Goal: Feedback & Contribution: Submit feedback/report problem

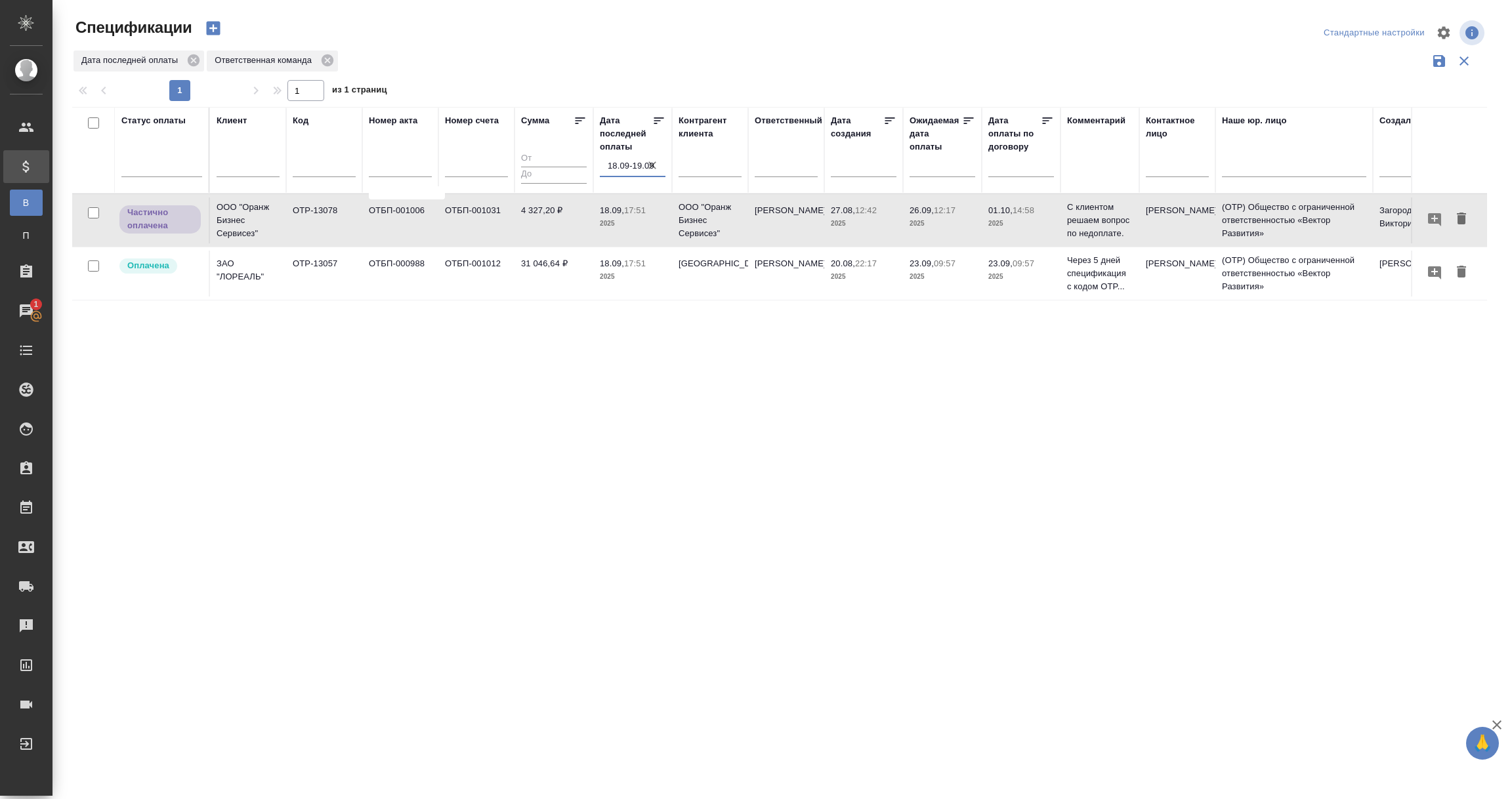
click at [631, 159] on input "18.09-19.09" at bounding box center [636, 166] width 58 height 18
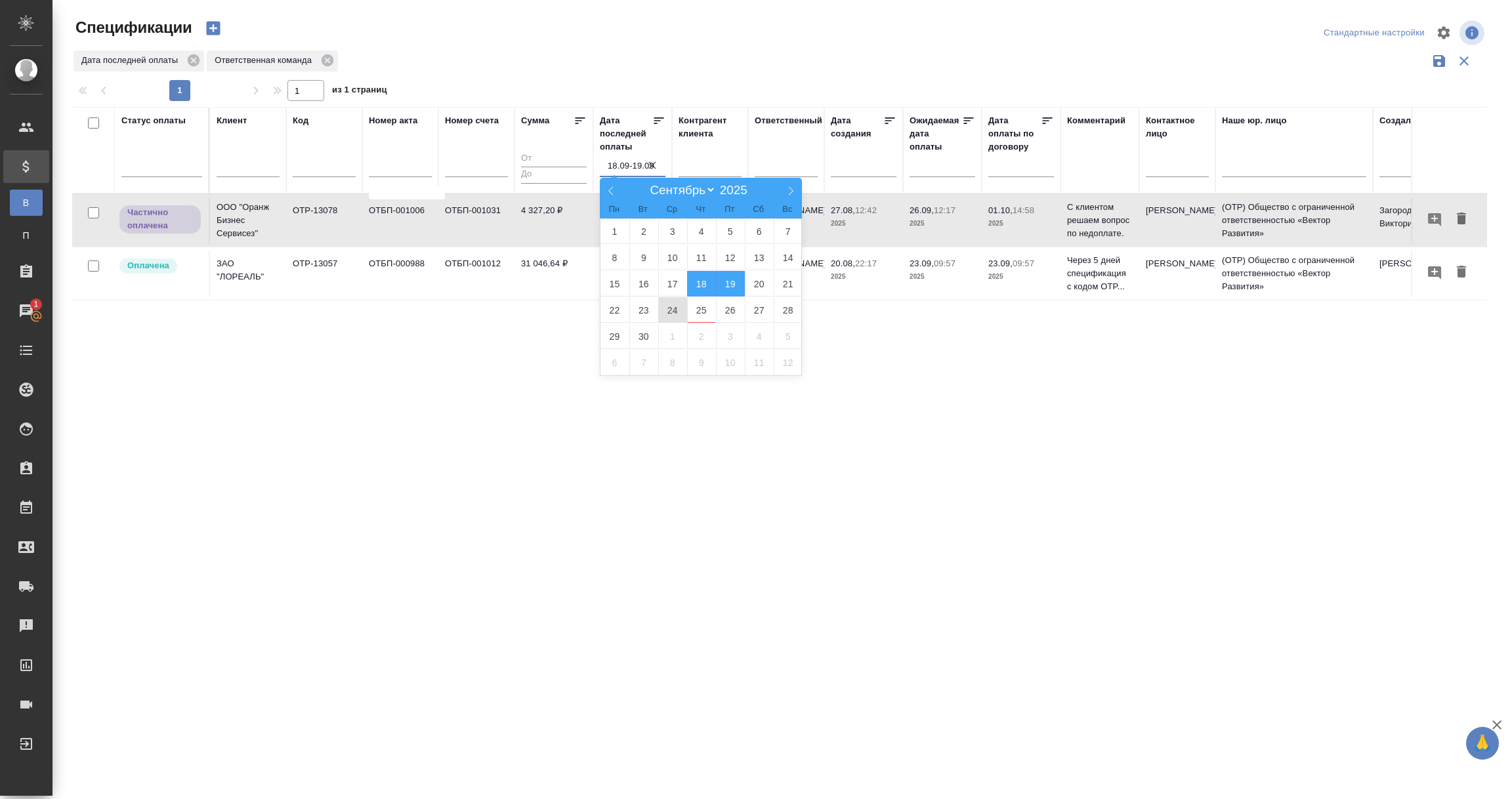
click at [671, 311] on span "24" at bounding box center [673, 310] width 29 height 25
click at [702, 311] on span "25" at bounding box center [702, 310] width 29 height 25
type div "2025-09-23T21:00:00.000Z — 2025-09-24T21:00:00.000Z"
type input "24.09-25.09"
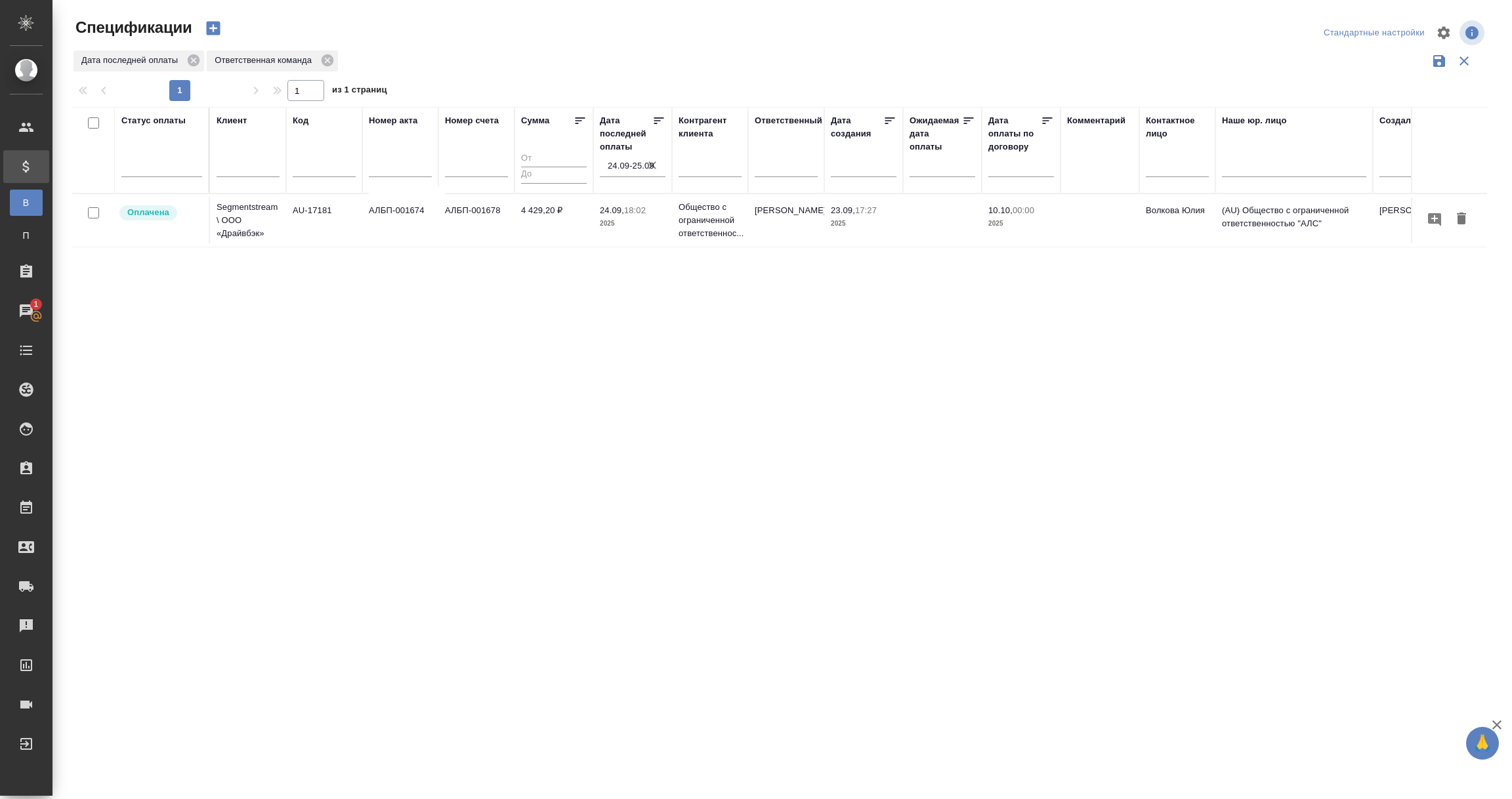
click at [301, 226] on td "AU-17181" at bounding box center [324, 220] width 76 height 46
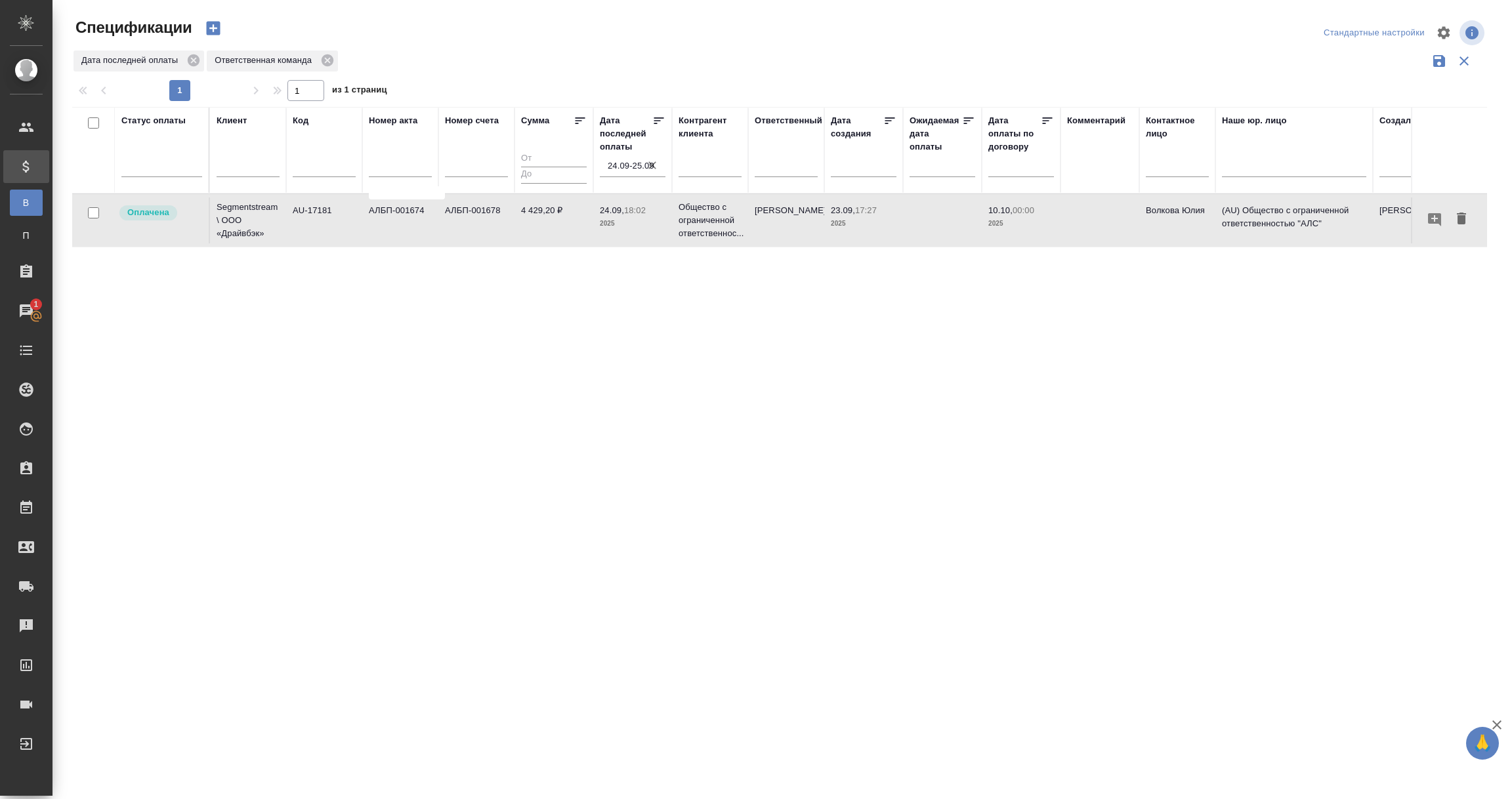
click at [301, 226] on td "AU-17181" at bounding box center [324, 220] width 76 height 46
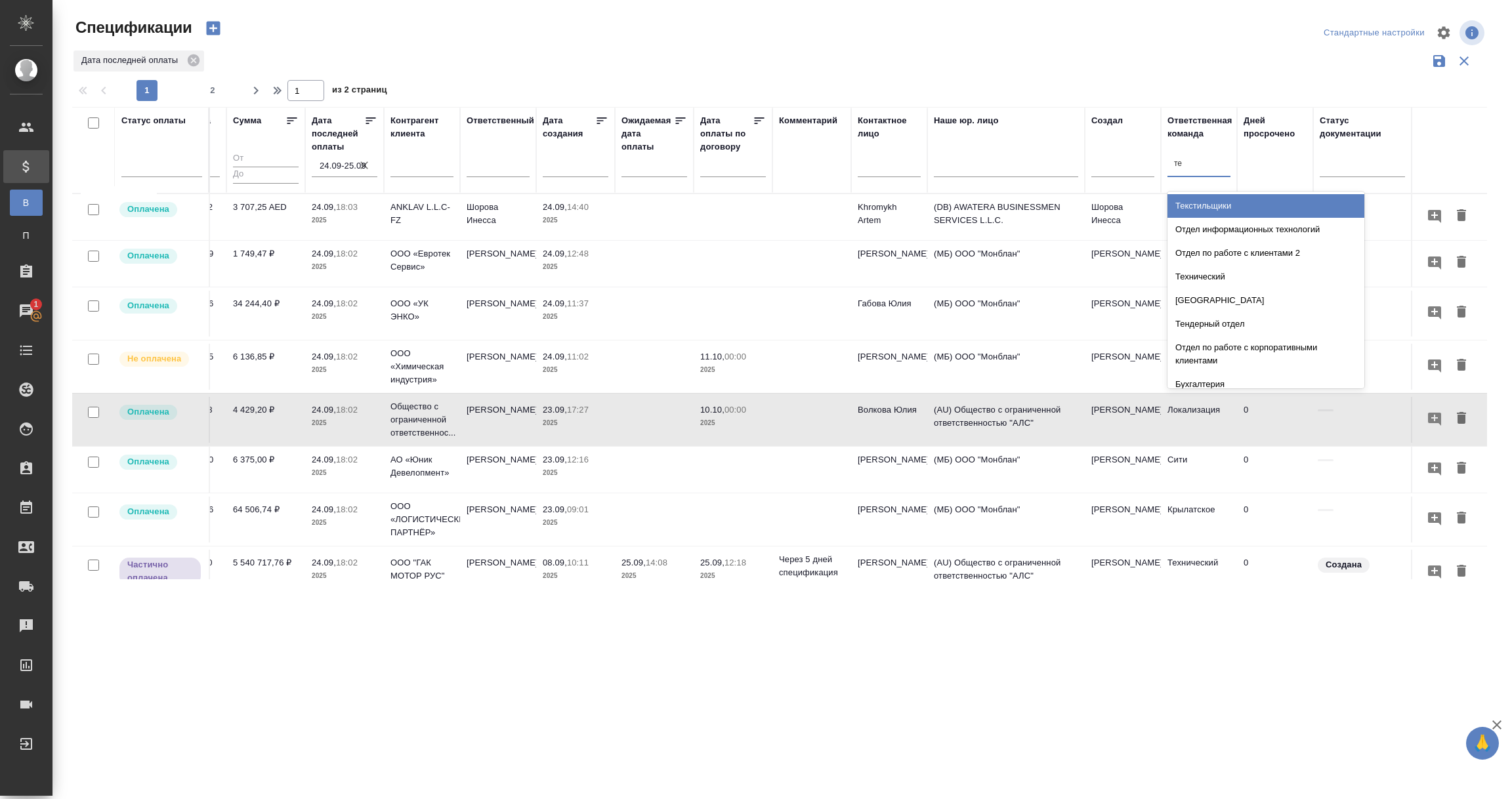
type input "тех"
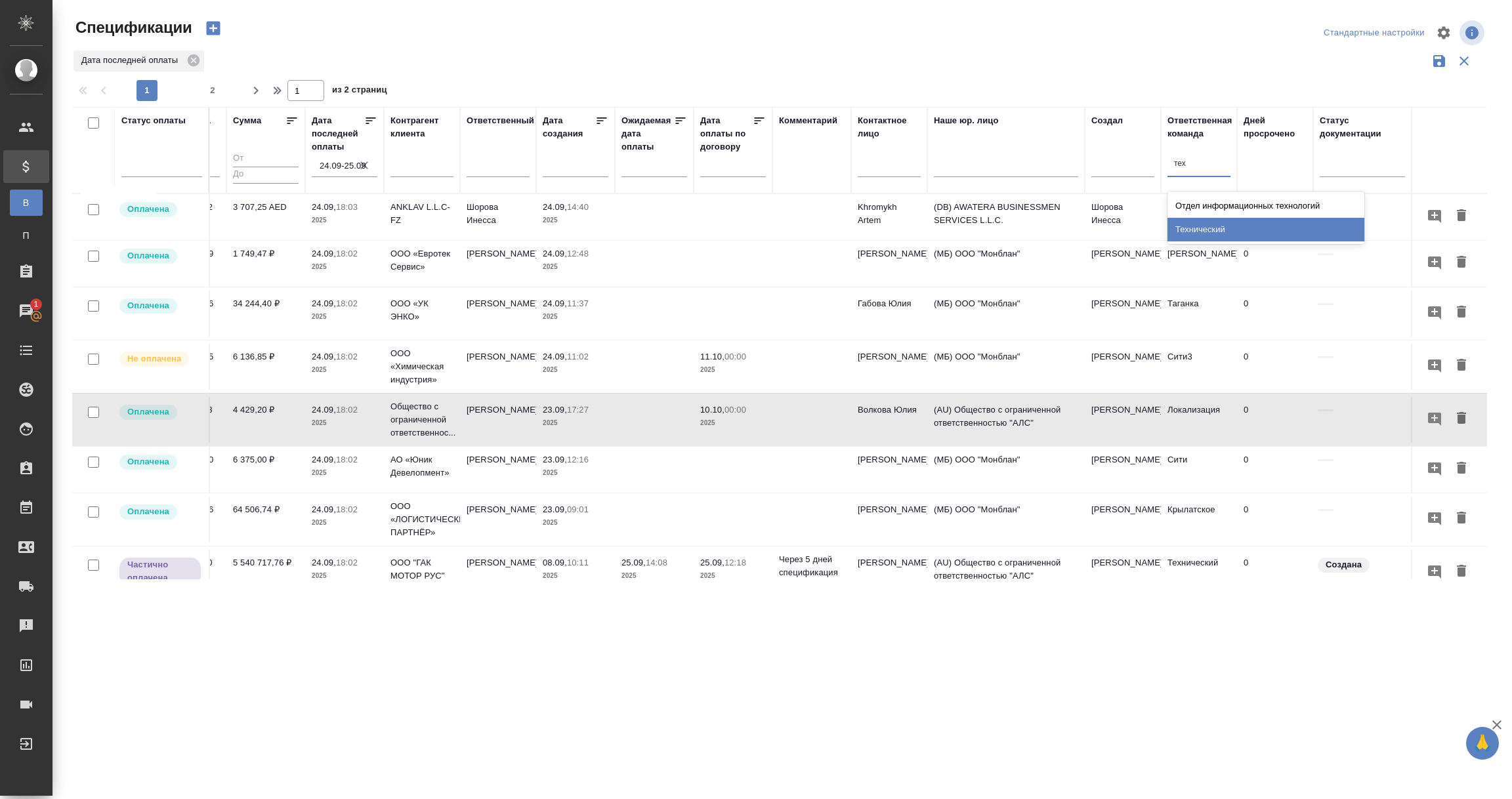
click at [1200, 231] on div "Технический" at bounding box center [1266, 229] width 197 height 24
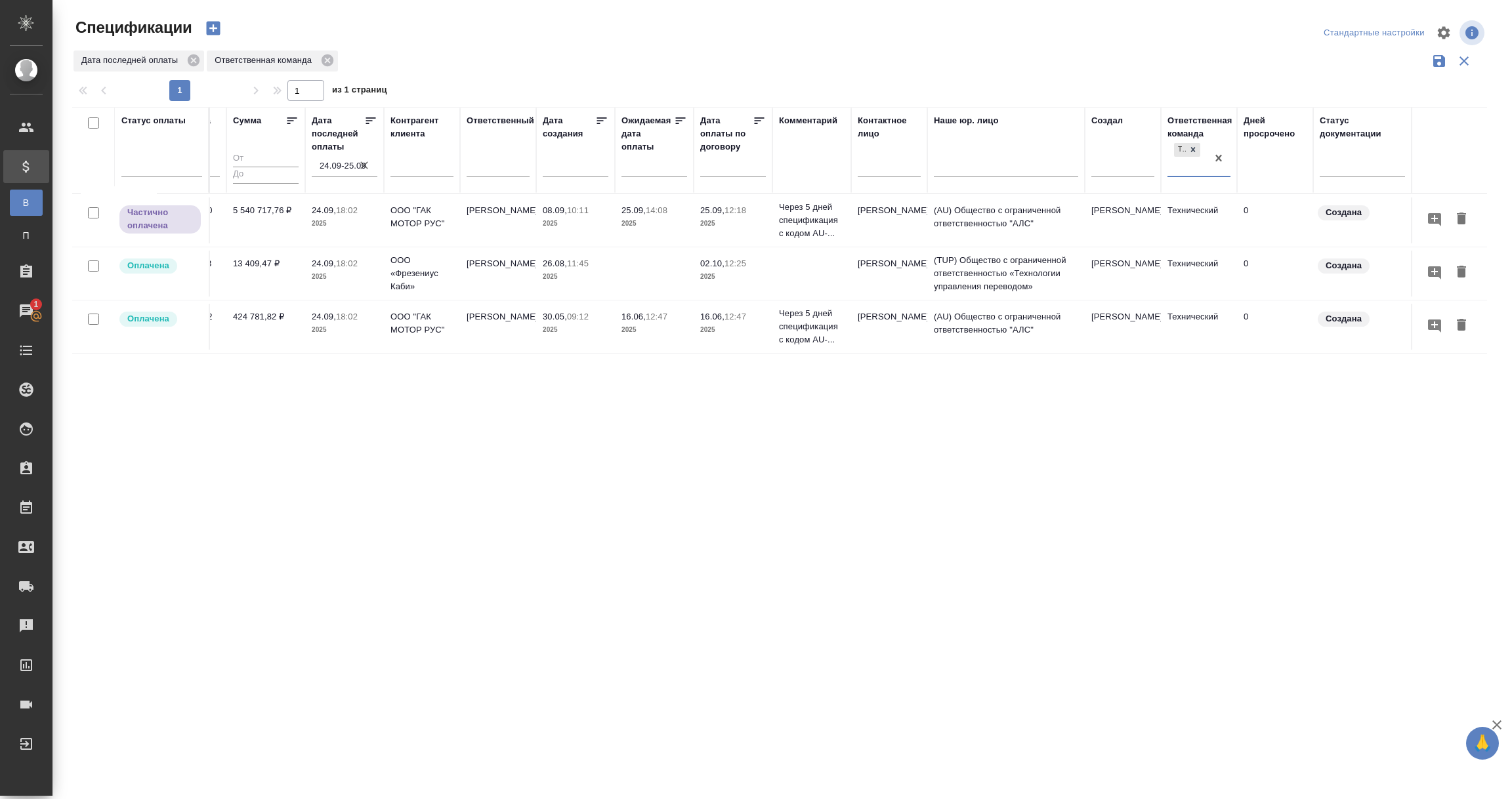
scroll to position [0, 0]
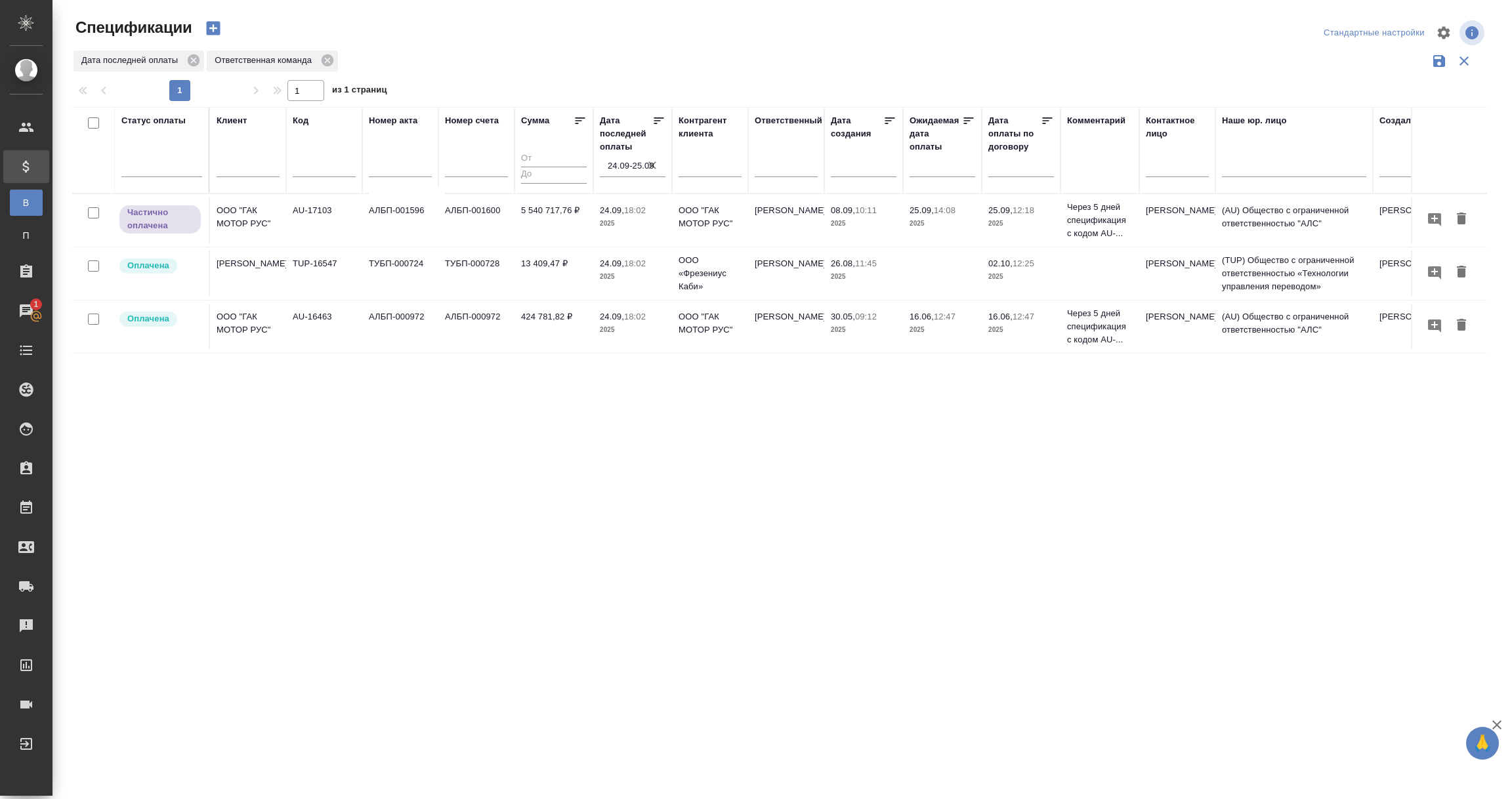
click at [311, 219] on td "AU-17103" at bounding box center [324, 220] width 76 height 46
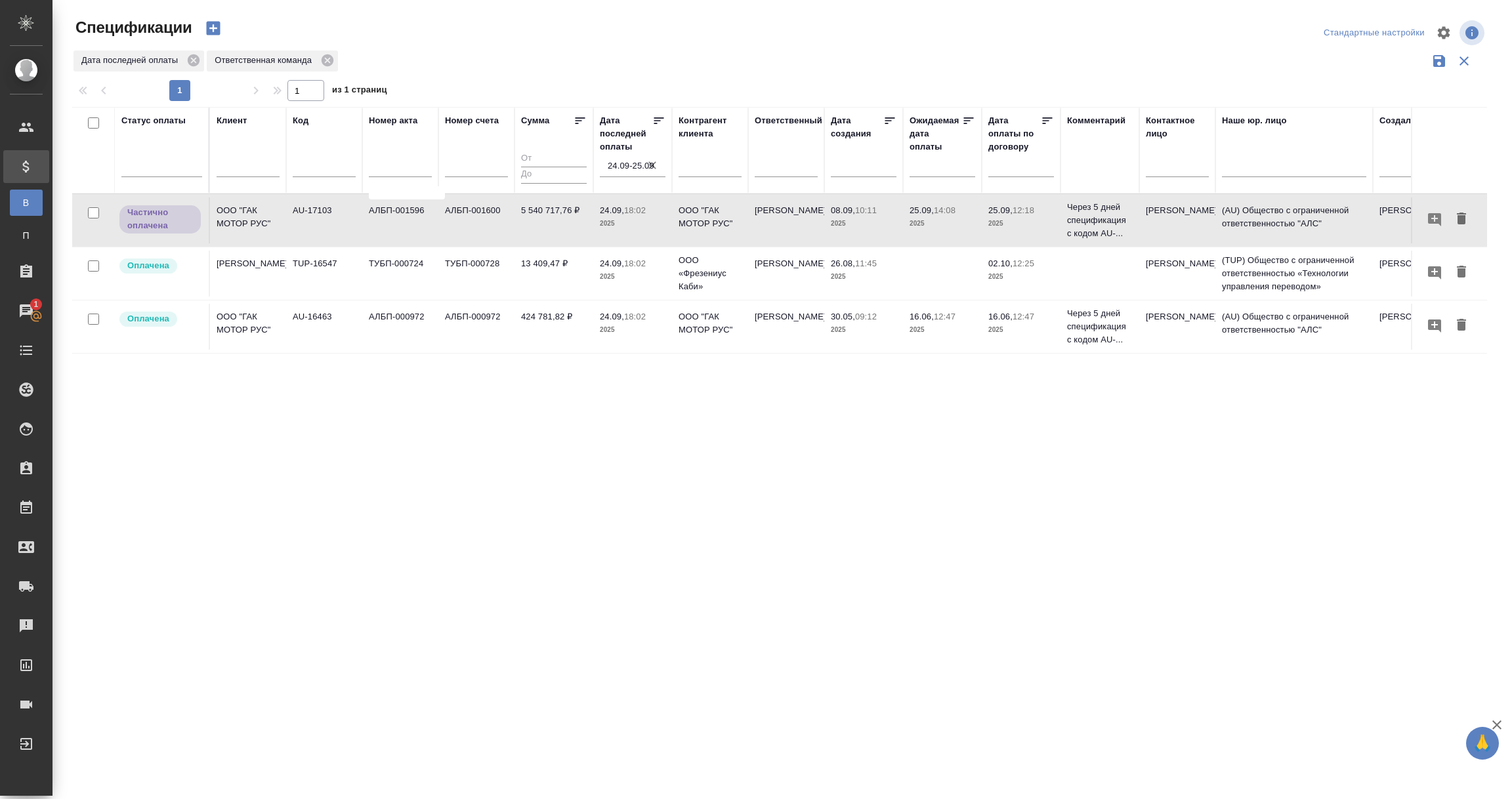
click at [311, 219] on td "AU-17103" at bounding box center [324, 220] width 76 height 46
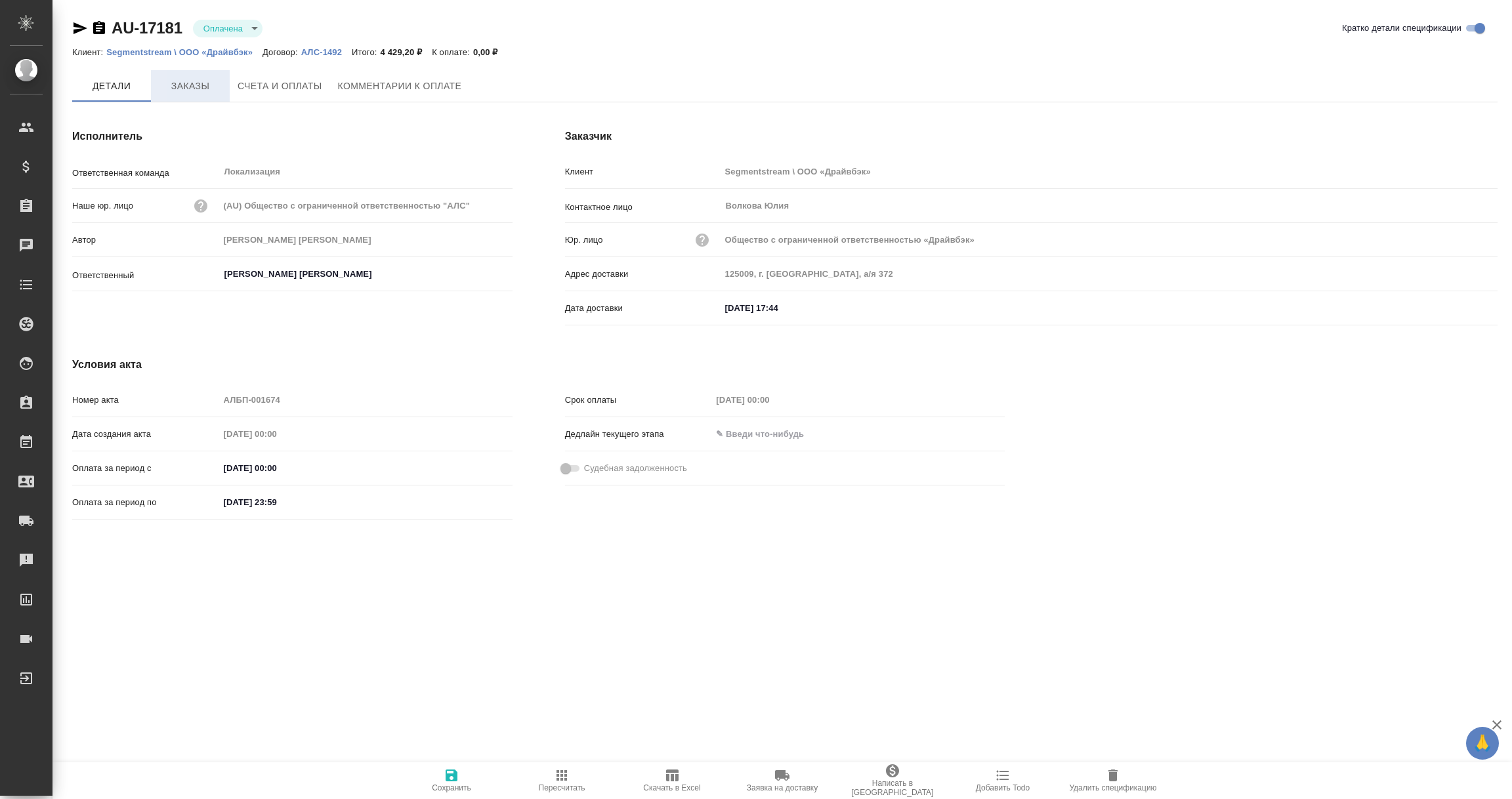
click at [166, 87] on span "Заказы" at bounding box center [190, 86] width 63 height 16
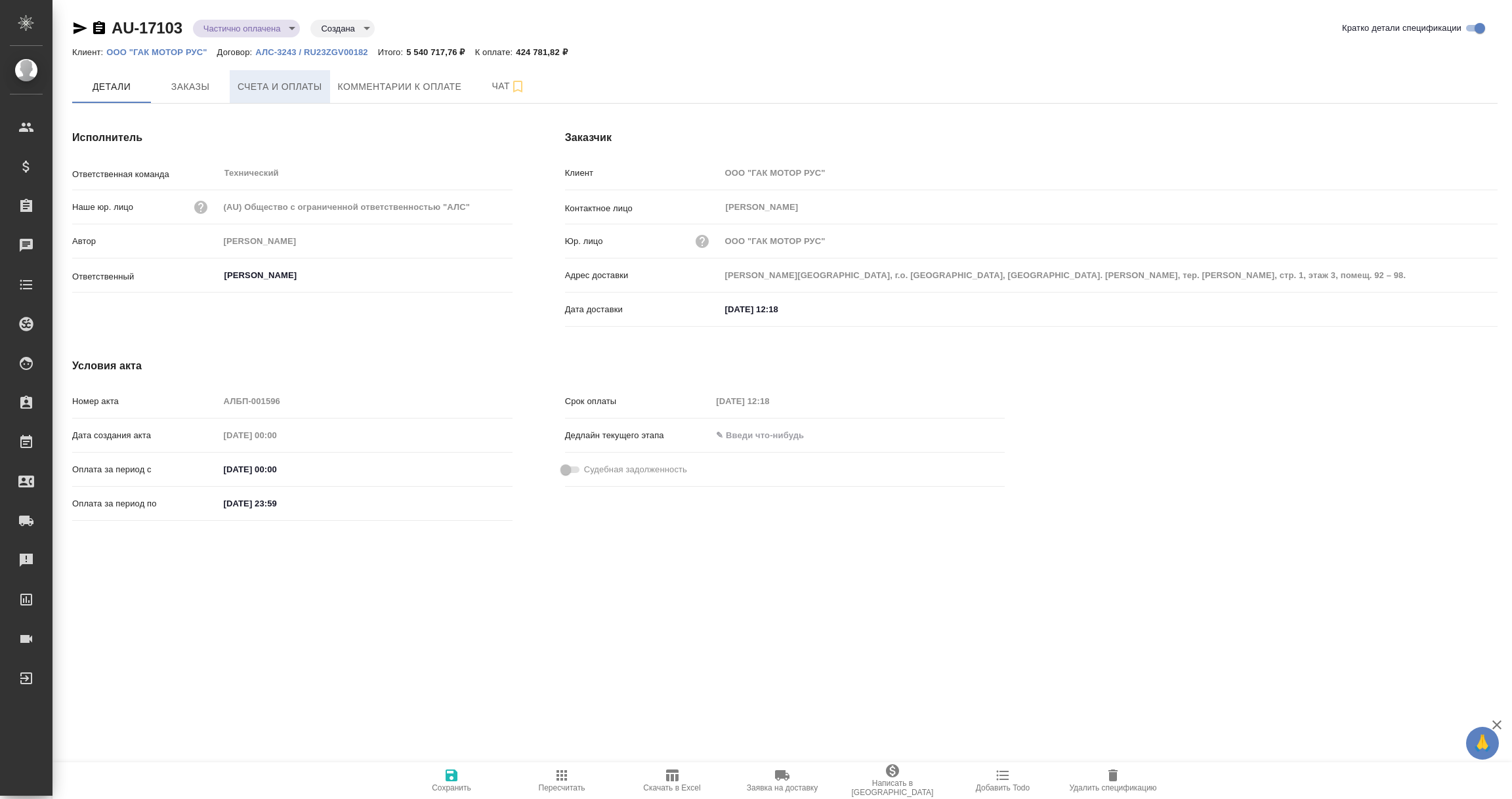
click at [265, 87] on span "Счета и оплаты" at bounding box center [280, 87] width 84 height 16
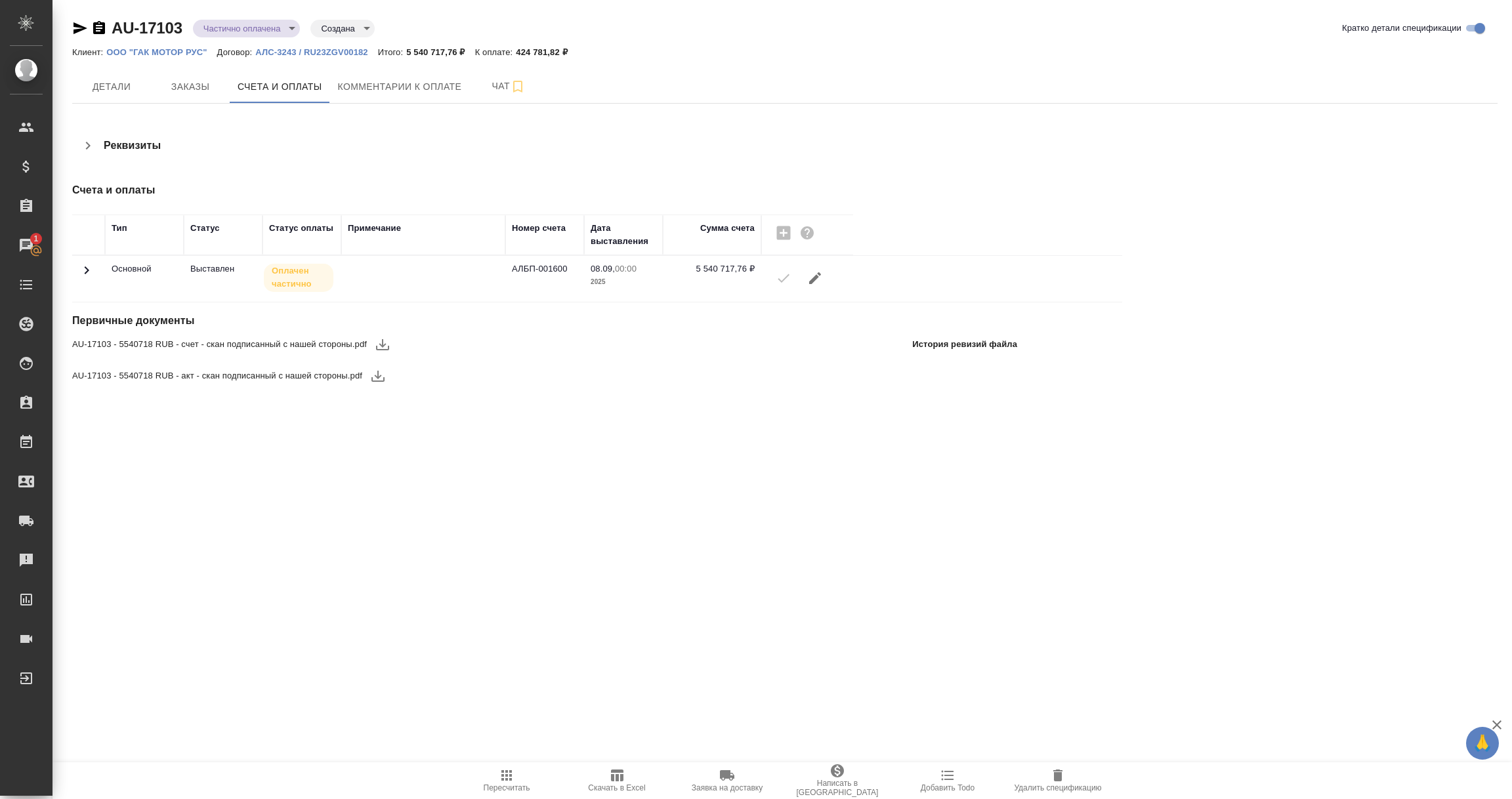
click at [85, 265] on icon at bounding box center [87, 270] width 16 height 16
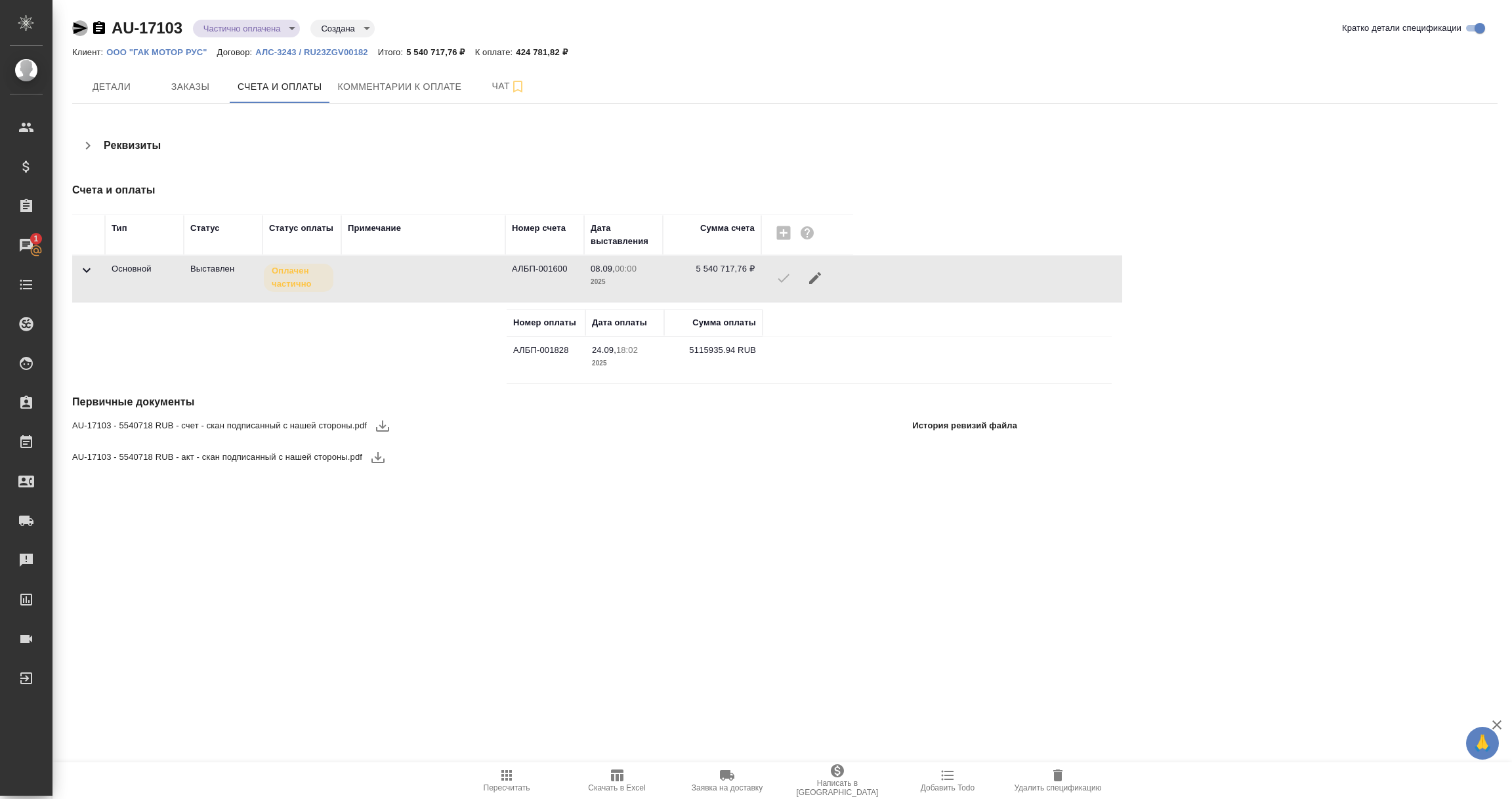
click at [76, 29] on icon "button" at bounding box center [81, 28] width 14 height 12
click at [693, 350] on td "5115935.94 RUB" at bounding box center [713, 360] width 98 height 46
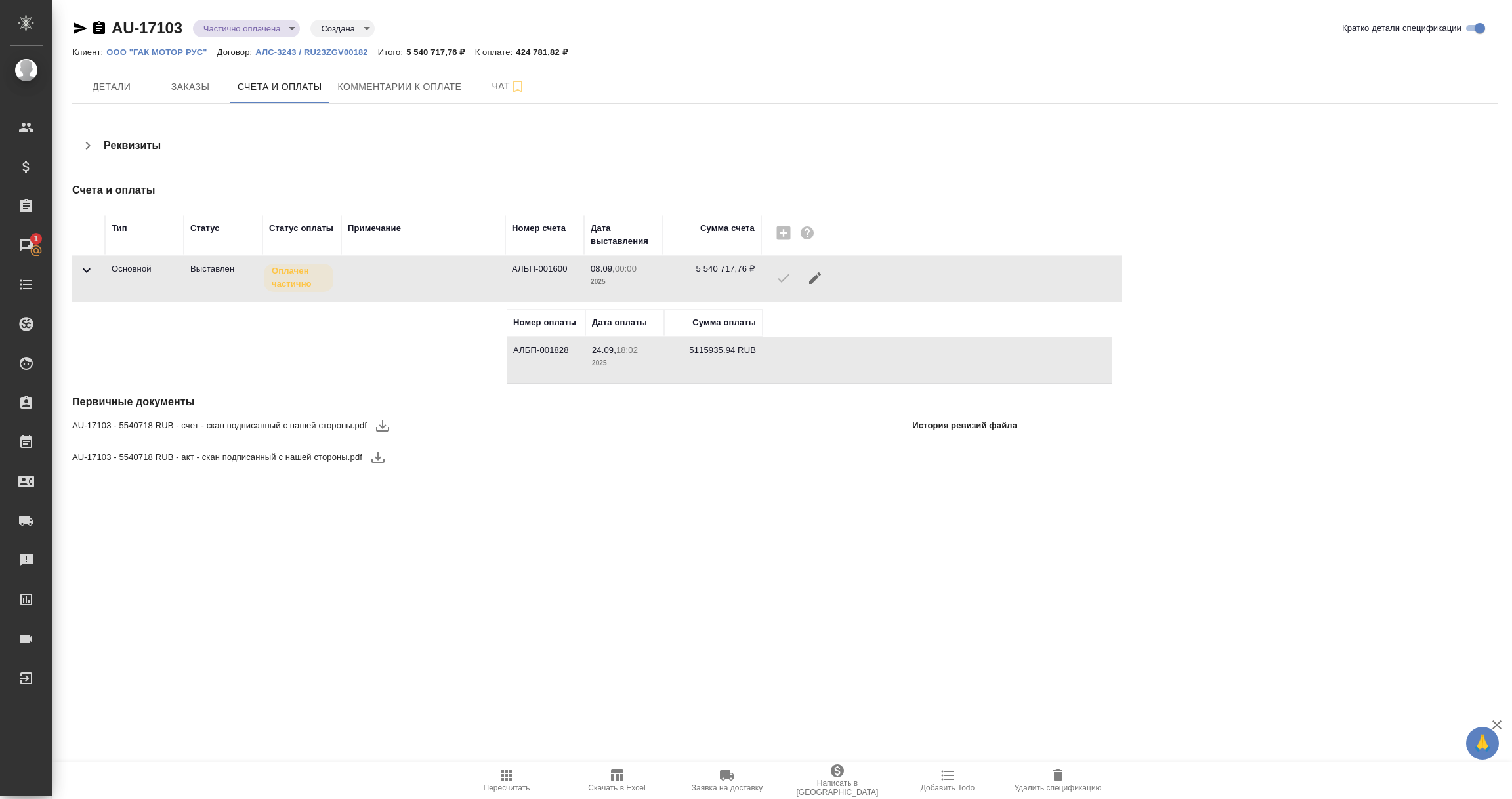
click at [693, 350] on td "5115935.94 RUB" at bounding box center [713, 360] width 98 height 46
drag, startPoint x: 687, startPoint y: 352, endPoint x: 728, endPoint y: 352, distance: 41.0
click at [728, 352] on td "5115935.94 RUB" at bounding box center [713, 360] width 98 height 46
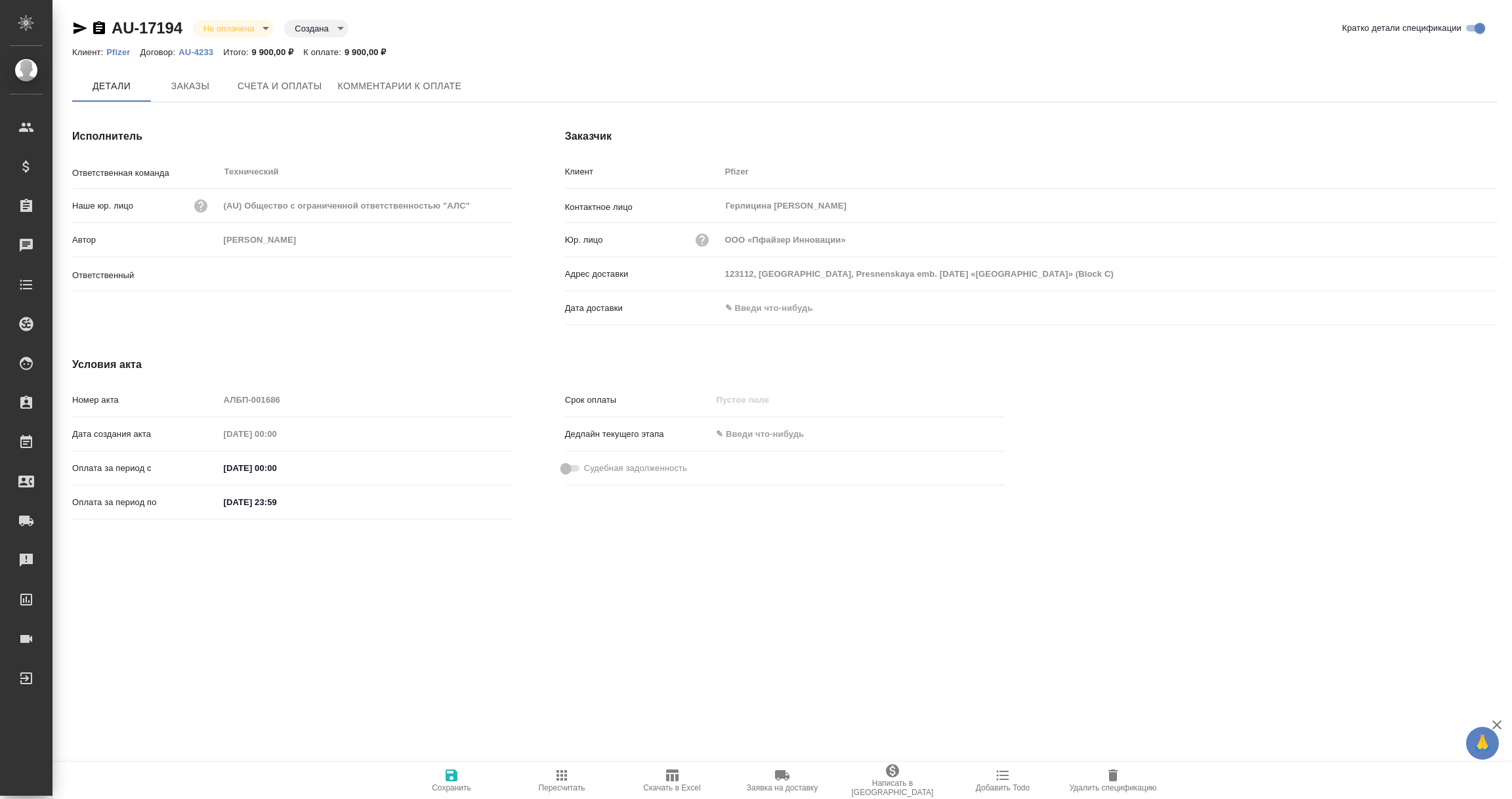
type input "[PERSON_NAME]"
click at [760, 305] on input "text" at bounding box center [778, 307] width 115 height 19
click at [1459, 306] on icon "button" at bounding box center [1459, 308] width 16 height 16
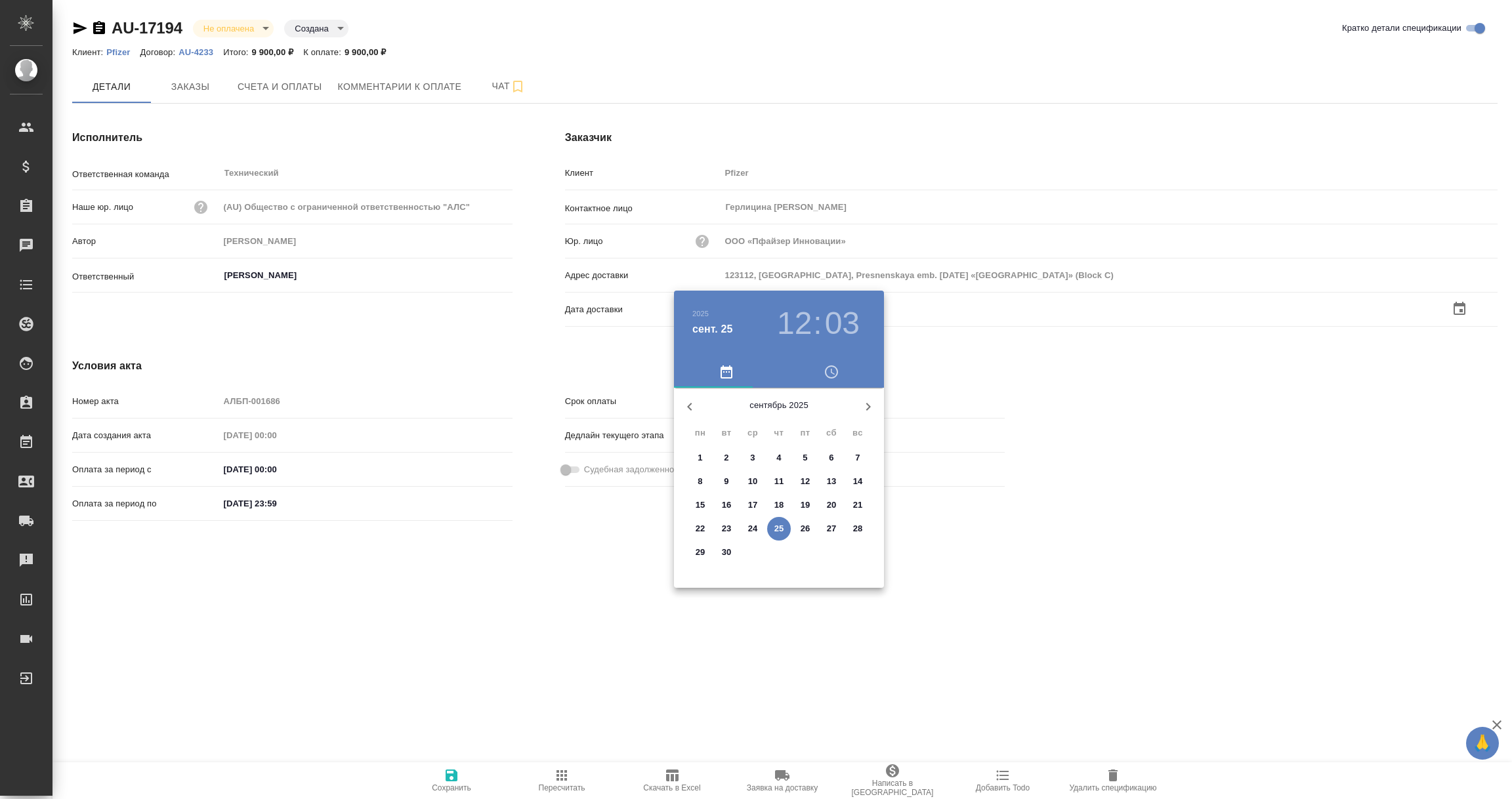
click at [781, 527] on p "25" at bounding box center [779, 528] width 10 height 13
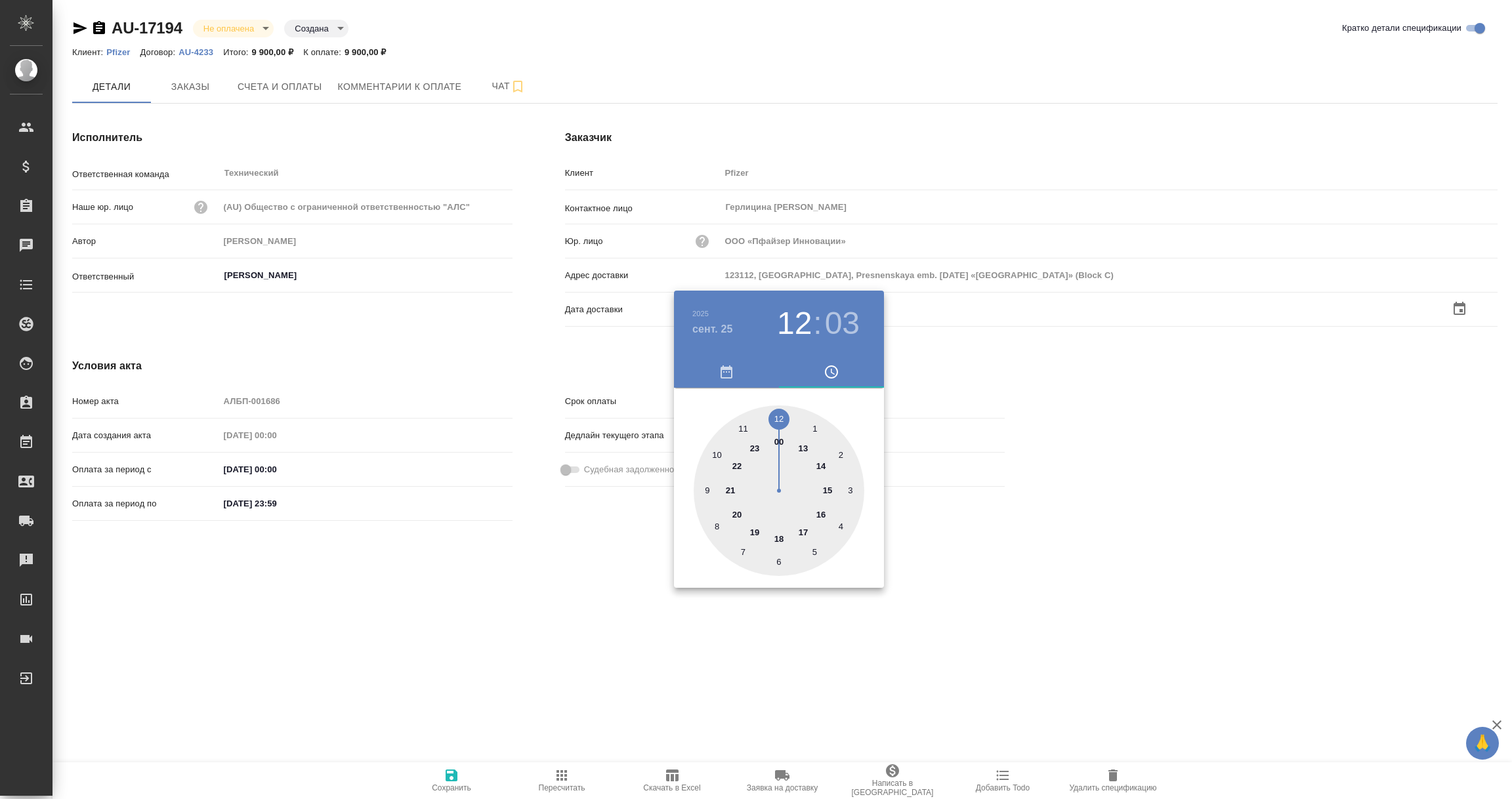
type input "25.09.2025 12:03"
click at [672, 627] on div at bounding box center [756, 400] width 1512 height 799
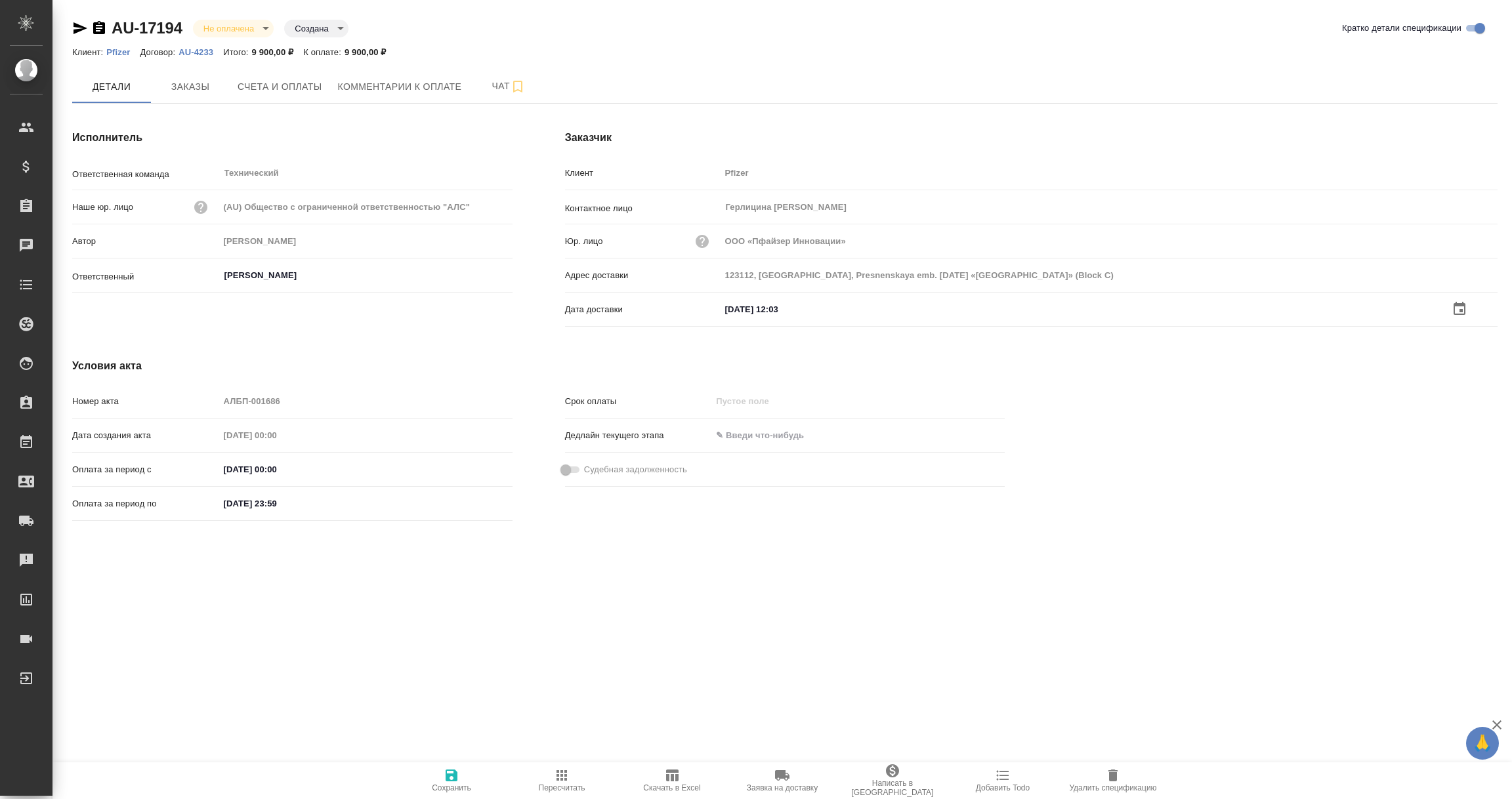
click at [447, 781] on icon "button" at bounding box center [451, 774] width 12 height 12
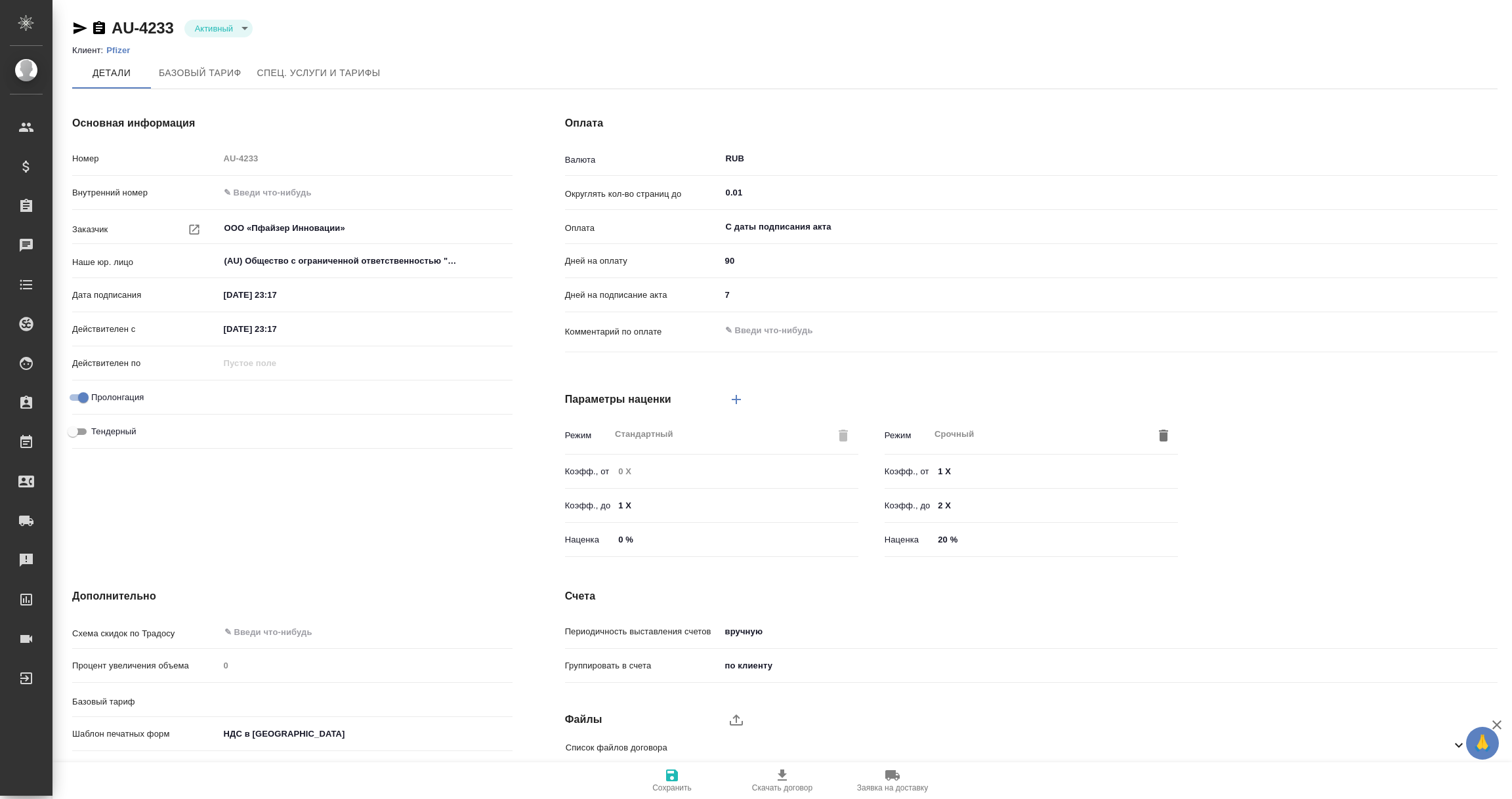
type input "без ТП"
click at [782, 315] on div "Дней на подписание акта 7" at bounding box center [1032, 301] width 933 height 34
click at [778, 327] on textarea at bounding box center [1108, 330] width 777 height 22
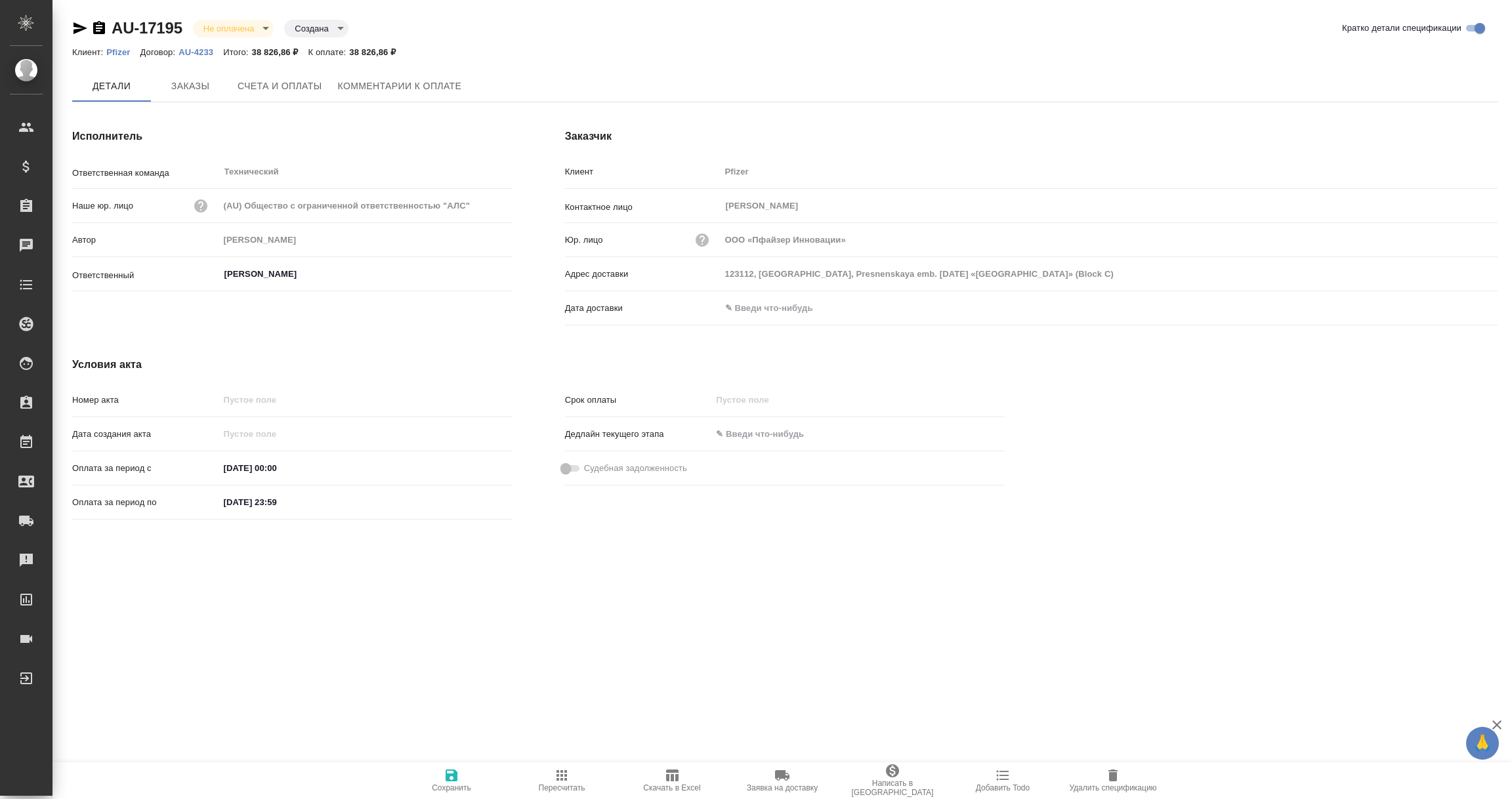
click at [763, 306] on input "text" at bounding box center [778, 307] width 115 height 19
click at [1455, 307] on icon "button" at bounding box center [1459, 308] width 16 height 16
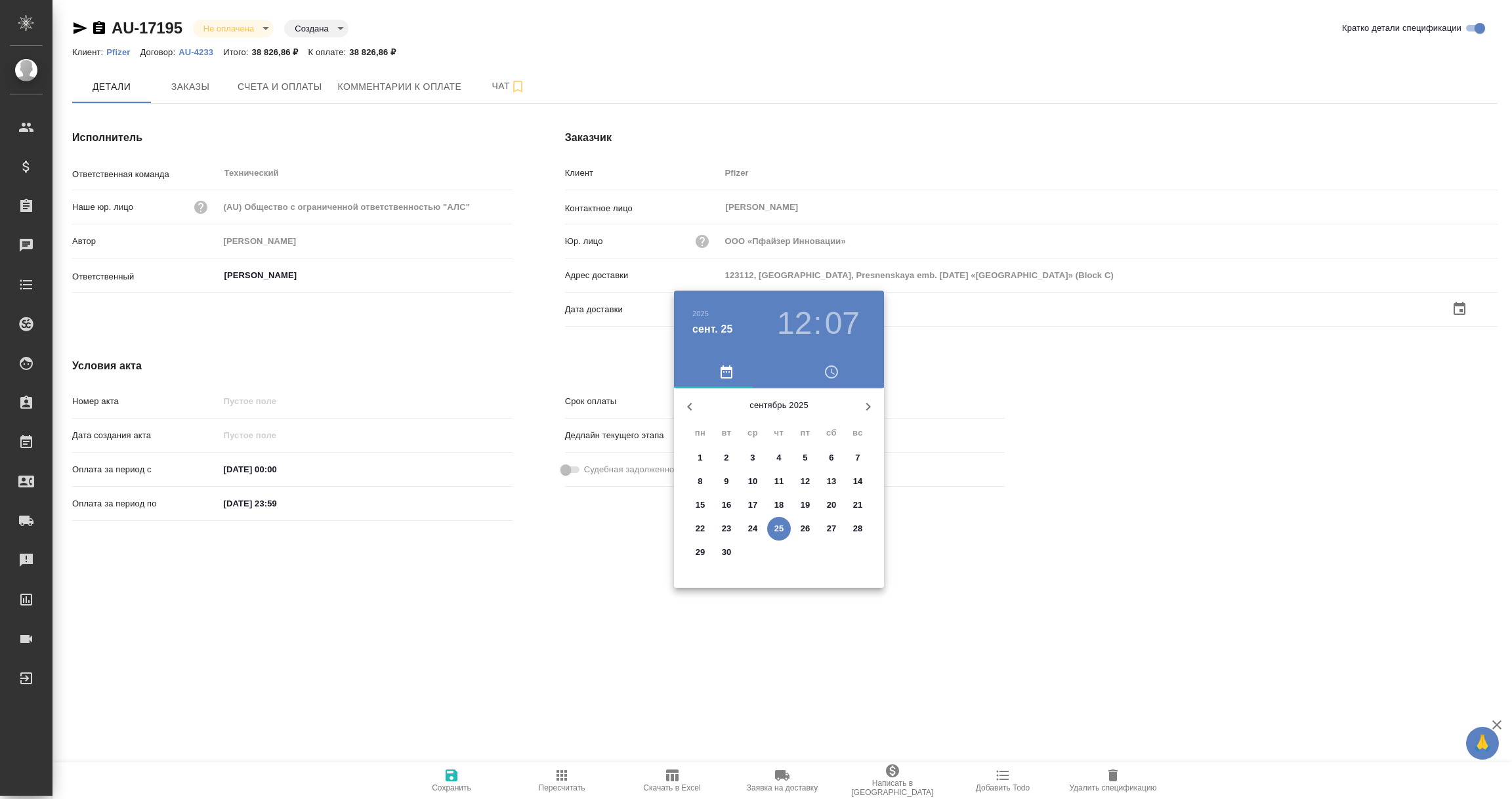
click at [779, 523] on p "25" at bounding box center [779, 528] width 10 height 13
type input "25.09.2025 12:07"
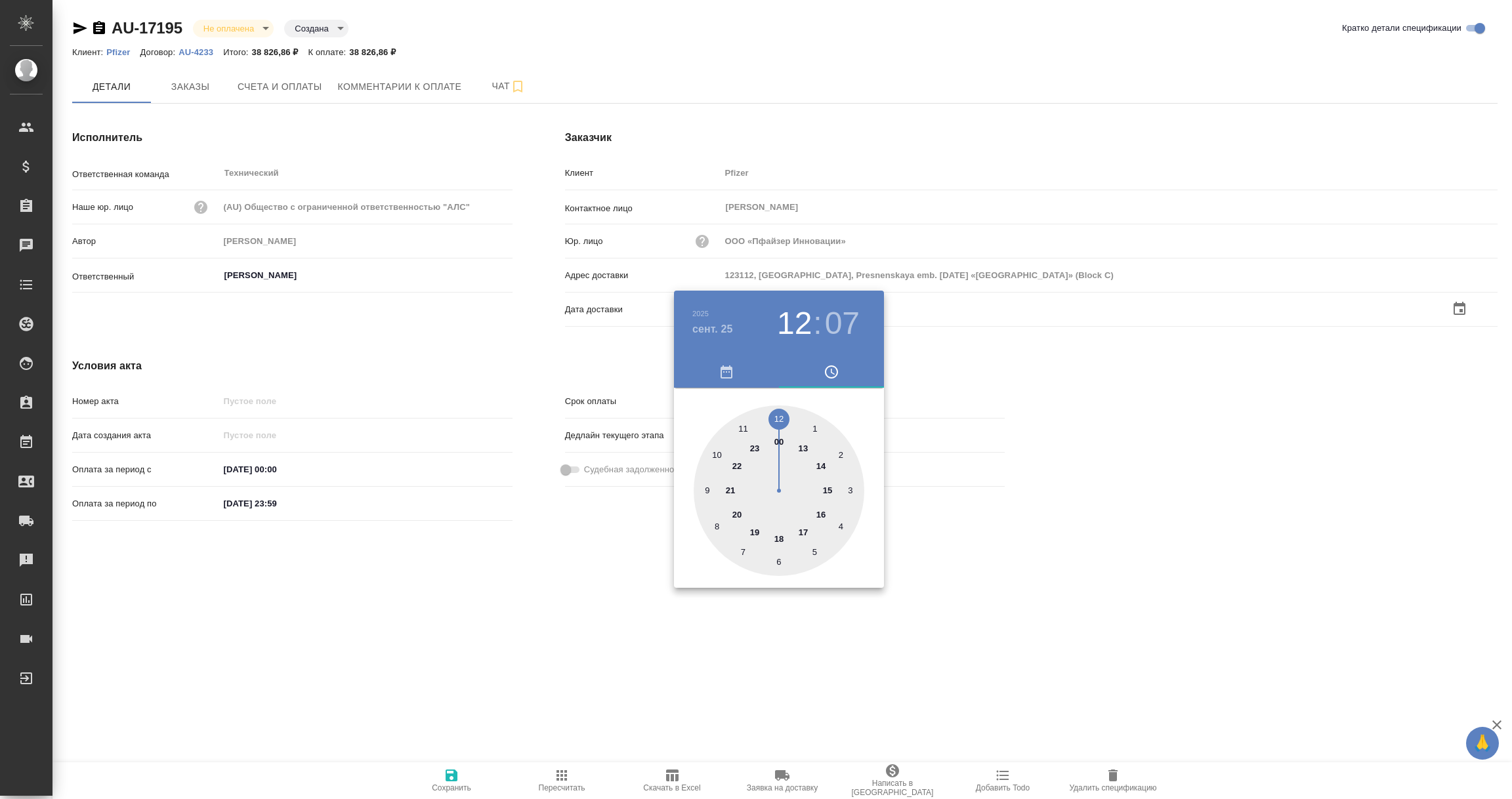
click at [537, 623] on div at bounding box center [756, 400] width 1512 height 799
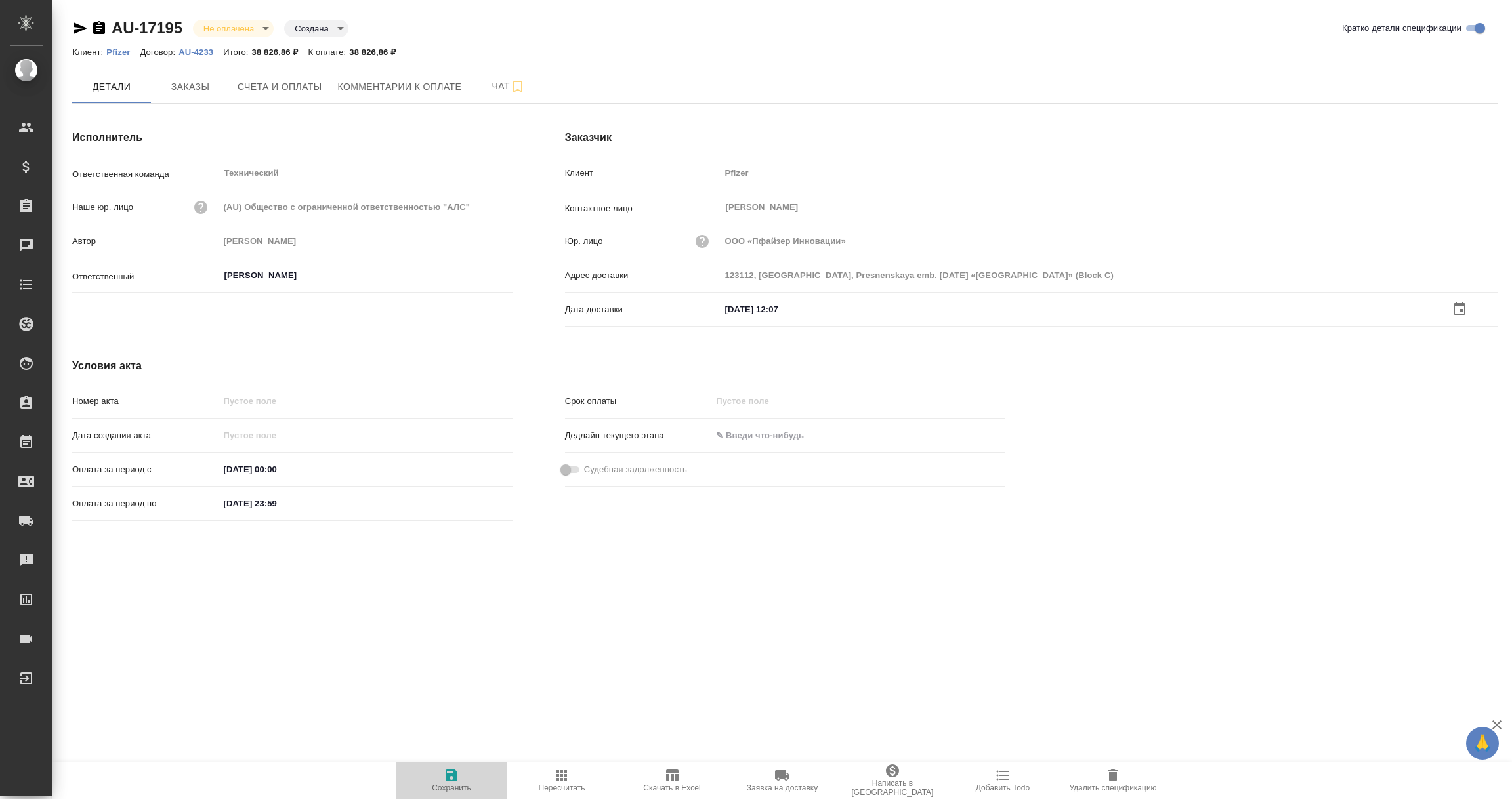
click at [454, 774] on icon "button" at bounding box center [451, 774] width 12 height 12
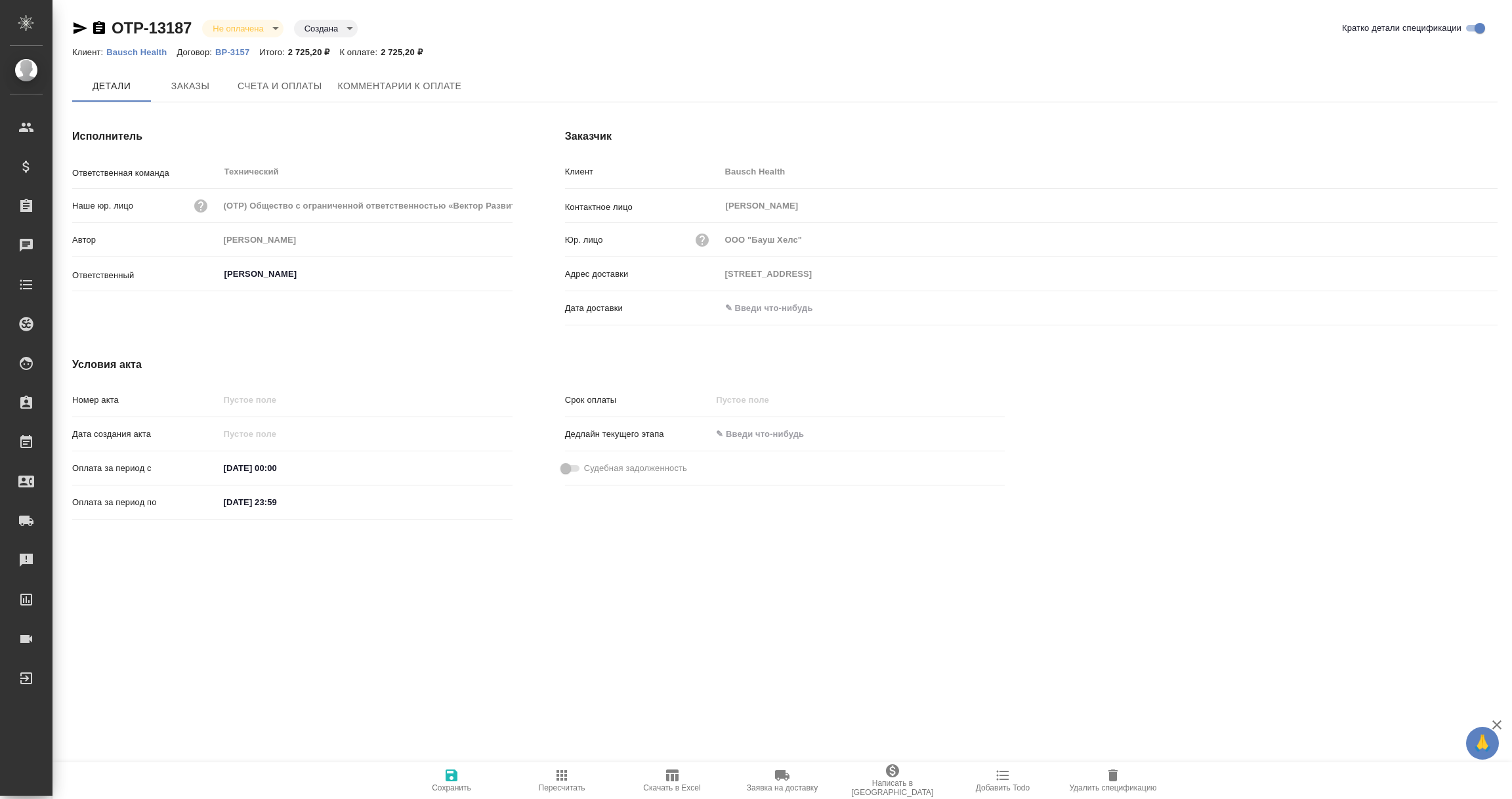
click at [770, 307] on input "text" at bounding box center [778, 307] width 115 height 19
click at [1455, 305] on icon "button" at bounding box center [1459, 308] width 16 height 16
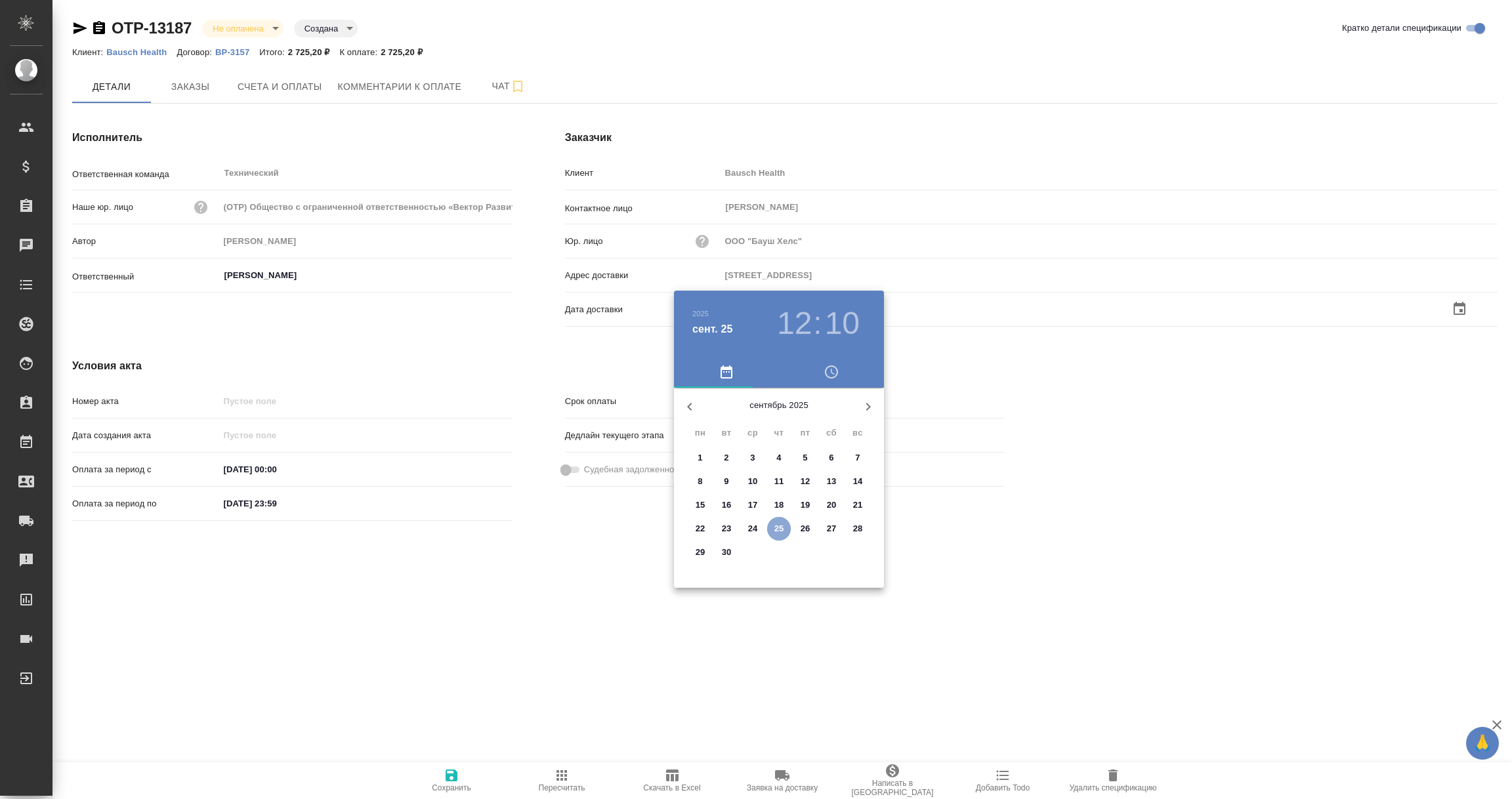
click at [781, 527] on p "25" at bounding box center [779, 528] width 10 height 13
type input "25.09.2025 12:10"
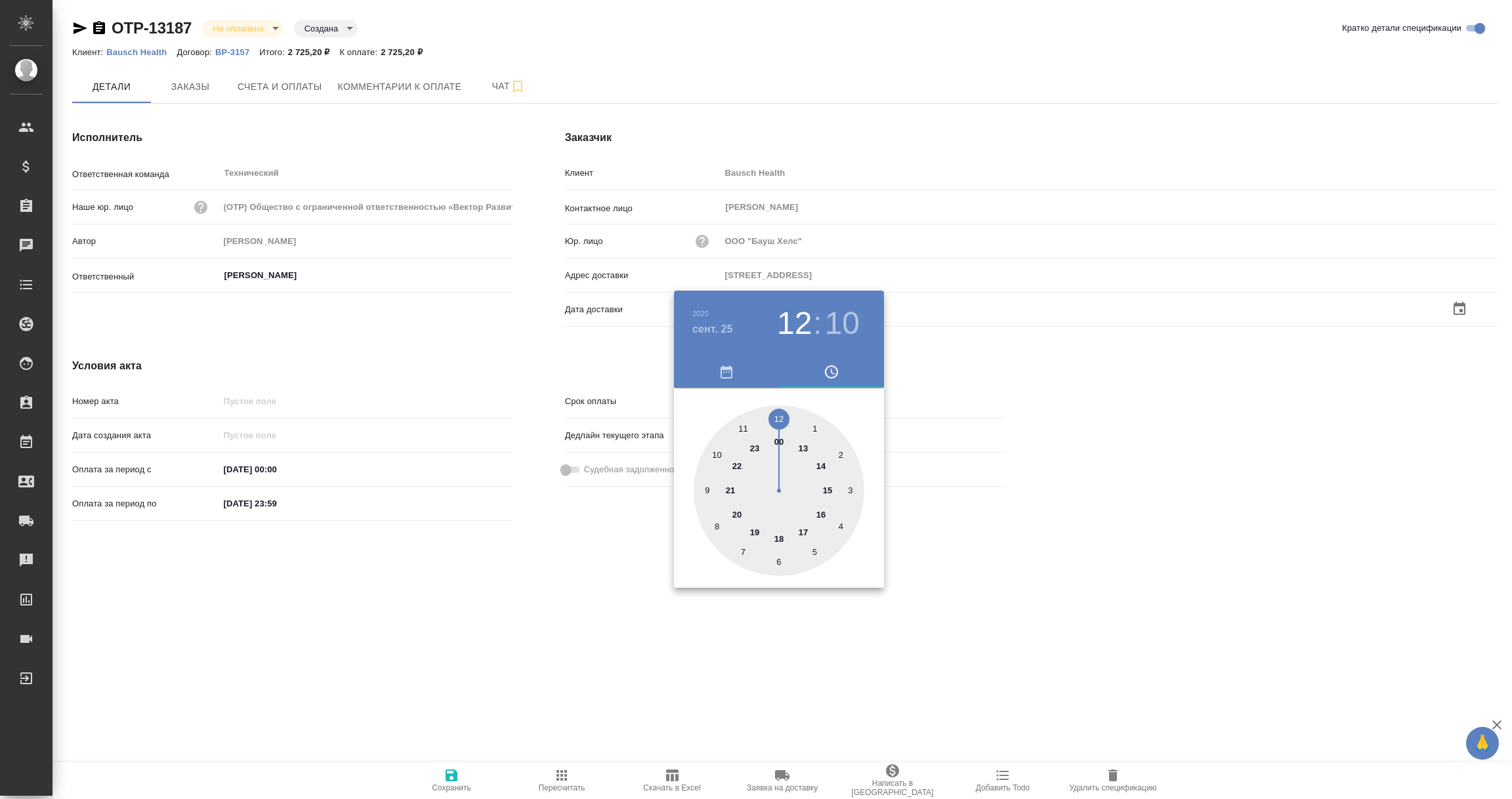
click at [641, 666] on div at bounding box center [756, 400] width 1512 height 799
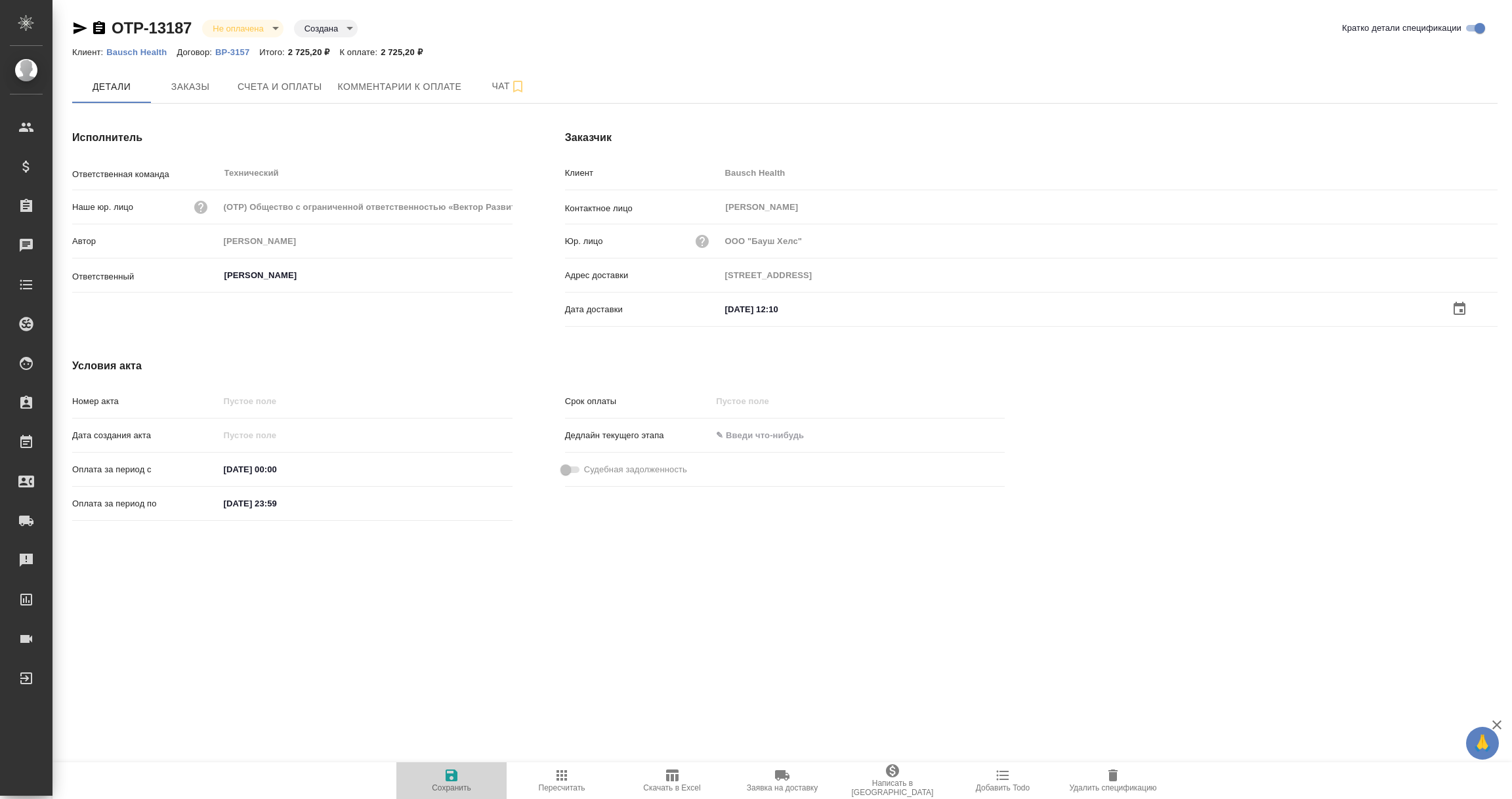
click at [454, 778] on icon "button" at bounding box center [451, 774] width 12 height 12
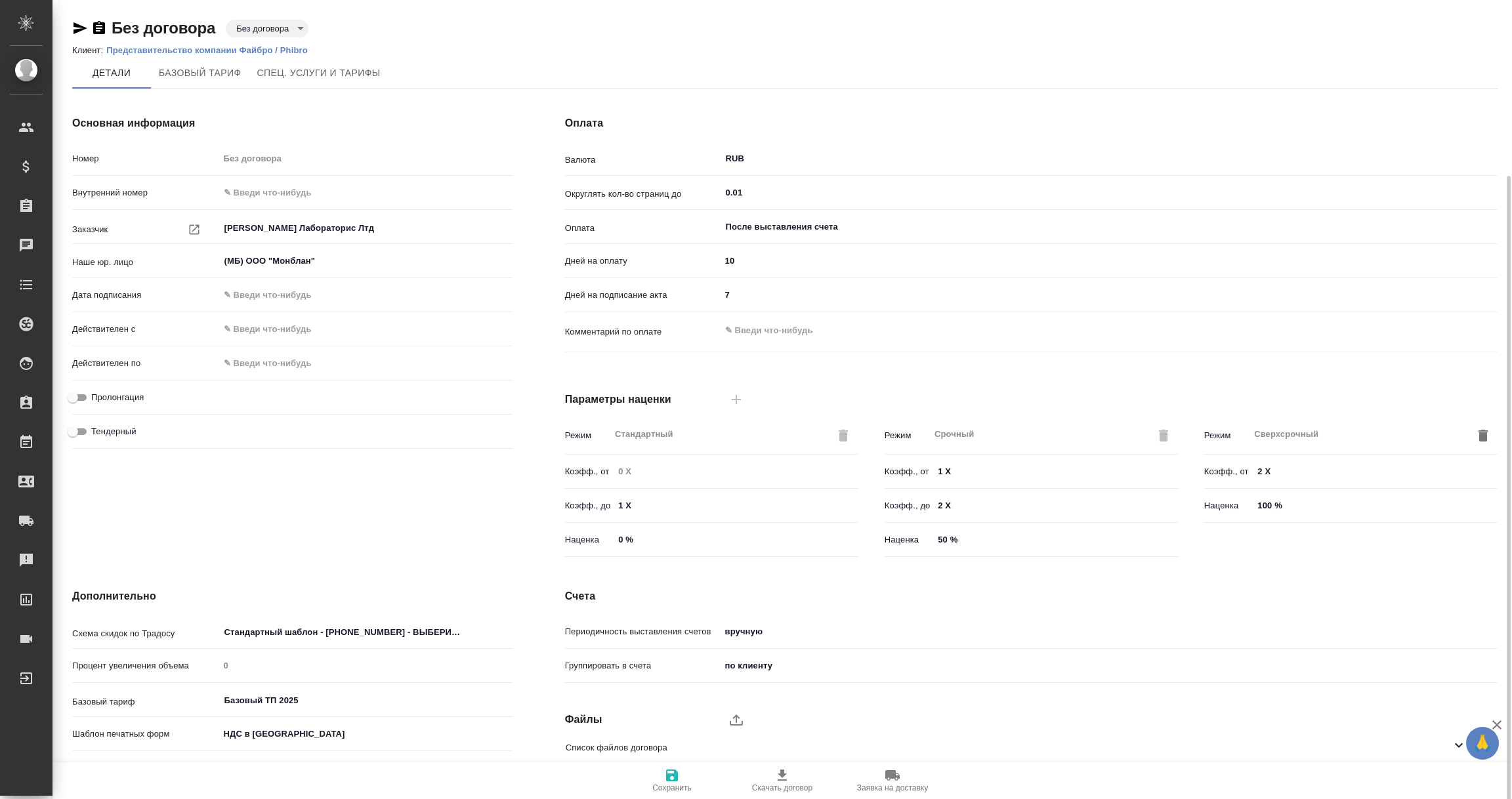
scroll to position [93, 0]
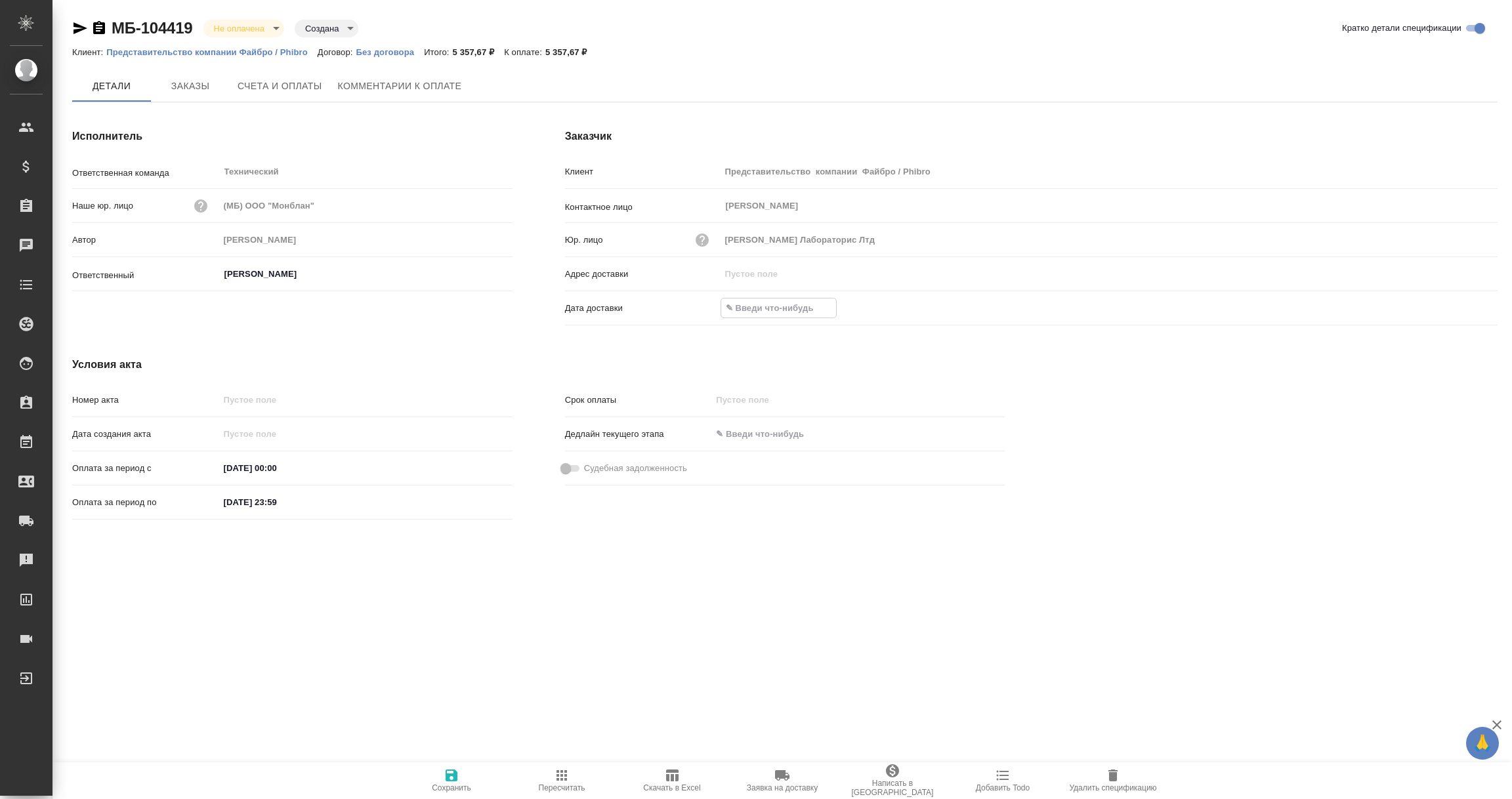
click at [763, 309] on input "text" at bounding box center [779, 307] width 115 height 19
click at [1461, 306] on icon "button" at bounding box center [1459, 308] width 16 height 16
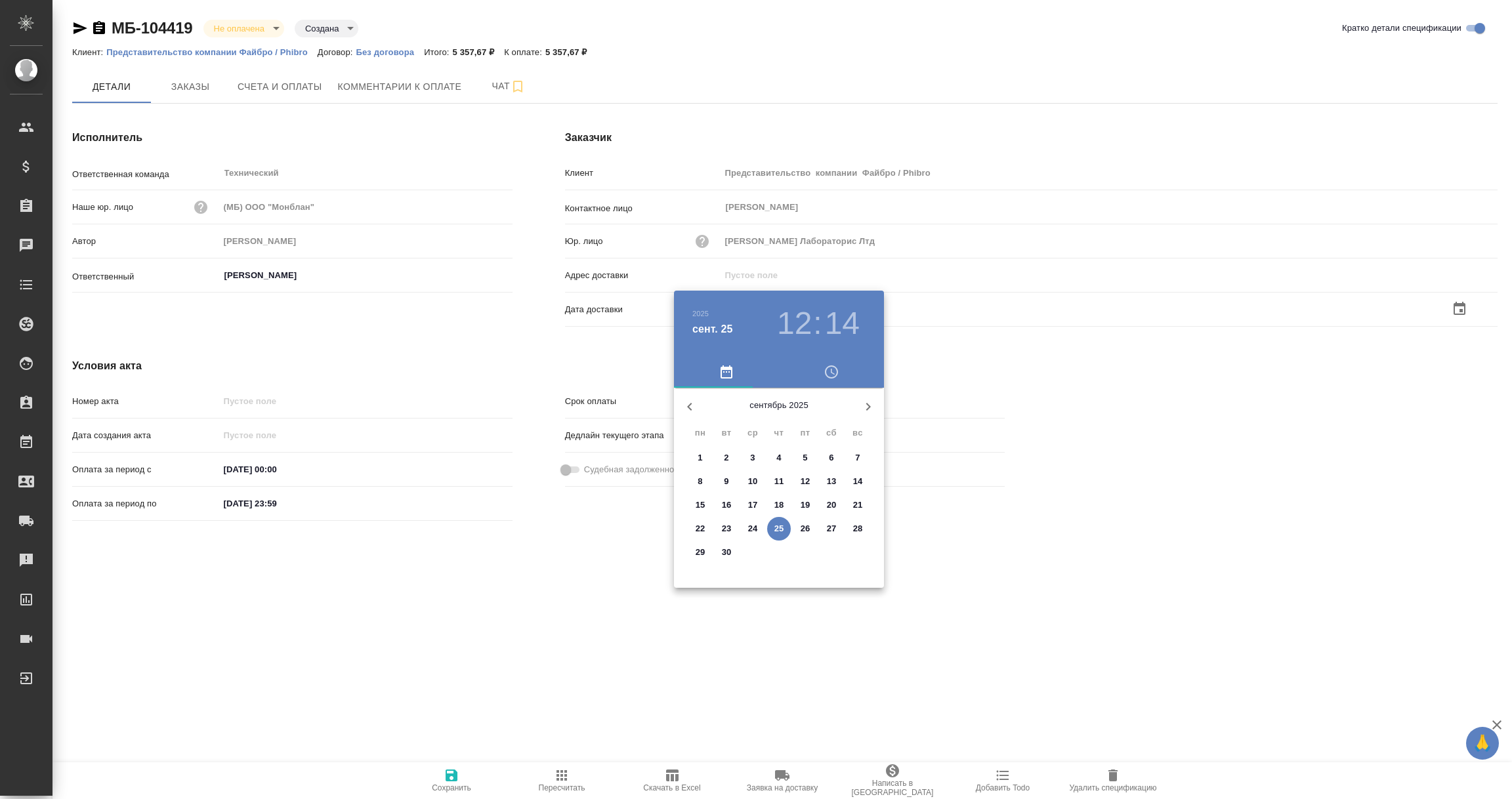
click at [773, 525] on span "25" at bounding box center [779, 528] width 24 height 13
type input "25.09.2025 12:14"
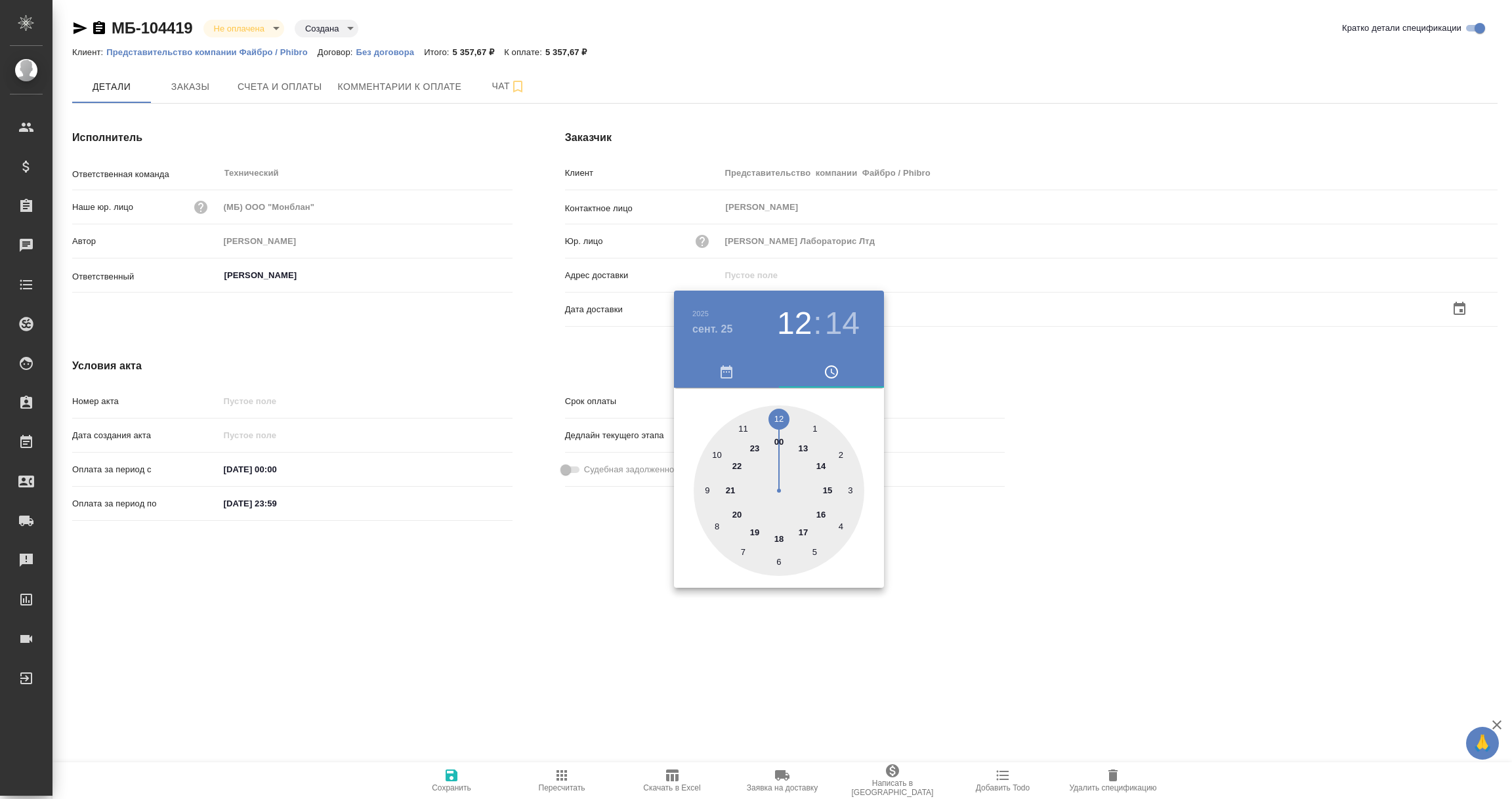
click at [672, 654] on div at bounding box center [756, 400] width 1512 height 799
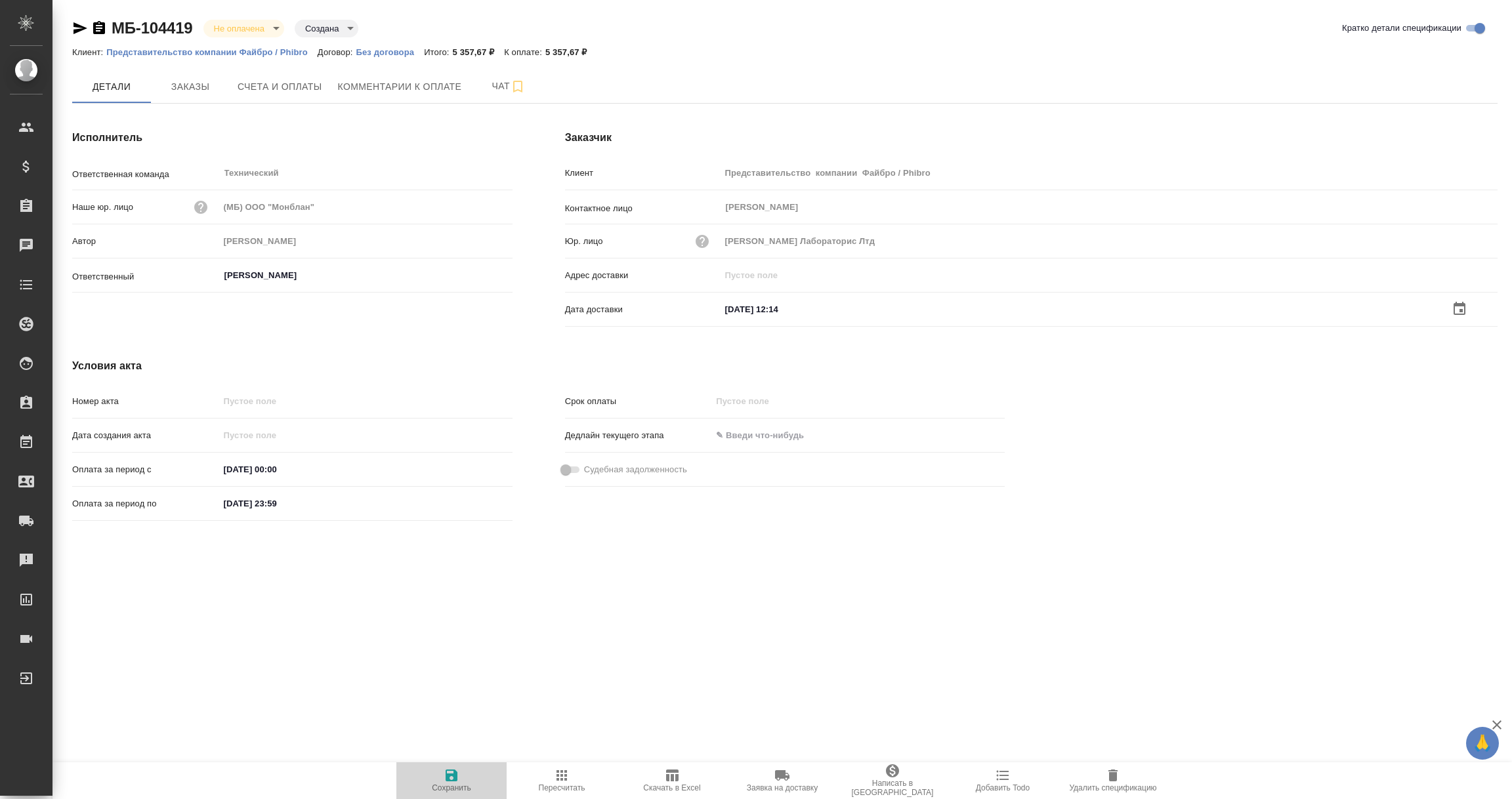
click at [447, 778] on icon "button" at bounding box center [451, 774] width 12 height 12
click at [774, 306] on input "text" at bounding box center [778, 307] width 115 height 19
click at [1456, 306] on icon "button" at bounding box center [1459, 308] width 16 height 16
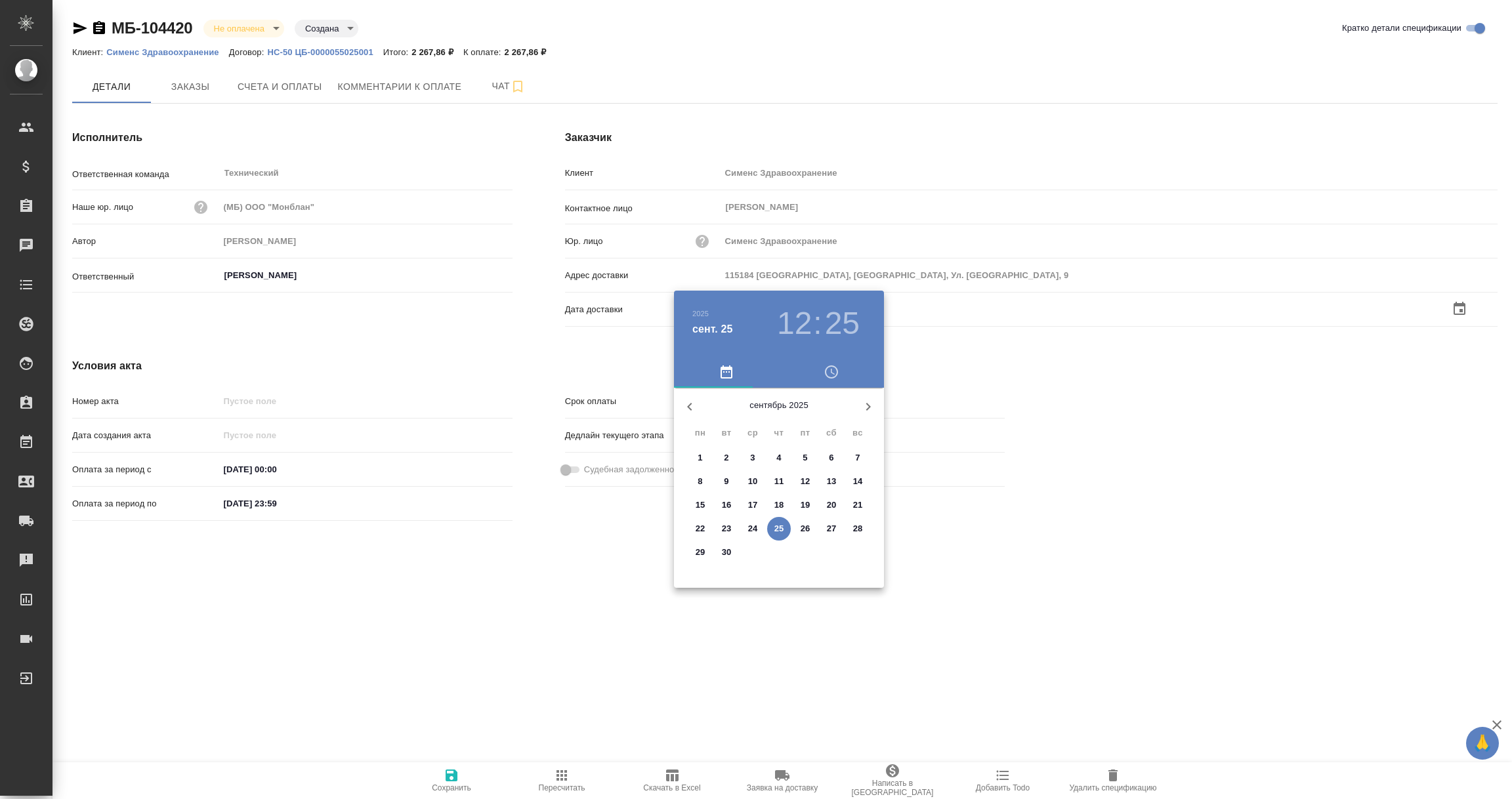
click at [777, 525] on p "25" at bounding box center [779, 528] width 10 height 13
type input "[DATE] 12:25"
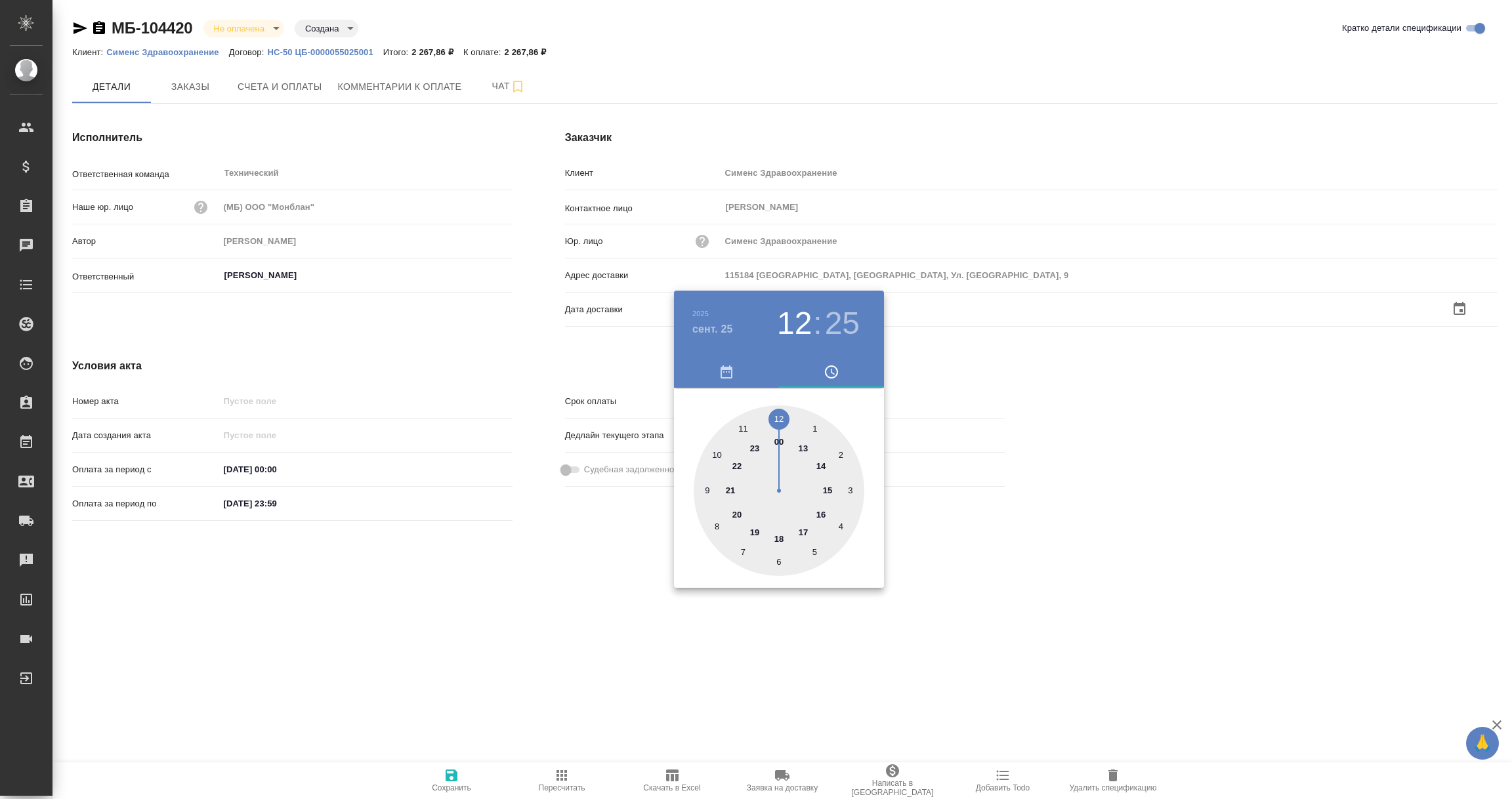
click at [657, 656] on div at bounding box center [756, 400] width 1512 height 799
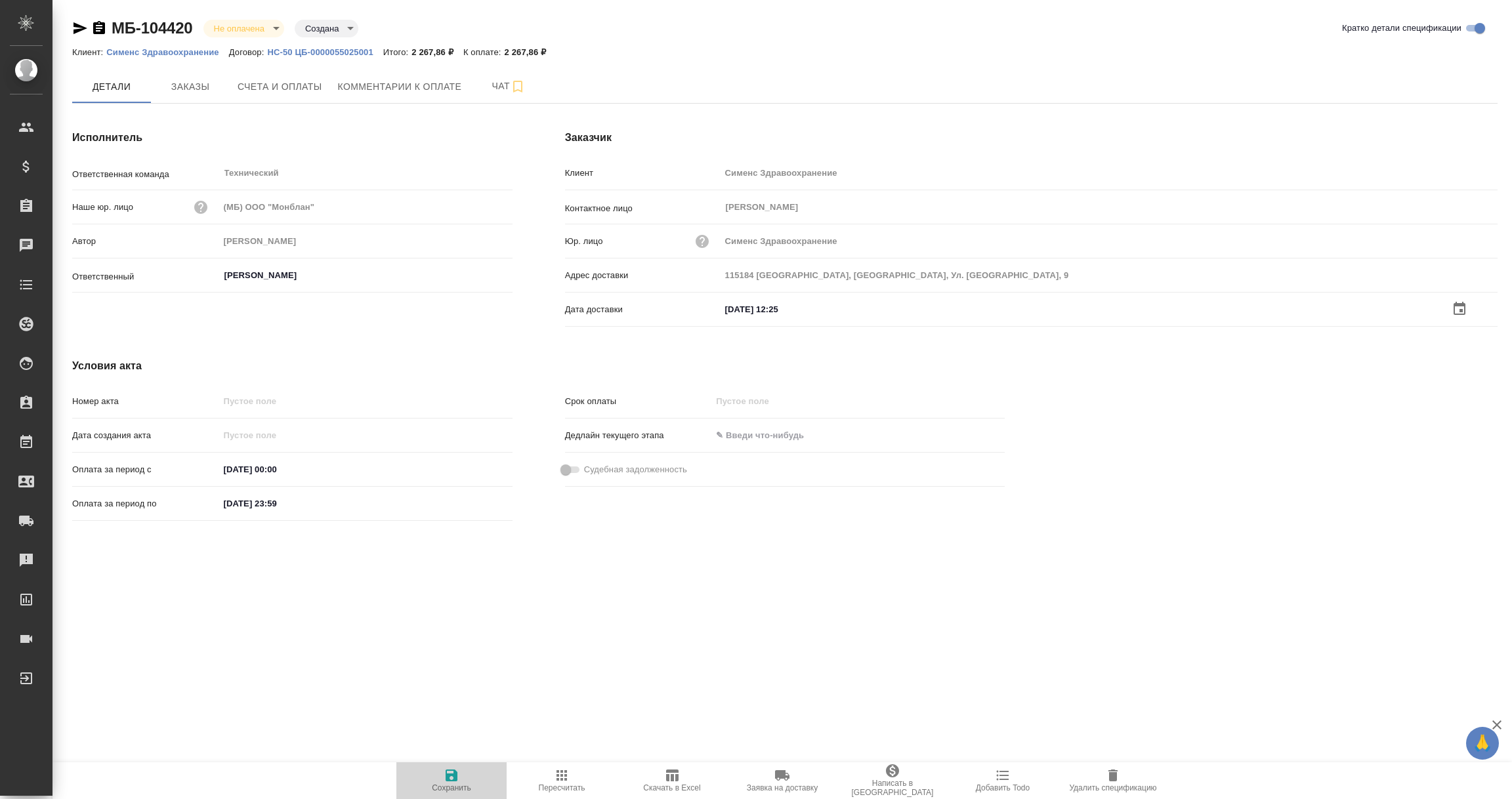
click at [450, 777] on icon "button" at bounding box center [451, 775] width 16 height 16
click at [796, 311] on input "text" at bounding box center [778, 307] width 115 height 19
click at [1455, 305] on icon "button" at bounding box center [1459, 309] width 16 height 16
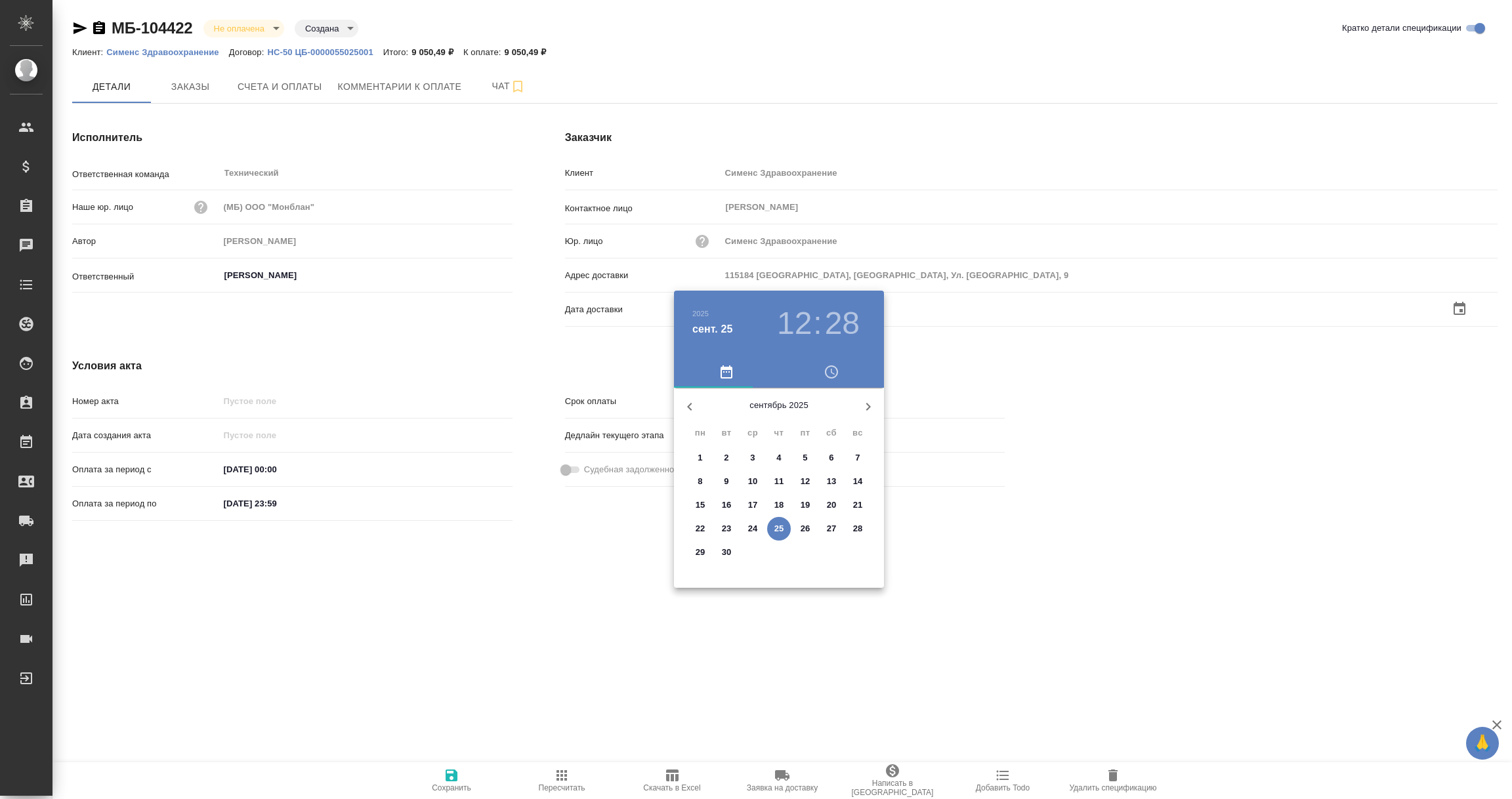
click at [780, 528] on p "25" at bounding box center [779, 528] width 10 height 13
type input "[DATE] 12:28"
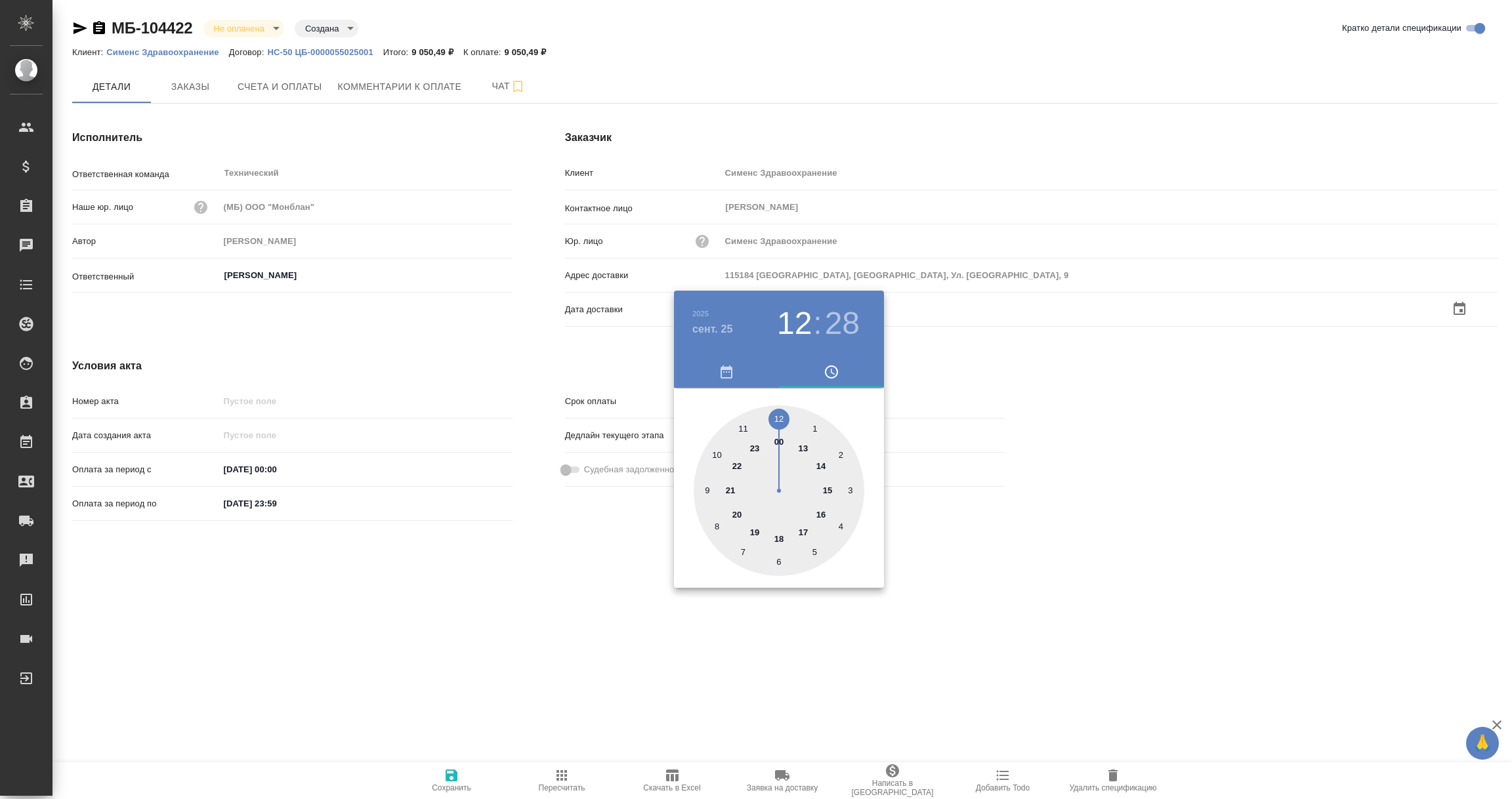
click at [741, 623] on div at bounding box center [756, 400] width 1512 height 799
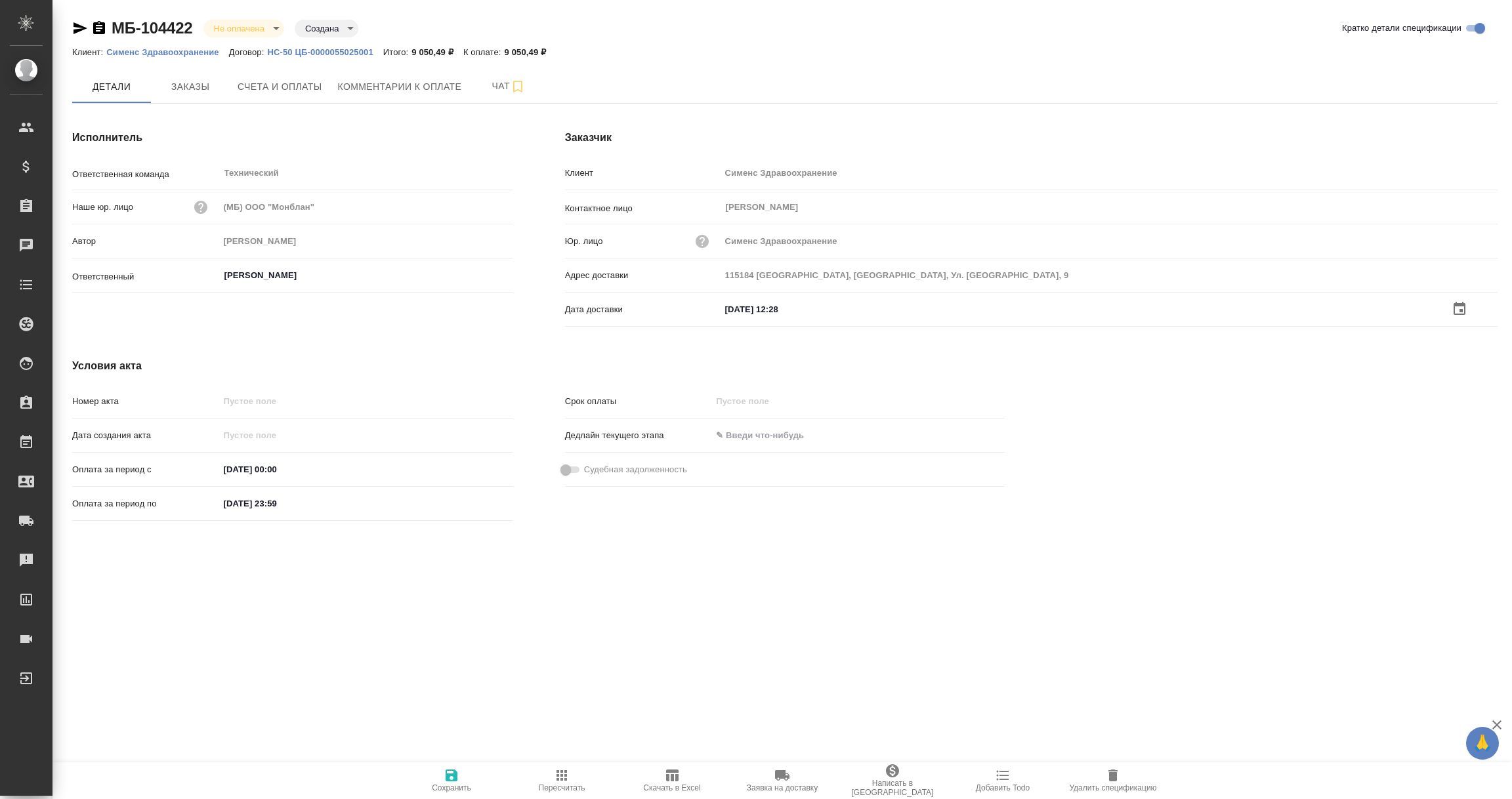
click at [452, 774] on icon "button" at bounding box center [451, 774] width 12 height 12
click at [765, 308] on input "text" at bounding box center [779, 307] width 115 height 19
click at [1459, 305] on icon "button" at bounding box center [1459, 309] width 16 height 16
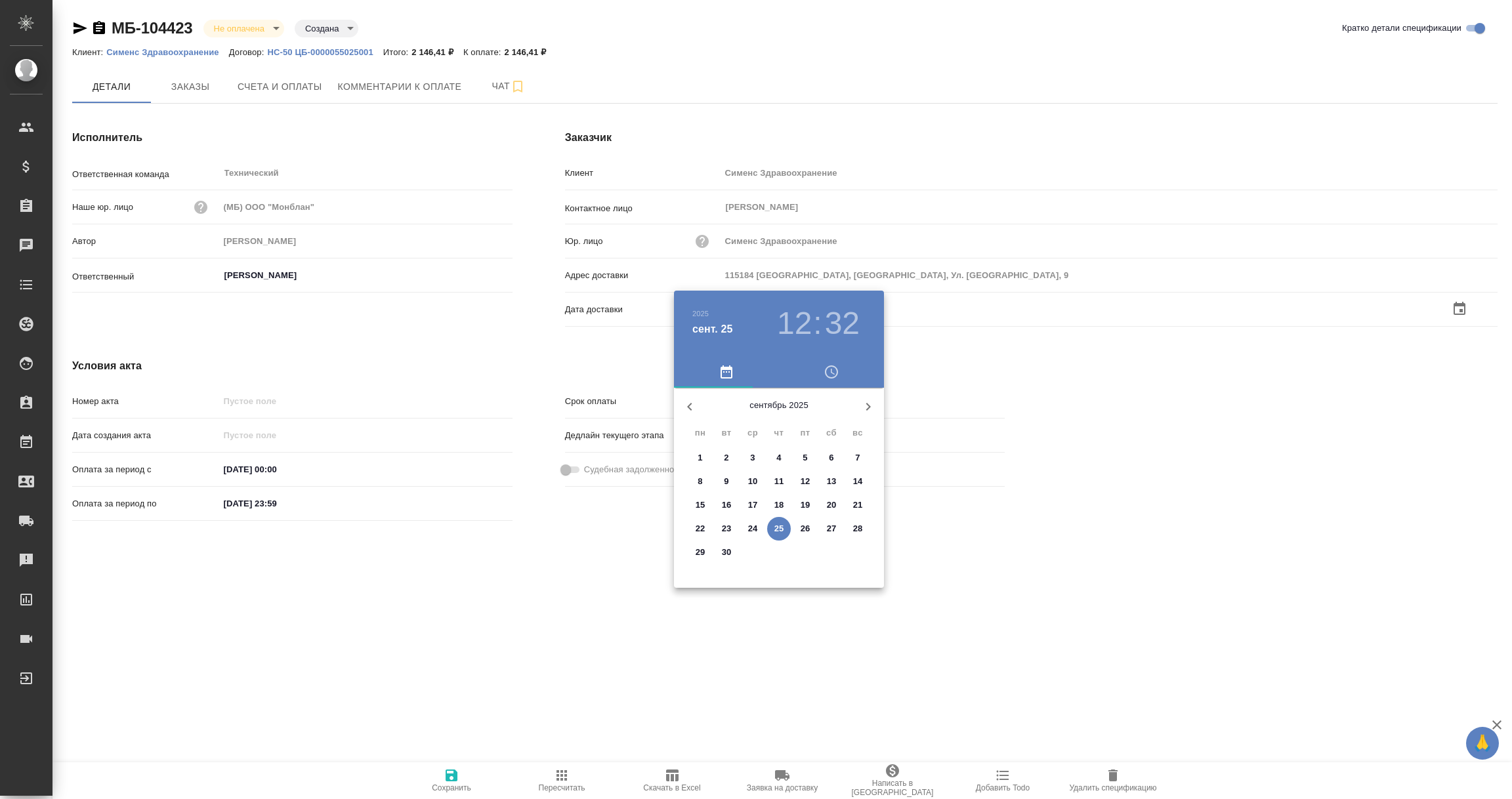
click at [777, 518] on button "25" at bounding box center [779, 528] width 24 height 24
type input "25.09.2025 12:32"
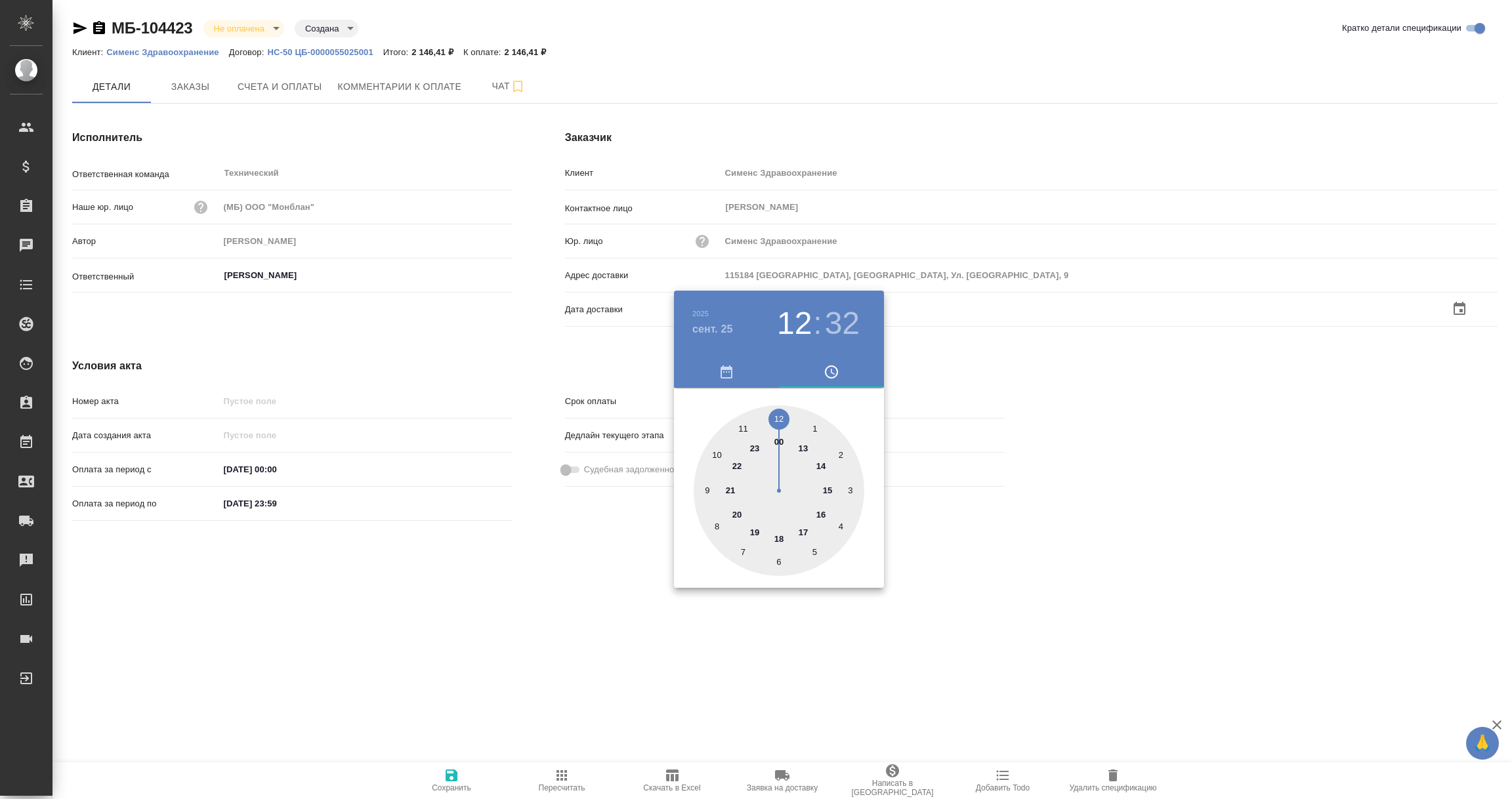
click at [733, 638] on div at bounding box center [756, 400] width 1512 height 799
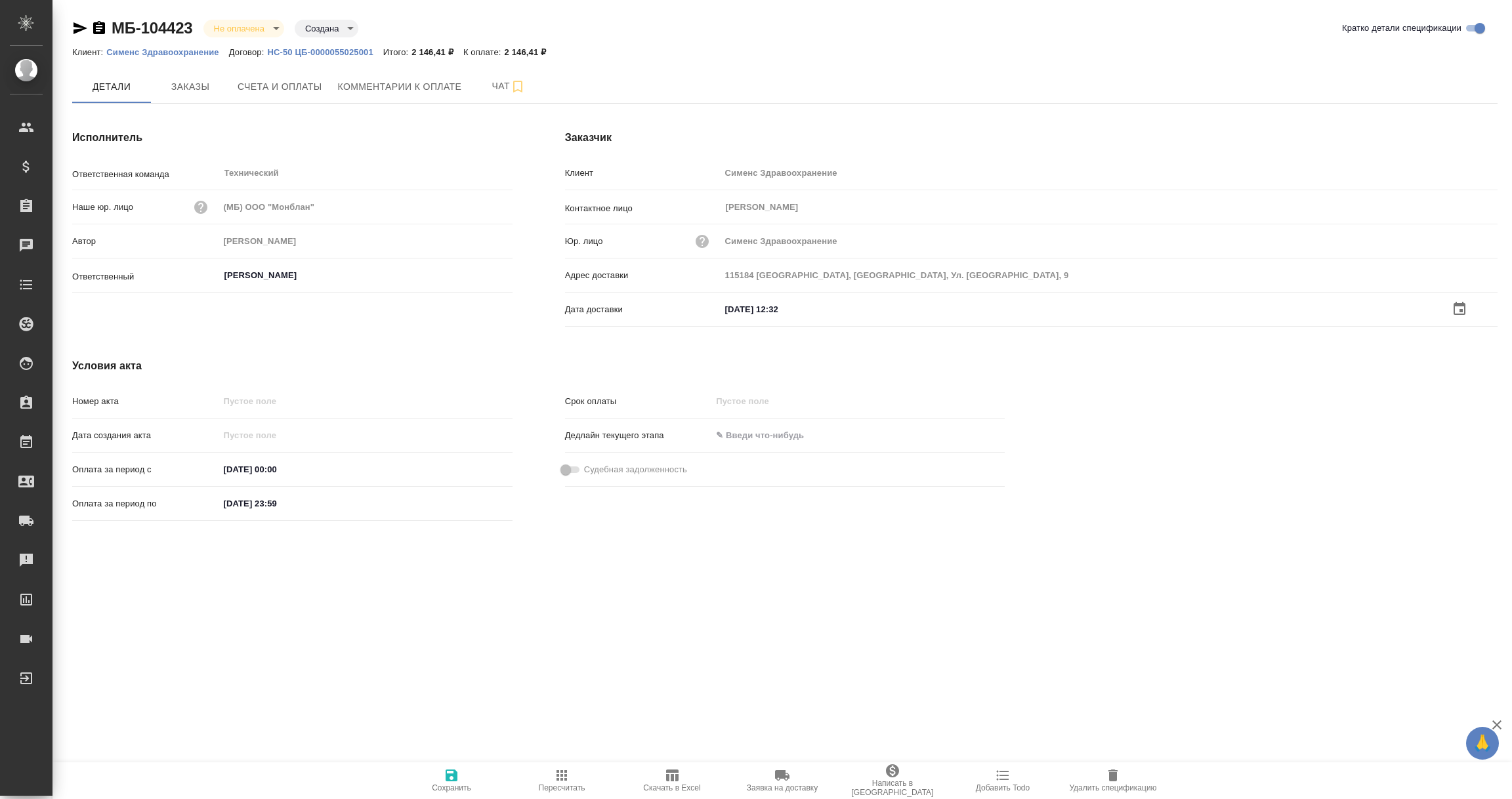
click at [447, 778] on icon "button" at bounding box center [451, 774] width 12 height 12
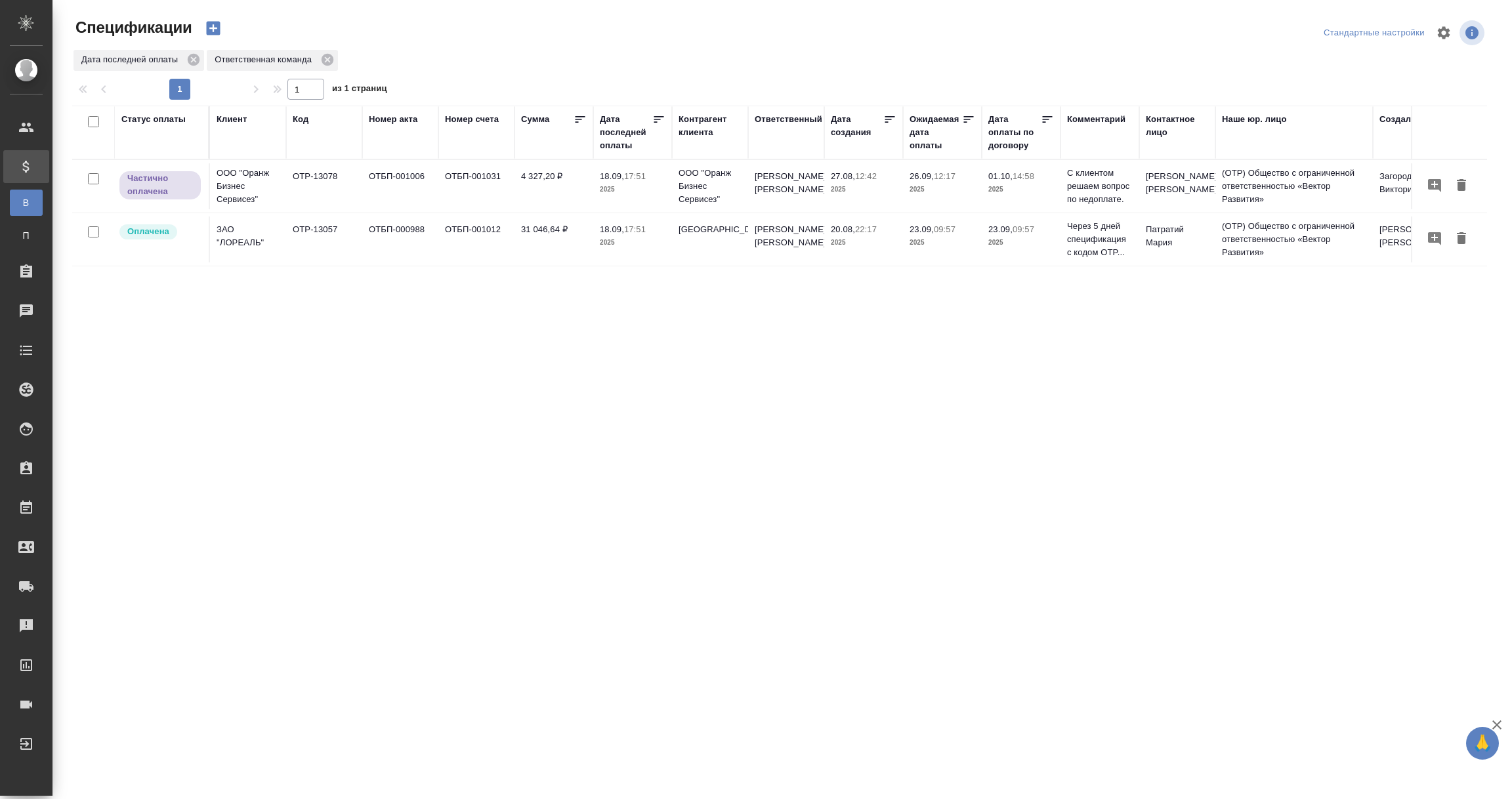
click at [610, 143] on div "Дата последней оплаты" at bounding box center [626, 132] width 52 height 39
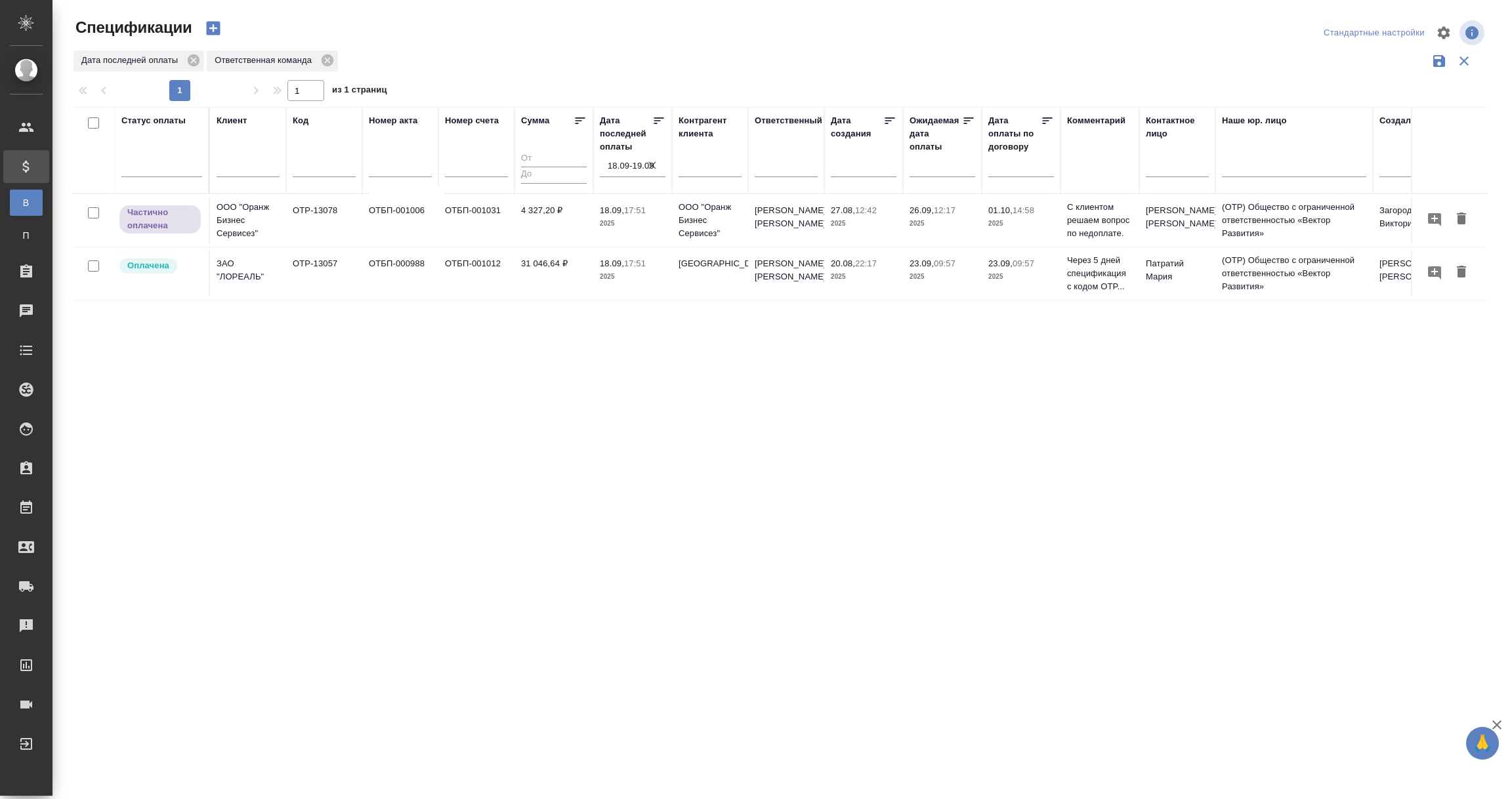
click at [615, 165] on input "18.09-19.09" at bounding box center [636, 166] width 58 height 18
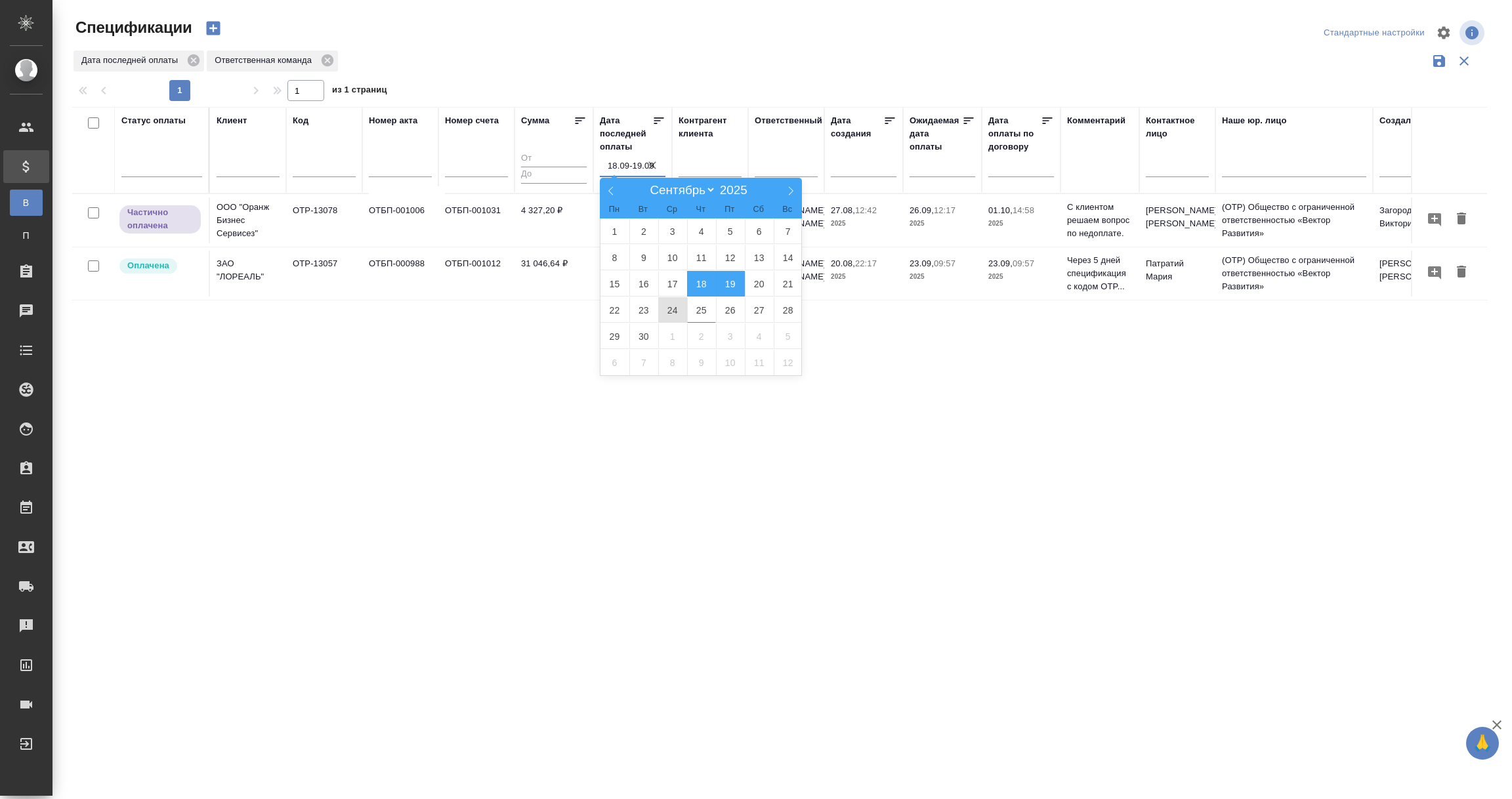
click at [670, 306] on span "24" at bounding box center [673, 310] width 29 height 25
click at [700, 311] on span "25" at bounding box center [702, 310] width 29 height 25
type div "[DATE]T21:00:00.000Z — [DATE]T21:00:00.000Z"
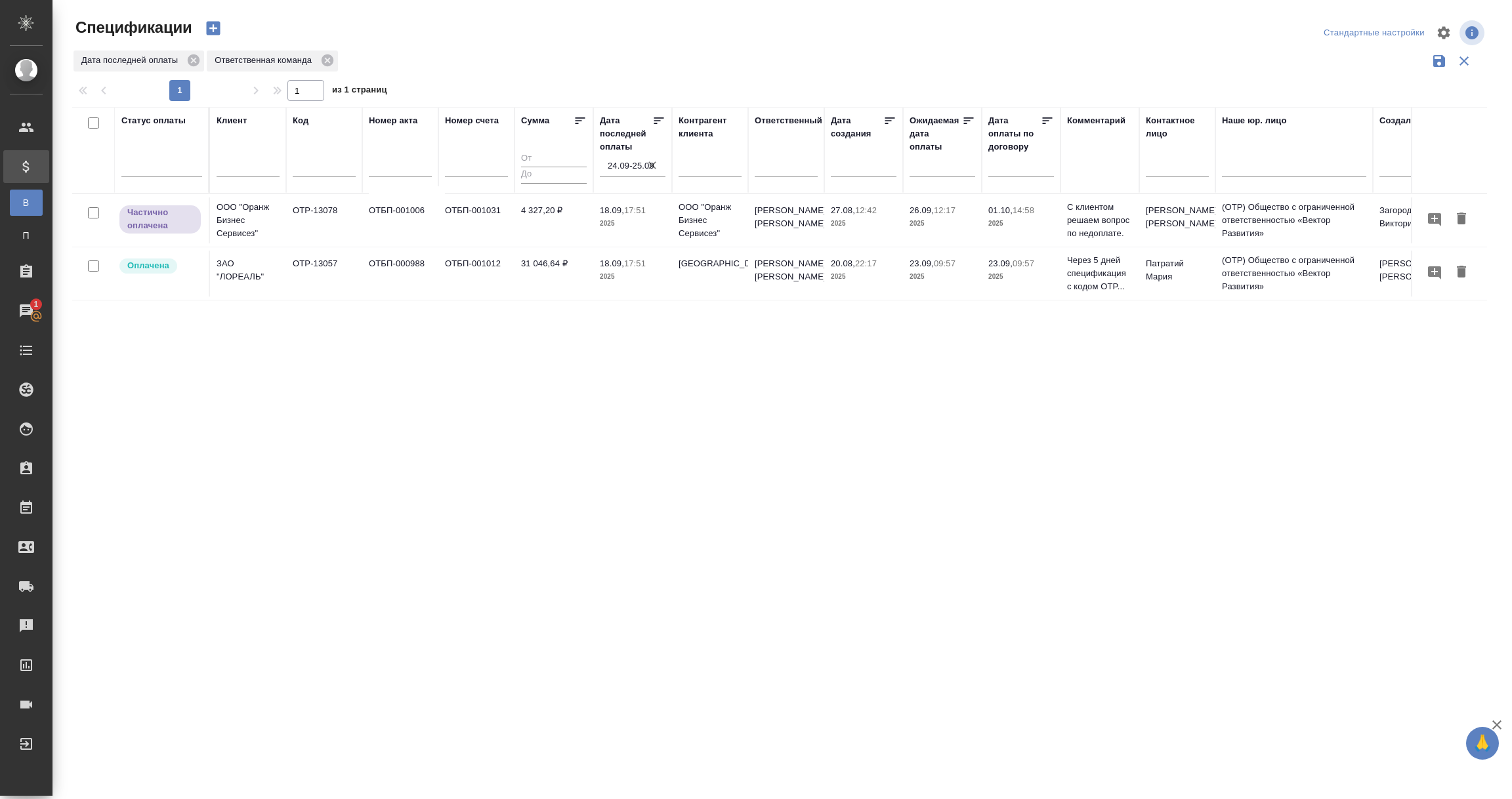
type input "24.09-25.09"
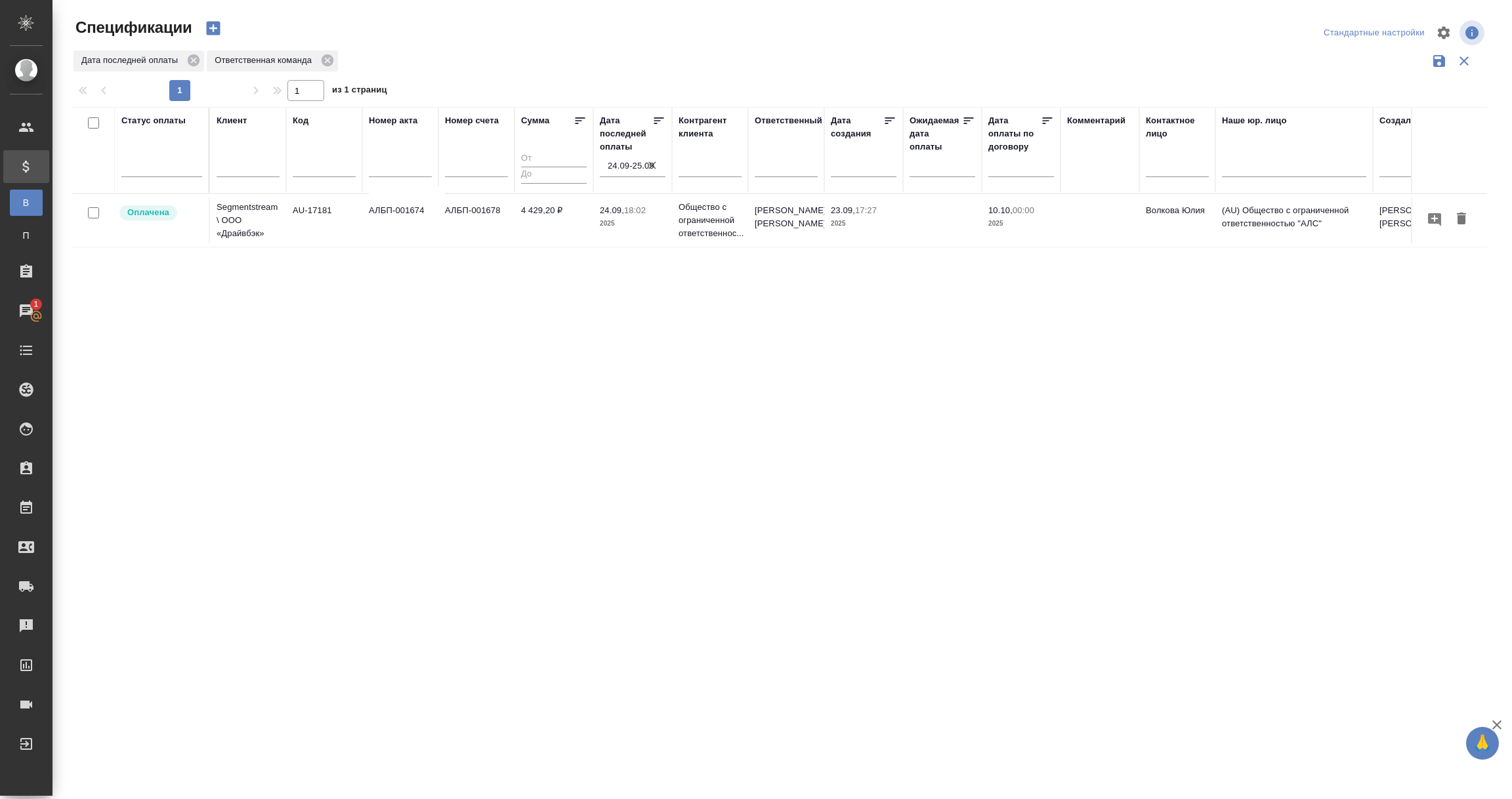
click at [396, 446] on div "Статус оплаты Клиент Код Номер акта Номер счета [PERSON_NAME] последней оплаты …" at bounding box center [779, 343] width 1415 height 472
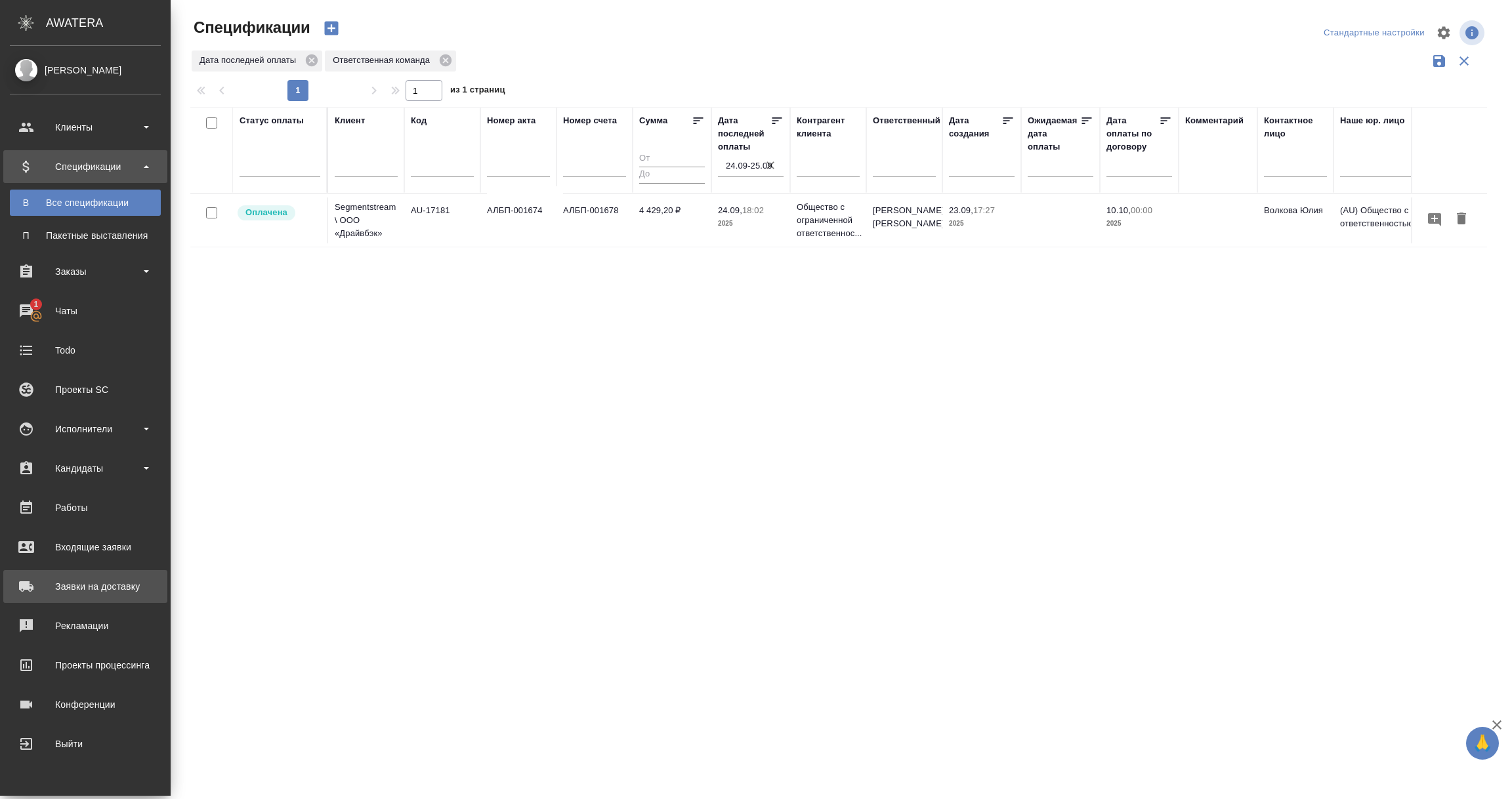
click at [93, 585] on div "Заявки на доставку" at bounding box center [85, 587] width 151 height 20
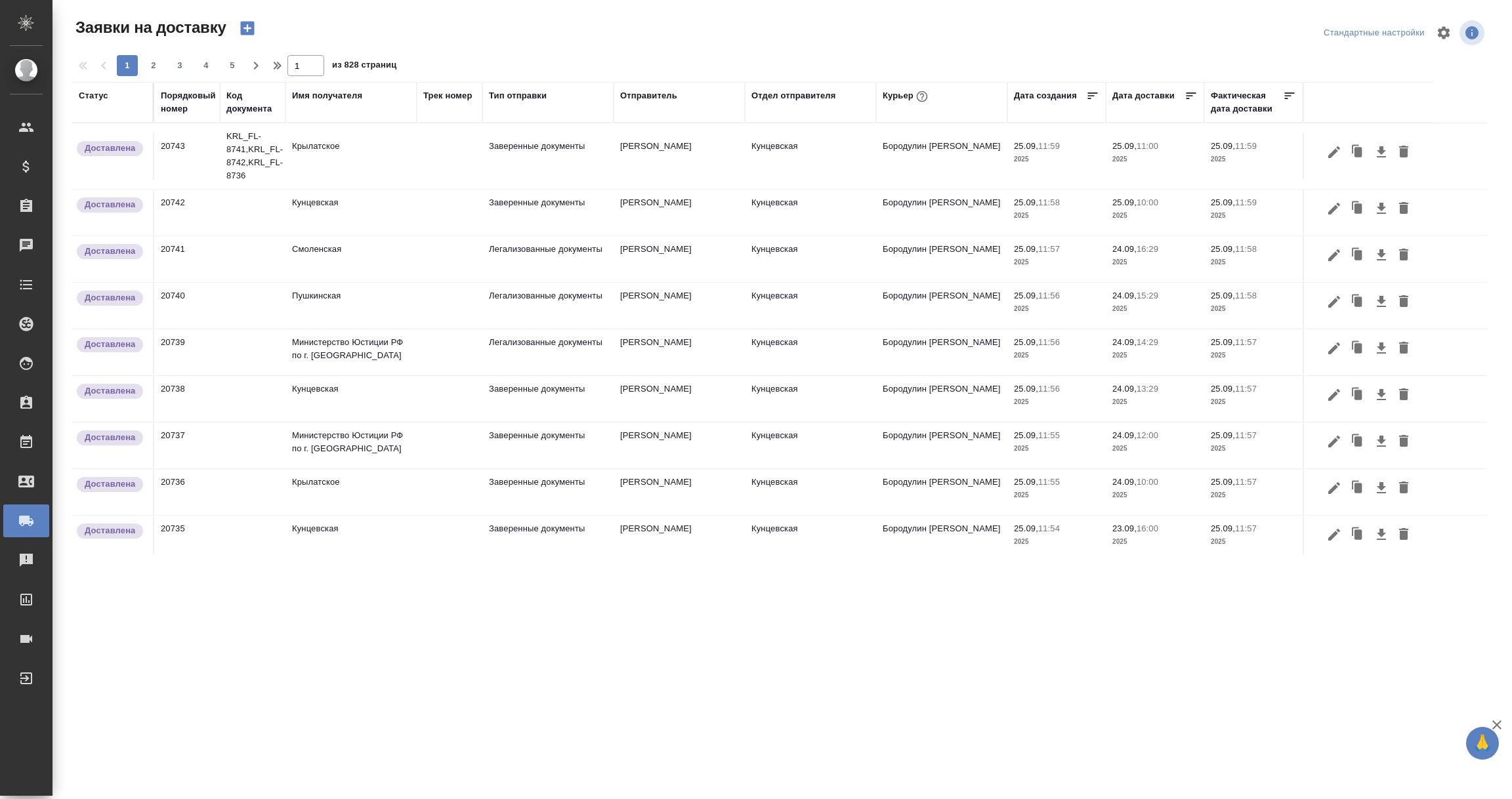
click at [343, 94] on div "Имя получателя" at bounding box center [328, 95] width 71 height 13
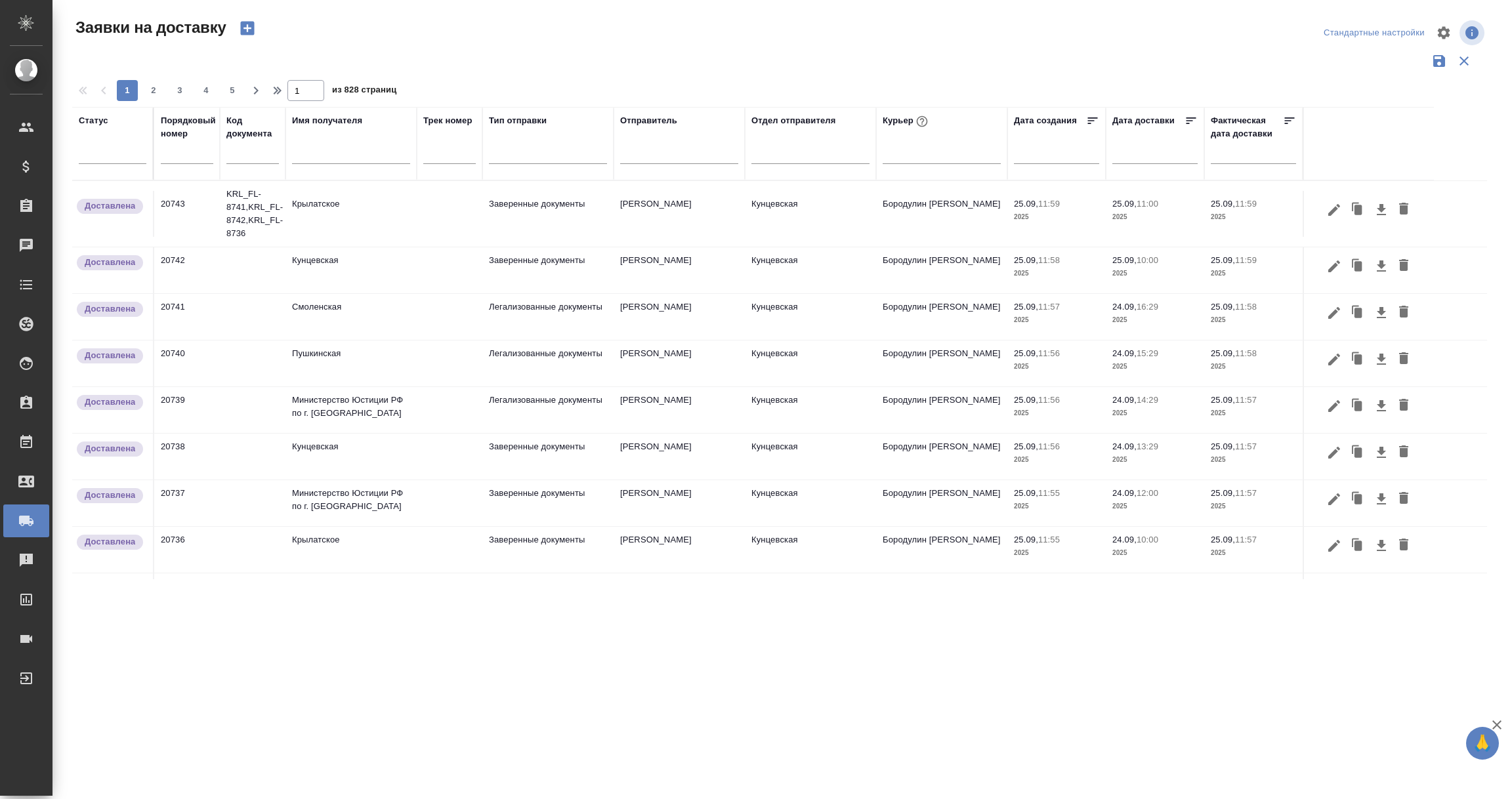
click at [313, 156] on input "text" at bounding box center [351, 155] width 118 height 16
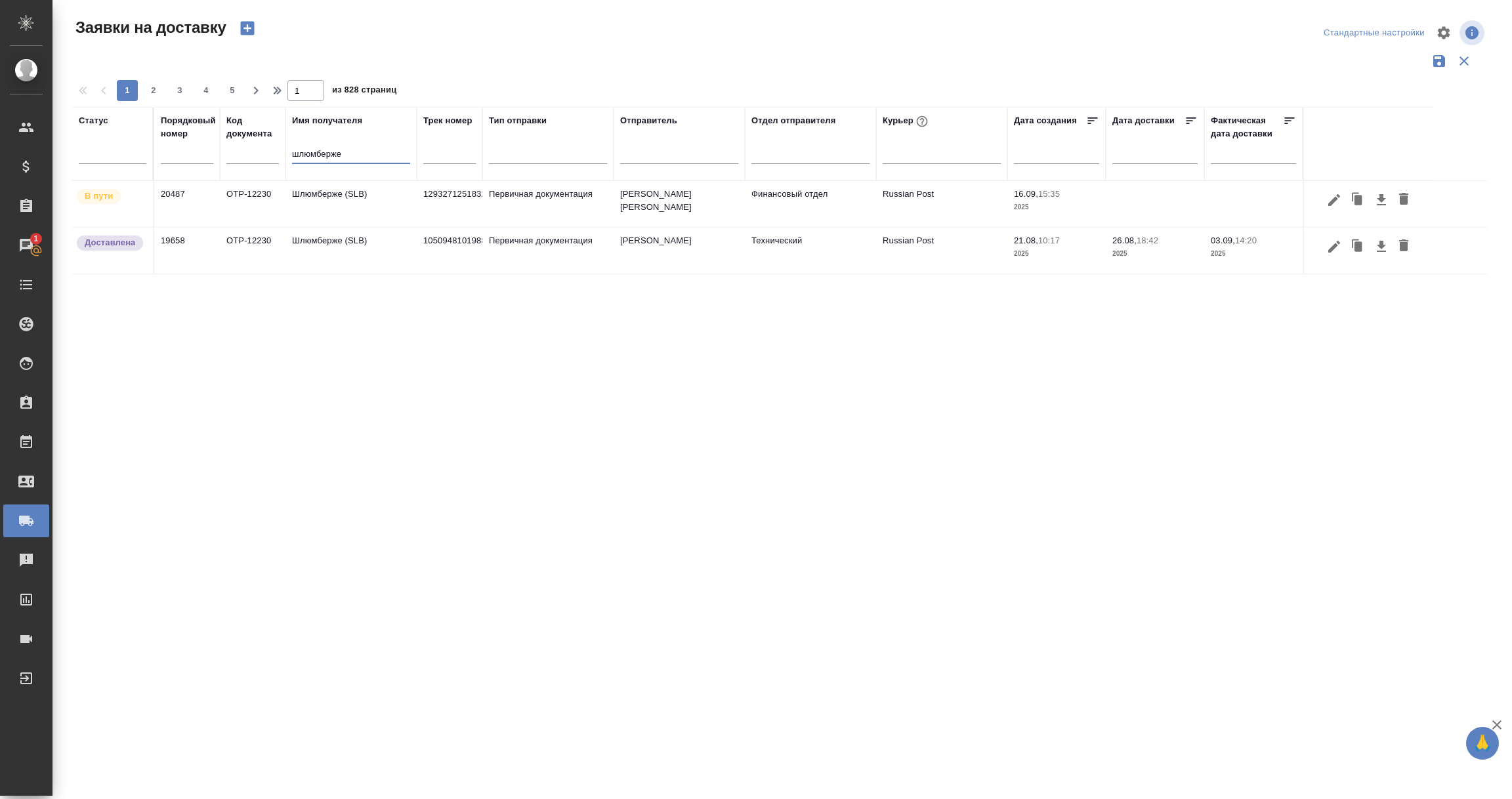
type input "шлюмберже"
click at [298, 192] on td "Шлюмберже (SLB)" at bounding box center [351, 204] width 131 height 46
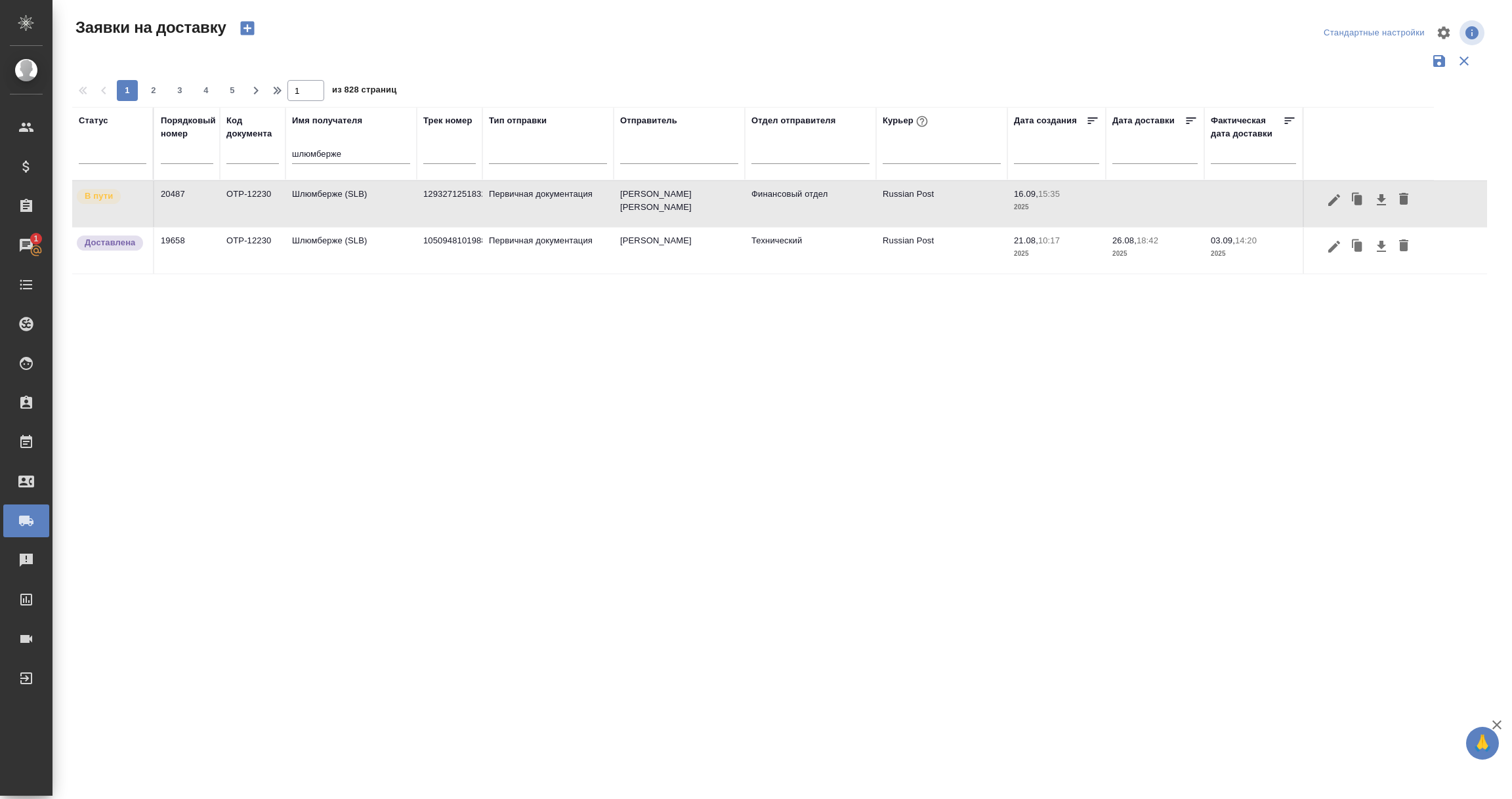
click at [298, 192] on td "Шлюмберже (SLB)" at bounding box center [351, 204] width 131 height 46
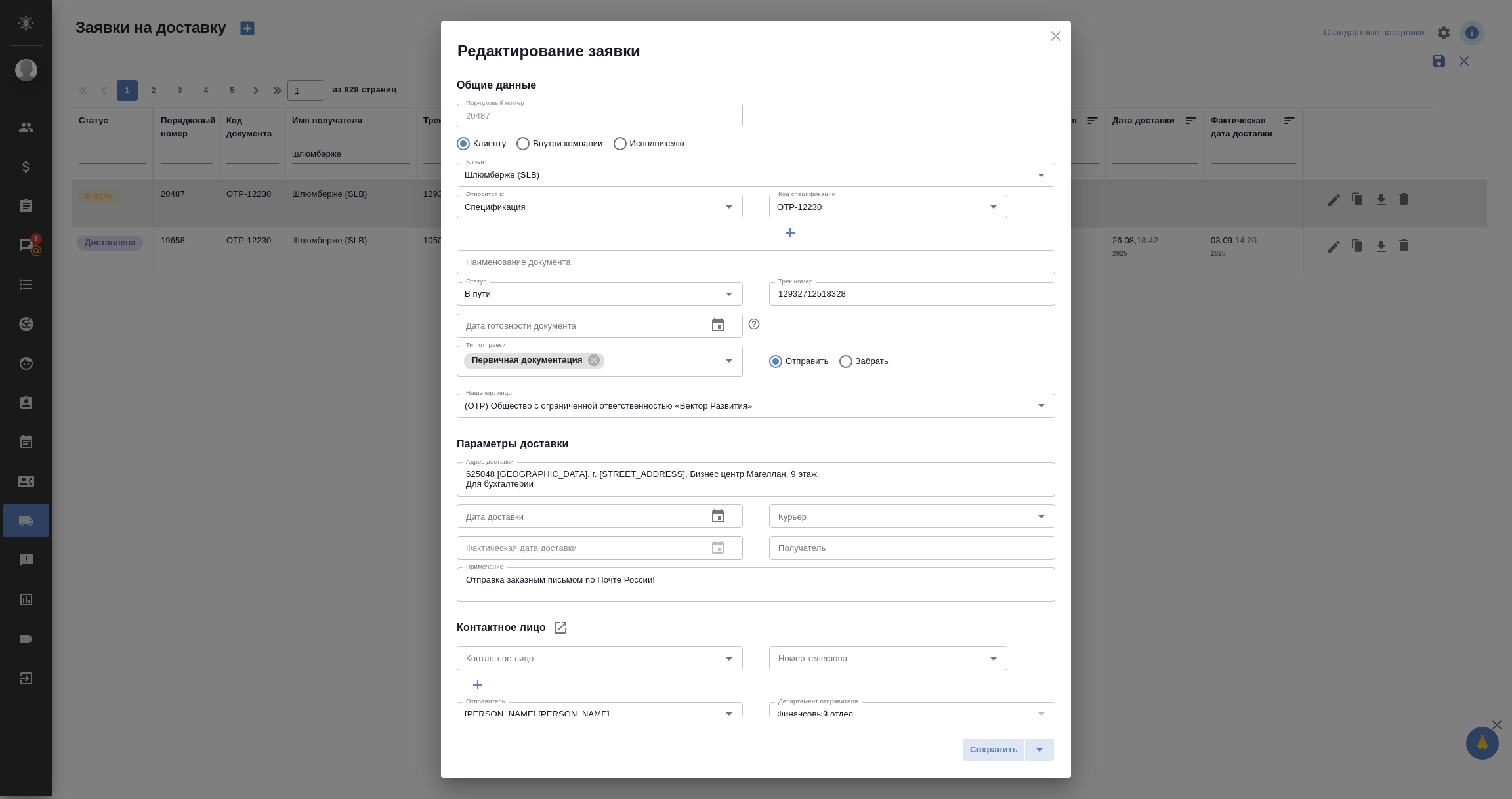
type input "Russian Post"
type input "Юдинцова Виктория"
drag, startPoint x: 860, startPoint y: 292, endPoint x: 688, endPoint y: 301, distance: 172.2
click at [688, 301] on div "Статус В пути Статус Трек номер 12932712518328 Трек номер" at bounding box center [756, 292] width 624 height 58
click at [1052, 34] on icon "close" at bounding box center [1056, 36] width 16 height 16
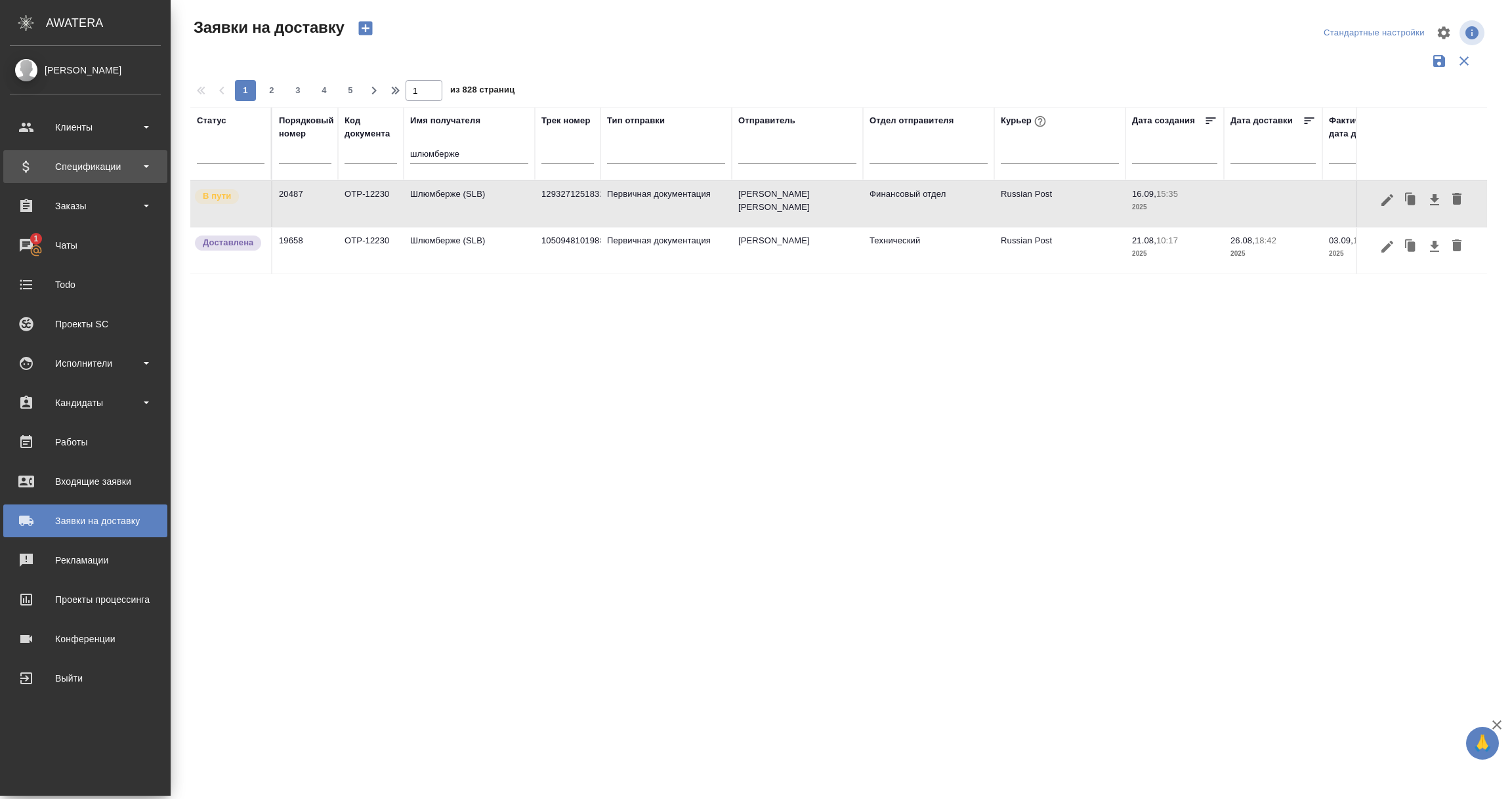
click at [94, 166] on div "Спецификации" at bounding box center [85, 166] width 151 height 20
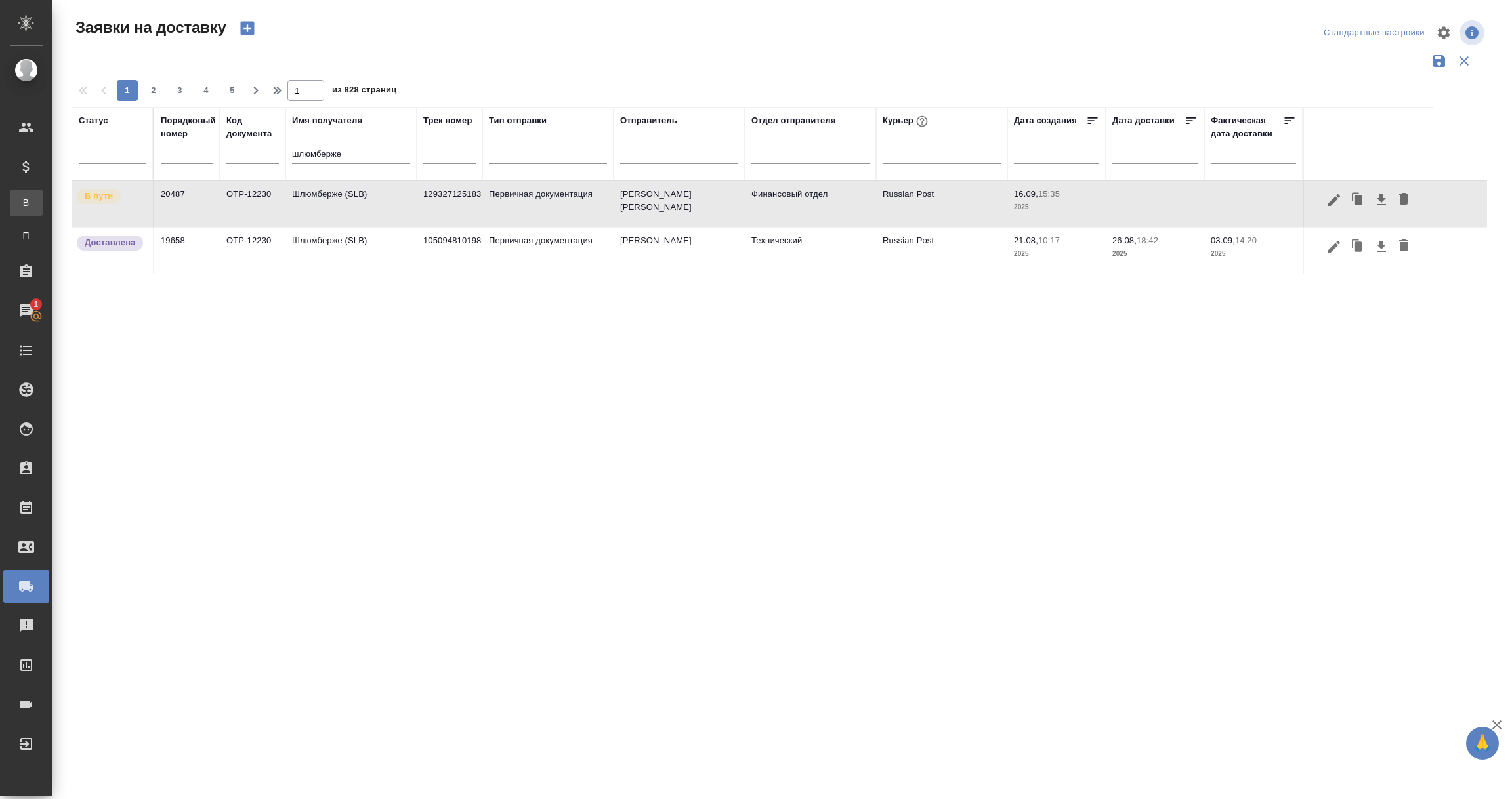
click at [20, 202] on div "Все спецификации" at bounding box center [10, 202] width 20 height 13
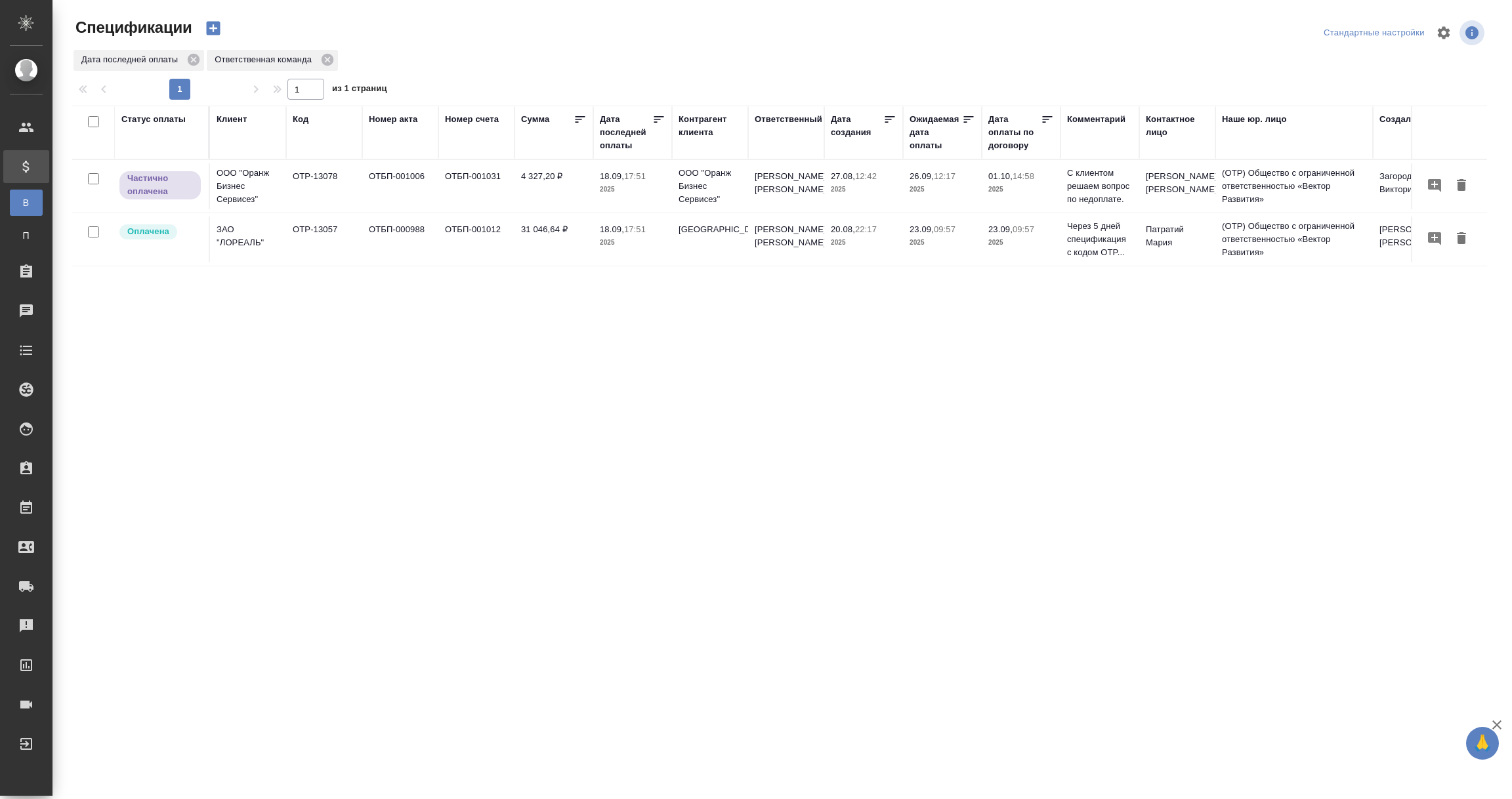
click at [865, 133] on div "Дата создания" at bounding box center [857, 126] width 52 height 26
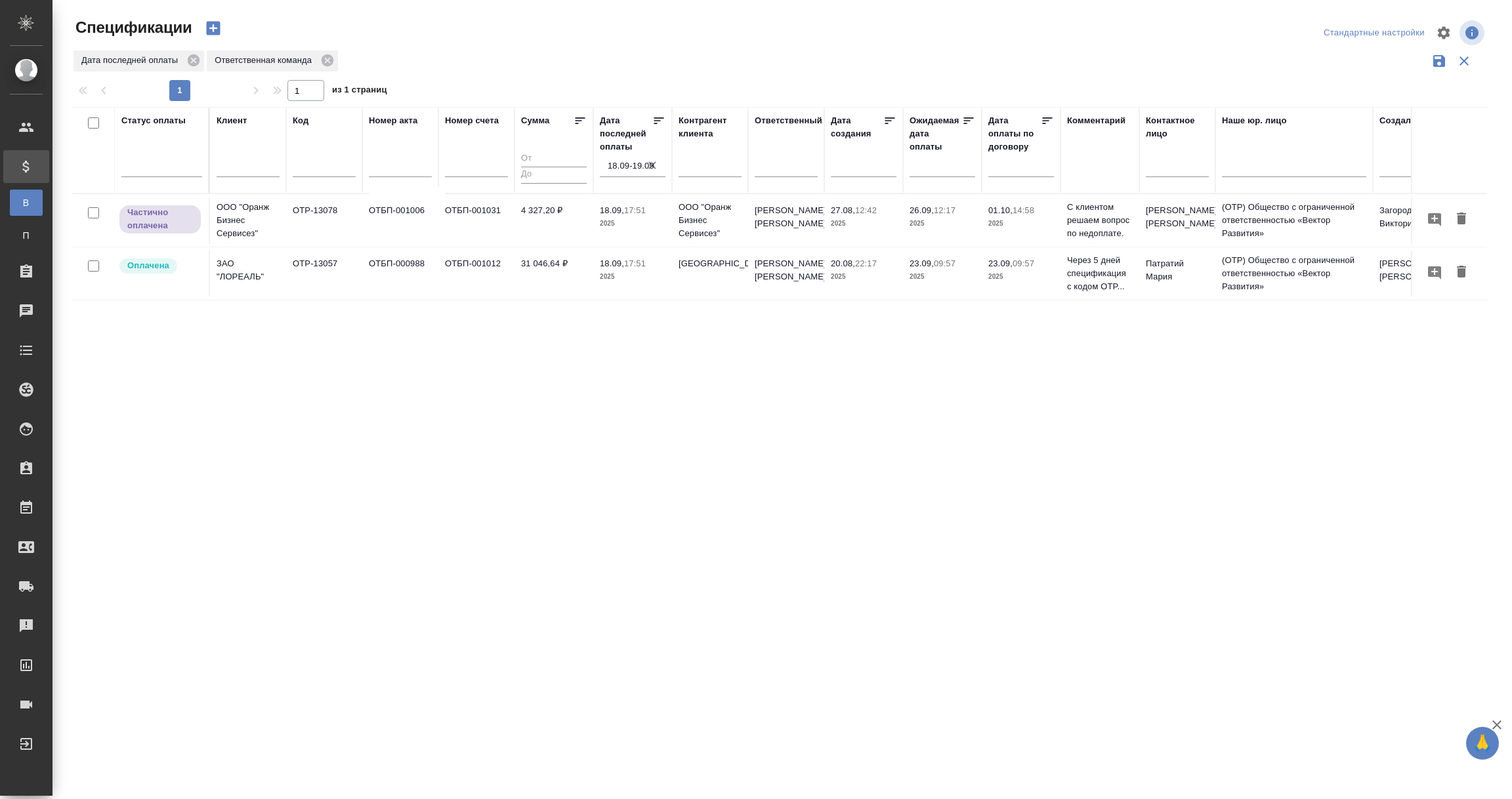
click at [619, 170] on input "18.09-19.09" at bounding box center [636, 166] width 58 height 18
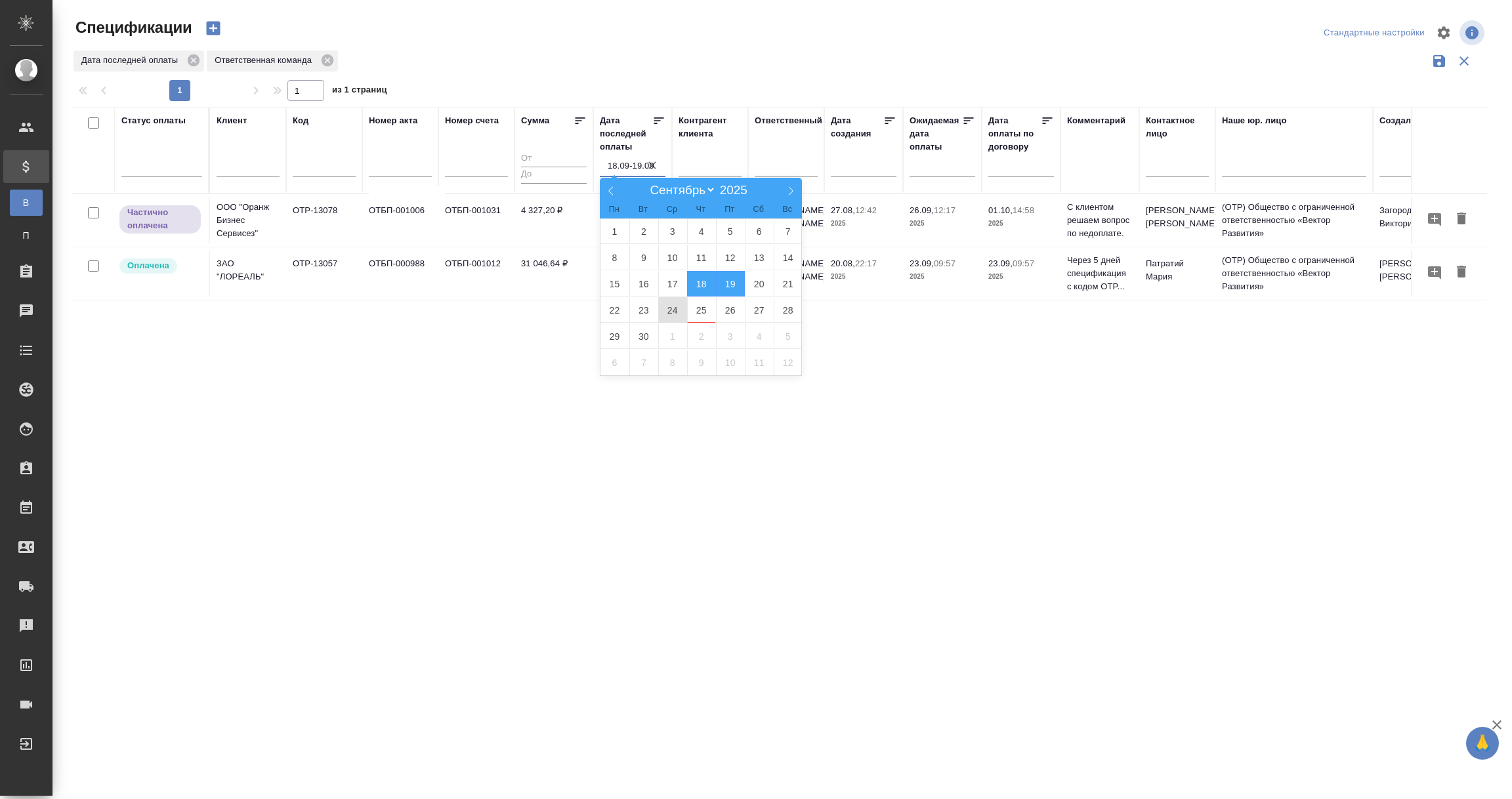
click at [670, 310] on span "24" at bounding box center [673, 310] width 29 height 25
click at [706, 308] on span "25" at bounding box center [702, 310] width 29 height 25
type div "2025-09-23T21:00:00.000Z — 2025-09-24T21:00:00.000Z"
type input "24.09-25.09"
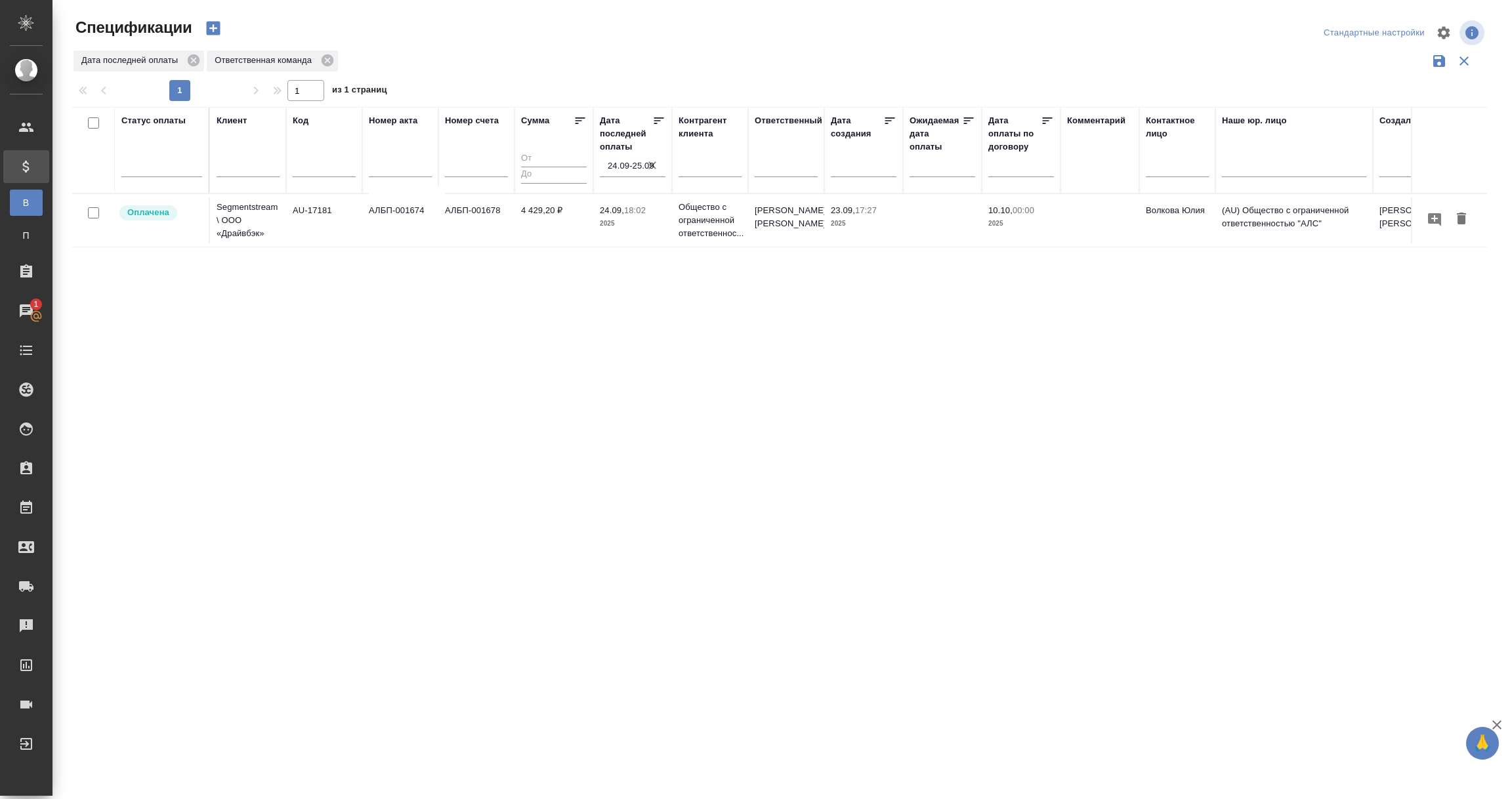
scroll to position [0, 288]
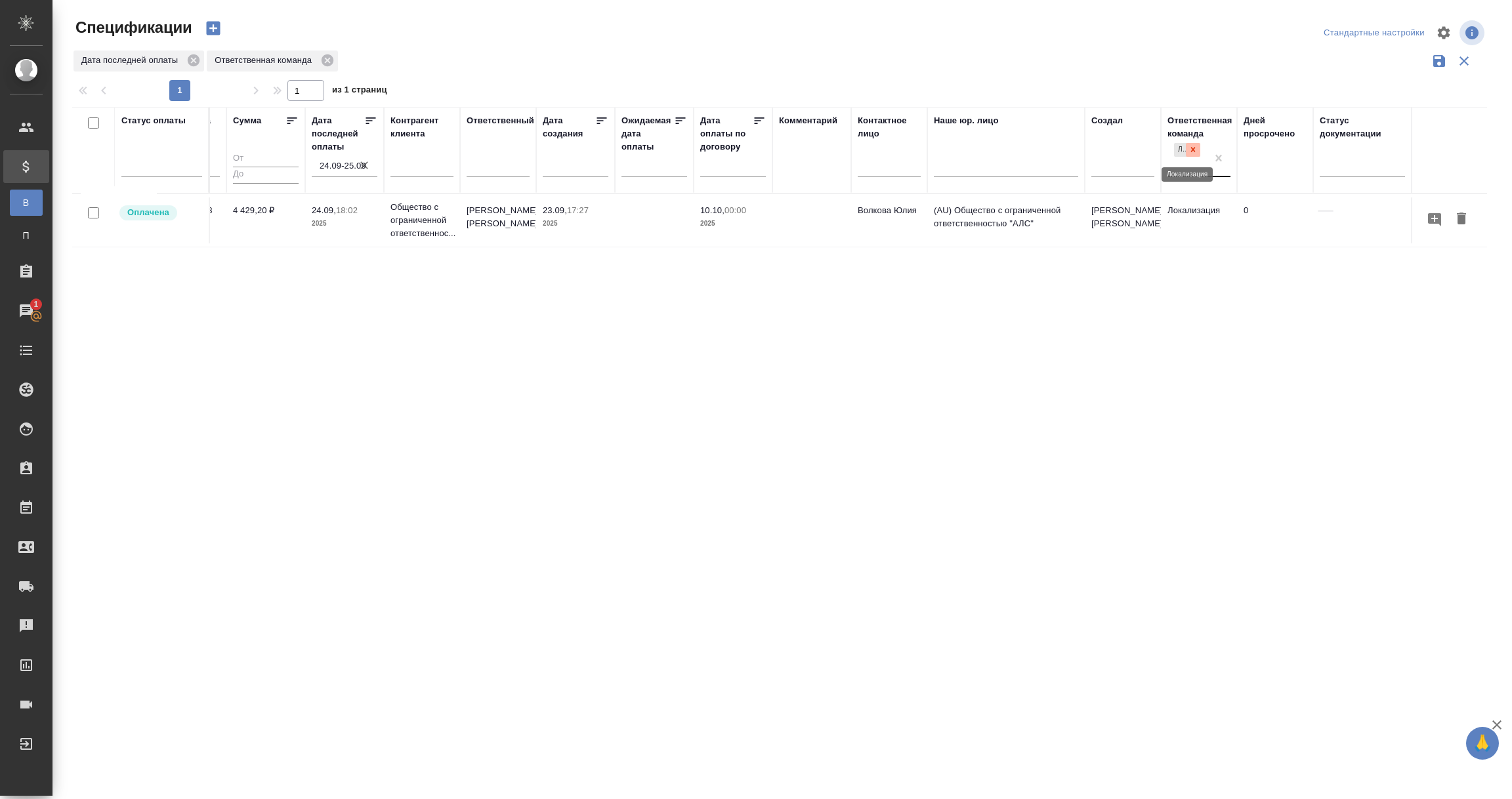
click at [1188, 152] on icon at bounding box center [1193, 150] width 9 height 9
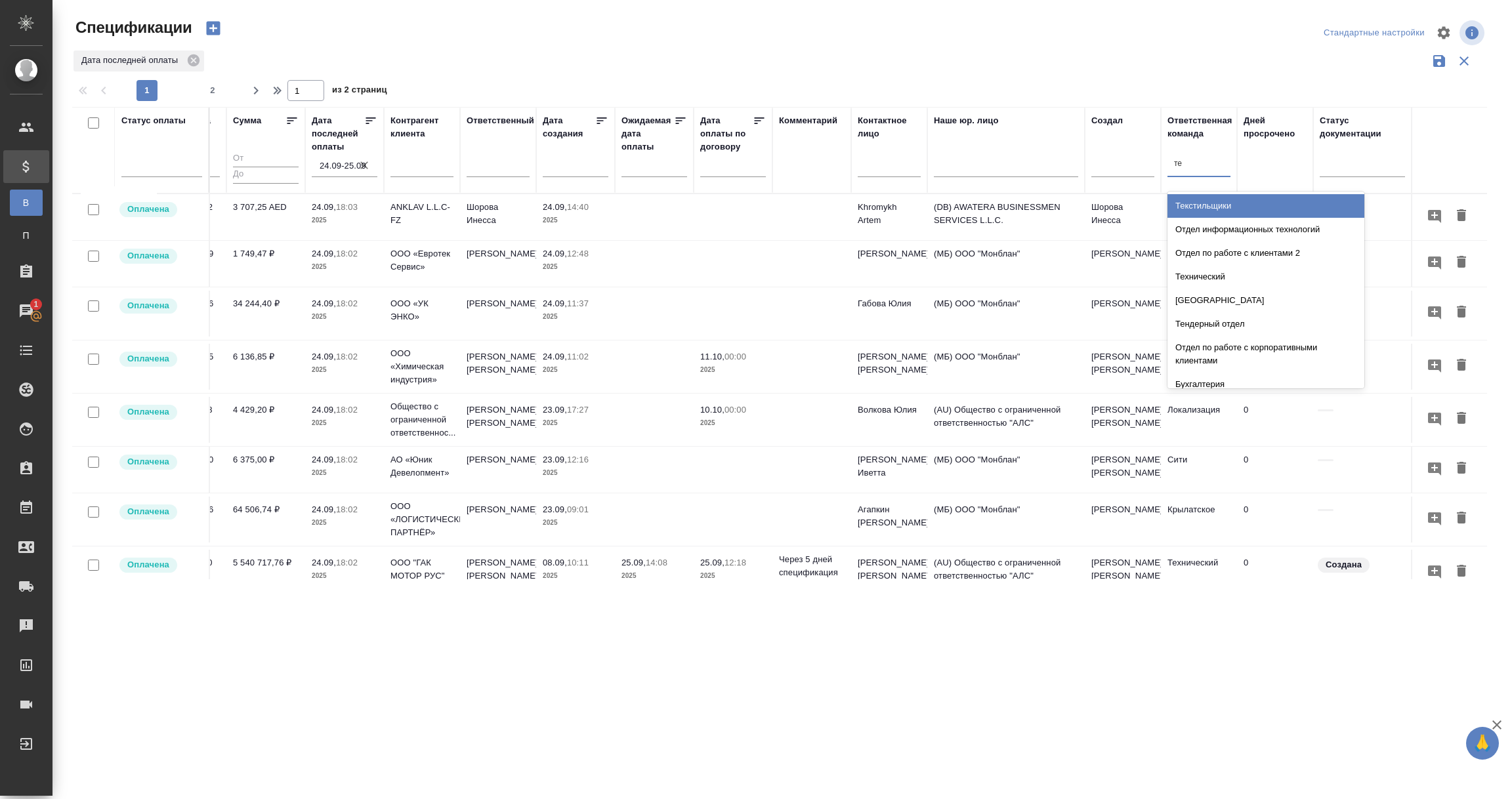
type input "тех"
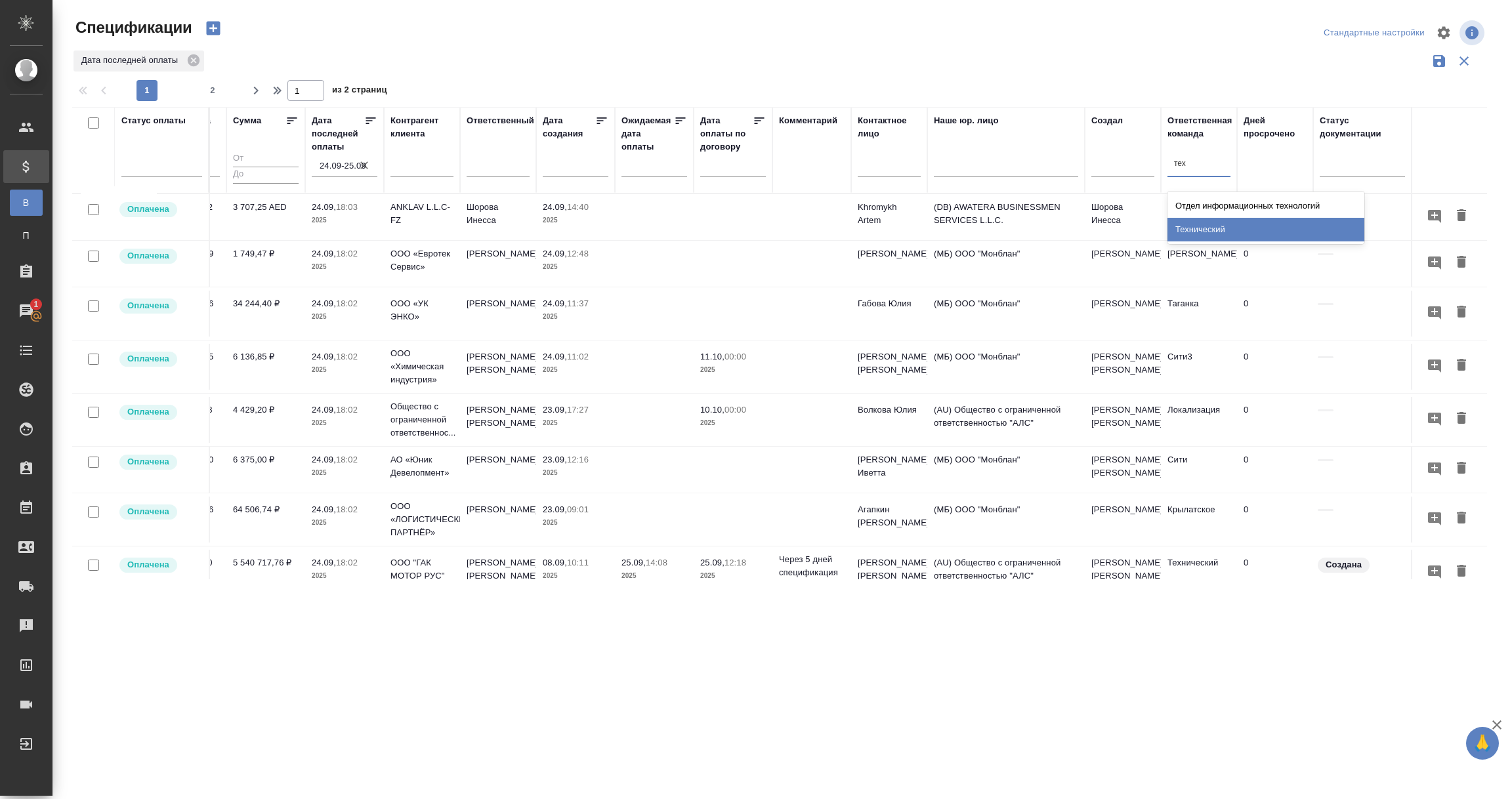
click at [1199, 225] on div "Технический" at bounding box center [1266, 229] width 197 height 24
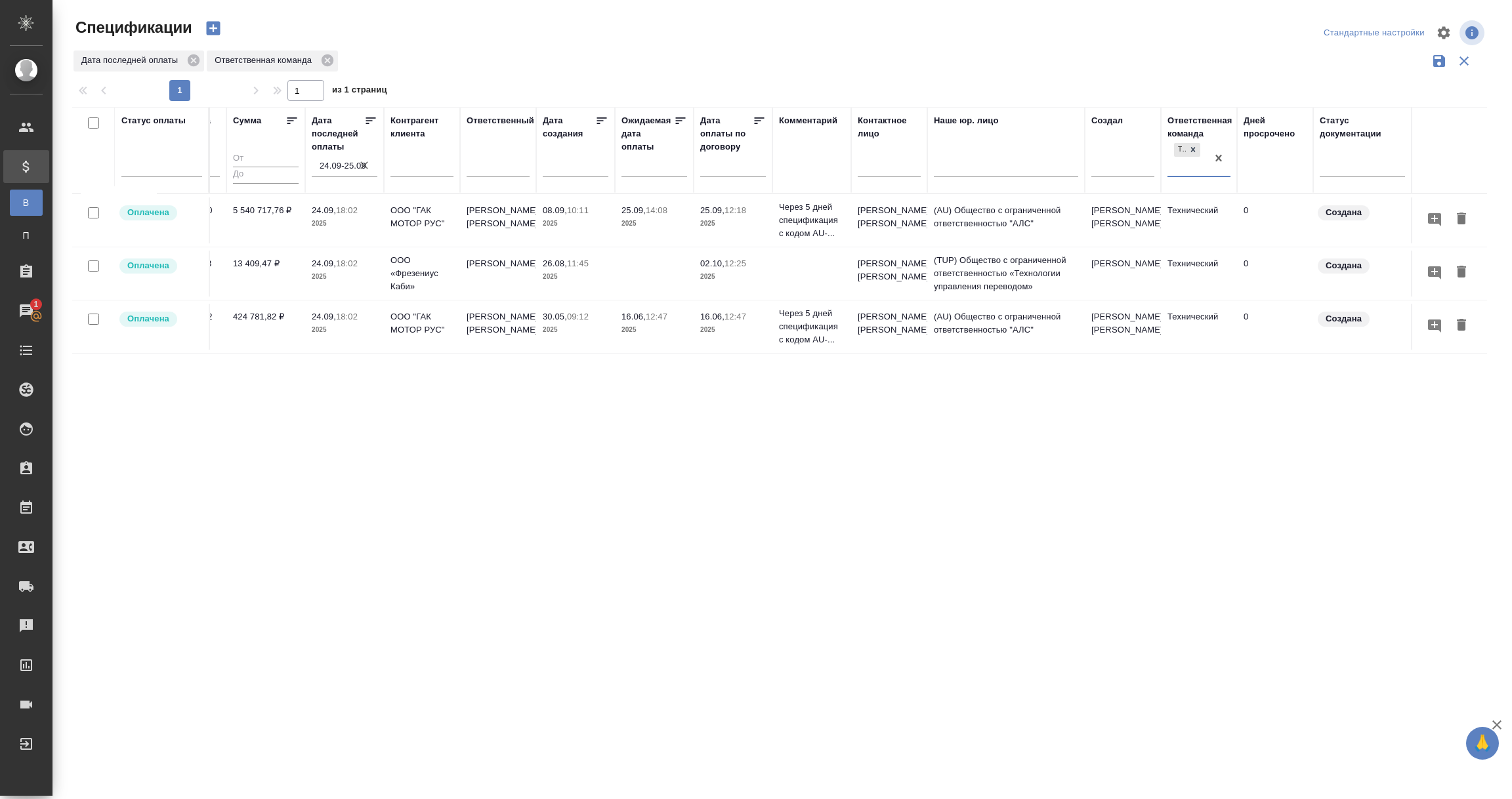
scroll to position [0, 0]
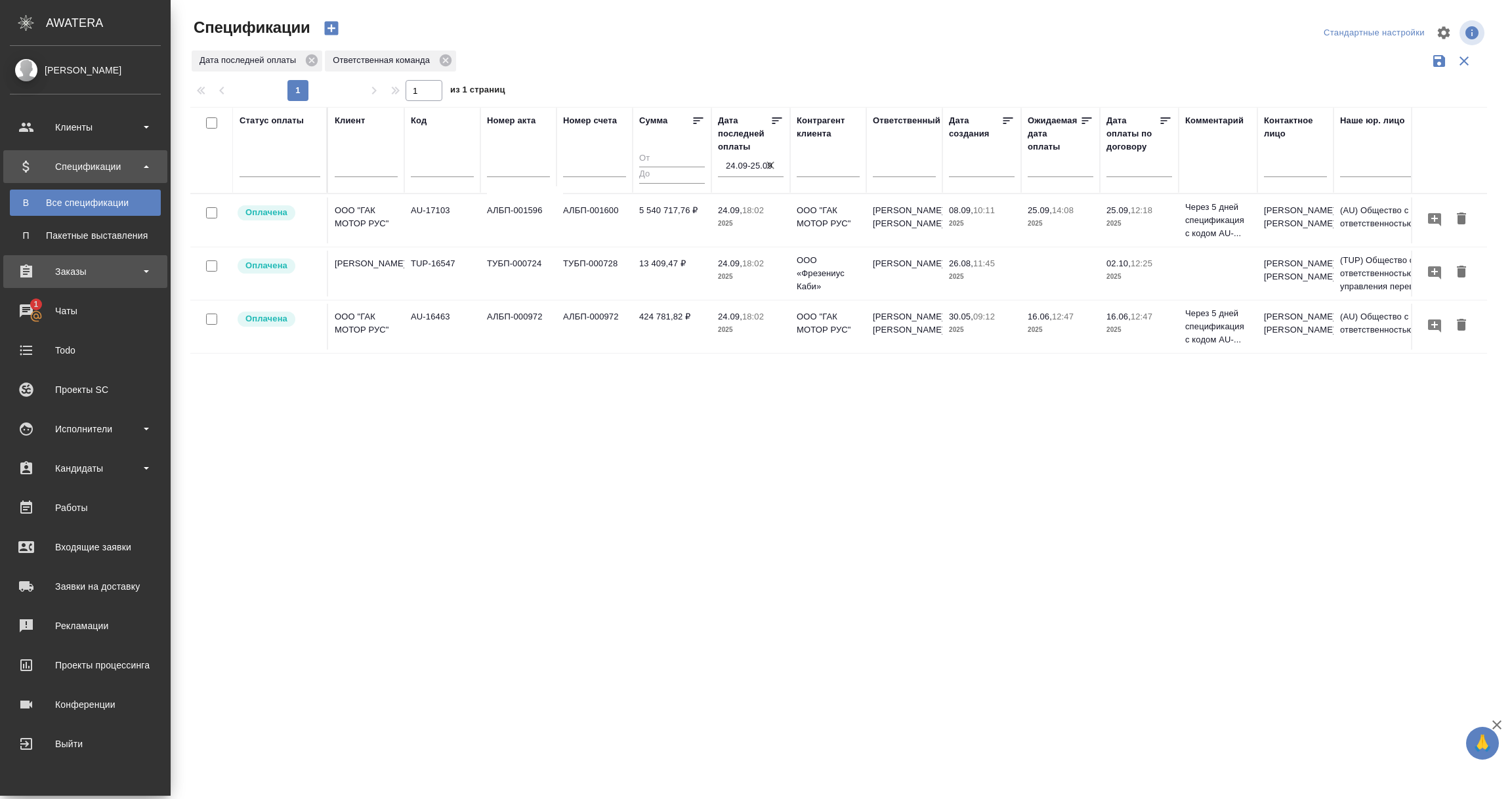
click at [75, 277] on div "Заказы" at bounding box center [85, 271] width 151 height 20
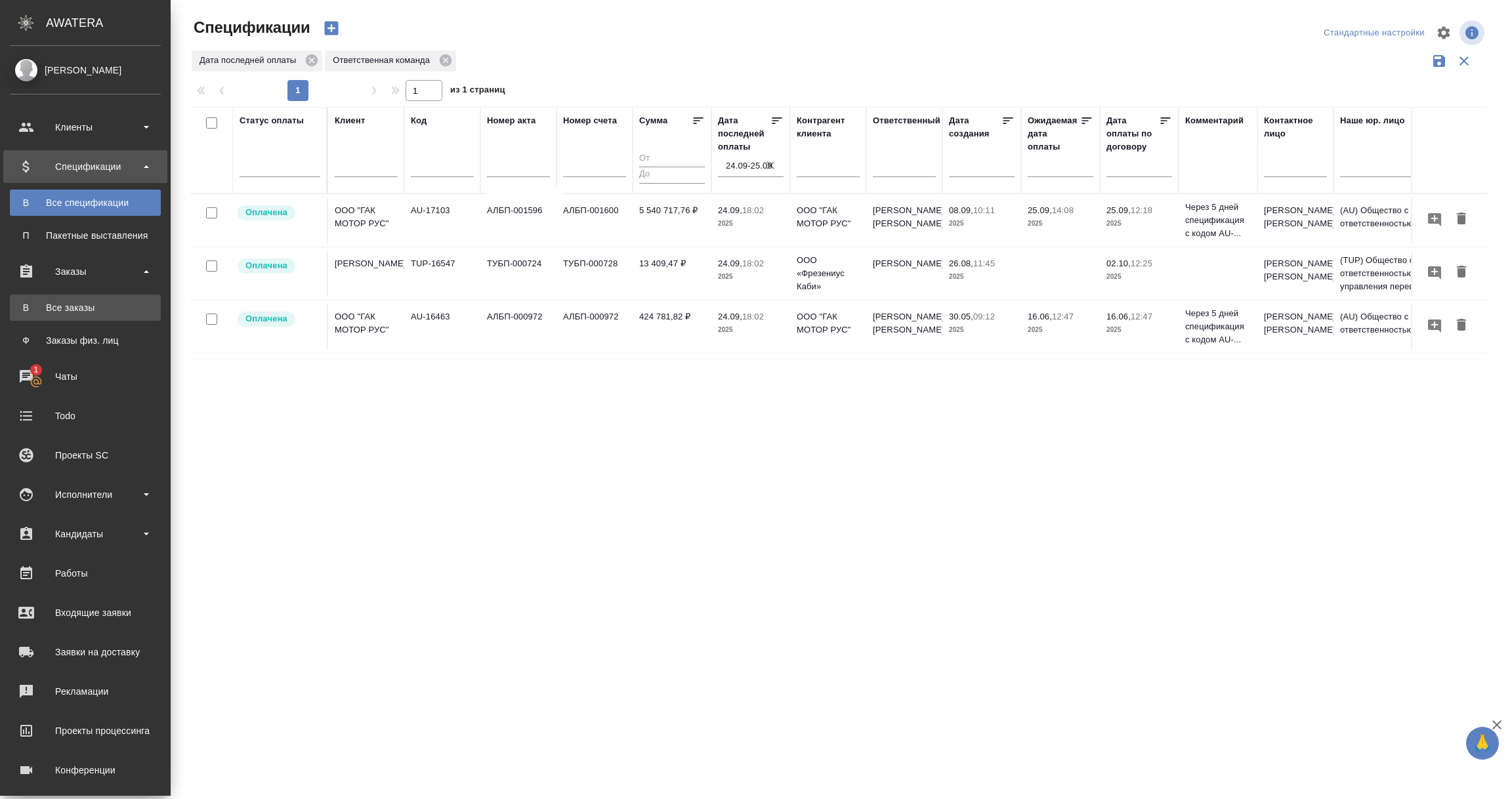
click at [66, 309] on div "Все заказы" at bounding box center [85, 307] width 138 height 13
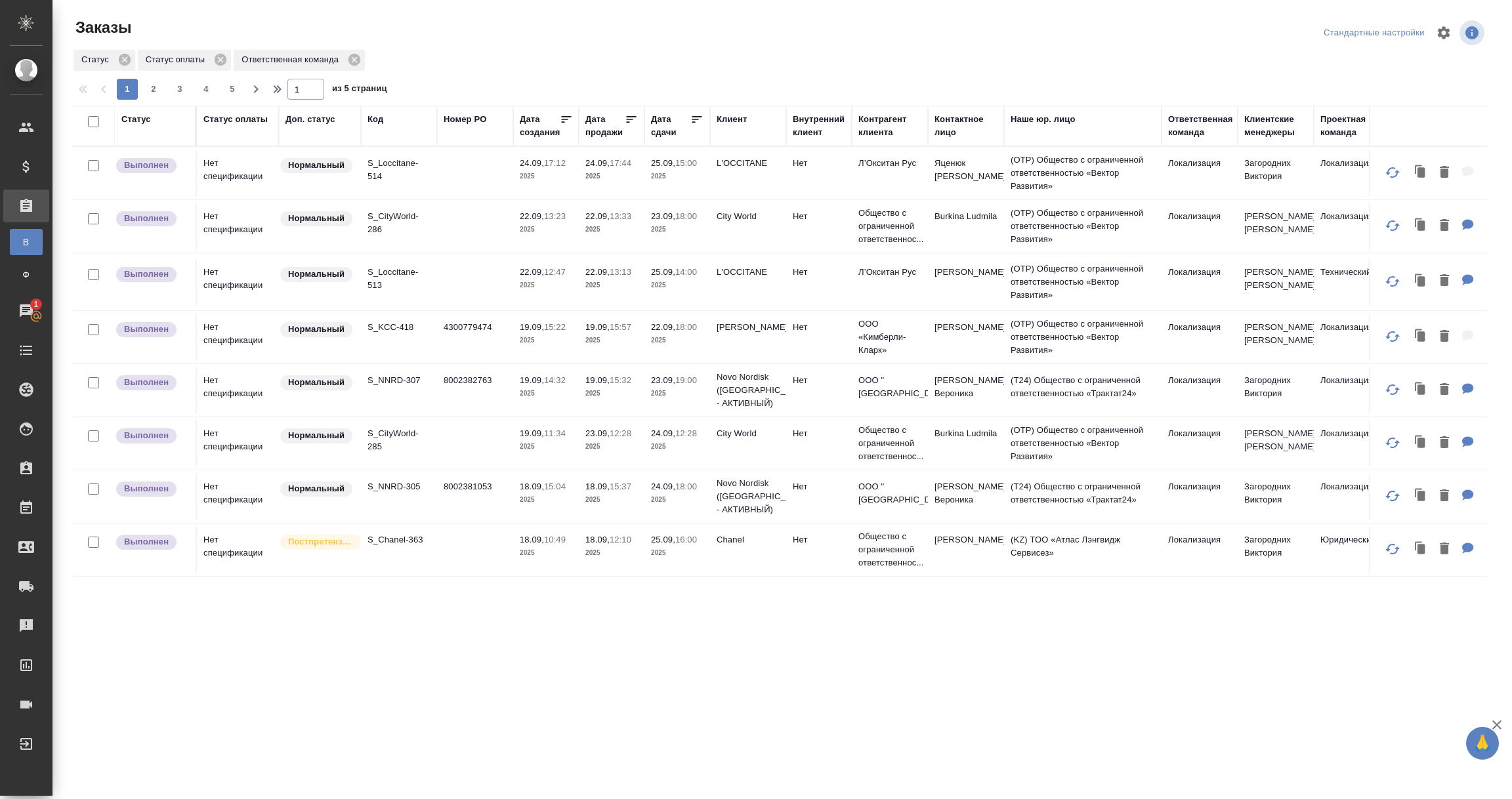
click at [1266, 128] on div "Клиентские менеджеры" at bounding box center [1276, 126] width 63 height 26
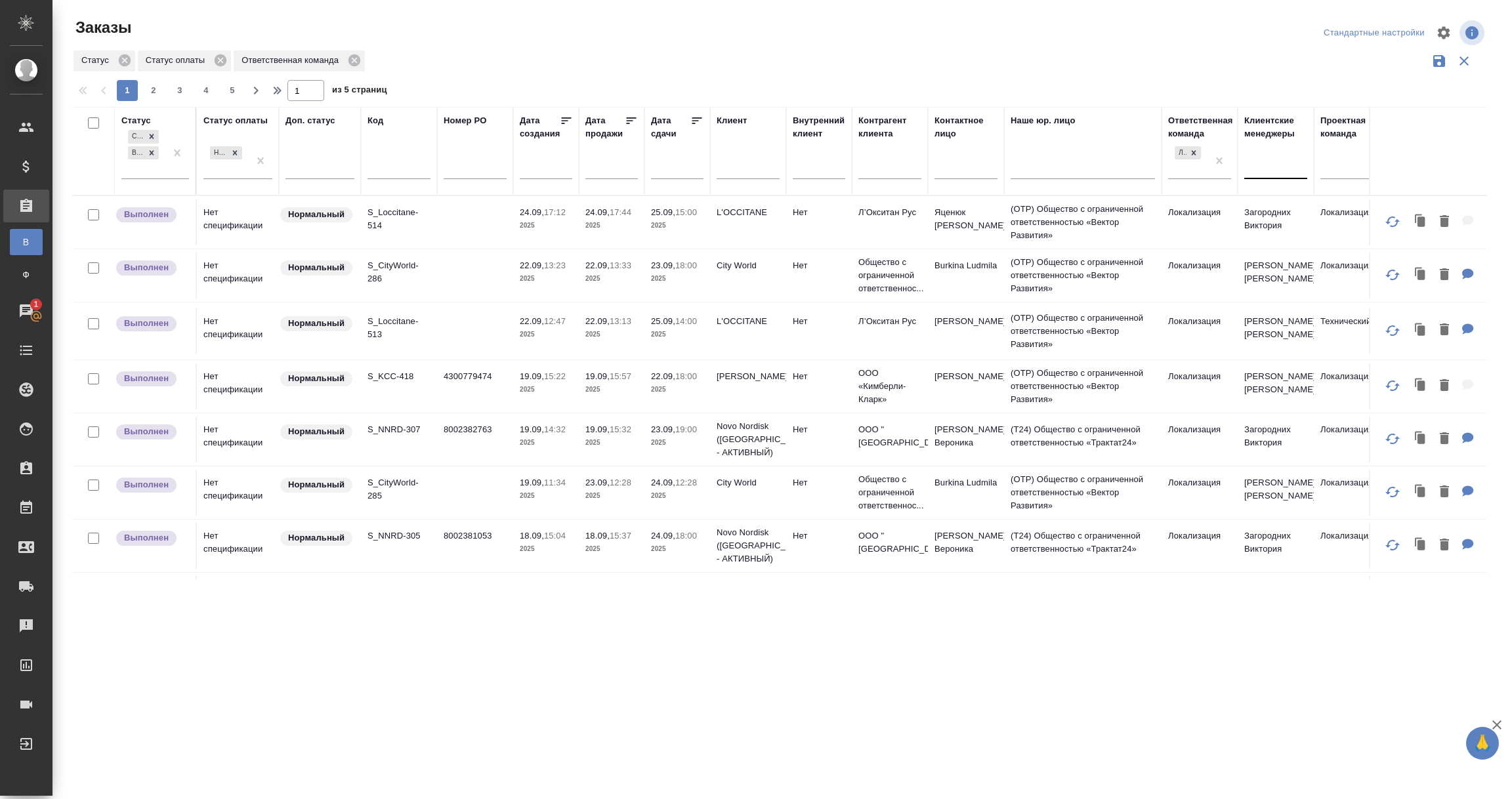
click at [1265, 171] on div at bounding box center [1276, 166] width 63 height 19
type input "валяева"
click at [1283, 210] on div "Валяева Анна" at bounding box center [1342, 208] width 197 height 24
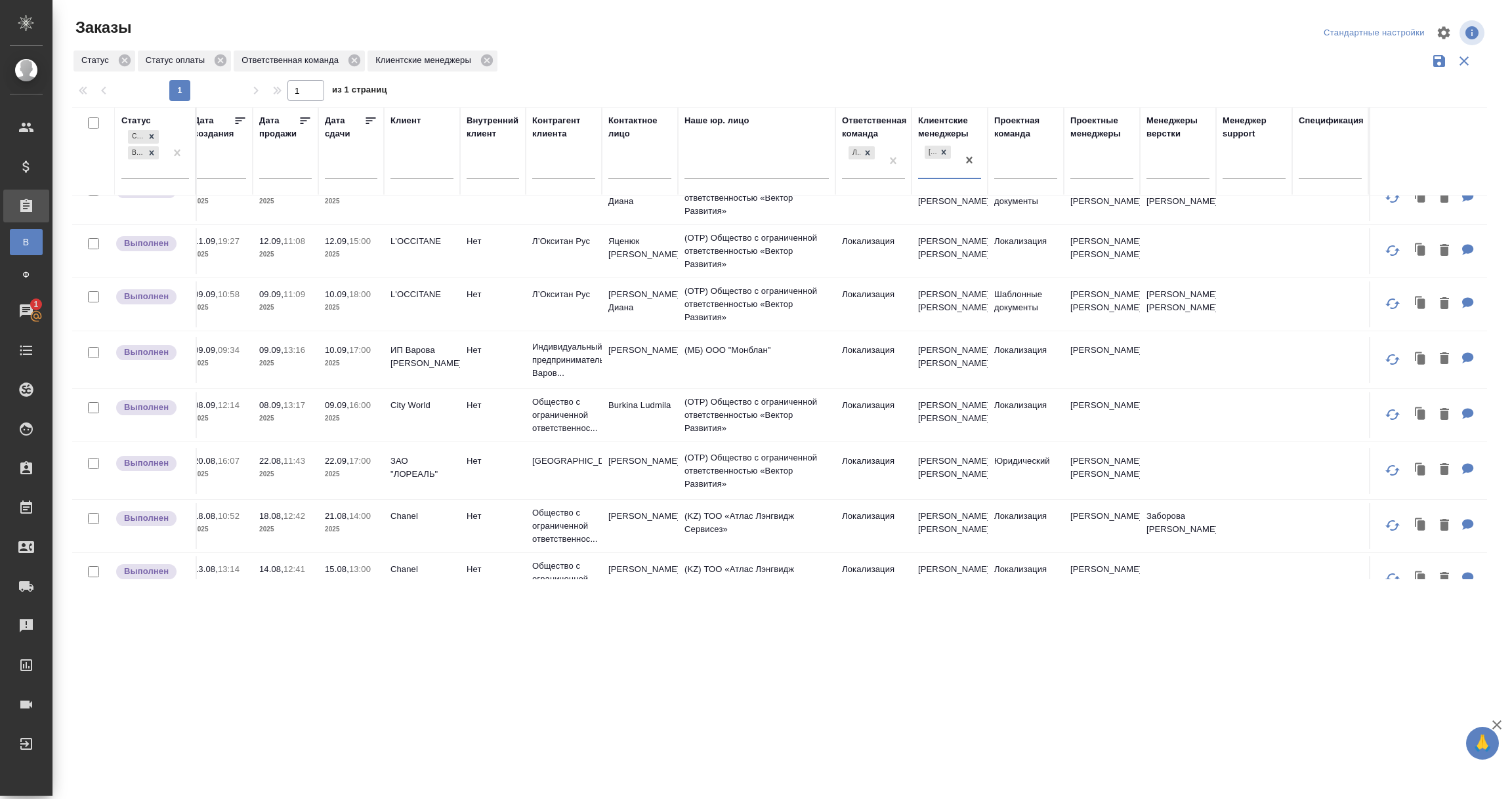
scroll to position [294, 0]
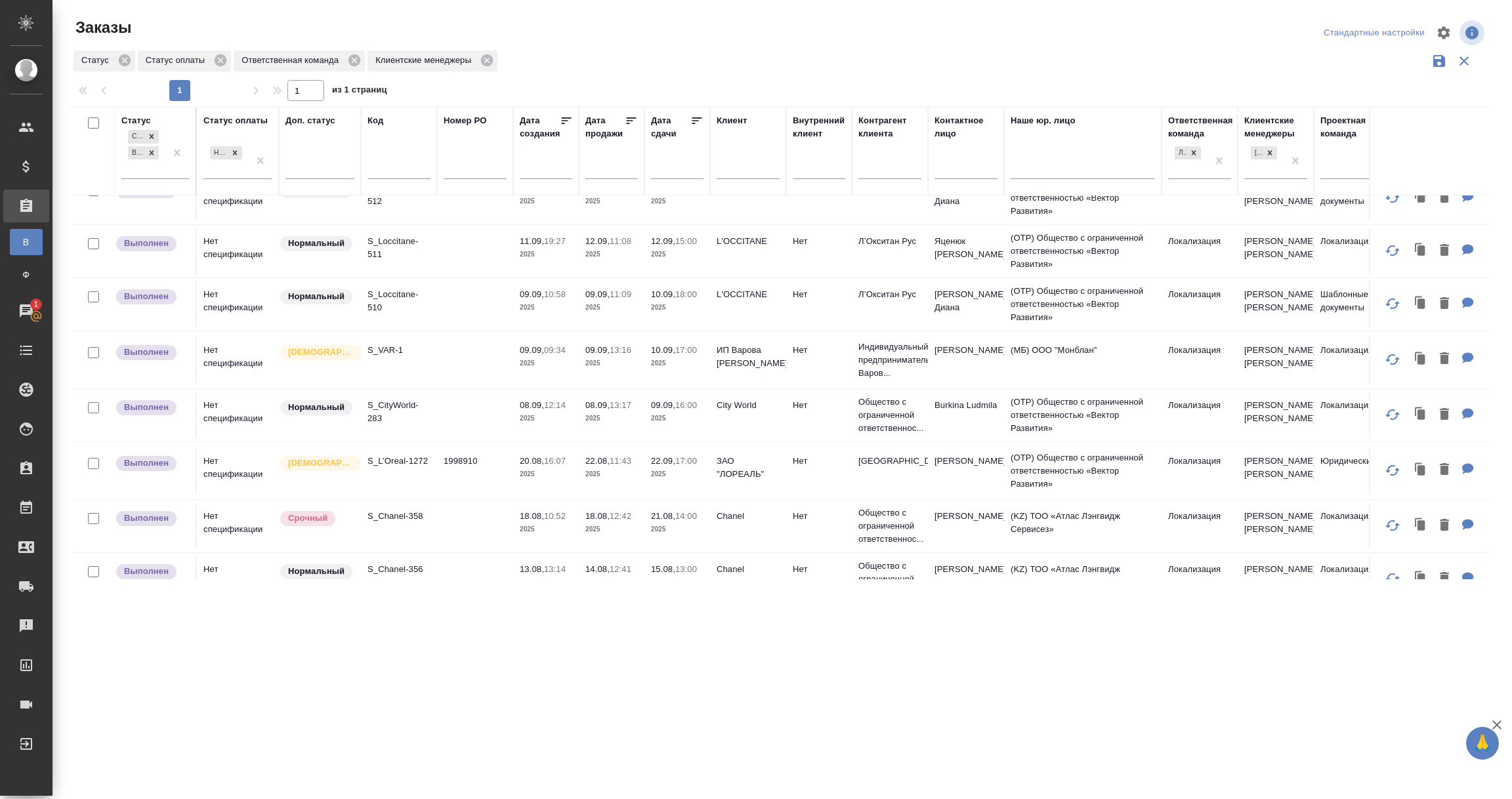
click at [456, 365] on td at bounding box center [475, 360] width 76 height 46
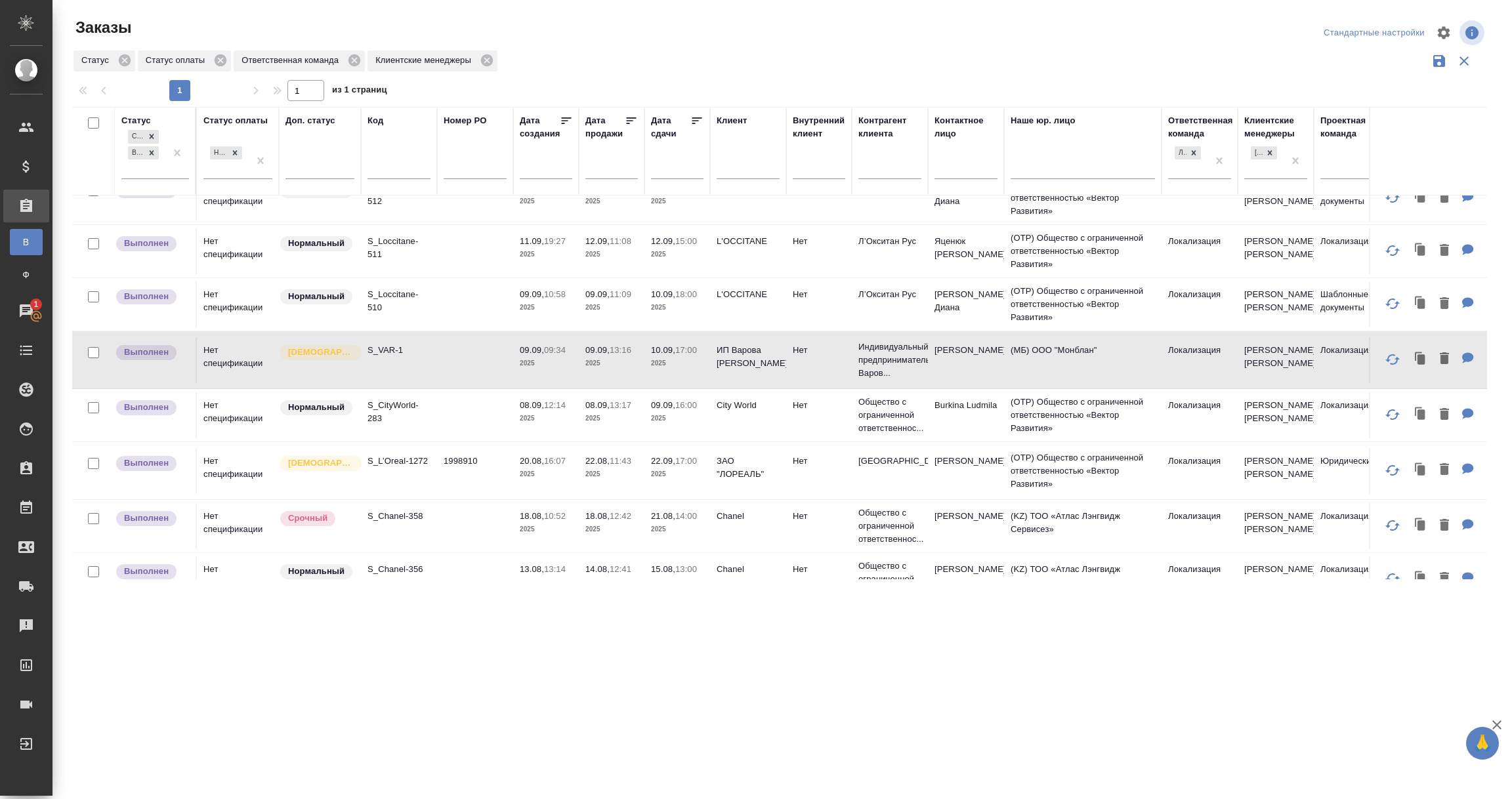
click at [456, 365] on td at bounding box center [475, 360] width 76 height 46
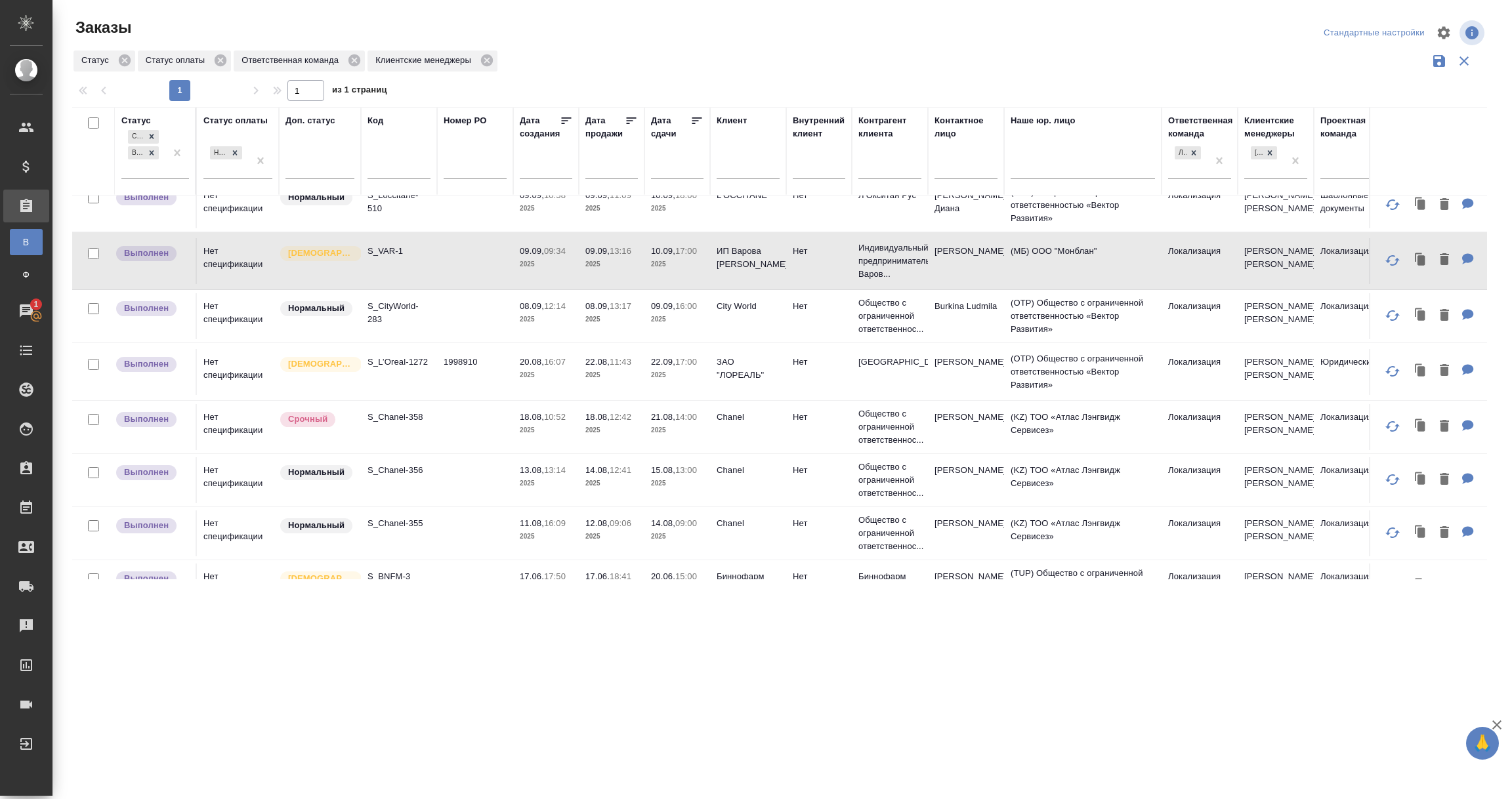
click at [404, 379] on td "S_L’Oreal-1272" at bounding box center [398, 372] width 76 height 46
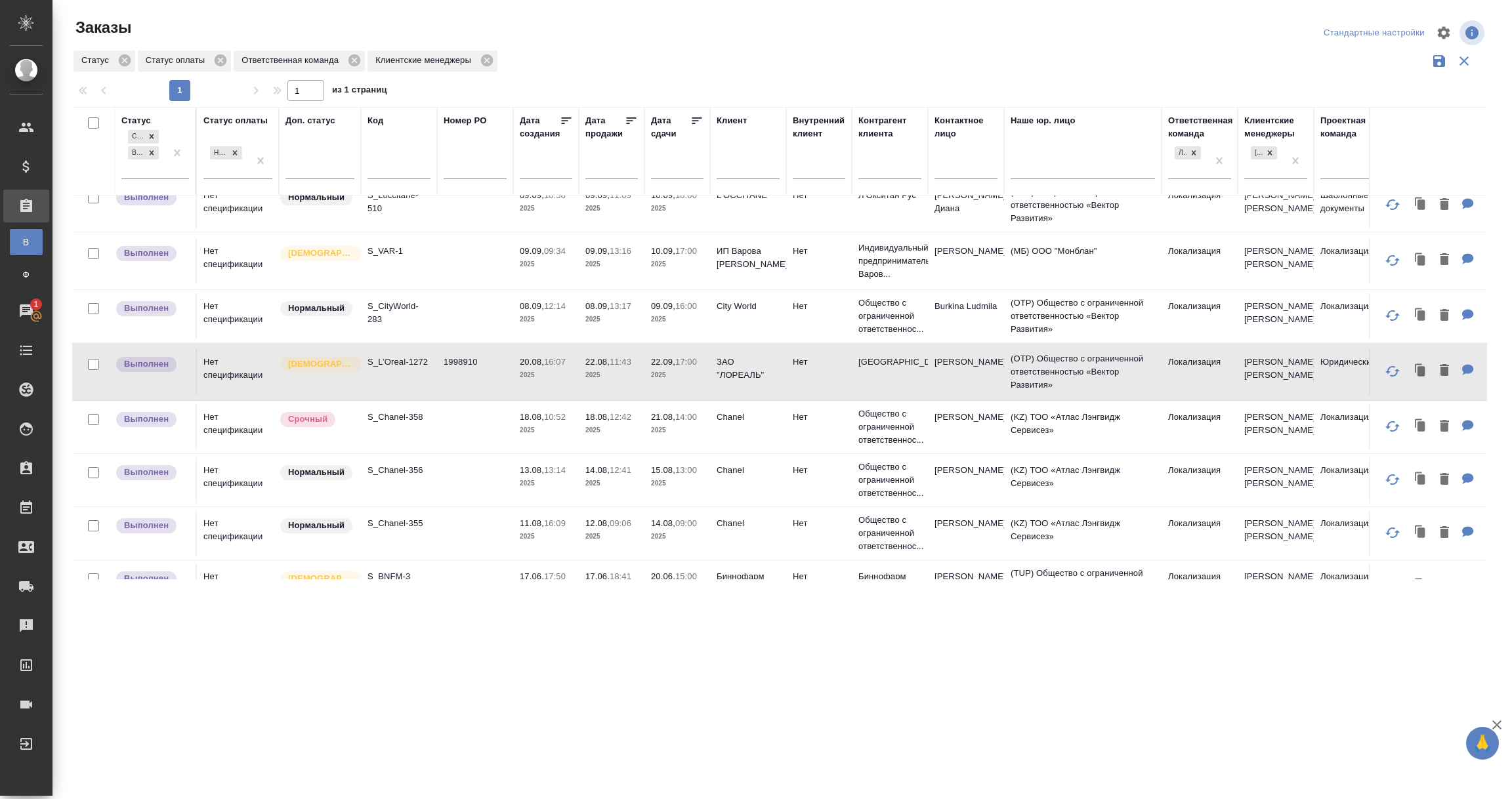
click at [404, 379] on td "S_L’Oreal-1272" at bounding box center [398, 372] width 76 height 46
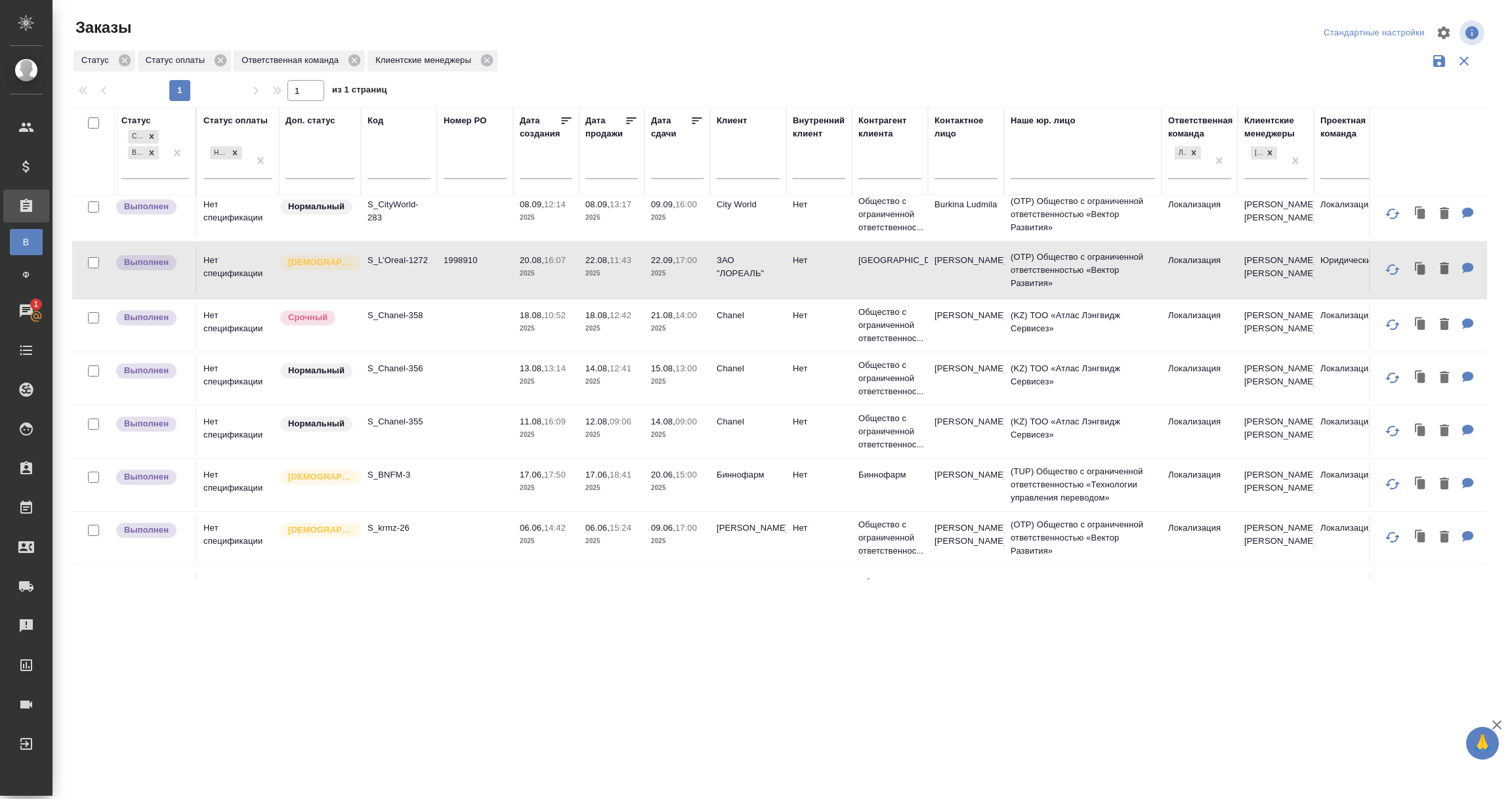
scroll to position [561, 0]
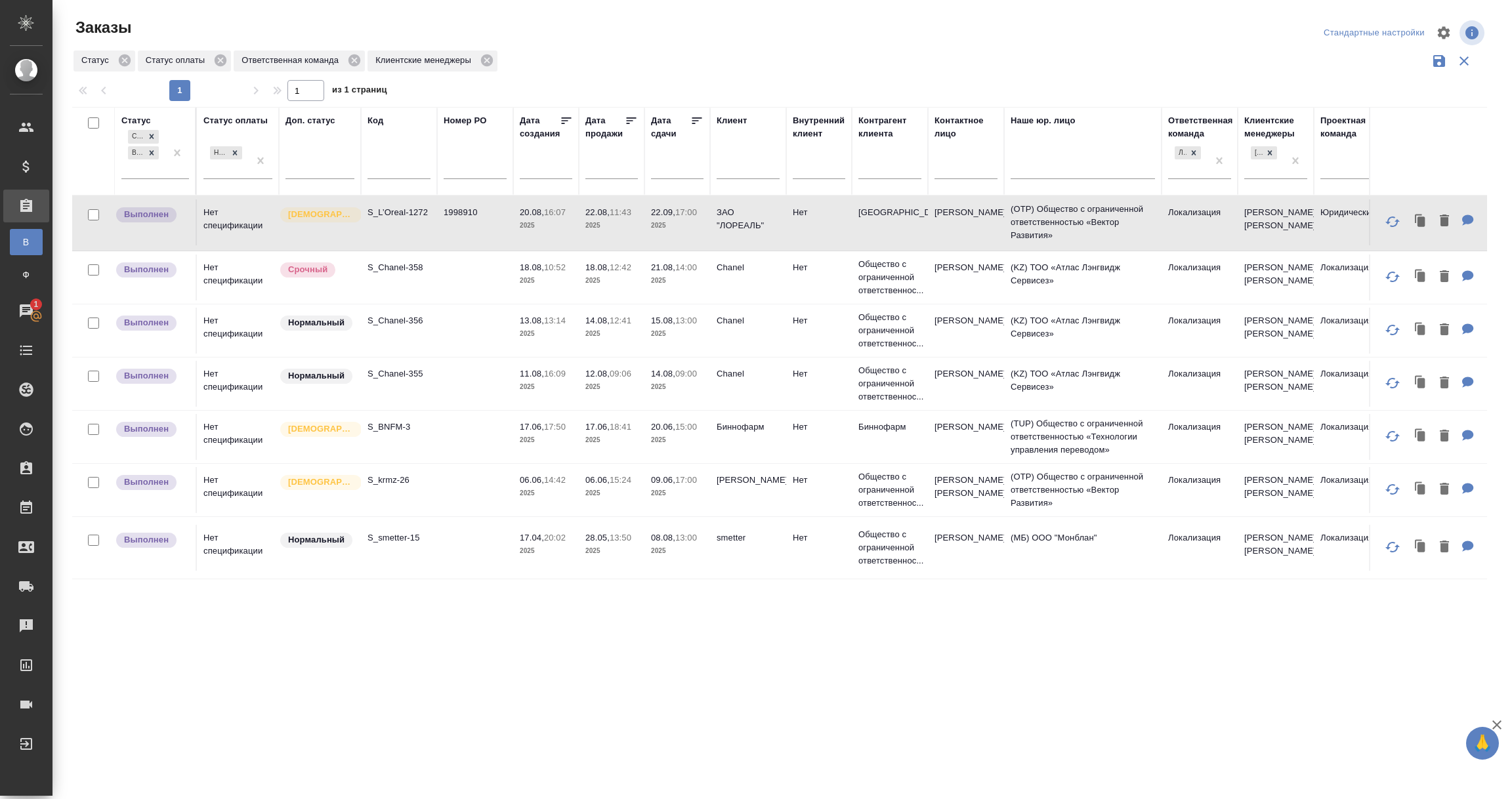
click at [749, 422] on td "Биннофарм" at bounding box center [748, 437] width 76 height 46
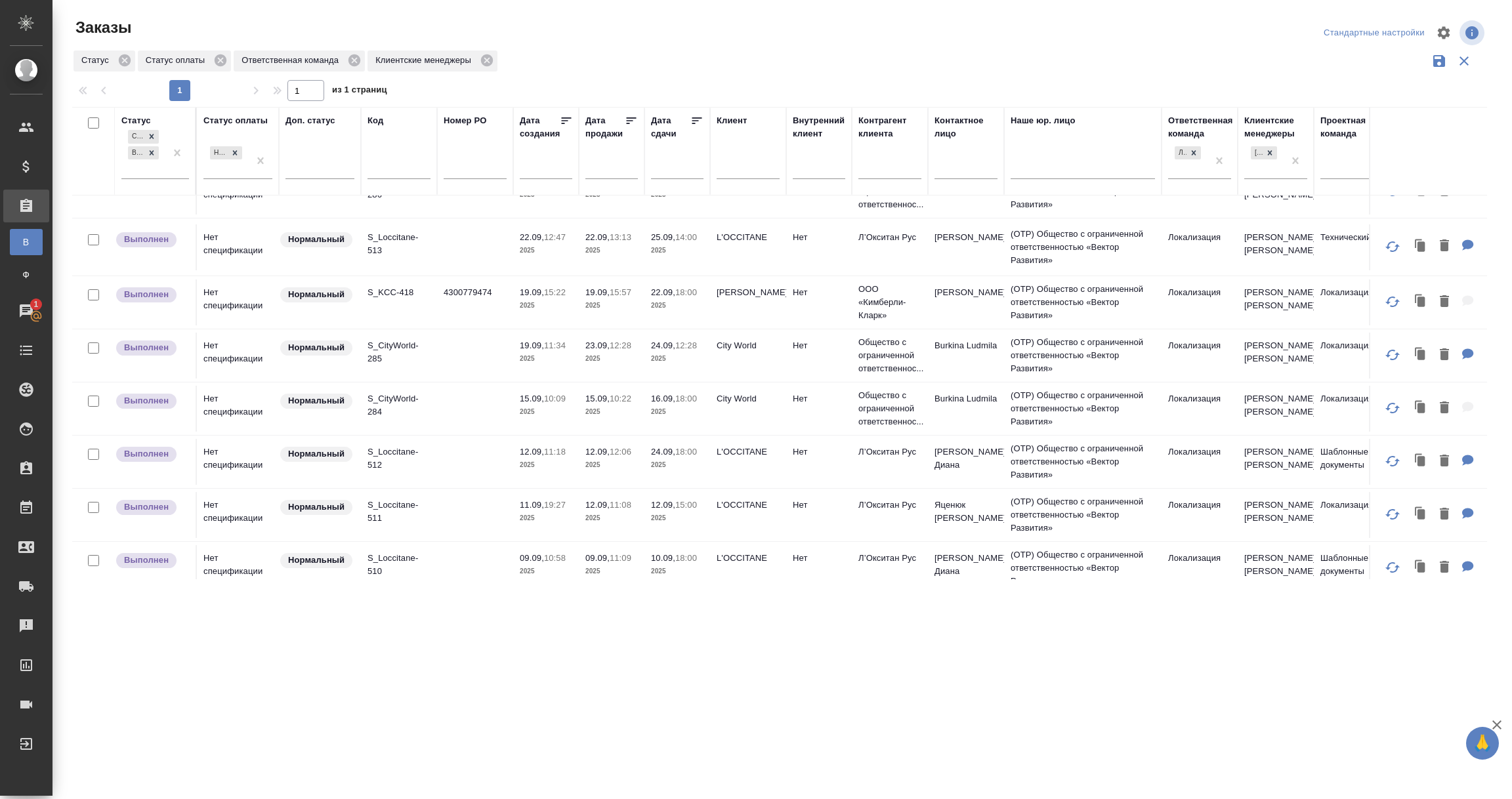
scroll to position [0, 0]
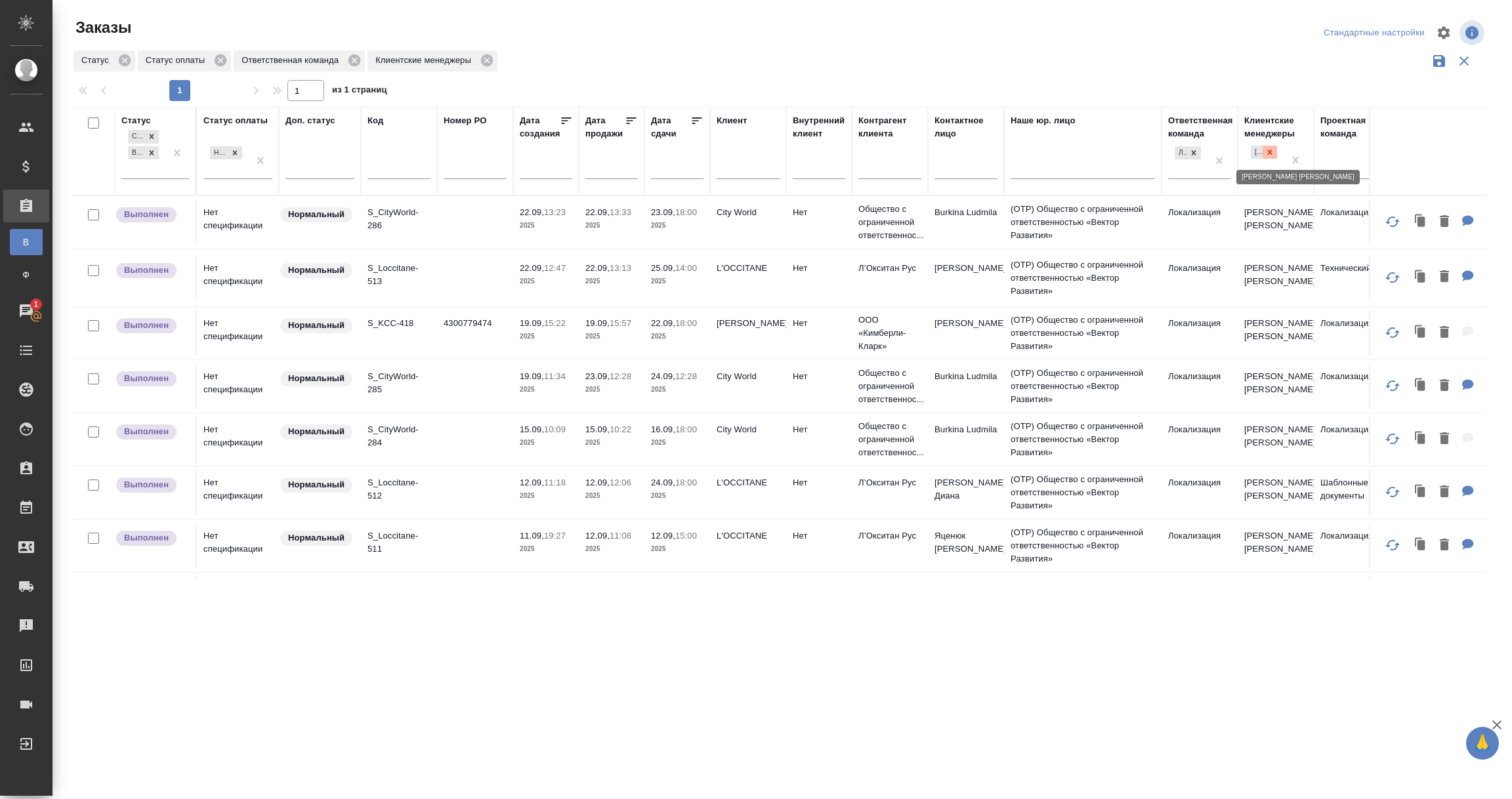
click at [1271, 152] on icon at bounding box center [1270, 152] width 9 height 9
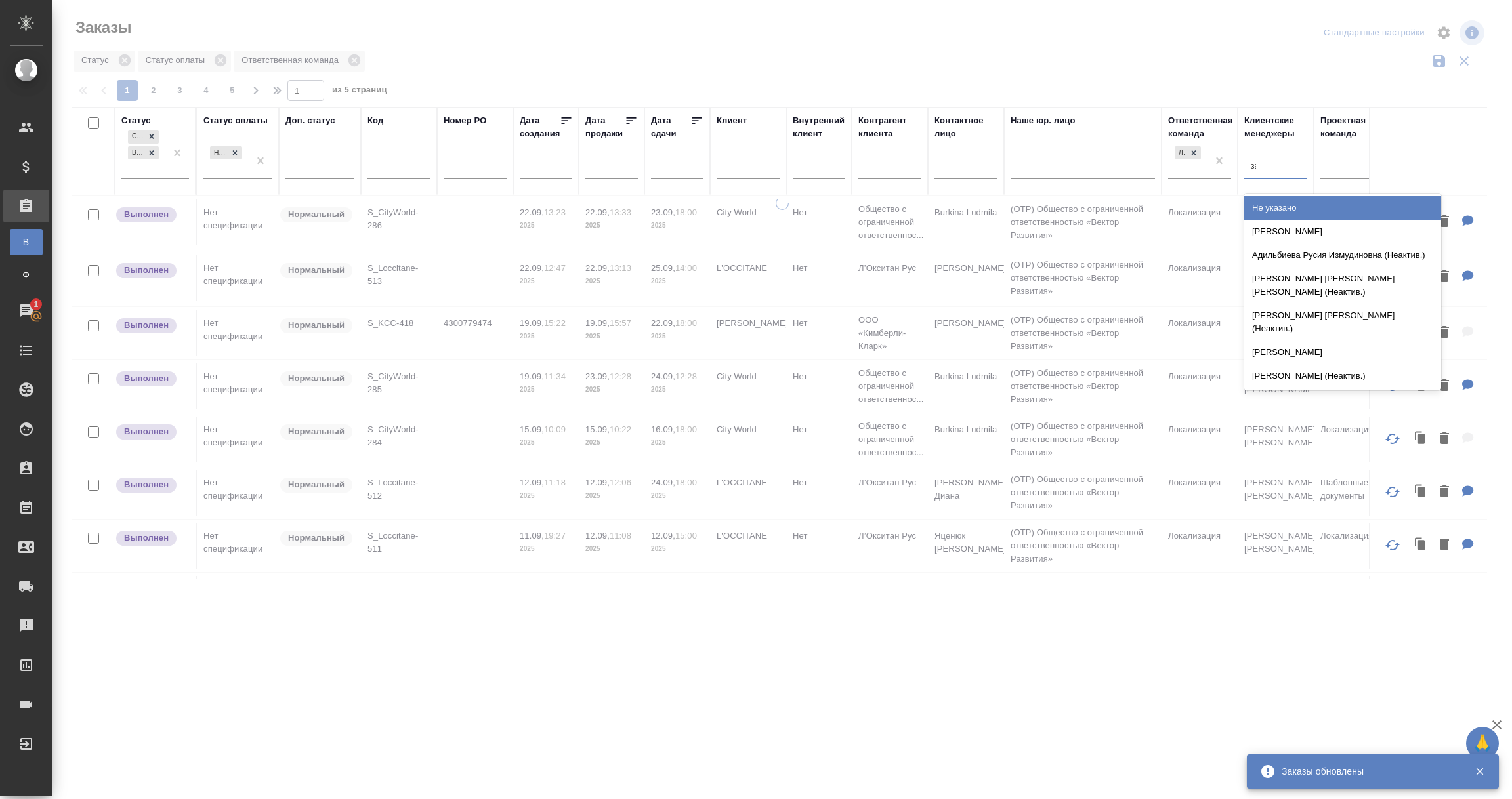
type input "загоро"
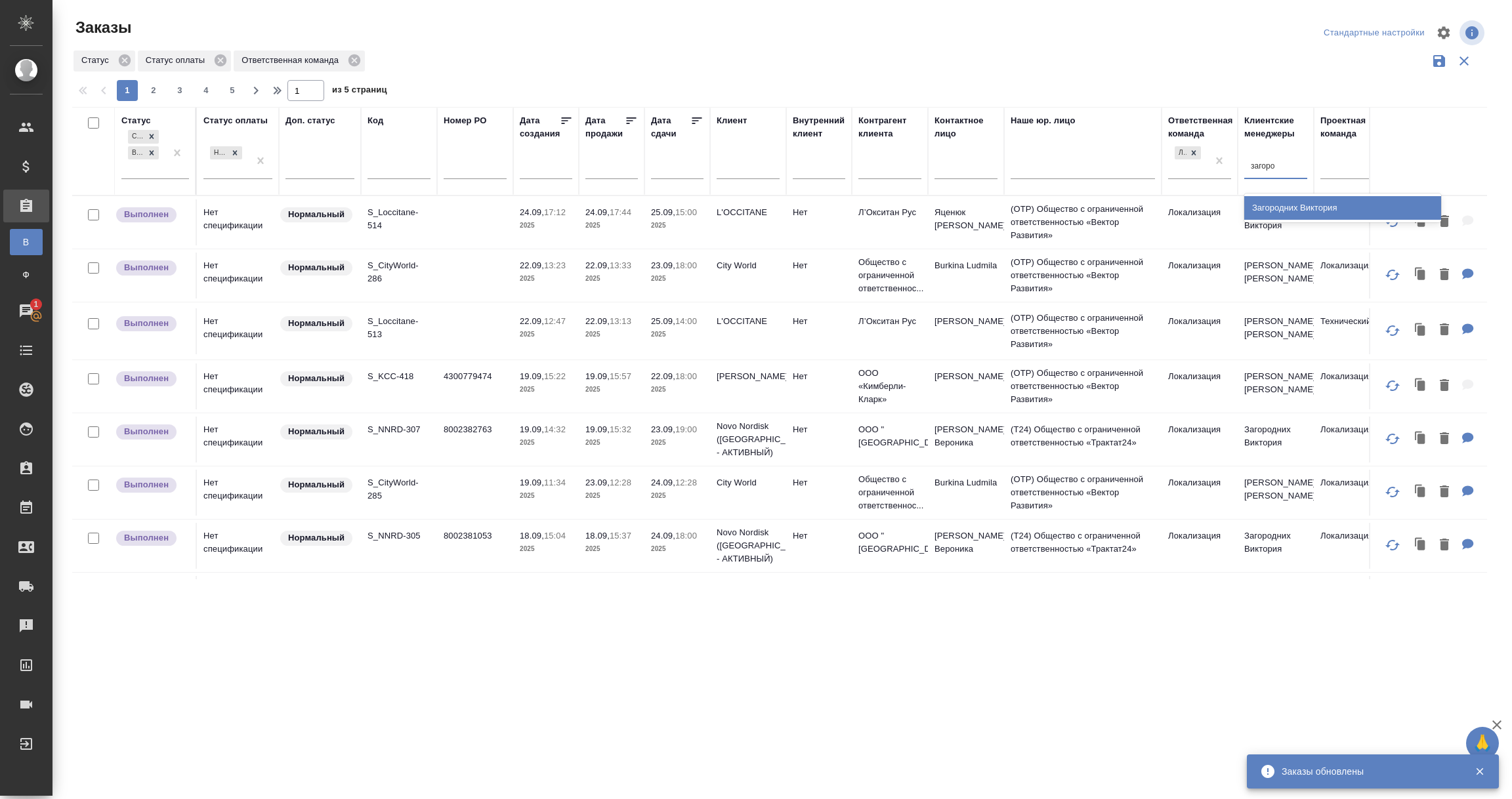
click at [1278, 202] on div "Загородних Виктория" at bounding box center [1342, 208] width 197 height 24
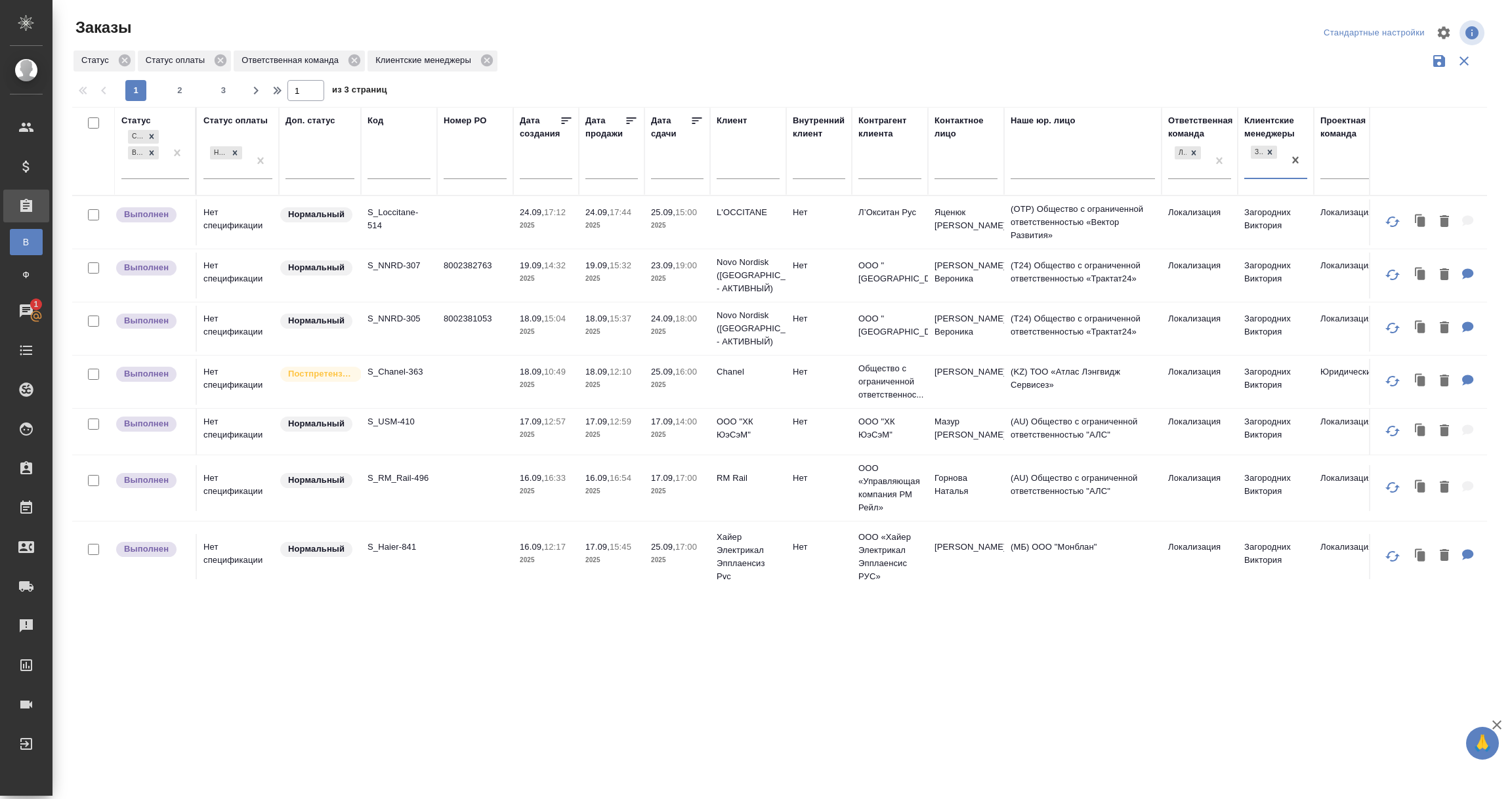
click at [444, 276] on td "8002382763" at bounding box center [475, 275] width 76 height 46
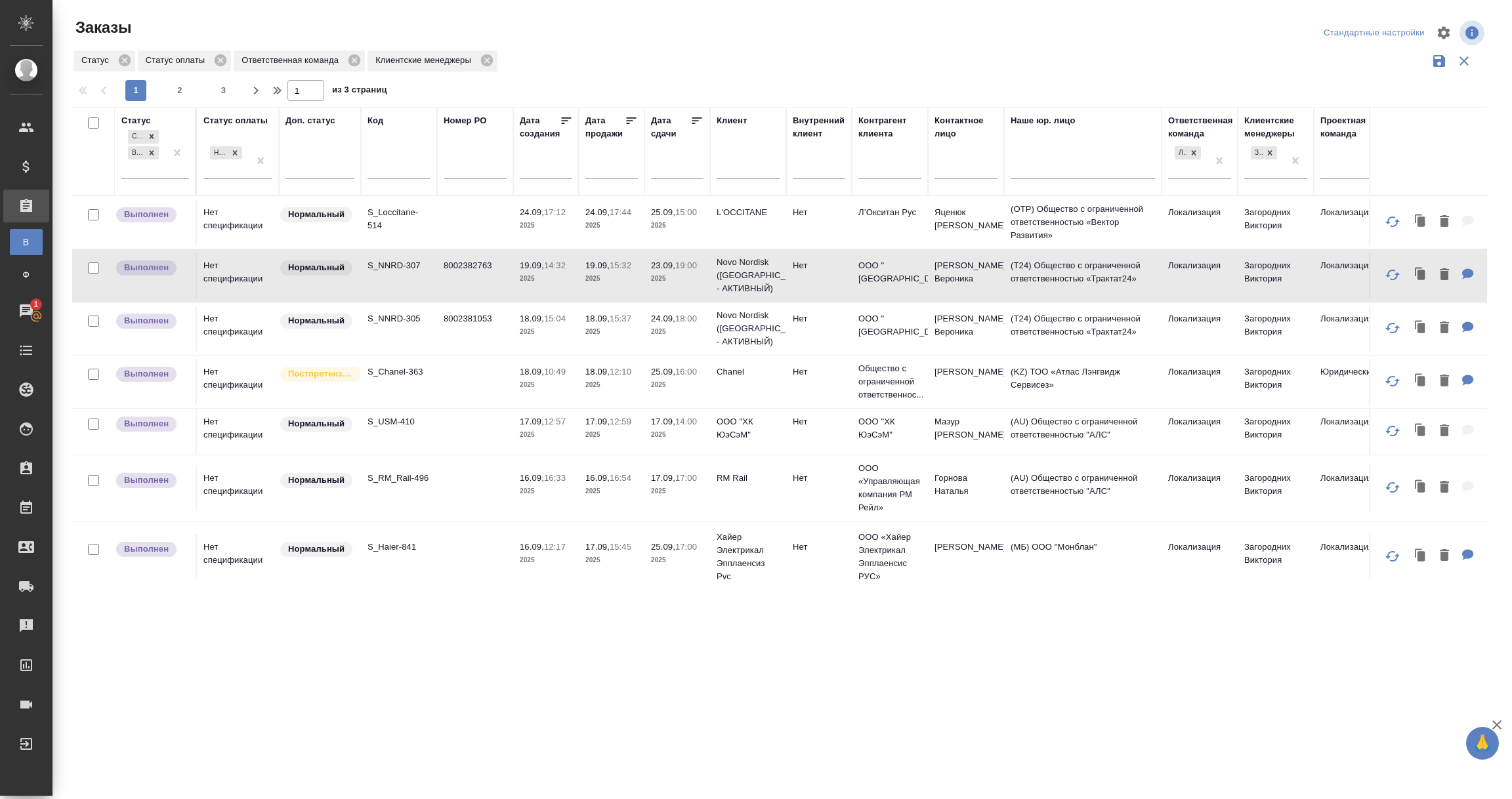
click at [473, 279] on td "8002382763" at bounding box center [475, 275] width 76 height 46
click at [456, 327] on td "8002381053" at bounding box center [475, 329] width 76 height 46
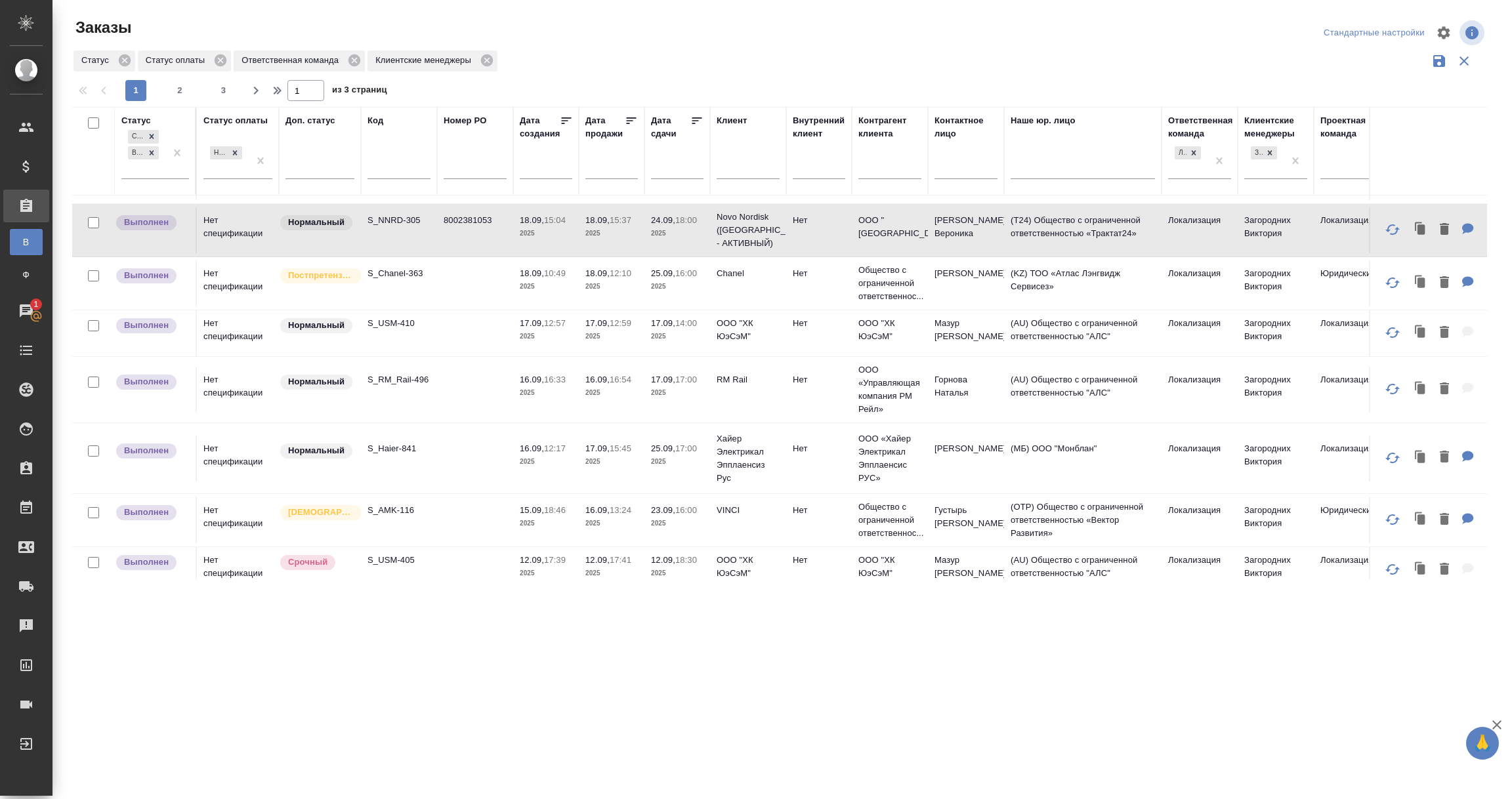
scroll to position [197, 0]
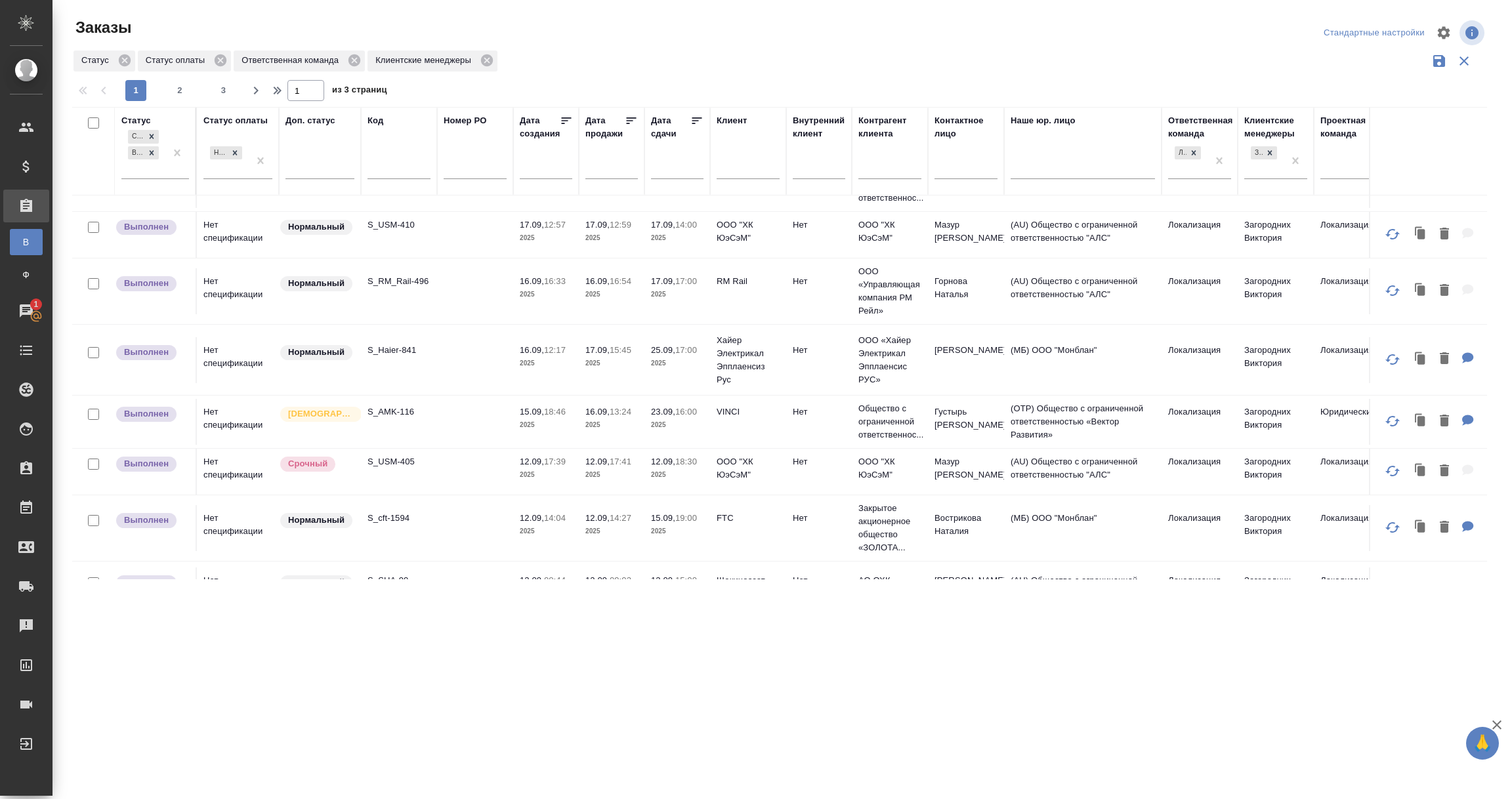
click at [434, 374] on td "S_Haier-841" at bounding box center [398, 360] width 76 height 46
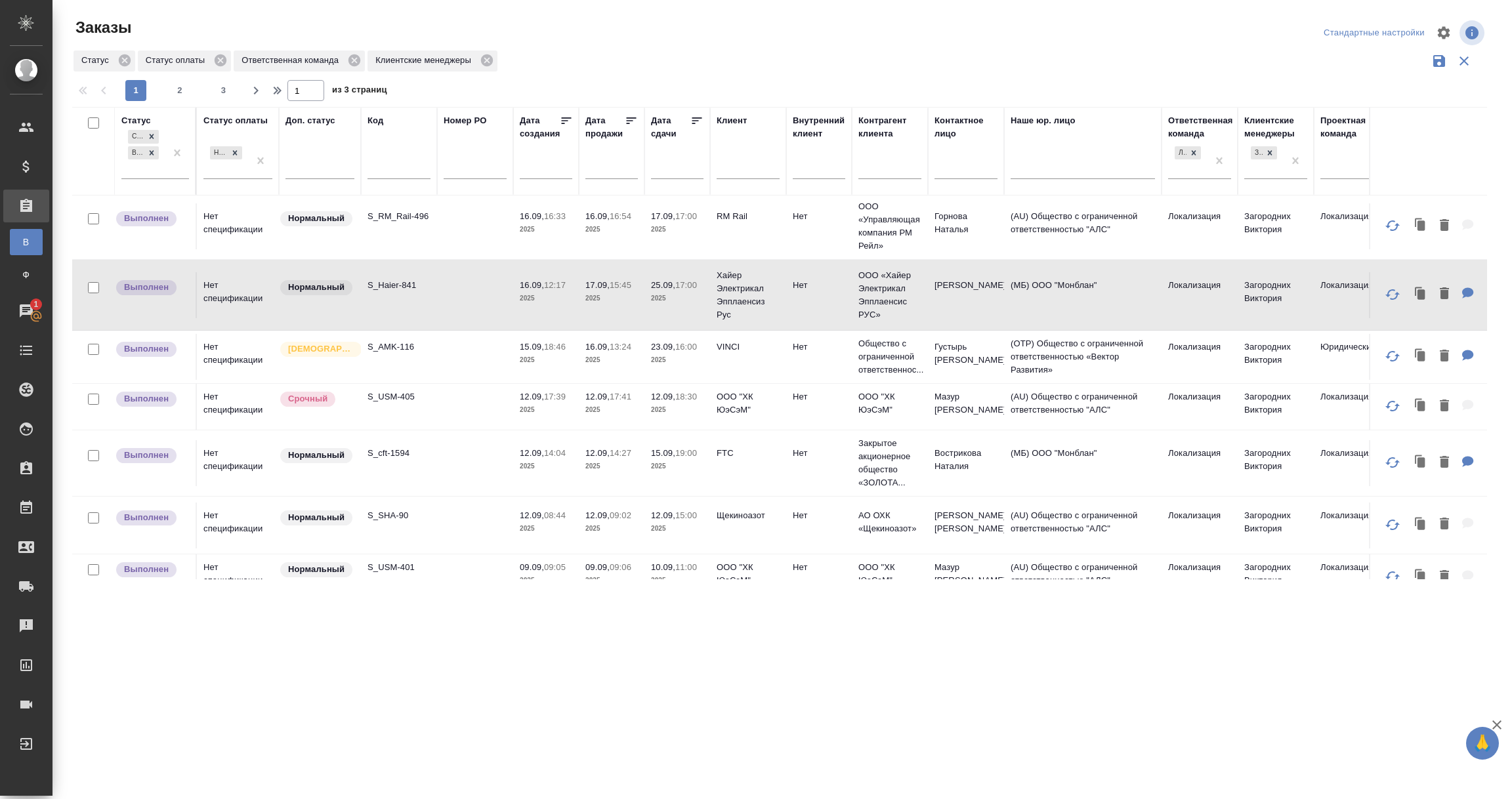
scroll to position [294, 0]
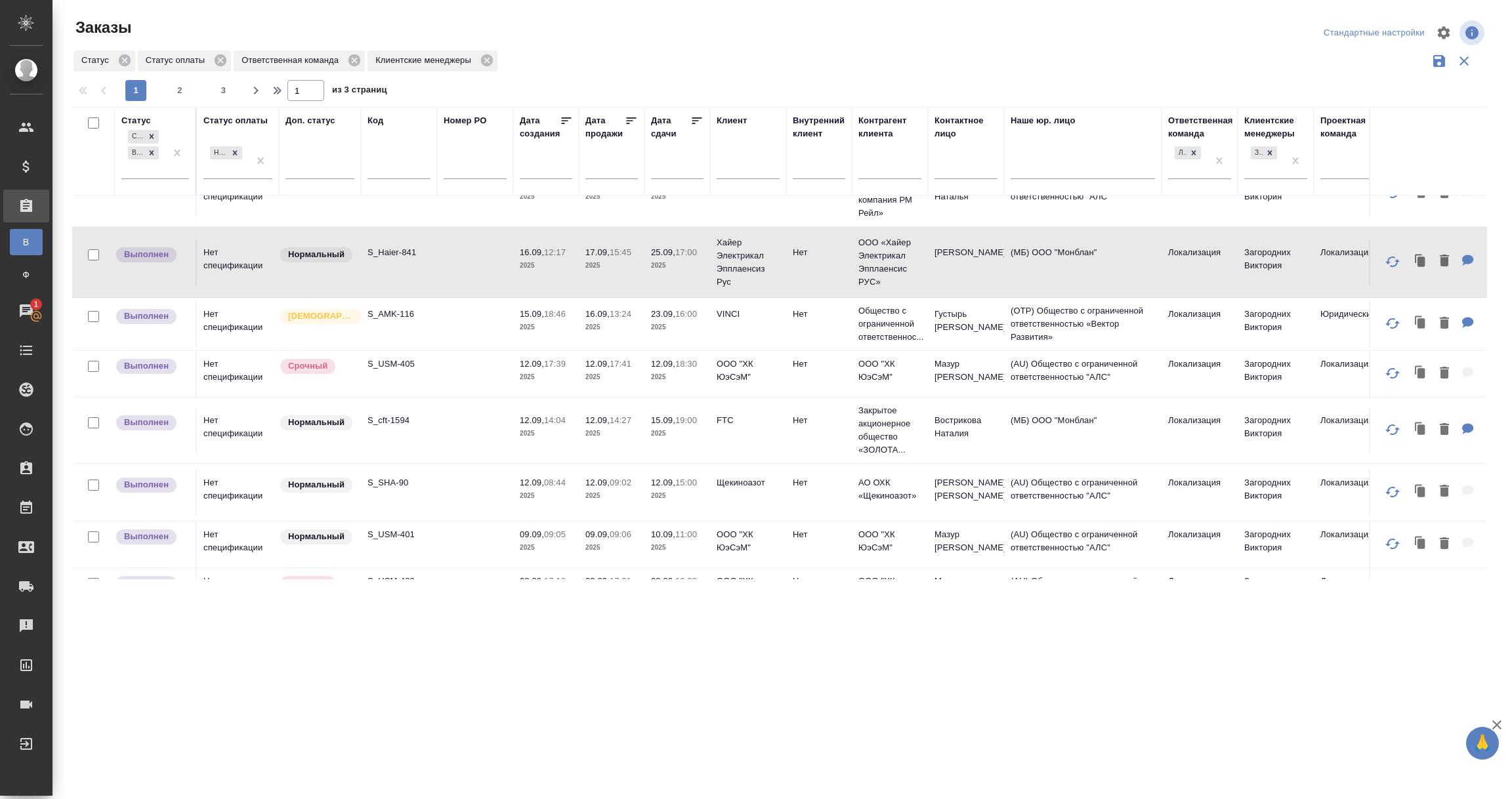
click at [407, 325] on td "S_AMK-116" at bounding box center [398, 324] width 76 height 46
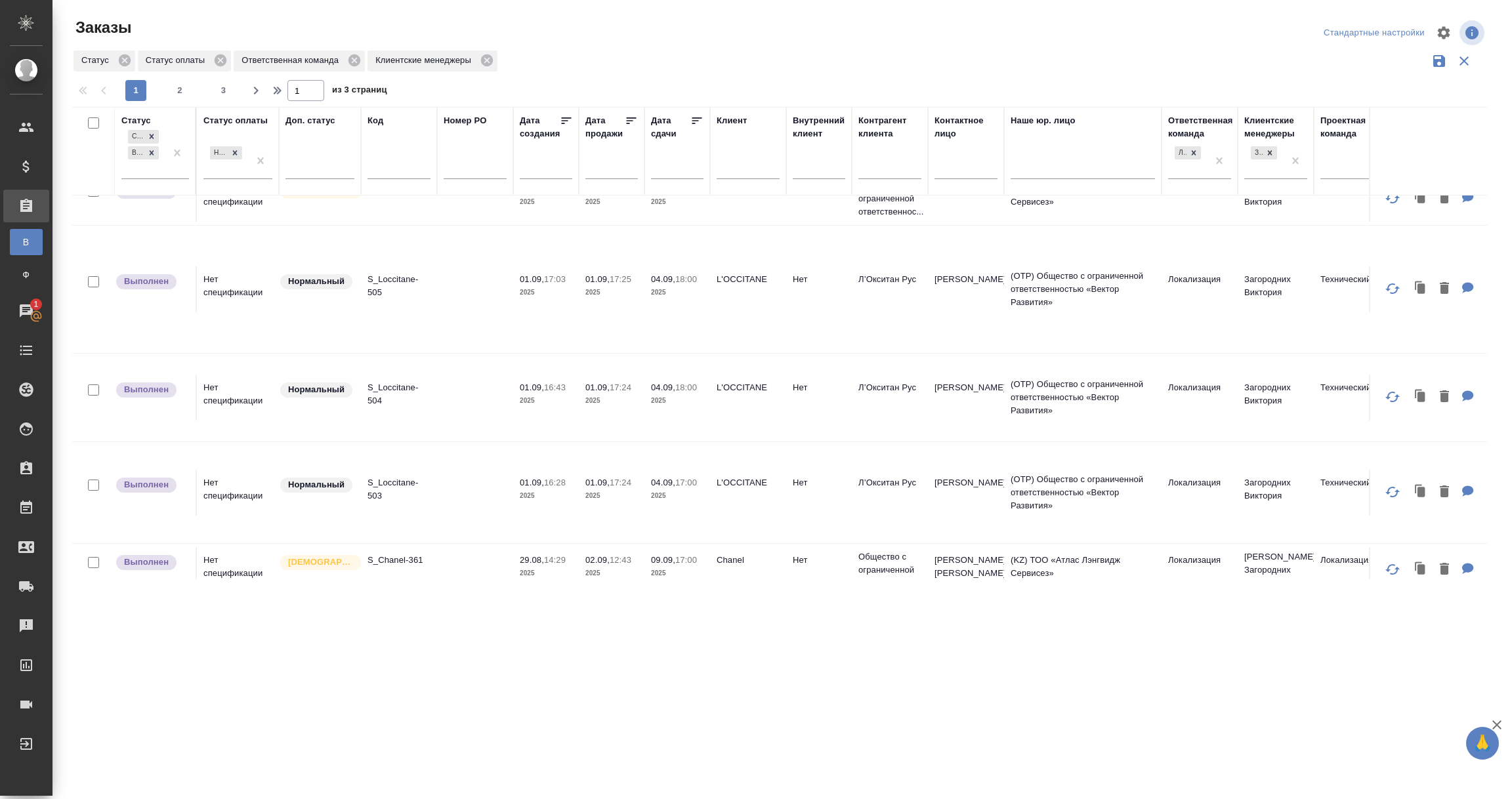
scroll to position [1192, 0]
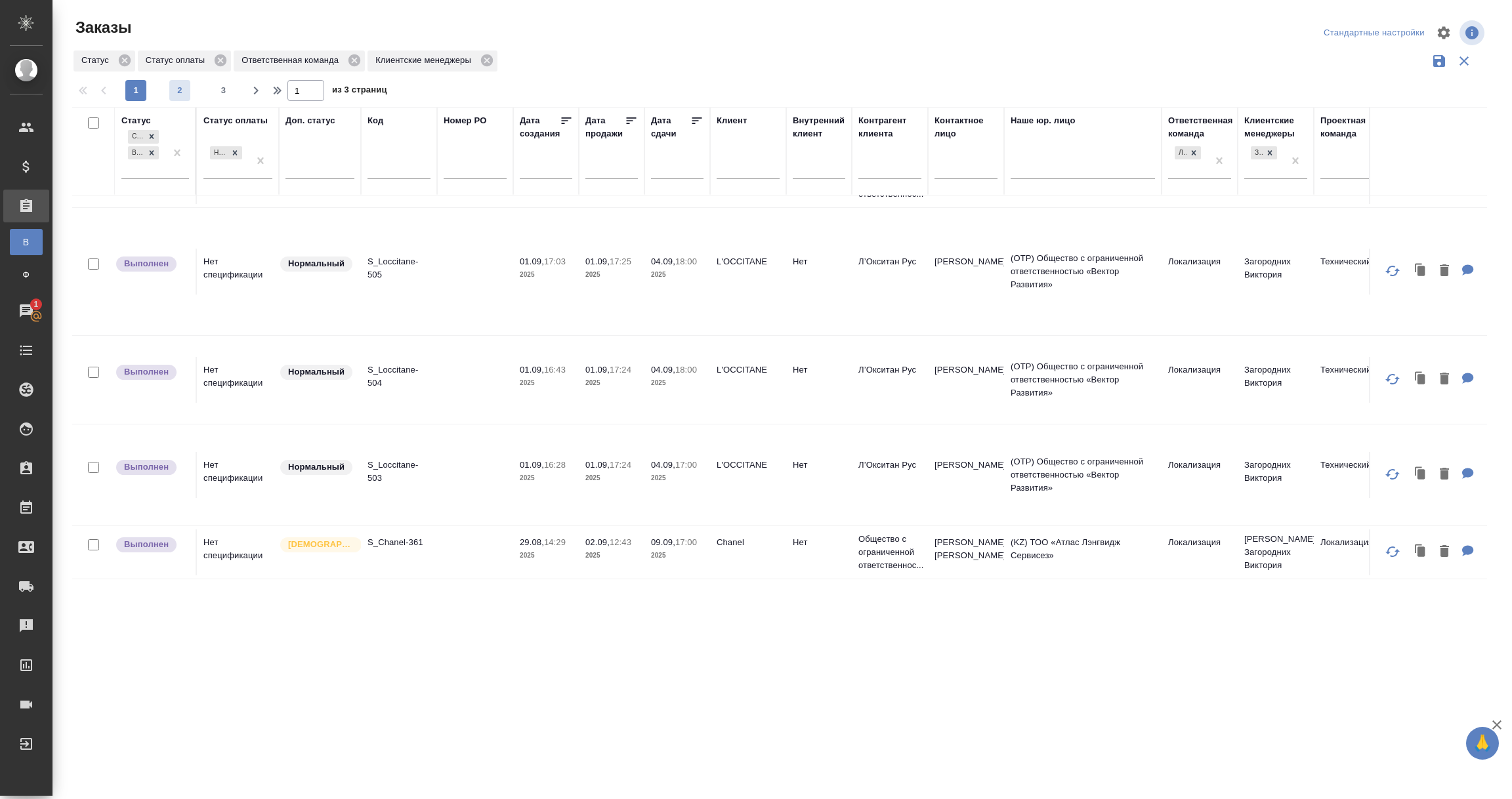
click at [174, 90] on span "2" at bounding box center [180, 90] width 21 height 13
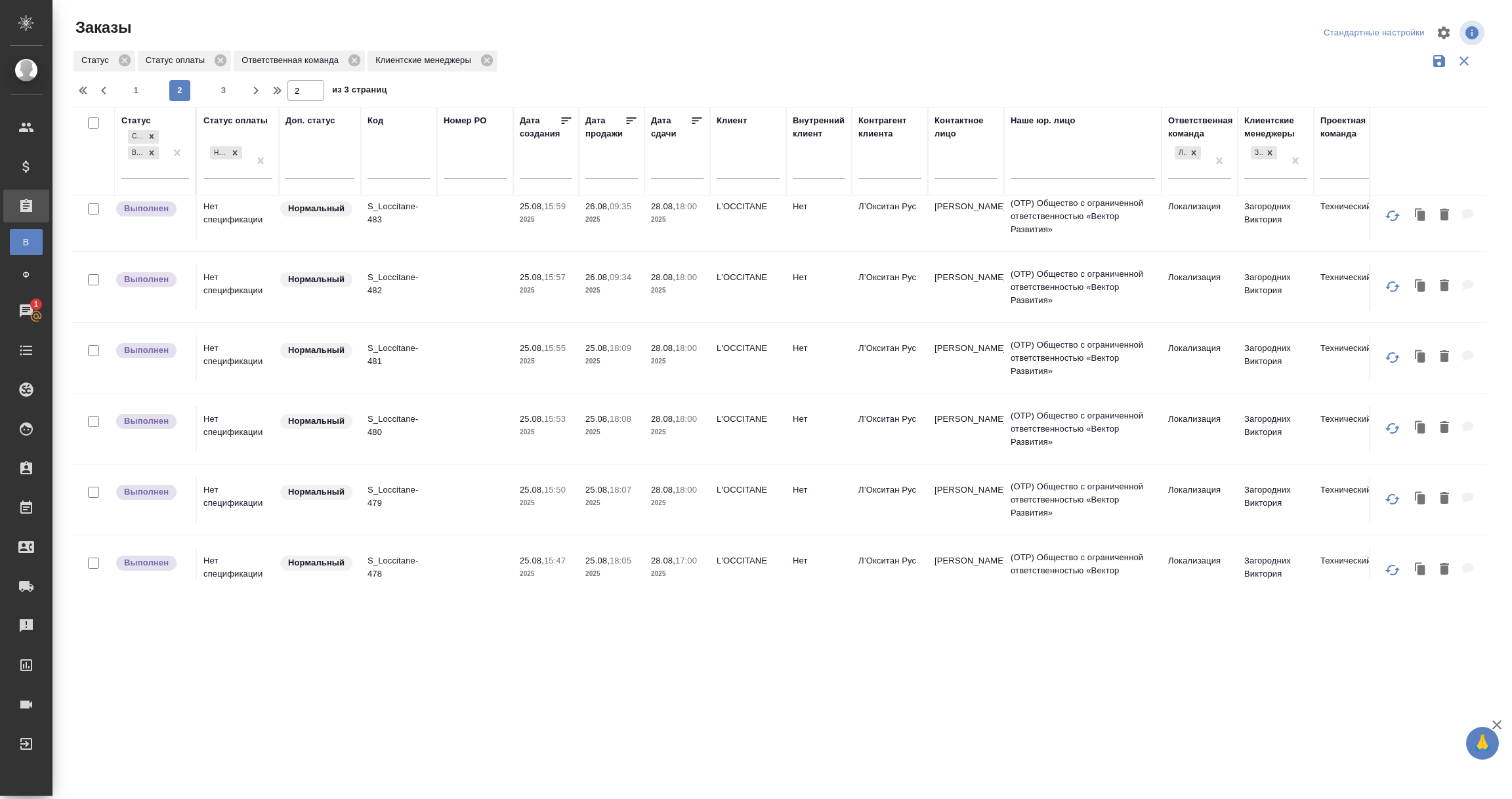
scroll to position [1445, 0]
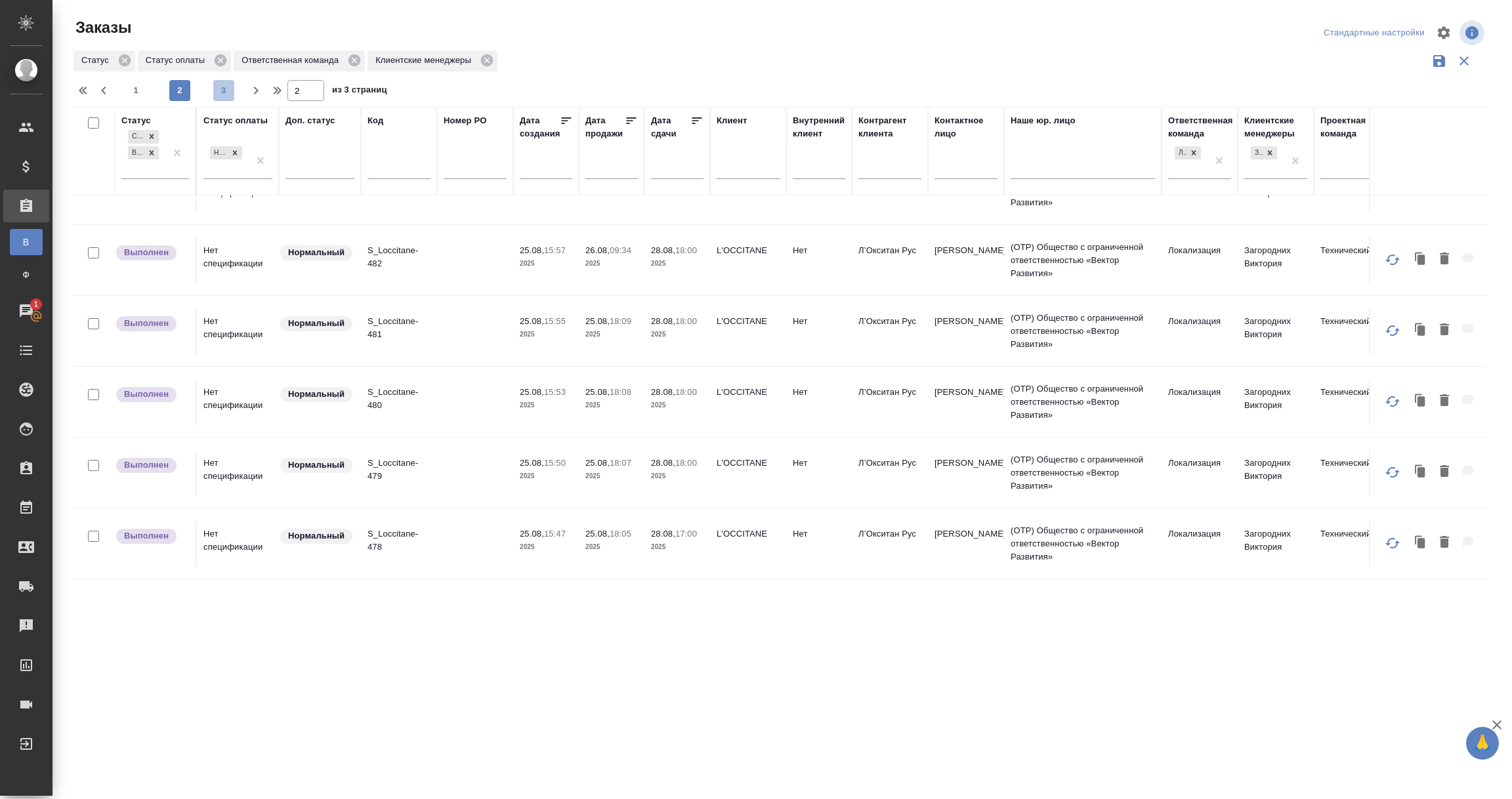
click at [221, 87] on span "3" at bounding box center [223, 90] width 21 height 13
type input "3"
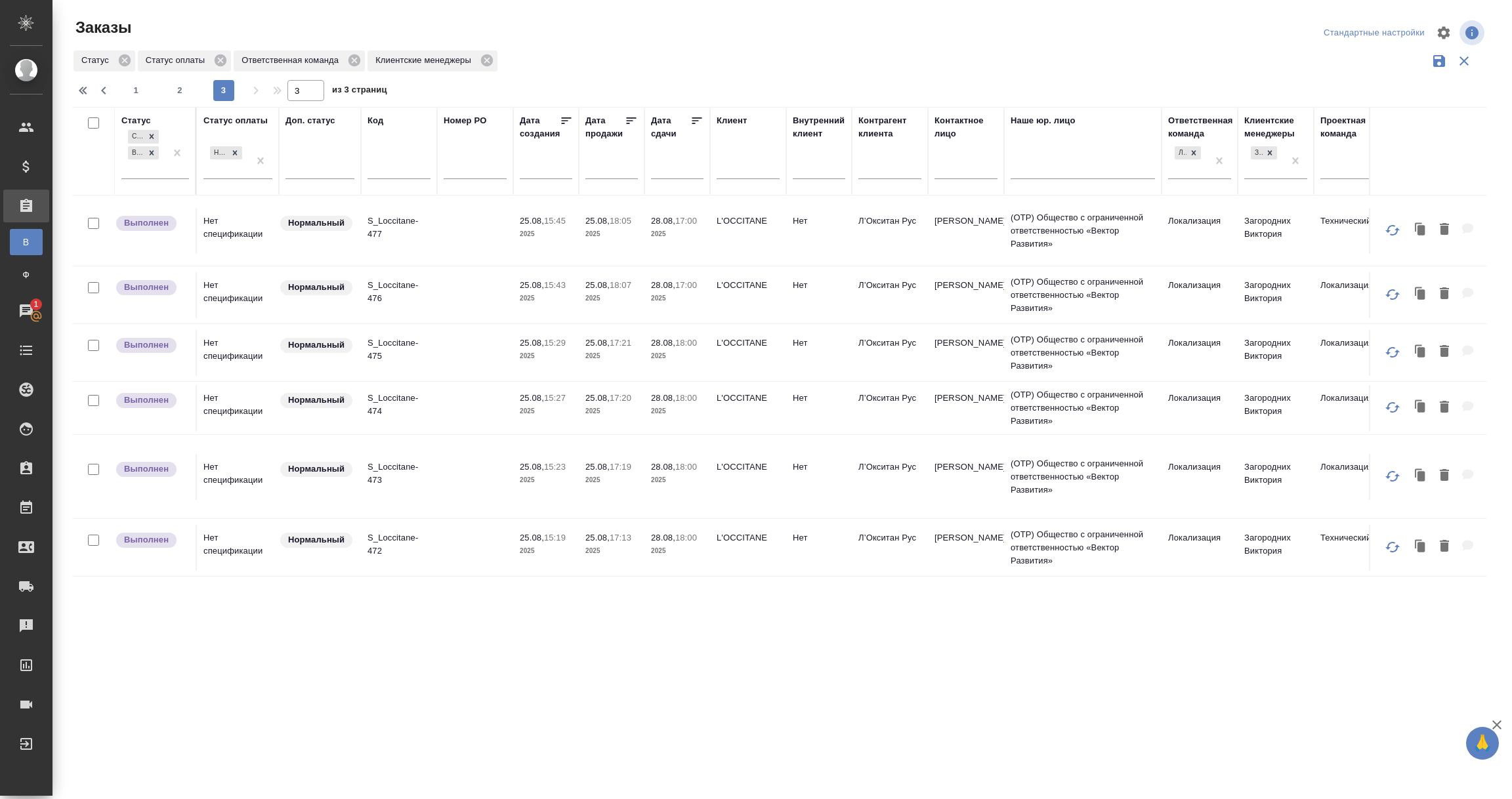
scroll to position [0, 0]
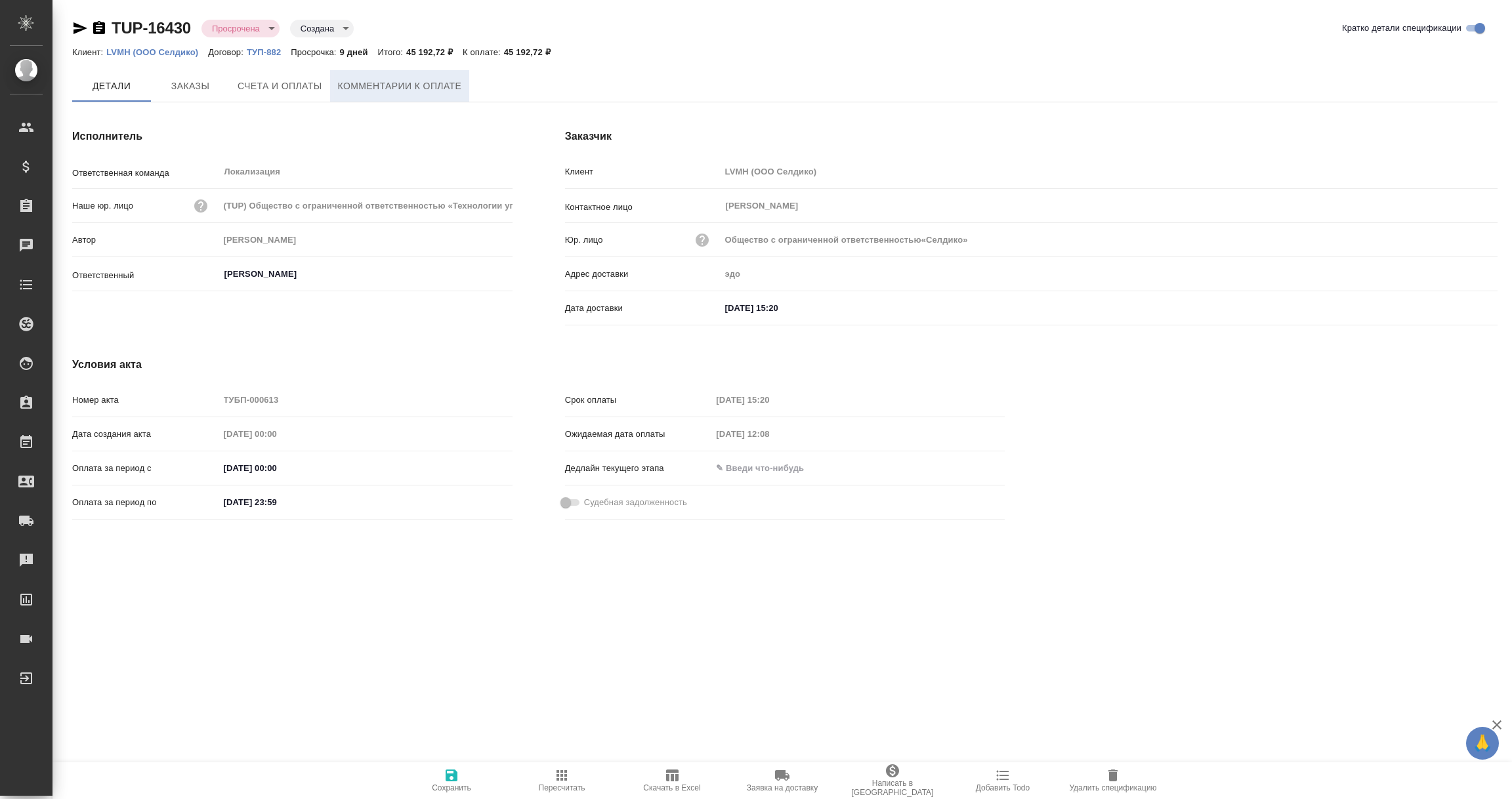
click at [408, 87] on span "Комментарии к оплате" at bounding box center [400, 86] width 124 height 16
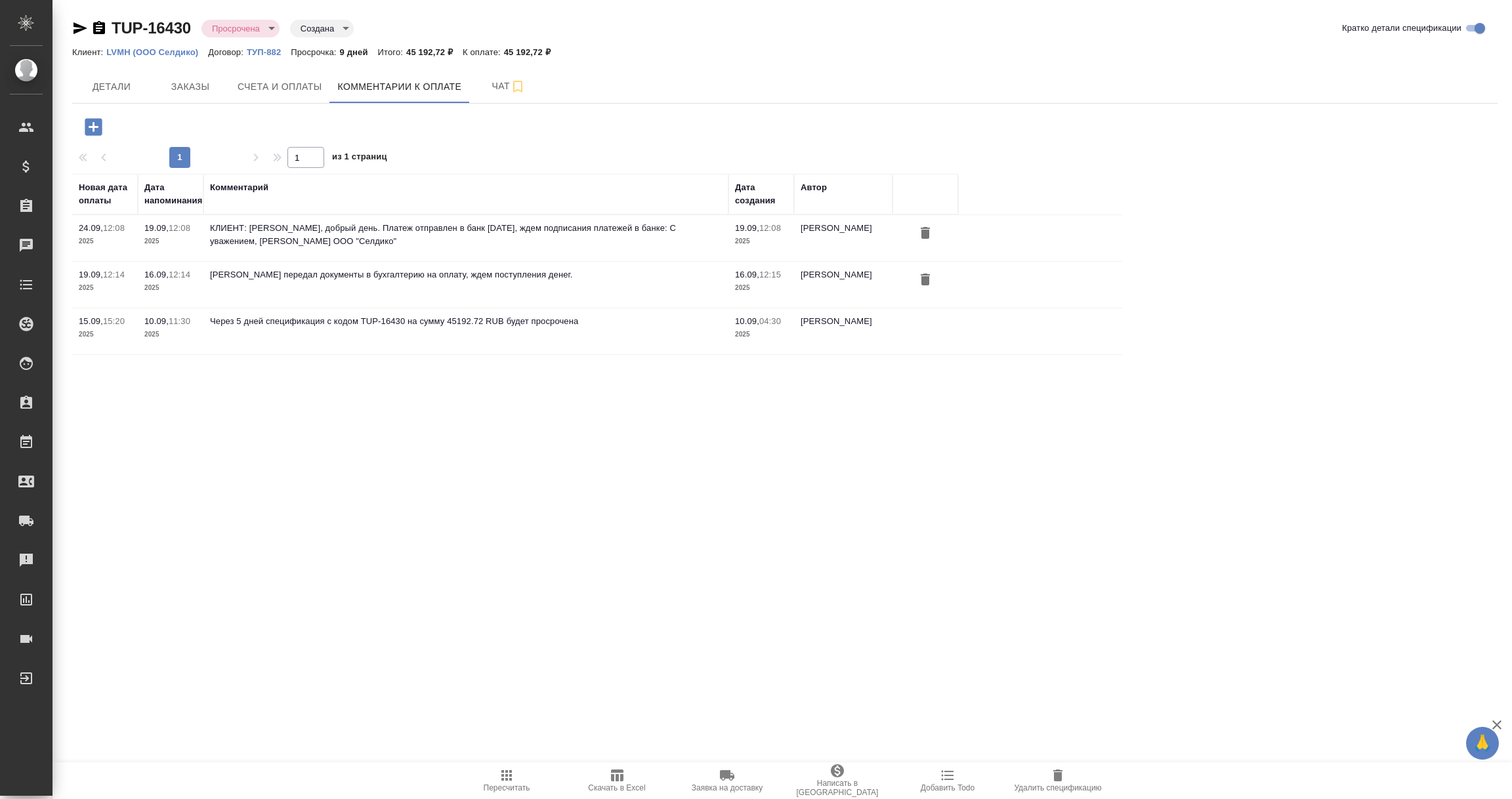
click at [96, 125] on icon "button" at bounding box center [94, 127] width 23 height 23
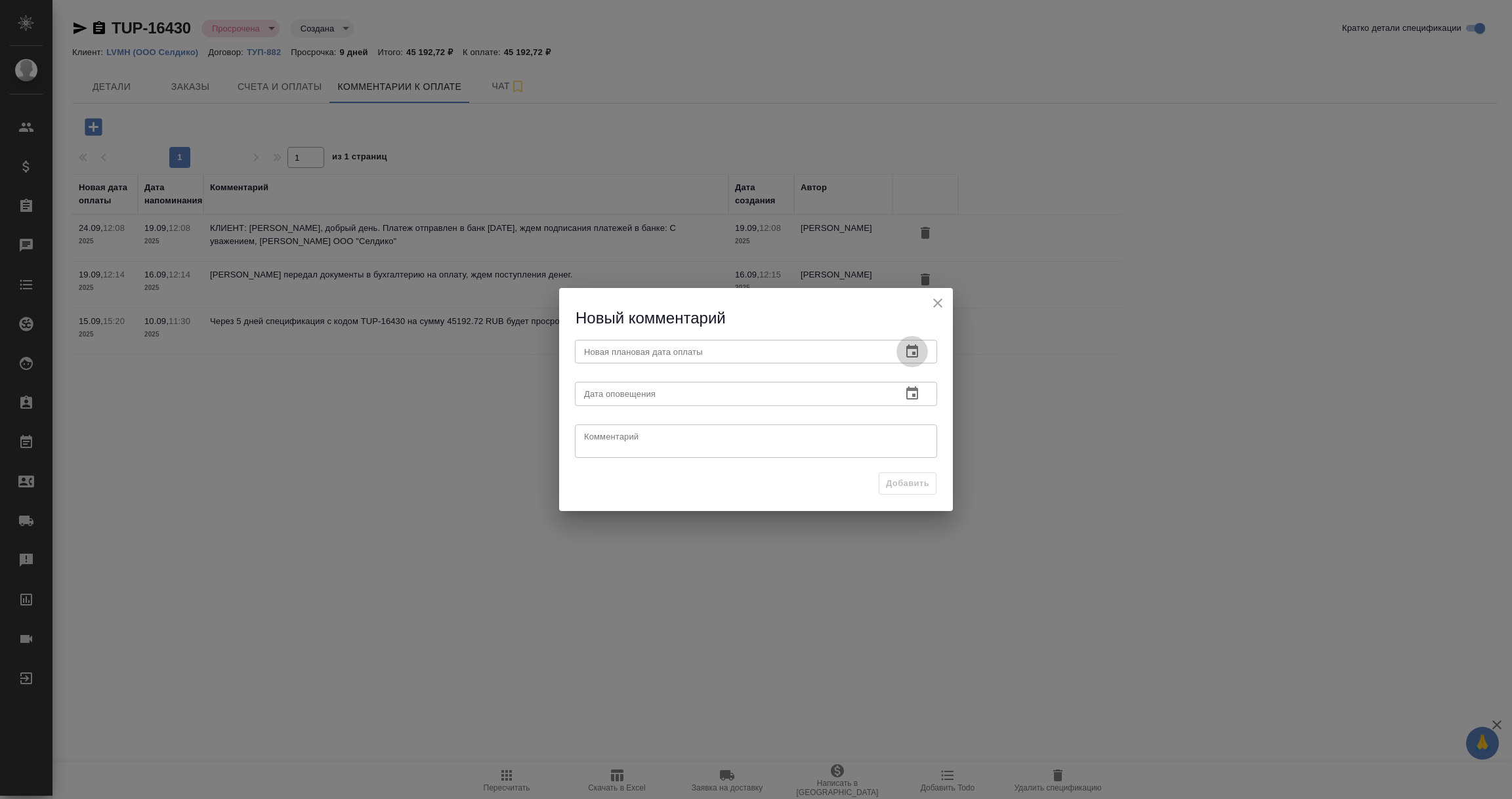
click at [911, 350] on icon "button" at bounding box center [912, 351] width 16 height 16
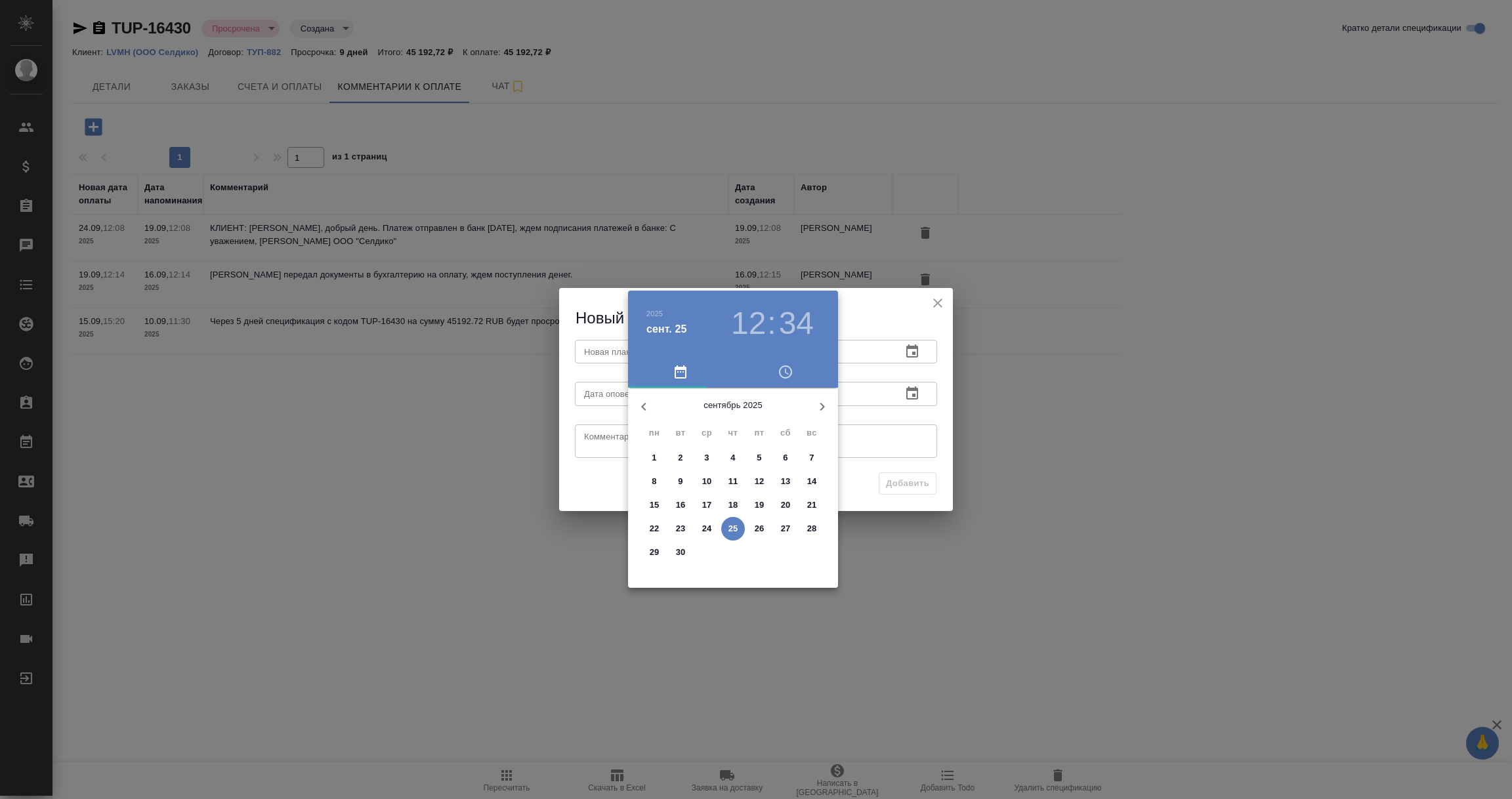
click at [679, 547] on p "30" at bounding box center [680, 552] width 10 height 13
type input "30.09.2025 12:34"
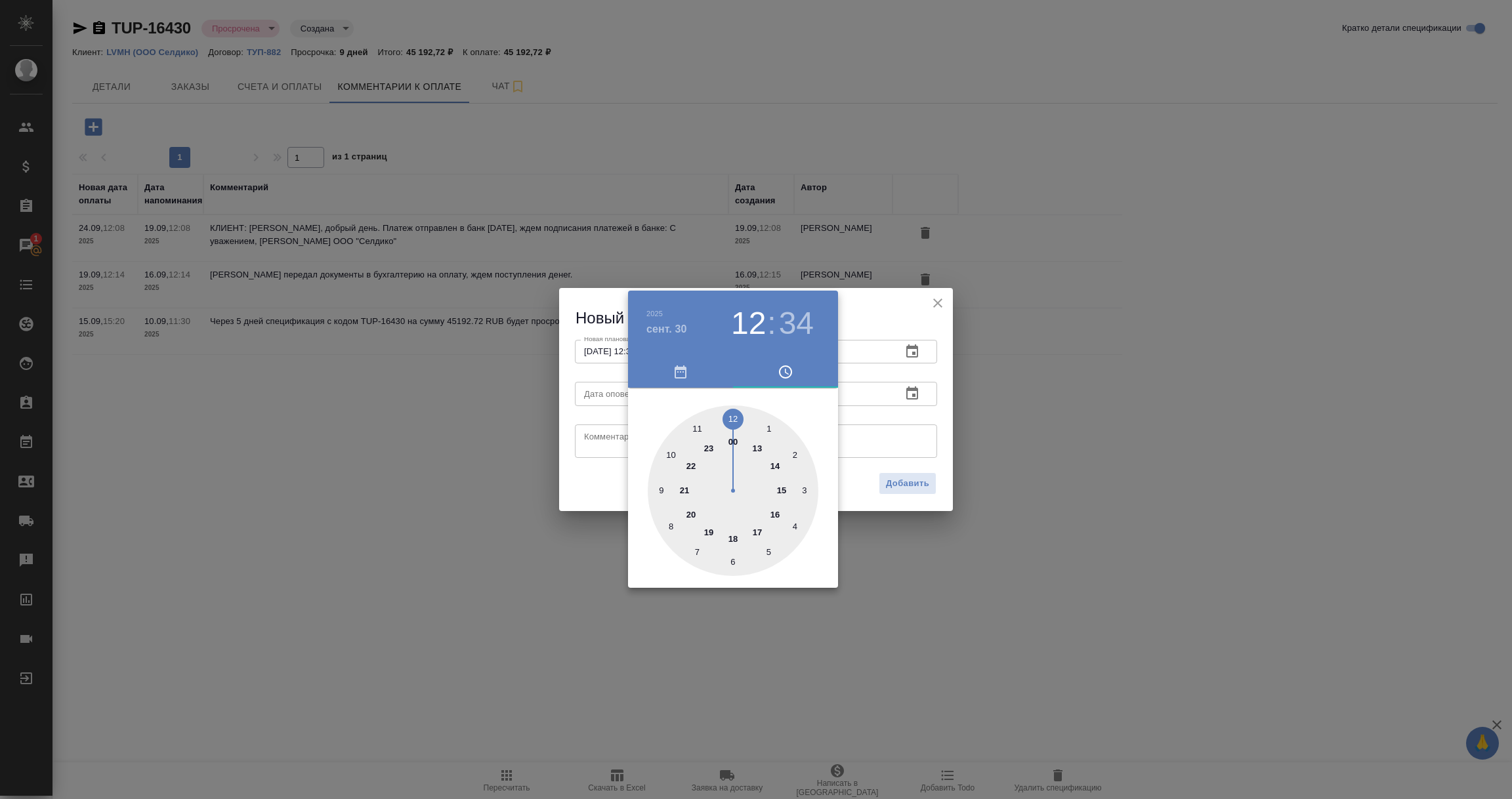
click at [905, 430] on div at bounding box center [756, 400] width 1512 height 799
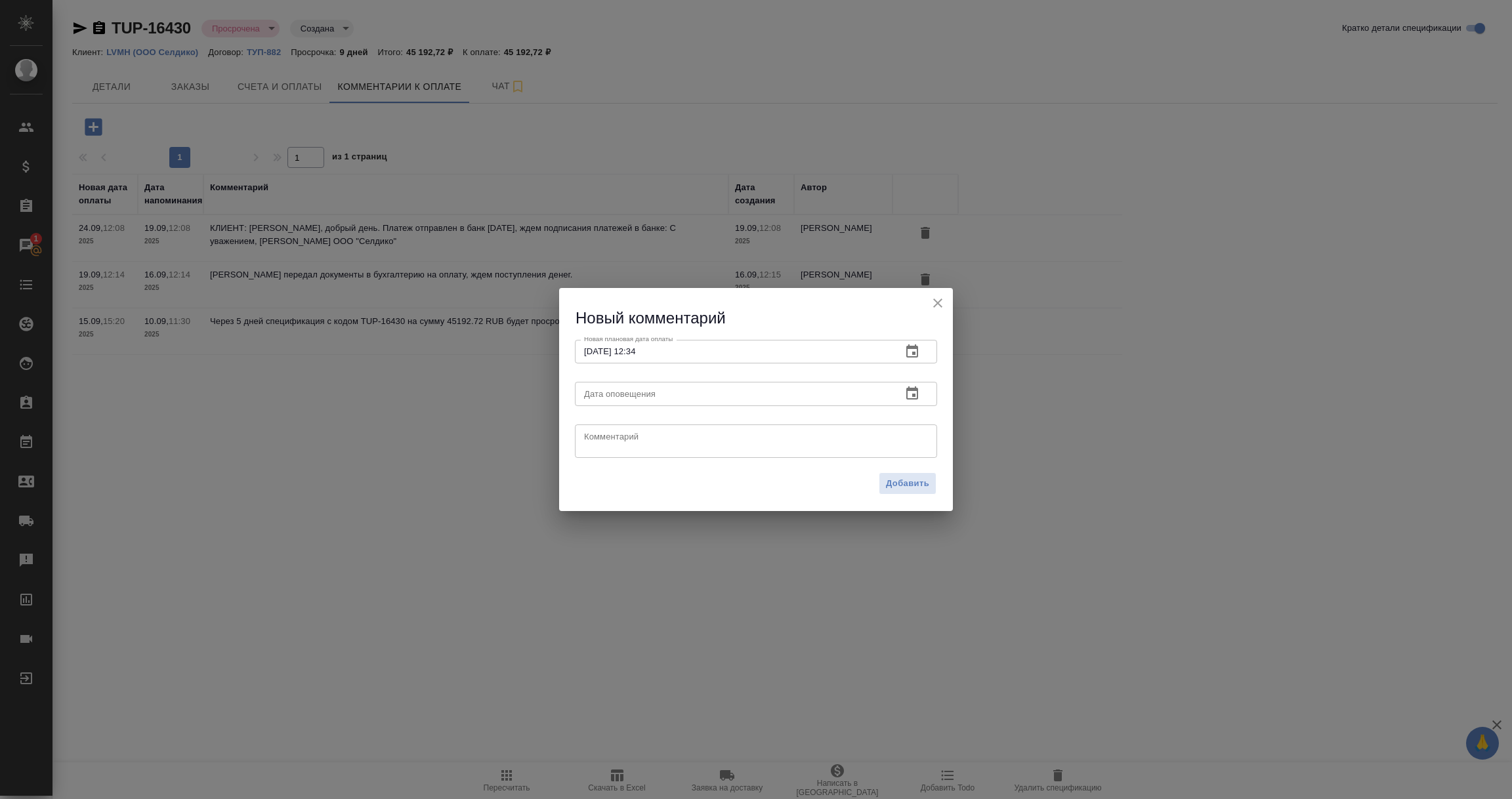
click at [914, 389] on icon "button" at bounding box center [911, 393] width 12 height 13
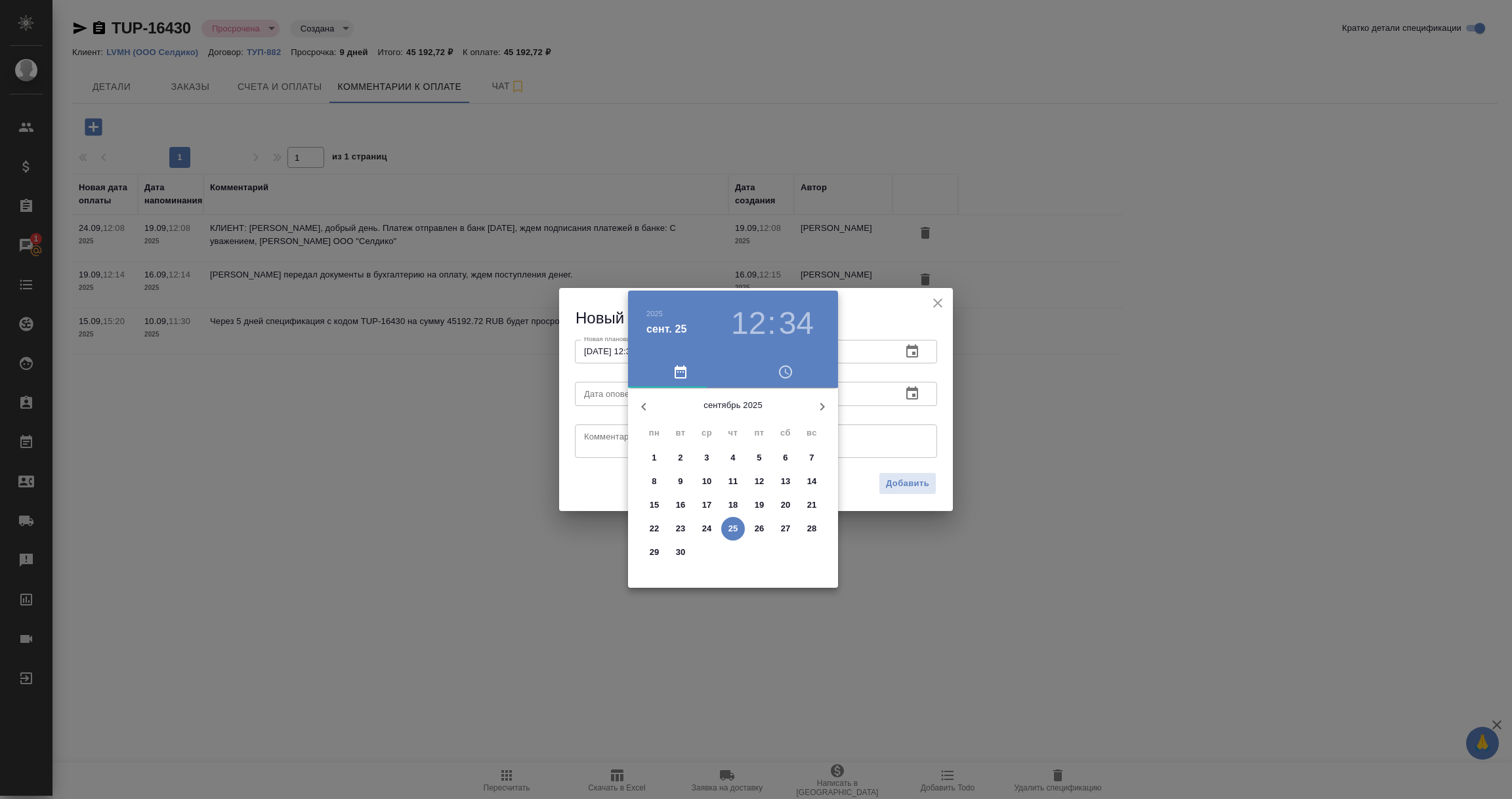
click at [726, 522] on span "25" at bounding box center [733, 528] width 24 height 13
type input "25.09.2025 12:34"
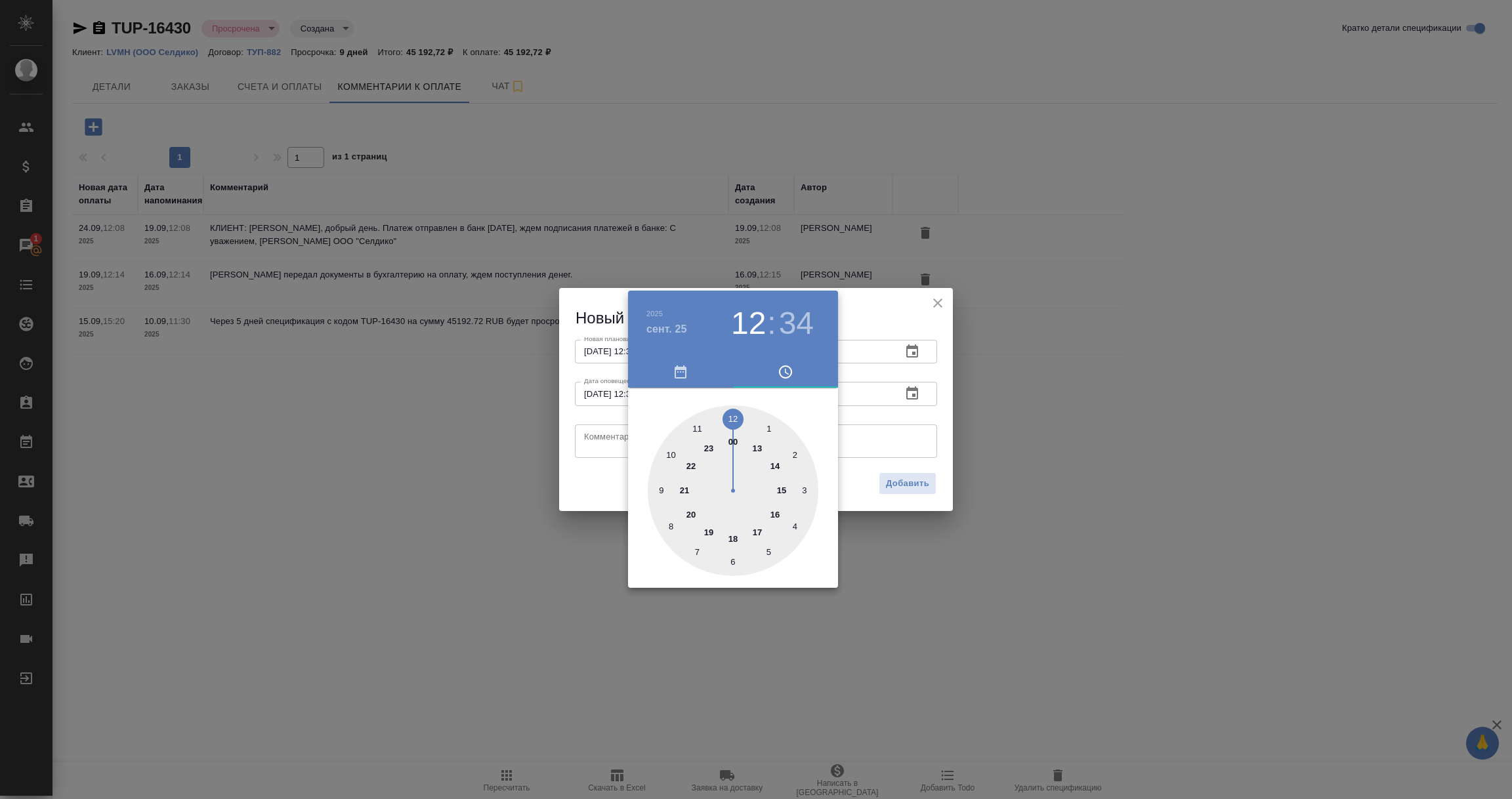
click at [608, 432] on div at bounding box center [756, 400] width 1512 height 799
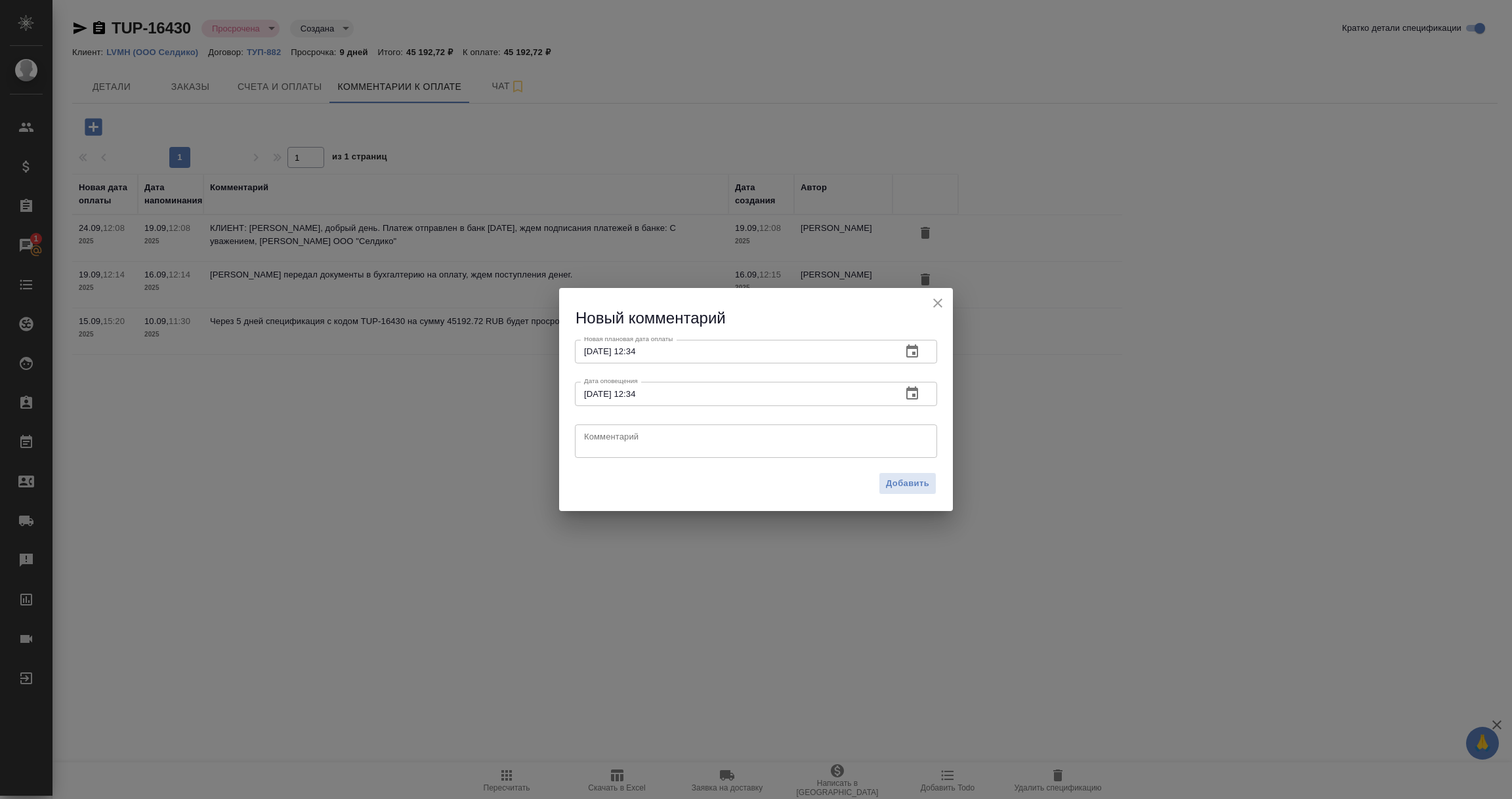
click at [608, 432] on textarea at bounding box center [756, 441] width 344 height 20
type textarea "КМ пытается дозвониться до клиента, оплата не пришла."
click at [906, 476] on span "Добавить" at bounding box center [908, 484] width 43 height 15
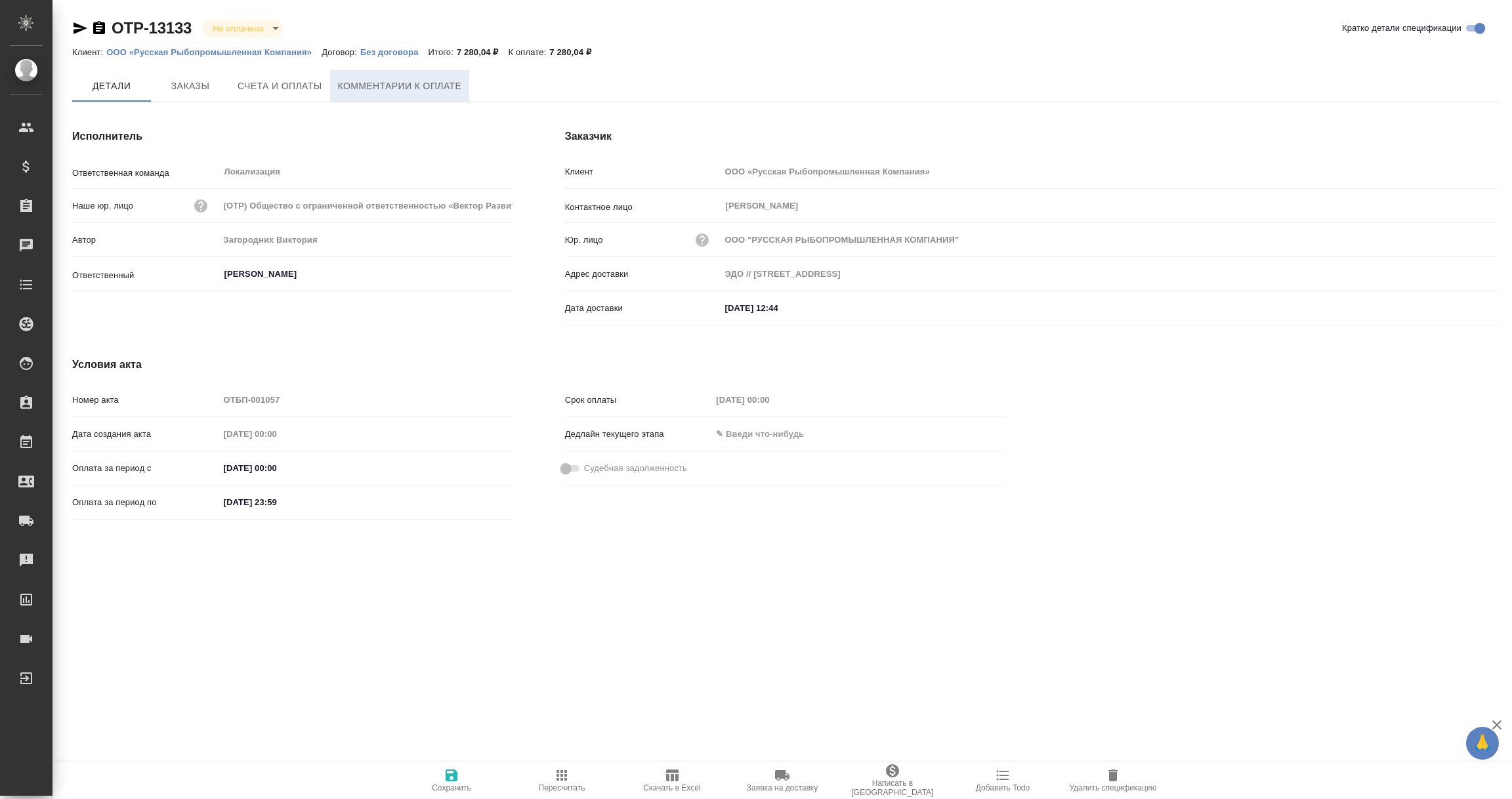
click at [413, 84] on span "Комментарии к оплате" at bounding box center [400, 86] width 124 height 16
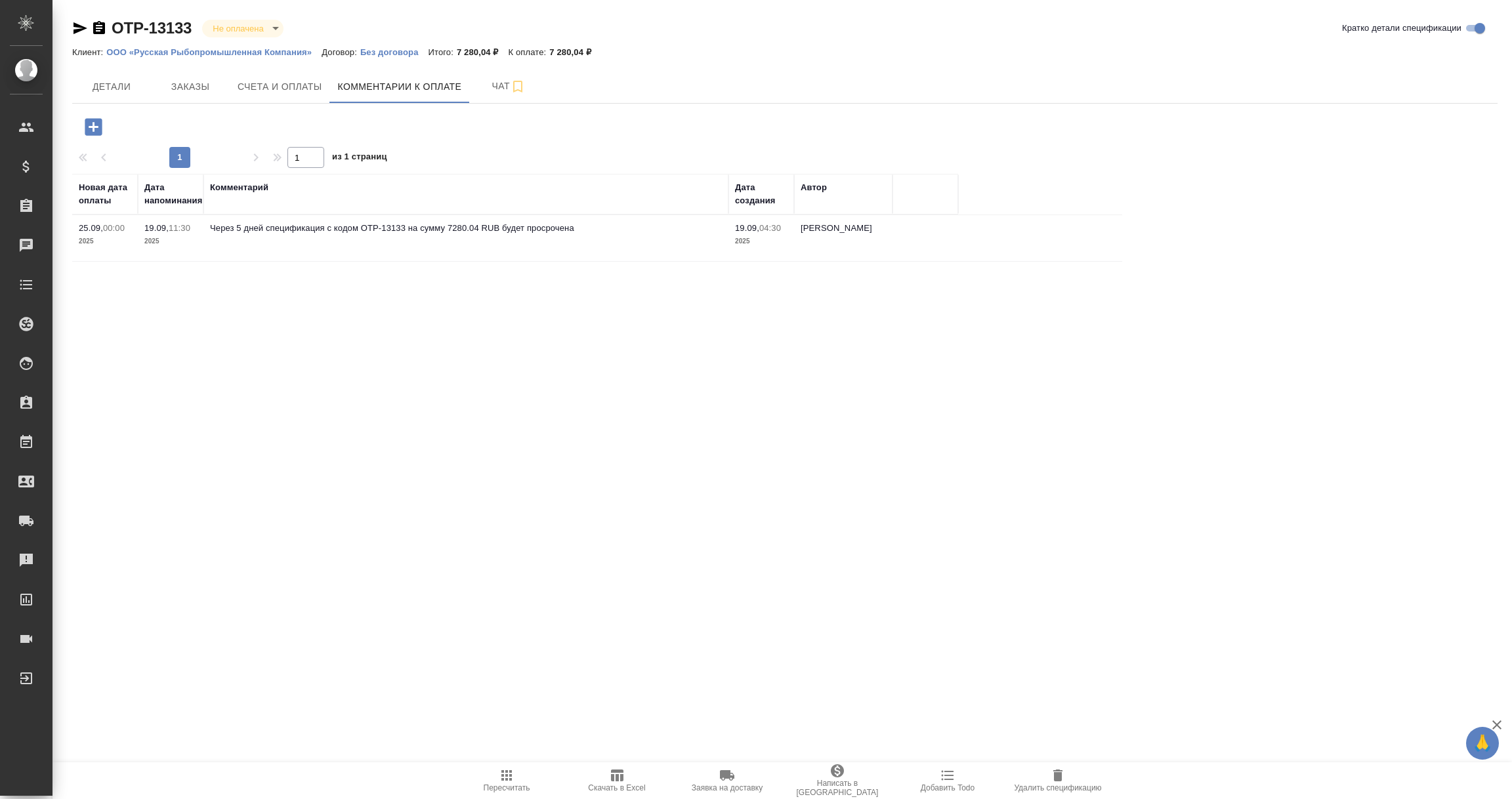
click at [97, 129] on icon "button" at bounding box center [93, 127] width 17 height 17
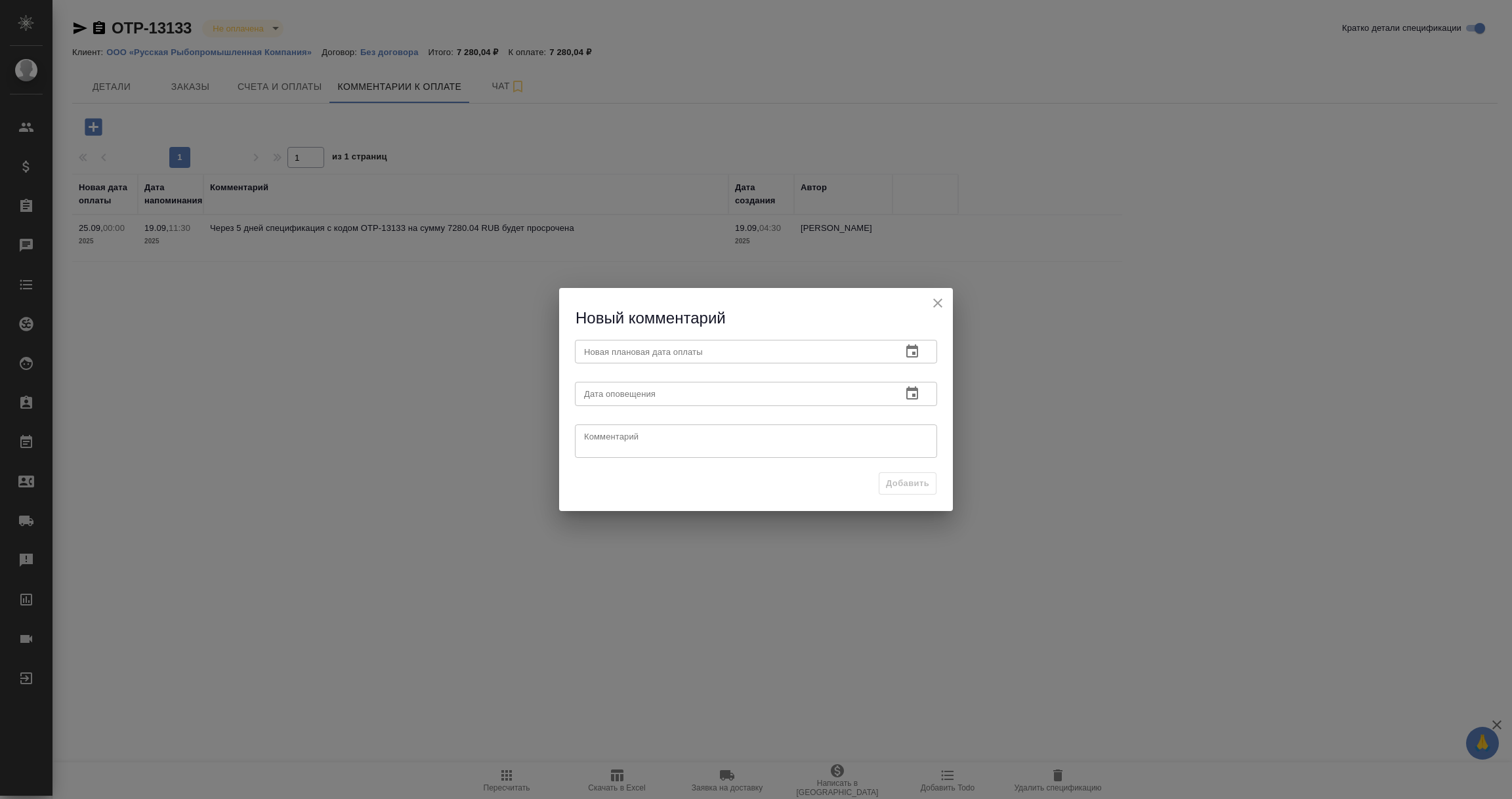
click at [917, 359] on icon "button" at bounding box center [912, 351] width 16 height 16
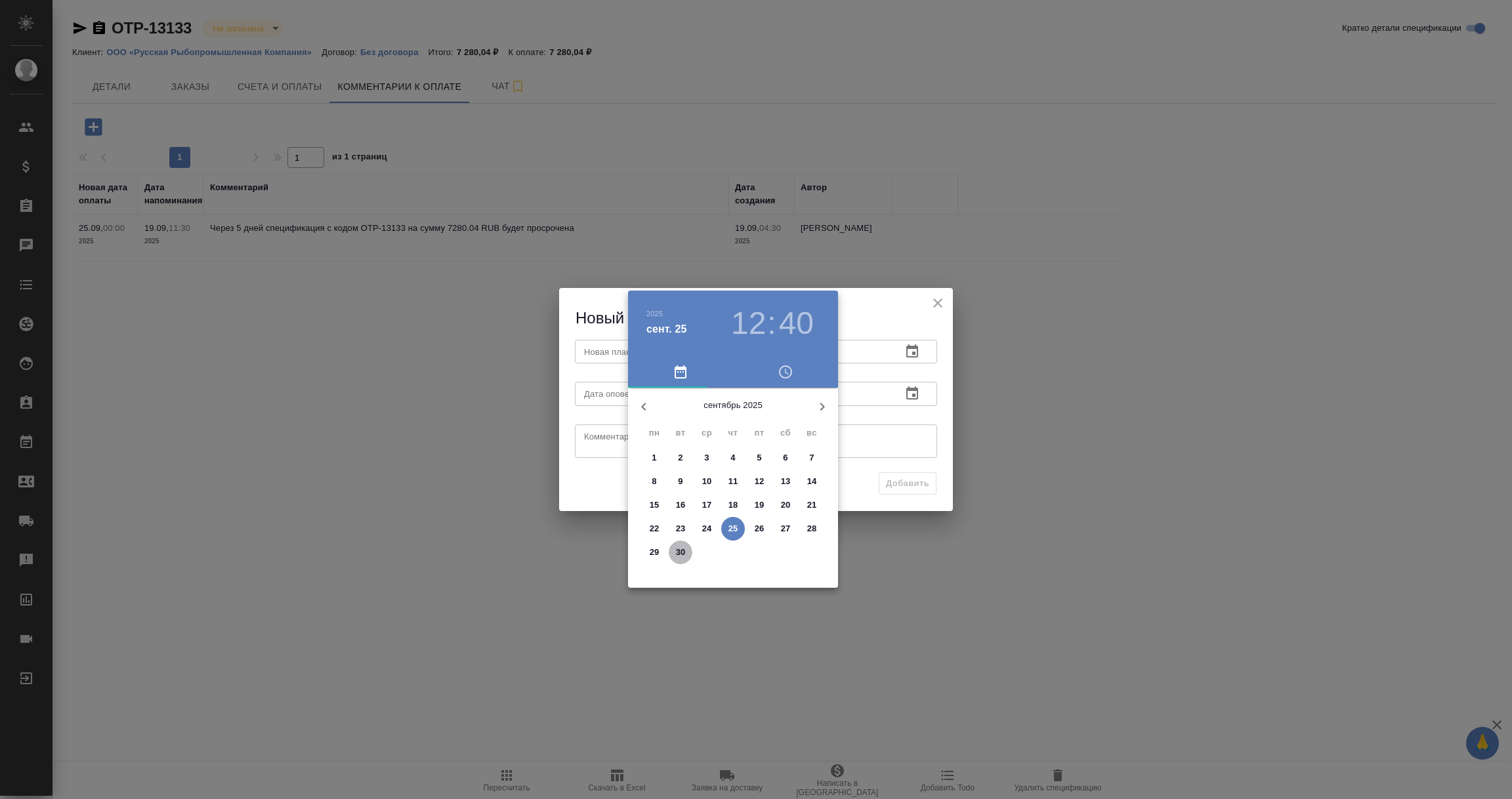
click at [676, 554] on p "30" at bounding box center [680, 552] width 10 height 13
type input "[DATE] 12:40"
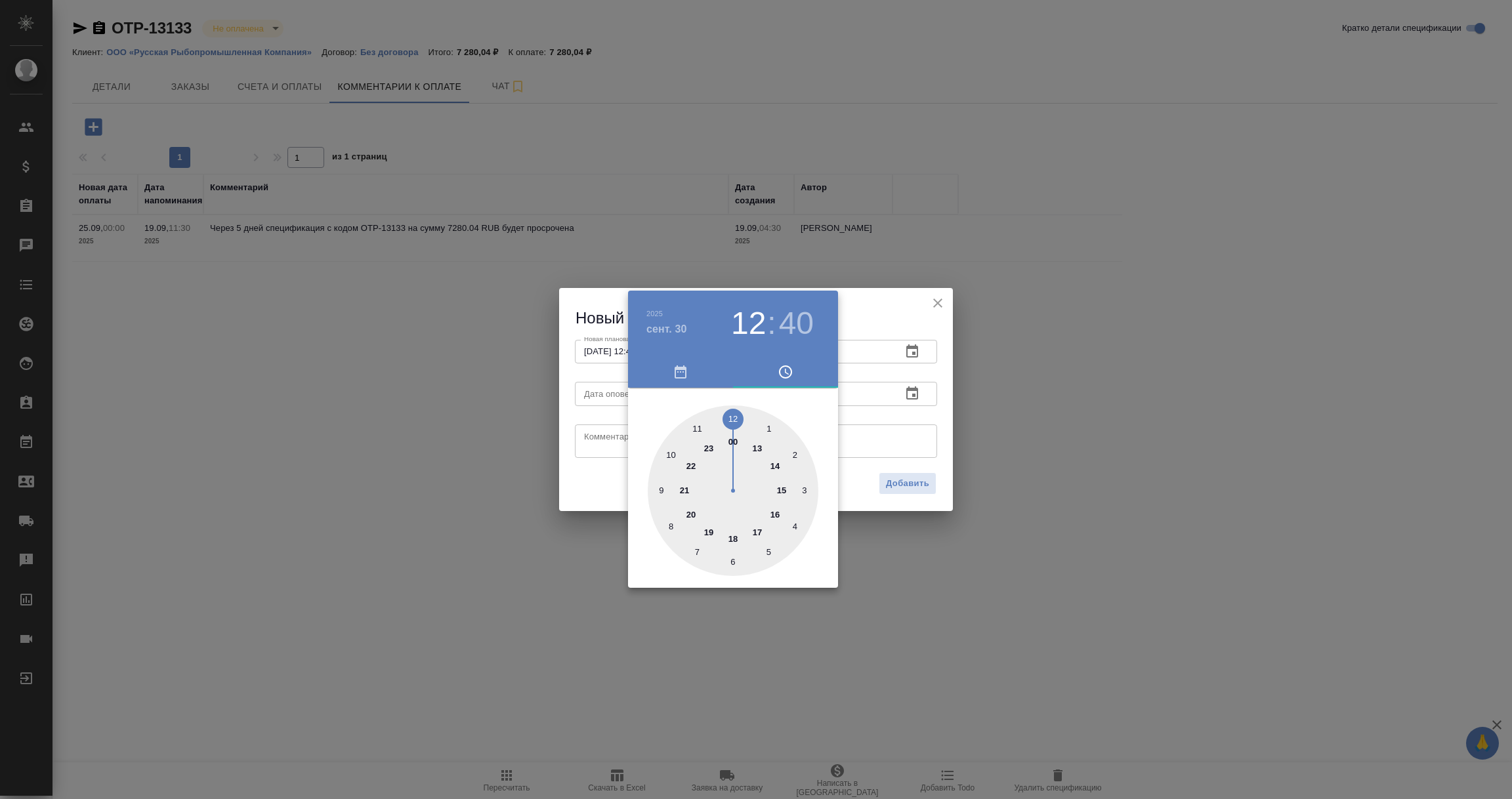
click at [919, 412] on div at bounding box center [756, 400] width 1512 height 799
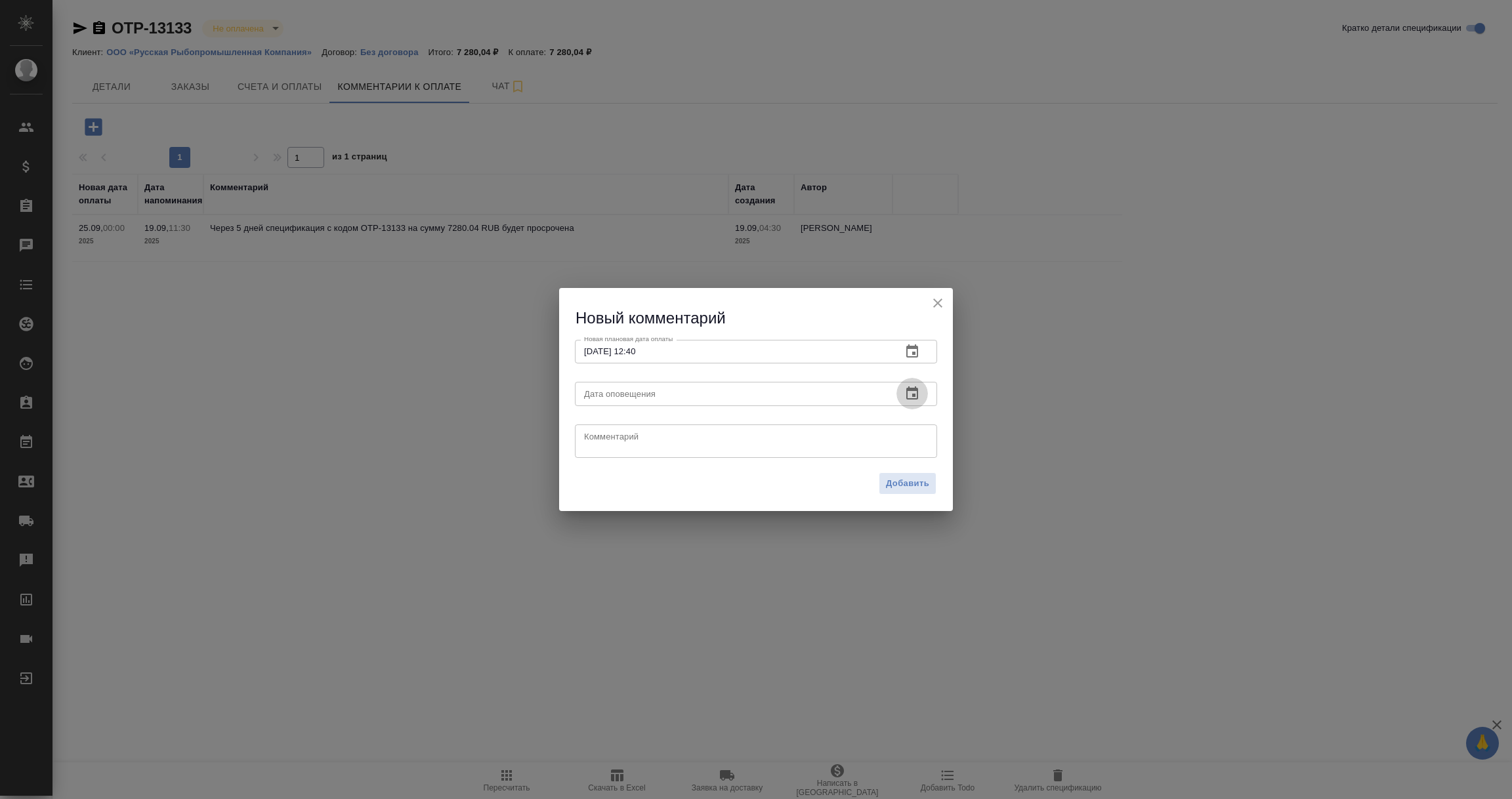
click at [908, 389] on icon "button" at bounding box center [911, 393] width 12 height 13
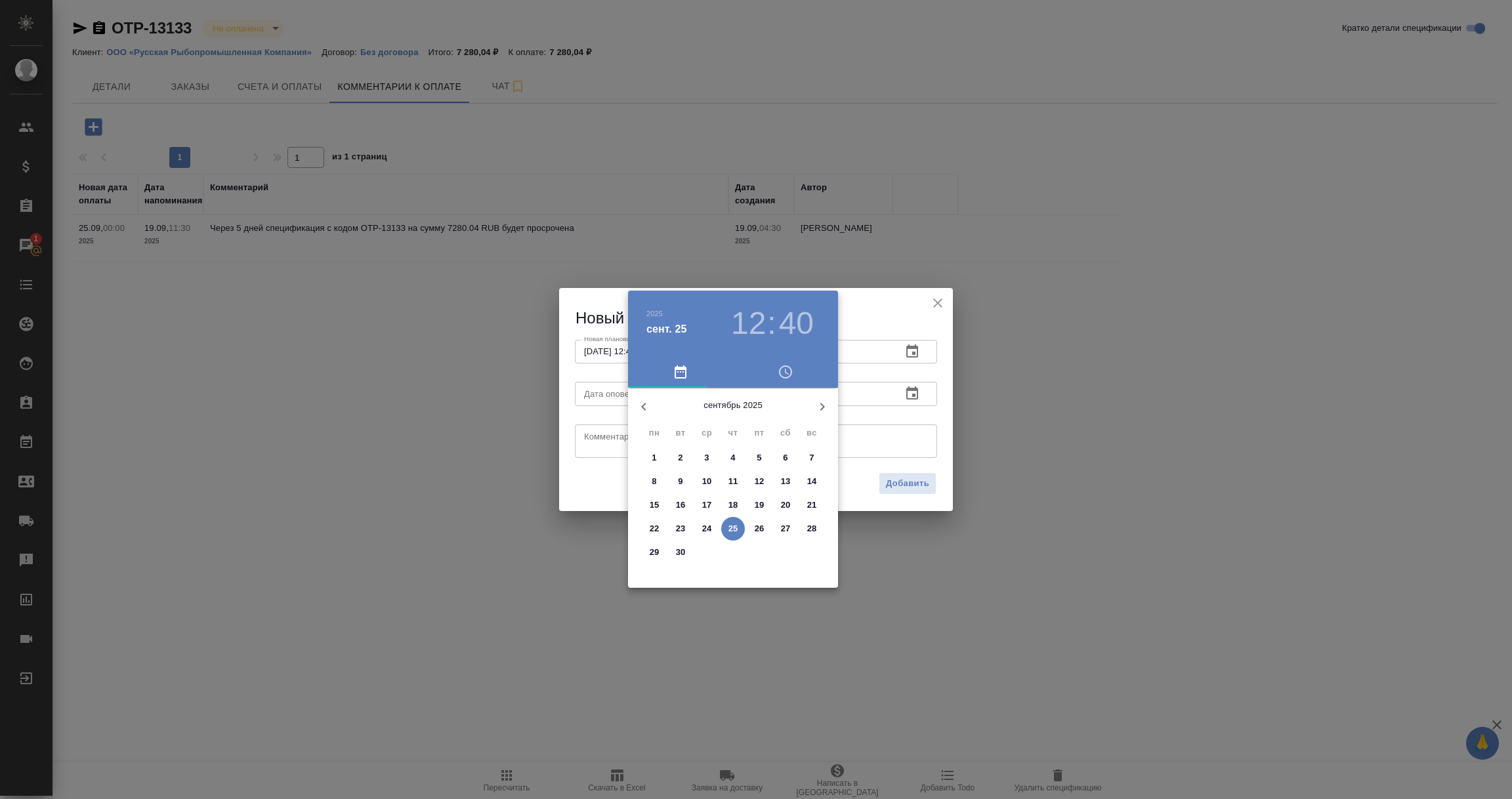
click at [729, 527] on p "25" at bounding box center [733, 528] width 10 height 13
type input "25.09.2025 12:40"
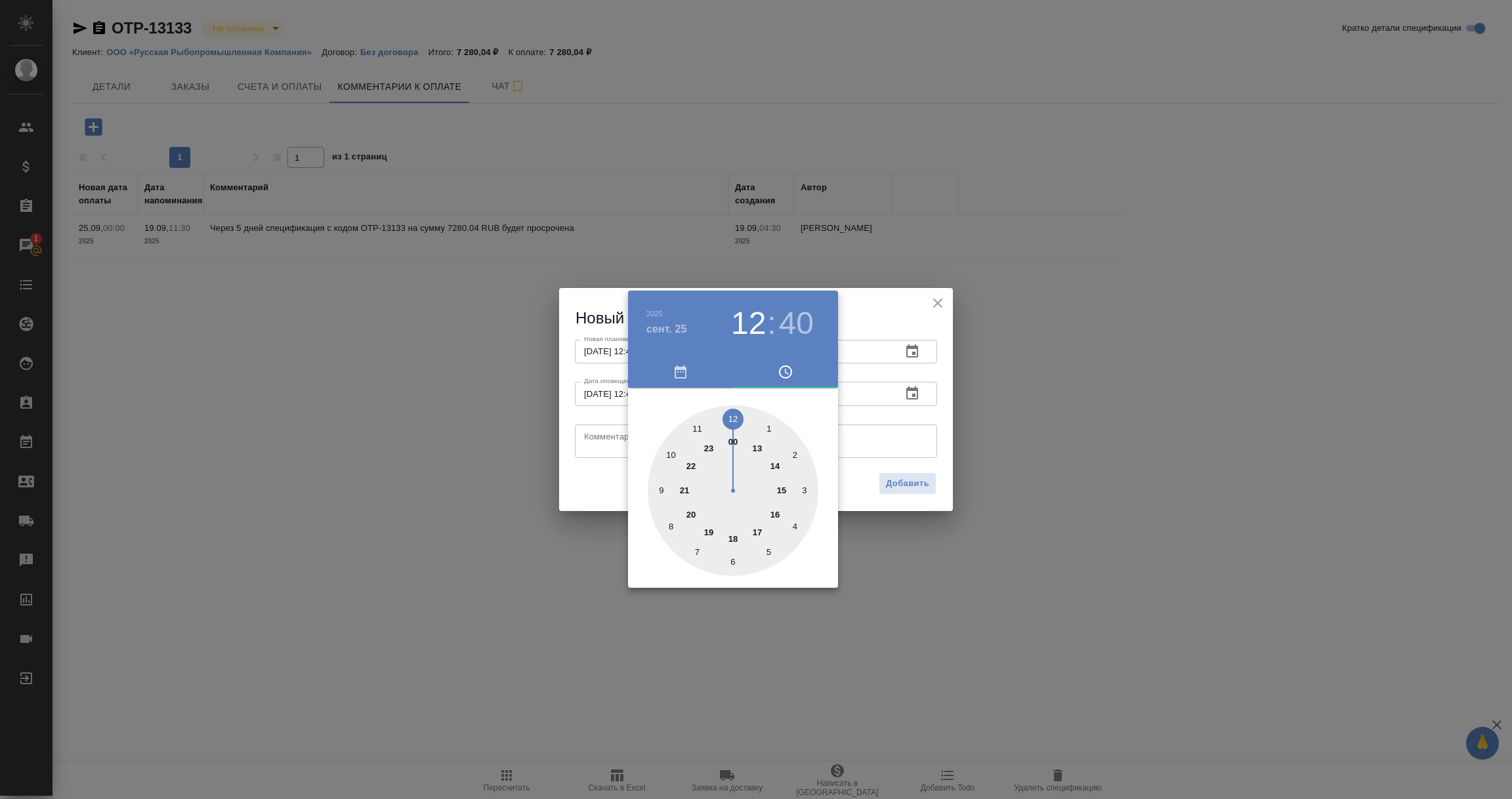
click at [596, 440] on div at bounding box center [756, 400] width 1512 height 799
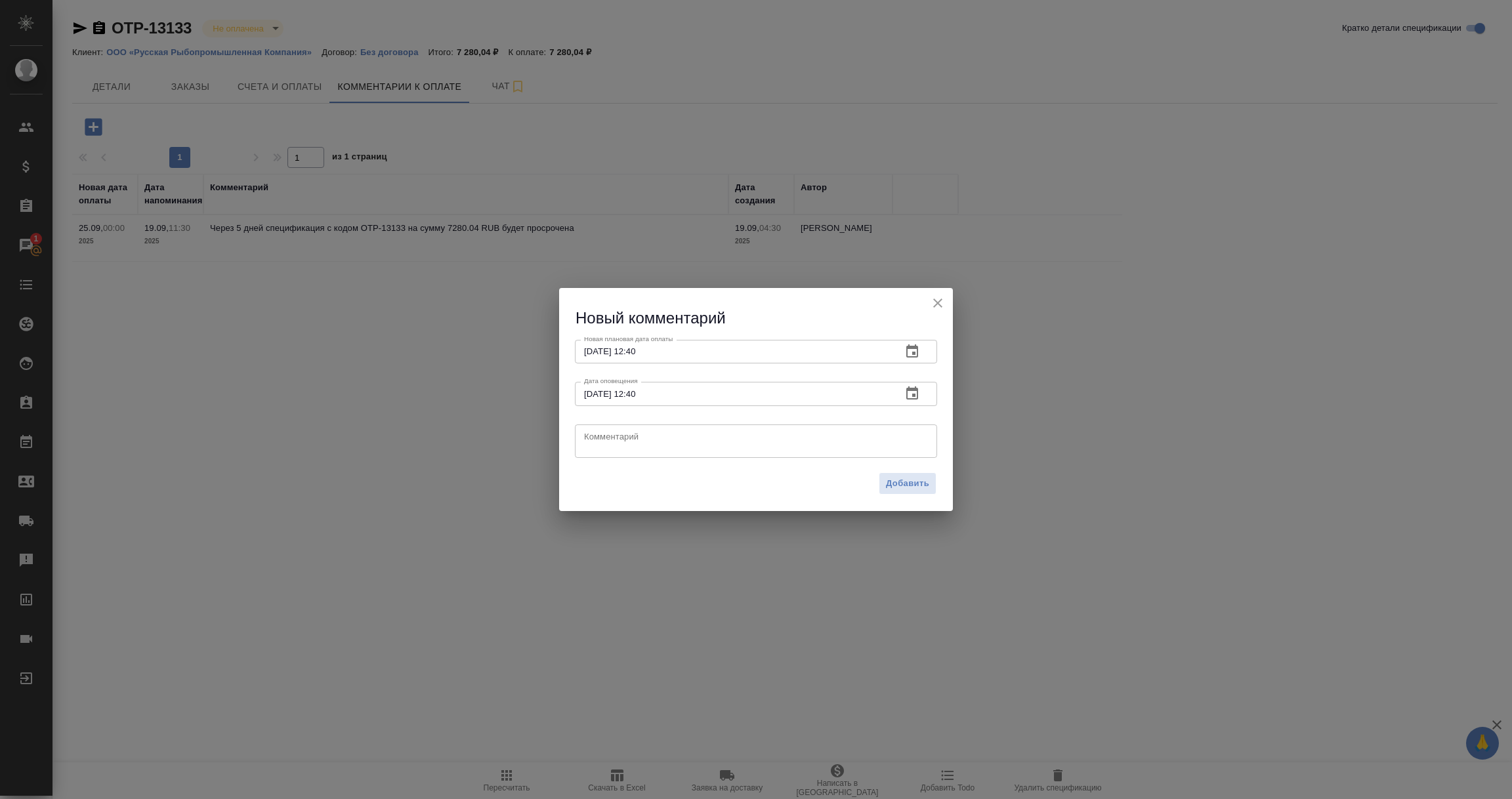
click at [596, 440] on textarea at bounding box center [756, 441] width 344 height 20
click at [596, 440] on textarea "Отправила клиенту сканы из ЭДО, ожидаем опату счета." at bounding box center [756, 441] width 344 height 20
click at [772, 439] on textarea "Отправила клиенту сканы из ЭДО, ожидаем опату счета." at bounding box center [756, 441] width 344 height 20
type textarea "Отправила клиенту сканы из ЭДО, ожидаем оплату счета."
click at [905, 485] on span "Добавить" at bounding box center [908, 484] width 43 height 15
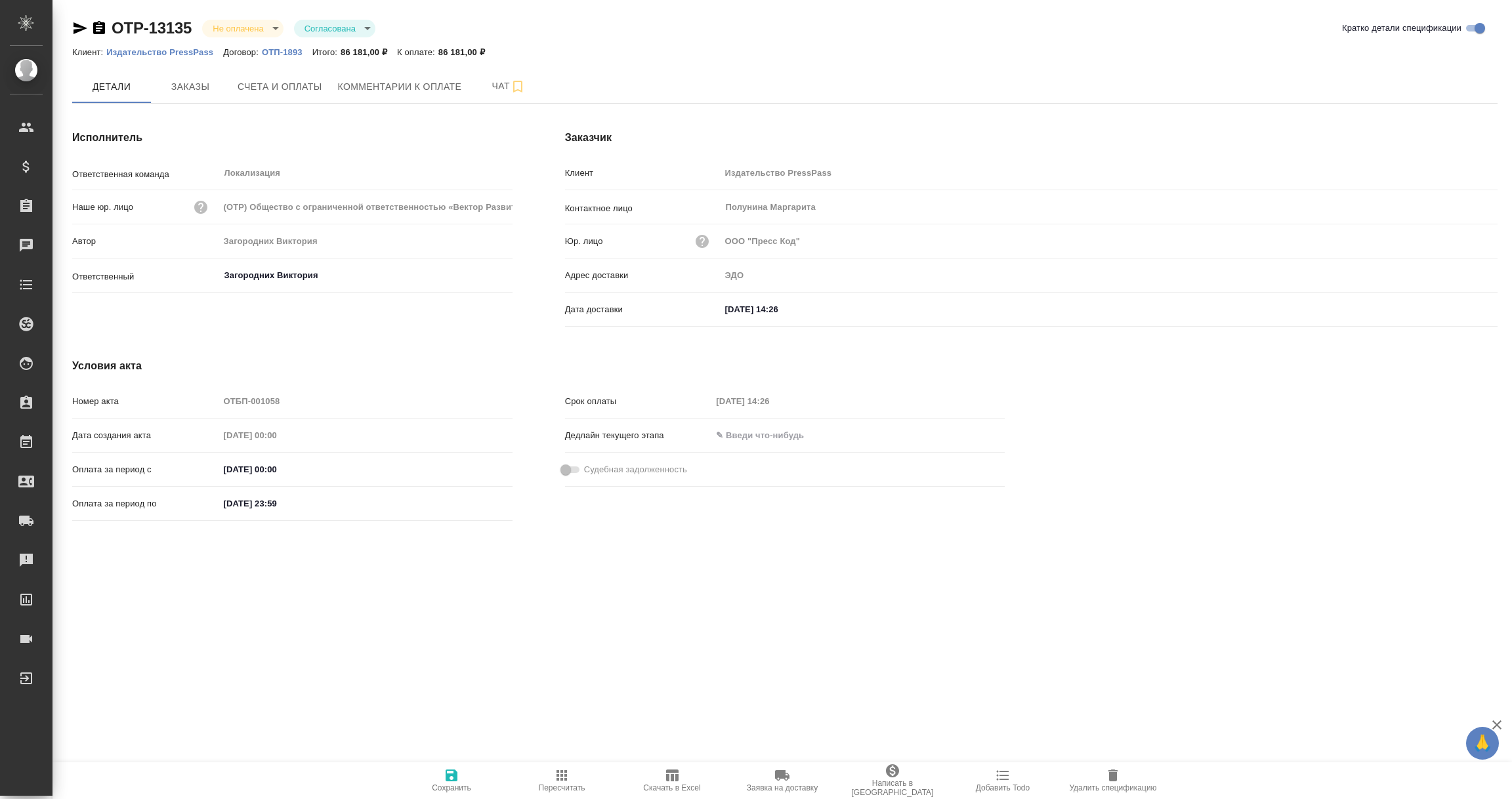
click at [75, 29] on icon "button" at bounding box center [81, 28] width 14 height 12
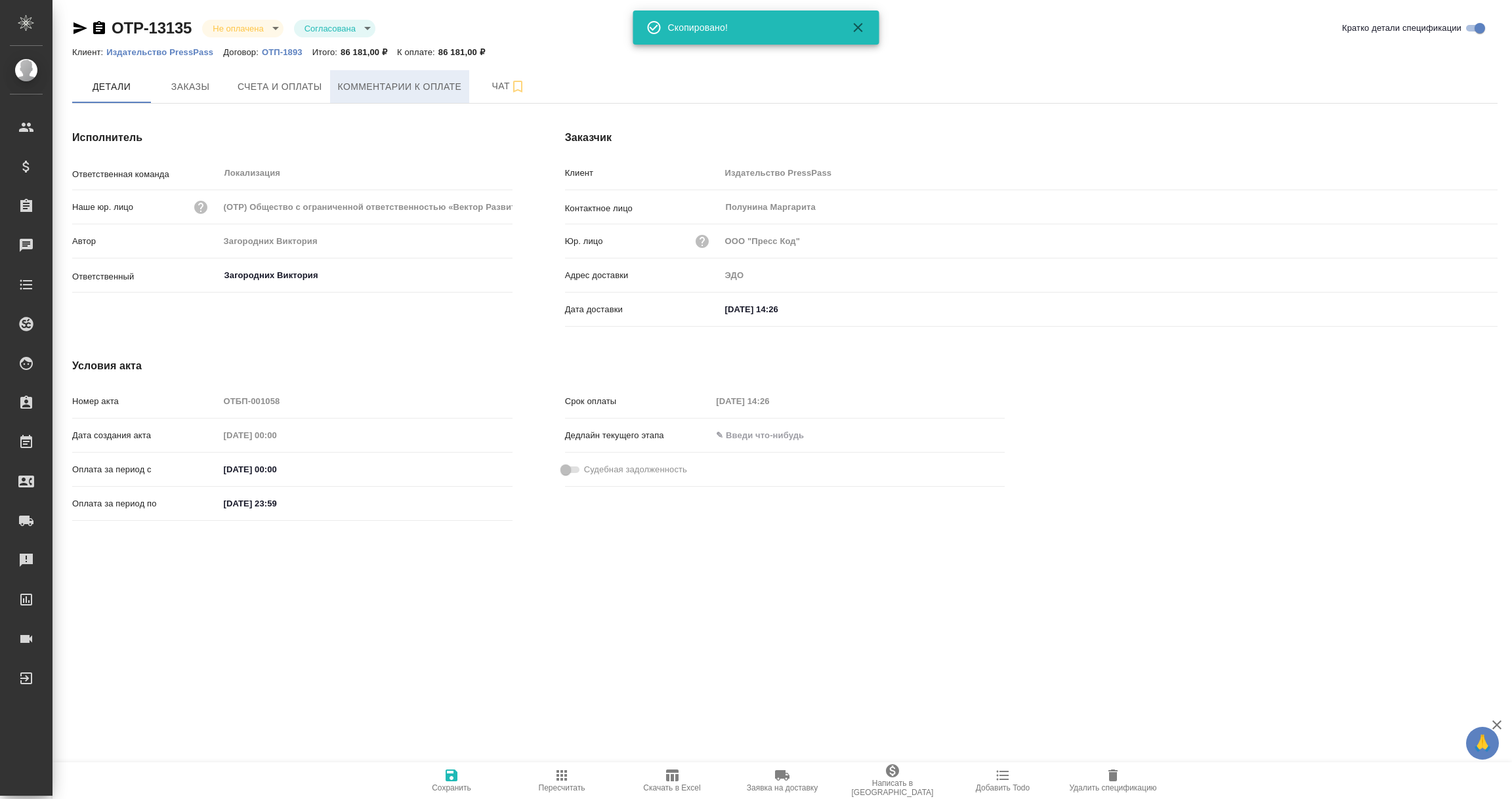
click at [414, 88] on span "Комментарии к оплате" at bounding box center [400, 87] width 124 height 16
click at [364, 88] on span "Комментарии к оплате" at bounding box center [400, 86] width 124 height 16
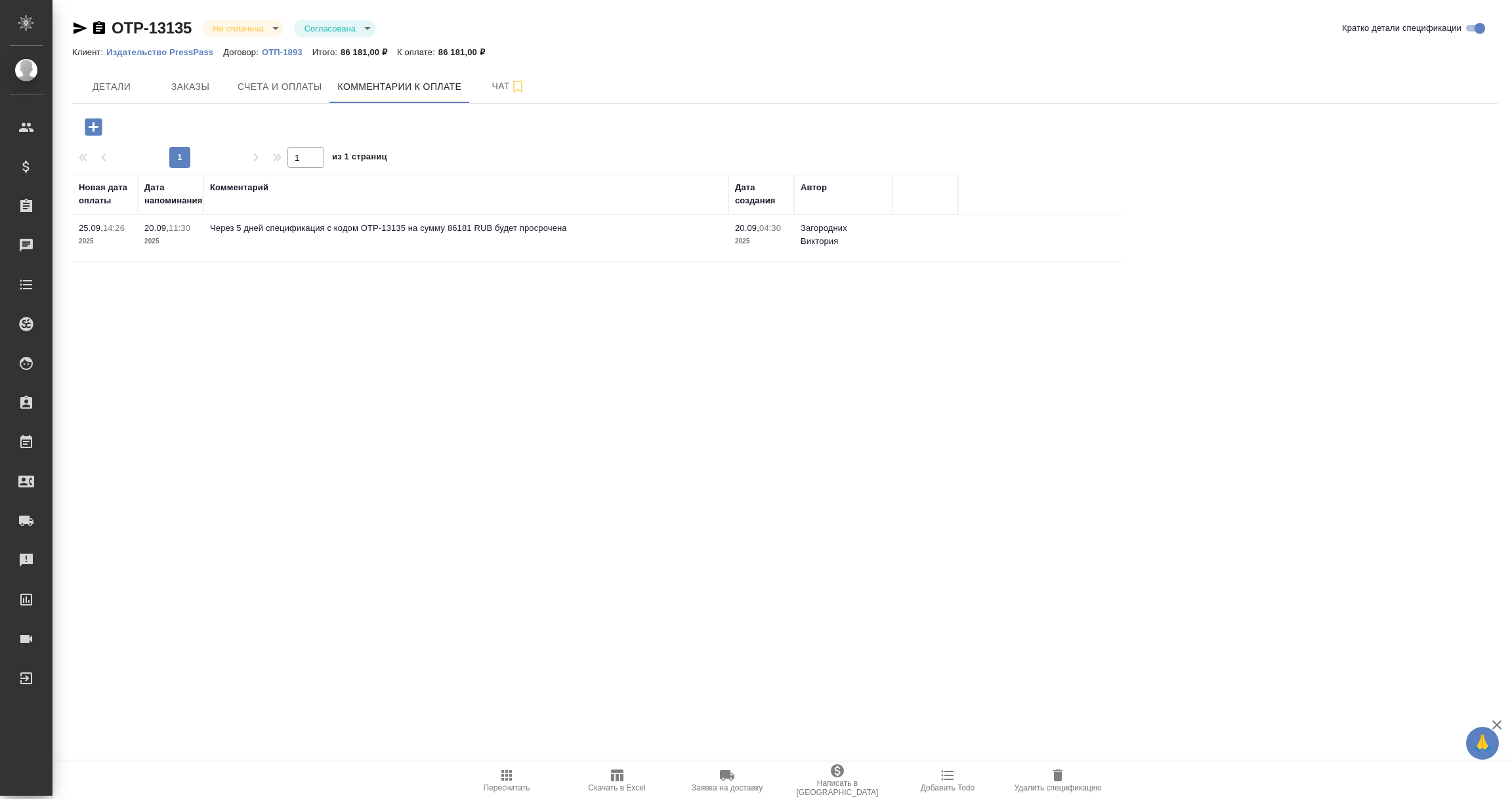
click at [97, 127] on icon "button" at bounding box center [94, 127] width 23 height 23
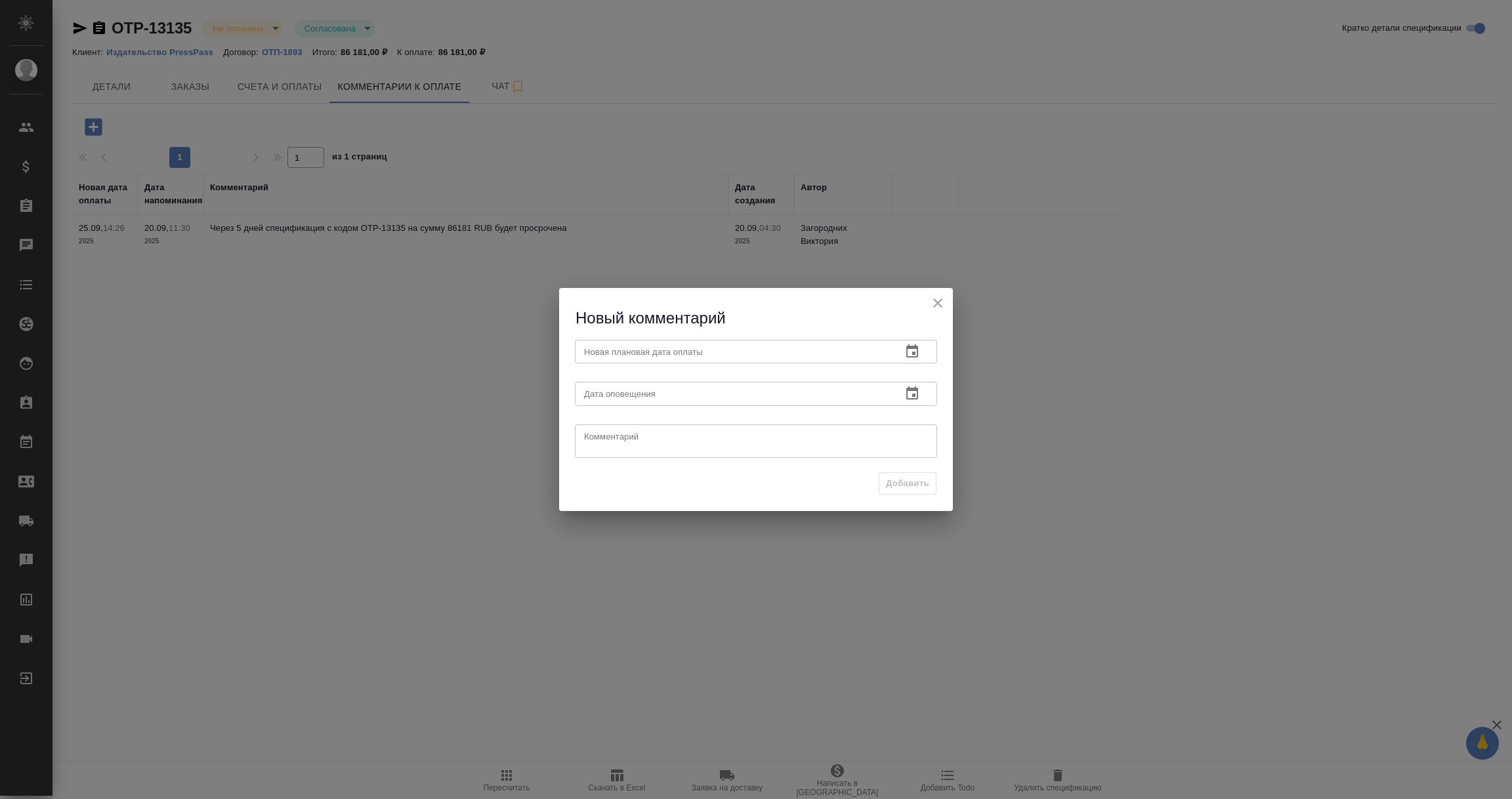
click at [916, 350] on icon "button" at bounding box center [912, 351] width 16 height 16
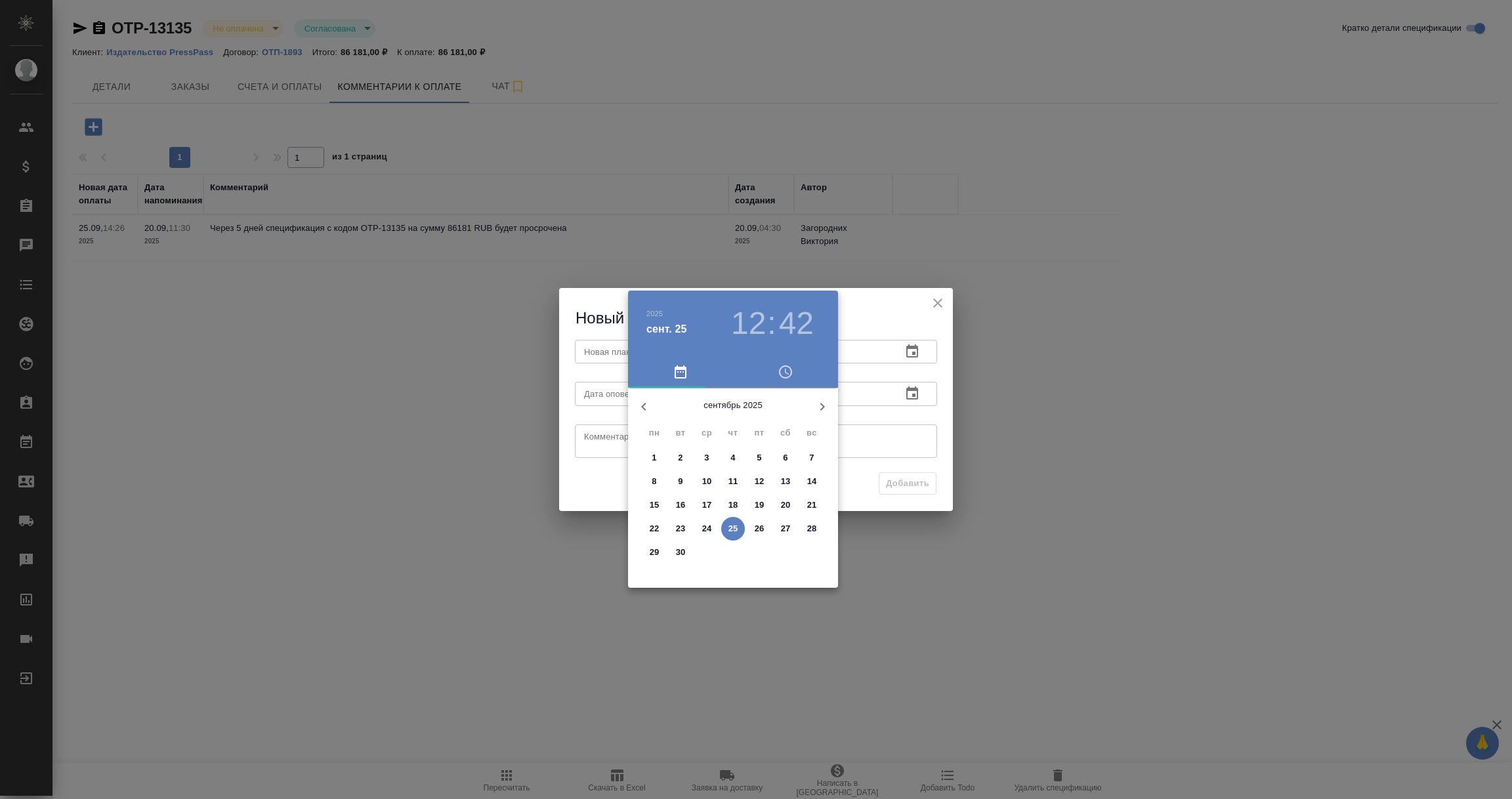
click at [683, 554] on p "30" at bounding box center [680, 552] width 10 height 13
type input "[DATE] 12:42"
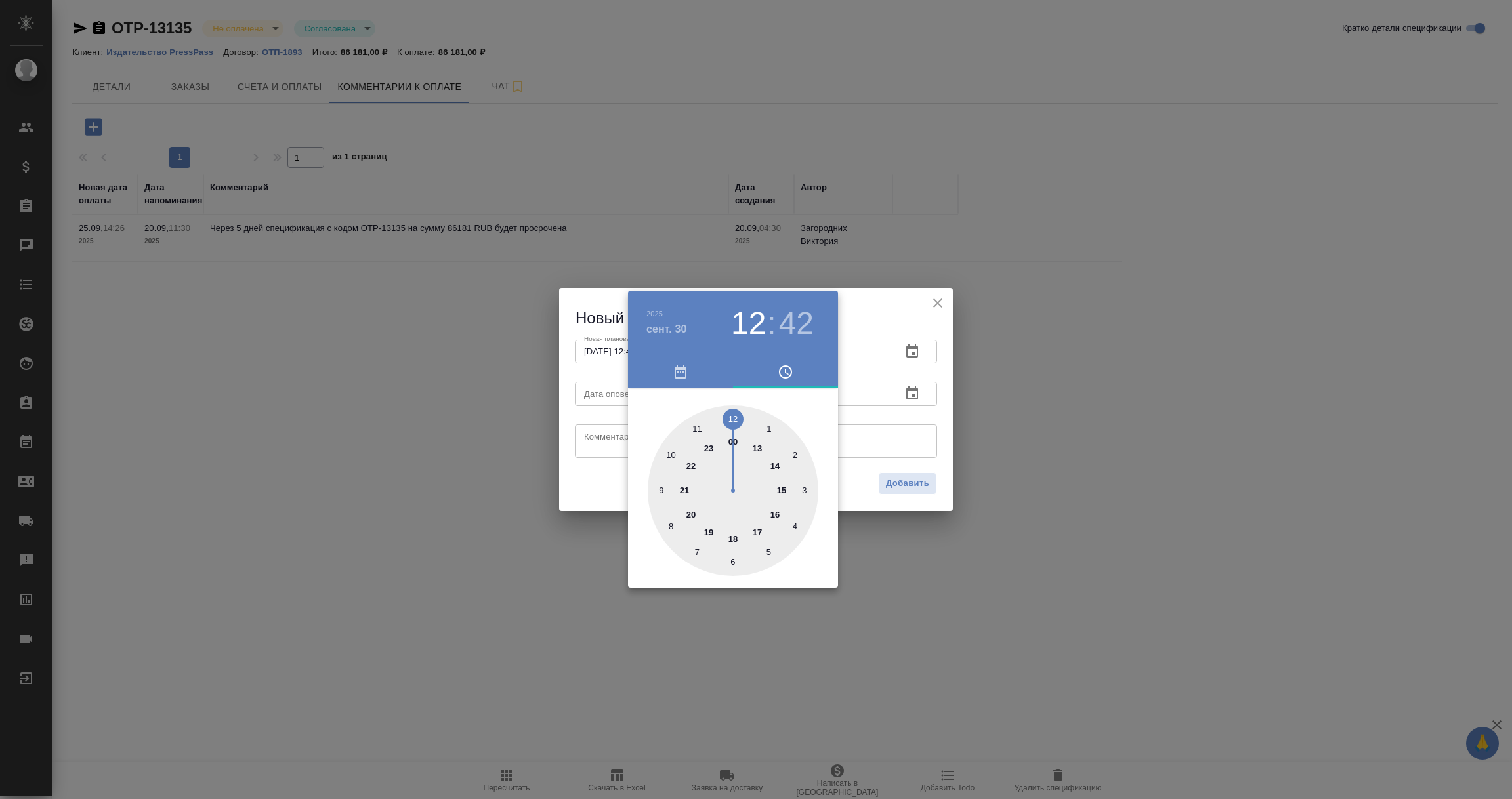
click at [914, 439] on div at bounding box center [756, 400] width 1512 height 799
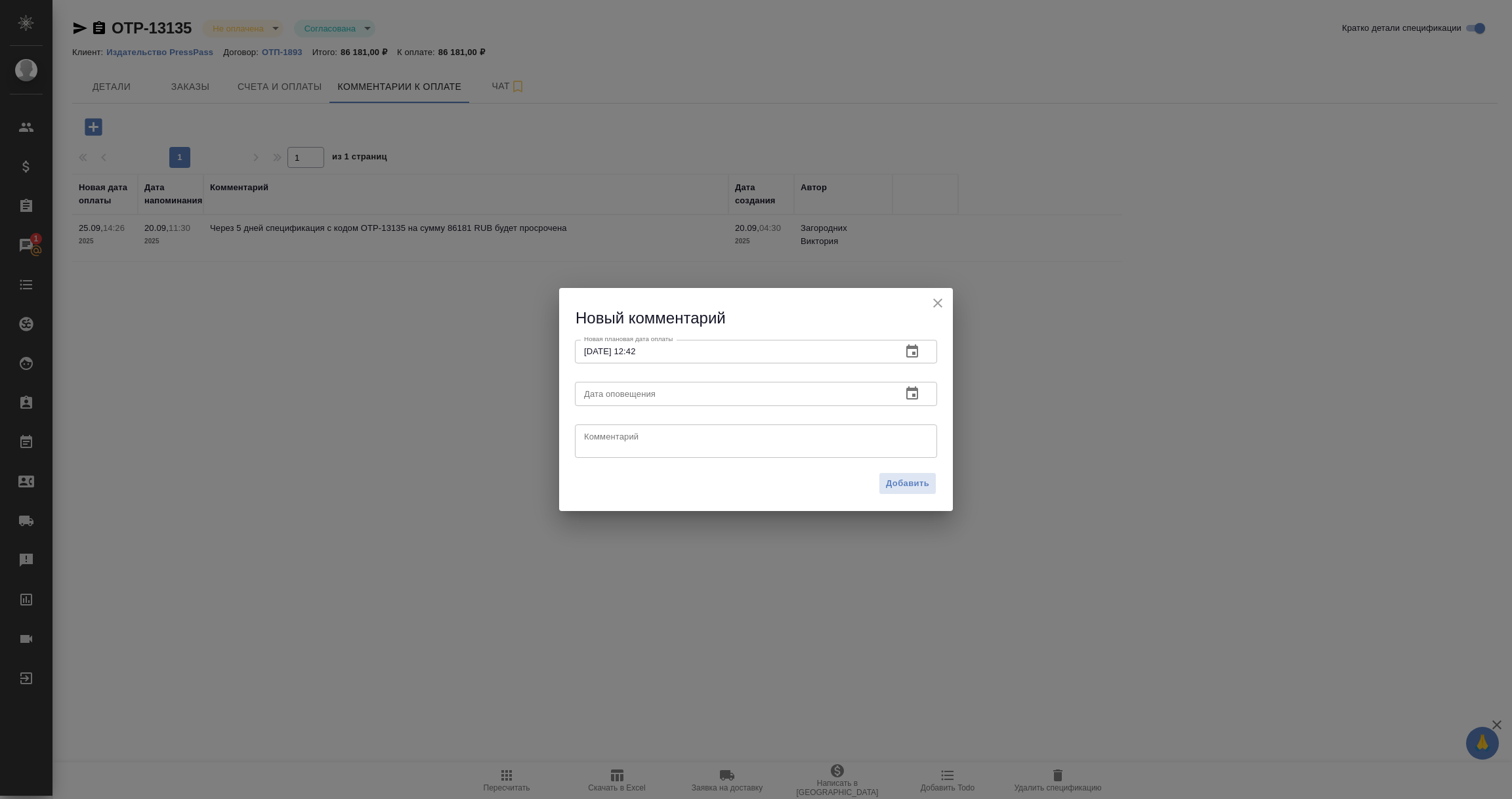
click at [915, 395] on icon "button" at bounding box center [911, 393] width 12 height 13
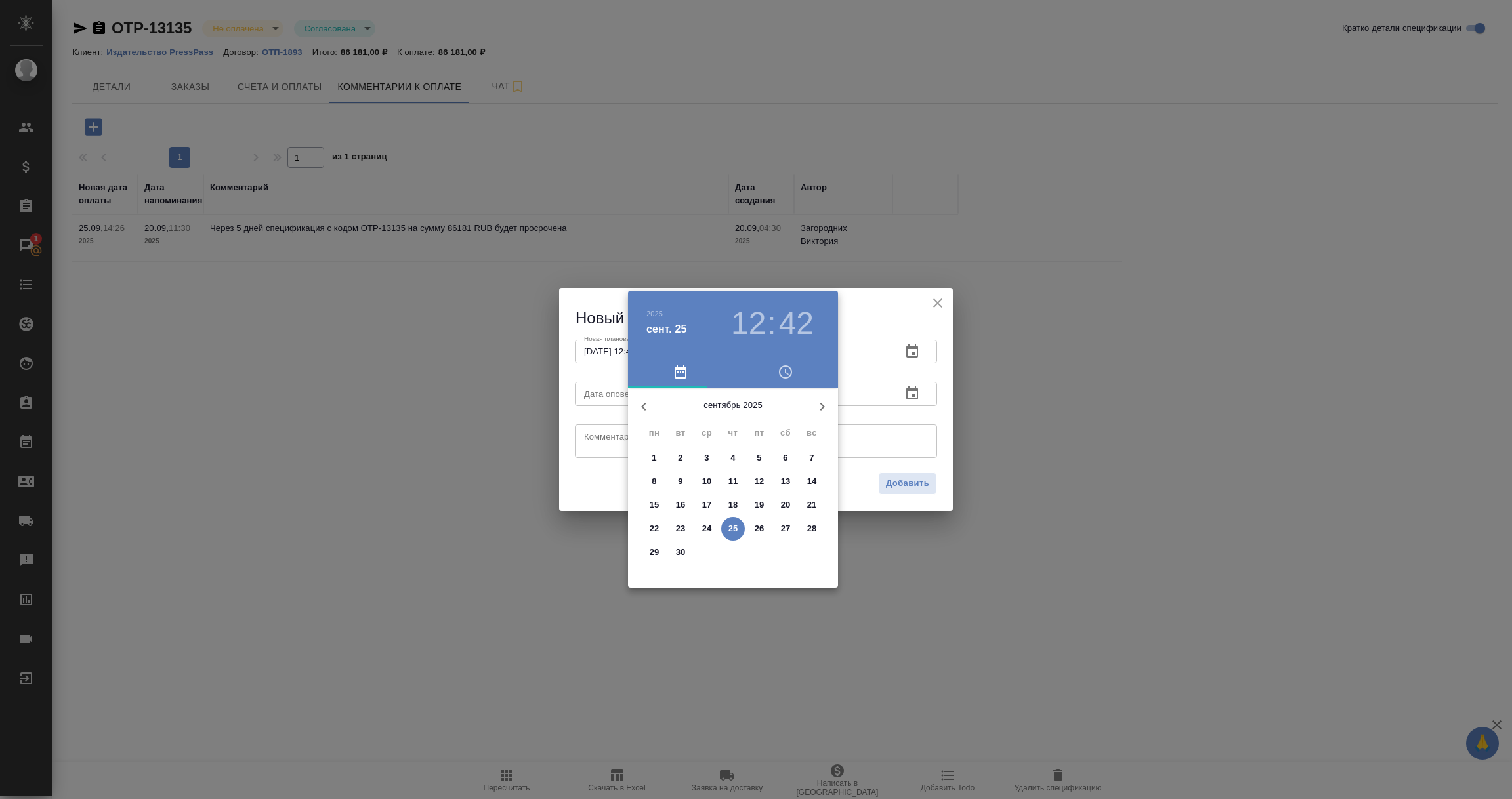
click at [733, 532] on p "25" at bounding box center [733, 528] width 10 height 13
type input "[DATE] 12:42"
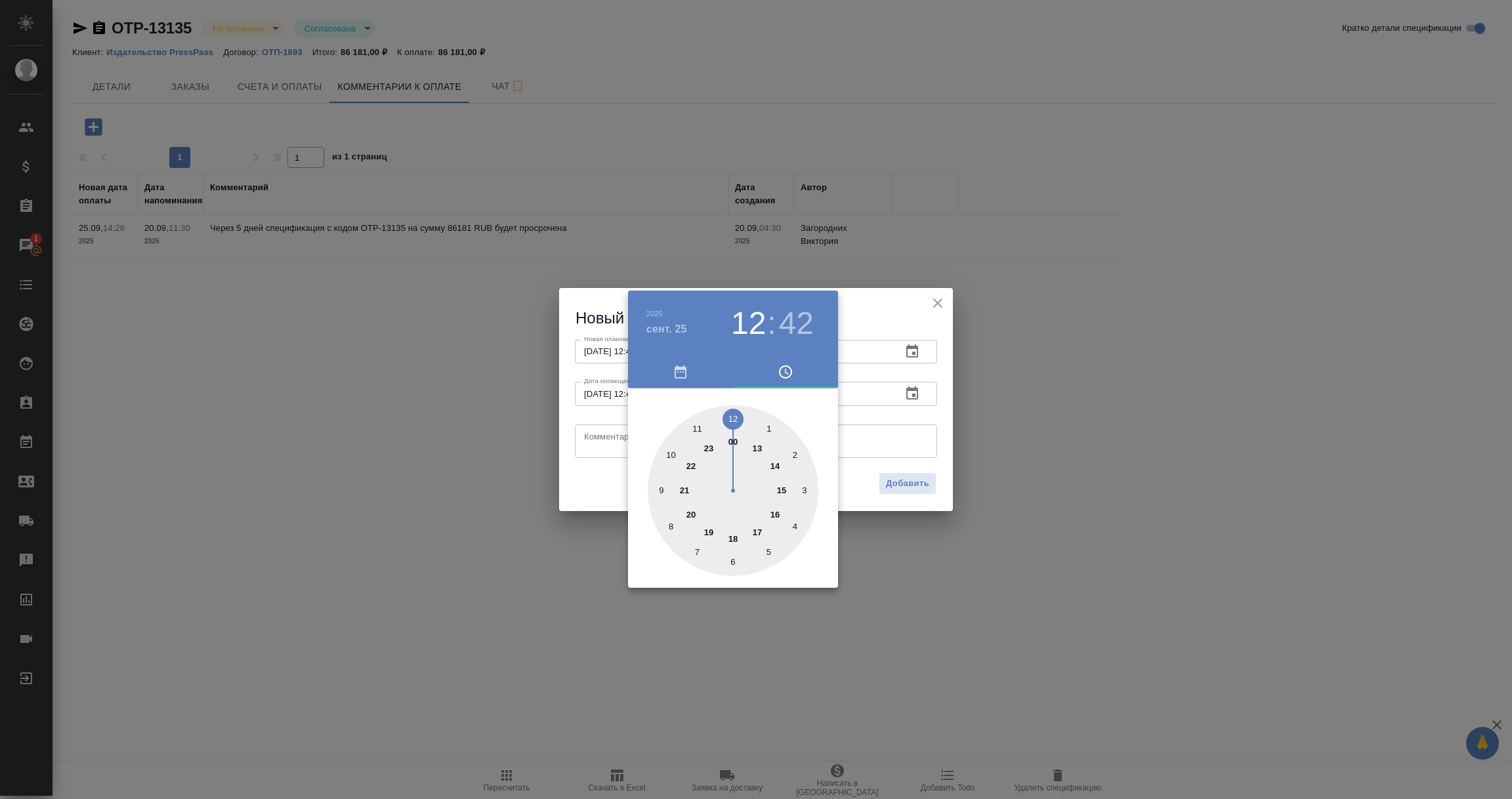
click at [598, 446] on div at bounding box center [756, 400] width 1512 height 799
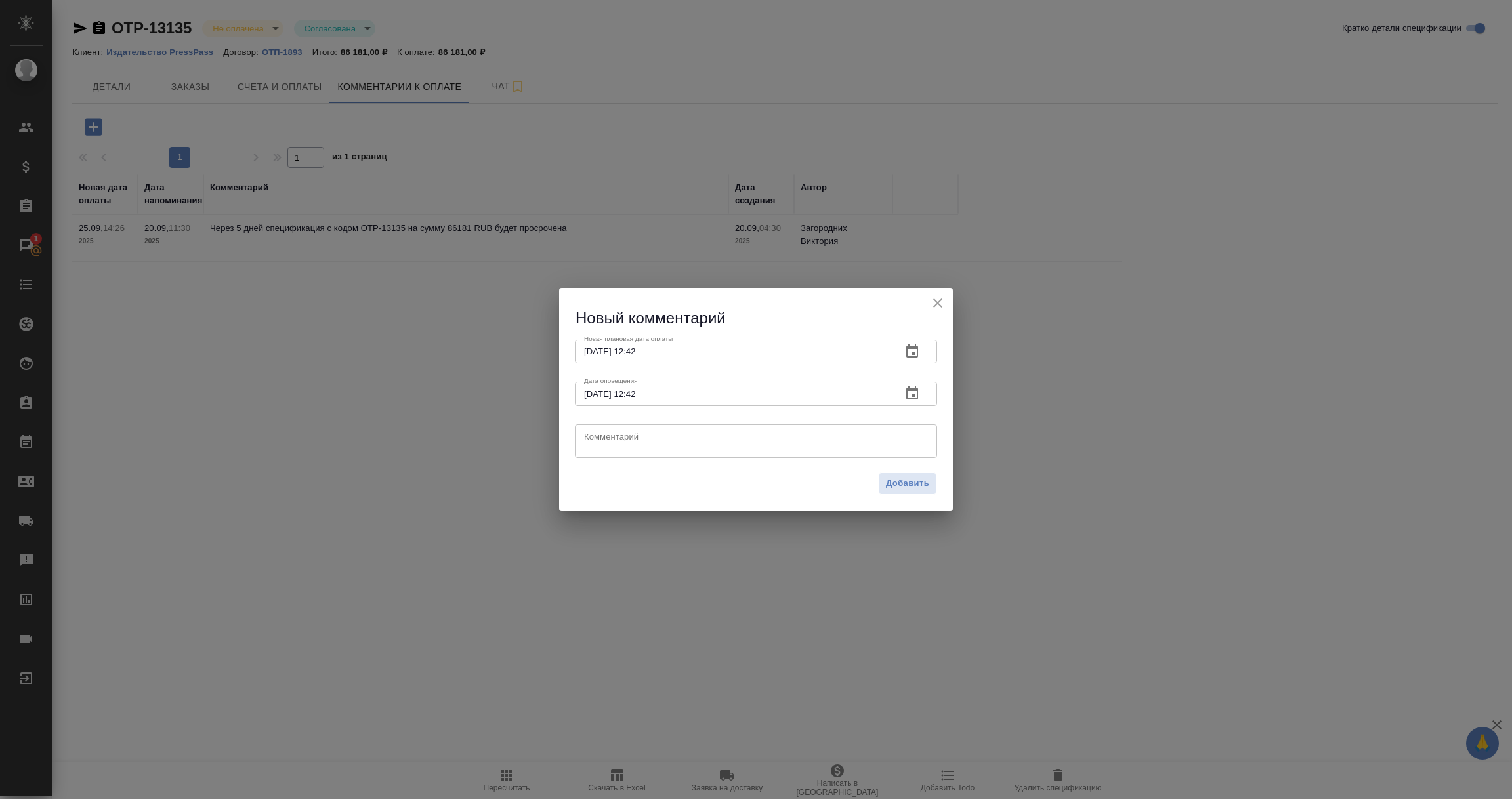
click at [598, 446] on textarea at bounding box center [756, 441] width 344 height 20
type textarea "КМ напоминает про оплату счета."
click at [897, 483] on span "Добавить" at bounding box center [908, 484] width 43 height 15
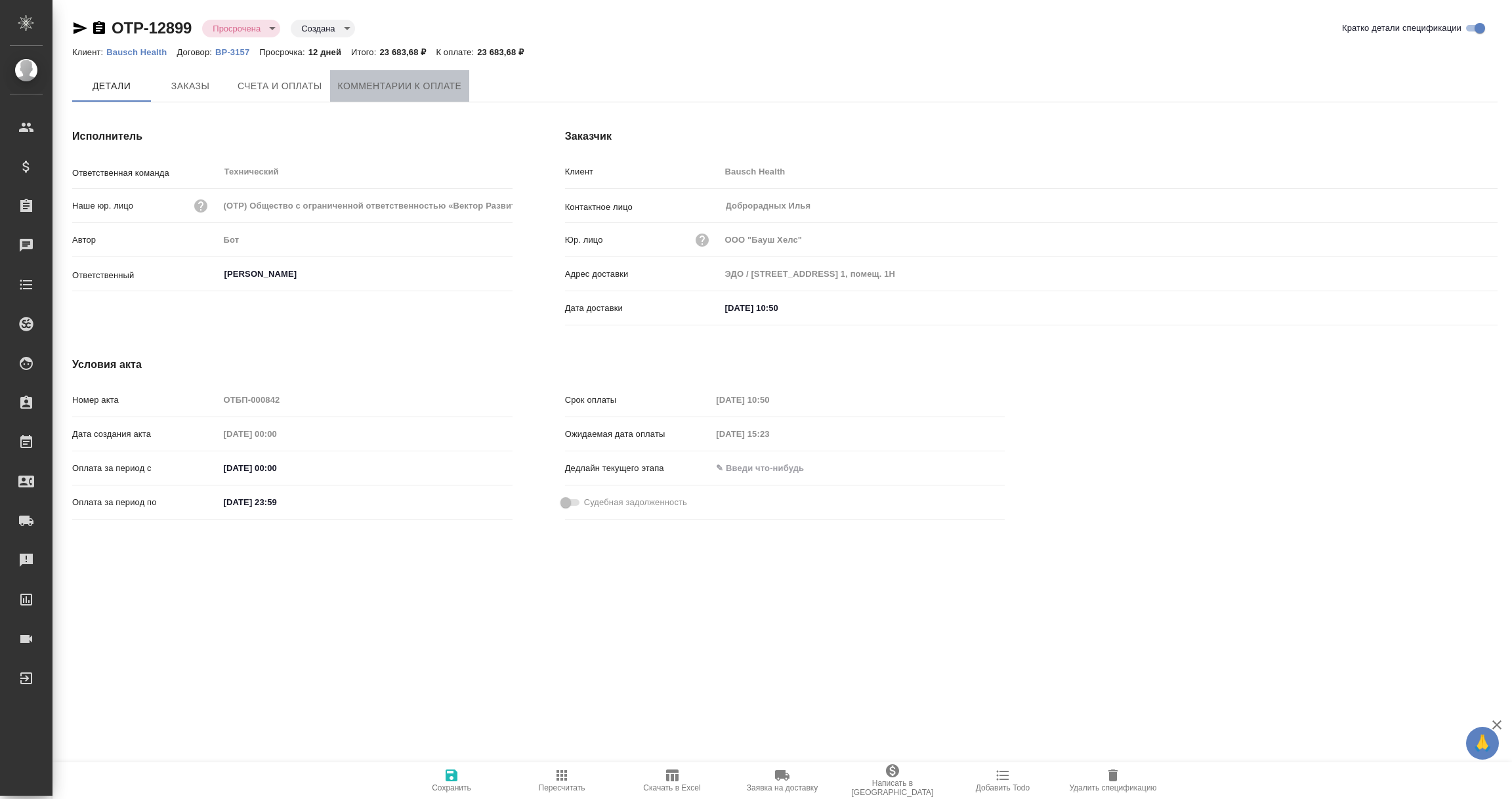
click at [411, 90] on span "Комментарии к оплате" at bounding box center [400, 86] width 124 height 16
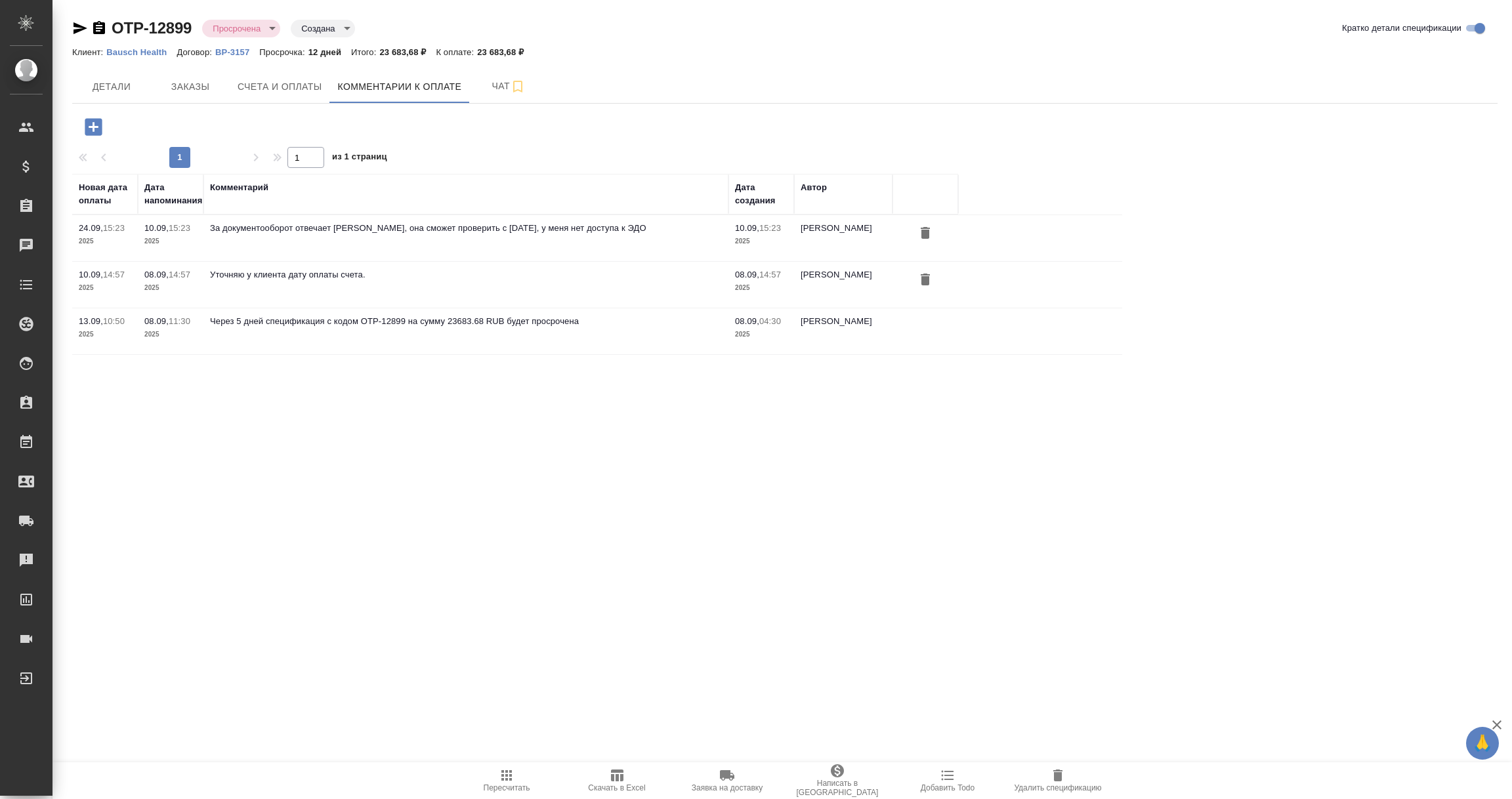
click at [88, 125] on icon "button" at bounding box center [94, 127] width 23 height 23
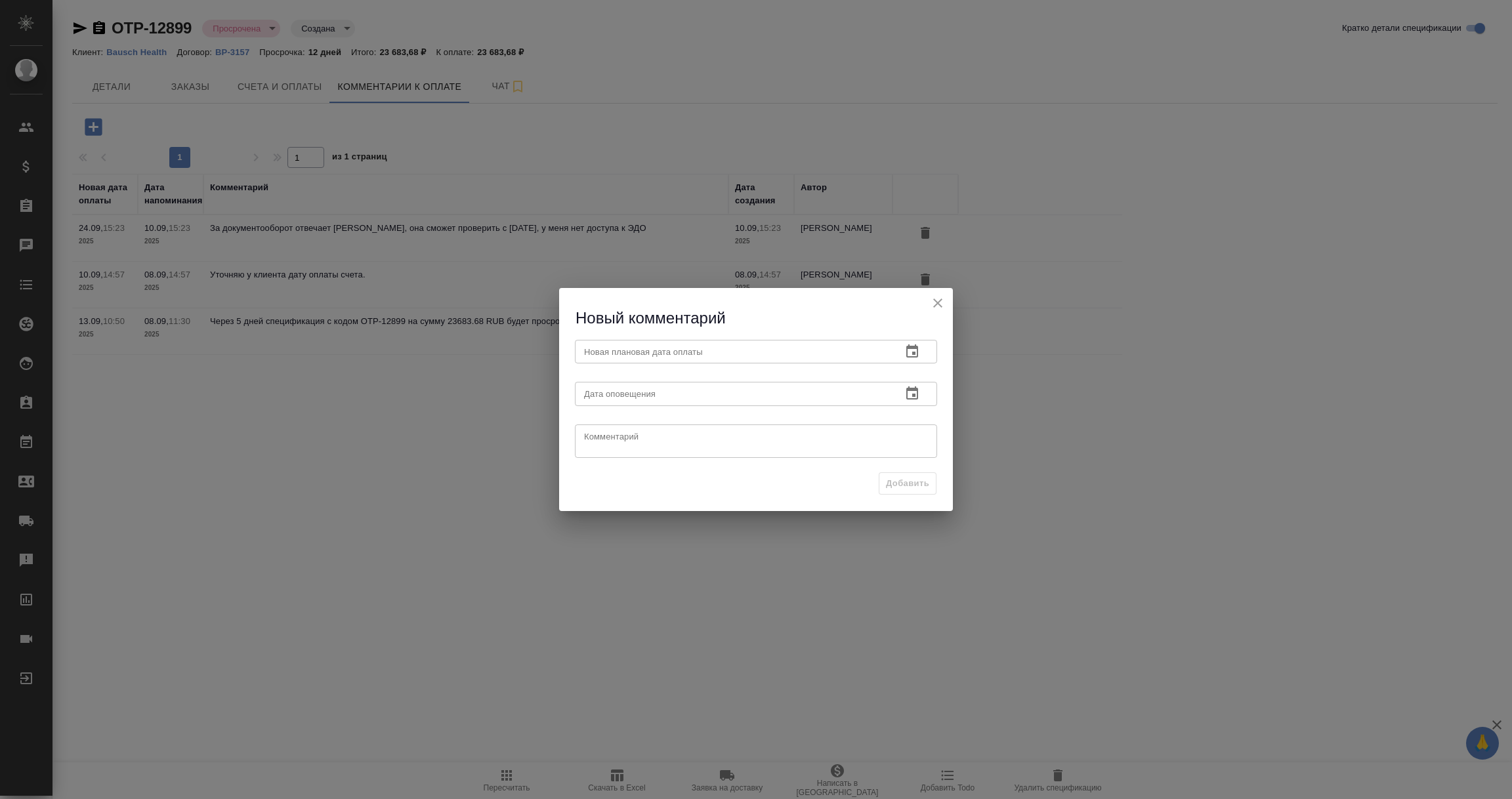
click at [908, 346] on icon "button" at bounding box center [911, 350] width 12 height 13
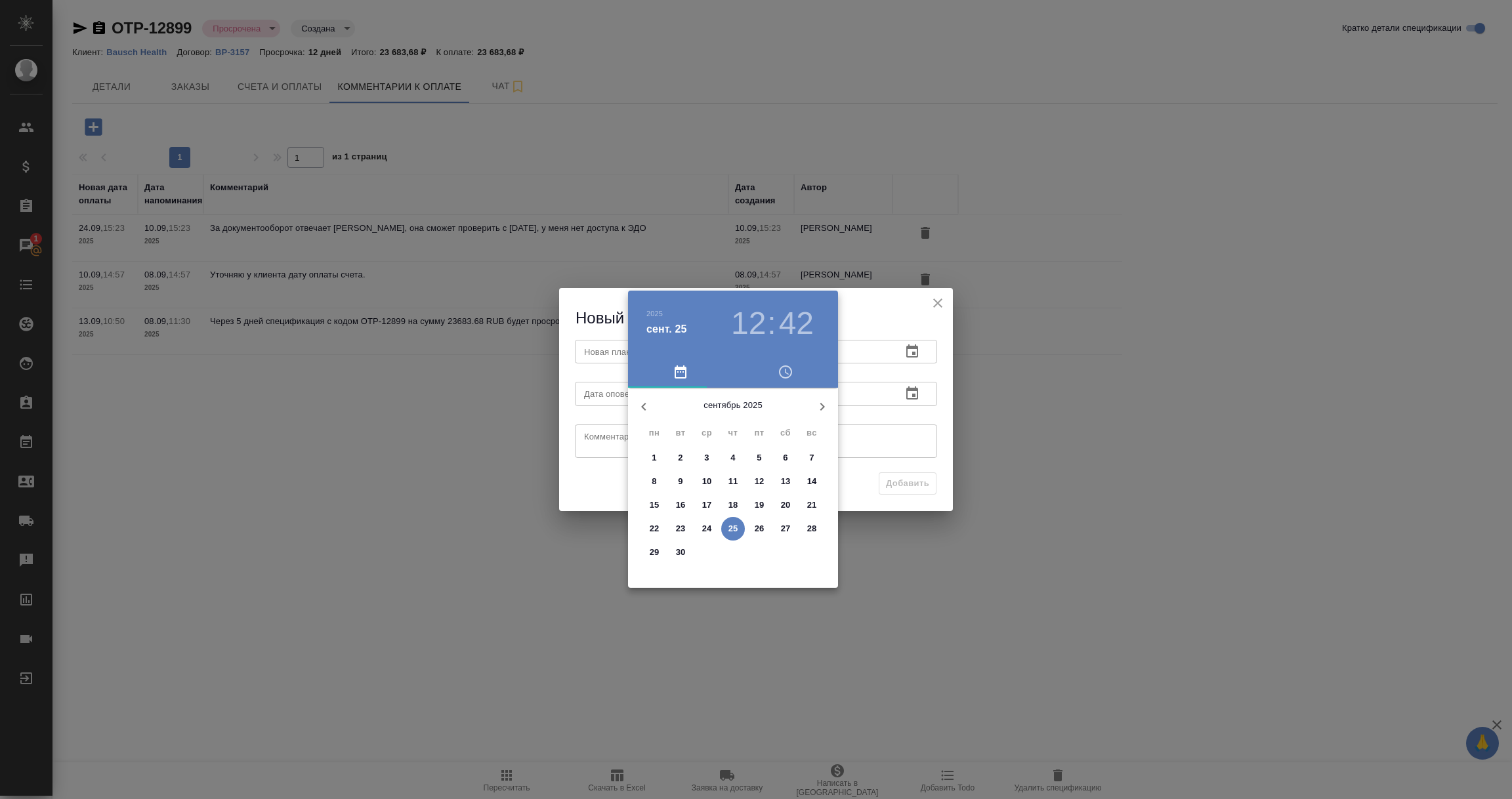
click at [684, 550] on p "30" at bounding box center [680, 552] width 10 height 13
type input "30.09.2025 12:42"
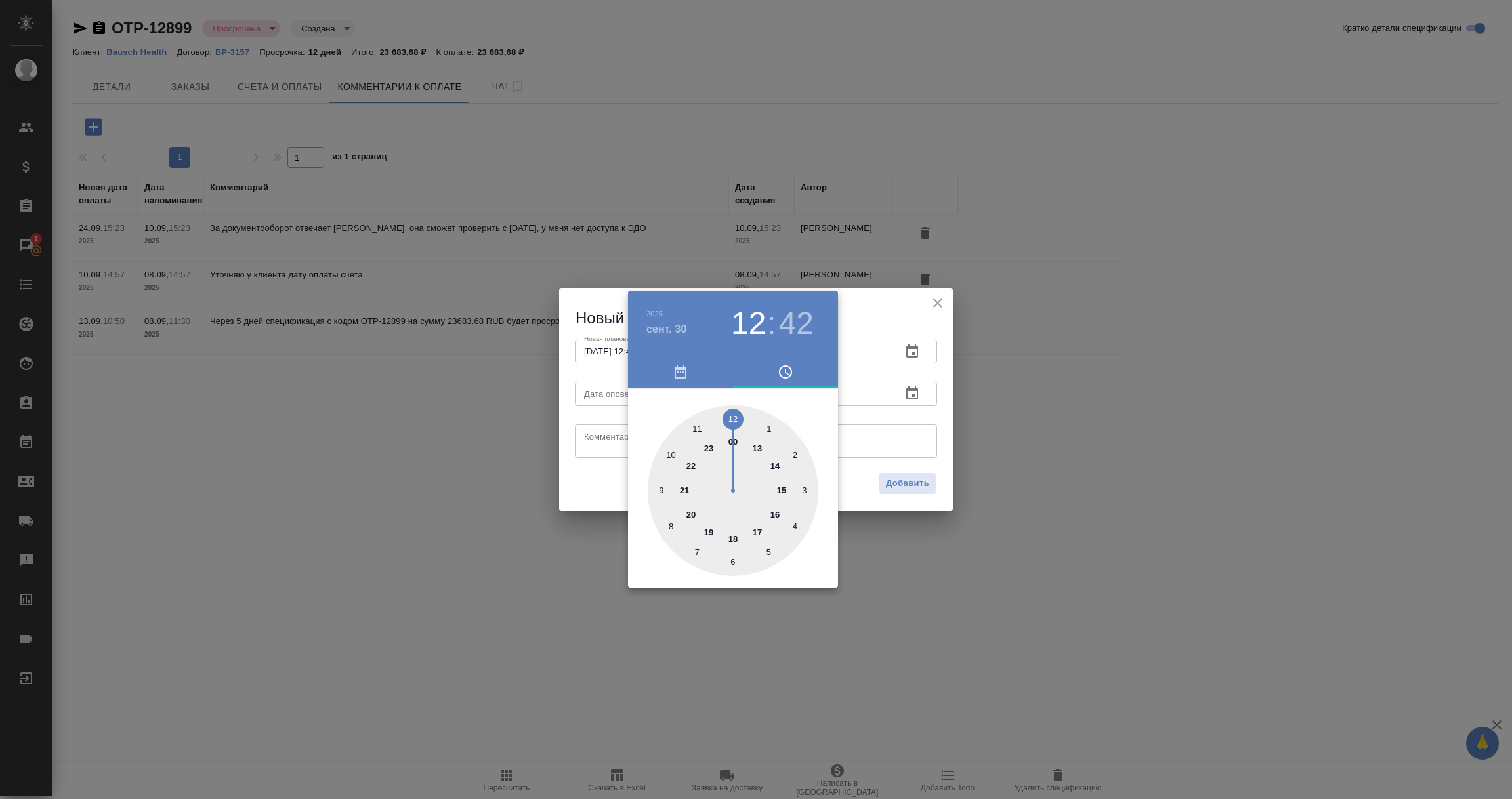
click at [907, 416] on div at bounding box center [756, 400] width 1512 height 799
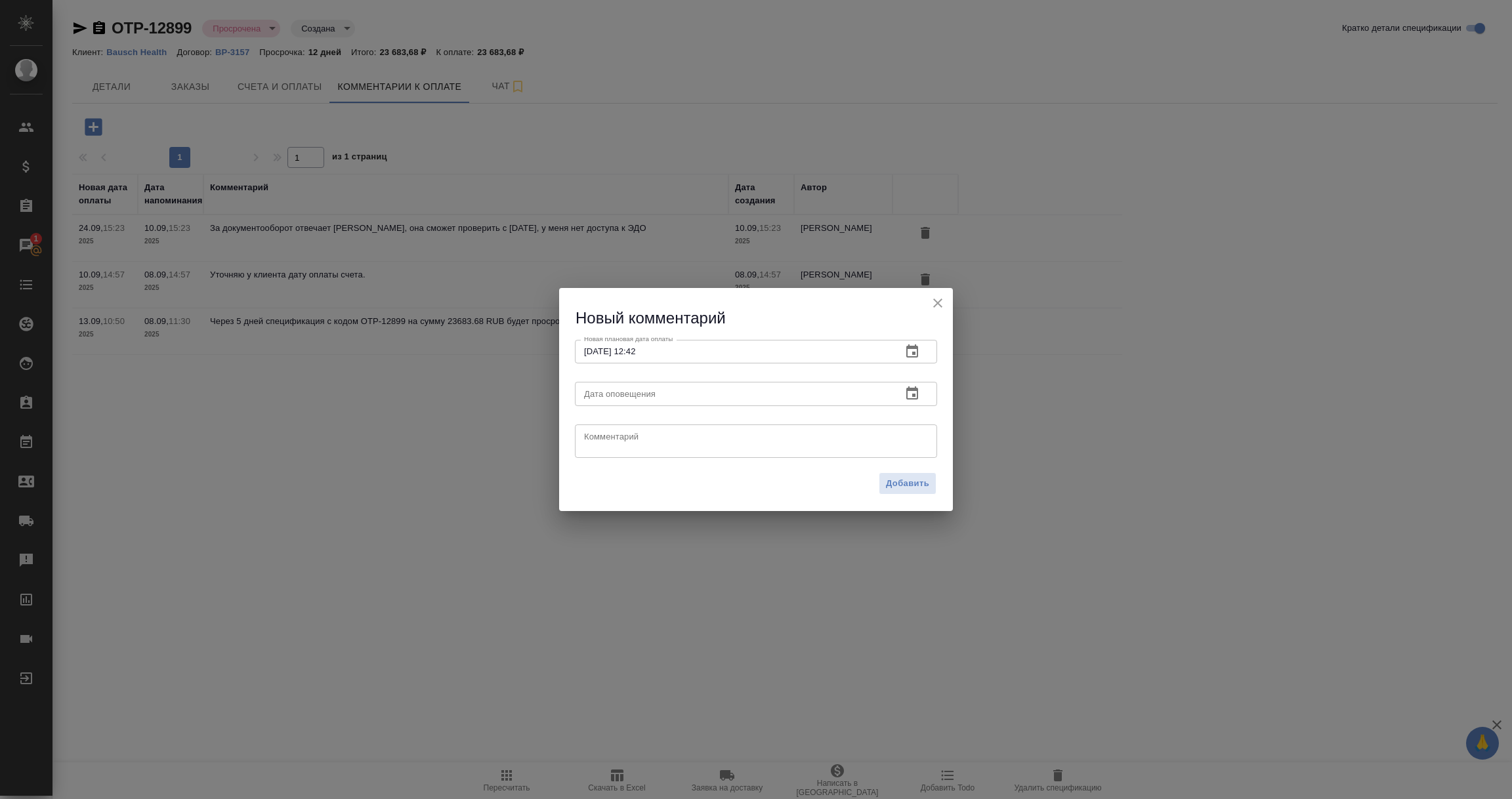
click at [911, 391] on icon "button" at bounding box center [911, 393] width 12 height 13
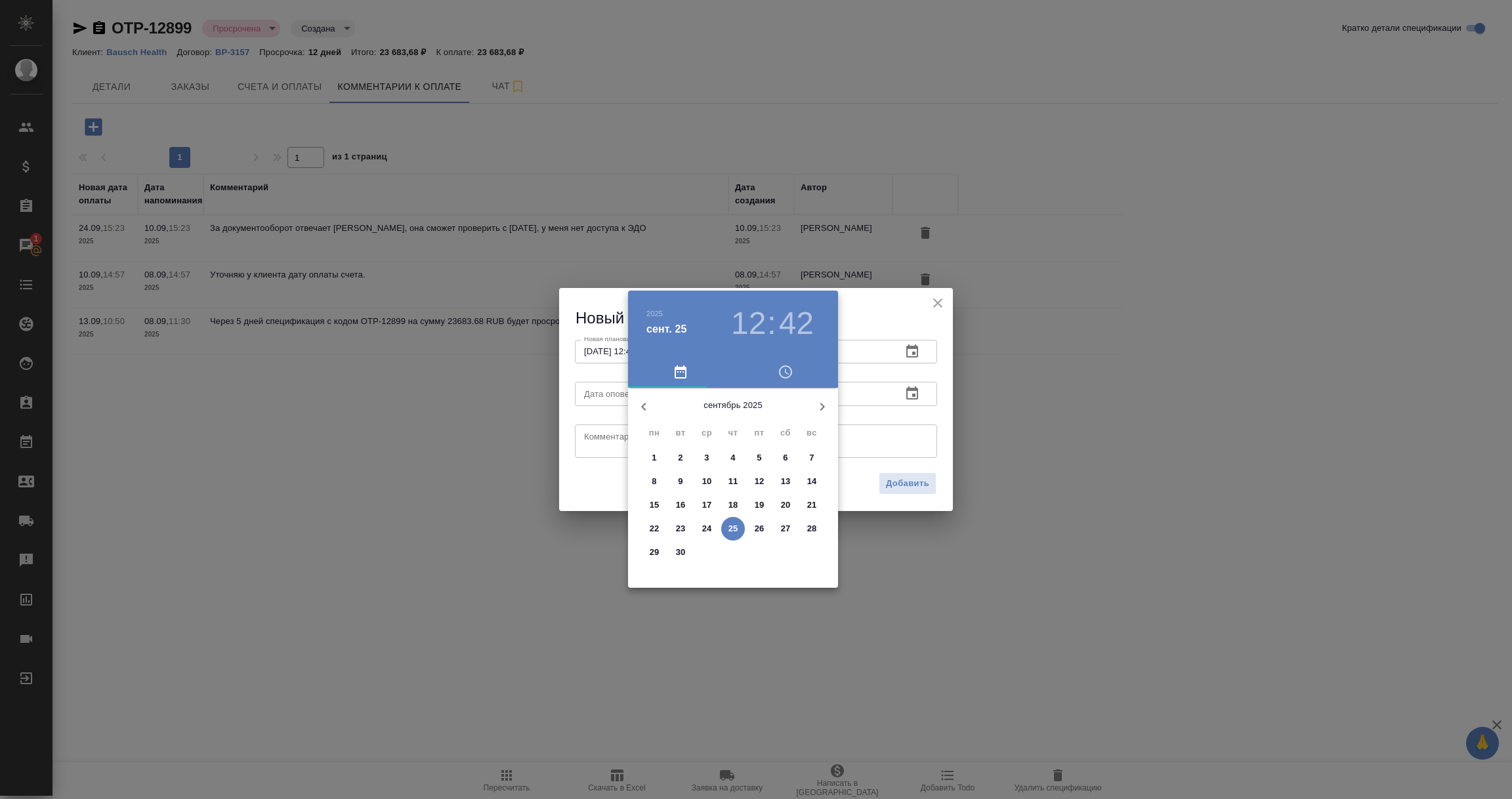
click at [724, 524] on span "25" at bounding box center [733, 528] width 24 height 13
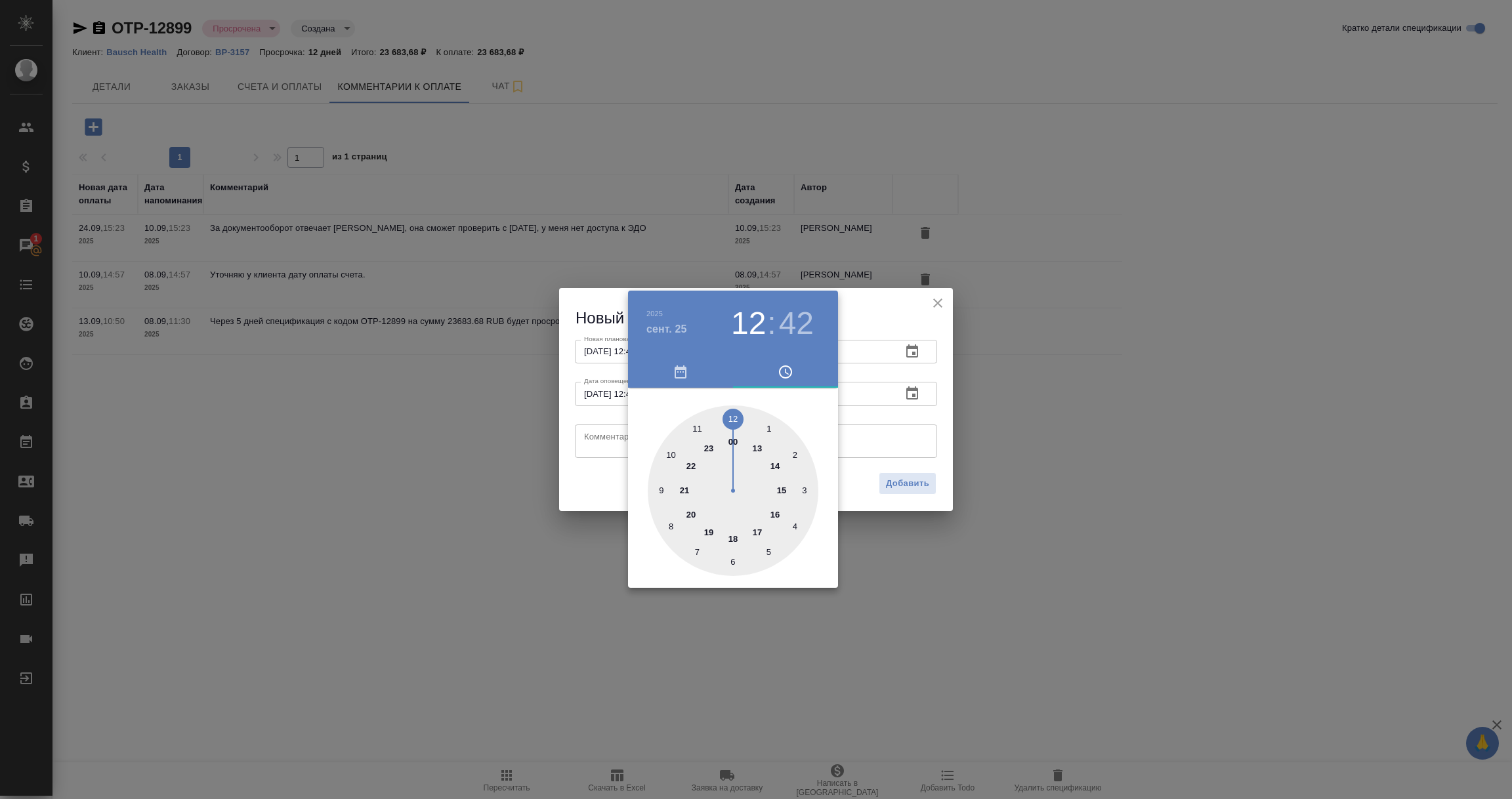
type input "25.09.2025 12:42"
click at [610, 446] on div at bounding box center [756, 400] width 1512 height 799
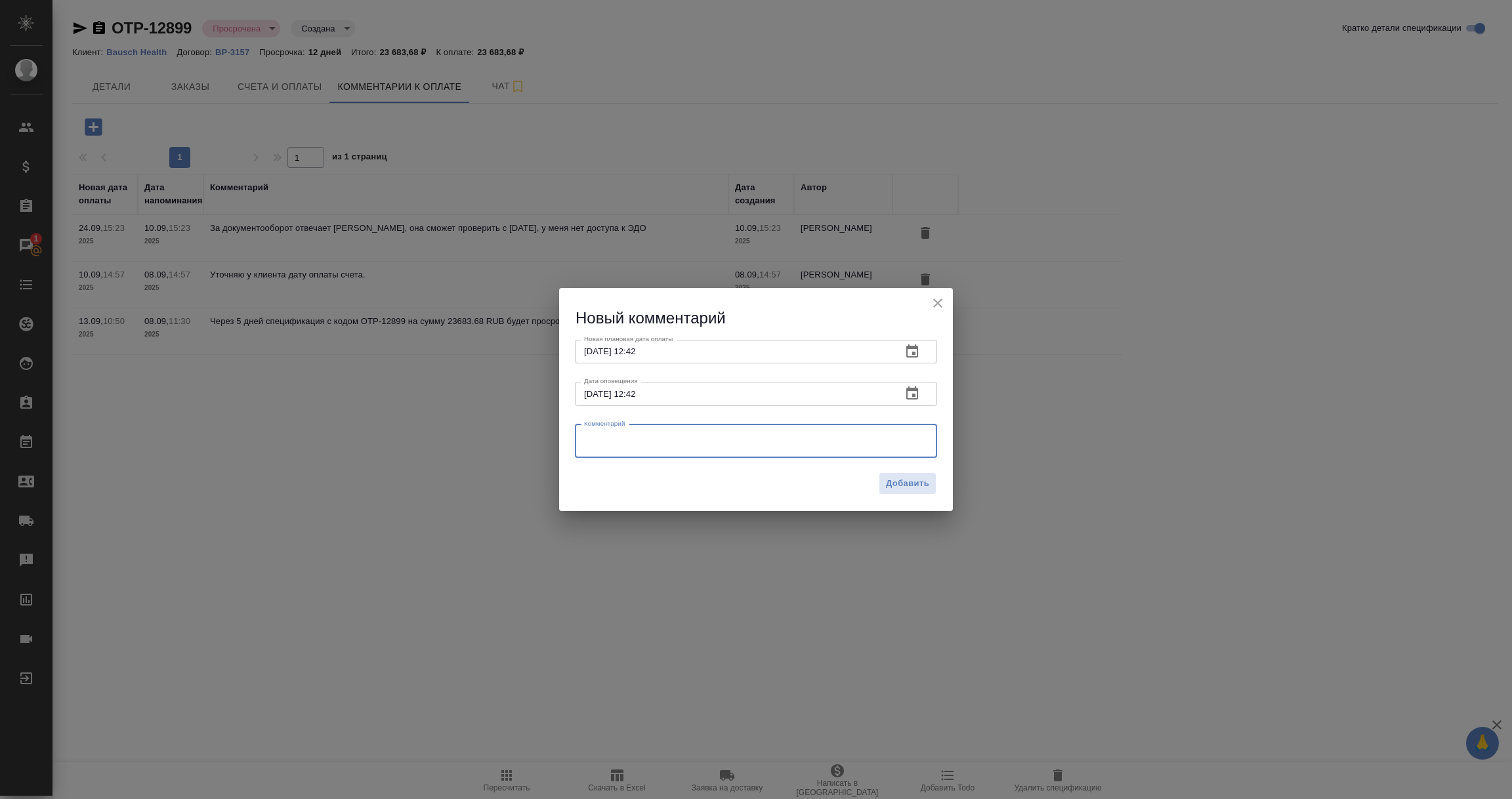
click at [610, 446] on textarea at bounding box center [756, 441] width 344 height 20
type textarea "Уточняем у Анастасии про оплату счета."
click at [911, 476] on span "Добавить" at bounding box center [908, 484] width 43 height 15
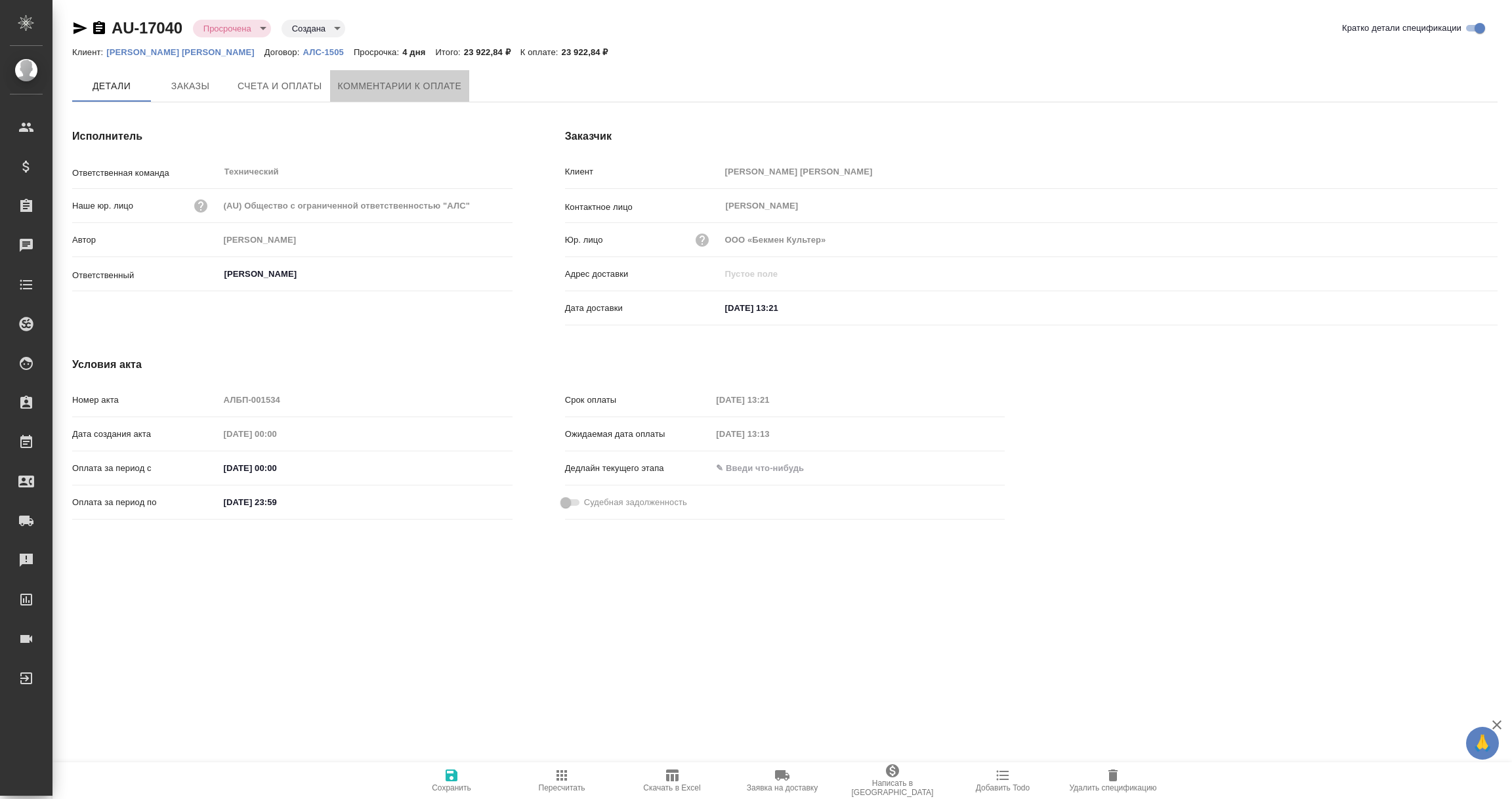
click at [416, 80] on span "Комментарии к оплате" at bounding box center [400, 86] width 124 height 16
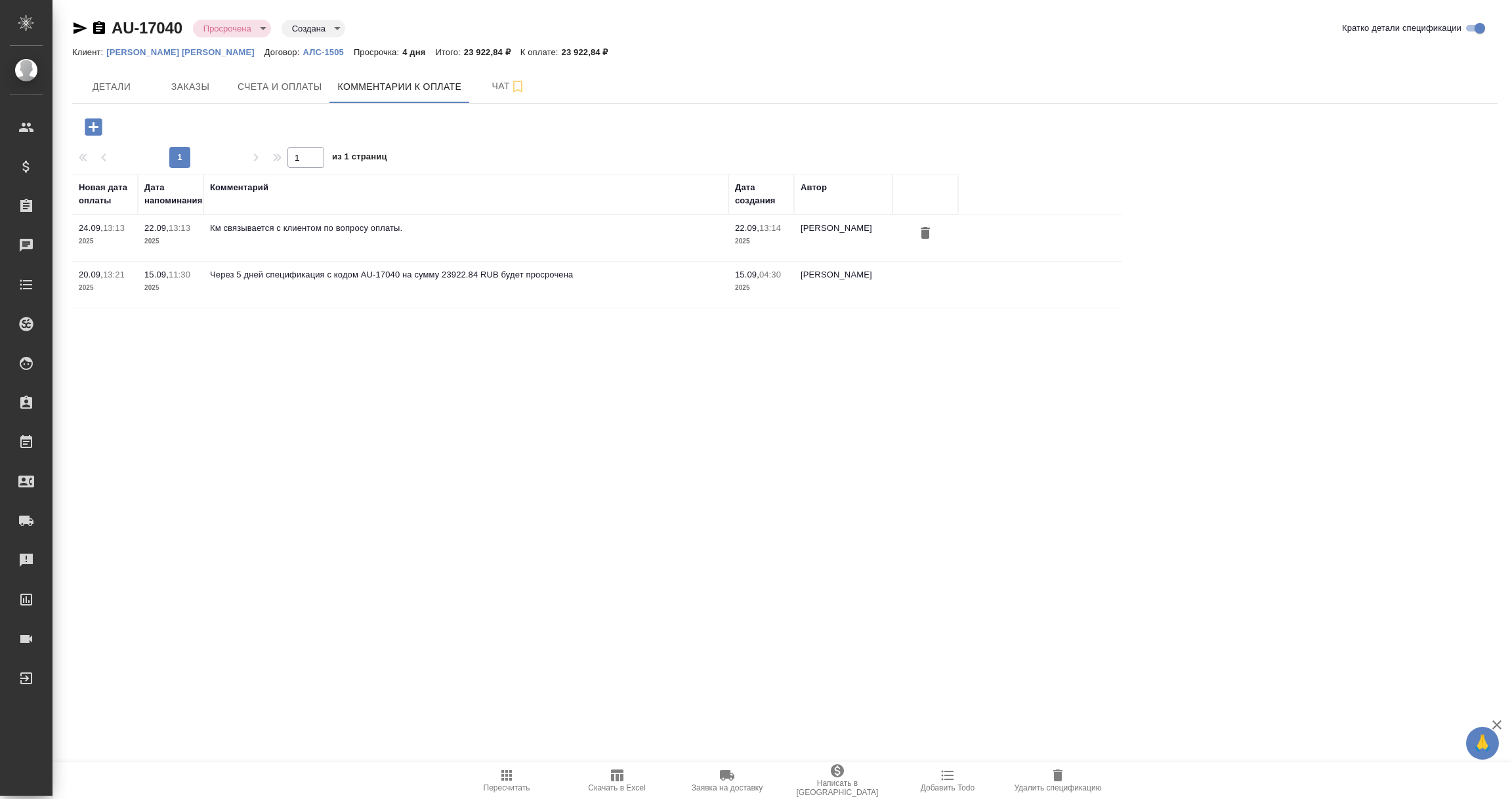
click at [93, 127] on icon "button" at bounding box center [94, 127] width 23 height 23
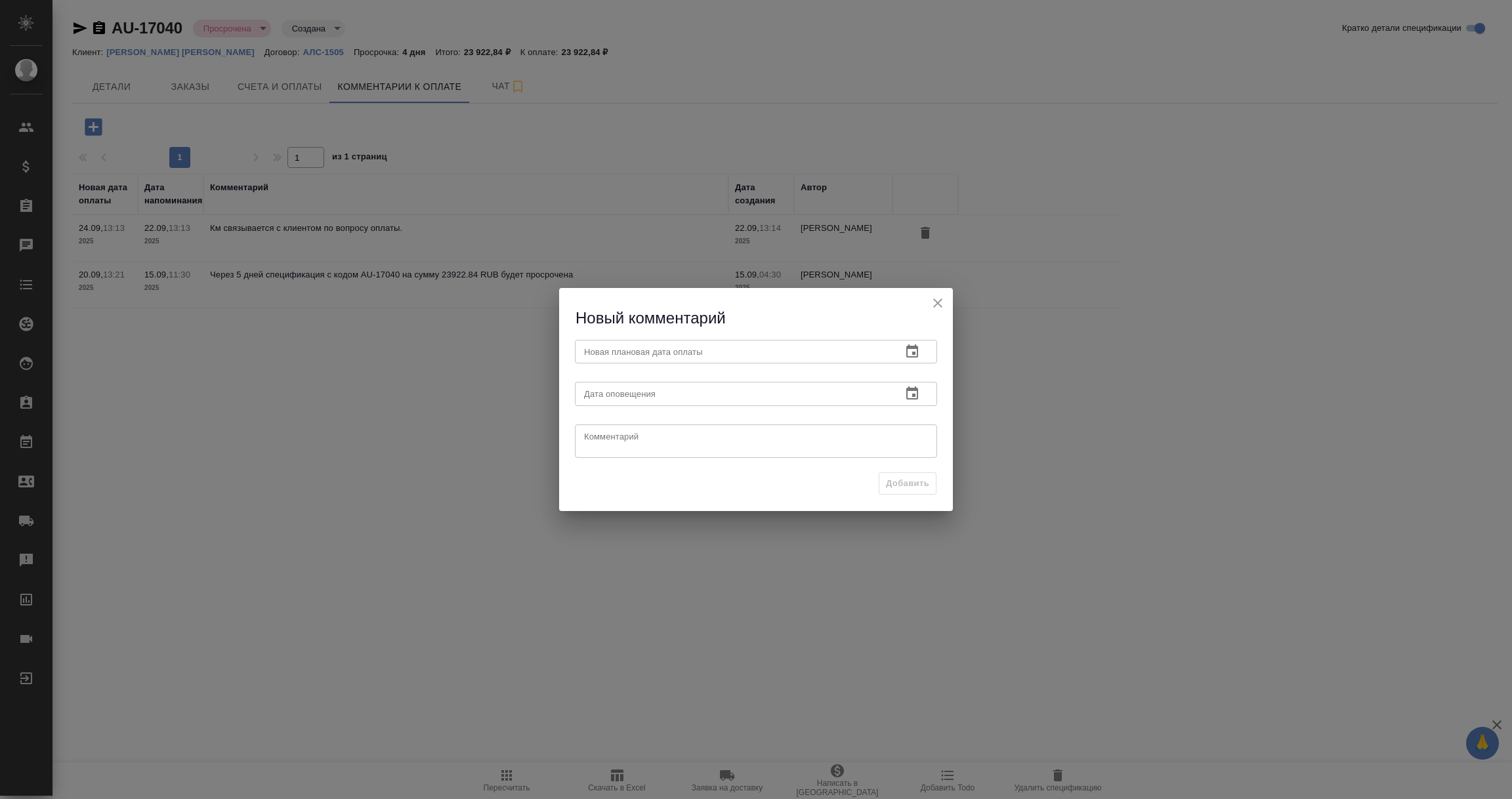
click at [913, 346] on icon "button" at bounding box center [911, 350] width 12 height 13
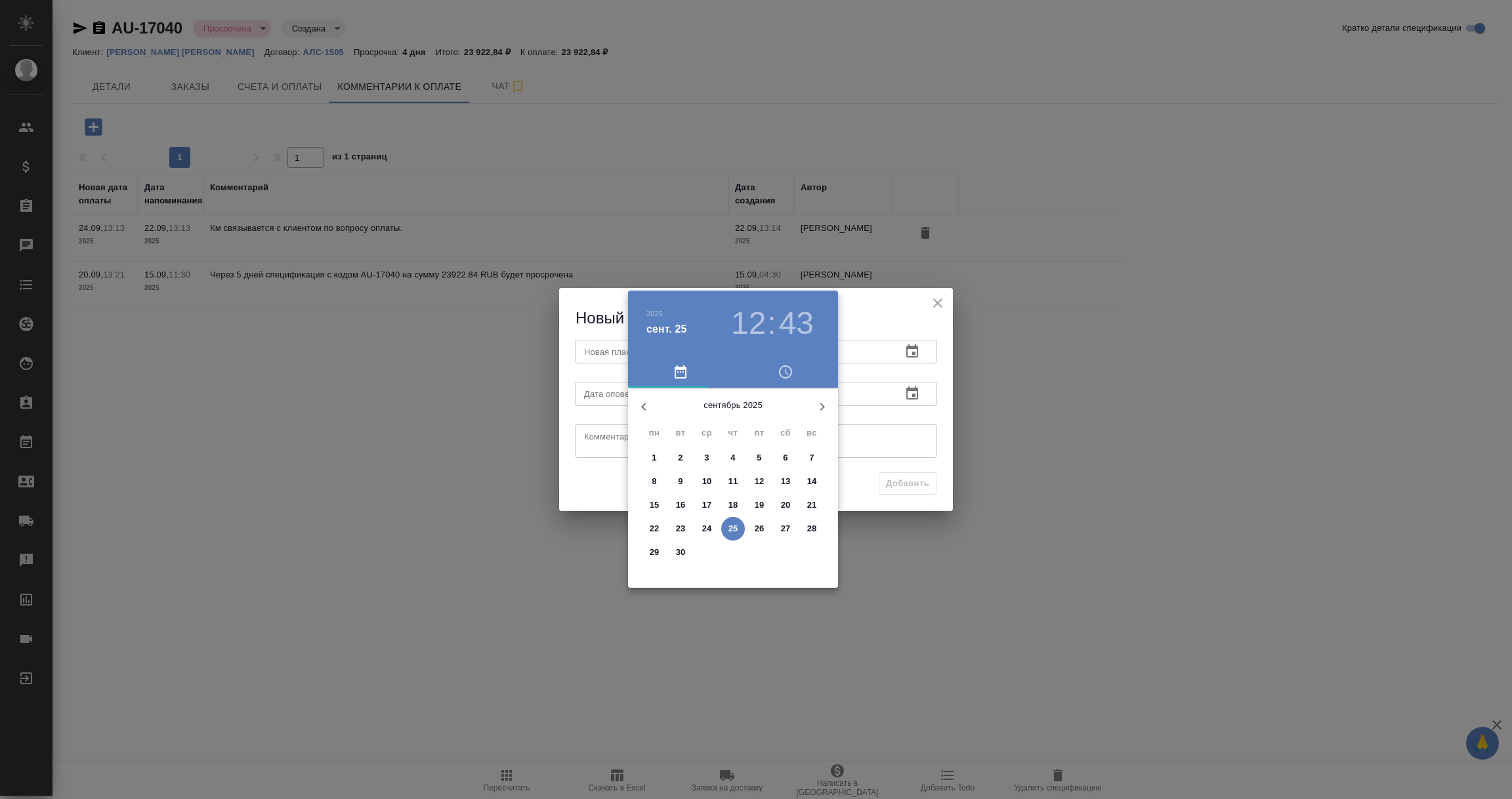
click at [671, 554] on span "30" at bounding box center [680, 552] width 24 height 13
type input "30.09.2025 12:43"
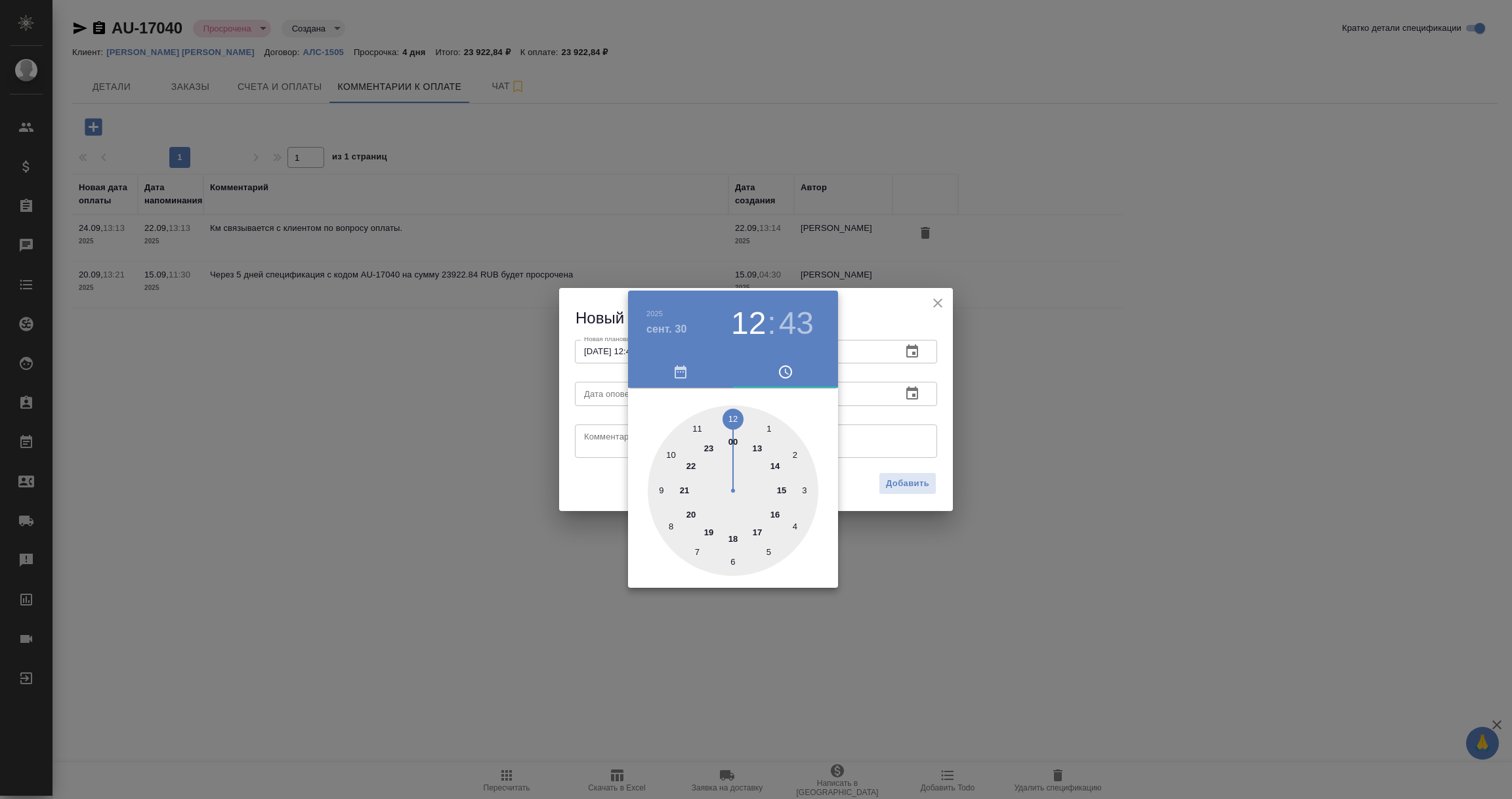
click at [861, 435] on div at bounding box center [756, 400] width 1512 height 799
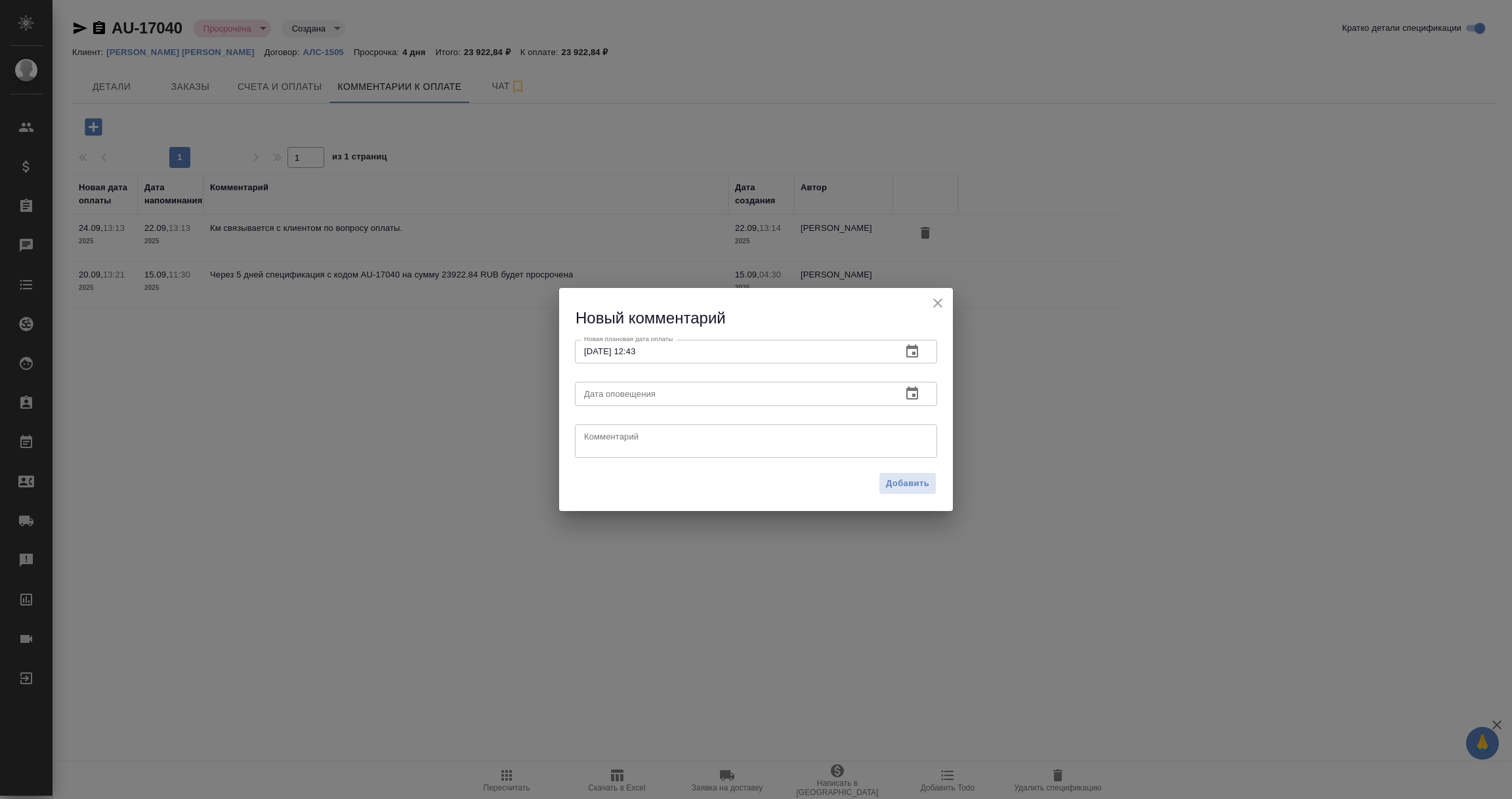
click at [904, 392] on icon "button" at bounding box center [912, 393] width 16 height 16
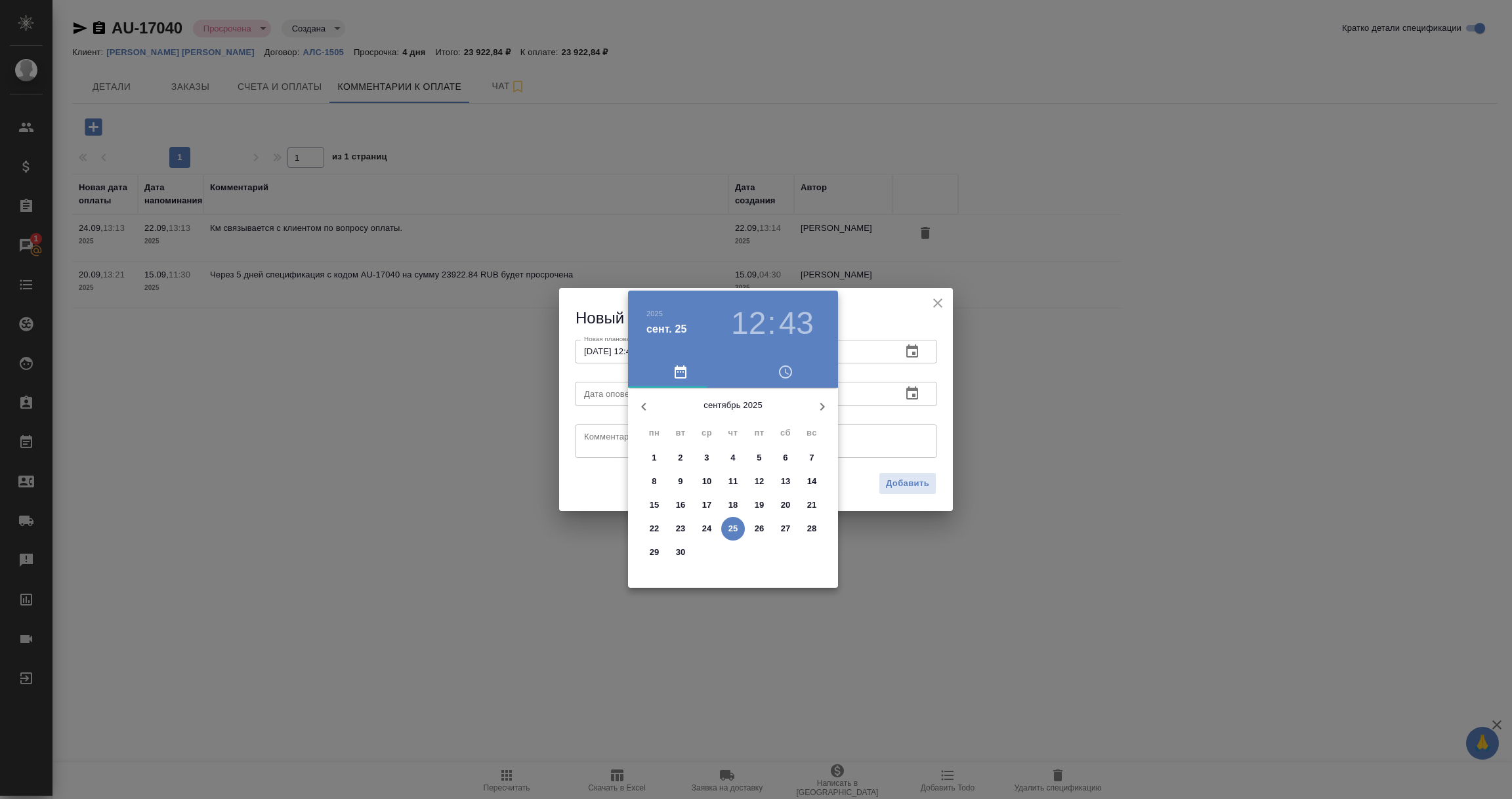
click at [732, 529] on p "25" at bounding box center [733, 528] width 10 height 13
type input "25.09.2025 12:43"
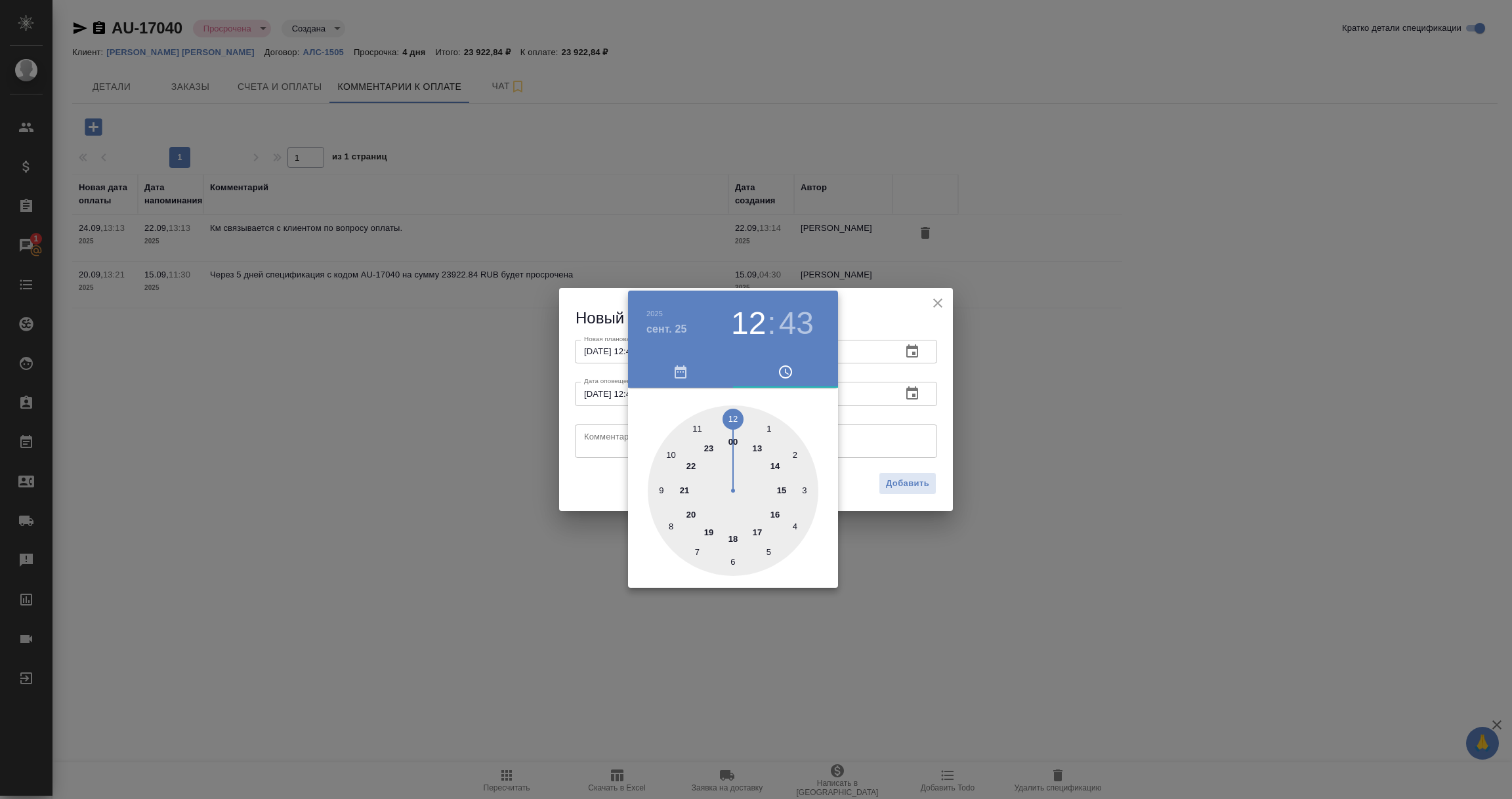
click at [593, 438] on div at bounding box center [756, 400] width 1512 height 799
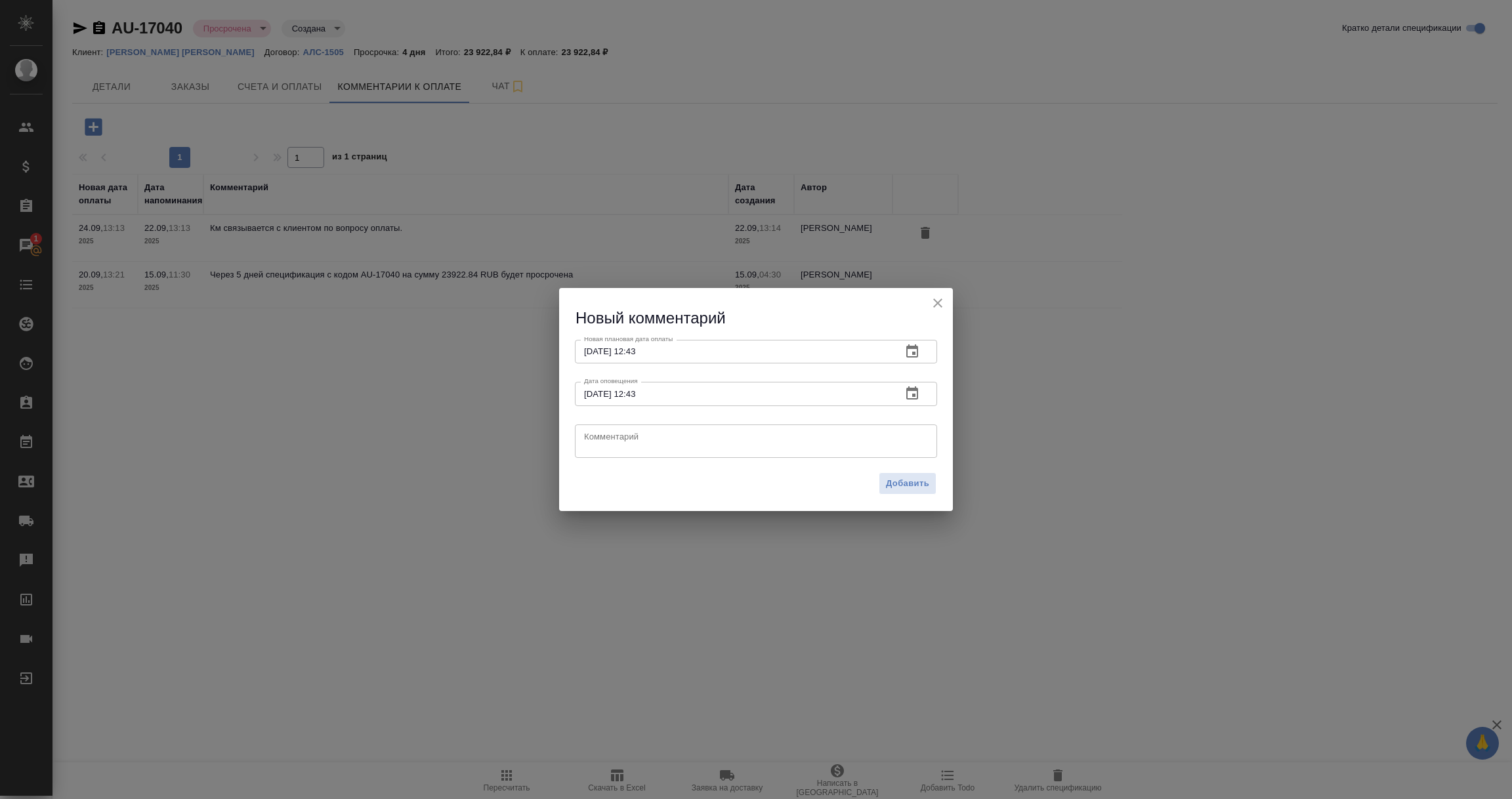
click at [593, 438] on textarea at bounding box center [756, 441] width 344 height 20
click at [647, 433] on textarea "Аня П связалас с клиентом, обсудила оплату и передала сканы неоплаченных счетов…" at bounding box center [756, 441] width 344 height 21
drag, startPoint x: 857, startPoint y: 450, endPoint x: 447, endPoint y: 420, distance: 411.1
click at [447, 420] on div "Новый комментарий Новая плановая дата оплаты 30.09.2025 12:43 Новая плановая да…" at bounding box center [756, 400] width 1512 height 799
type textarea "[PERSON_NAME] П связалась с клиентом, обсудила оплату и передала сканы неоплаче…"
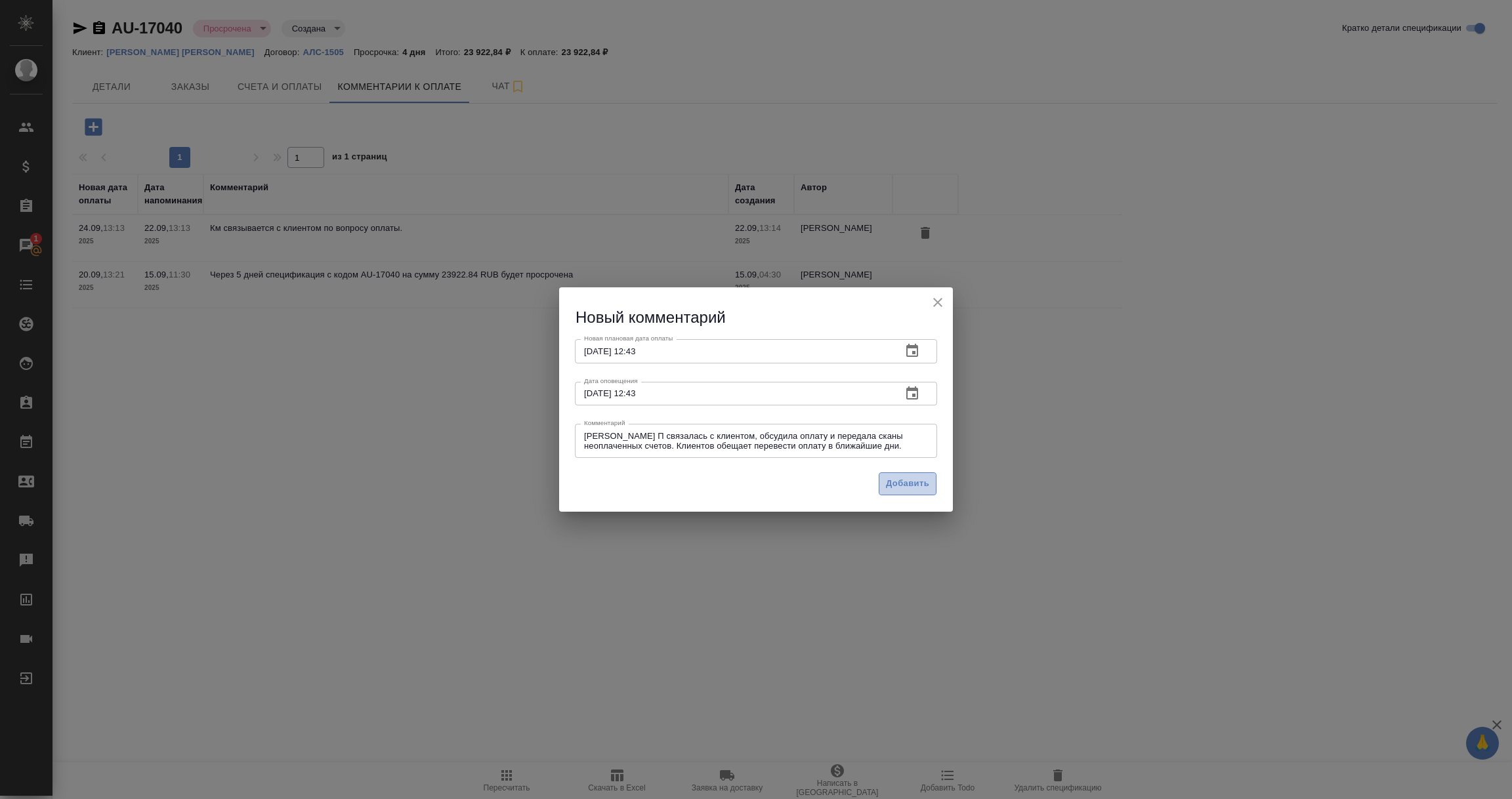
click at [907, 490] on span "Добавить" at bounding box center [908, 484] width 43 height 15
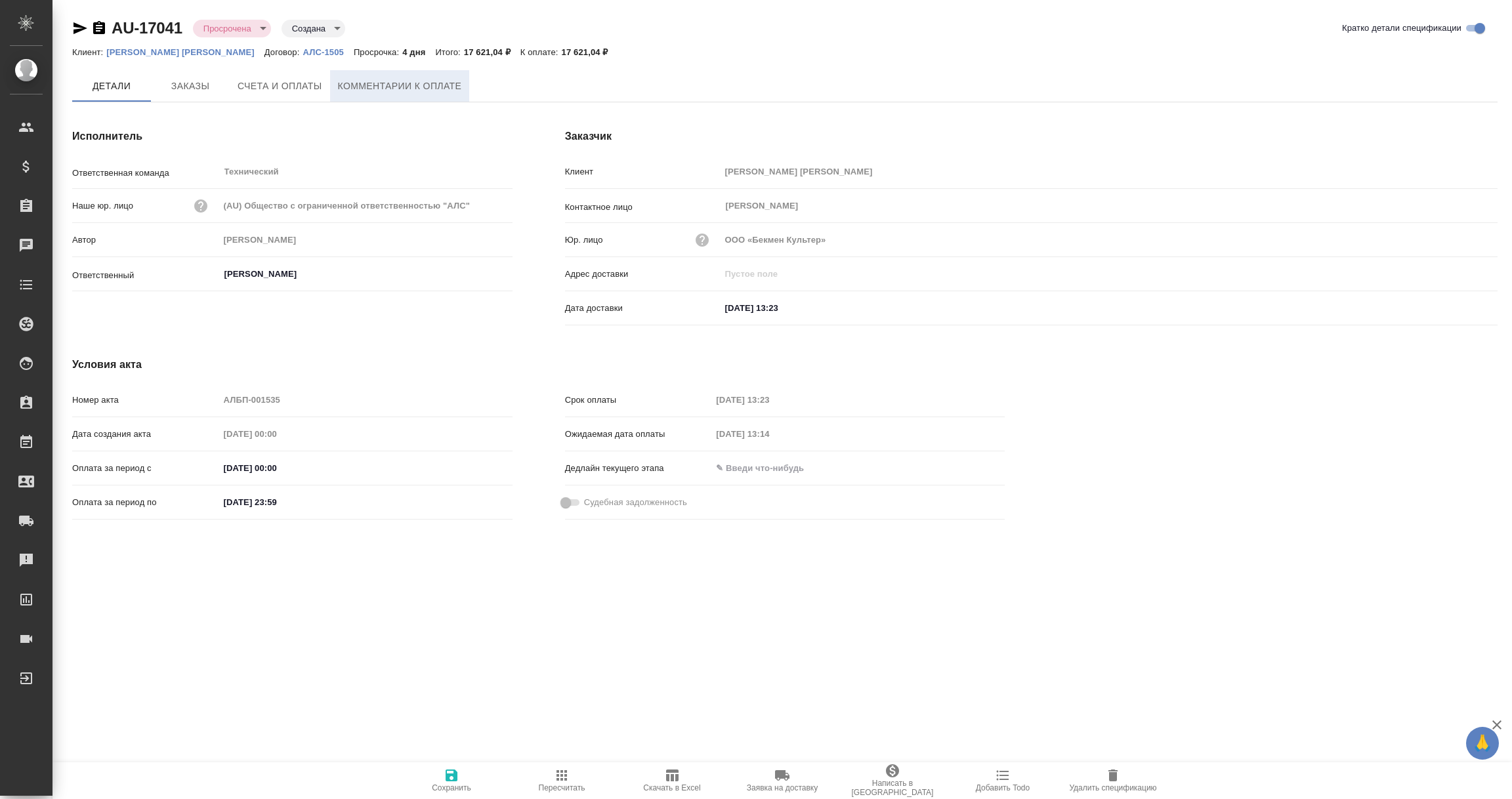
click at [427, 89] on span "Комментарии к оплате" at bounding box center [400, 86] width 124 height 16
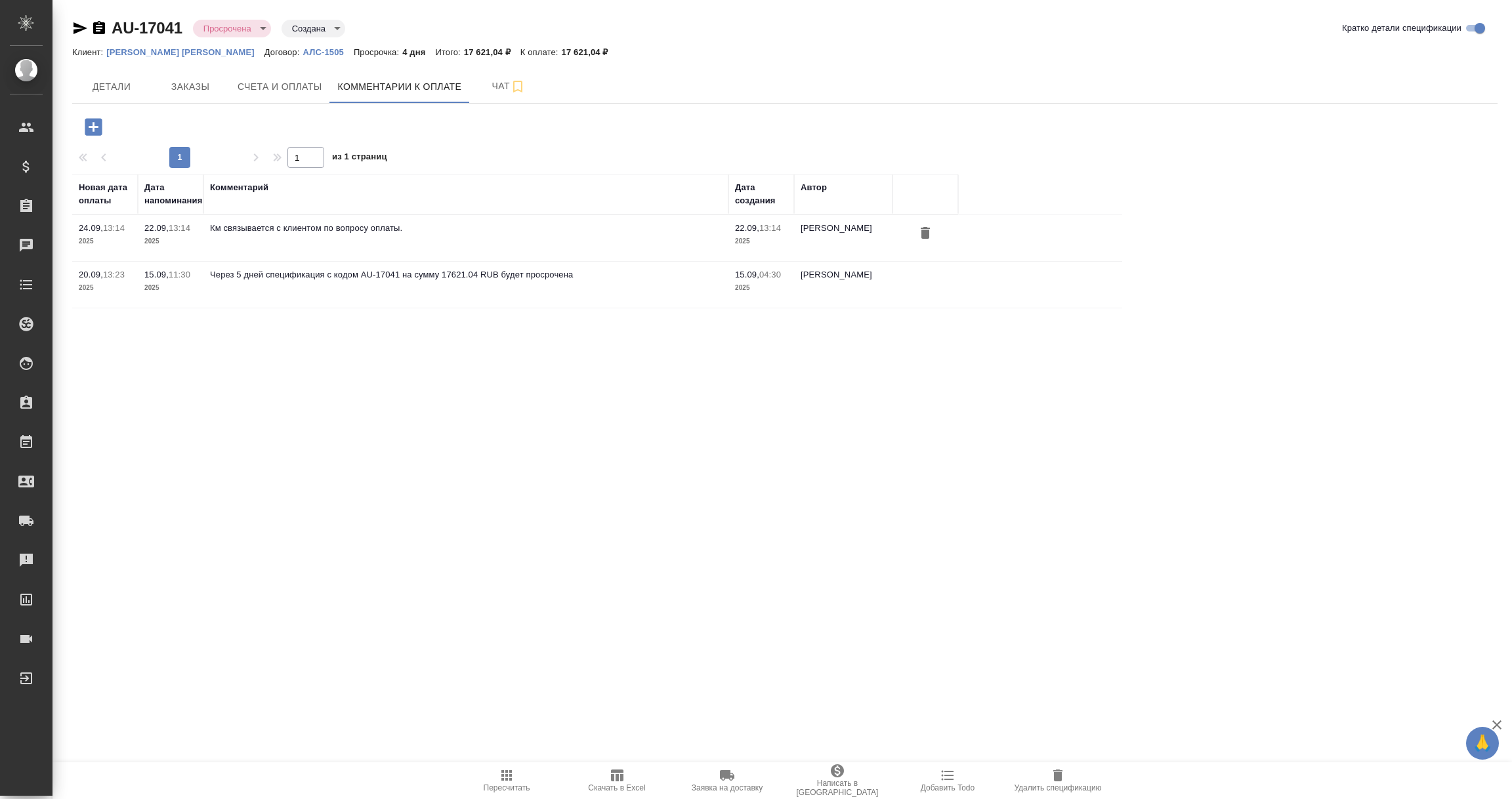
click at [95, 125] on icon "button" at bounding box center [94, 127] width 23 height 23
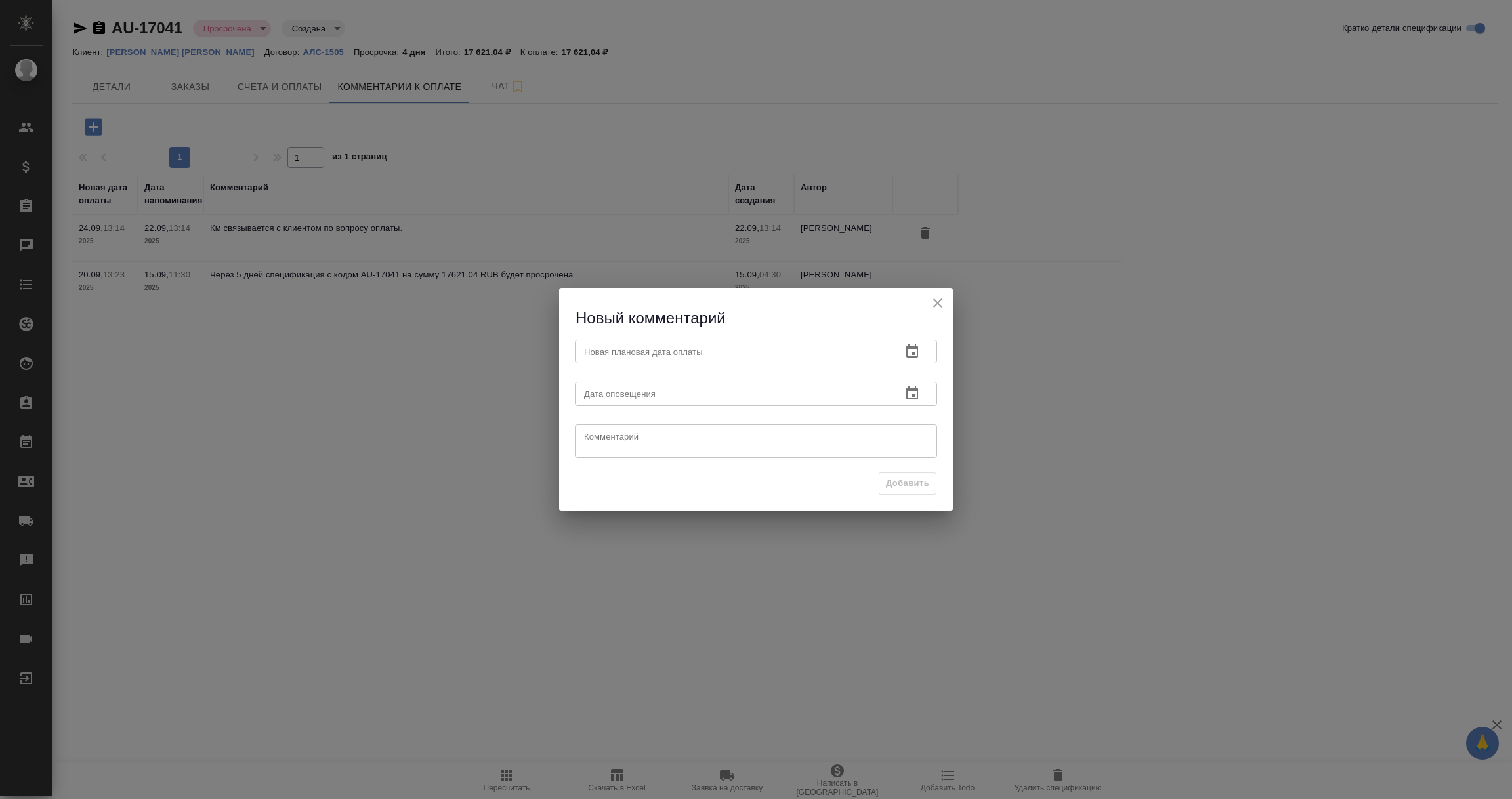
click at [915, 352] on icon "button" at bounding box center [912, 351] width 16 height 16
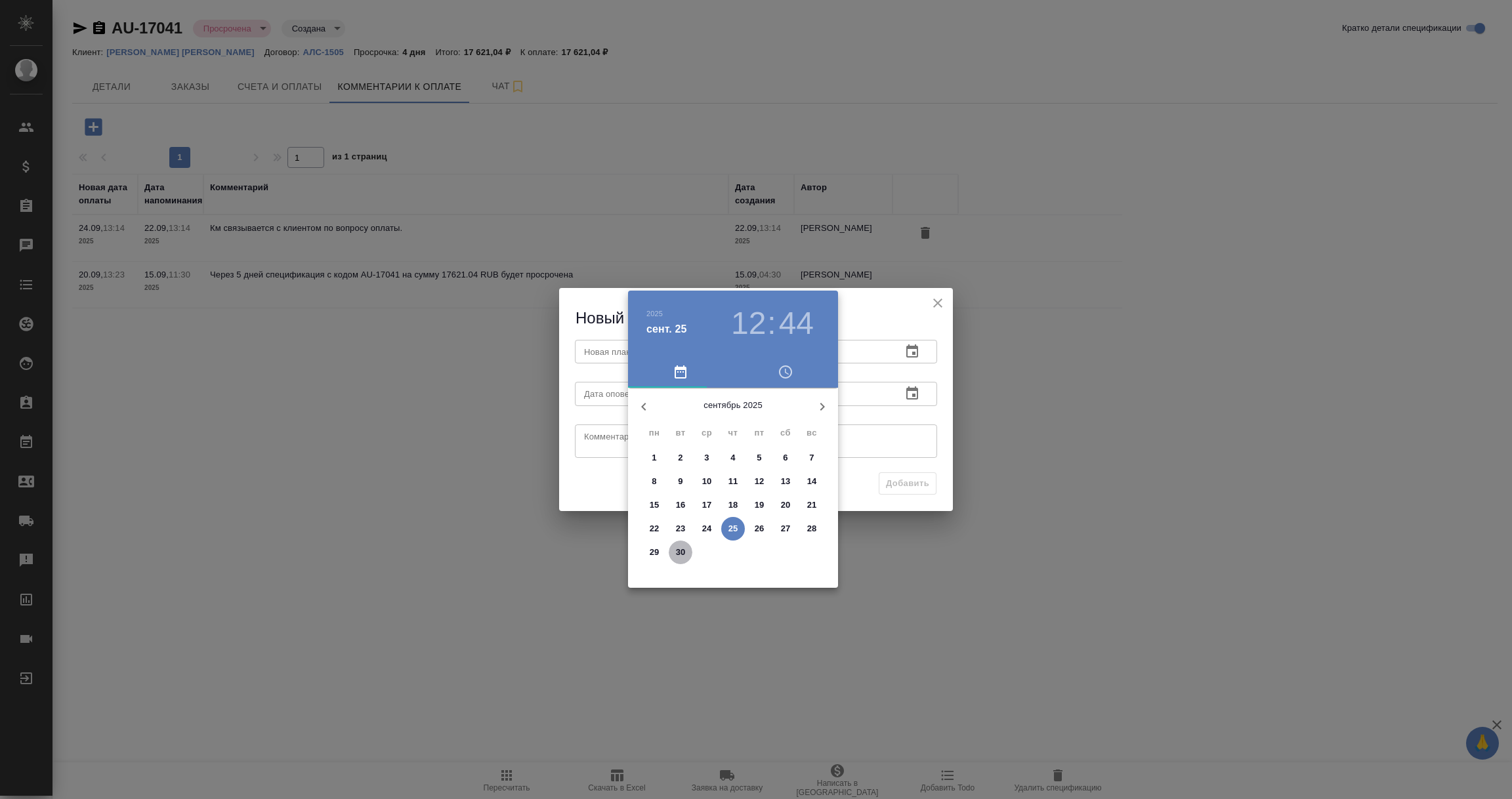
click at [679, 547] on p "30" at bounding box center [680, 552] width 10 height 13
type input "[DATE] 12:44"
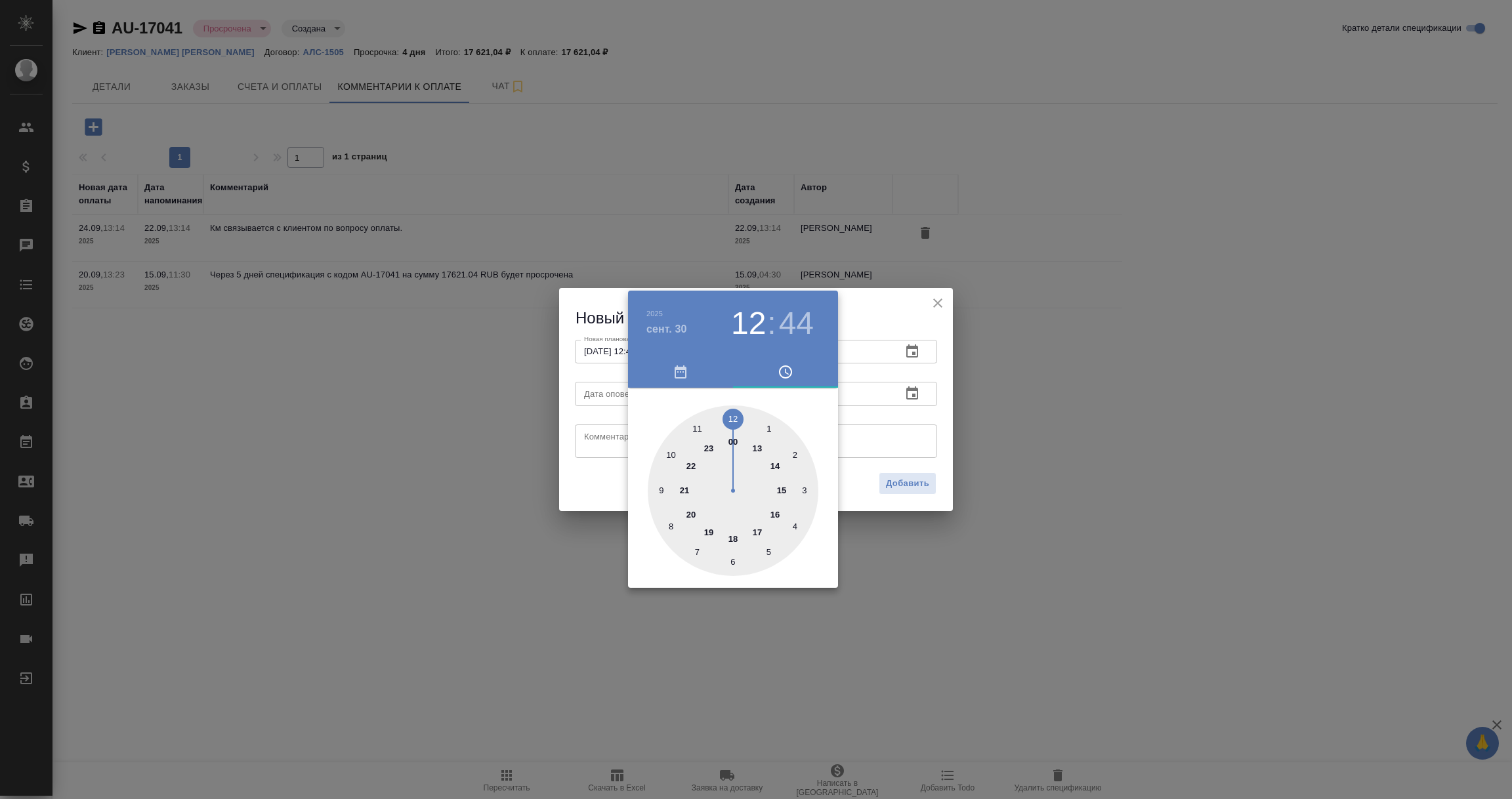
click at [903, 436] on div at bounding box center [756, 400] width 1512 height 799
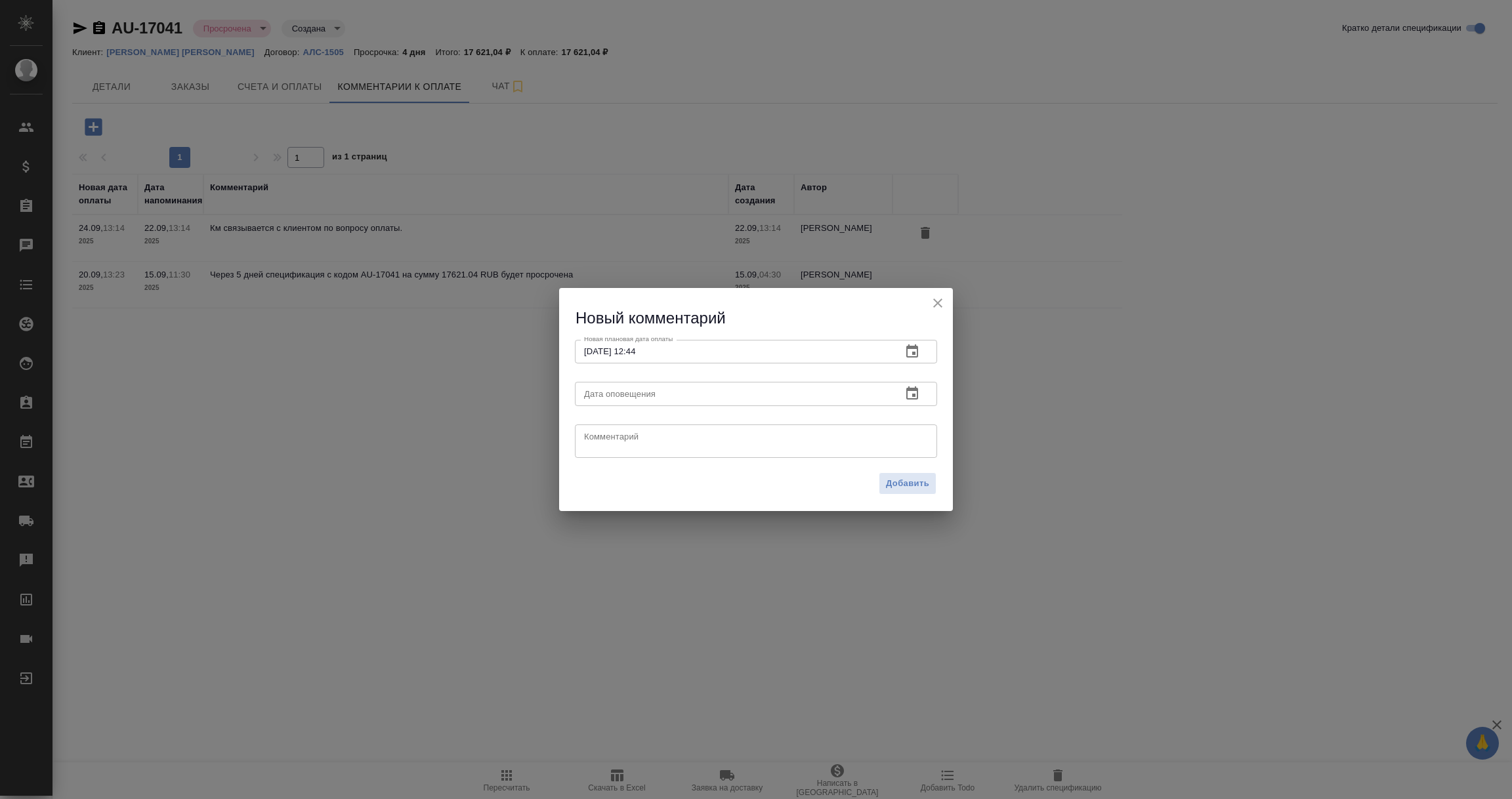
click at [913, 395] on icon "button" at bounding box center [911, 393] width 12 height 13
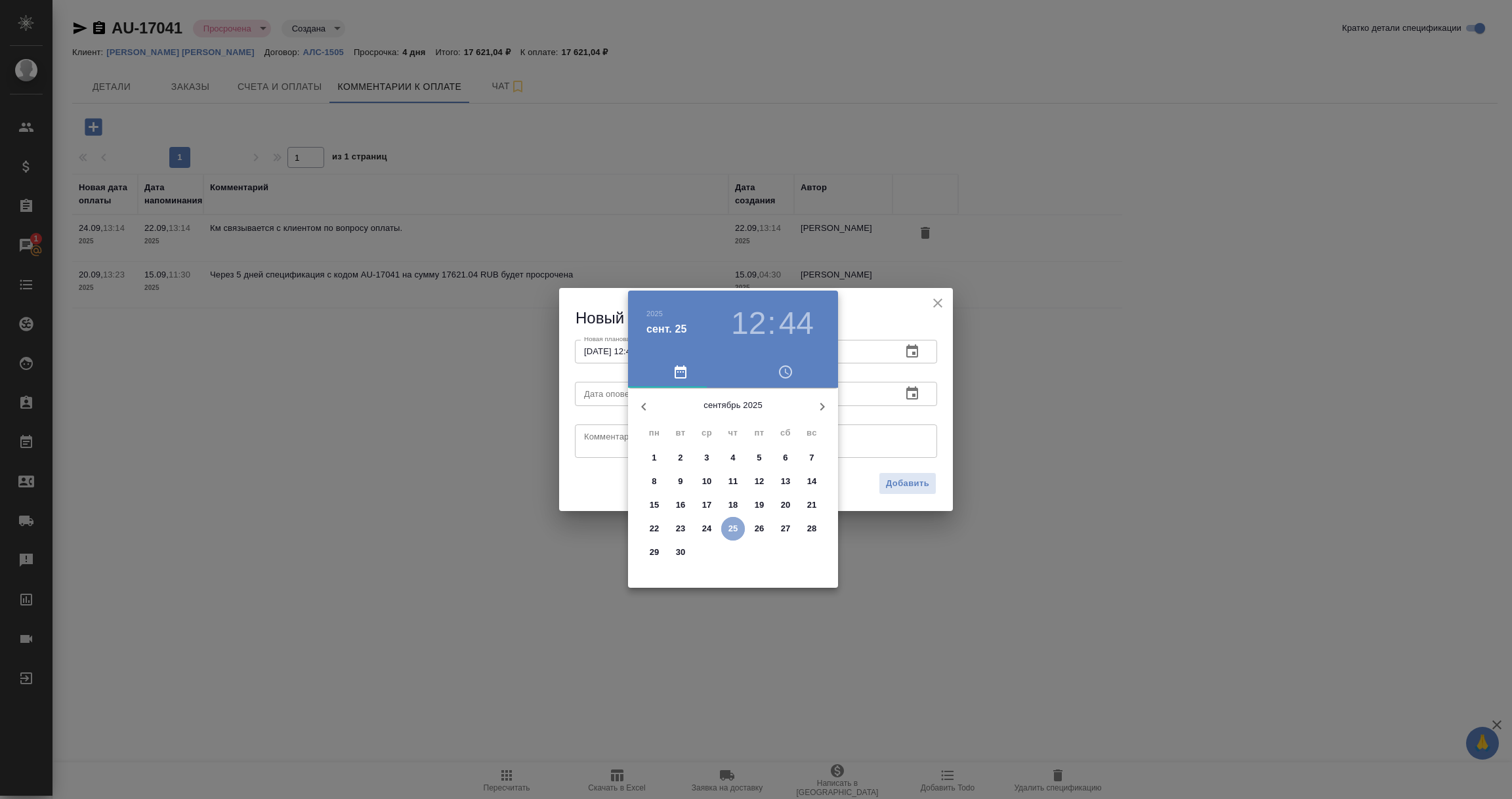
click at [731, 522] on p "25" at bounding box center [733, 528] width 10 height 13
type input "[DATE] 12:44"
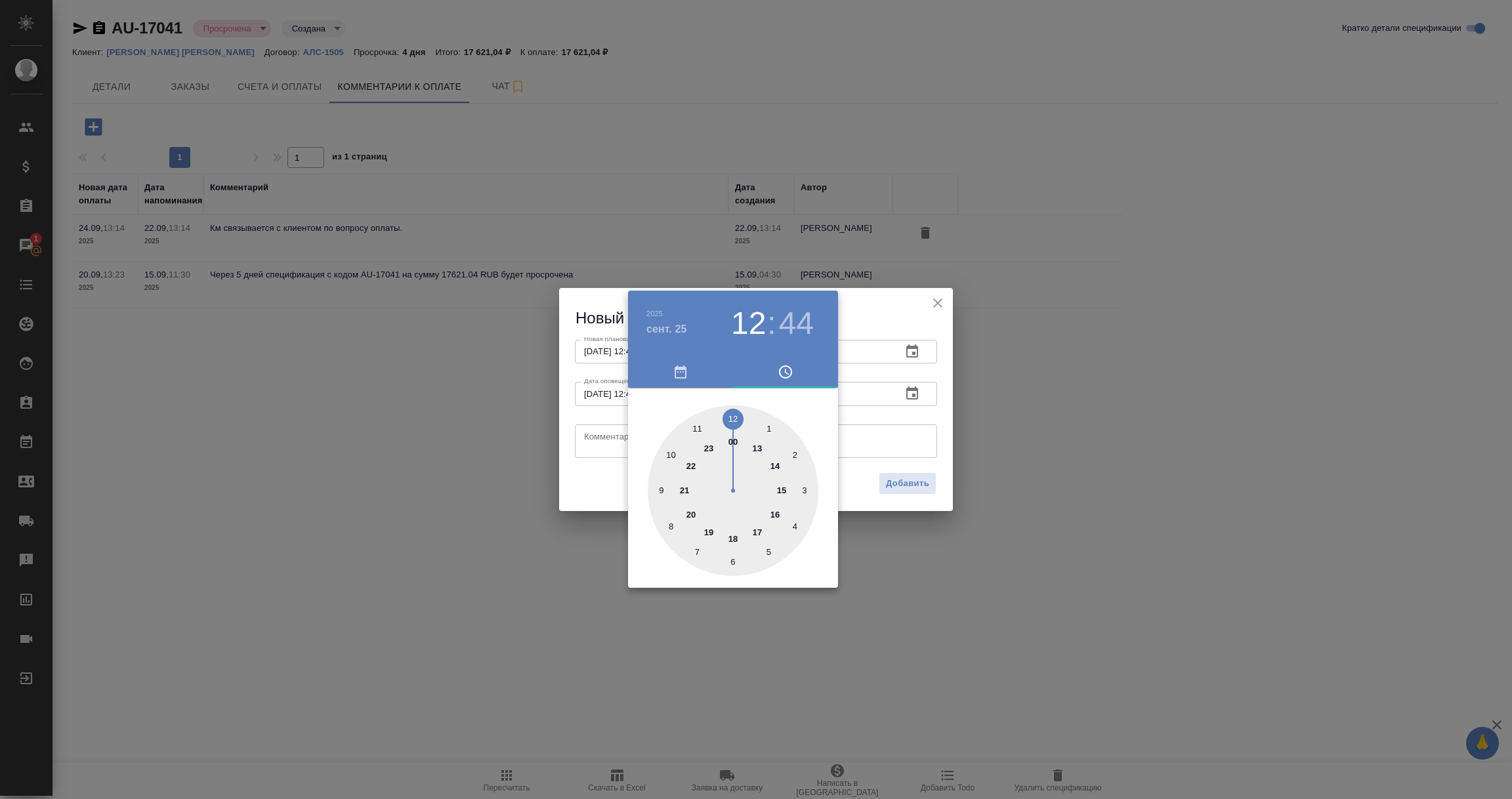
click at [591, 433] on div at bounding box center [756, 400] width 1512 height 799
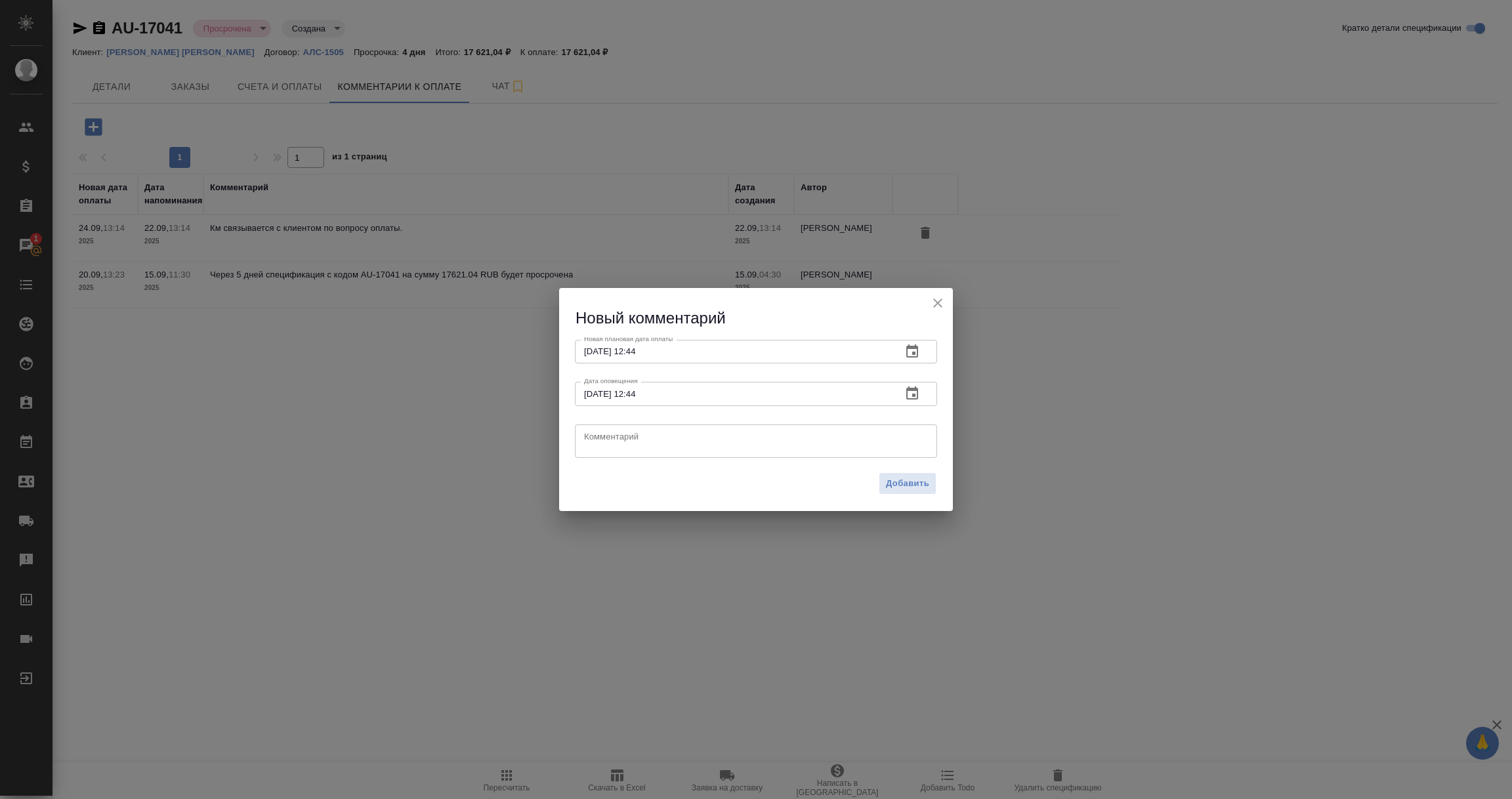
click at [591, 438] on textarea at bounding box center [756, 441] width 344 height 20
paste textarea "[PERSON_NAME] П связалась с клиентом, обсудила оплату и передала сканы неоплаче…"
type textarea "[PERSON_NAME] П связалась с клиентом, обсудила оплату и передала сканы неоплаче…"
click at [915, 483] on span "Добавить" at bounding box center [908, 484] width 43 height 15
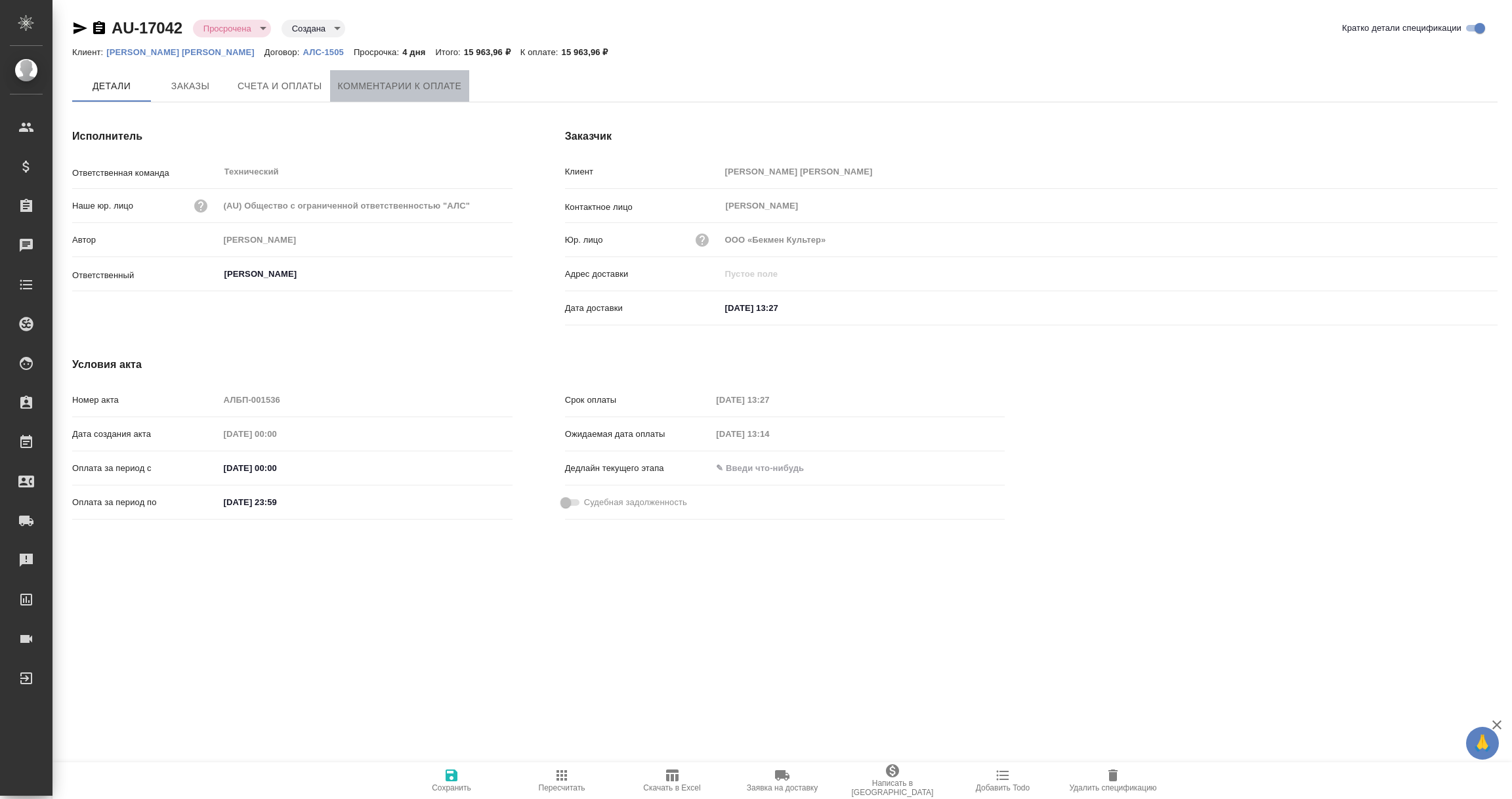
click at [365, 87] on span "Комментарии к оплате" at bounding box center [400, 86] width 124 height 16
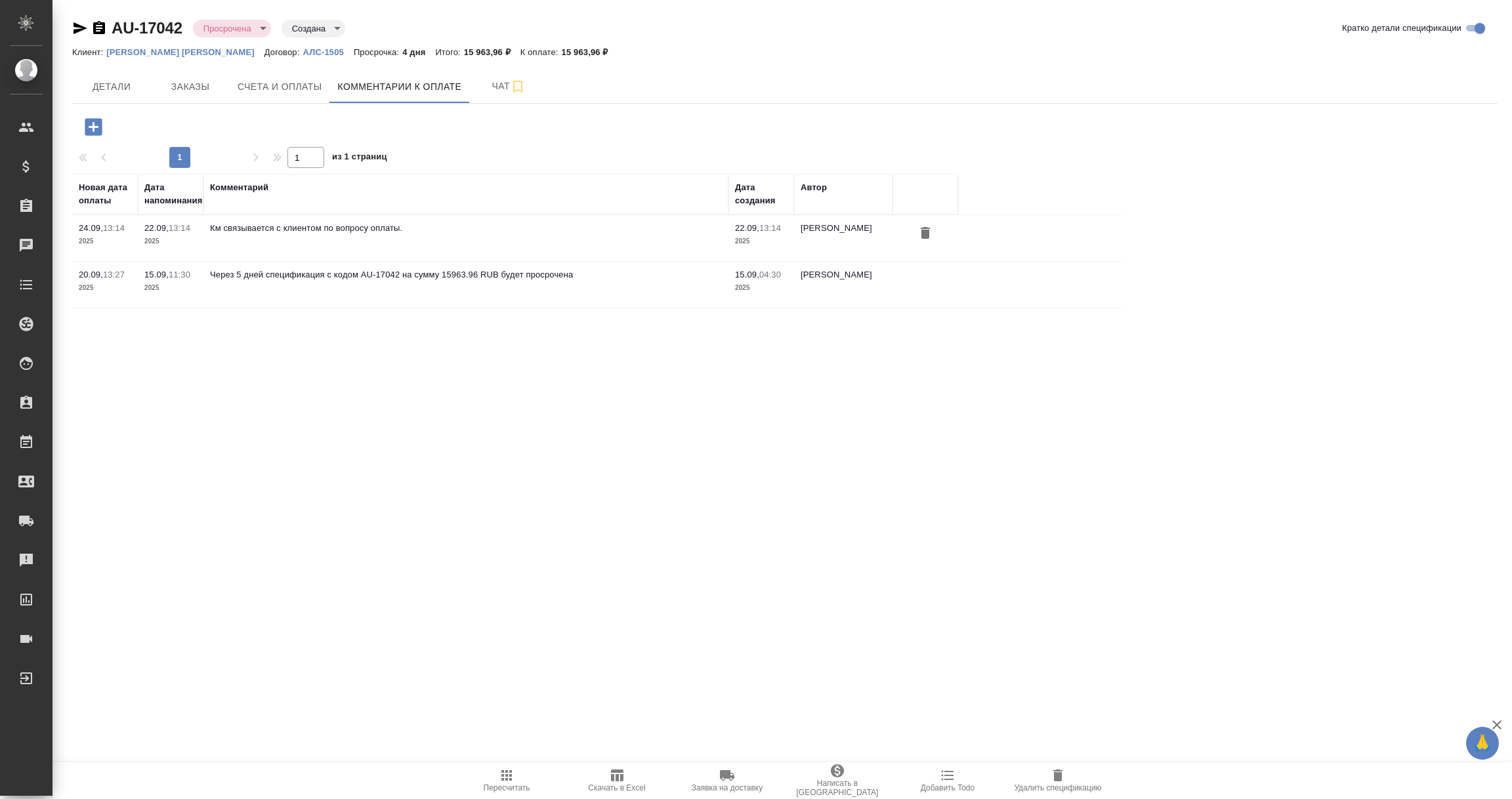
click at [93, 124] on icon "button" at bounding box center [94, 127] width 23 height 23
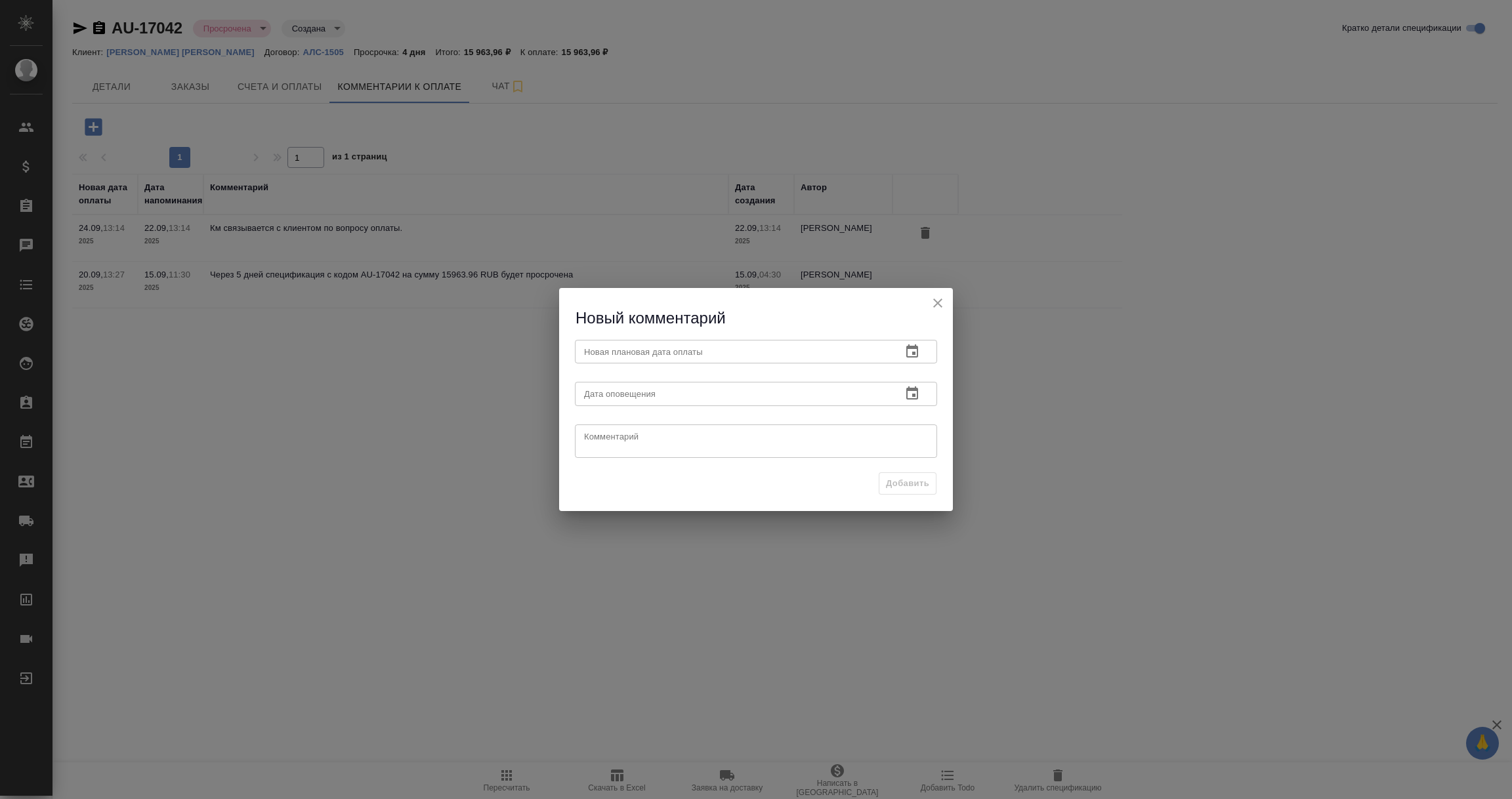
click at [914, 350] on icon "button" at bounding box center [912, 351] width 16 height 16
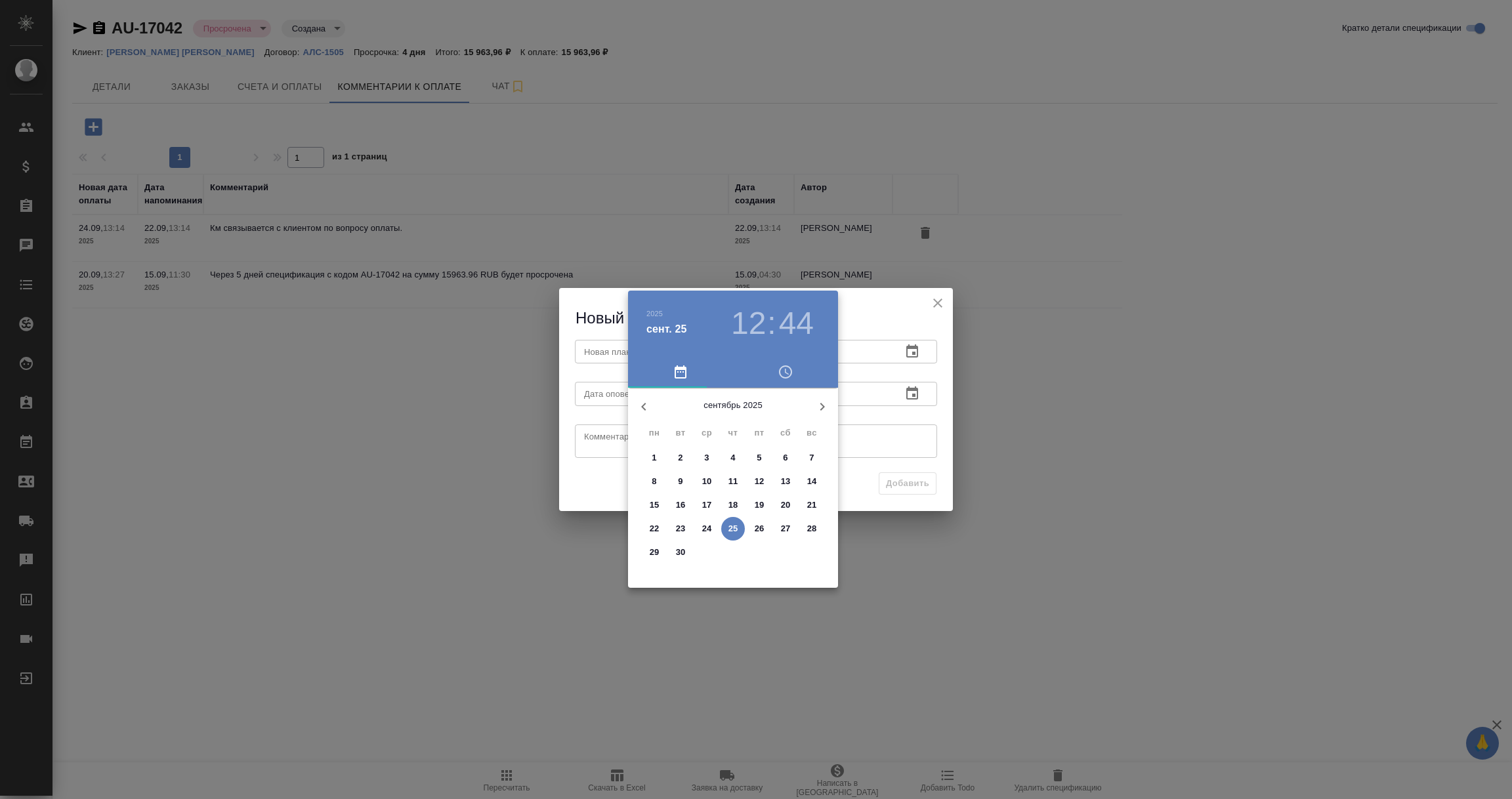
click at [679, 551] on p "30" at bounding box center [680, 552] width 10 height 13
type input "[DATE] 12:44"
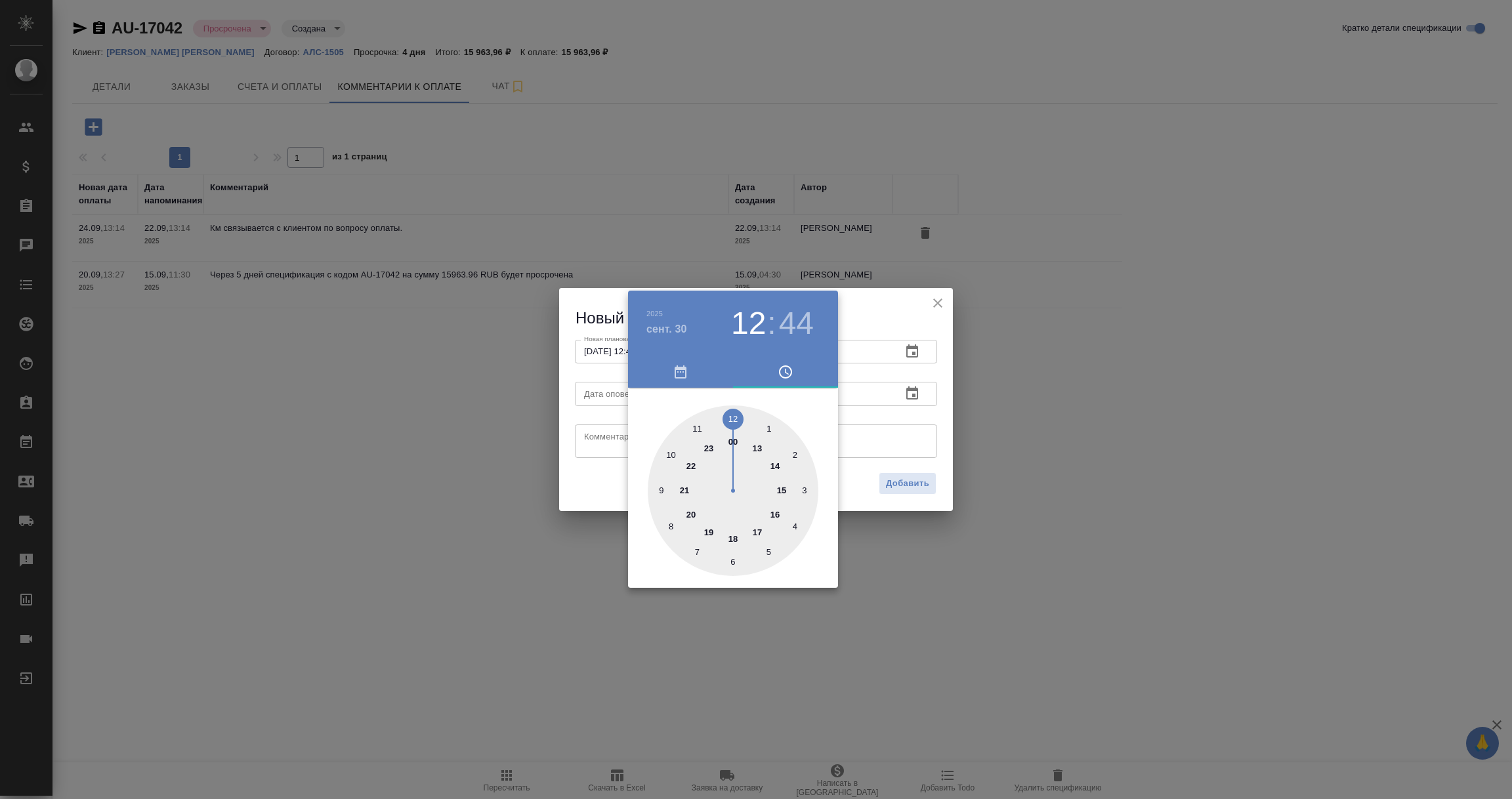
click at [921, 413] on div at bounding box center [756, 400] width 1512 height 799
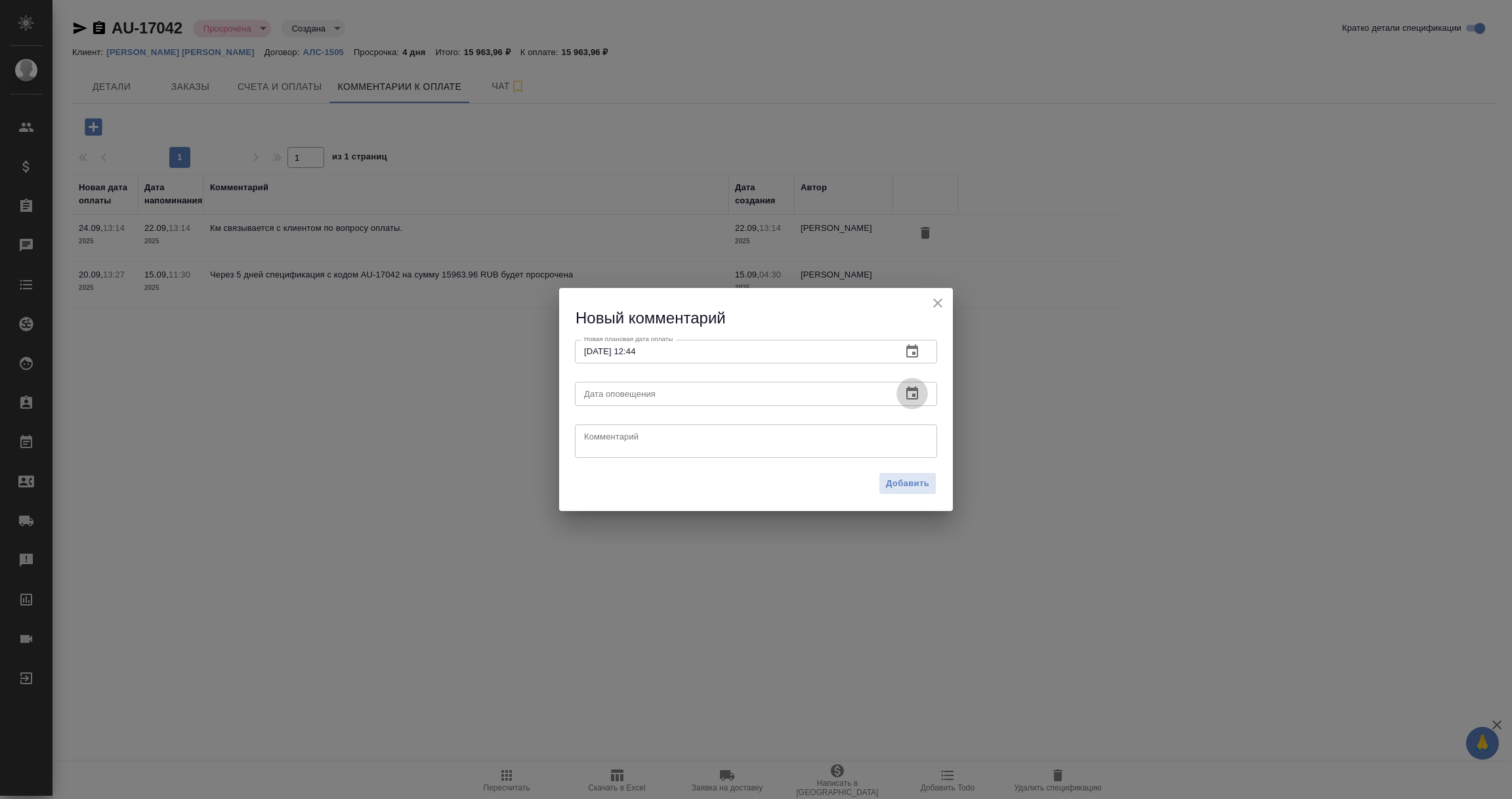
click at [915, 396] on icon "button" at bounding box center [912, 393] width 16 height 16
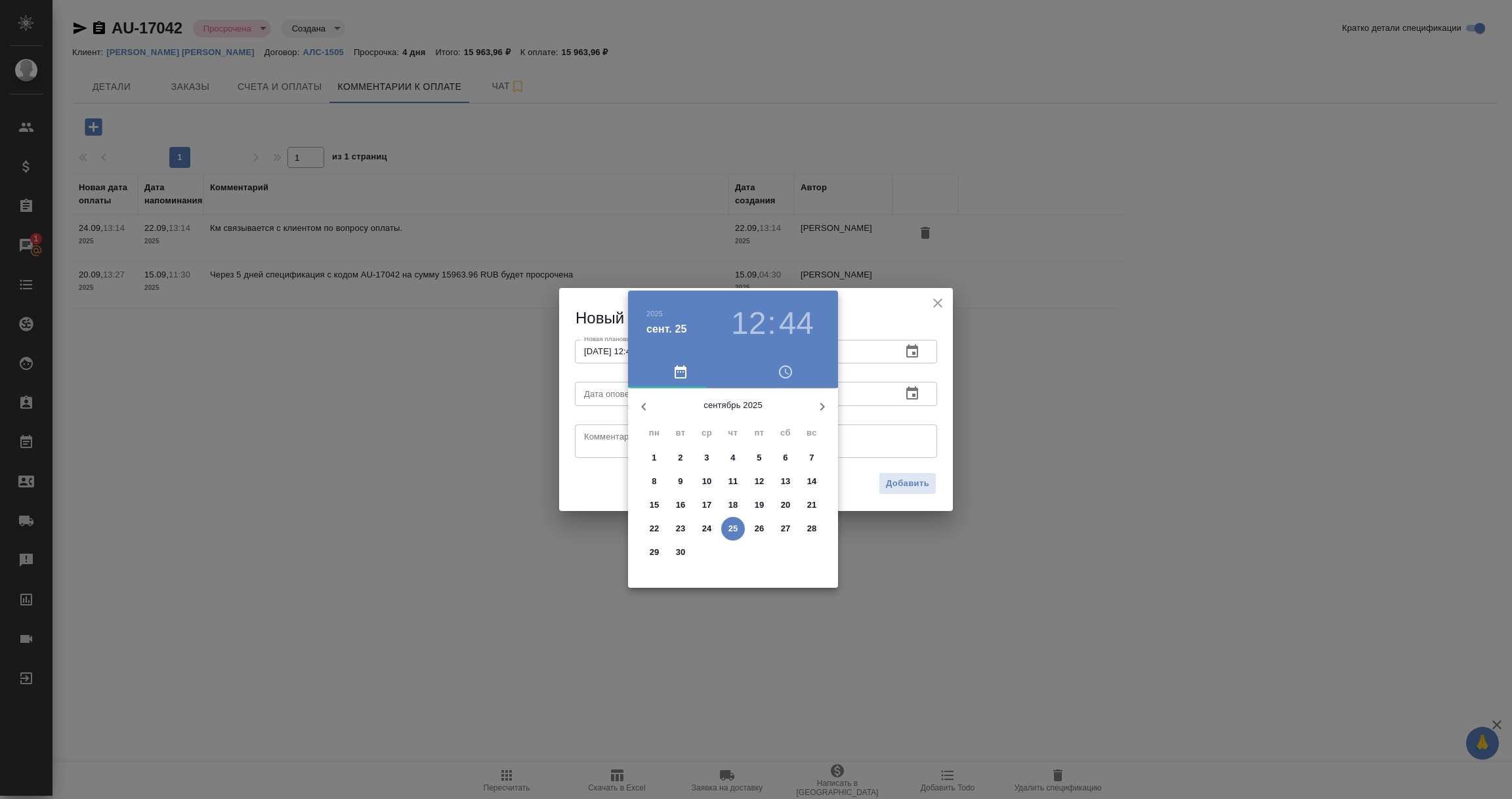
click at [733, 528] on p "25" at bounding box center [733, 528] width 10 height 13
type input "[DATE] 12:44"
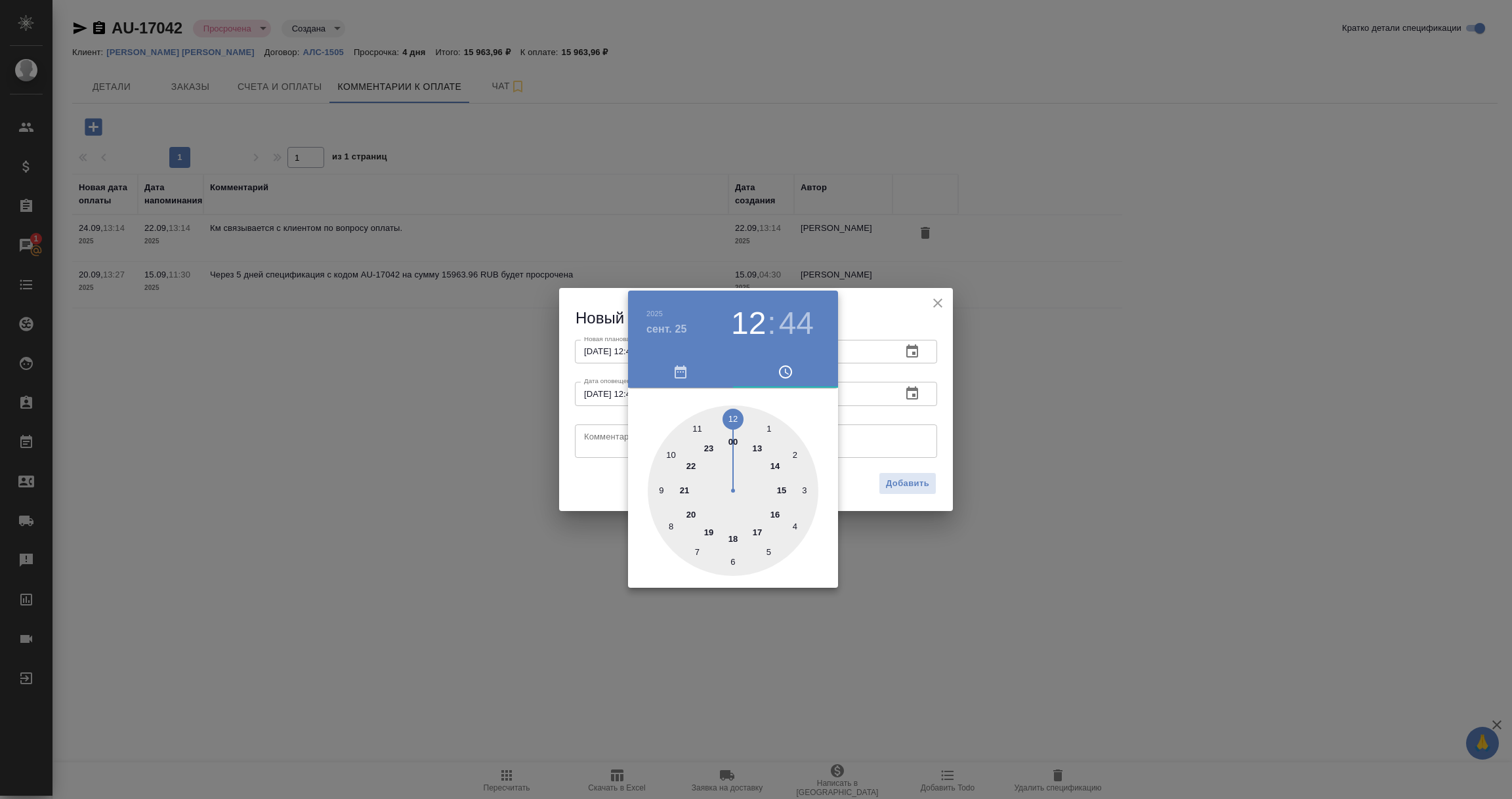
click at [596, 446] on div at bounding box center [756, 400] width 1512 height 799
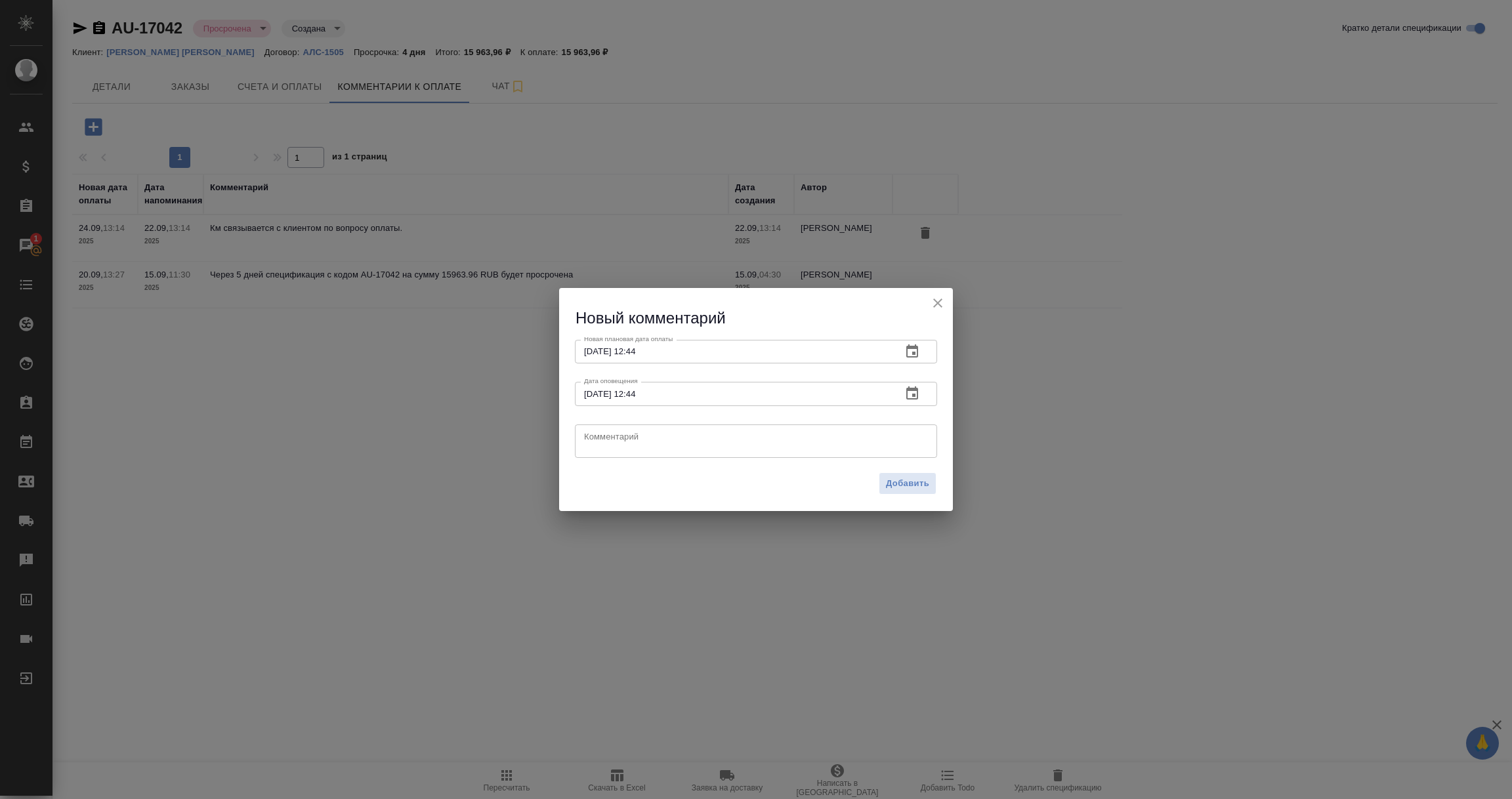
click at [596, 446] on textarea at bounding box center [756, 441] width 344 height 20
paste textarea "[PERSON_NAME] П связалась с клиентом, обсудила оплату и передала сканы неоплаче…"
type textarea "[PERSON_NAME] П связалась с клиентом, обсудила оплату и передала сканы неоплаче…"
click at [916, 493] on button "Добавить" at bounding box center [907, 484] width 58 height 23
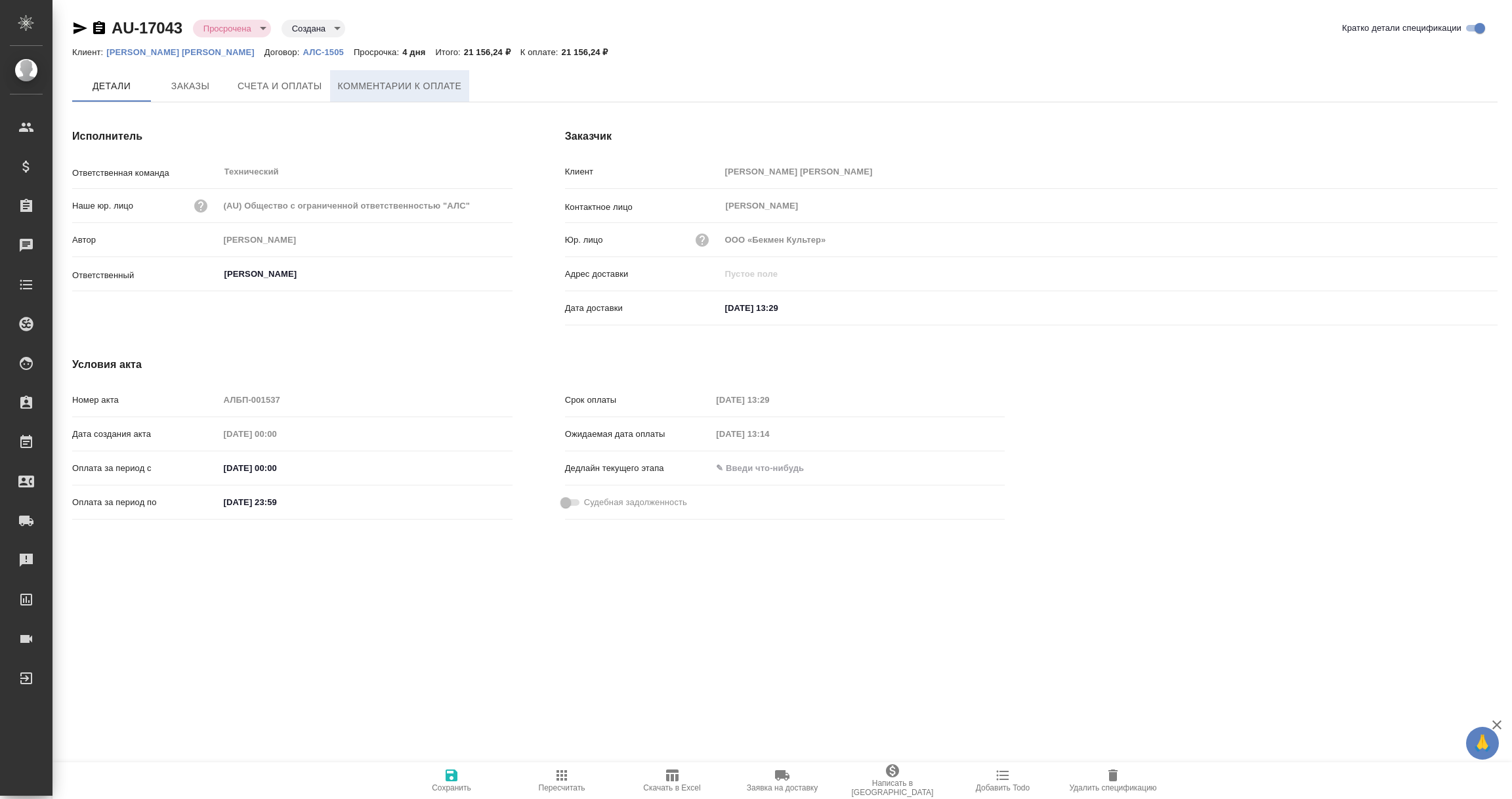
click at [401, 85] on span "Комментарии к оплате" at bounding box center [400, 86] width 124 height 16
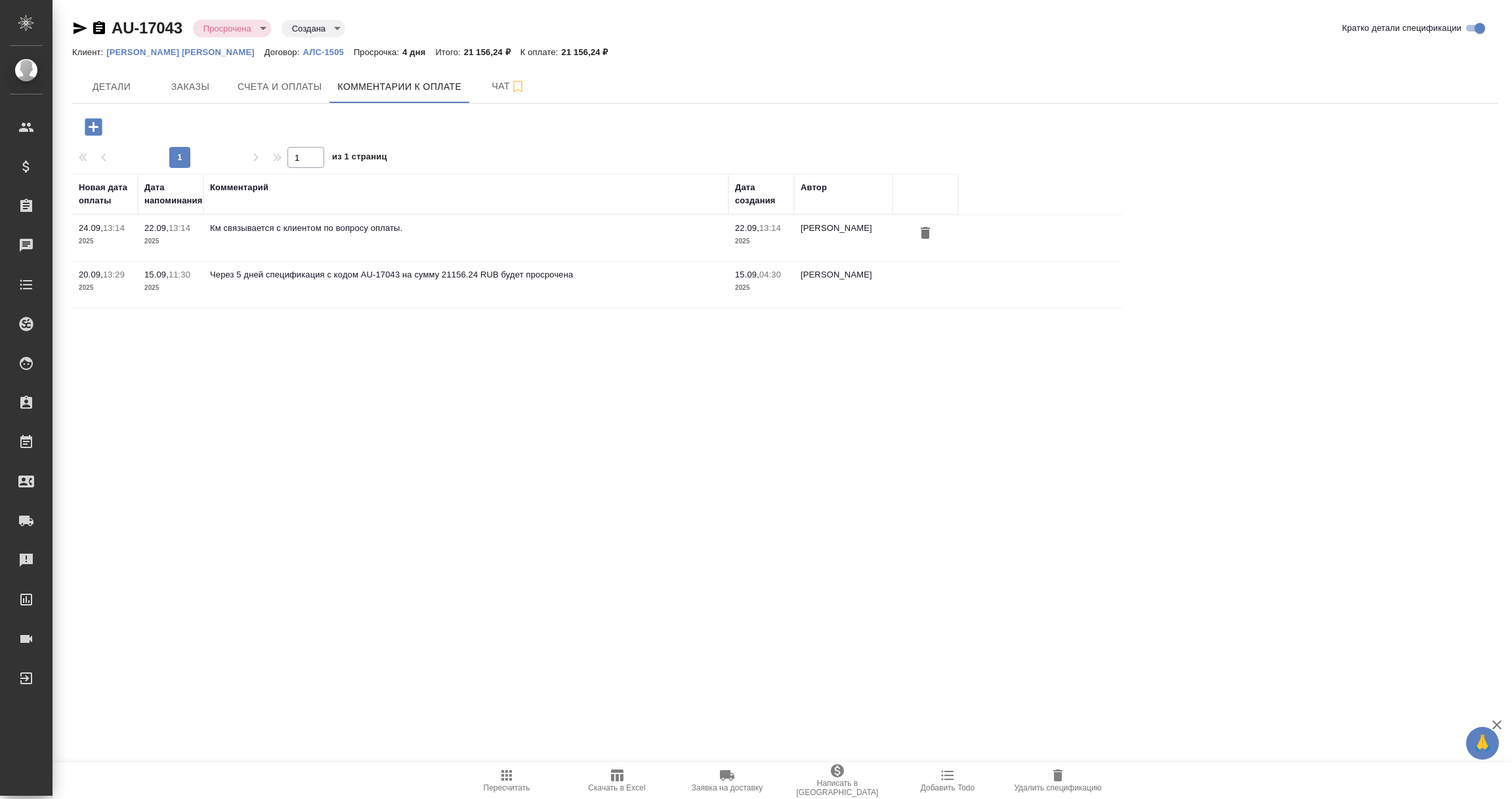
click at [99, 130] on icon "button" at bounding box center [93, 127] width 17 height 17
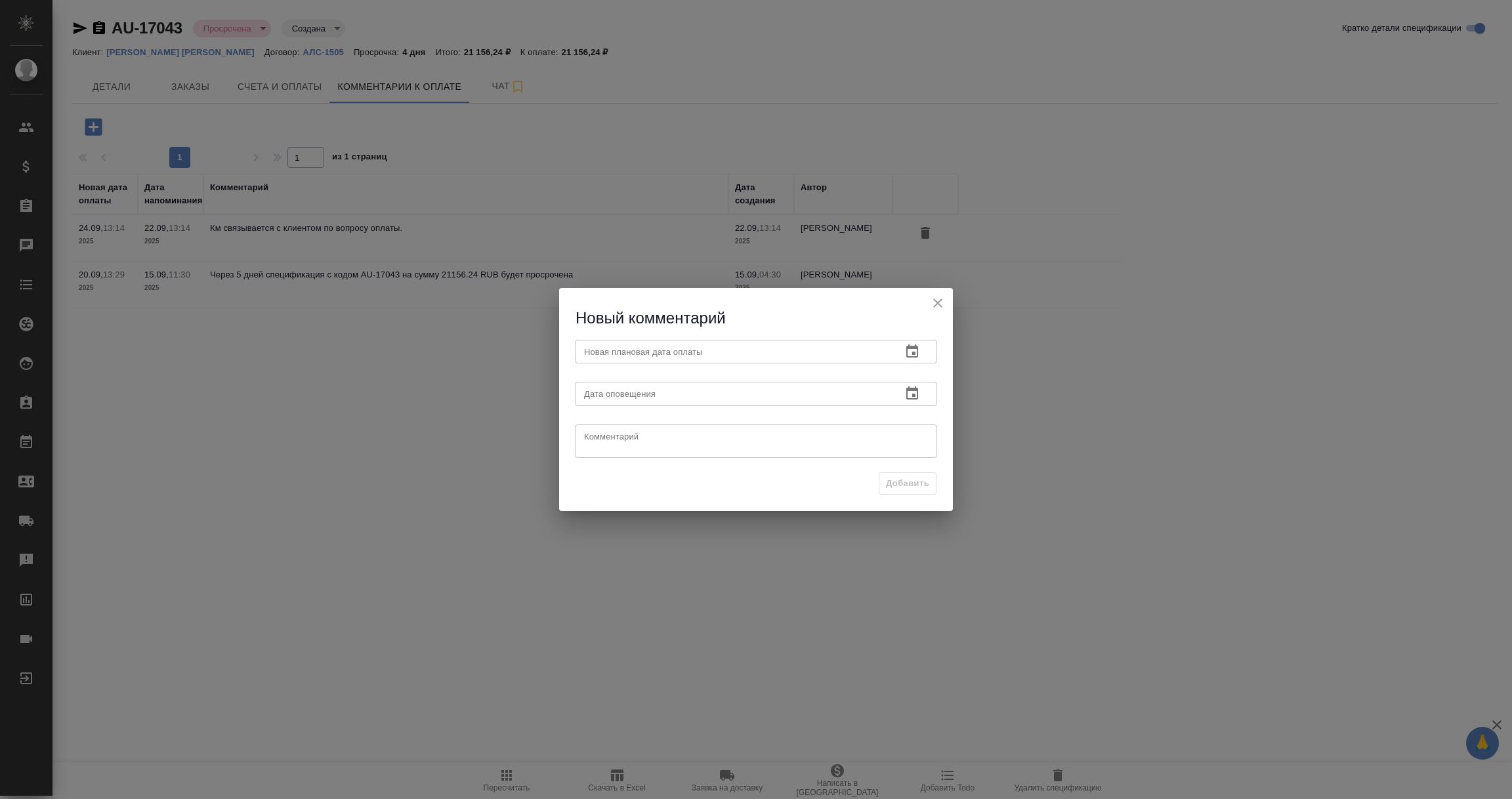
click at [911, 347] on icon "button" at bounding box center [911, 350] width 12 height 13
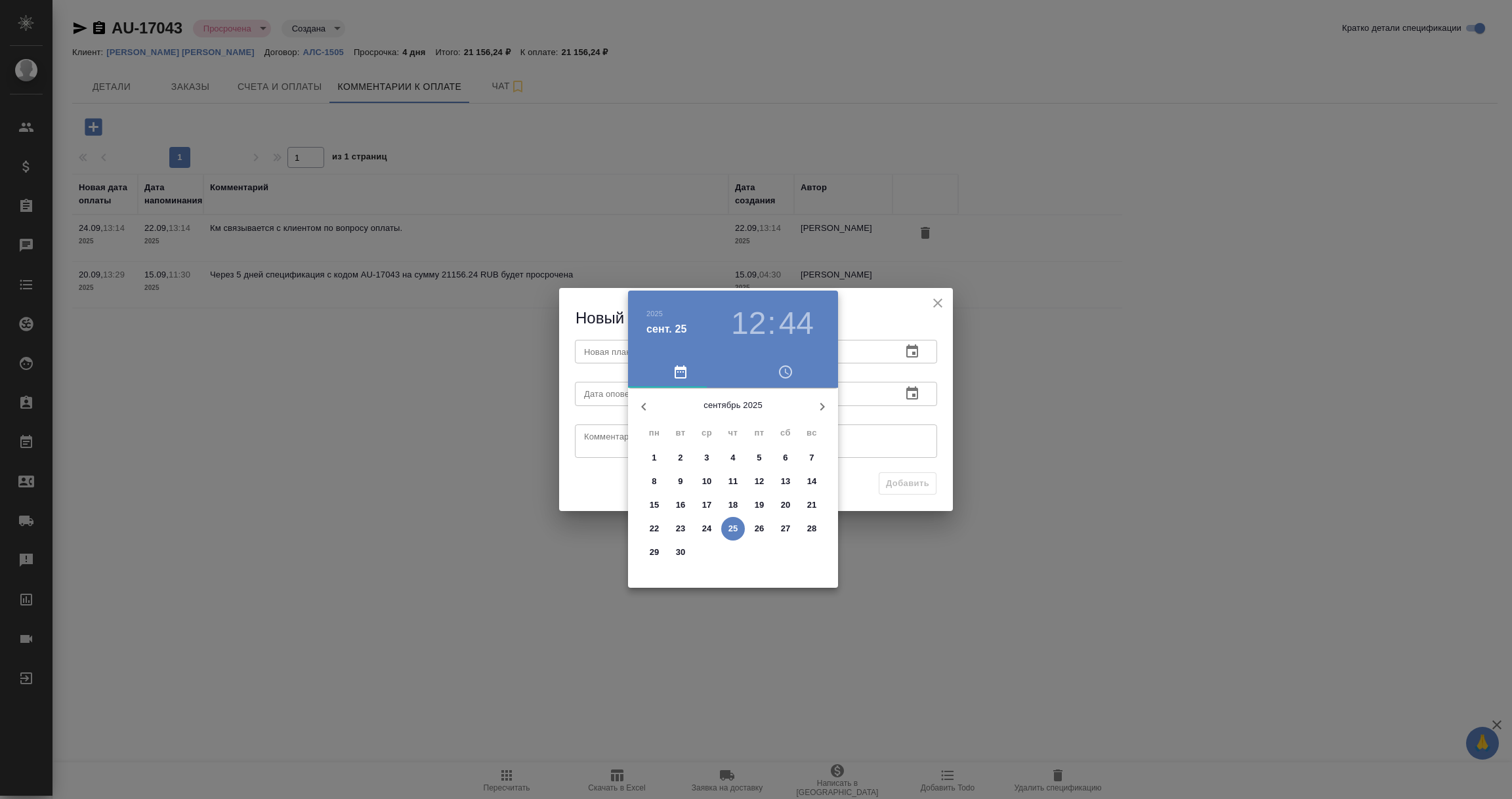
click at [684, 547] on p "30" at bounding box center [680, 552] width 10 height 13
type input "[DATE] 12:44"
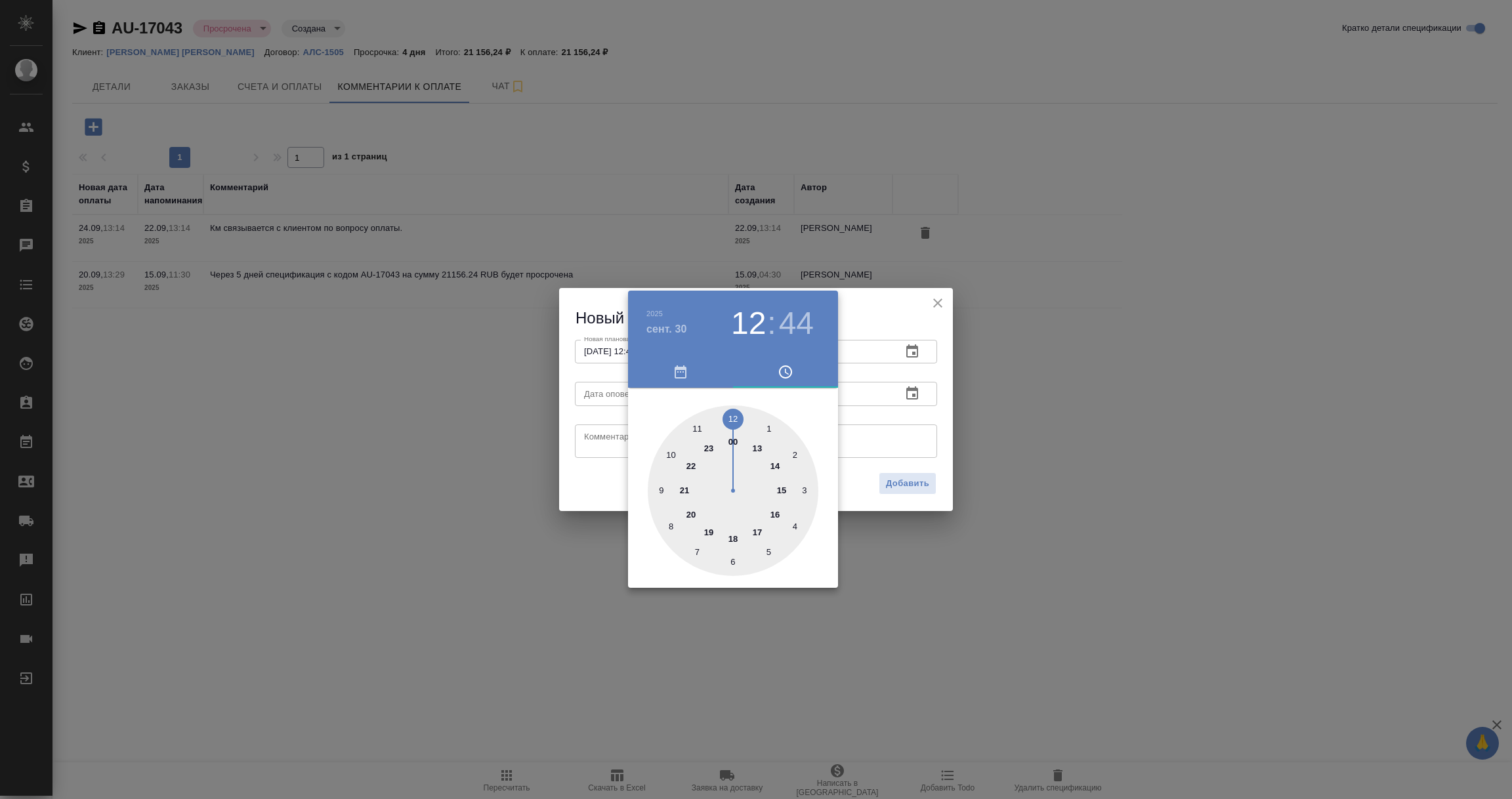
click at [928, 435] on div at bounding box center [756, 400] width 1512 height 799
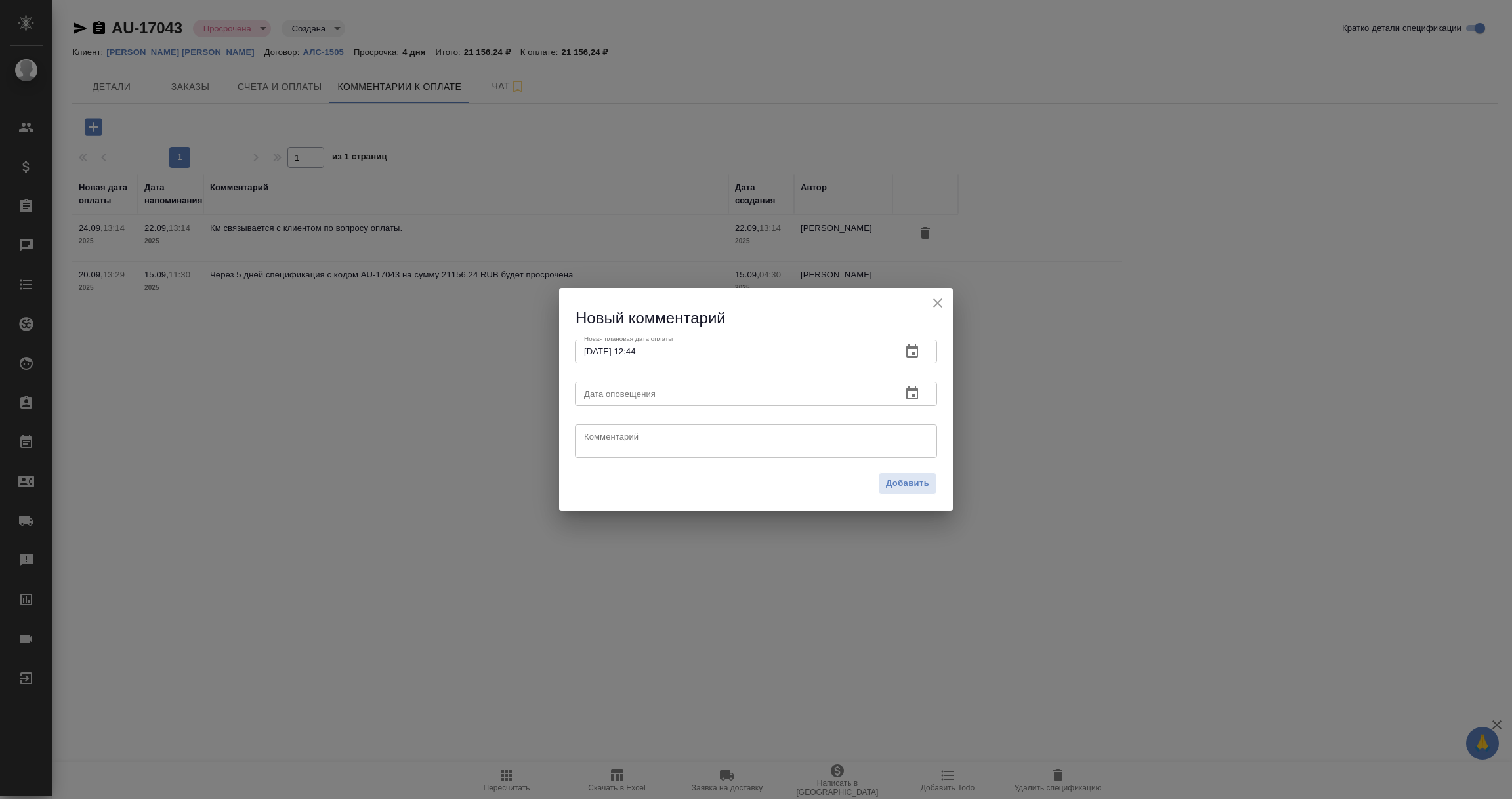
click at [915, 393] on icon "button" at bounding box center [912, 393] width 16 height 16
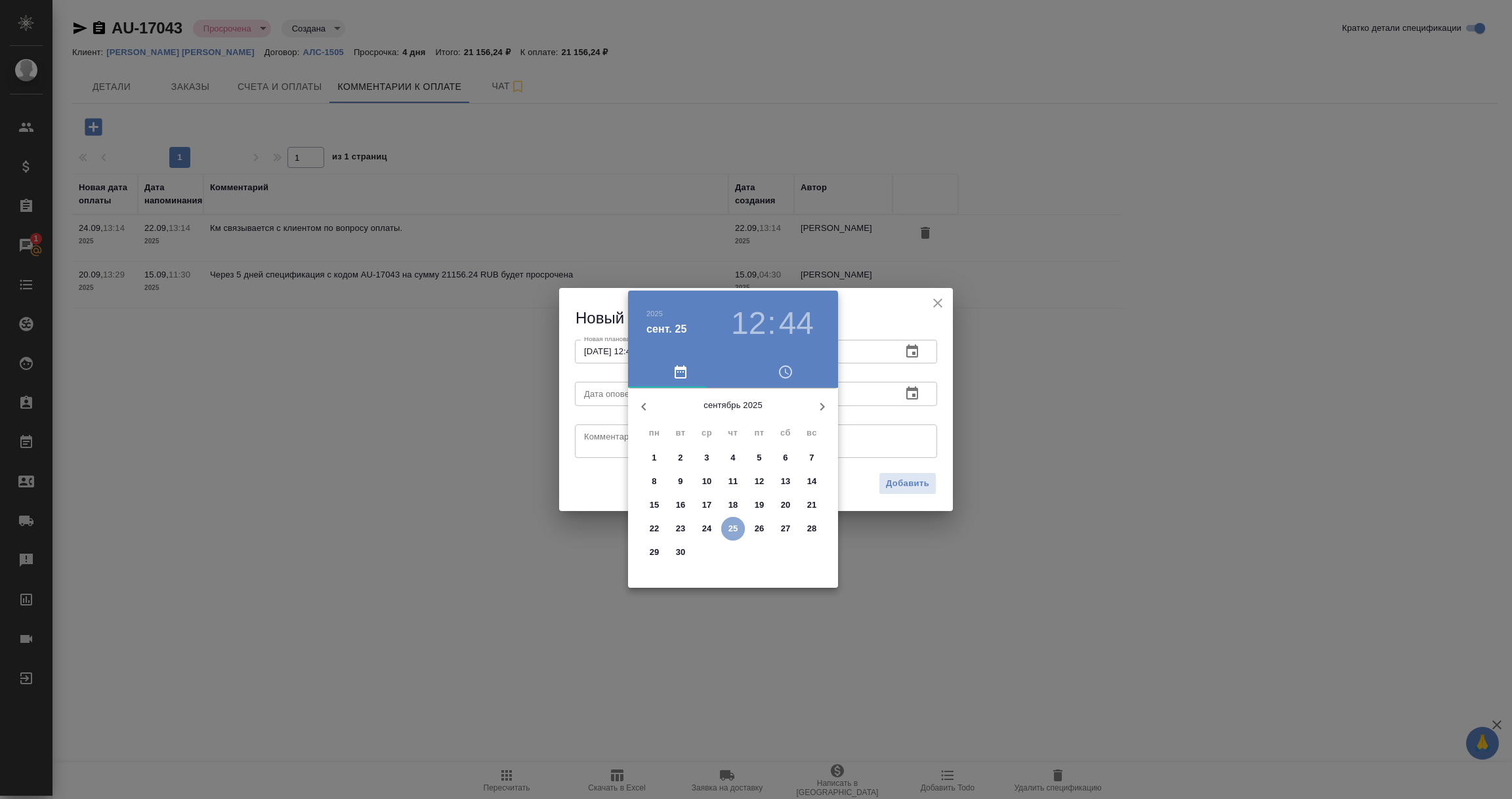
click at [732, 530] on p "25" at bounding box center [733, 528] width 10 height 13
type input "[DATE] 12:44"
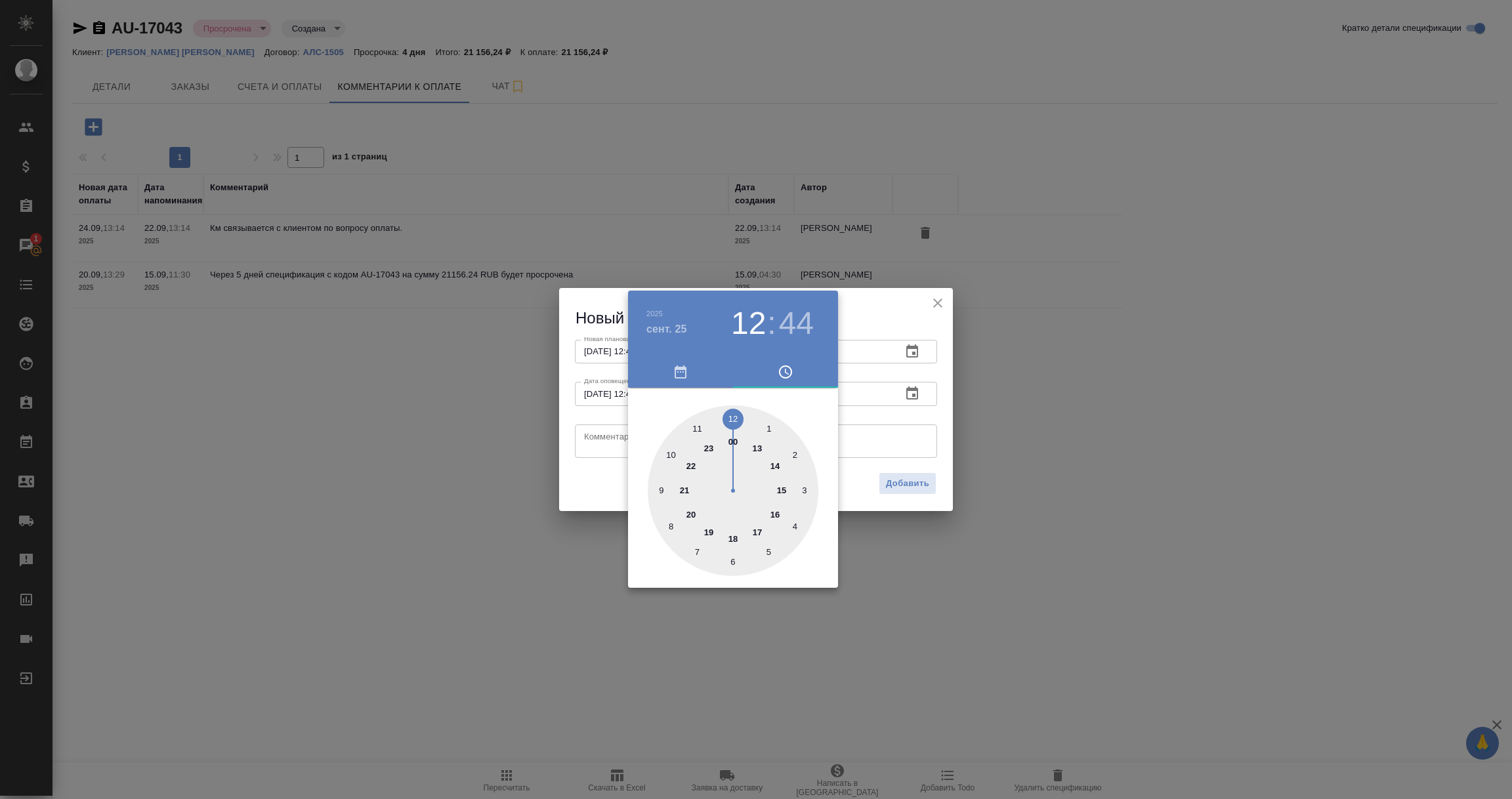
click at [592, 436] on div at bounding box center [756, 400] width 1512 height 799
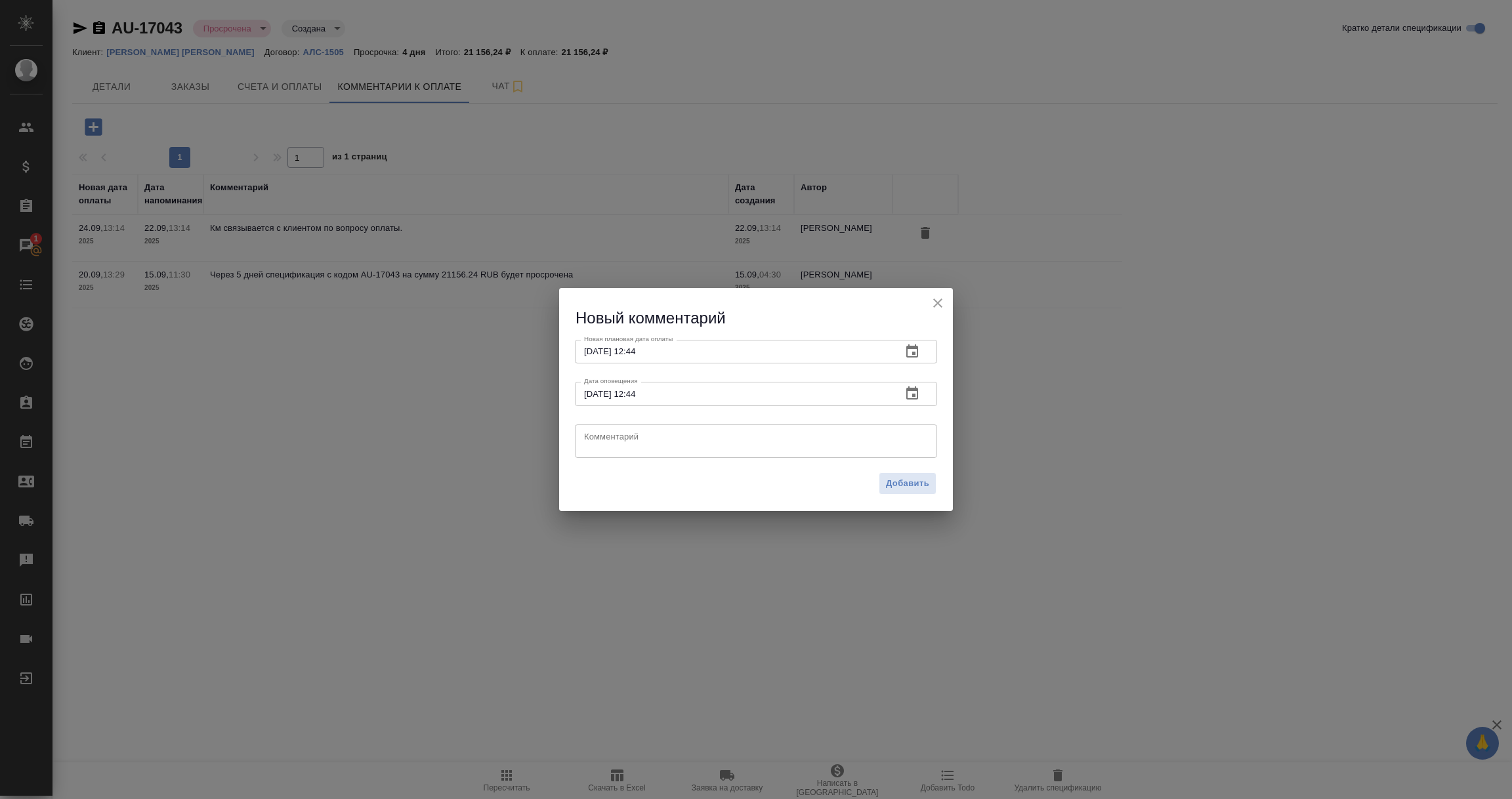
click at [588, 439] on textarea at bounding box center [756, 441] width 344 height 20
paste textarea "[PERSON_NAME] П связалась с клиентом, обсудила оплату и передала сканы неоплаче…"
type textarea "[PERSON_NAME] П связалась с клиентом, обсудила оплату и передала сканы неоплаче…"
click at [914, 477] on span "Добавить" at bounding box center [908, 484] width 43 height 15
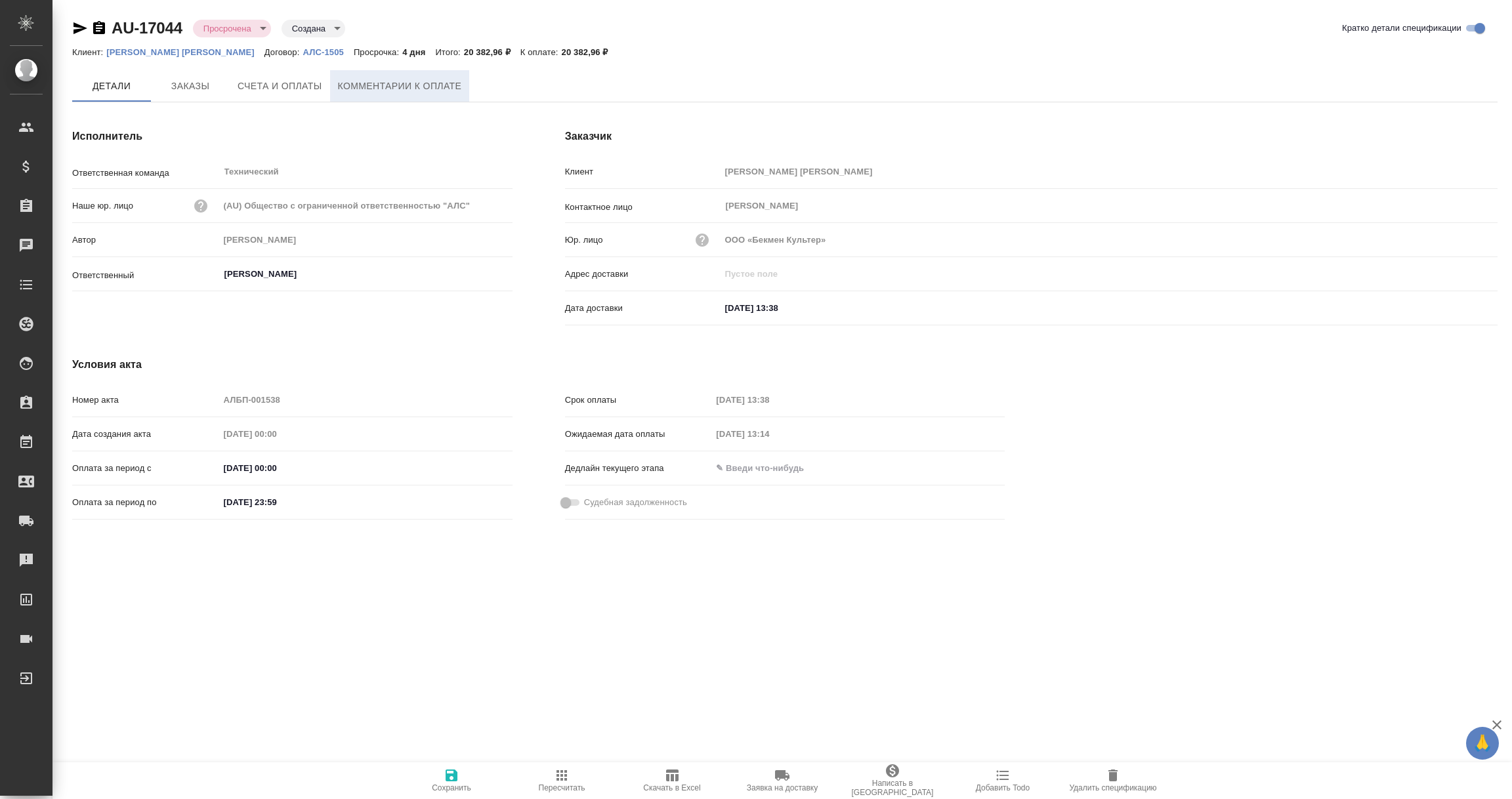
click at [411, 75] on button "Комментарии к оплате" at bounding box center [400, 86] width 140 height 31
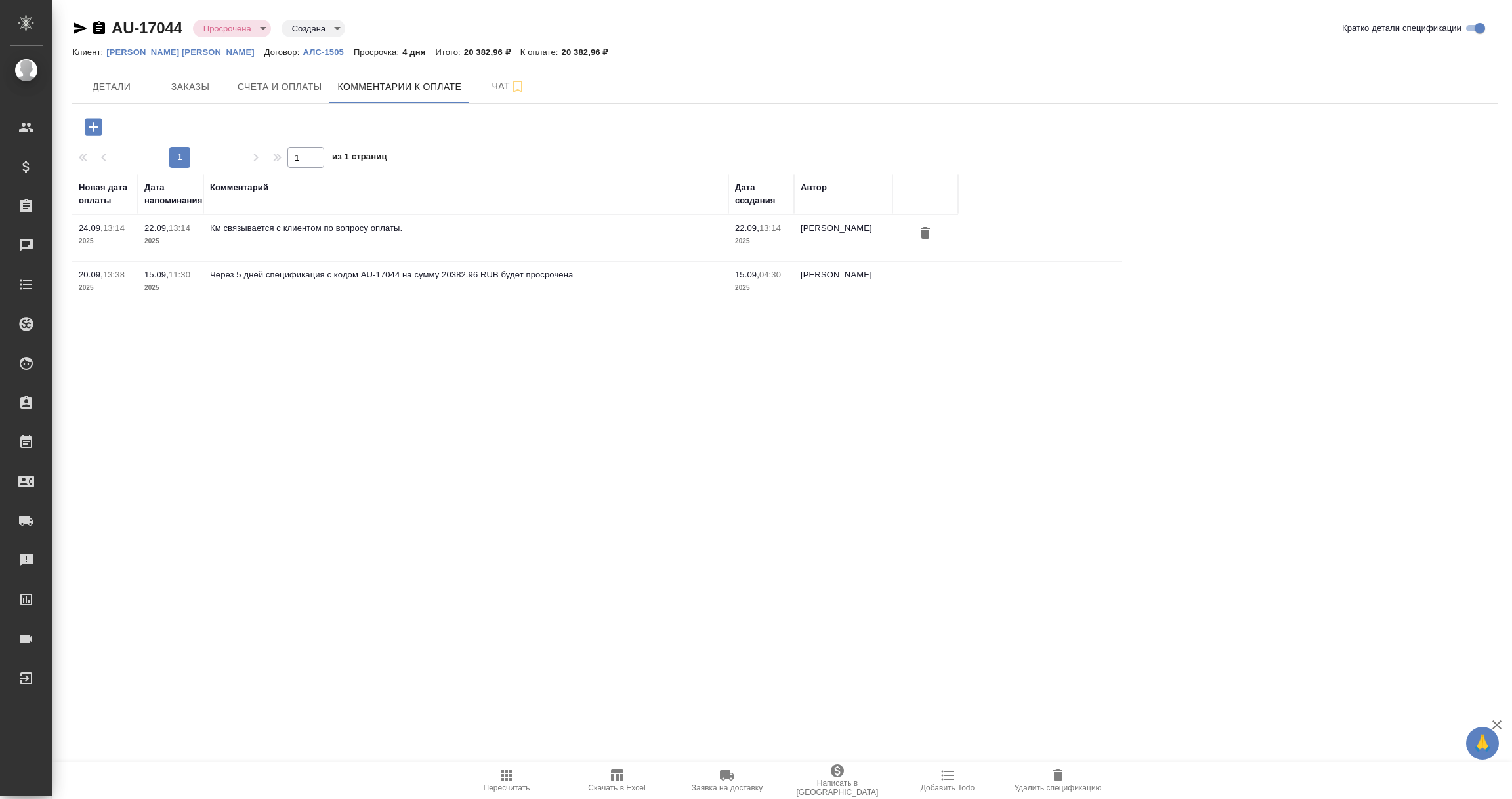
click at [96, 124] on icon "button" at bounding box center [93, 127] width 17 height 17
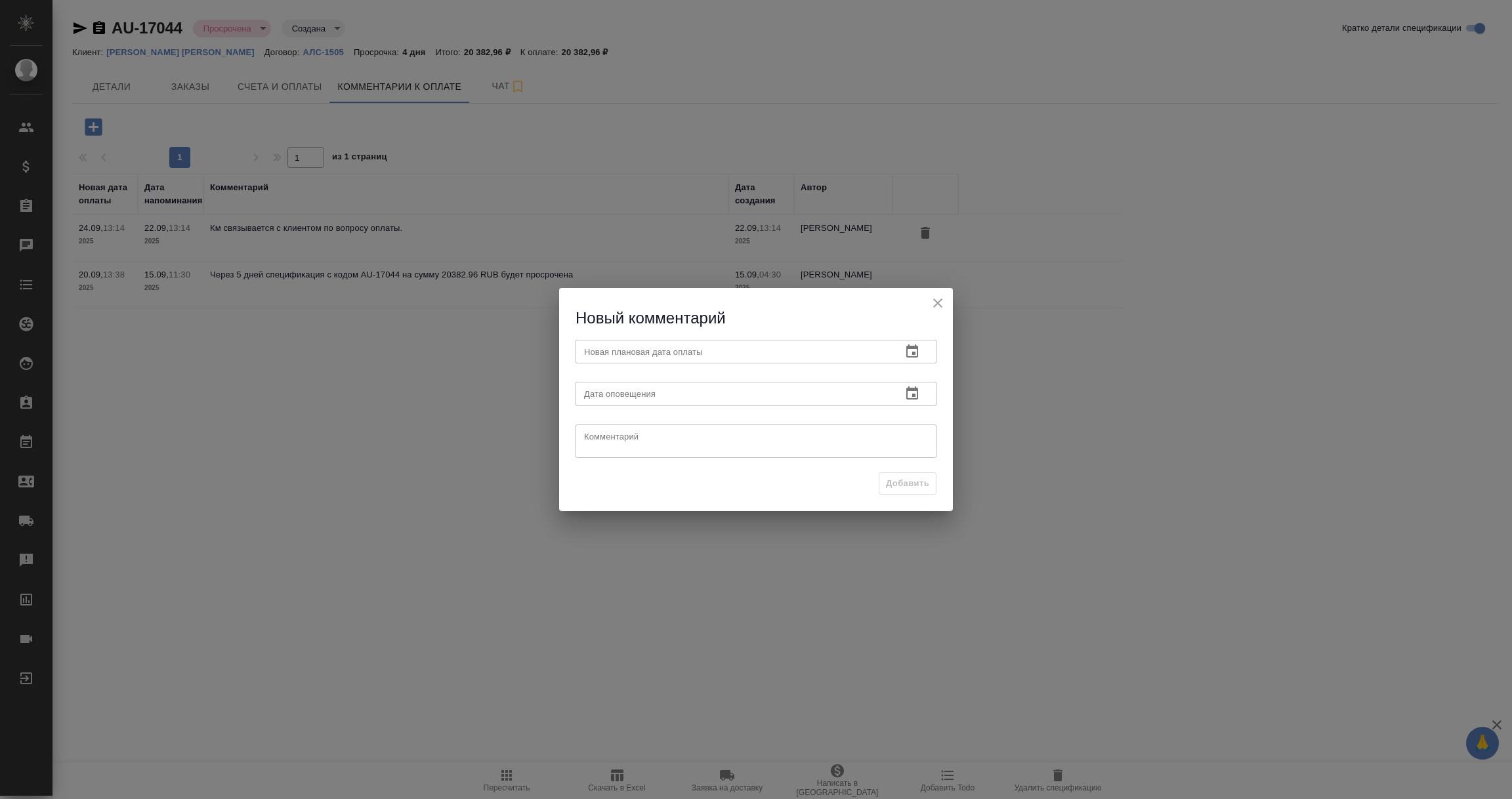
click at [915, 353] on icon "button" at bounding box center [912, 351] width 16 height 16
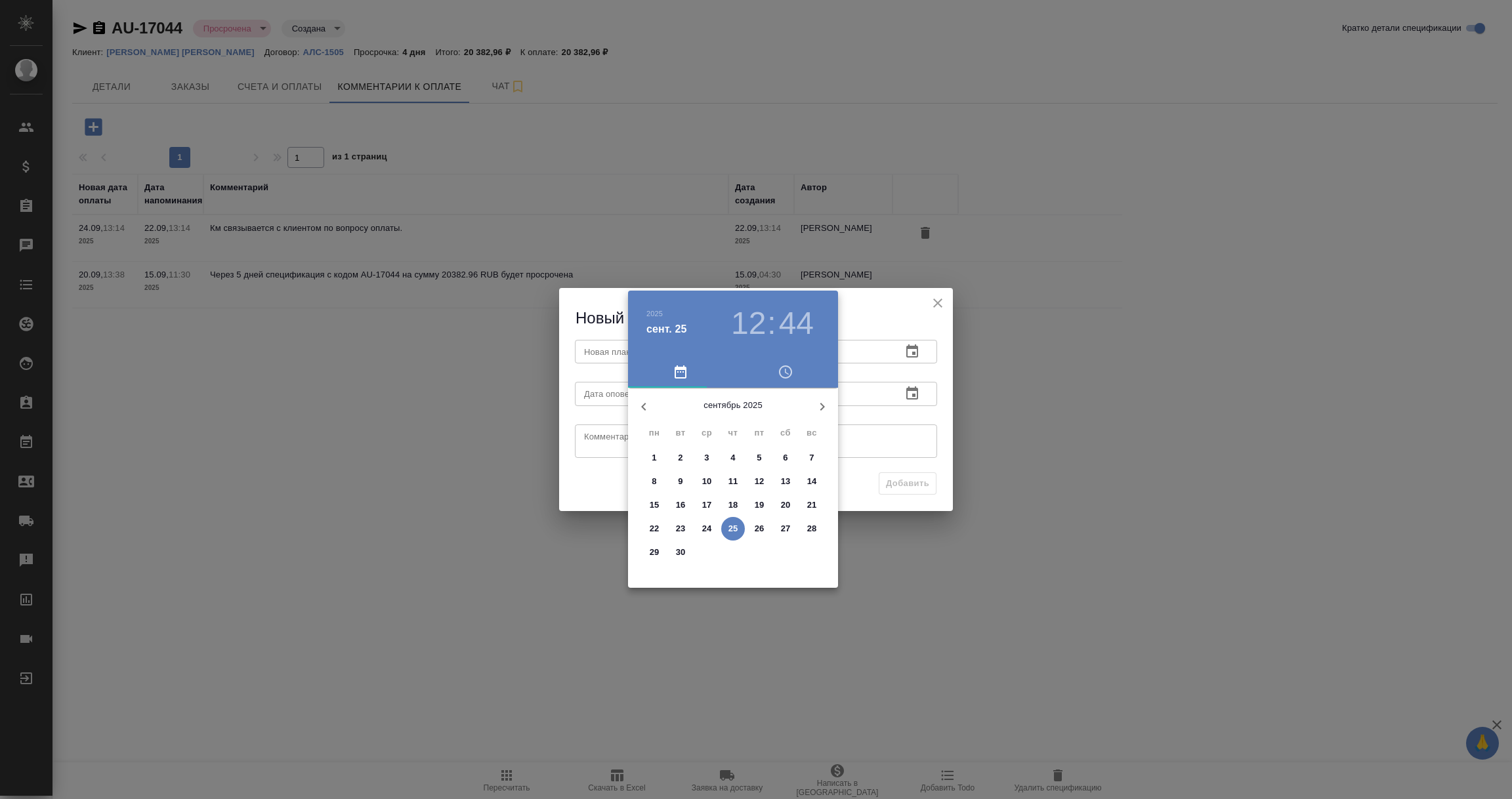
click at [679, 553] on p "30" at bounding box center [680, 552] width 10 height 13
type input "[DATE] 12:44"
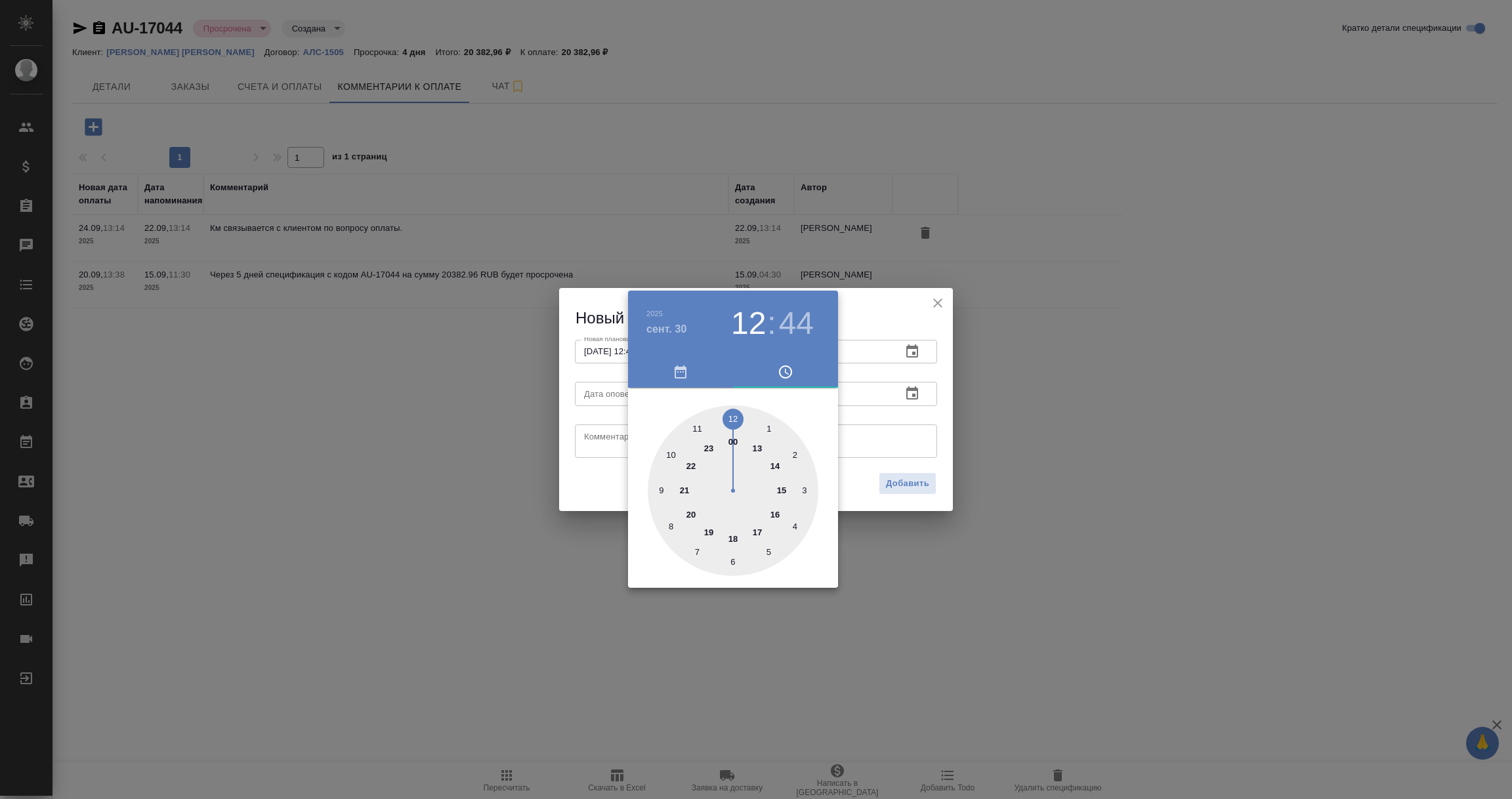
click at [888, 424] on div at bounding box center [756, 400] width 1512 height 799
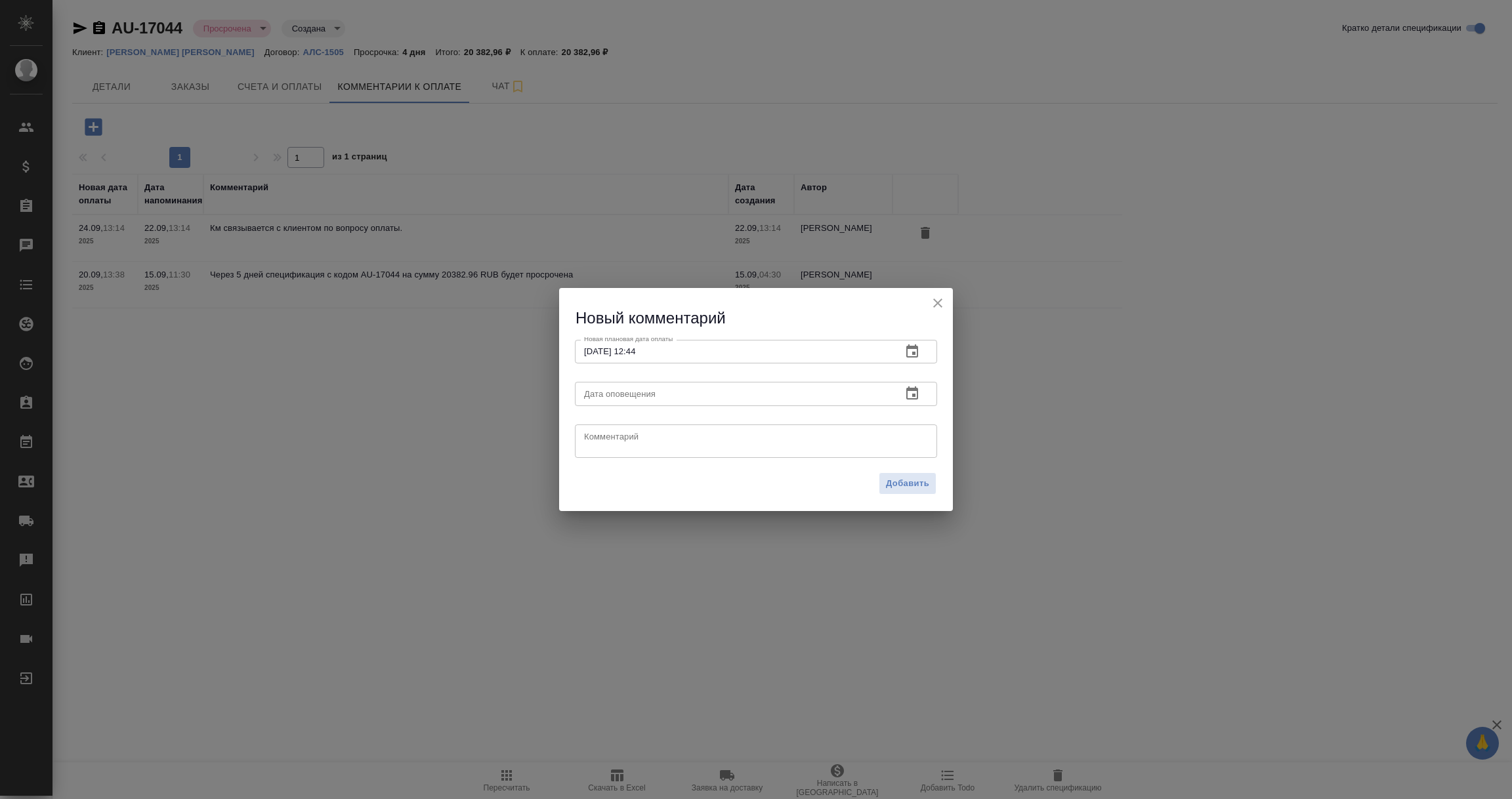
click at [911, 393] on icon "button" at bounding box center [912, 393] width 16 height 16
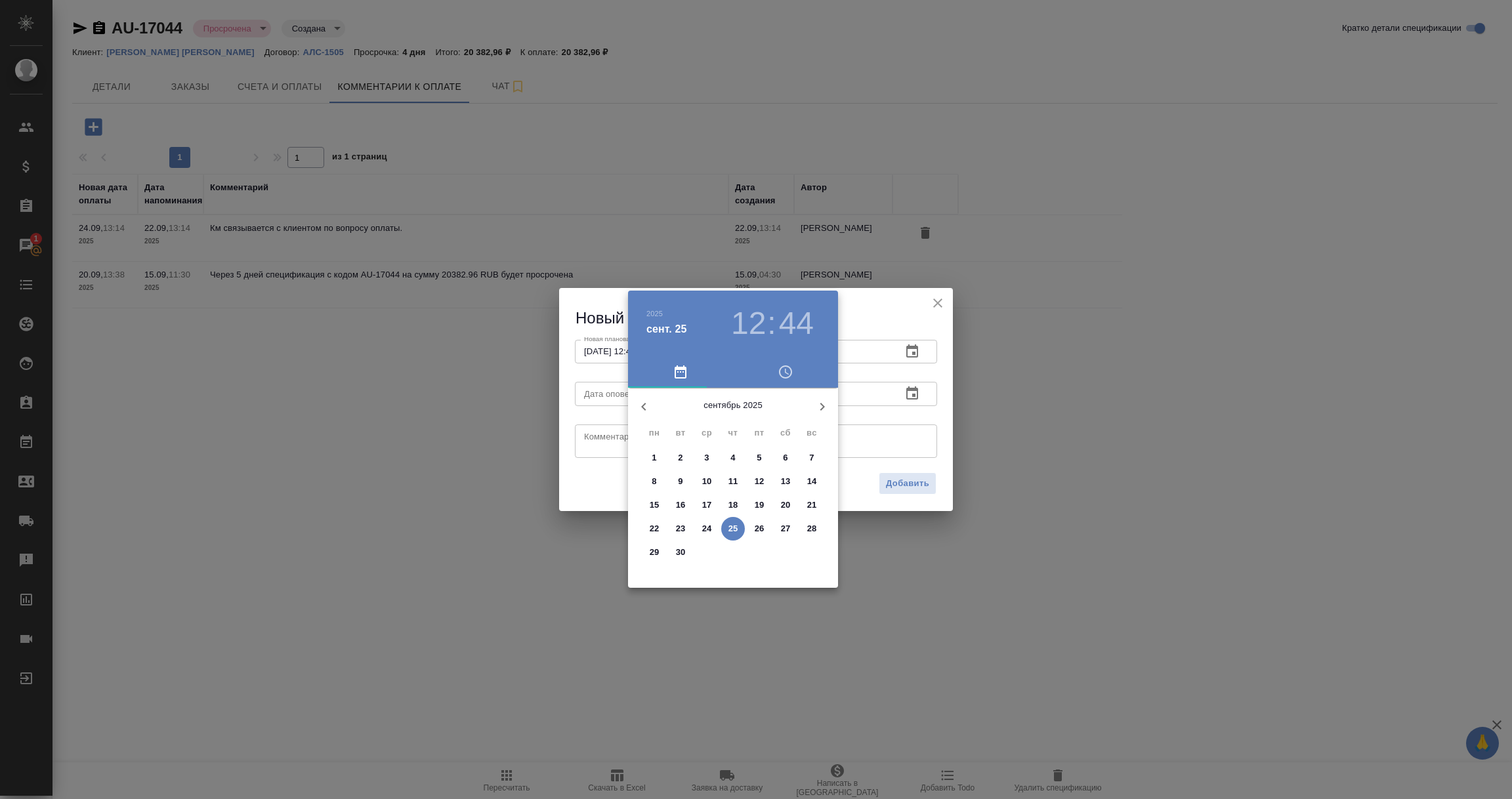
click at [733, 533] on p "25" at bounding box center [733, 528] width 10 height 13
type input "[DATE] 12:44"
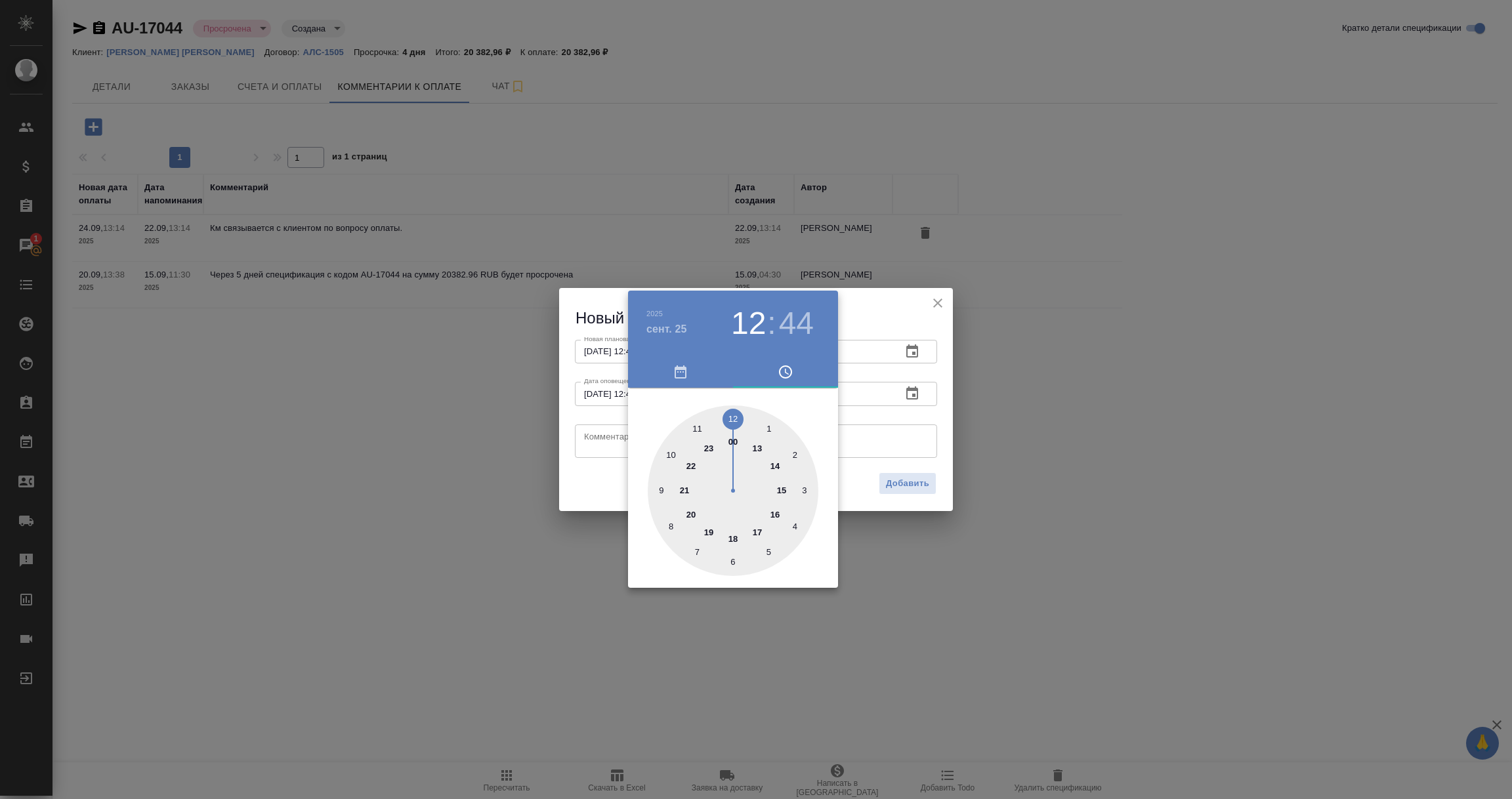
click at [609, 443] on div at bounding box center [756, 400] width 1512 height 799
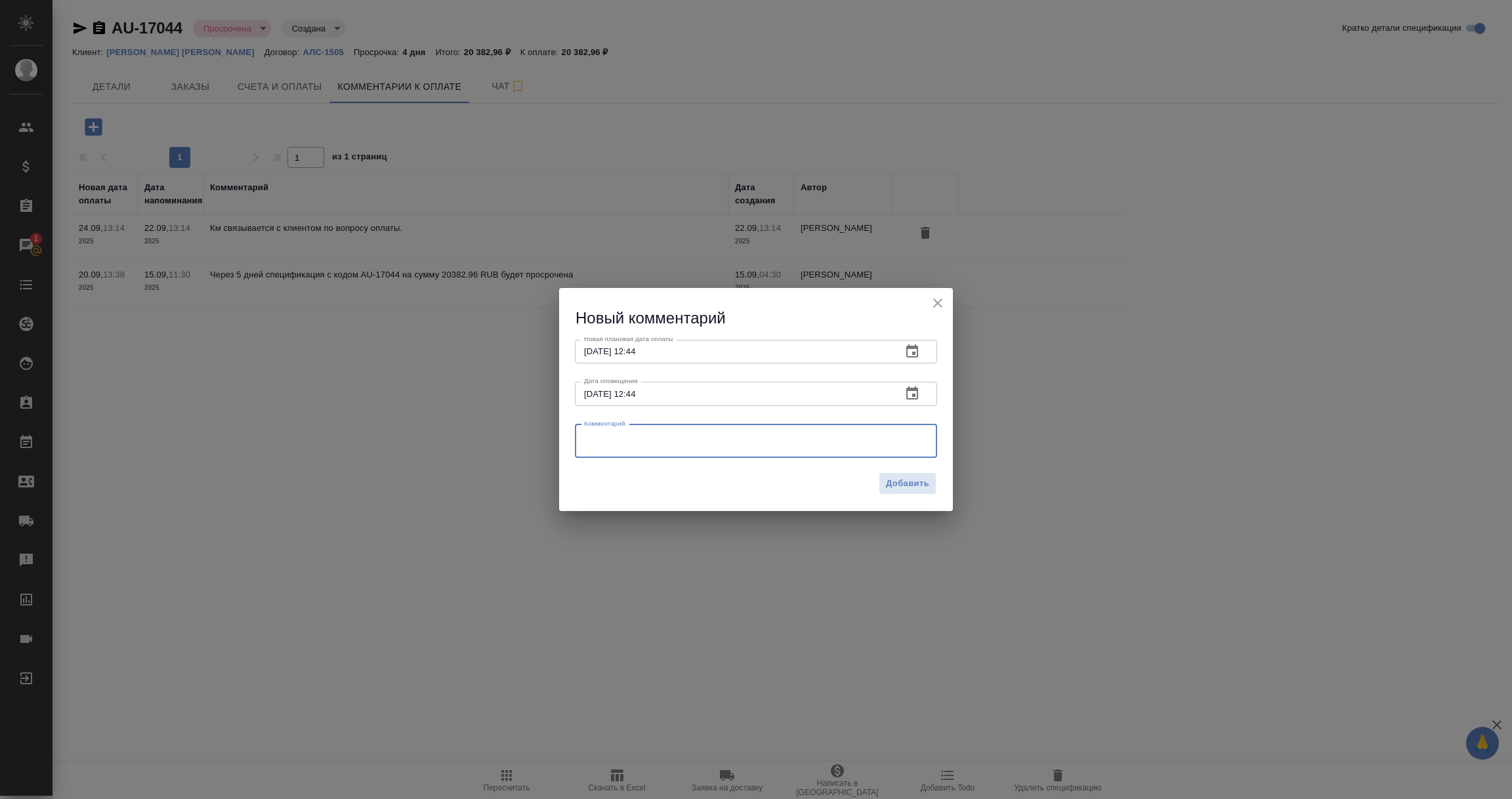
click at [609, 443] on textarea at bounding box center [756, 441] width 344 height 20
paste textarea "[PERSON_NAME] П связалась с клиентом, обсудила оплату и передала сканы неоплаче…"
type textarea "[PERSON_NAME] П связалась с клиентом, обсудила оплату и передала сканы неоплаче…"
click at [904, 492] on button "Добавить" at bounding box center [907, 484] width 58 height 23
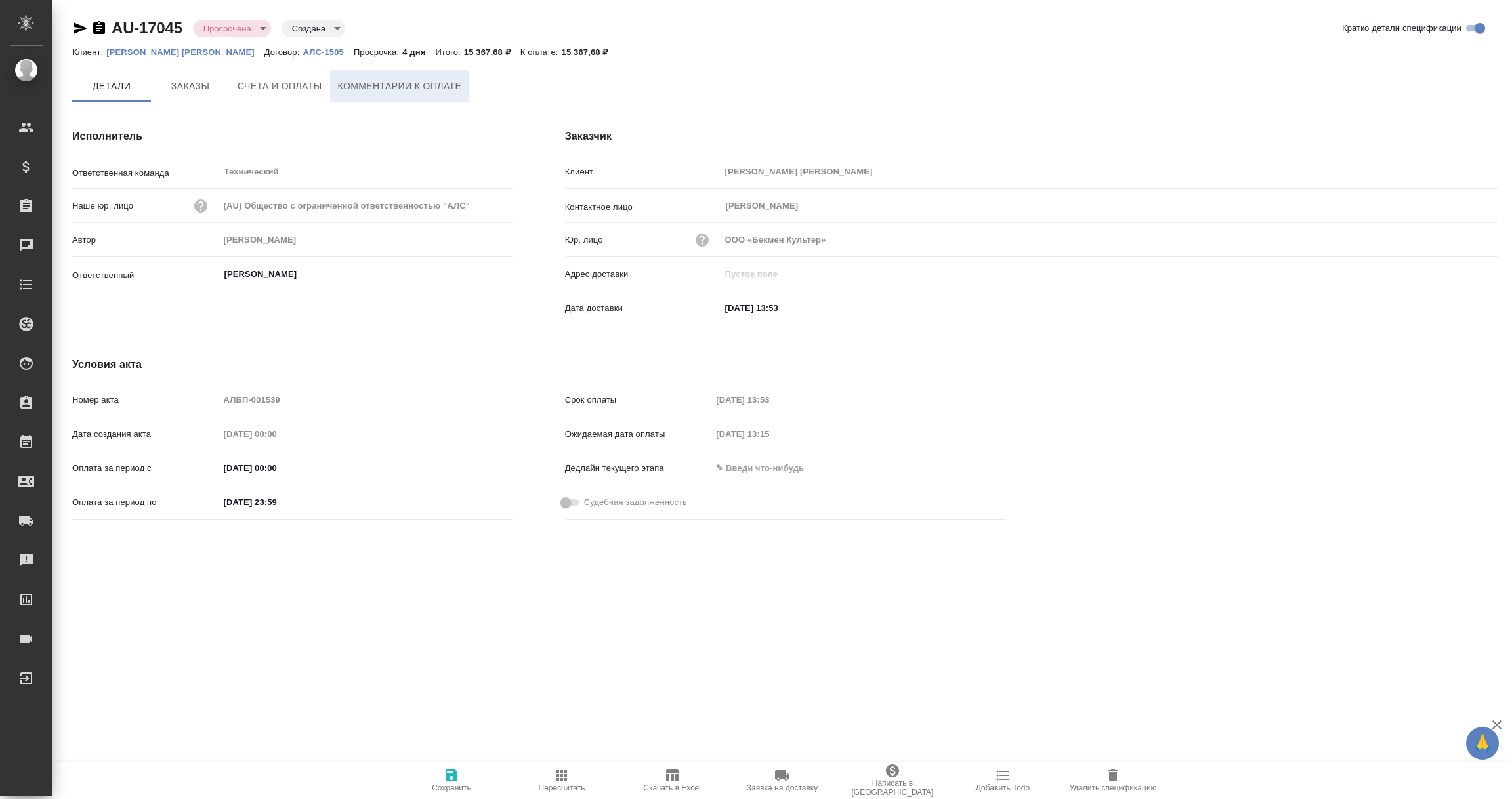
click at [397, 87] on span "Комментарии к оплате" at bounding box center [400, 86] width 124 height 16
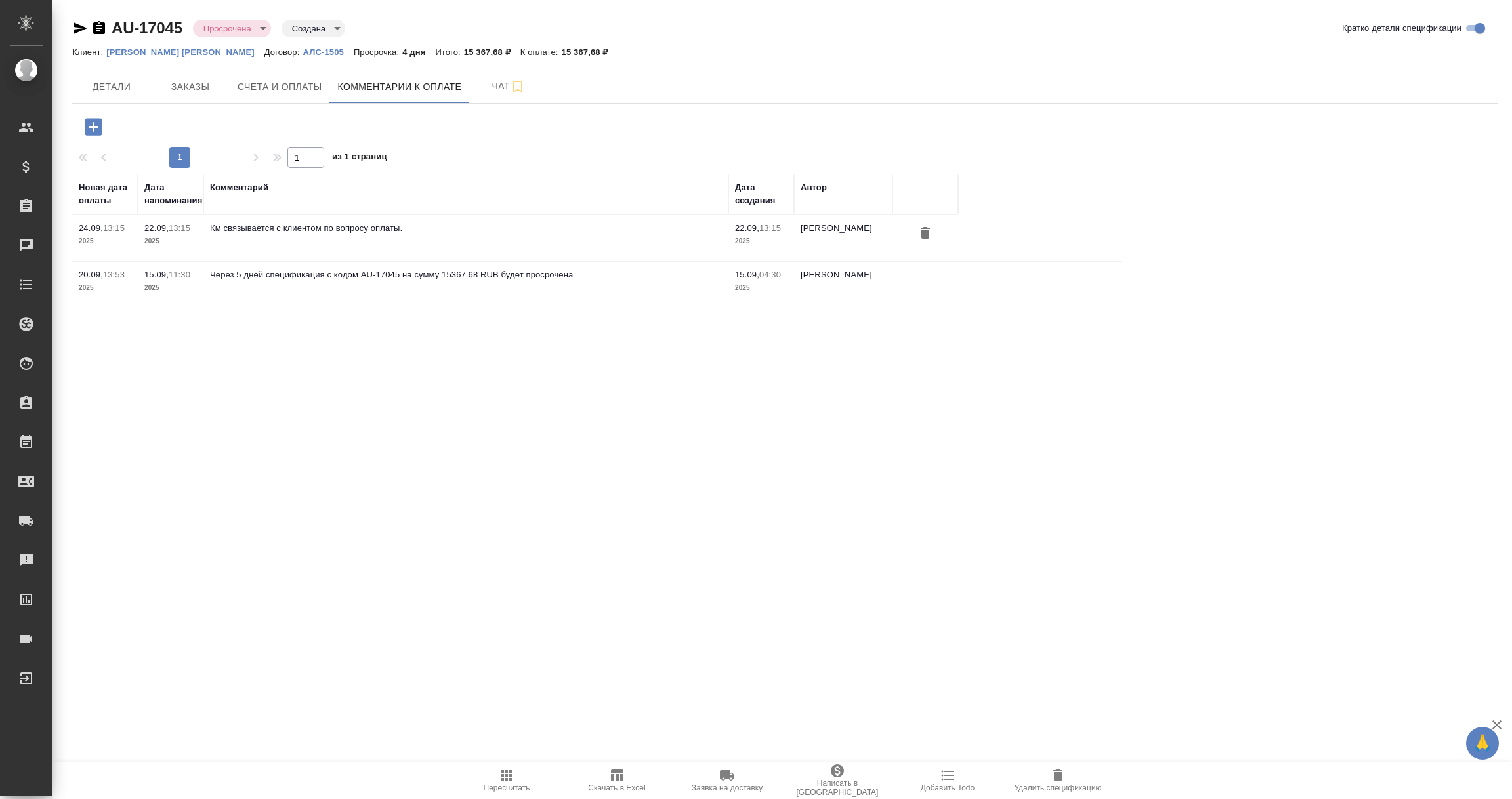
click at [95, 130] on icon "button" at bounding box center [93, 127] width 17 height 17
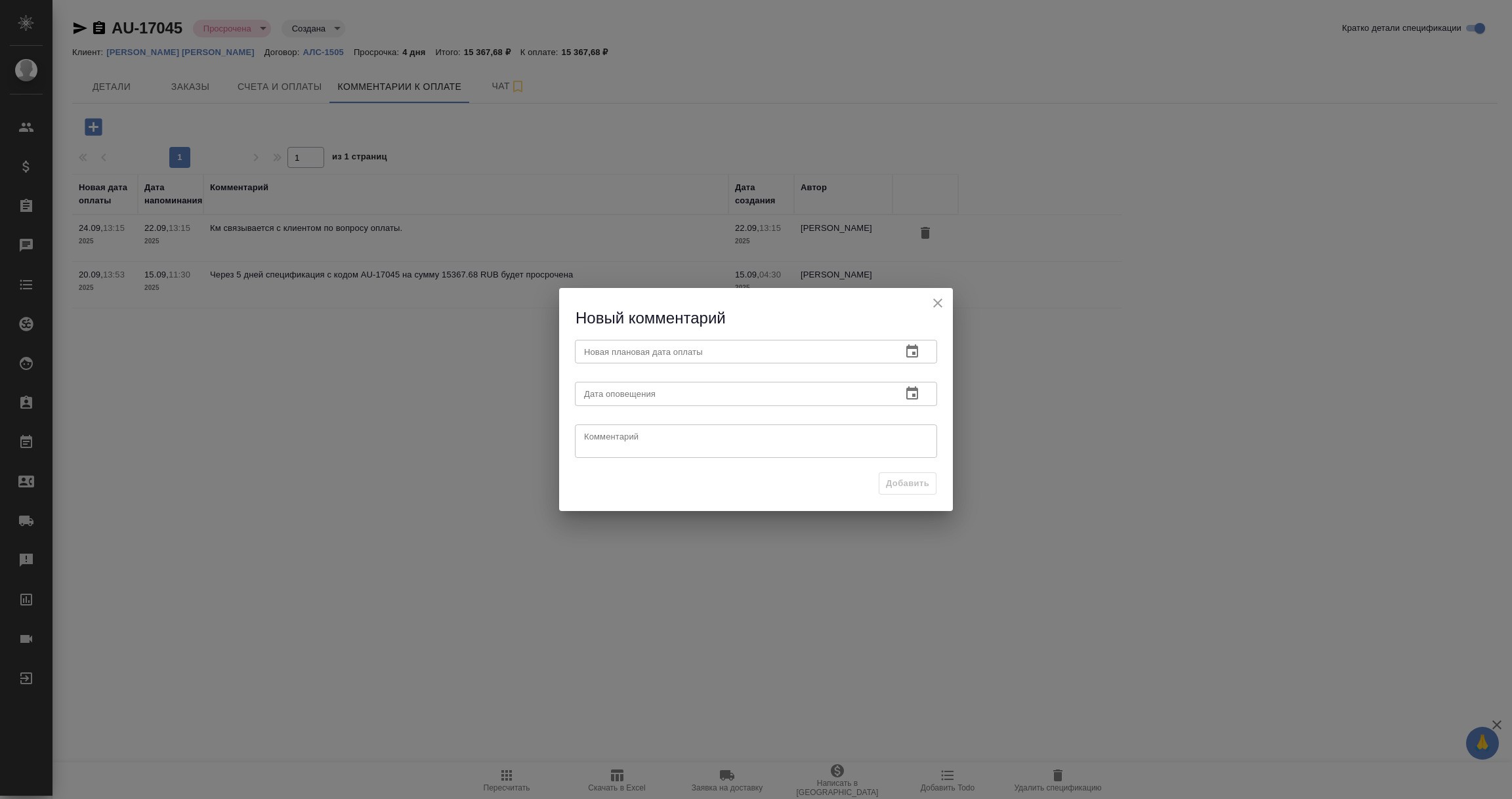
click at [915, 355] on icon "button" at bounding box center [912, 351] width 16 height 16
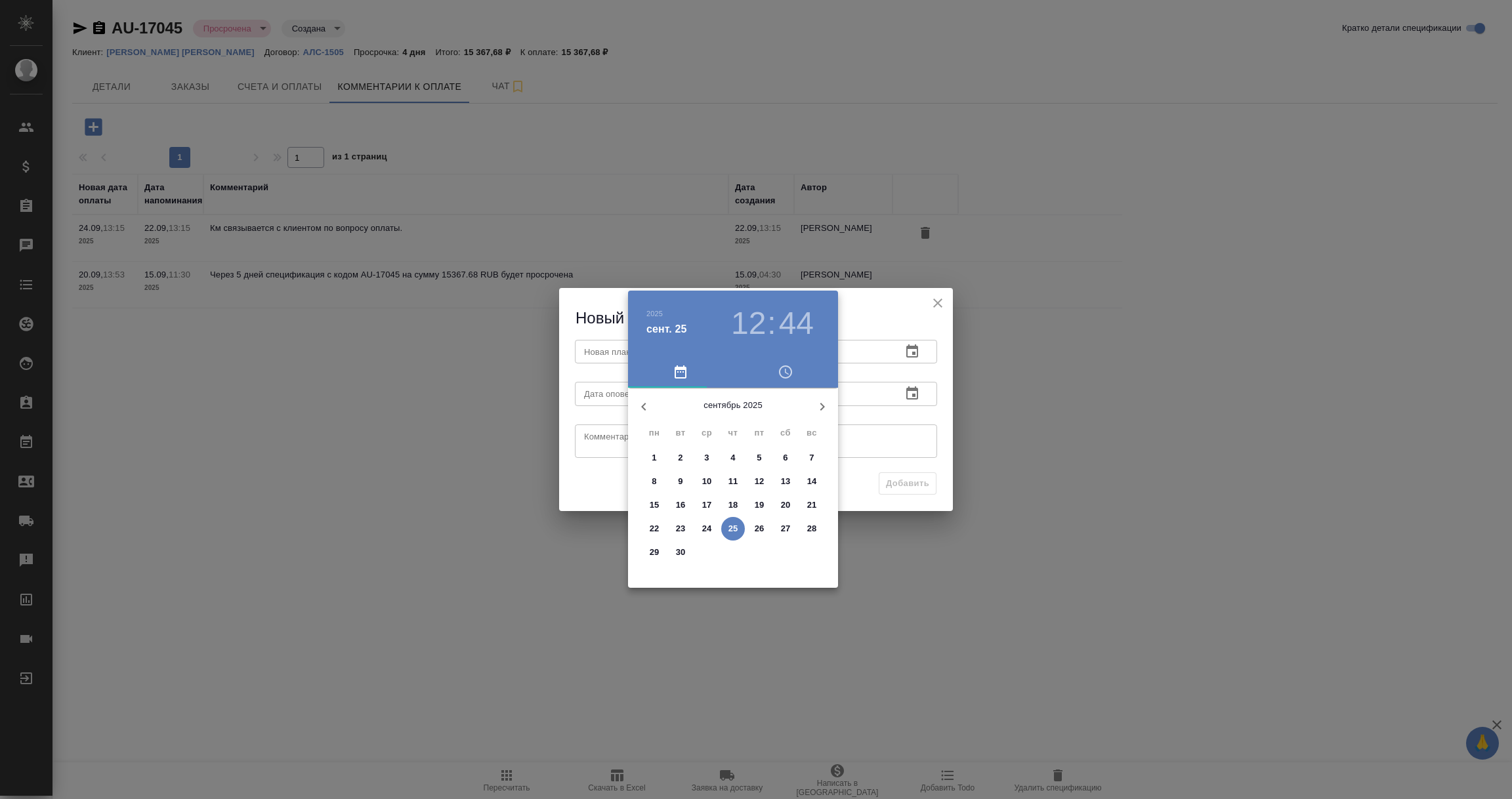
click at [679, 550] on p "30" at bounding box center [680, 552] width 10 height 13
type input "[DATE] 12:44"
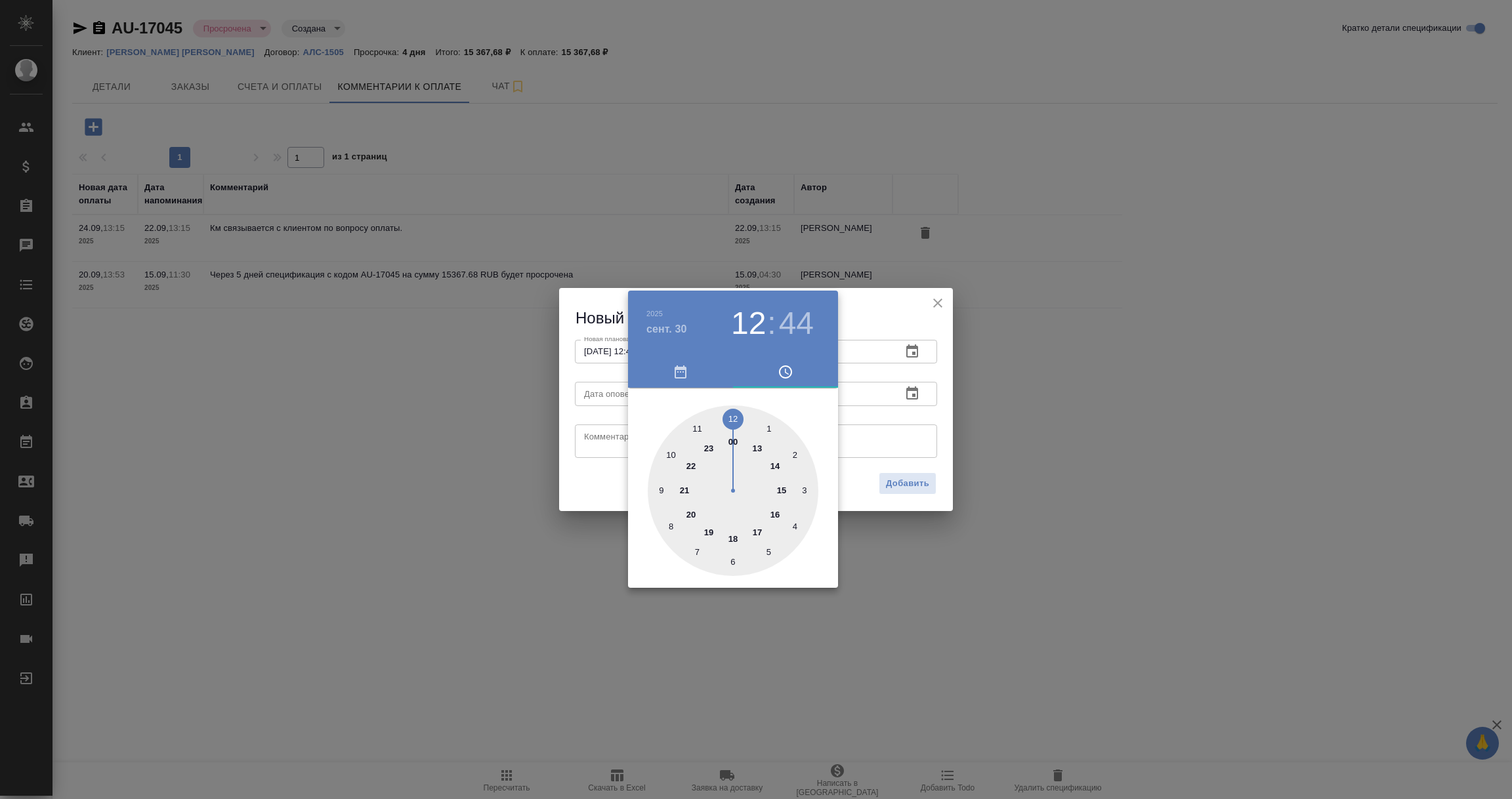
click at [904, 442] on div at bounding box center [756, 400] width 1512 height 799
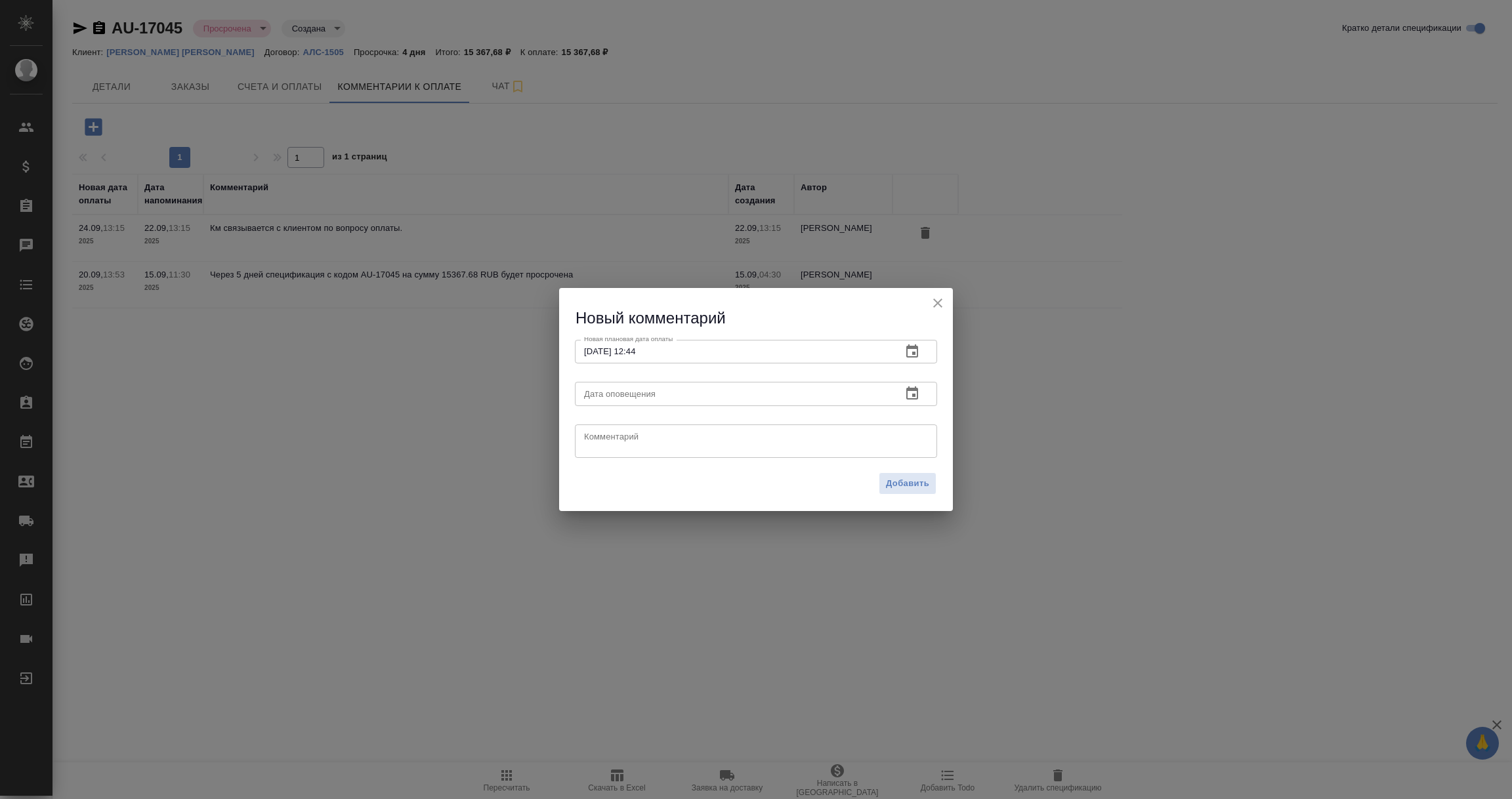
click at [913, 395] on icon "button" at bounding box center [911, 393] width 12 height 13
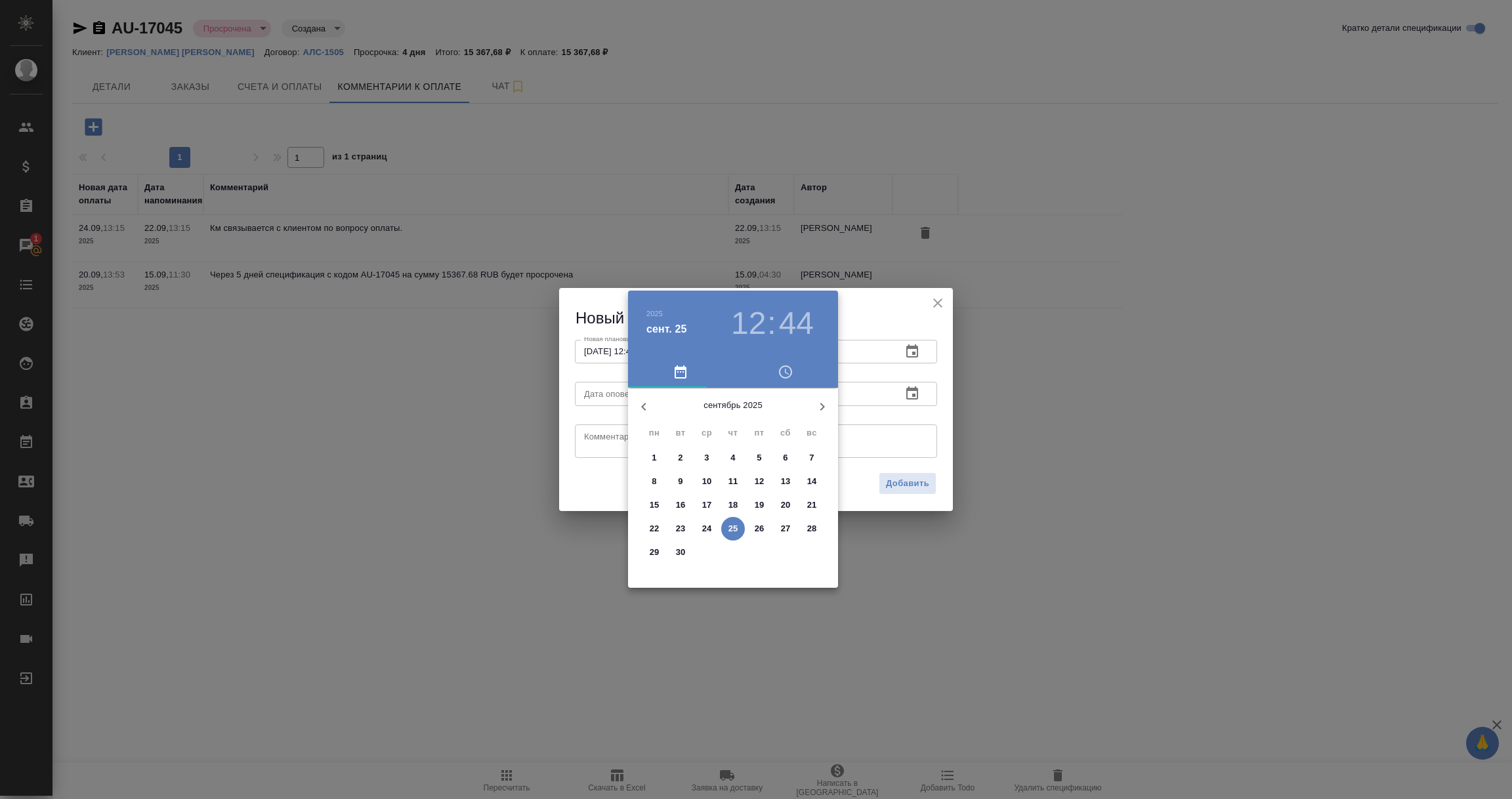
click at [735, 527] on p "25" at bounding box center [733, 528] width 10 height 13
type input "[DATE] 12:44"
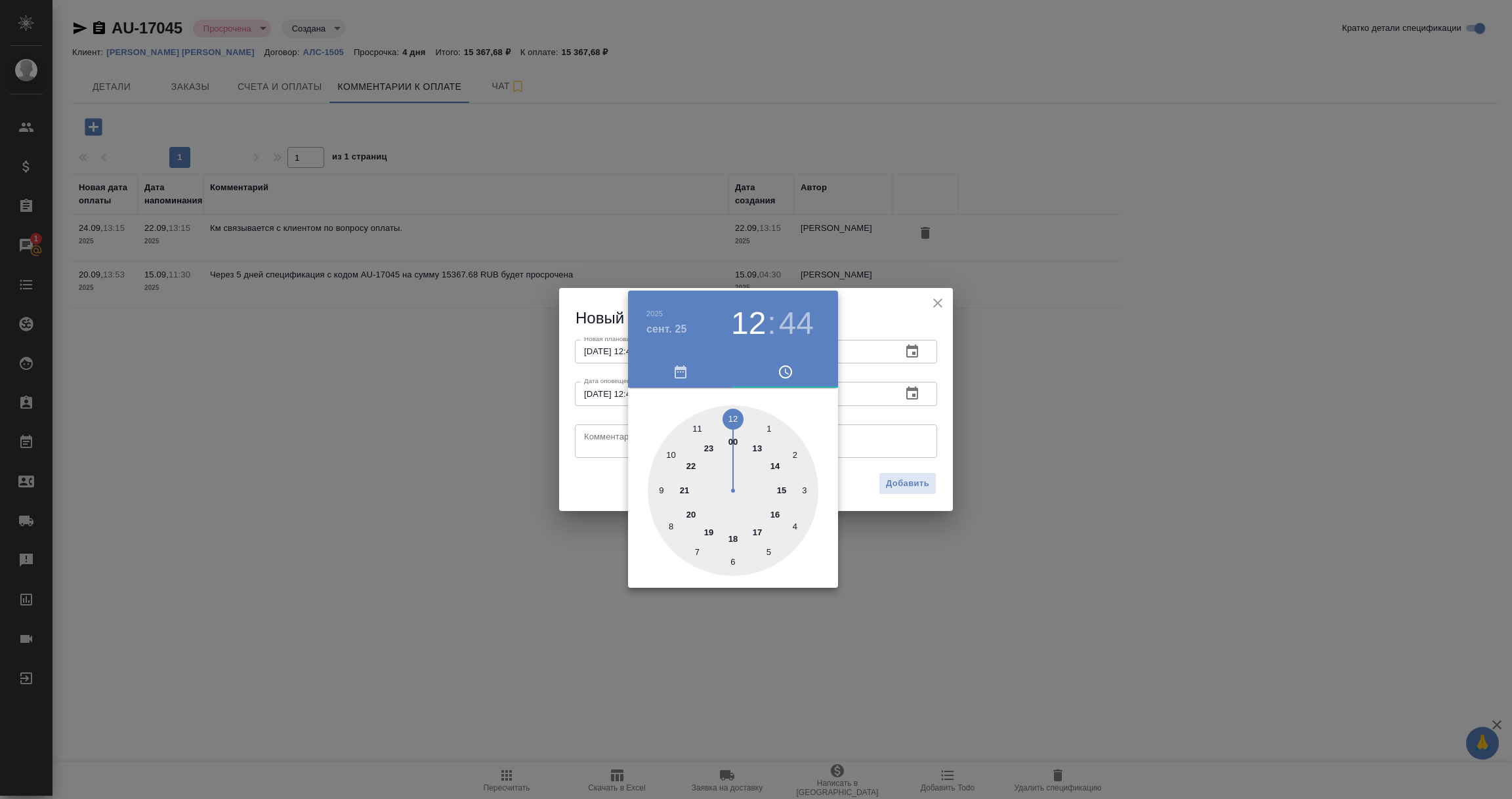
click at [601, 436] on div at bounding box center [756, 400] width 1512 height 799
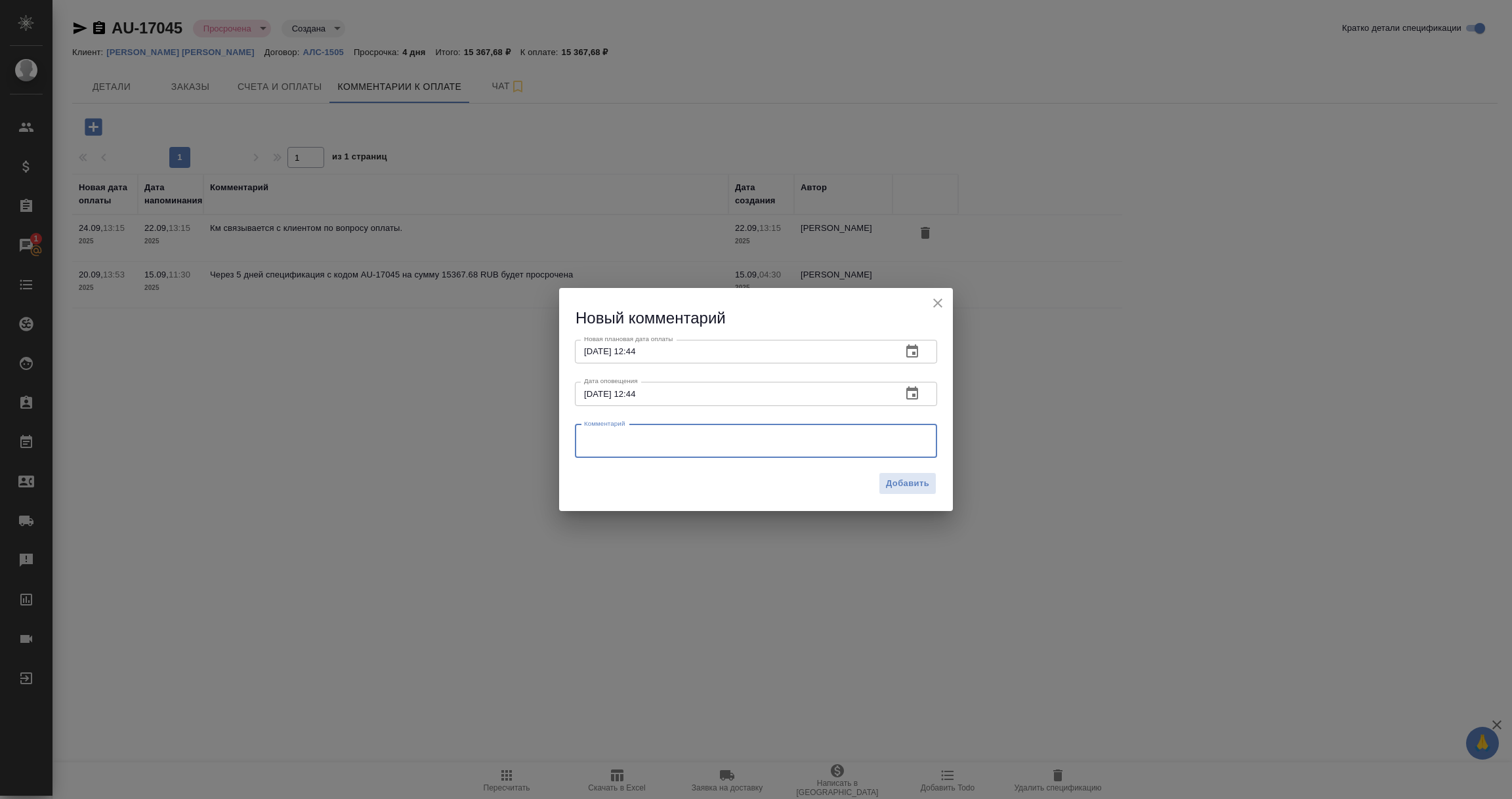
click at [601, 436] on textarea at bounding box center [756, 441] width 344 height 20
paste textarea "[PERSON_NAME] П связалась с клиентом, обсудила оплату и передала сканы неоплаче…"
type textarea "[PERSON_NAME] П связалась с клиентом, обсудила оплату и передала сканы неоплаче…"
click at [911, 487] on span "Добавить" at bounding box center [908, 484] width 43 height 15
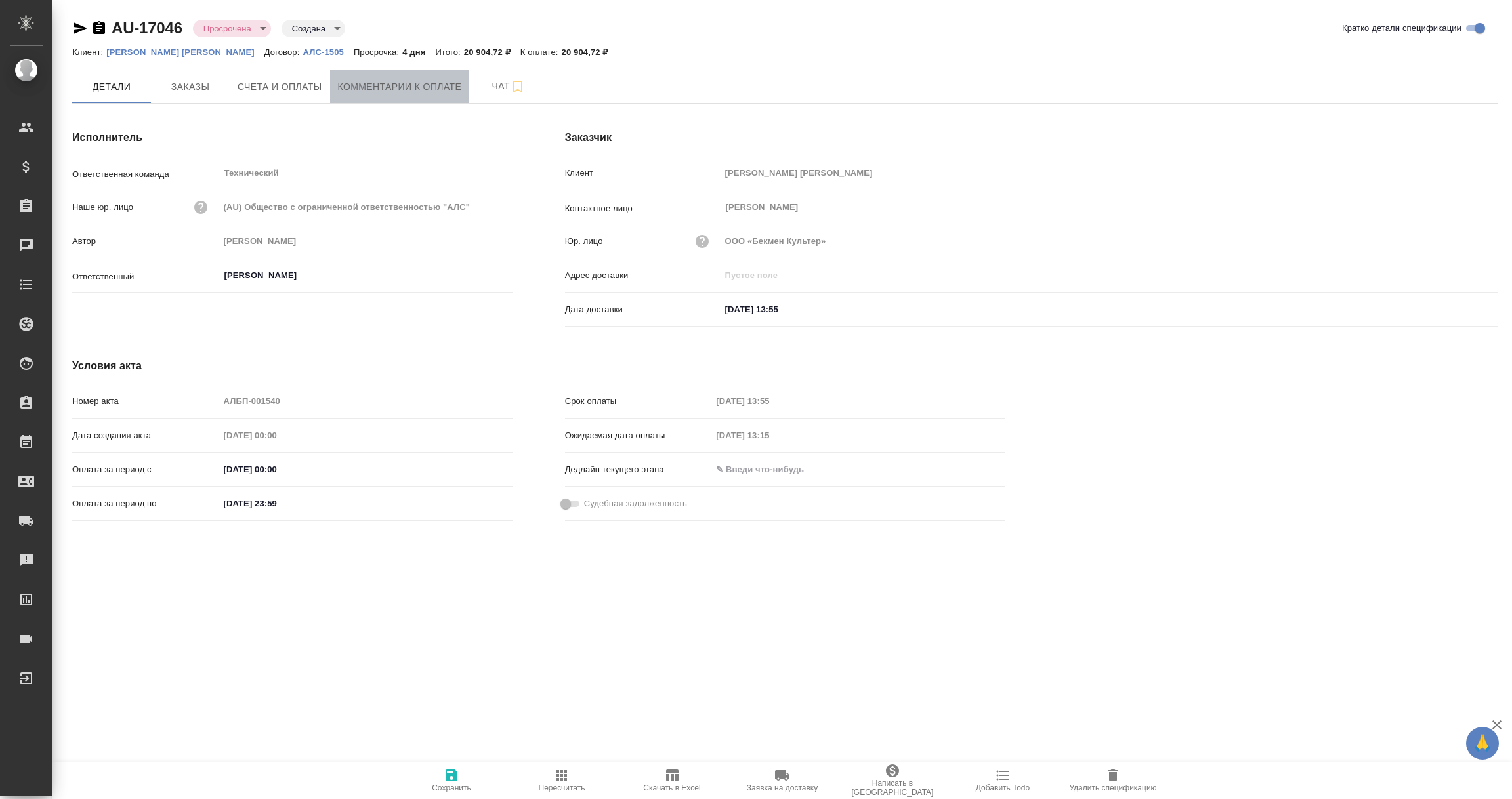
click at [369, 79] on span "Комментарии к оплате" at bounding box center [400, 87] width 124 height 16
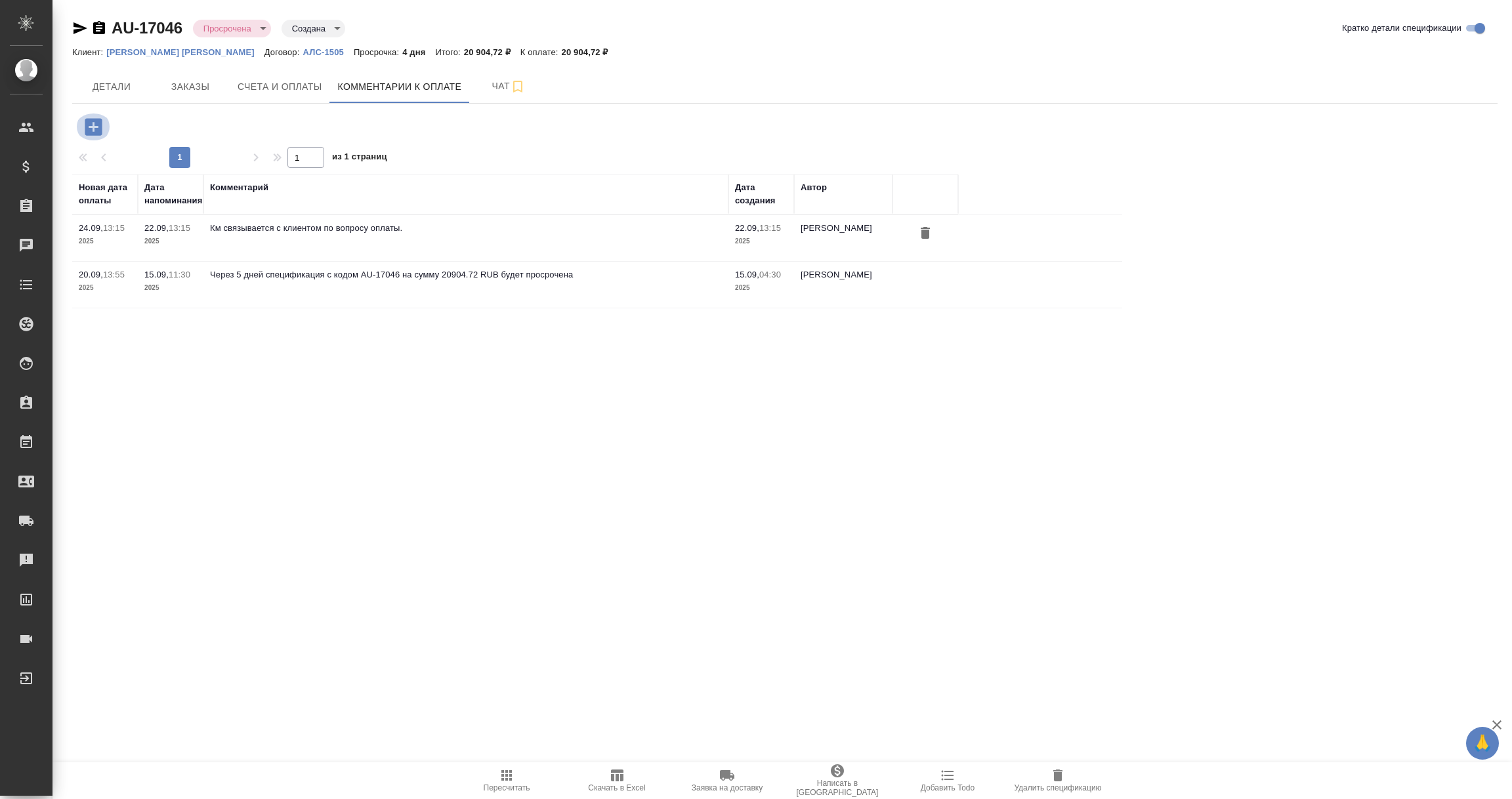
click at [95, 121] on icon "button" at bounding box center [93, 127] width 17 height 17
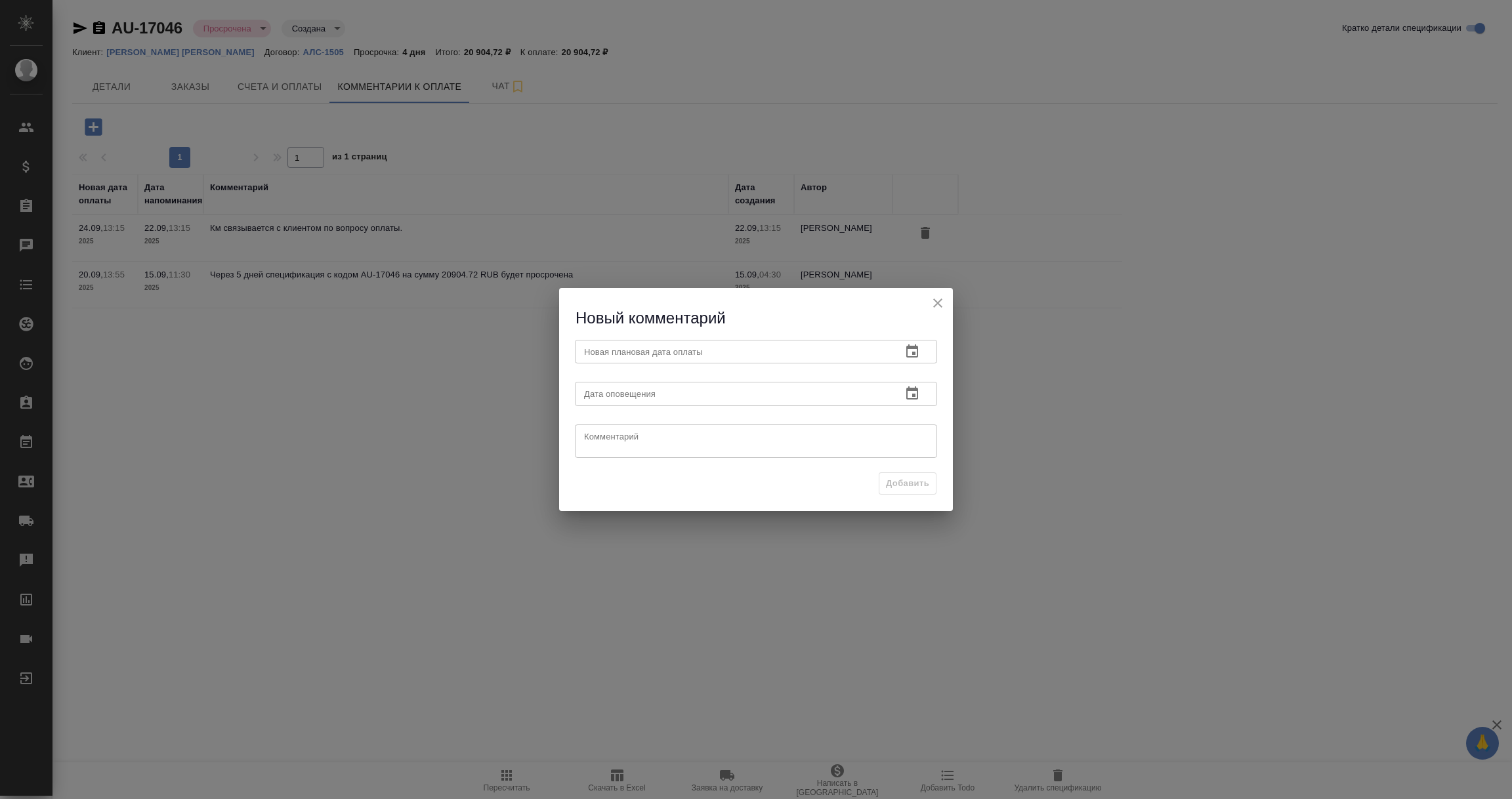
click at [916, 357] on icon "button" at bounding box center [911, 350] width 12 height 13
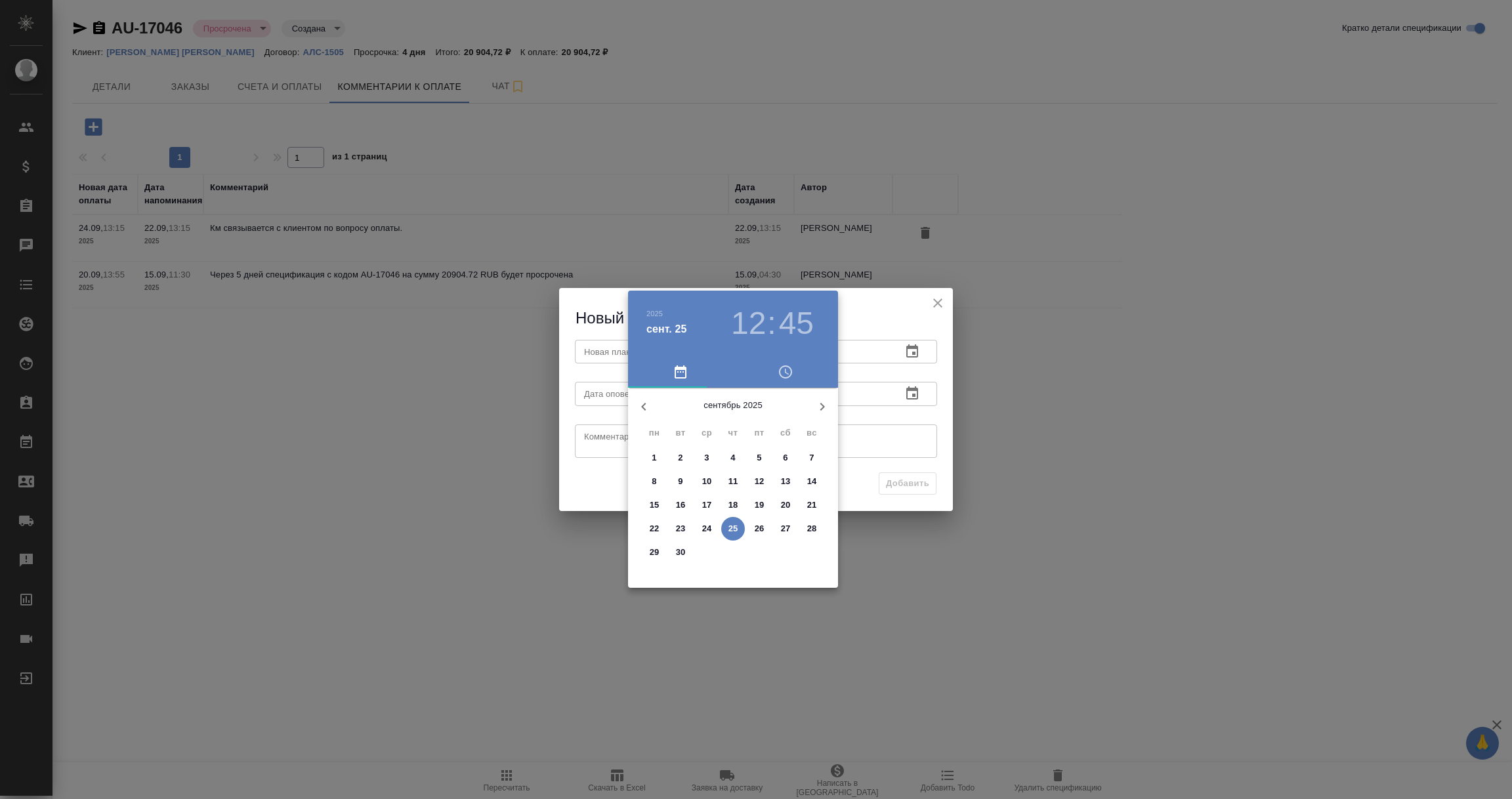
click at [674, 550] on span "30" at bounding box center [680, 552] width 24 height 13
type input "[DATE] 12:45"
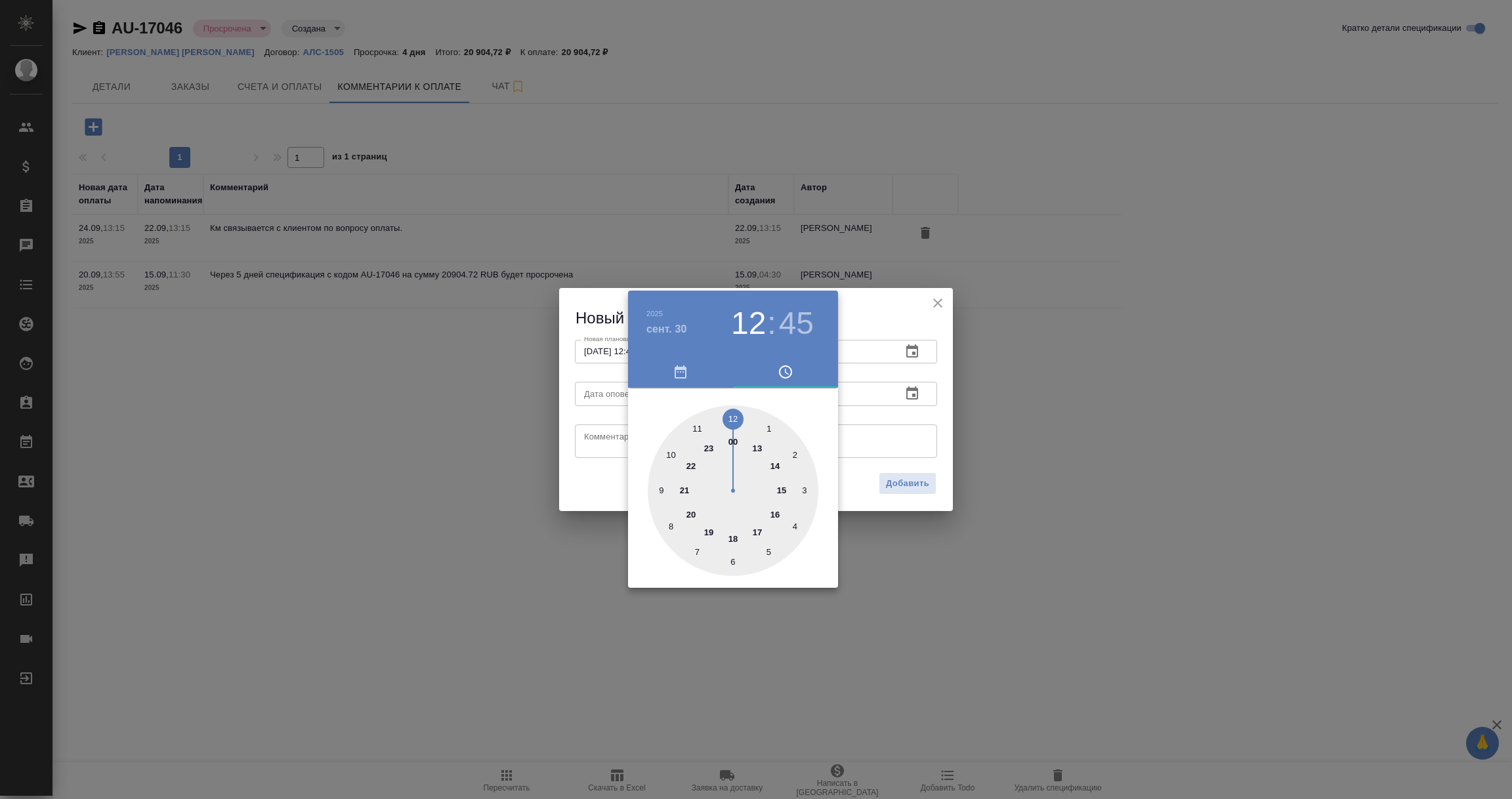
click at [874, 427] on div at bounding box center [756, 400] width 1512 height 799
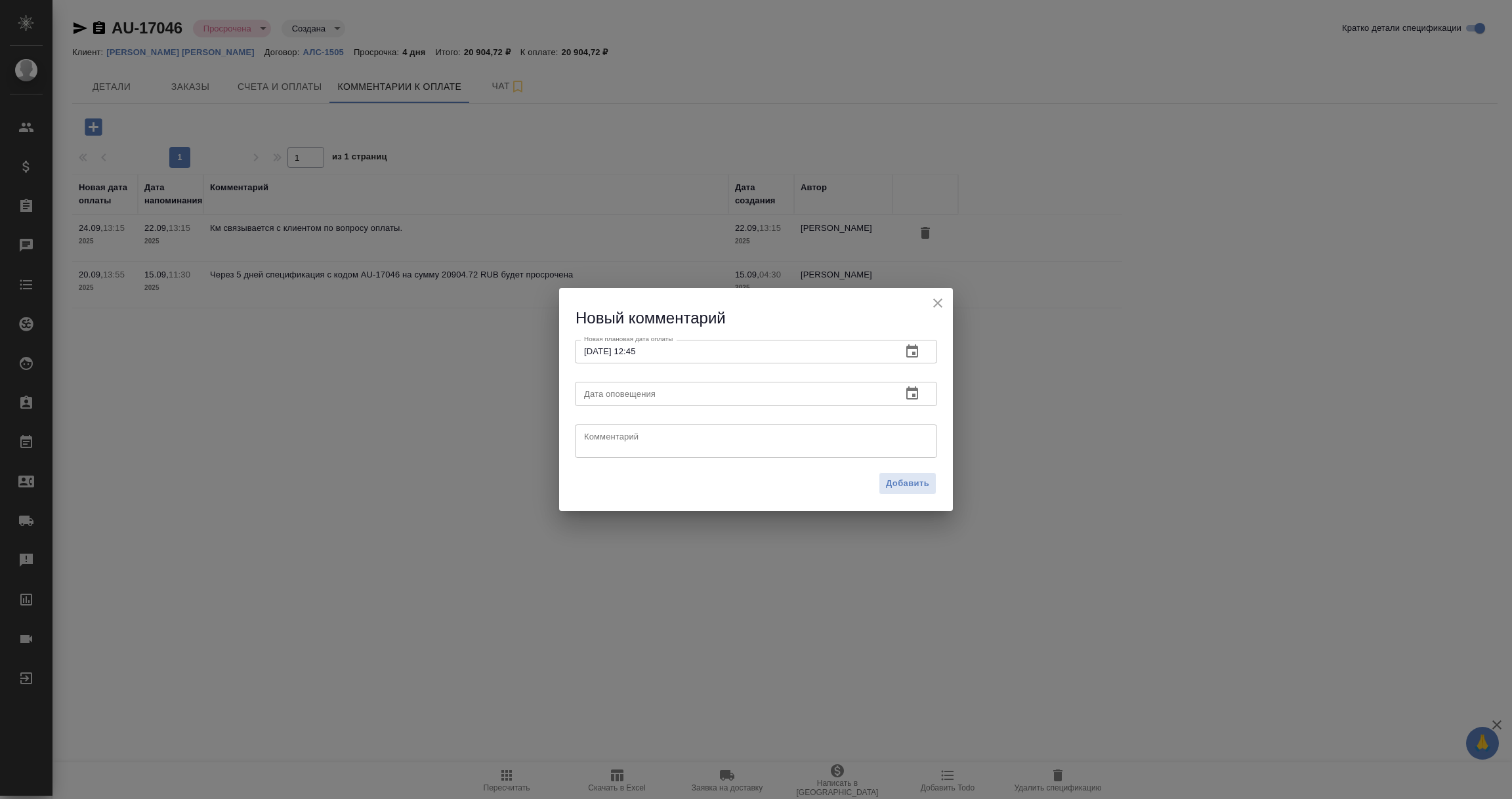
click at [911, 387] on icon "button" at bounding box center [912, 393] width 16 height 16
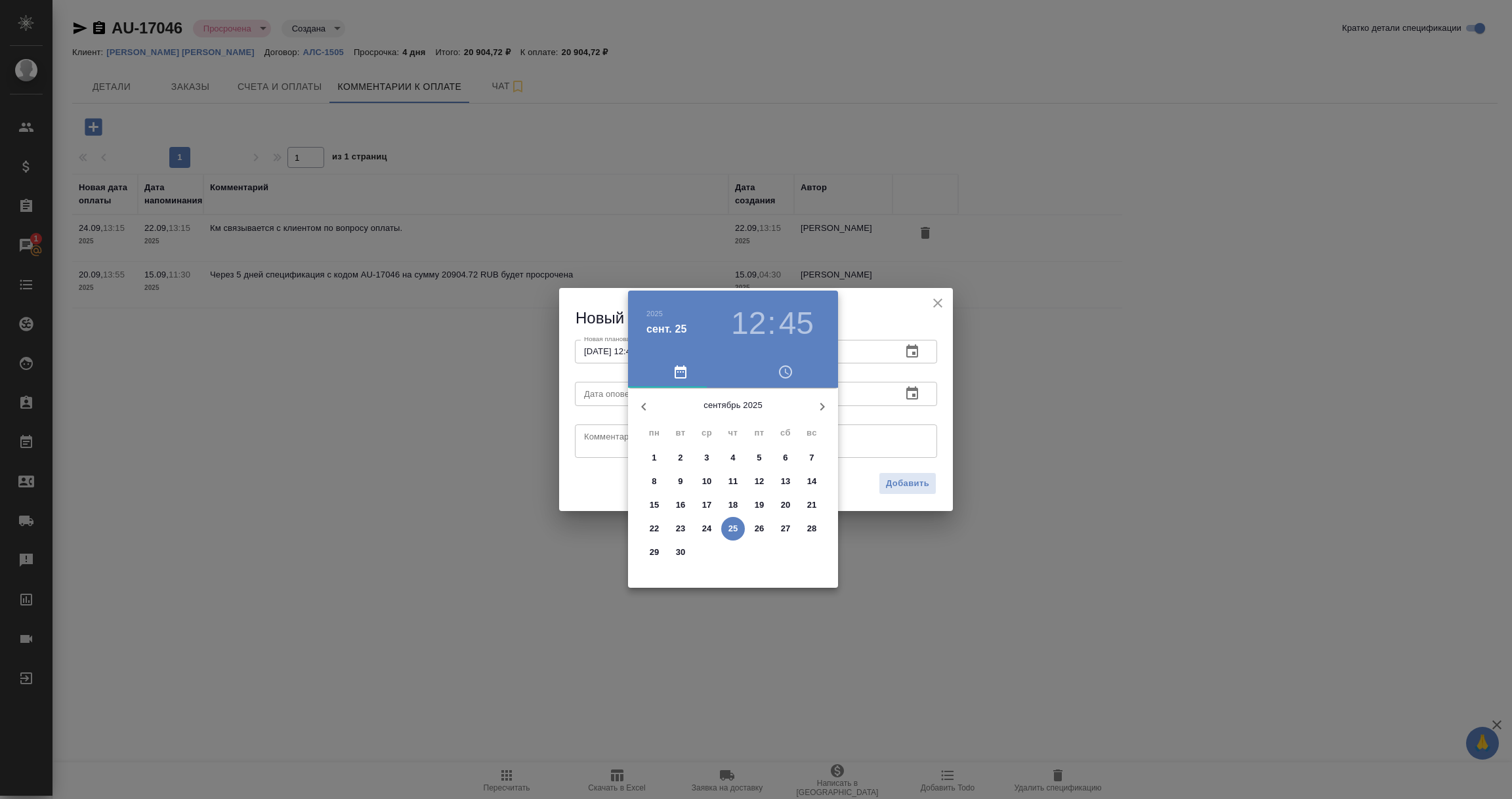
click at [735, 526] on p "25" at bounding box center [733, 528] width 10 height 13
type input "[DATE] 12:45"
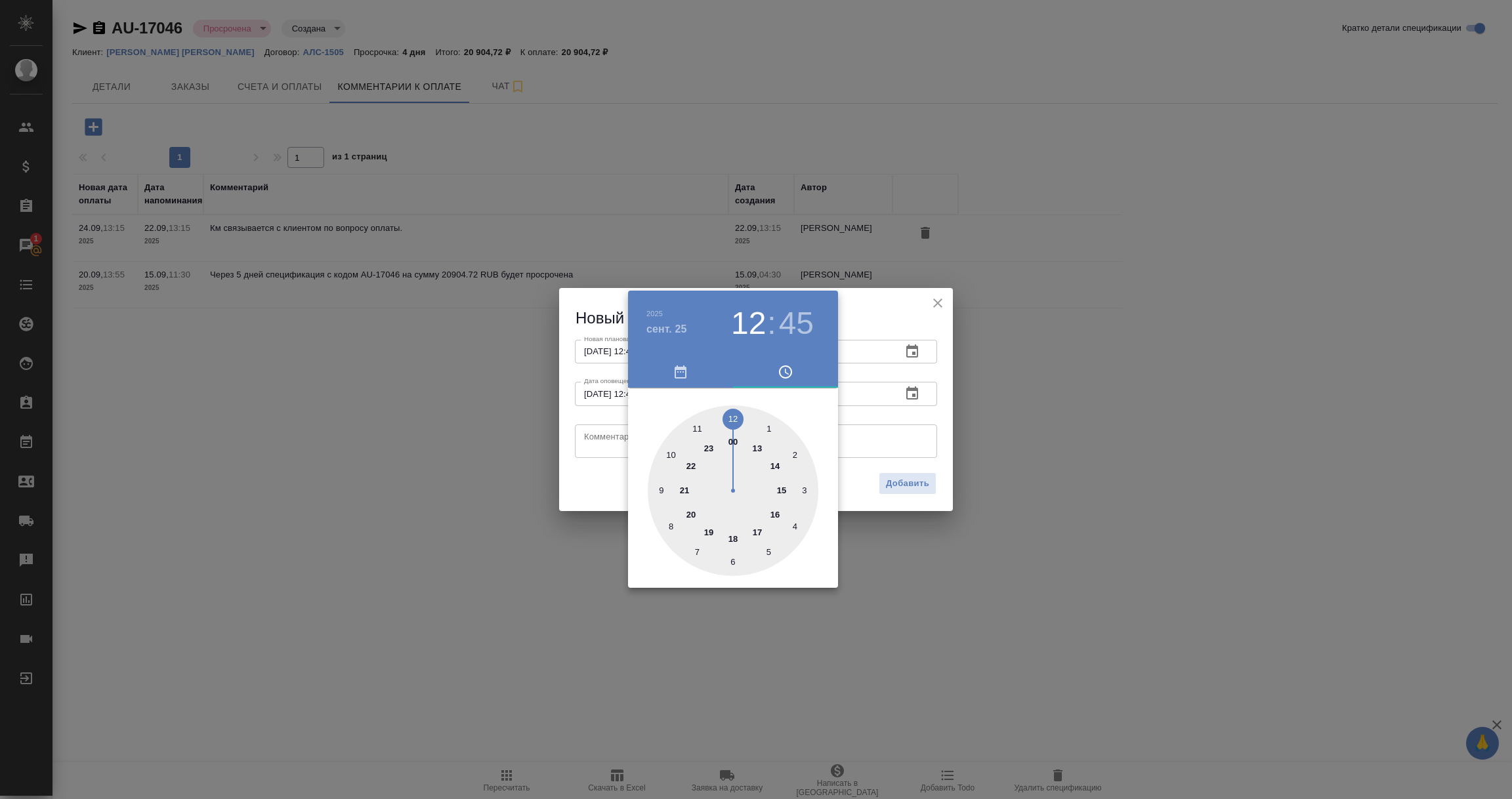
click at [579, 436] on div at bounding box center [756, 400] width 1512 height 799
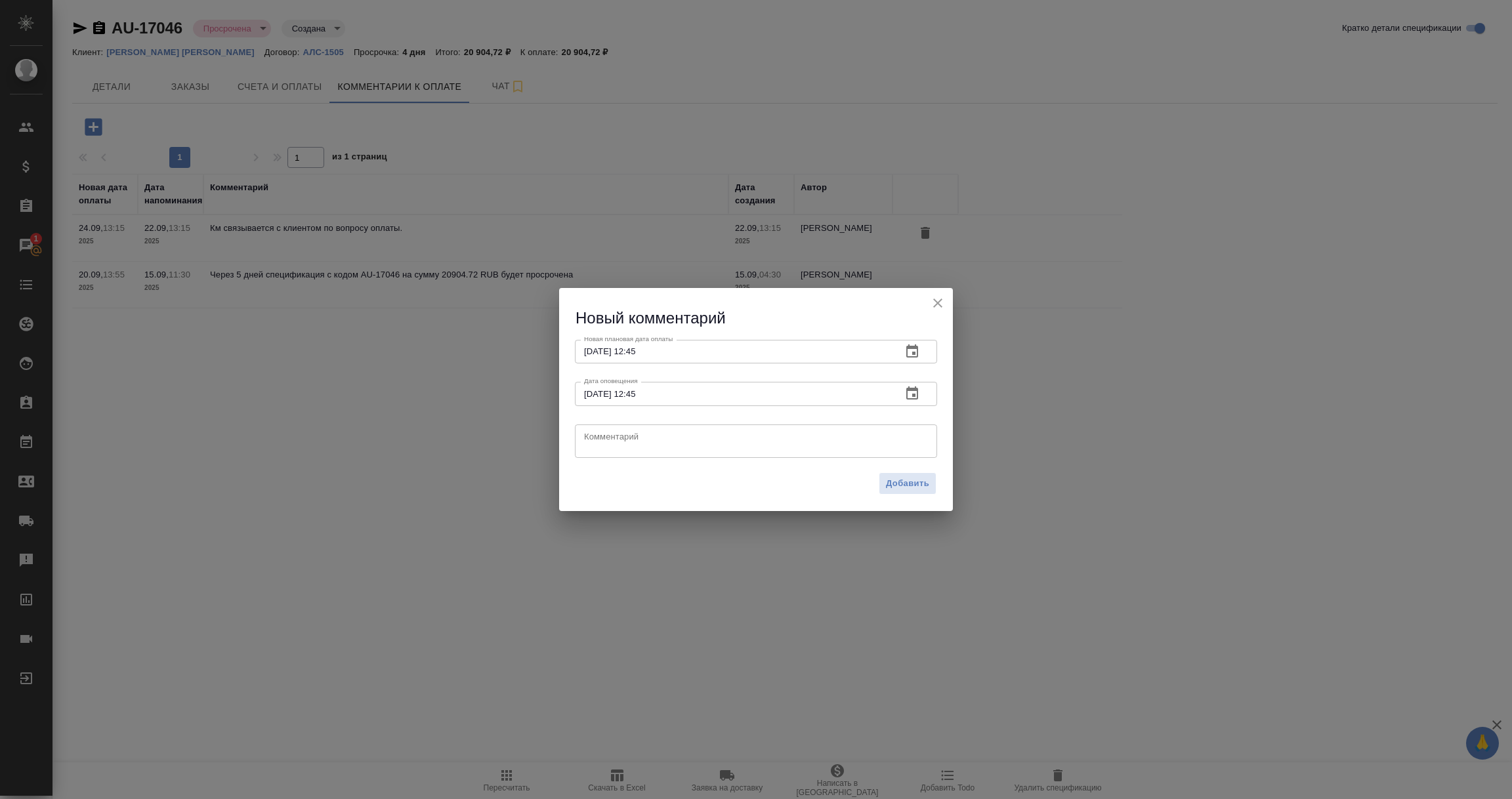
click at [580, 436] on div "x Комментарий" at bounding box center [756, 441] width 362 height 34
paste textarea "[PERSON_NAME] П связалась с клиентом, обсудила оплату и передала сканы неоплаче…"
type textarea "[PERSON_NAME] П связалась с клиентом, обсудила оплату и передала сканы неоплаче…"
click at [914, 489] on span "Добавить" at bounding box center [908, 484] width 43 height 15
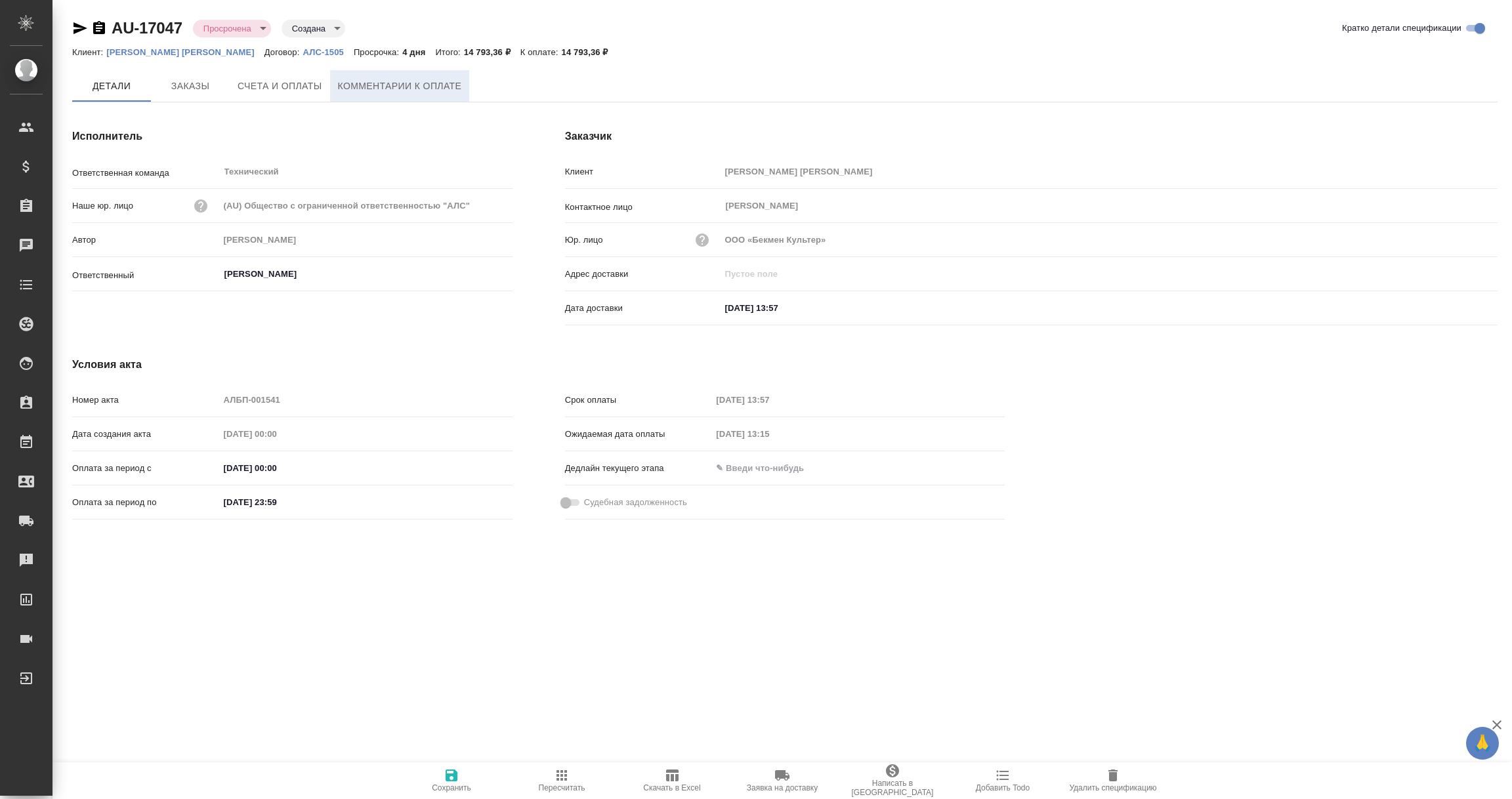
click at [384, 76] on button "Комментарии к оплате" at bounding box center [400, 86] width 140 height 31
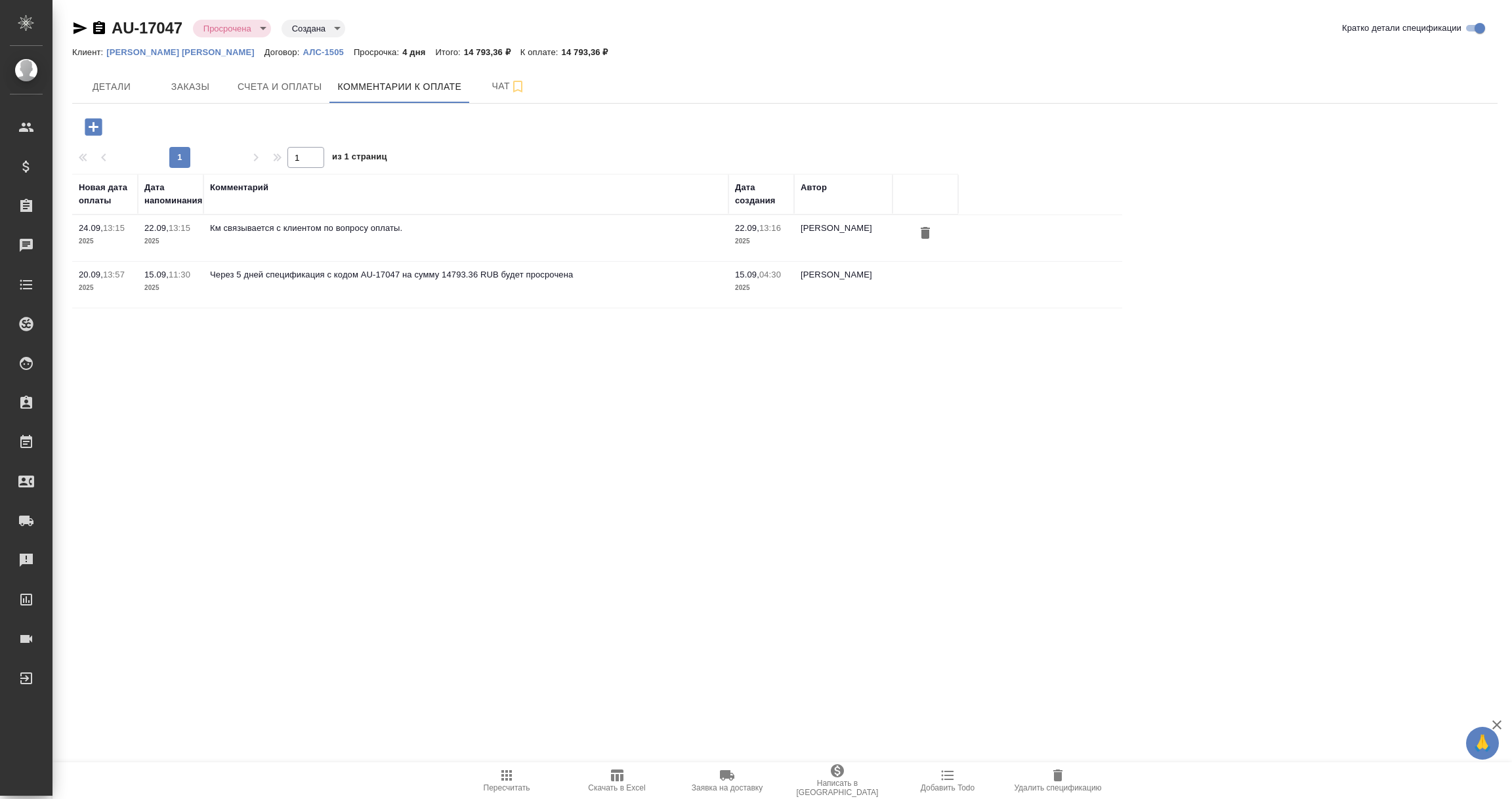
click at [95, 130] on icon "button" at bounding box center [93, 127] width 17 height 17
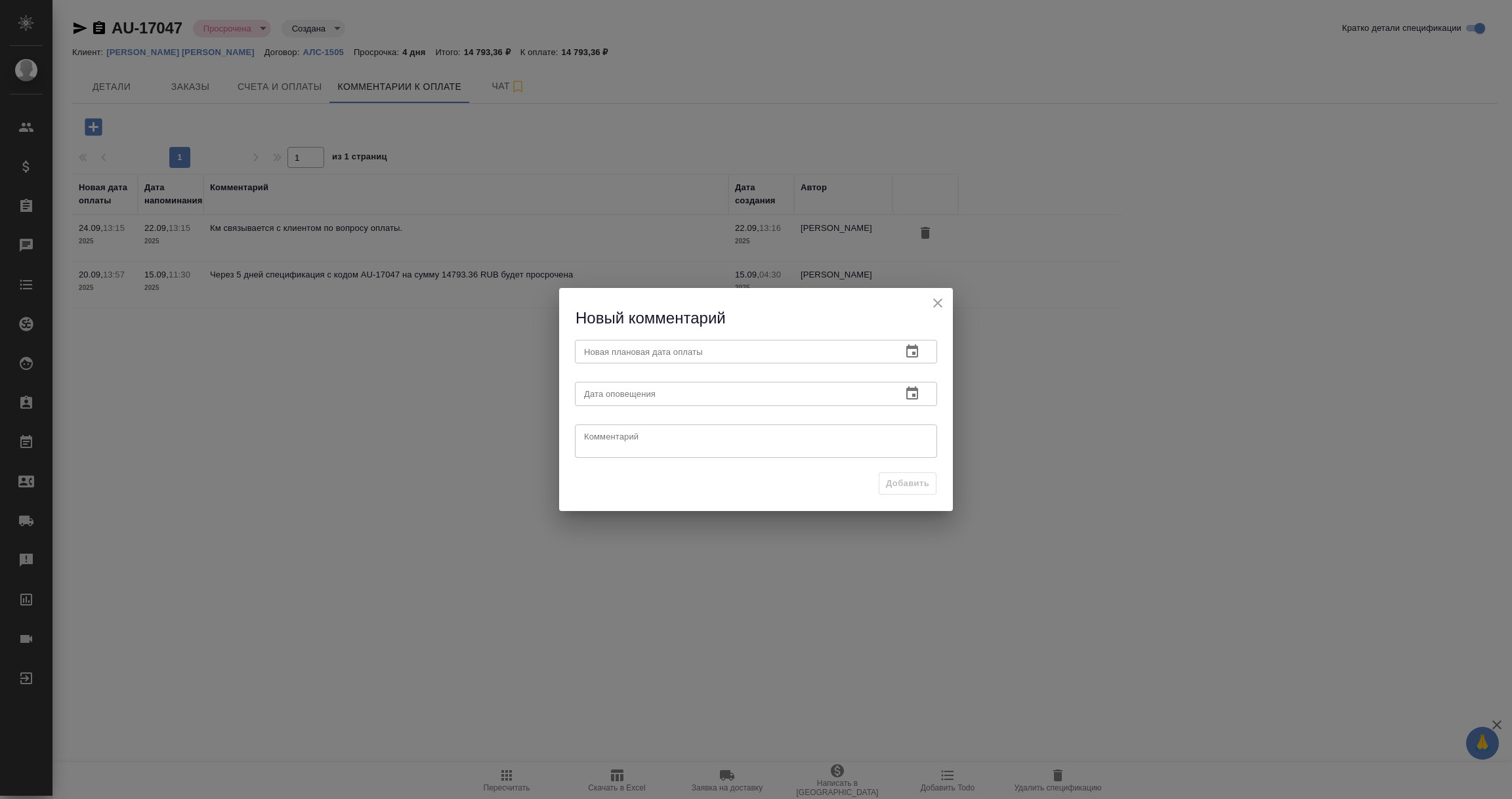
click at [915, 357] on icon "button" at bounding box center [912, 351] width 16 height 16
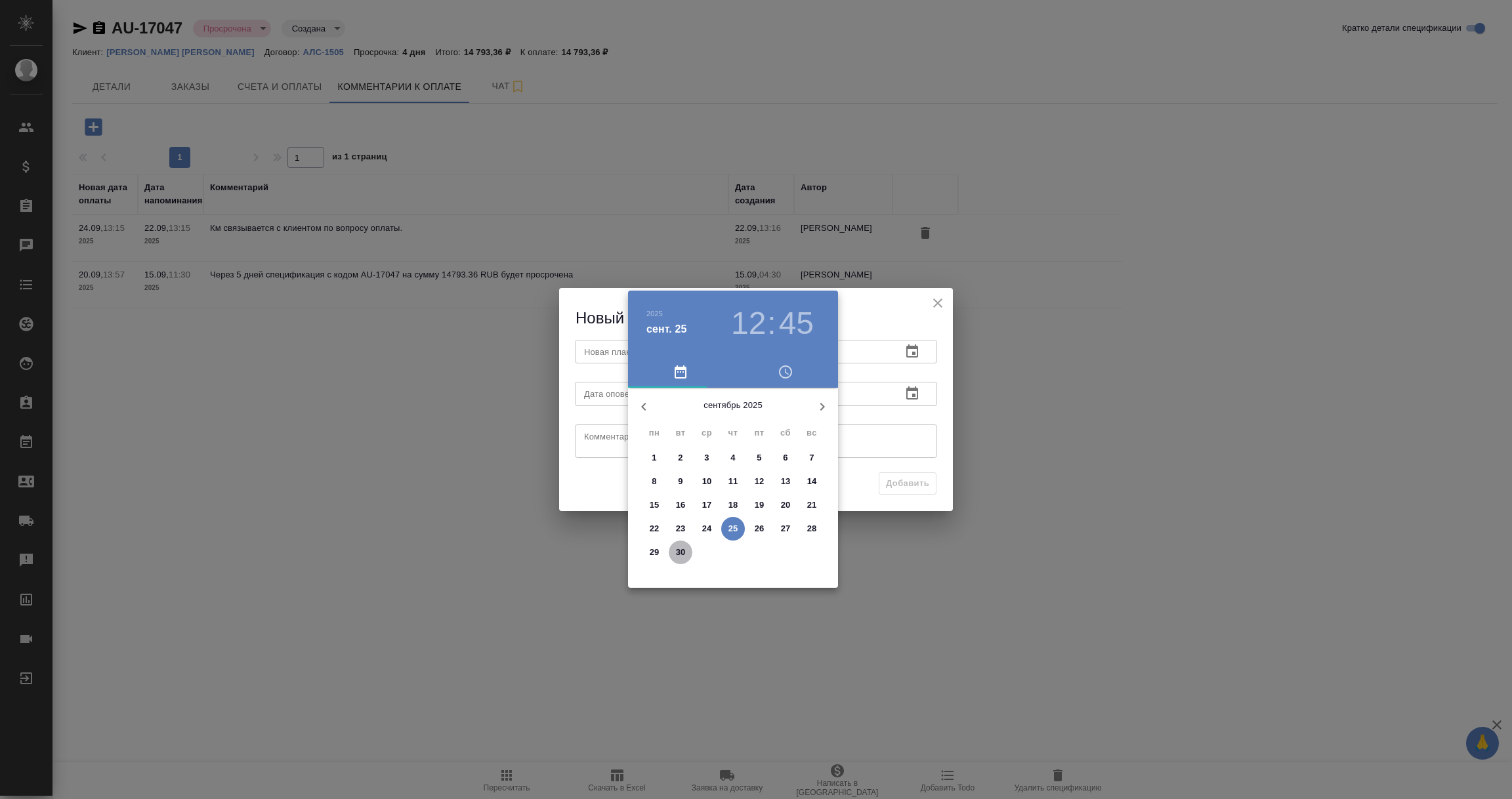
click at [676, 551] on p "30" at bounding box center [680, 552] width 10 height 13
type input "30.09.2025 12:45"
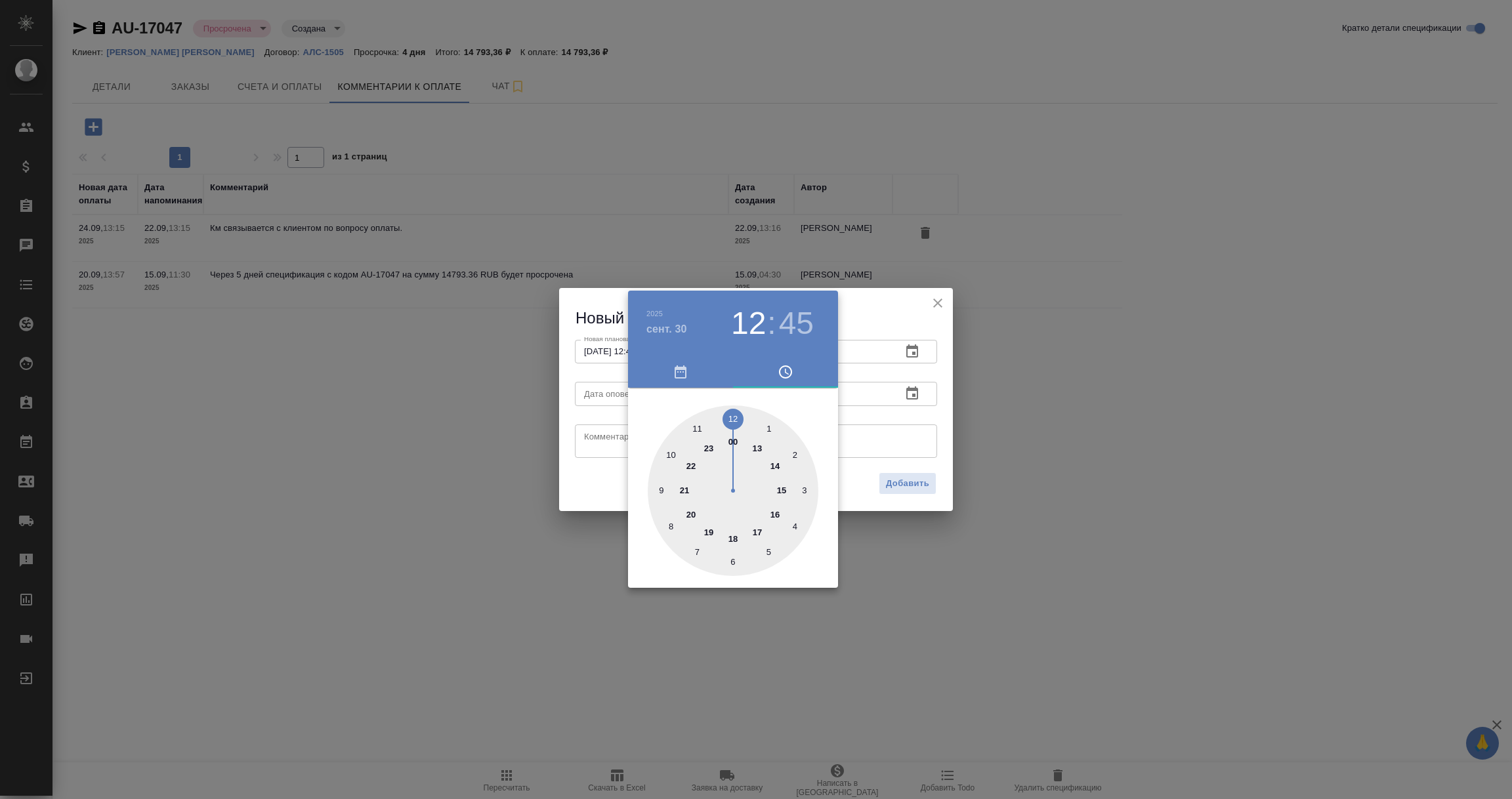
click at [858, 446] on div at bounding box center [756, 400] width 1512 height 799
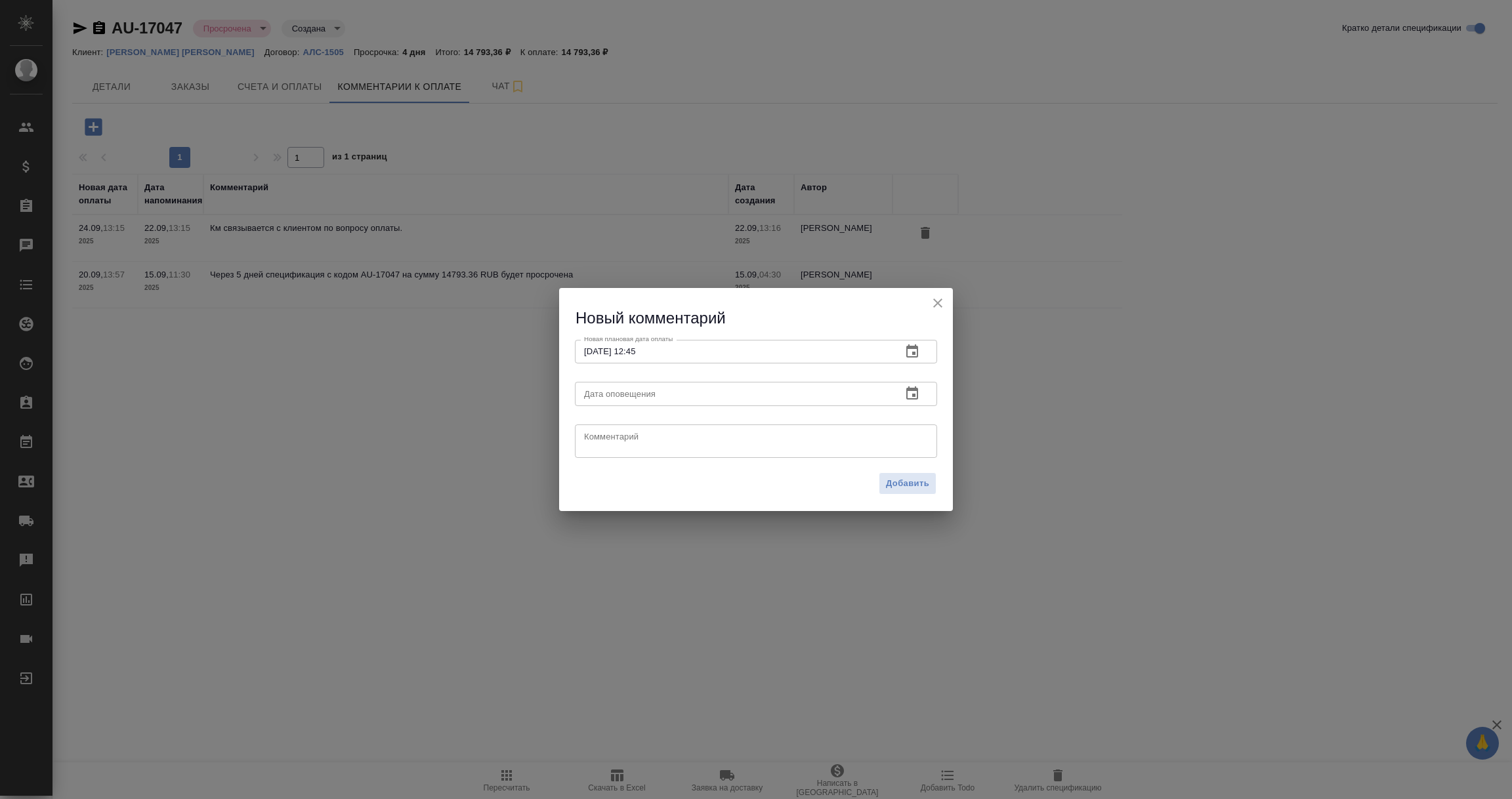
click at [911, 390] on icon "button" at bounding box center [911, 393] width 12 height 13
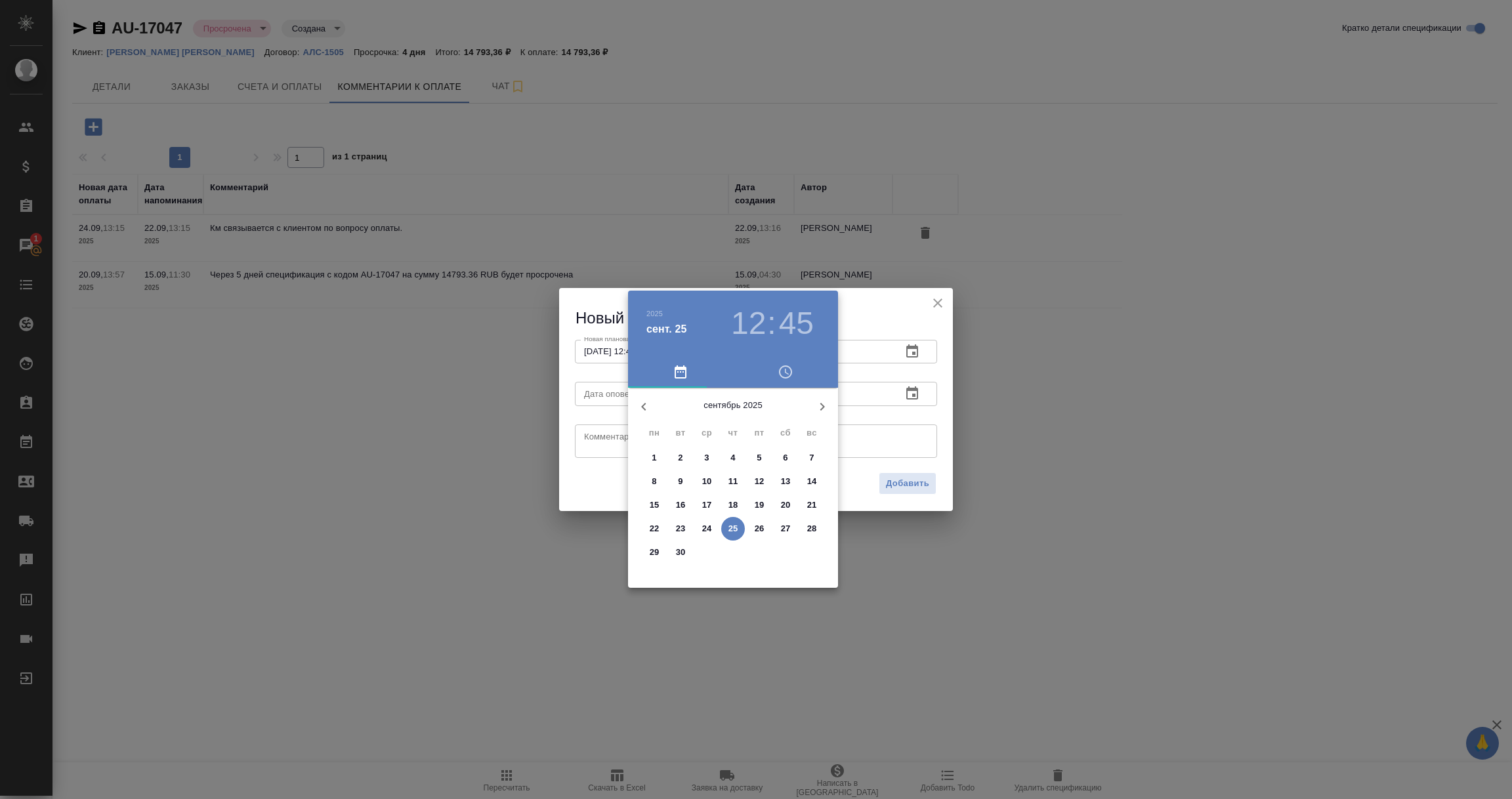
click at [738, 530] on span "25" at bounding box center [733, 528] width 24 height 13
type input "25.09.2025 12:45"
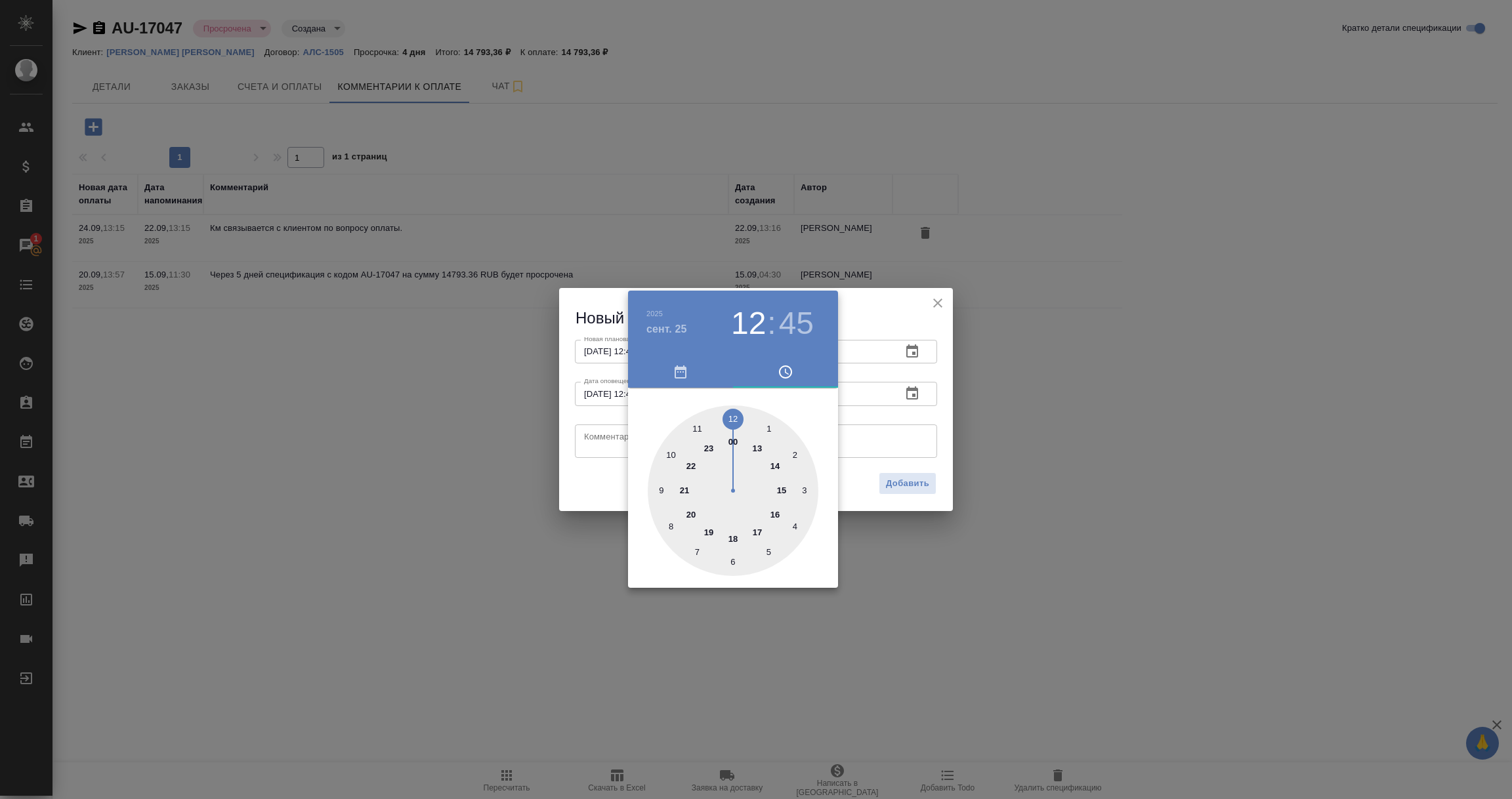
click at [597, 439] on div at bounding box center [756, 400] width 1512 height 799
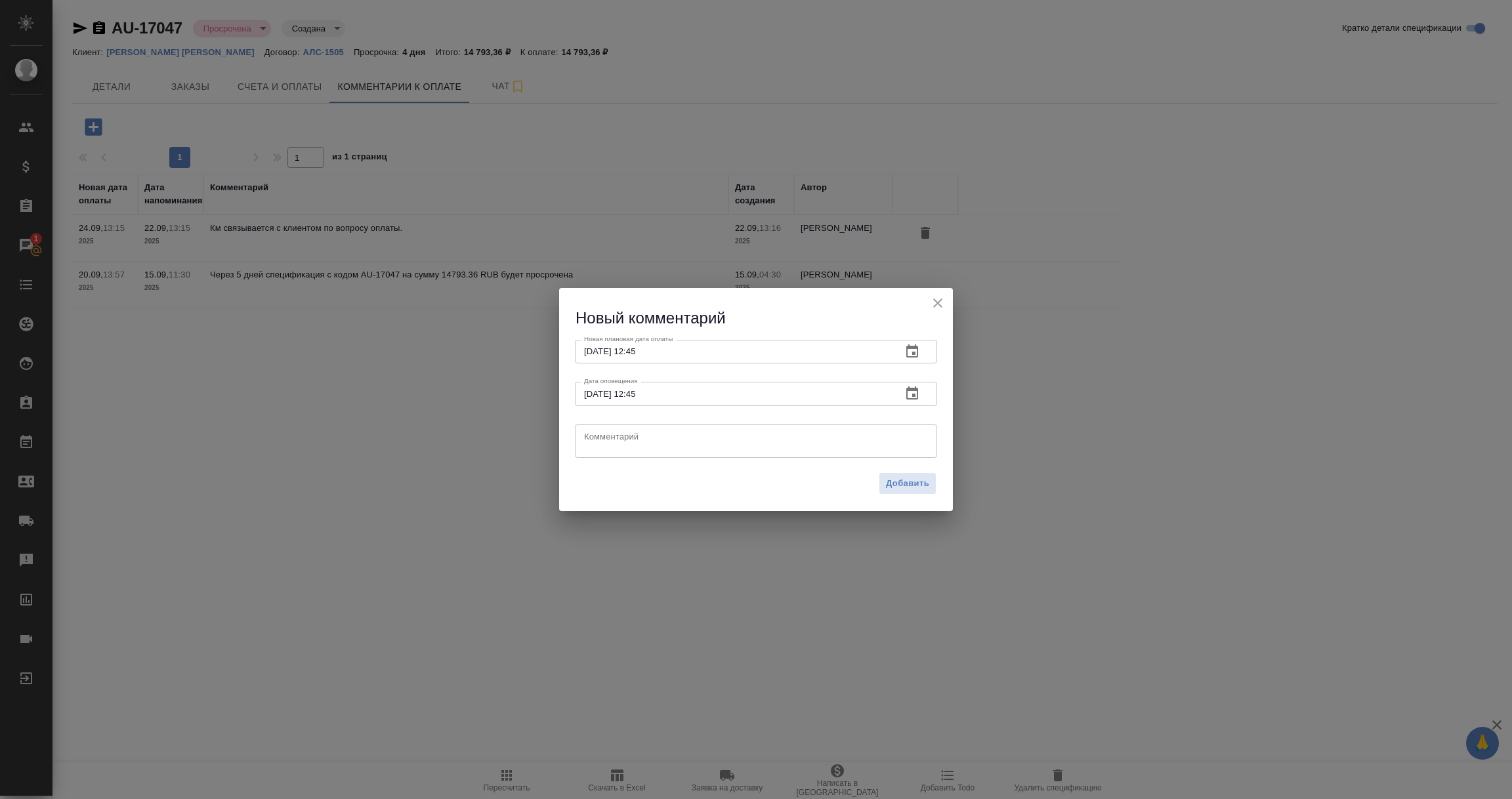
click at [597, 439] on textarea at bounding box center [756, 441] width 344 height 20
paste textarea "Аня П связалась с клиентом, обсудила оплату и передала сканы неоплаченных счето…"
type textarea "Аня П связалась с клиентом, обсудила оплату и передала сканы неоплаченных счето…"
click at [935, 482] on button "Добавить" at bounding box center [907, 484] width 58 height 23
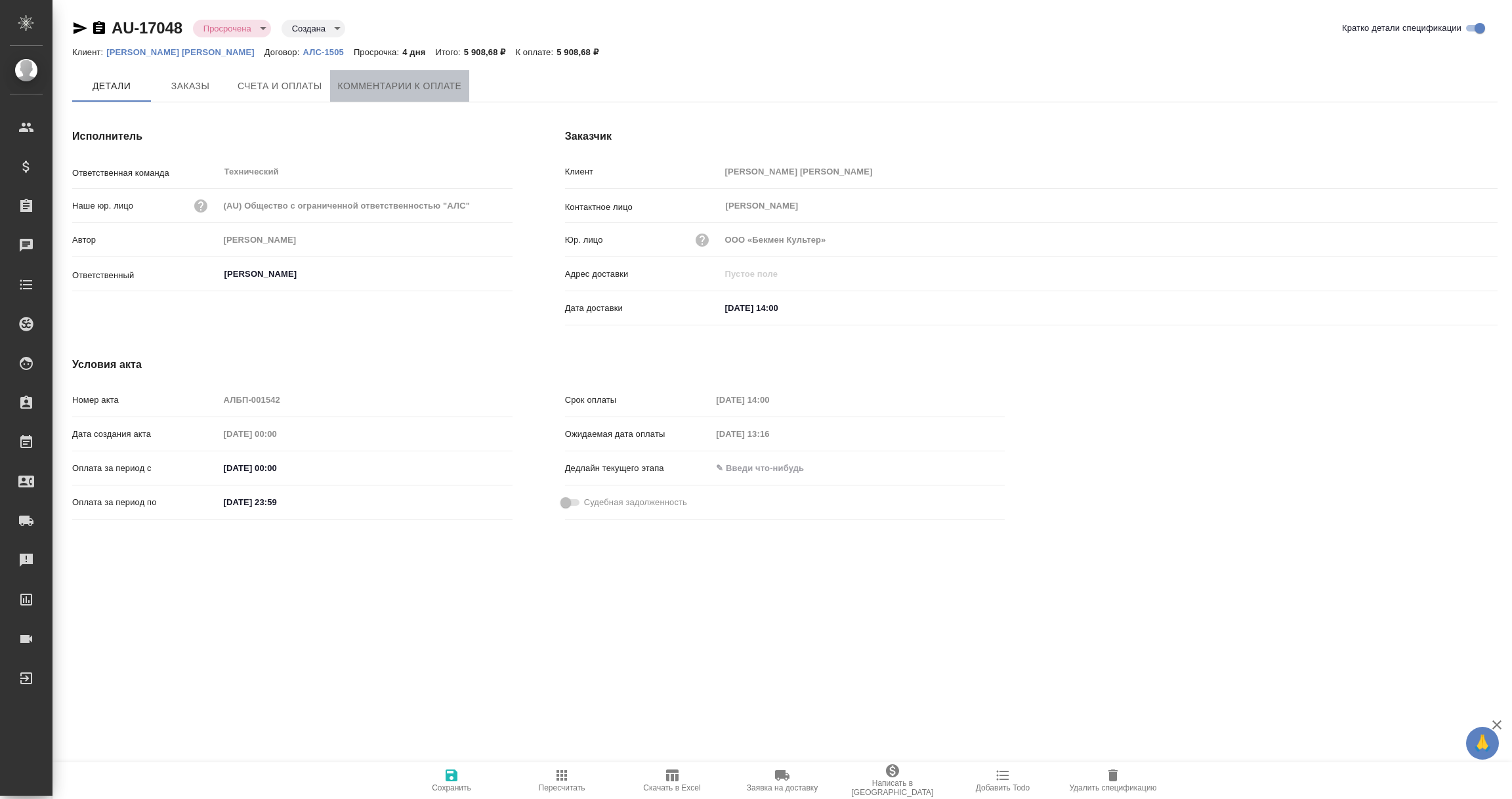
click at [407, 81] on span "Комментарии к оплате" at bounding box center [400, 86] width 124 height 16
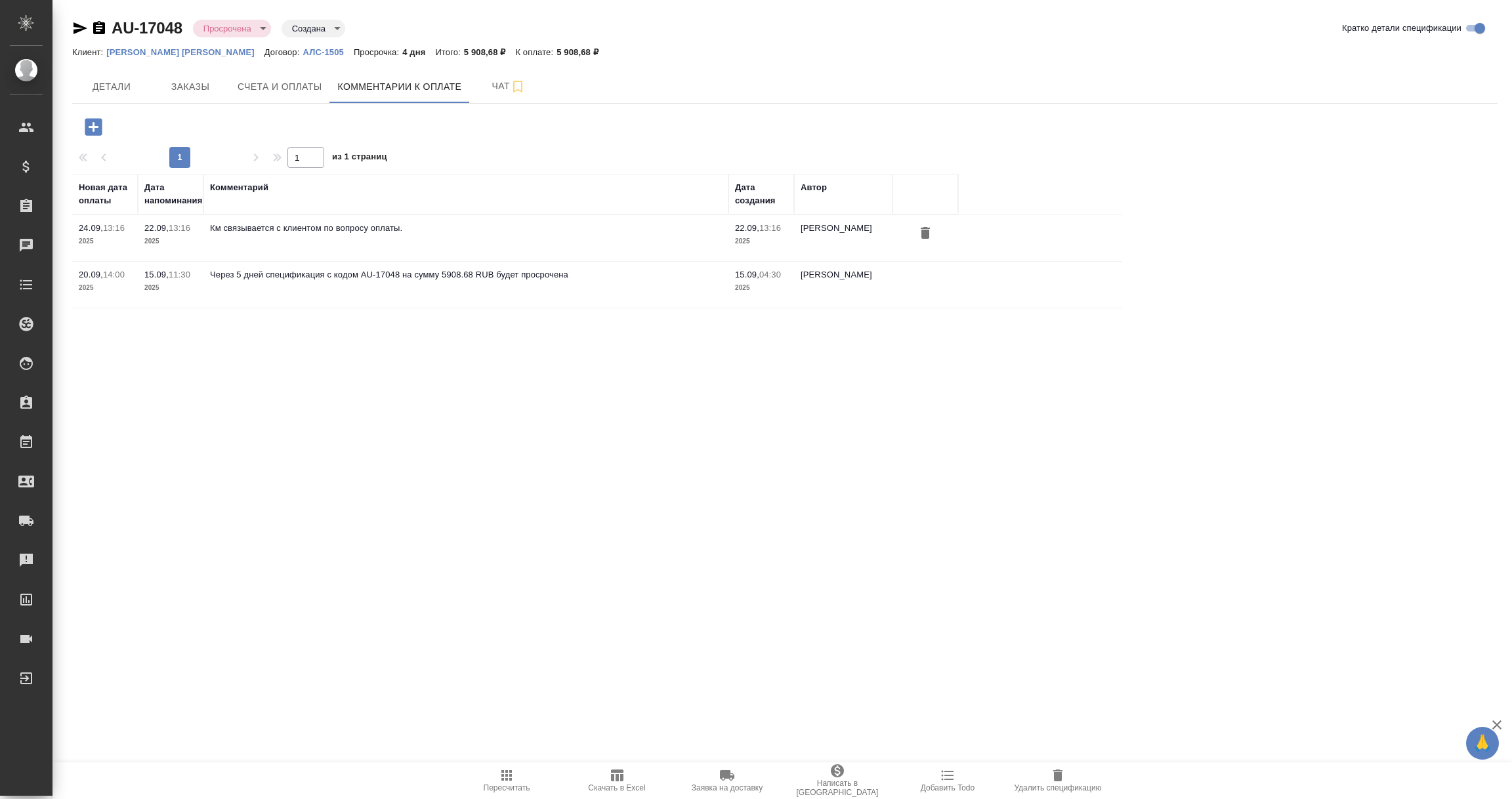
click at [89, 133] on icon "button" at bounding box center [93, 127] width 17 height 17
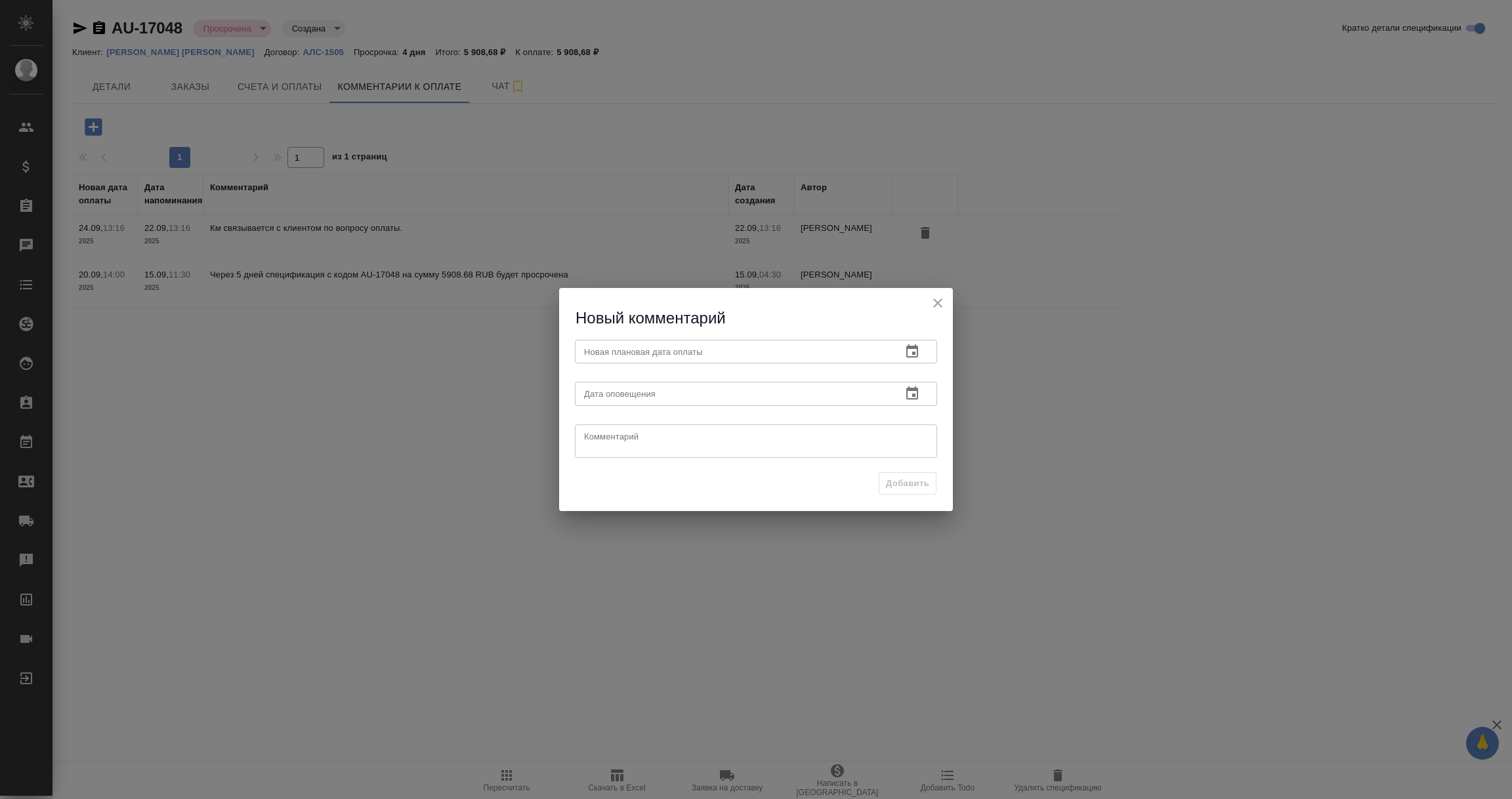
click at [915, 347] on icon "button" at bounding box center [911, 350] width 12 height 13
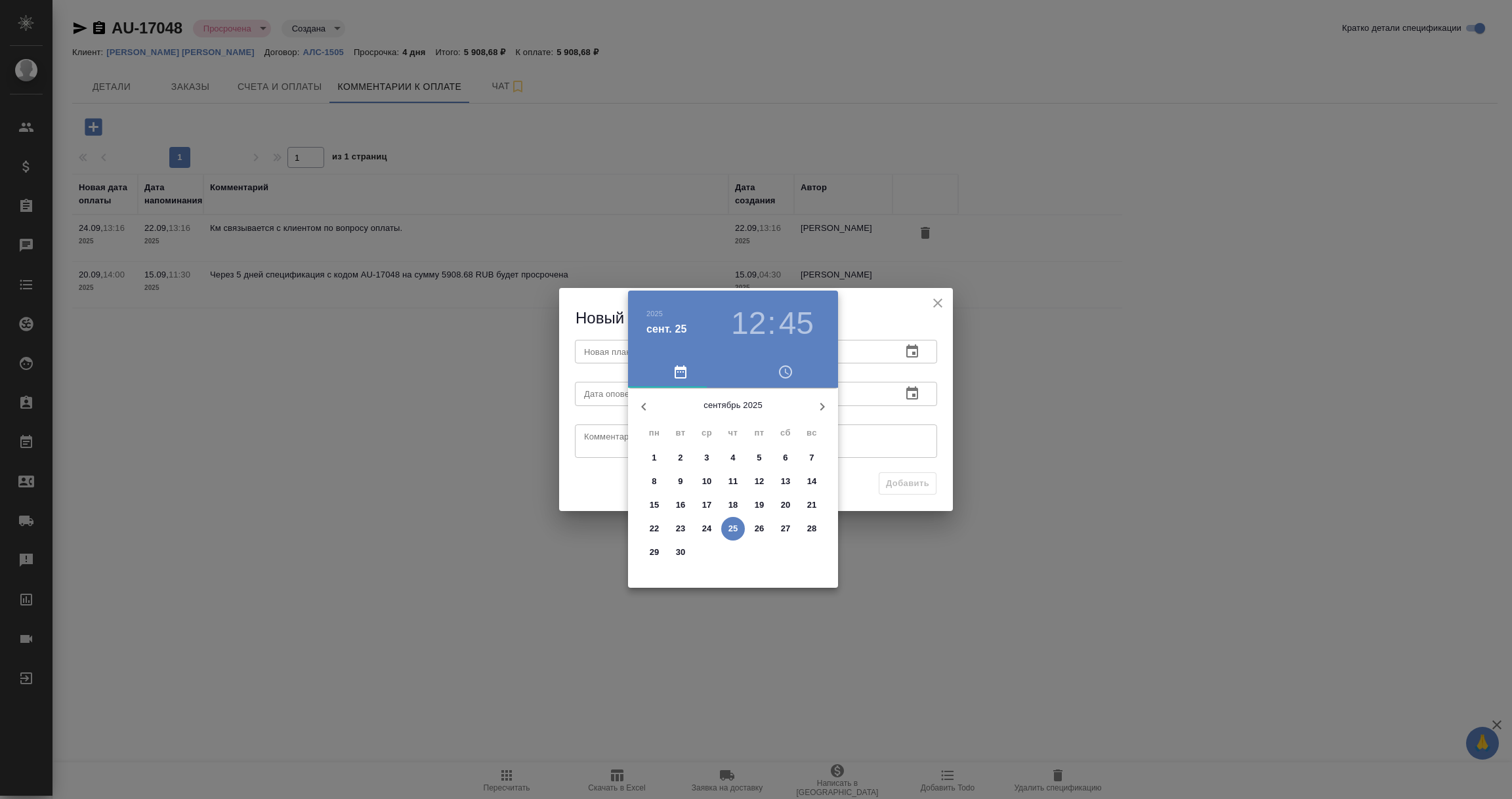
click at [684, 553] on p "30" at bounding box center [680, 552] width 10 height 13
type input "[DATE] 12:45"
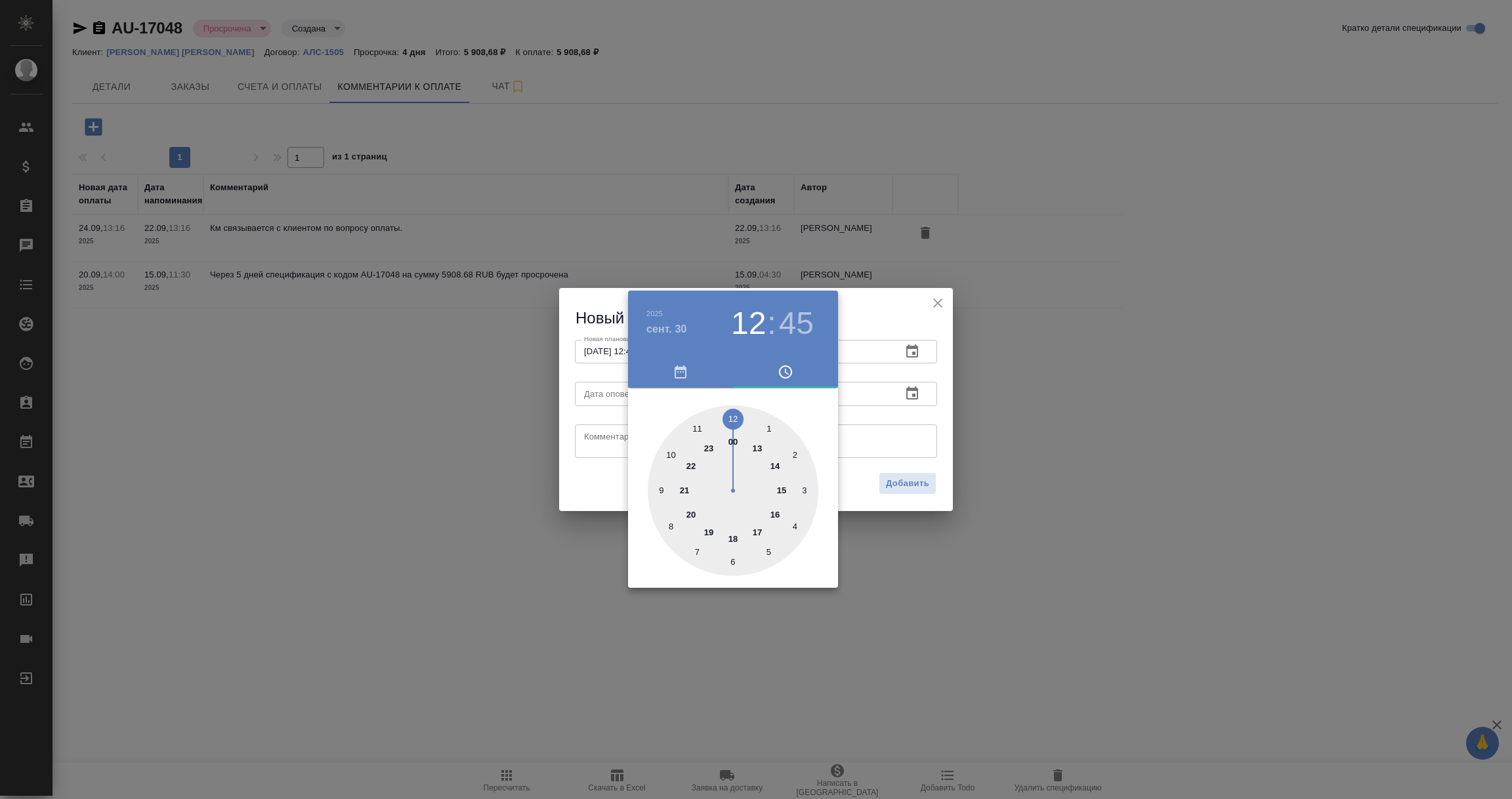
click at [863, 472] on div at bounding box center [756, 400] width 1512 height 799
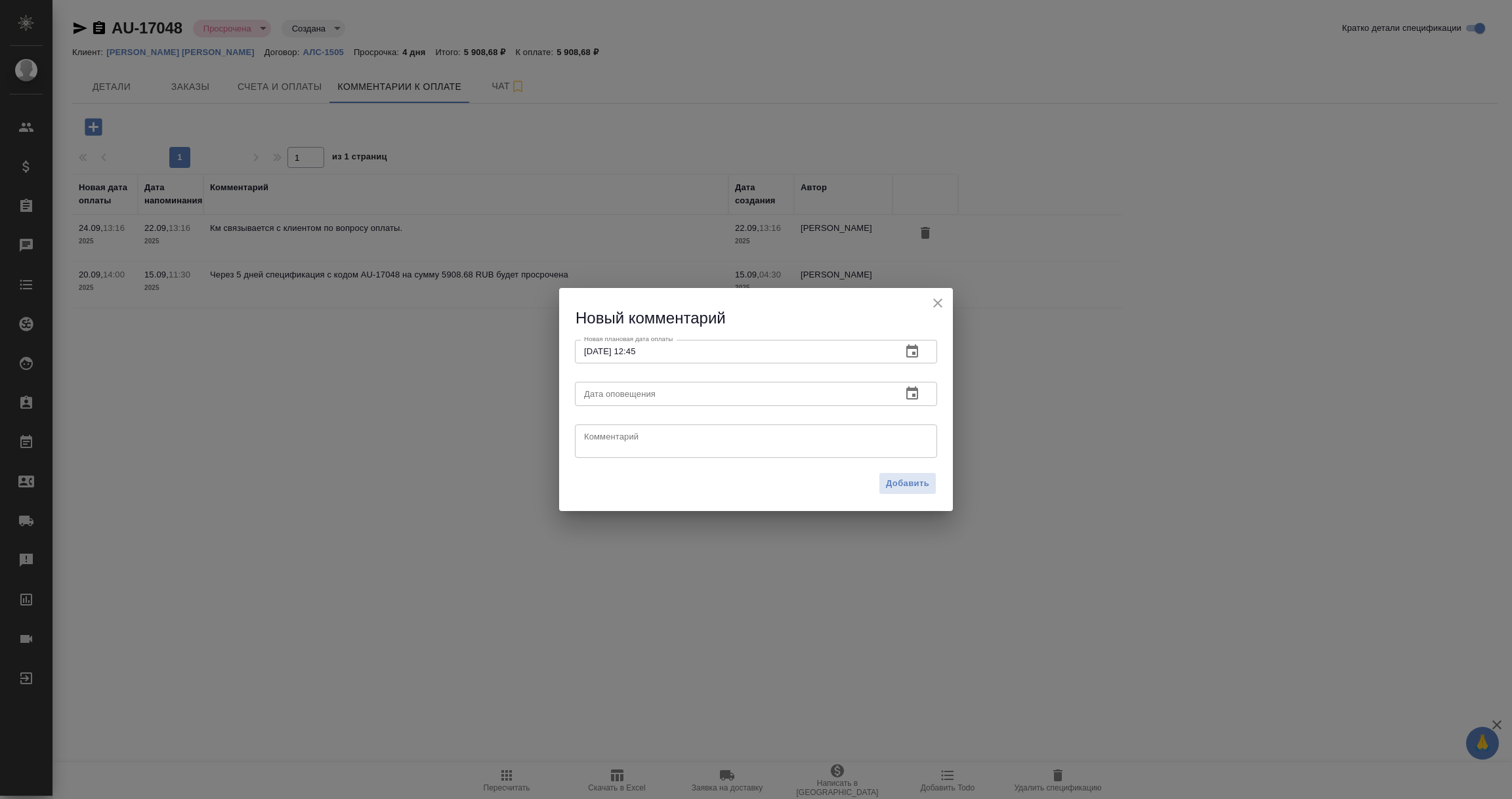
click at [909, 397] on icon "button" at bounding box center [912, 393] width 16 height 16
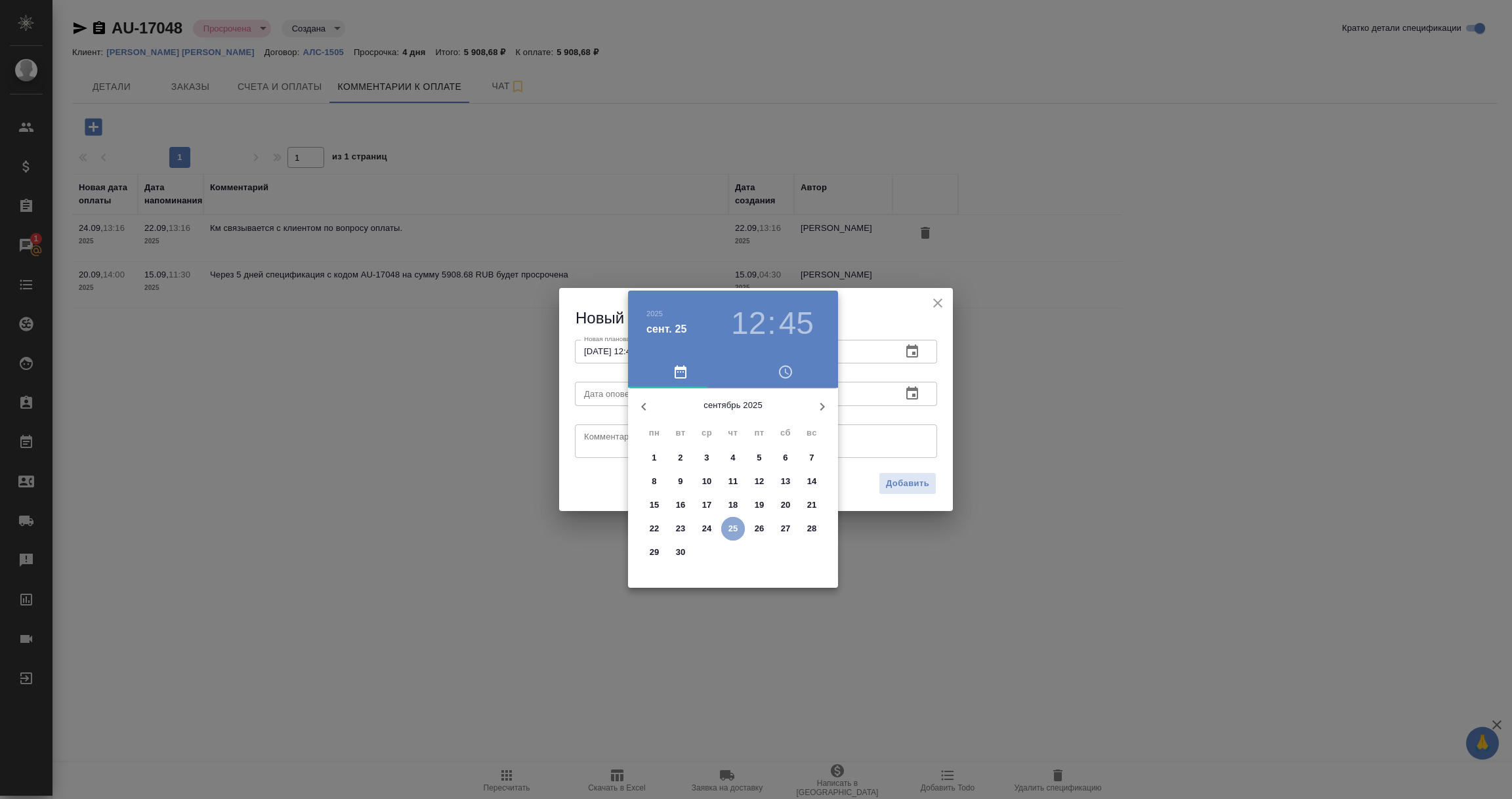
click at [735, 531] on p "25" at bounding box center [733, 528] width 10 height 13
type input "[DATE] 12:45"
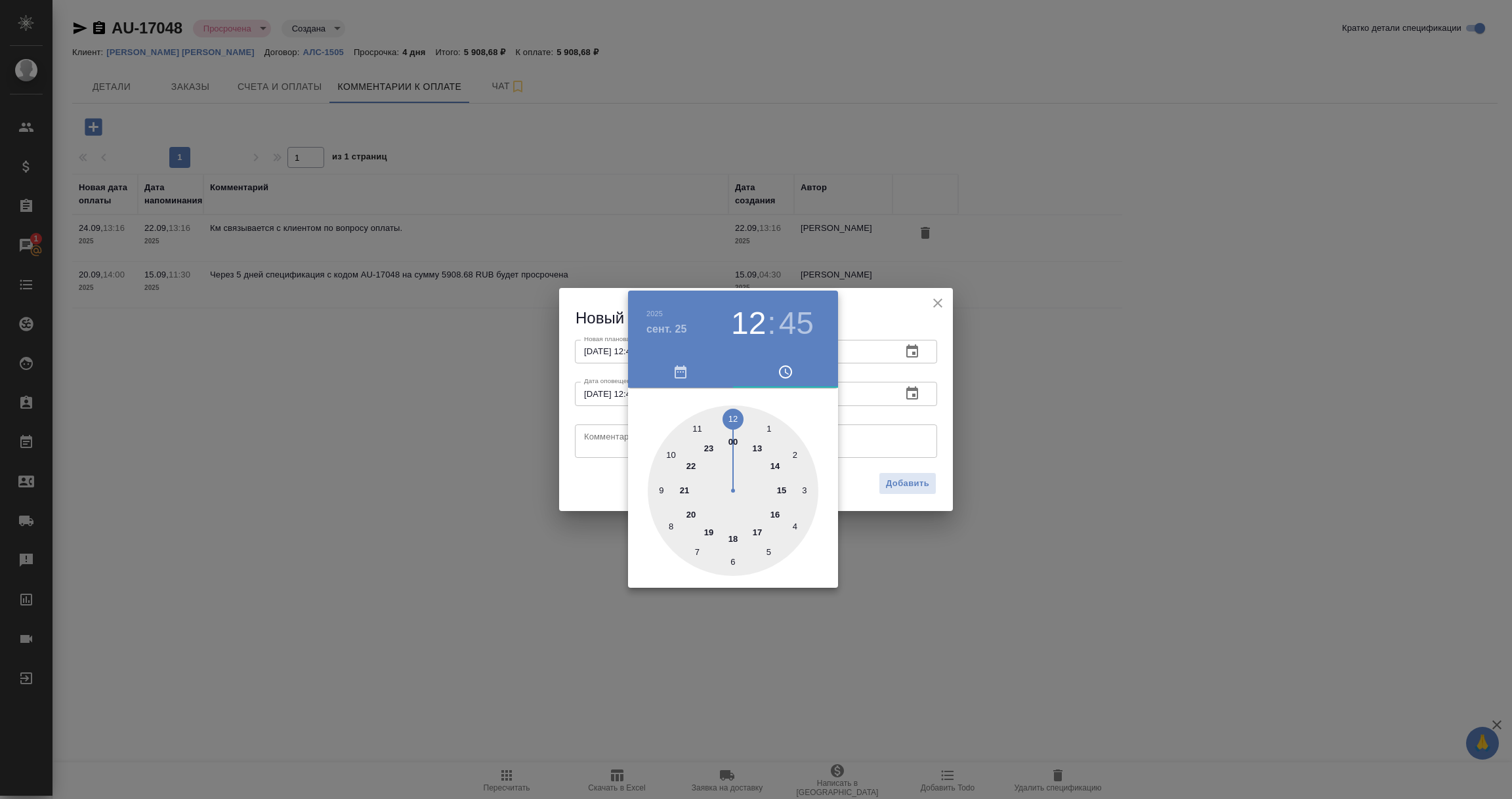
click at [608, 439] on div at bounding box center [756, 400] width 1512 height 799
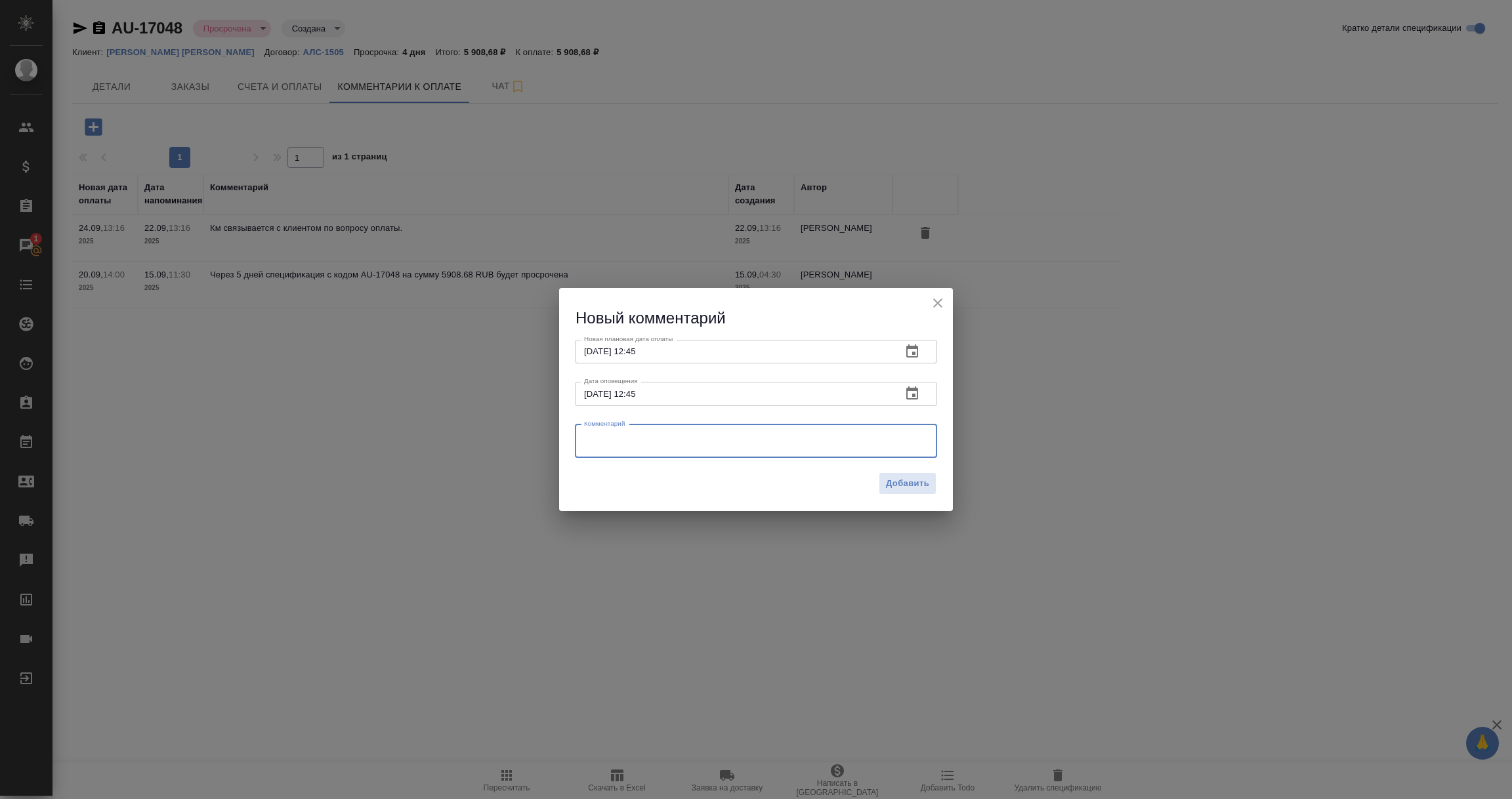
click at [608, 439] on textarea at bounding box center [756, 441] width 344 height 20
paste textarea "[PERSON_NAME] П связалась с клиентом, обсудила оплату и передала сканы неоплаче…"
type textarea "[PERSON_NAME] П связалась с клиентом, обсудила оплату и передала сканы неоплаче…"
click at [920, 488] on span "Добавить" at bounding box center [908, 484] width 43 height 15
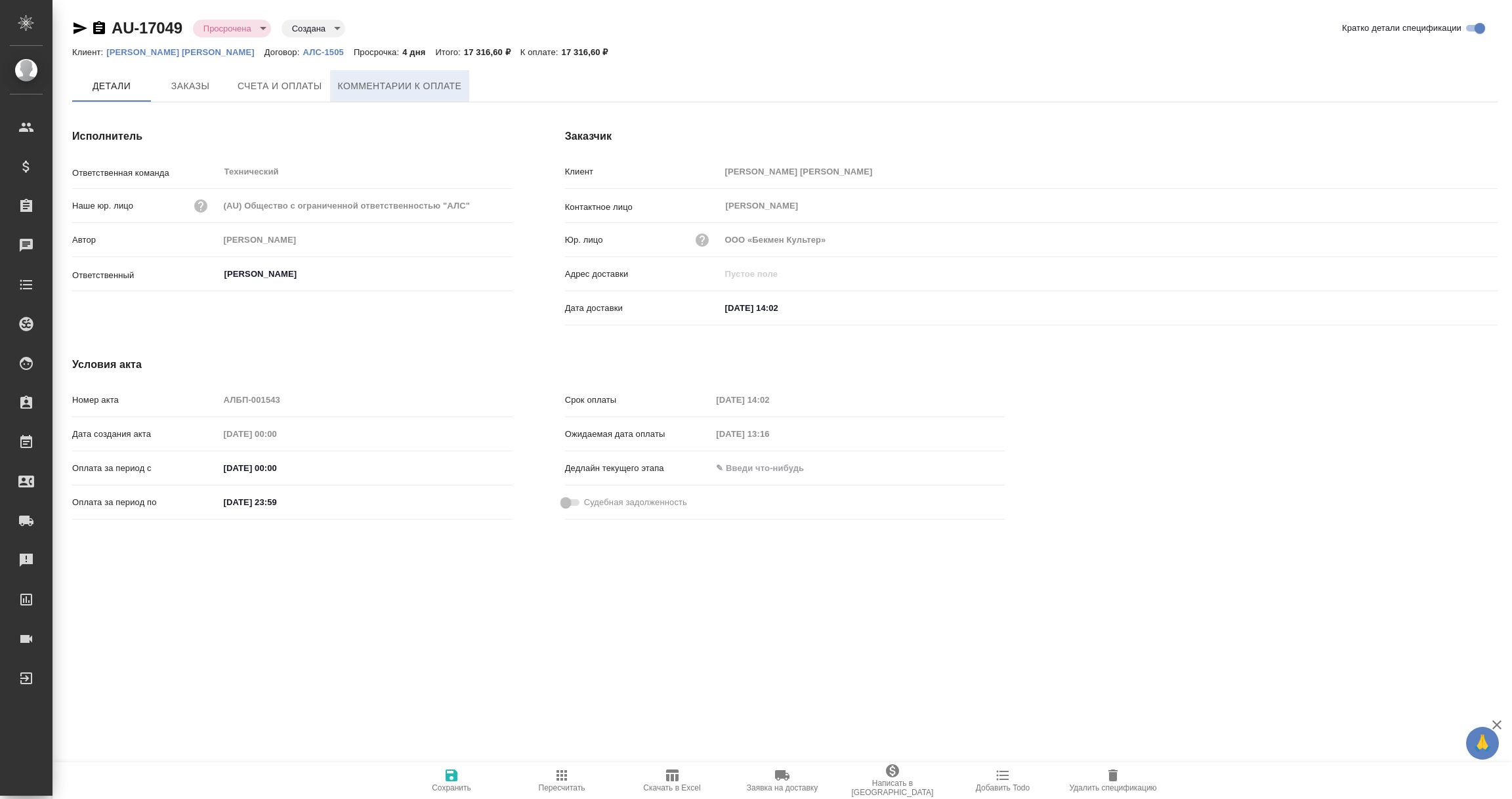
drag, startPoint x: 0, startPoint y: 0, endPoint x: 384, endPoint y: 81, distance: 392.4
click at [384, 81] on span "Комментарии к оплате" at bounding box center [400, 86] width 124 height 16
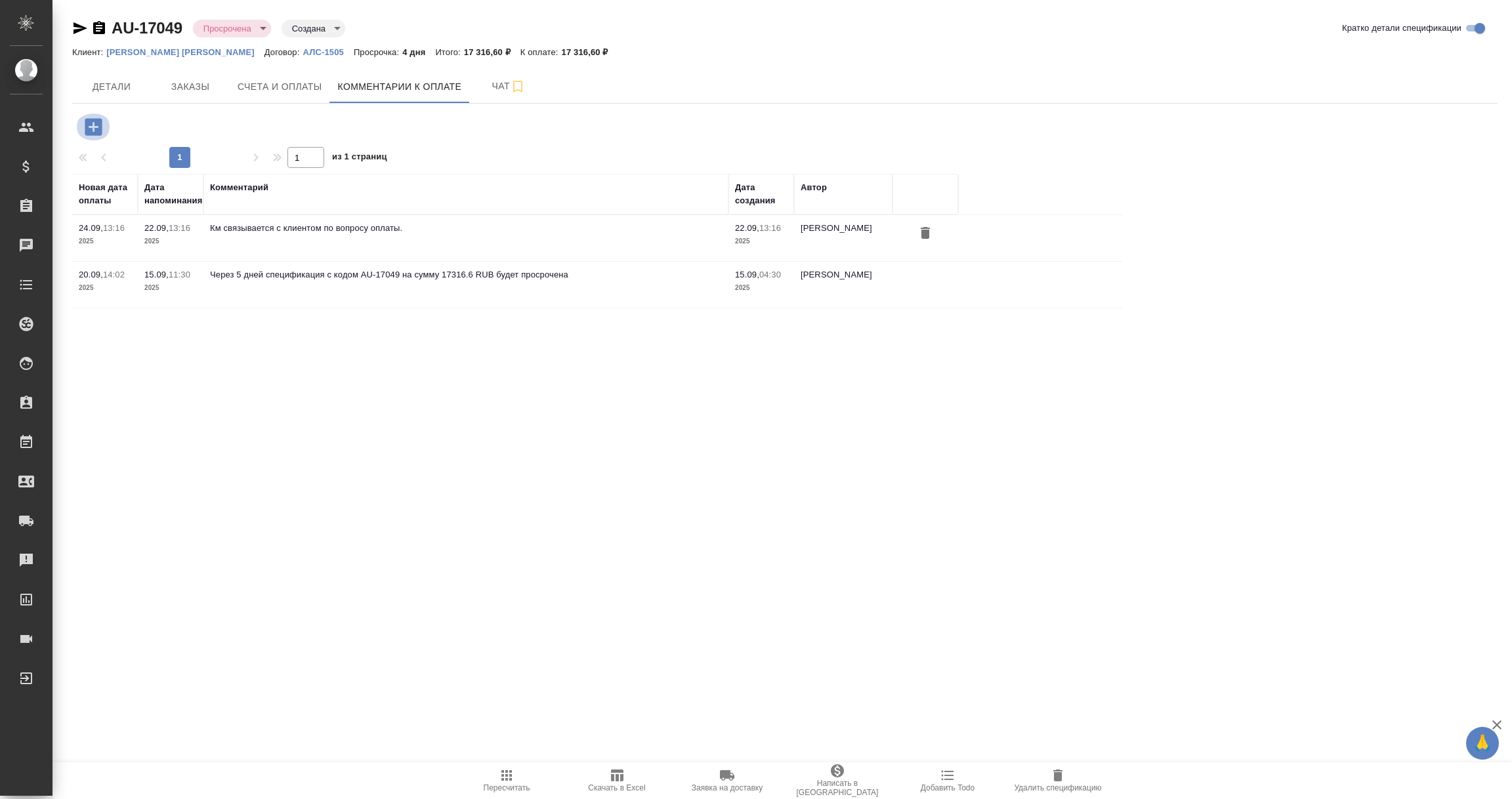
click at [92, 121] on icon "button" at bounding box center [93, 127] width 17 height 17
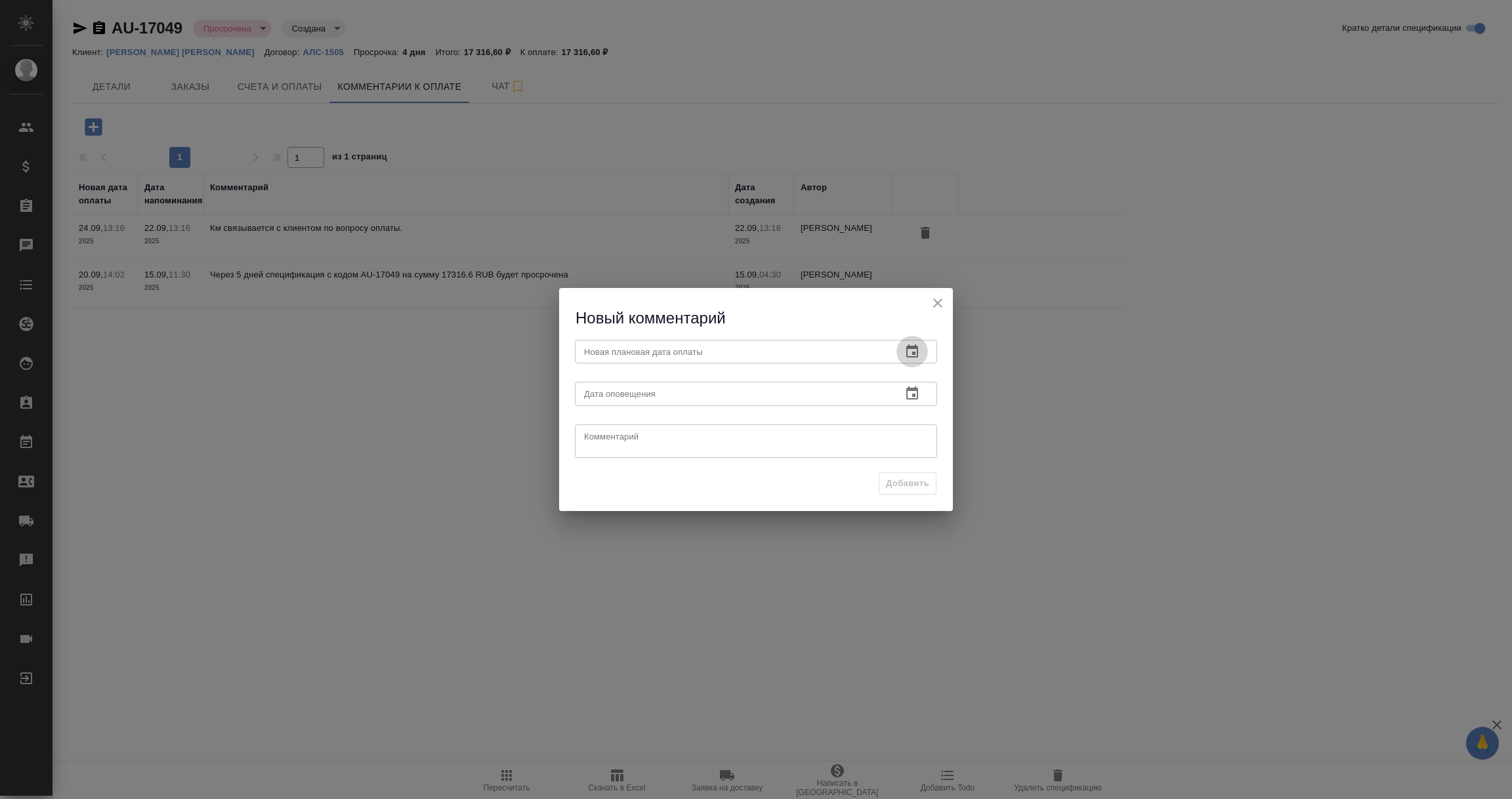
click at [911, 353] on icon "button" at bounding box center [912, 351] width 16 height 16
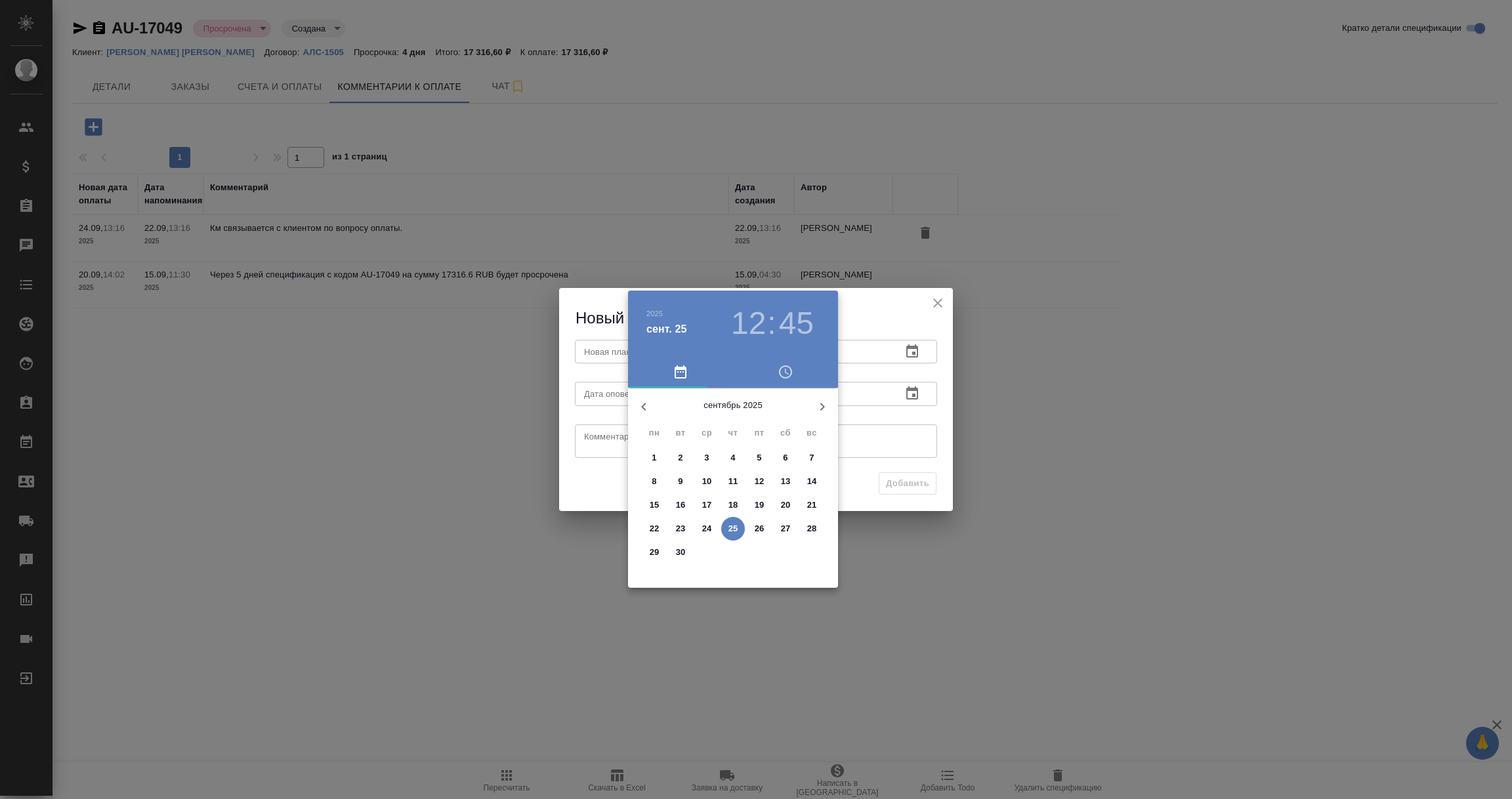
click at [683, 548] on p "30" at bounding box center [680, 552] width 10 height 13
type input "30.09.2025 12:45"
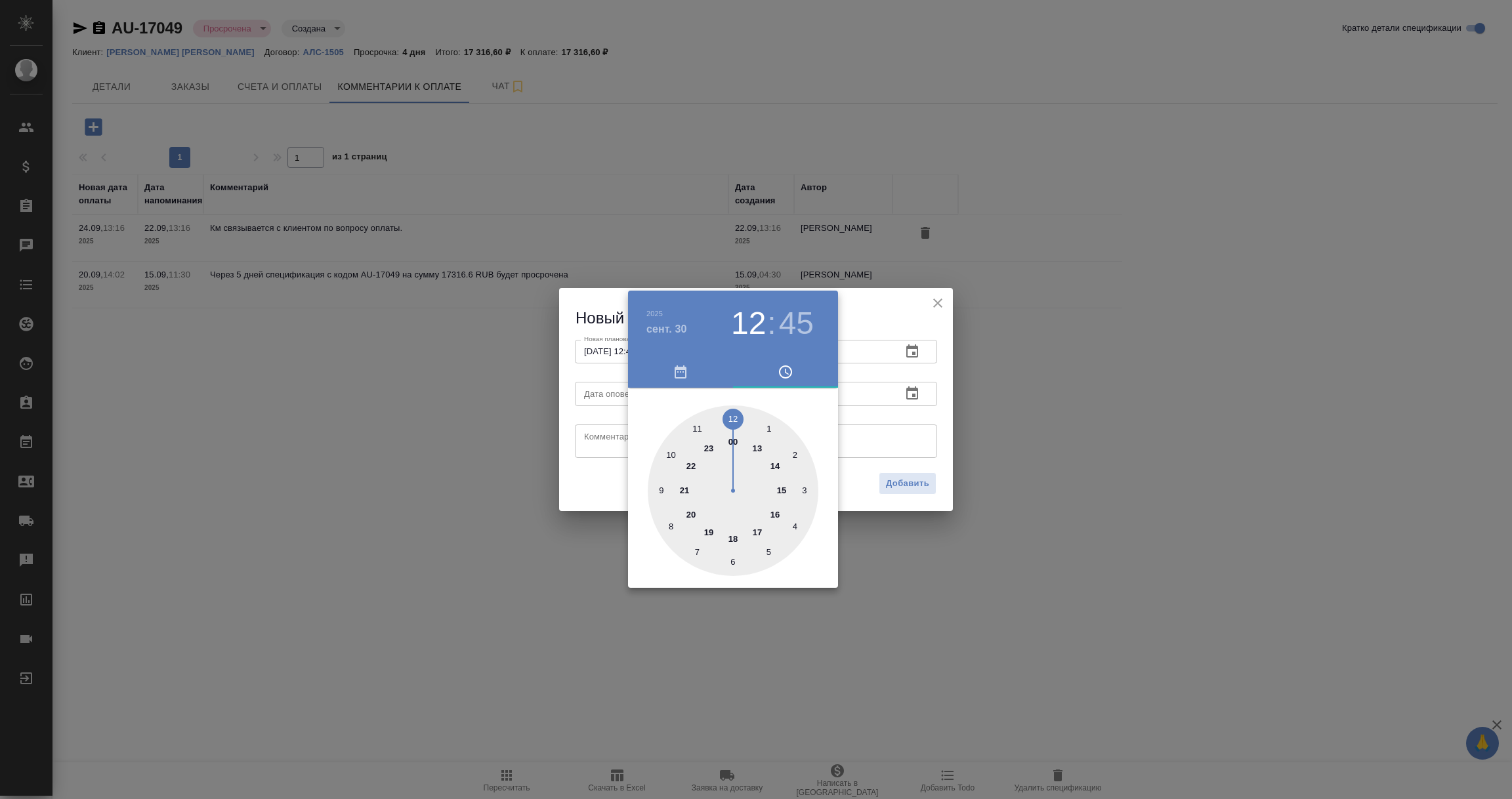
click at [876, 465] on div at bounding box center [756, 400] width 1512 height 799
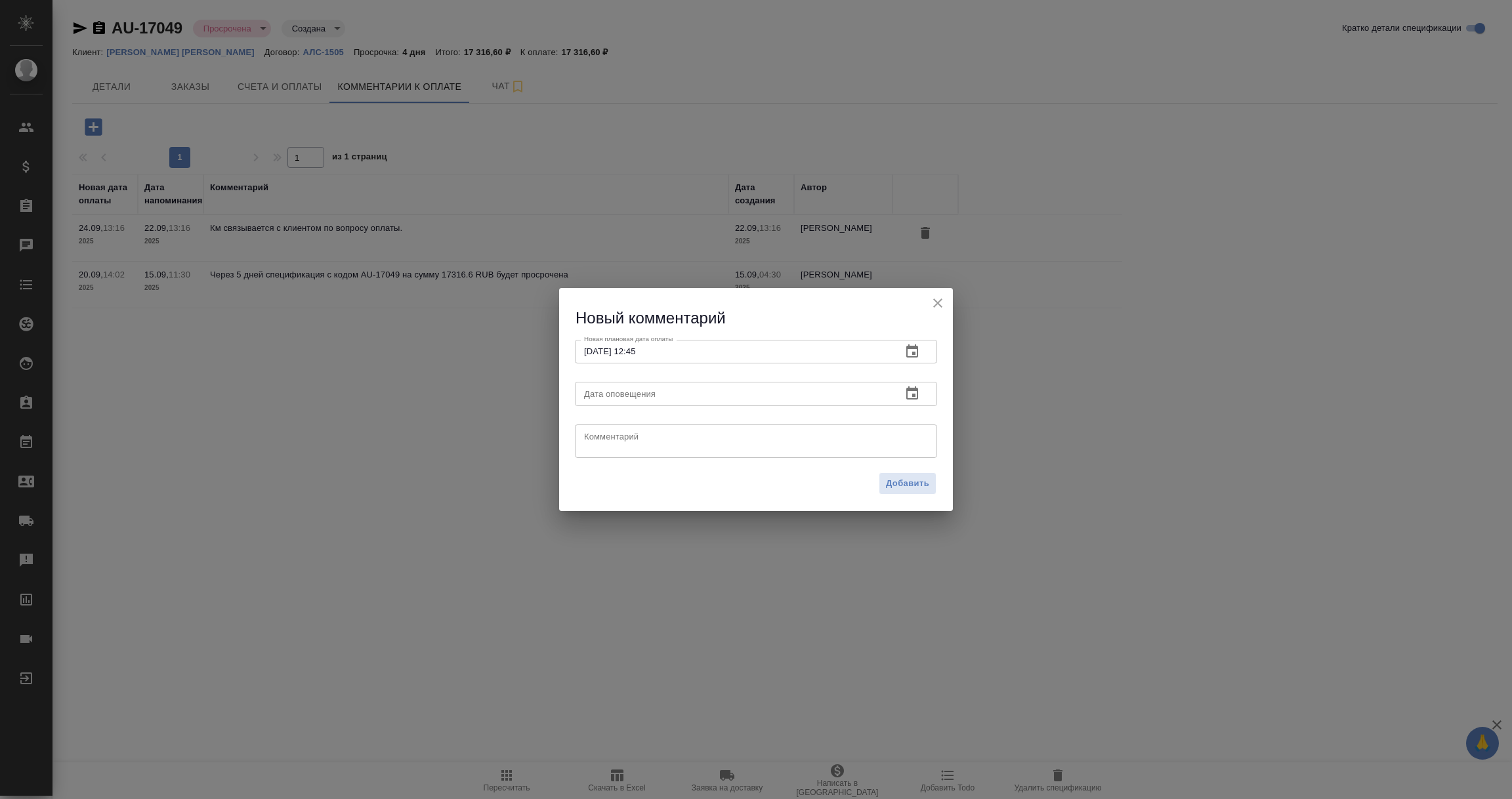
click at [915, 397] on icon "button" at bounding box center [912, 393] width 16 height 16
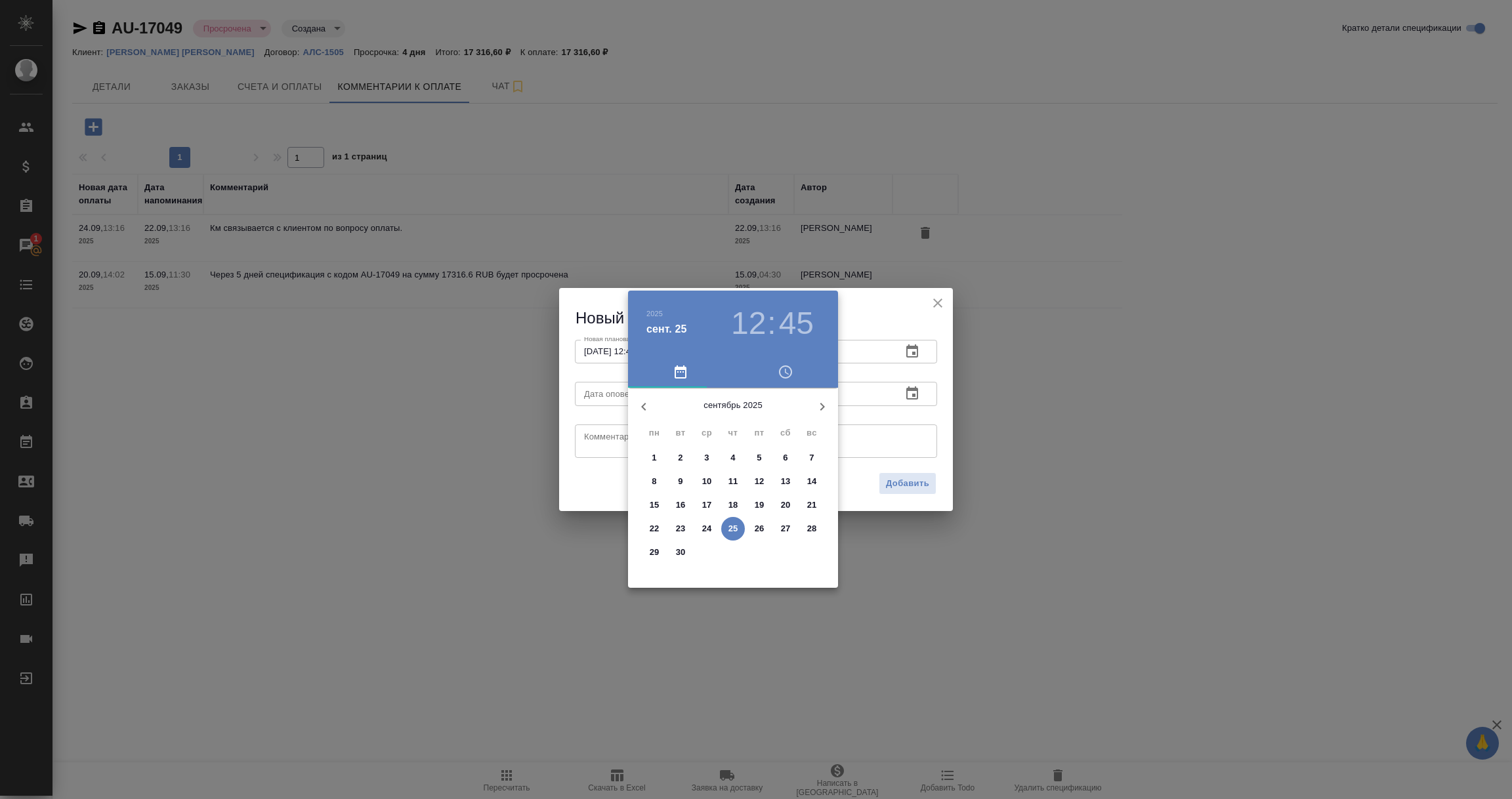
click at [729, 529] on p "25" at bounding box center [733, 528] width 10 height 13
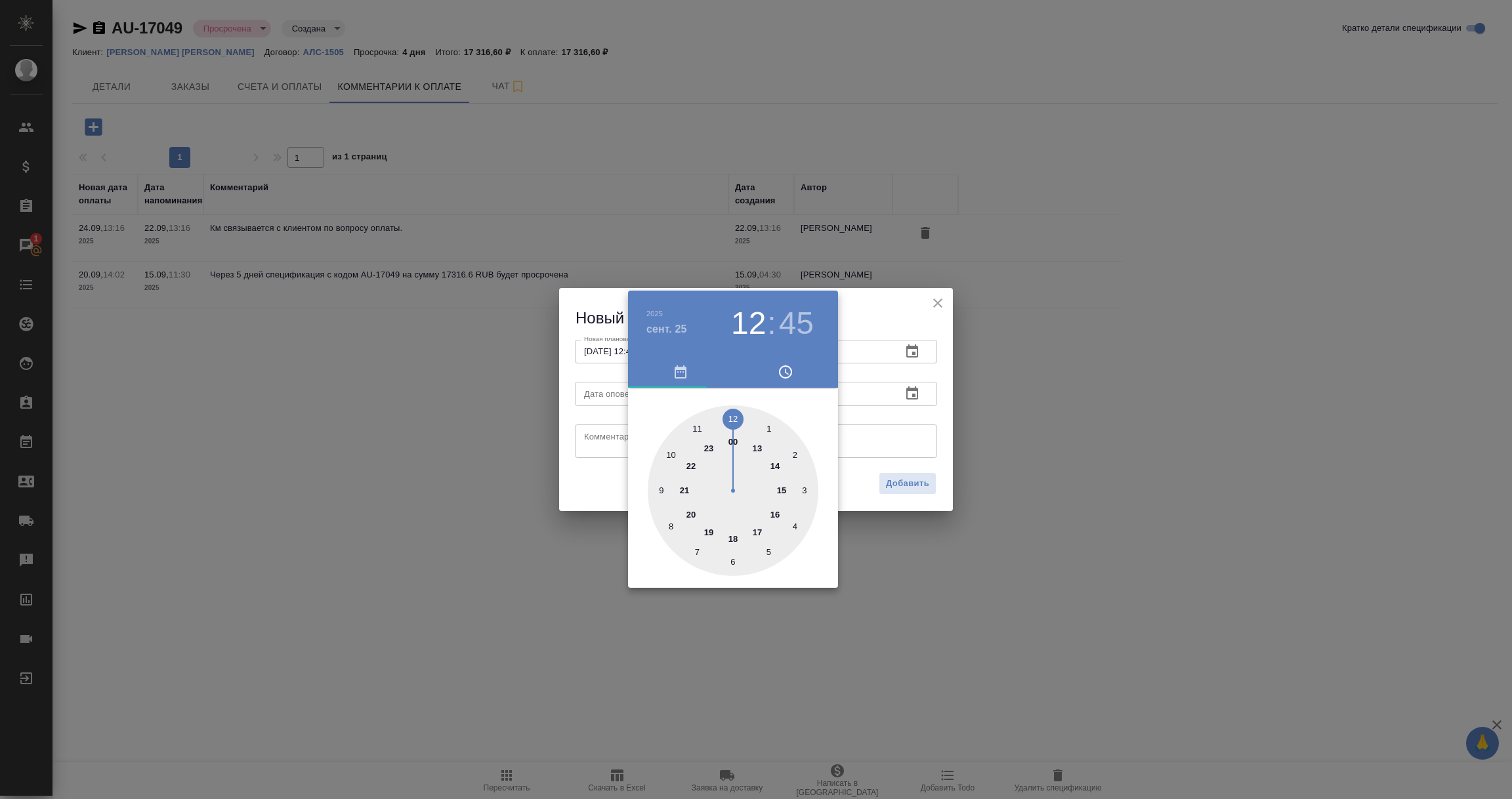
type input "25.09.2025 12:45"
click at [590, 442] on div at bounding box center [756, 400] width 1512 height 799
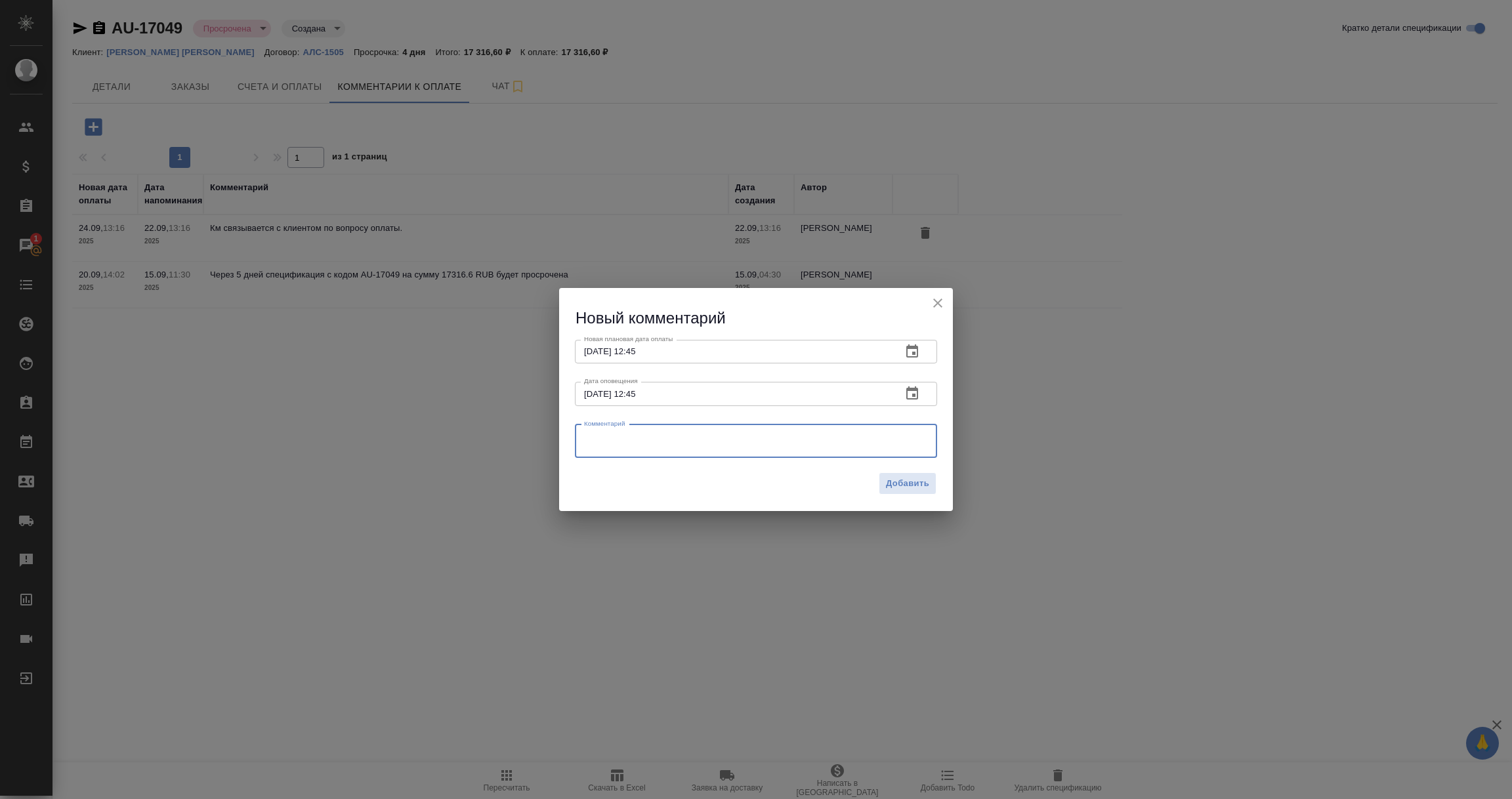
click at [590, 442] on textarea at bounding box center [756, 441] width 344 height 20
paste textarea "Аня П связалась с клиентом, обсудила оплату и передала сканы неоплаченных счето…"
type textarea "Аня П связалась с клиентом, обсудила оплату и передала сканы неоплаченных счето…"
click at [896, 493] on button "Добавить" at bounding box center [907, 484] width 58 height 23
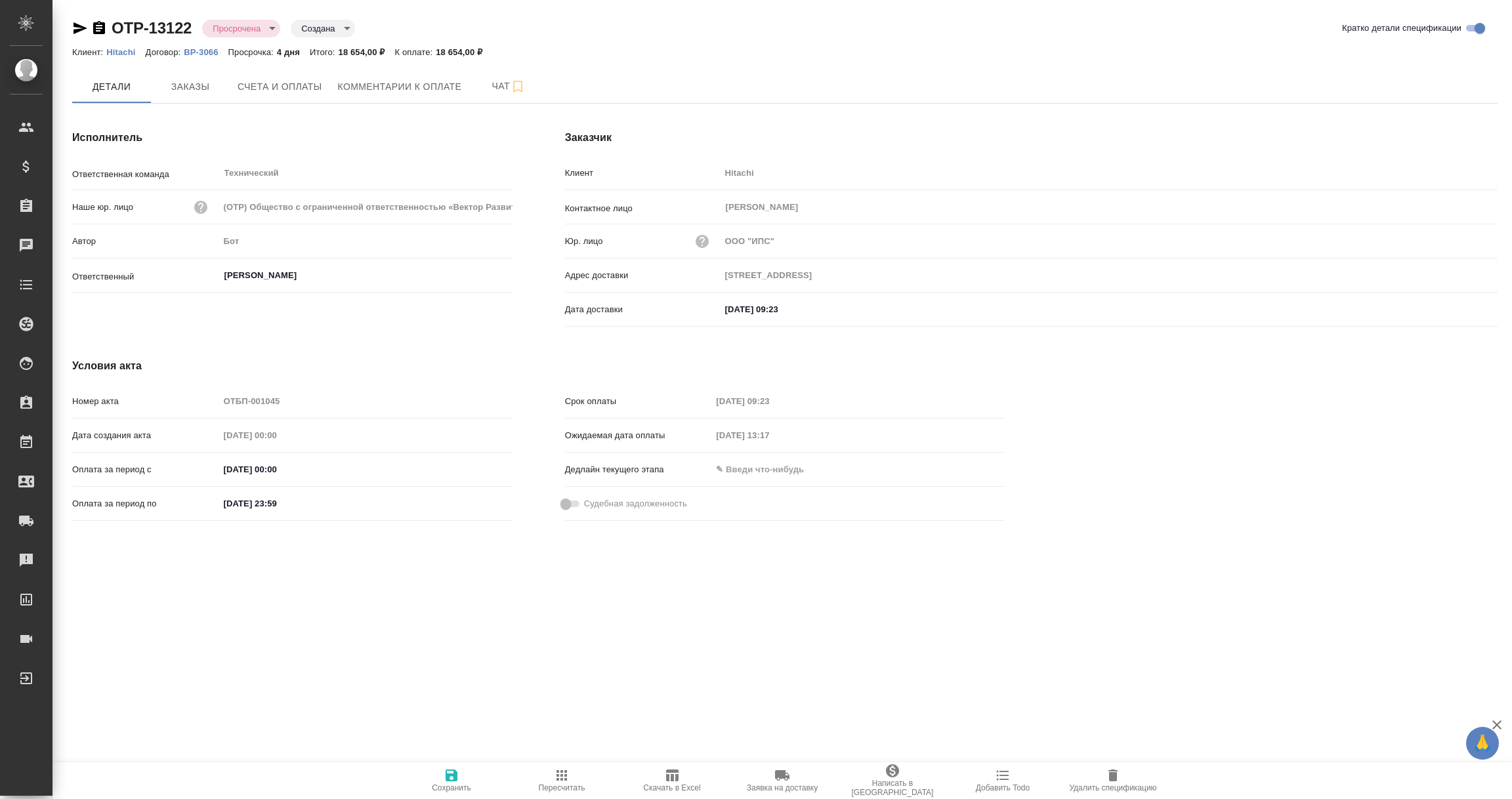
click at [100, 26] on icon "button" at bounding box center [98, 27] width 12 height 13
click at [76, 27] on icon "button" at bounding box center [80, 28] width 16 height 16
click at [443, 88] on span "Комментарии к оплате" at bounding box center [400, 87] width 124 height 16
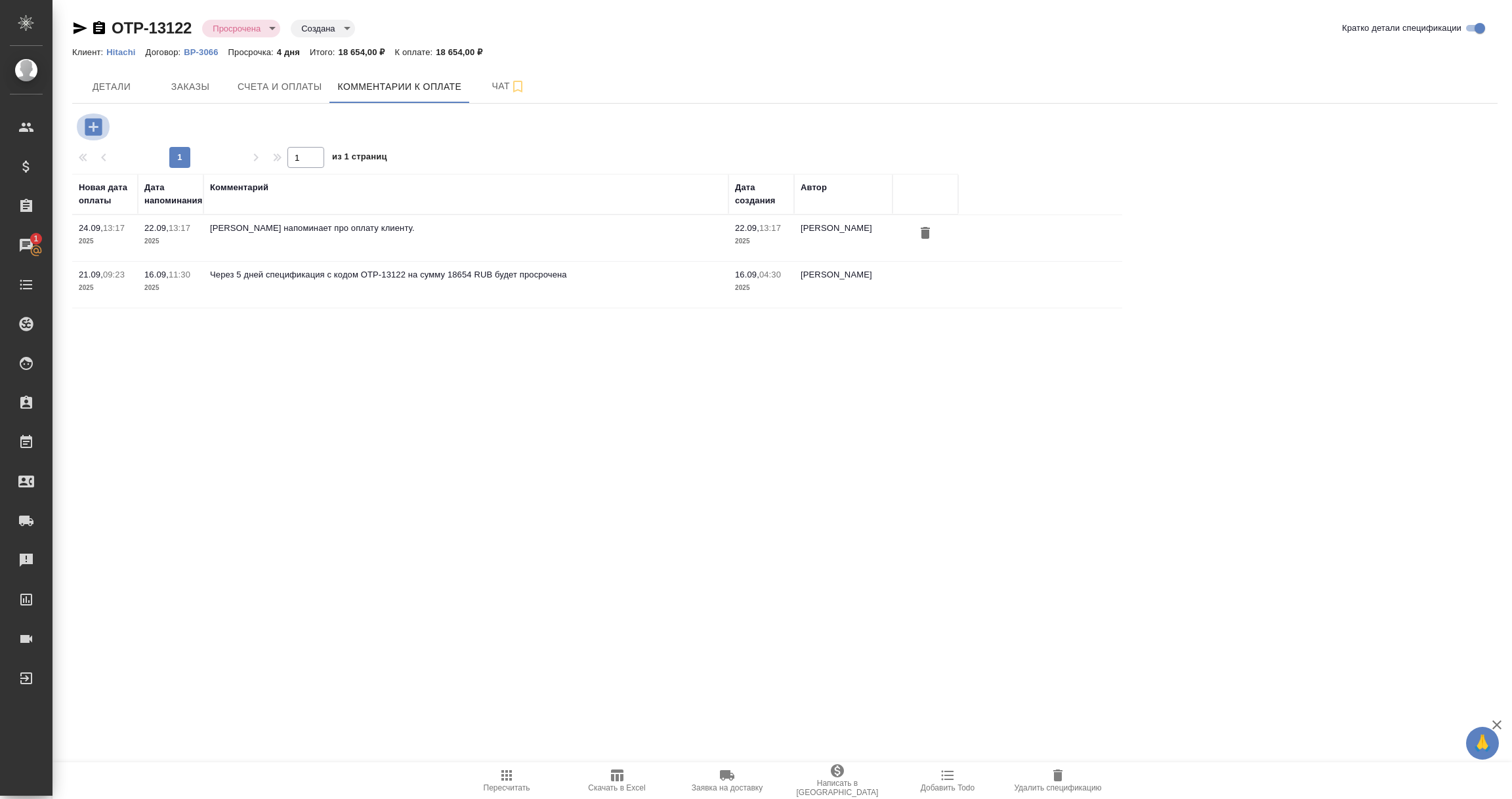
click at [100, 131] on icon "button" at bounding box center [93, 127] width 17 height 17
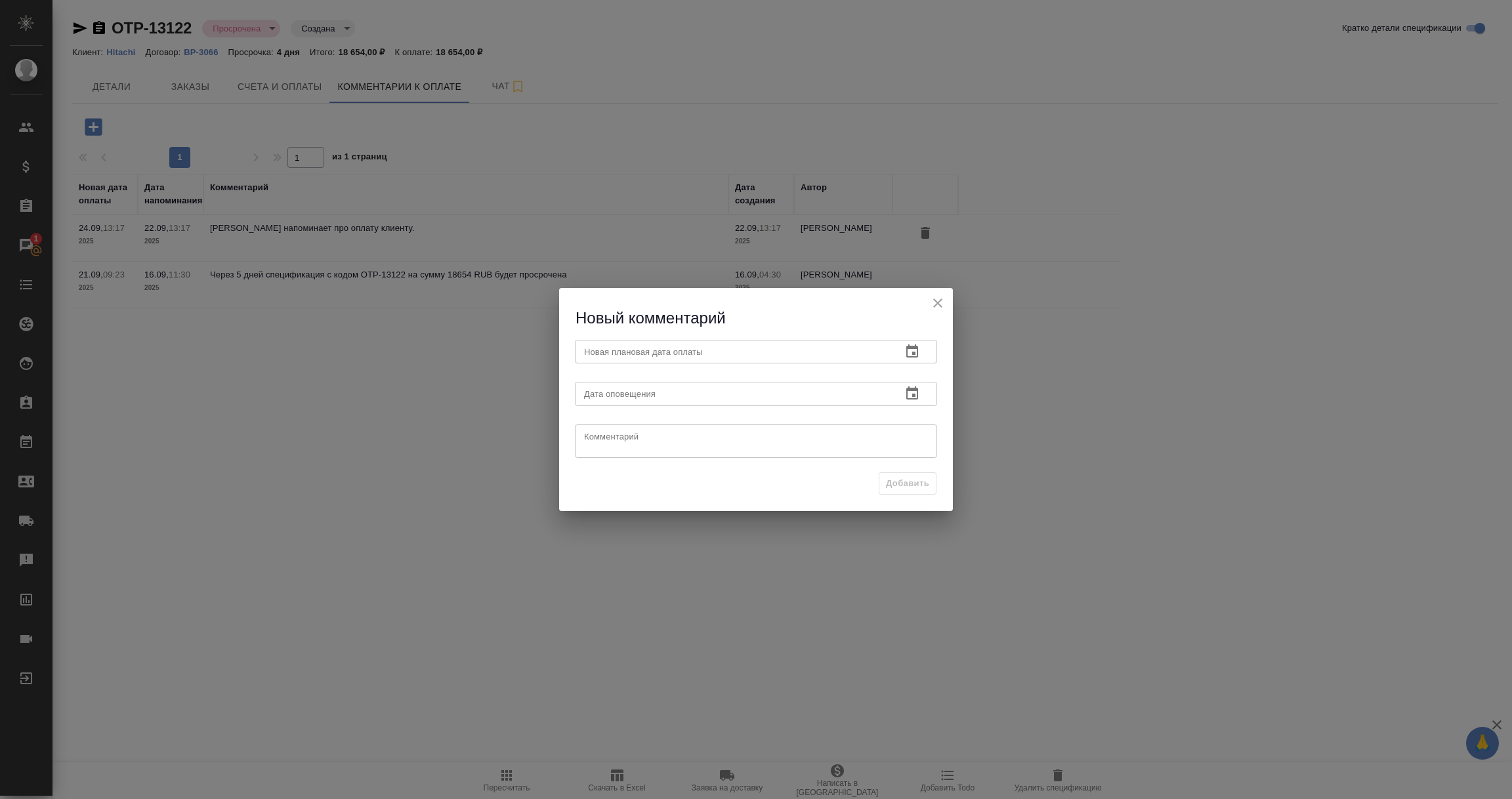
click at [911, 353] on icon "button" at bounding box center [912, 351] width 16 height 16
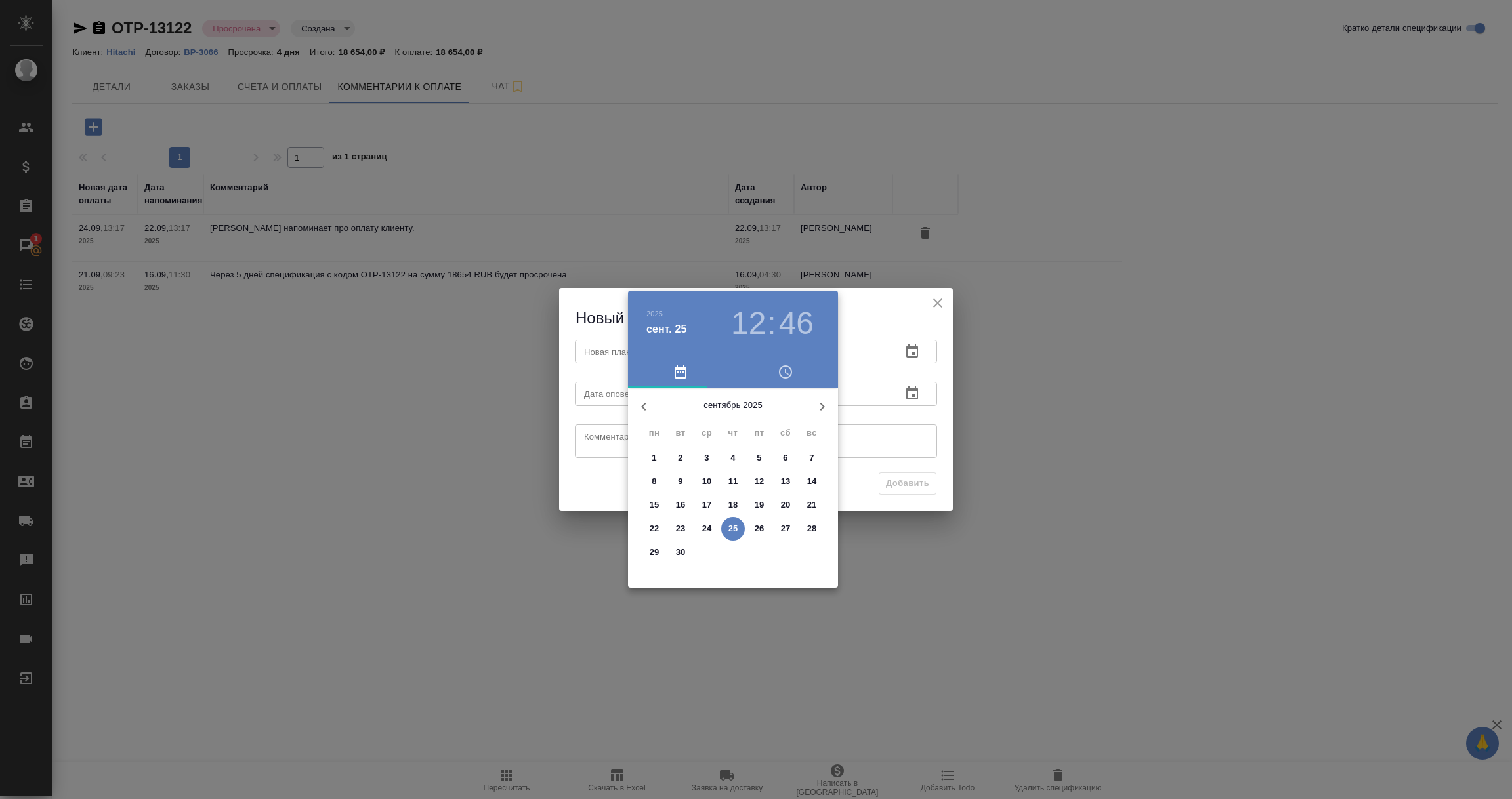
click at [679, 554] on p "30" at bounding box center [680, 552] width 10 height 13
type input "[DATE] 12:46"
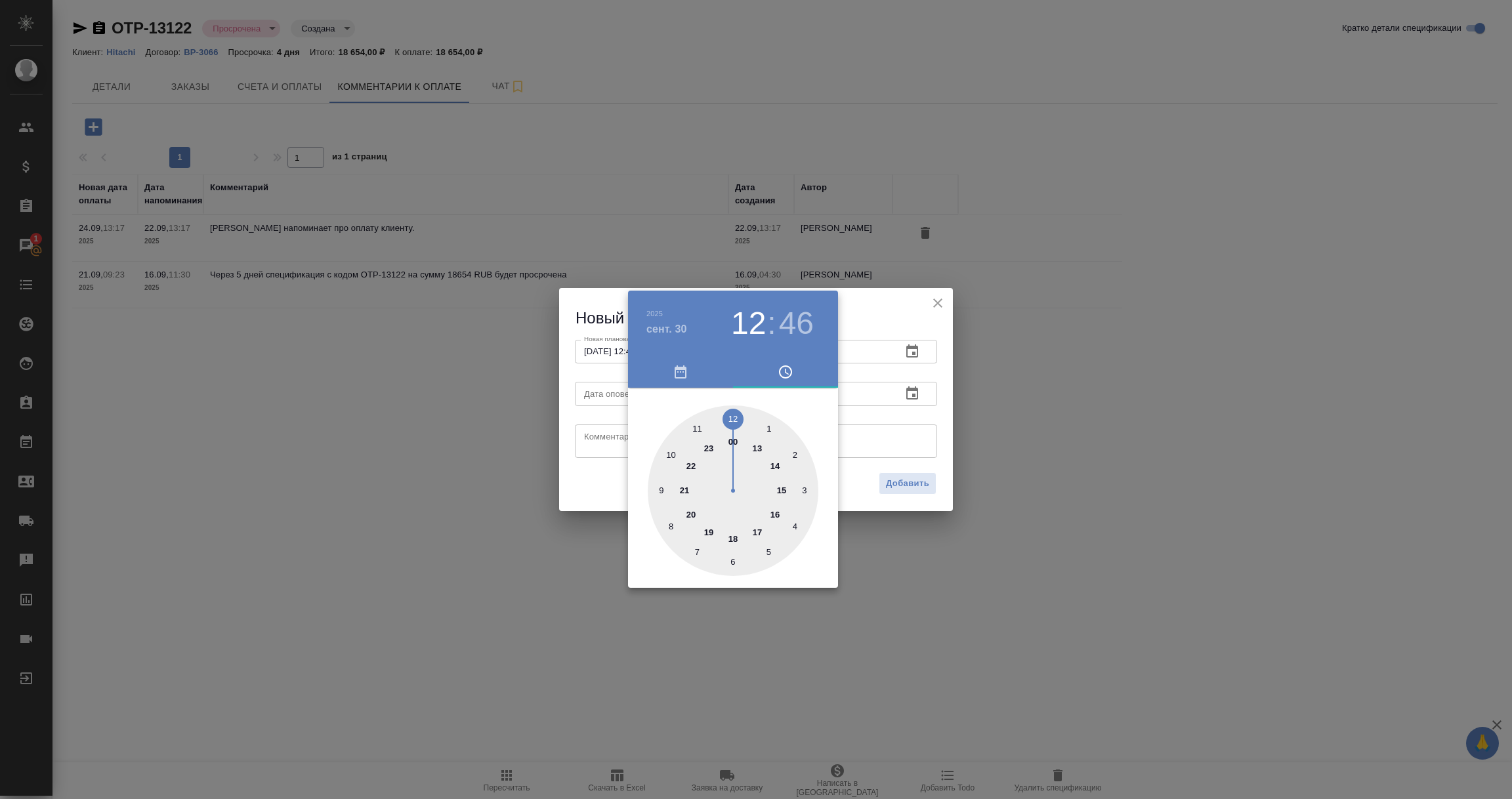
click at [875, 402] on div at bounding box center [756, 400] width 1512 height 799
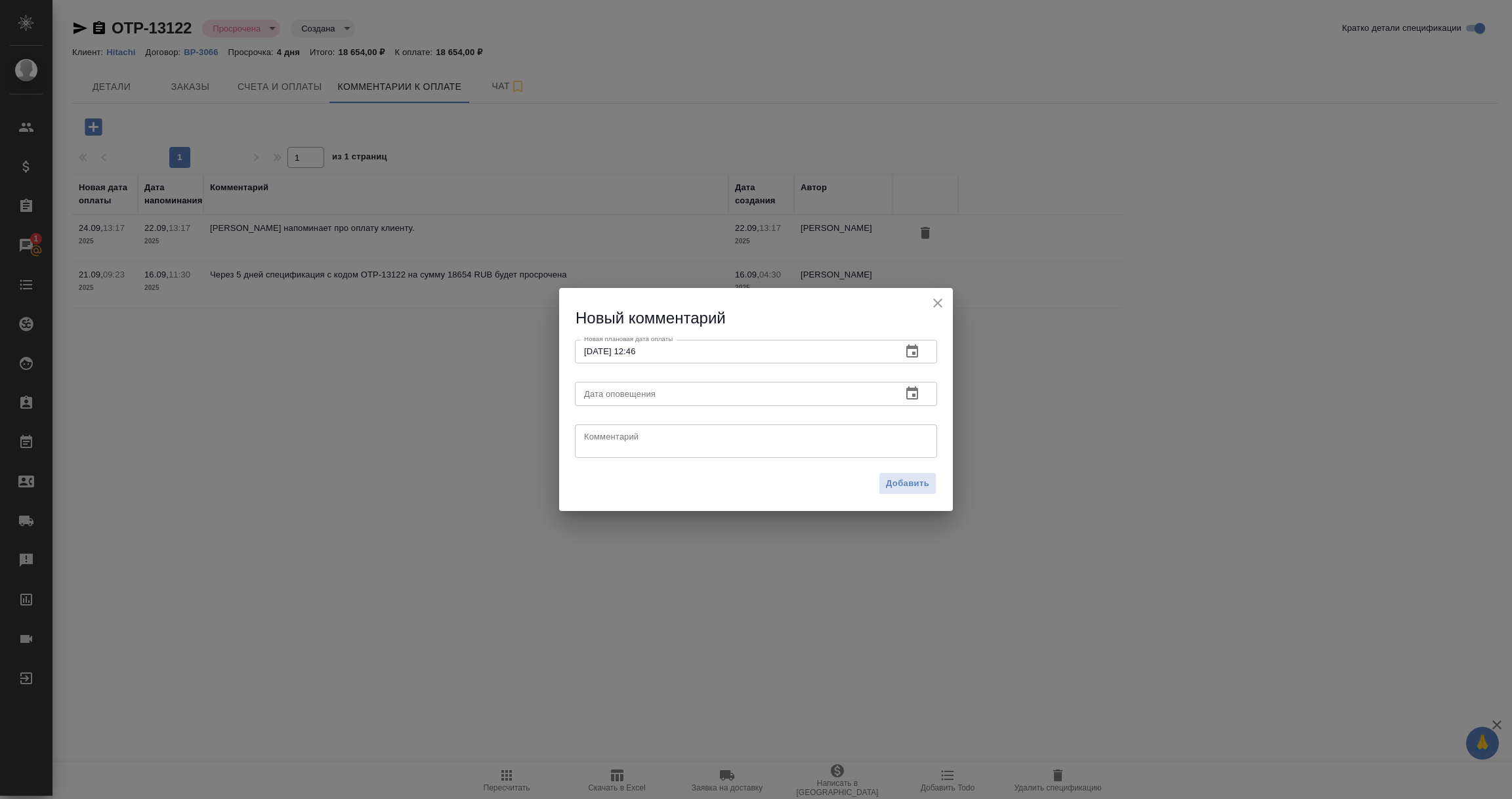
click at [903, 395] on button "button" at bounding box center [912, 393] width 31 height 31
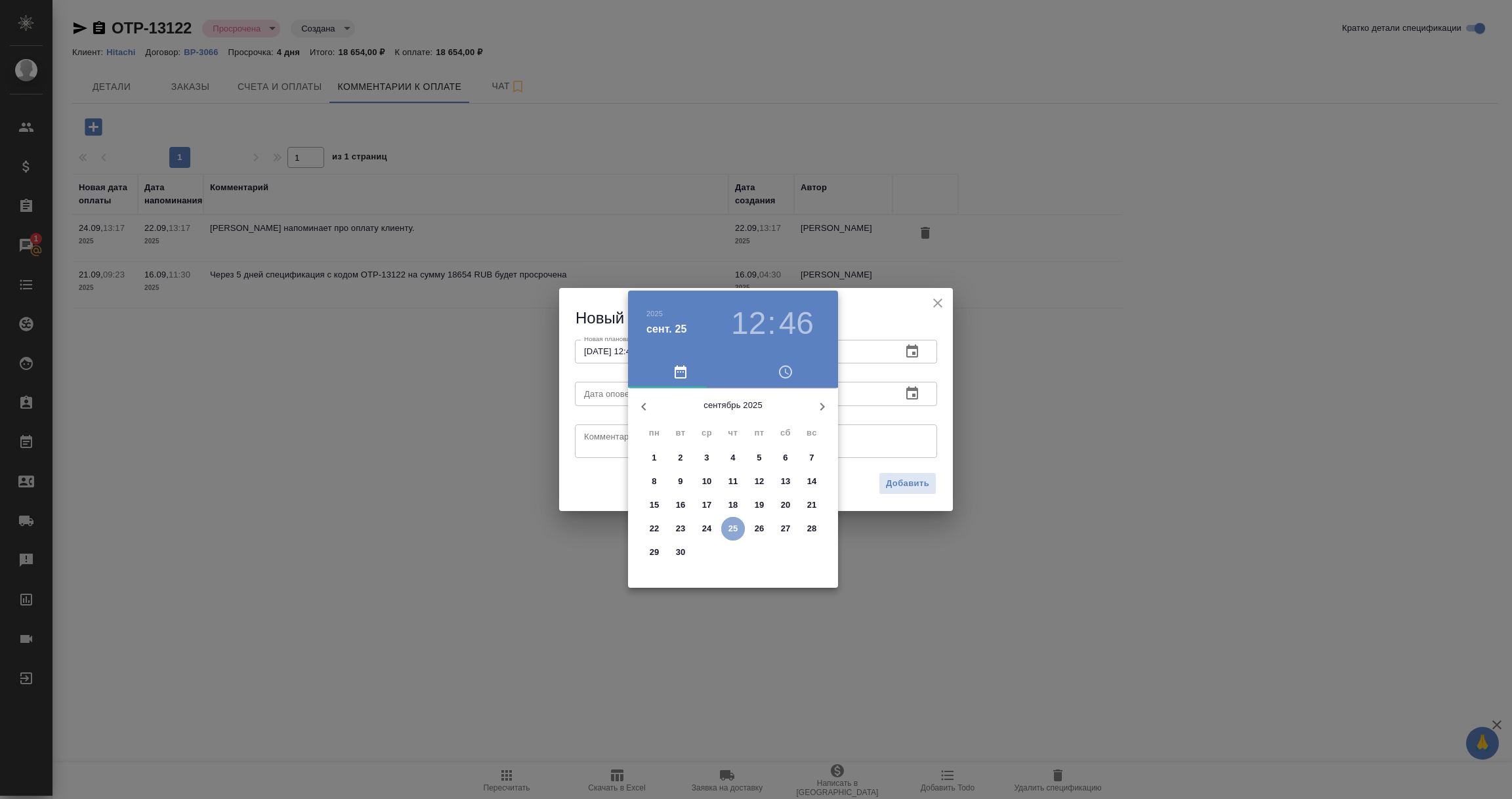
click at [729, 526] on p "25" at bounding box center [733, 528] width 10 height 13
type input "[DATE] 12:46"
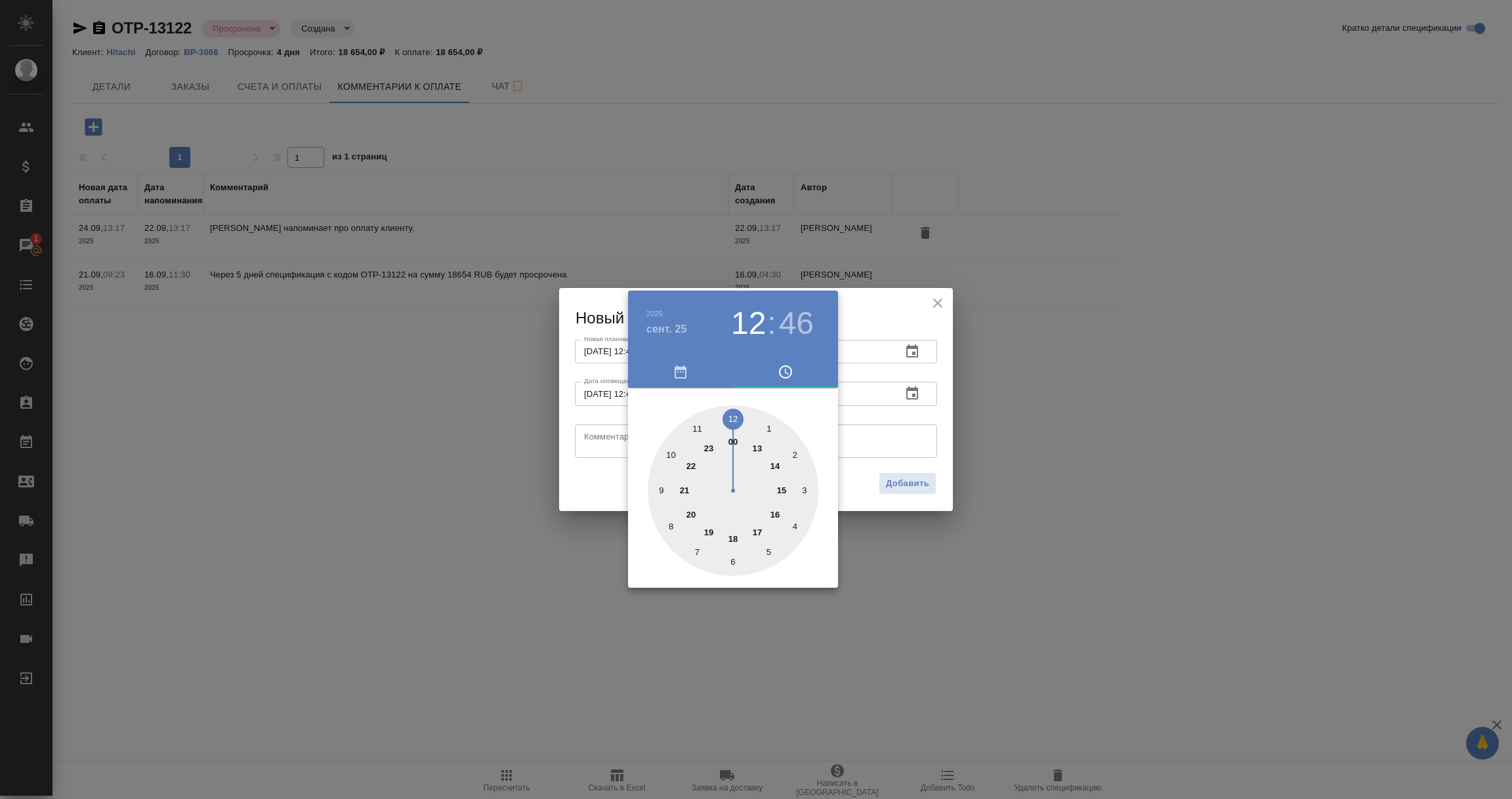
click at [605, 444] on div at bounding box center [756, 400] width 1512 height 799
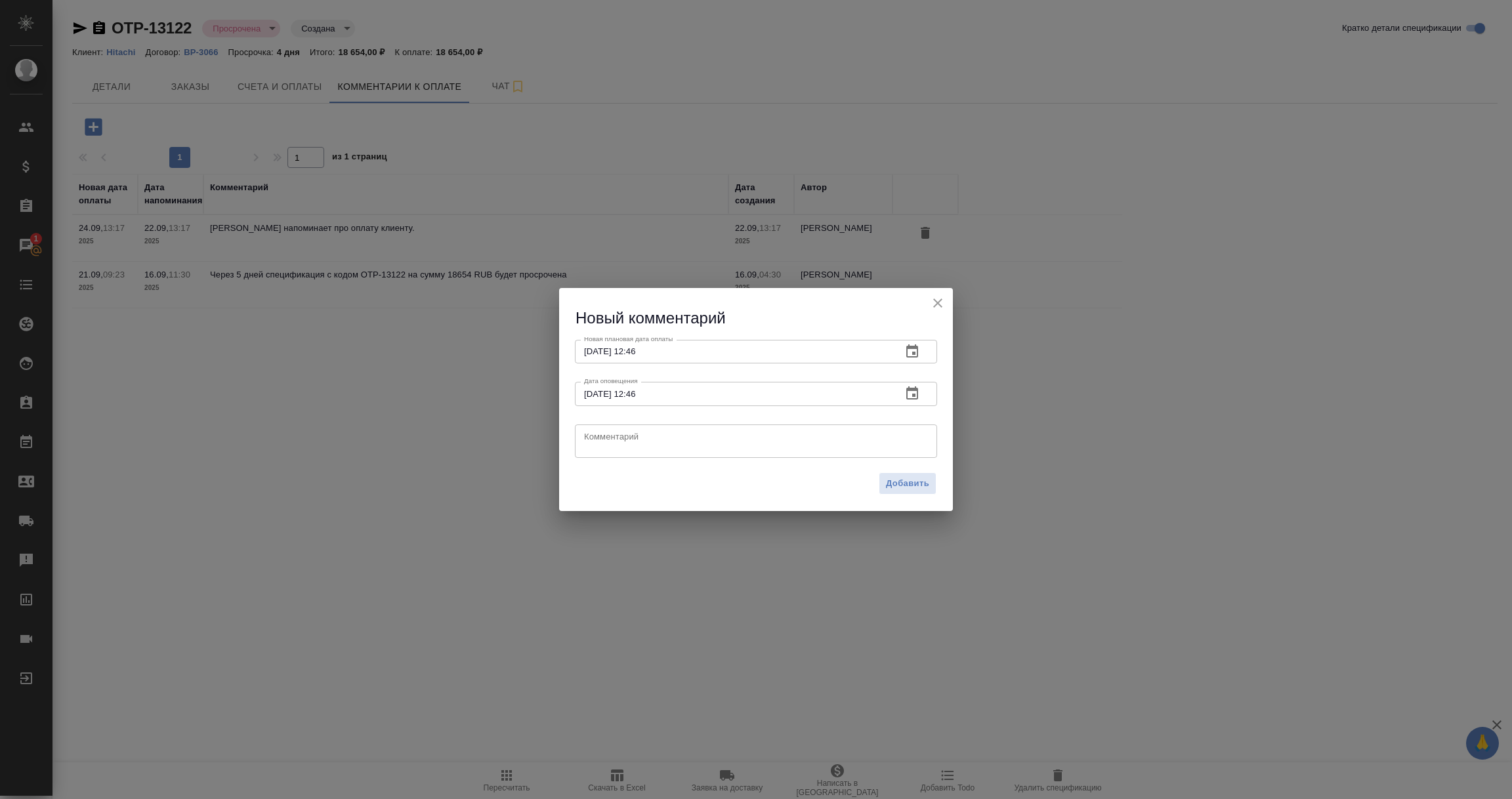
click at [605, 444] on textarea at bounding box center [756, 441] width 344 height 20
type textarea "Оплаты нет, уточняем приину."
click at [888, 478] on span "Добавить" at bounding box center [908, 484] width 43 height 15
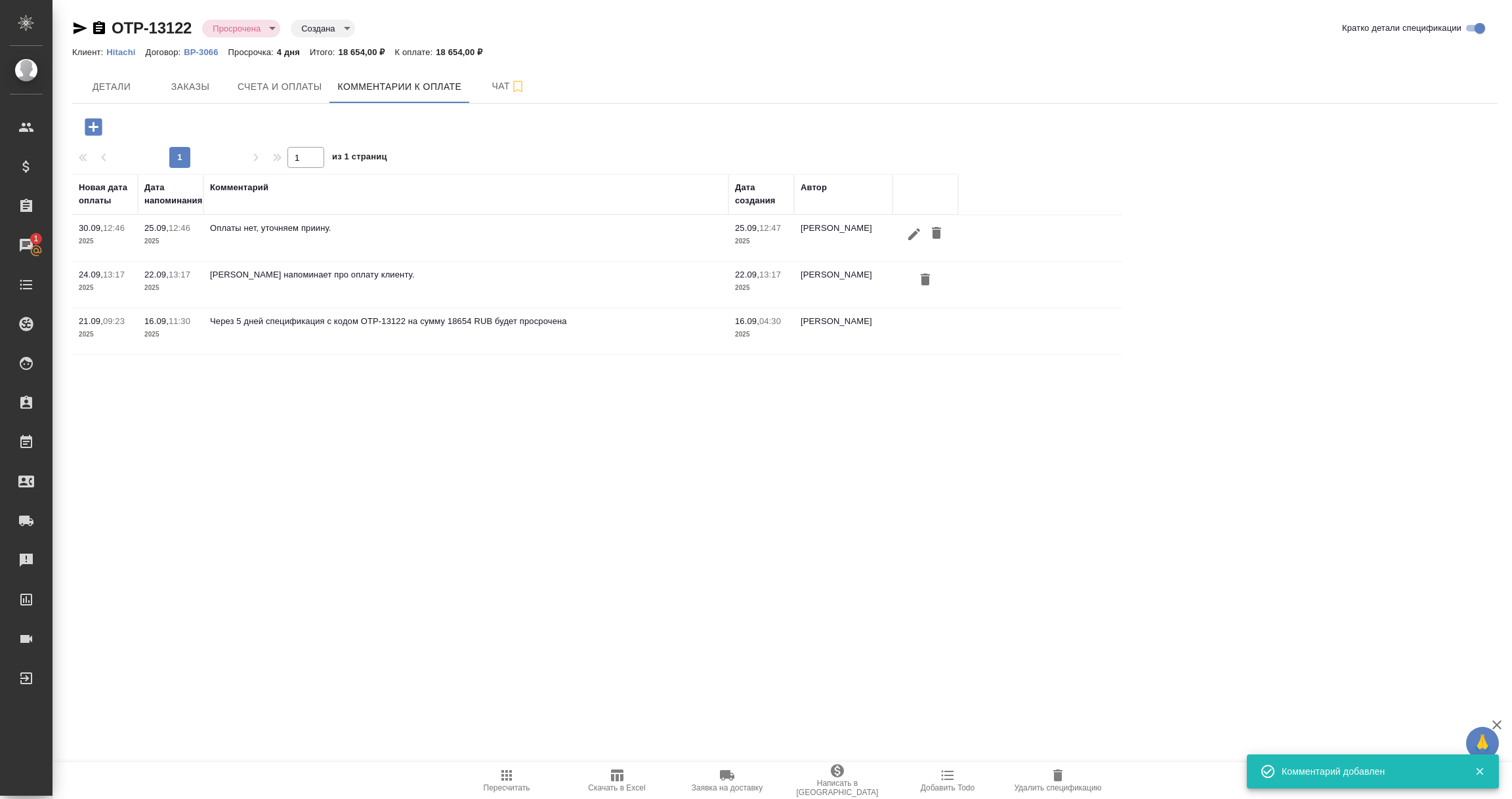
click at [914, 229] on icon "button" at bounding box center [914, 234] width 16 height 16
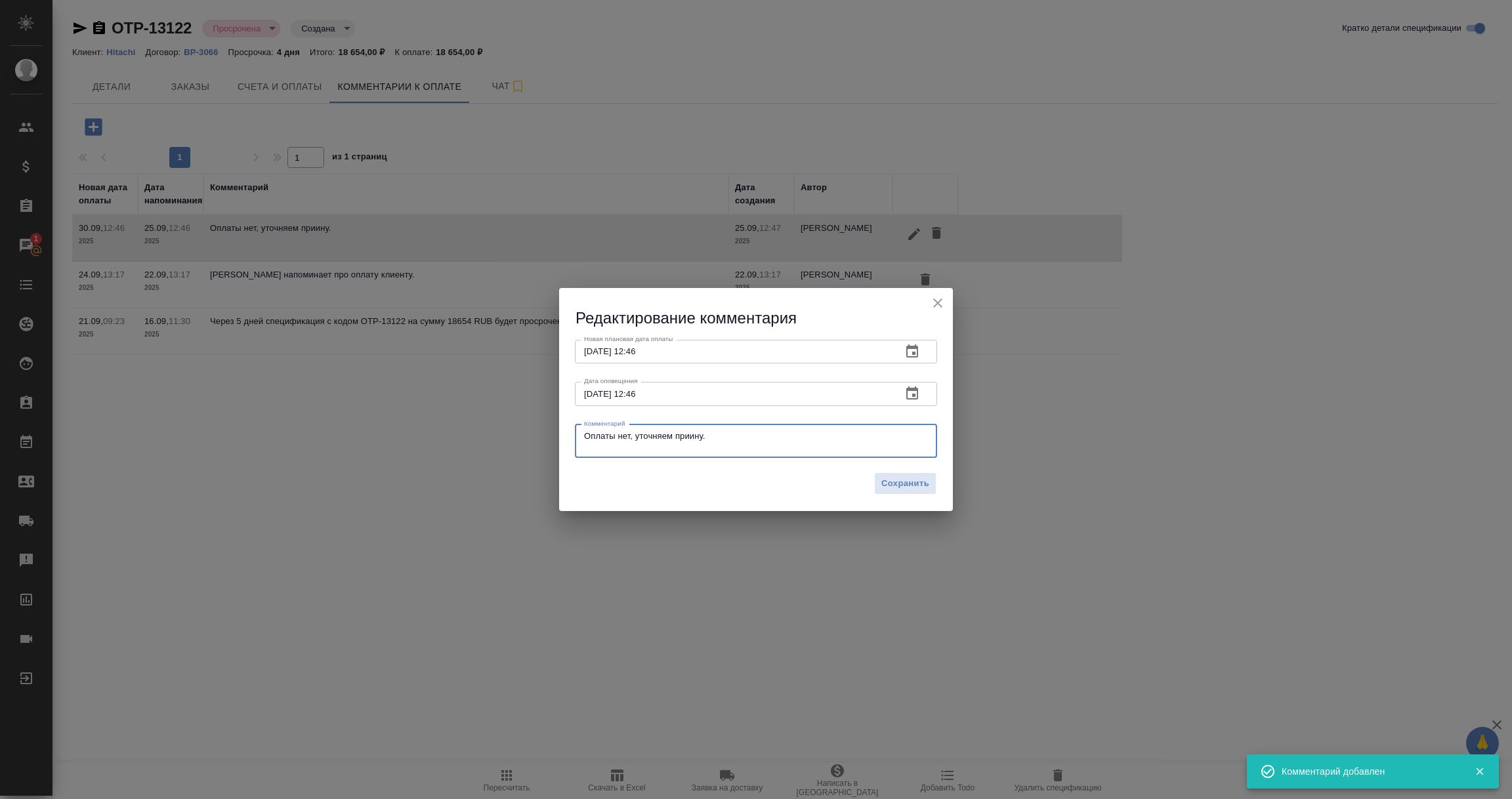
click at [687, 438] on textarea "Оплаты нет, уточняем приину." at bounding box center [756, 441] width 344 height 20
type textarea "Оплаты нет, уточняем причину."
click at [918, 489] on span "Сохранить" at bounding box center [905, 484] width 48 height 15
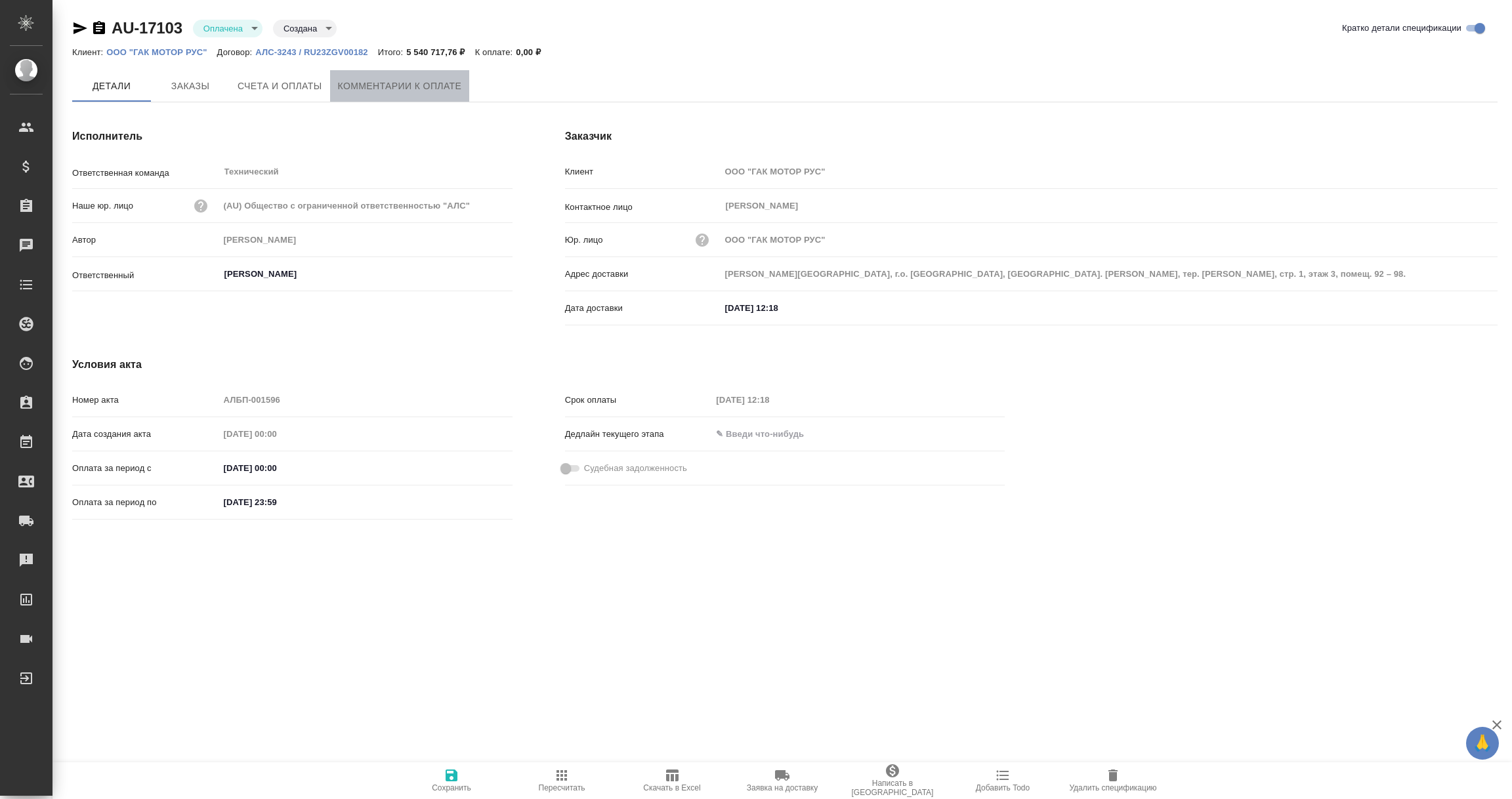
click at [400, 85] on span "Комментарии к оплате" at bounding box center [400, 86] width 124 height 16
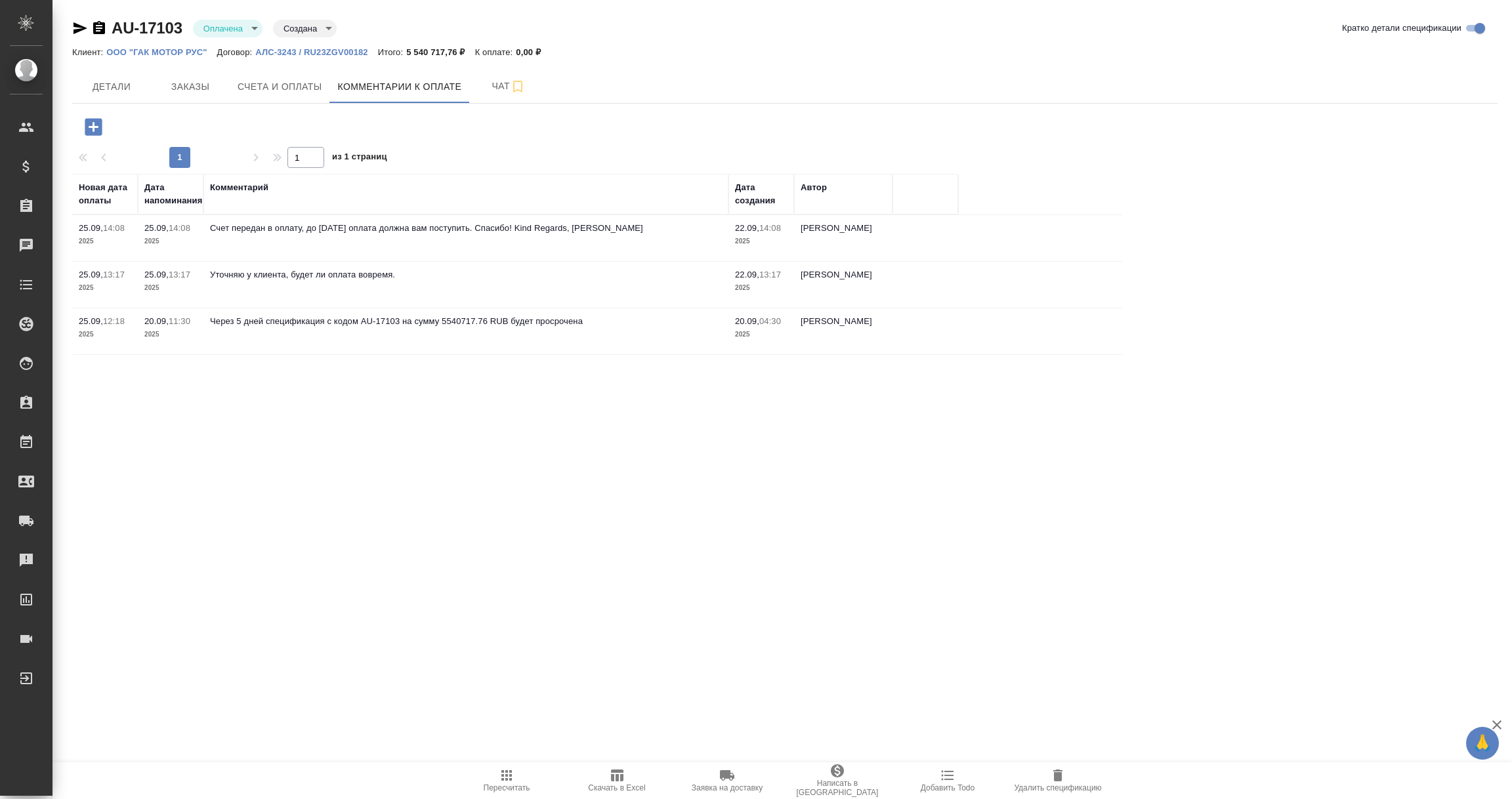
click at [387, 427] on div ".cls-1 fill:#fff; AWATERA [PERSON_NAME] Спецификации Заказы Чаты Todo Проекты S…" at bounding box center [756, 400] width 1512 height 799
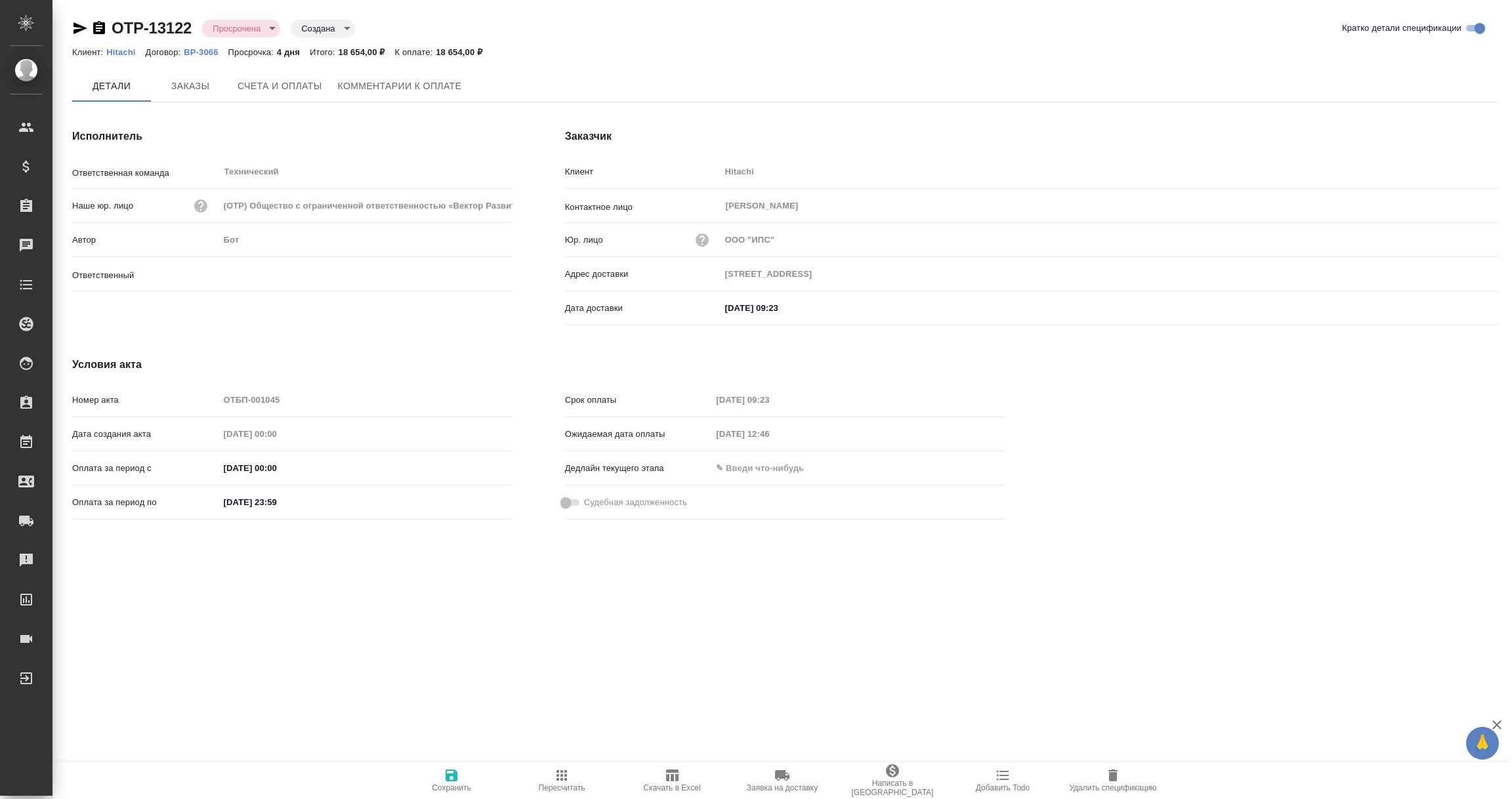
type input "[PERSON_NAME]"
click at [398, 81] on span "Комментарии к оплате" at bounding box center [400, 86] width 124 height 16
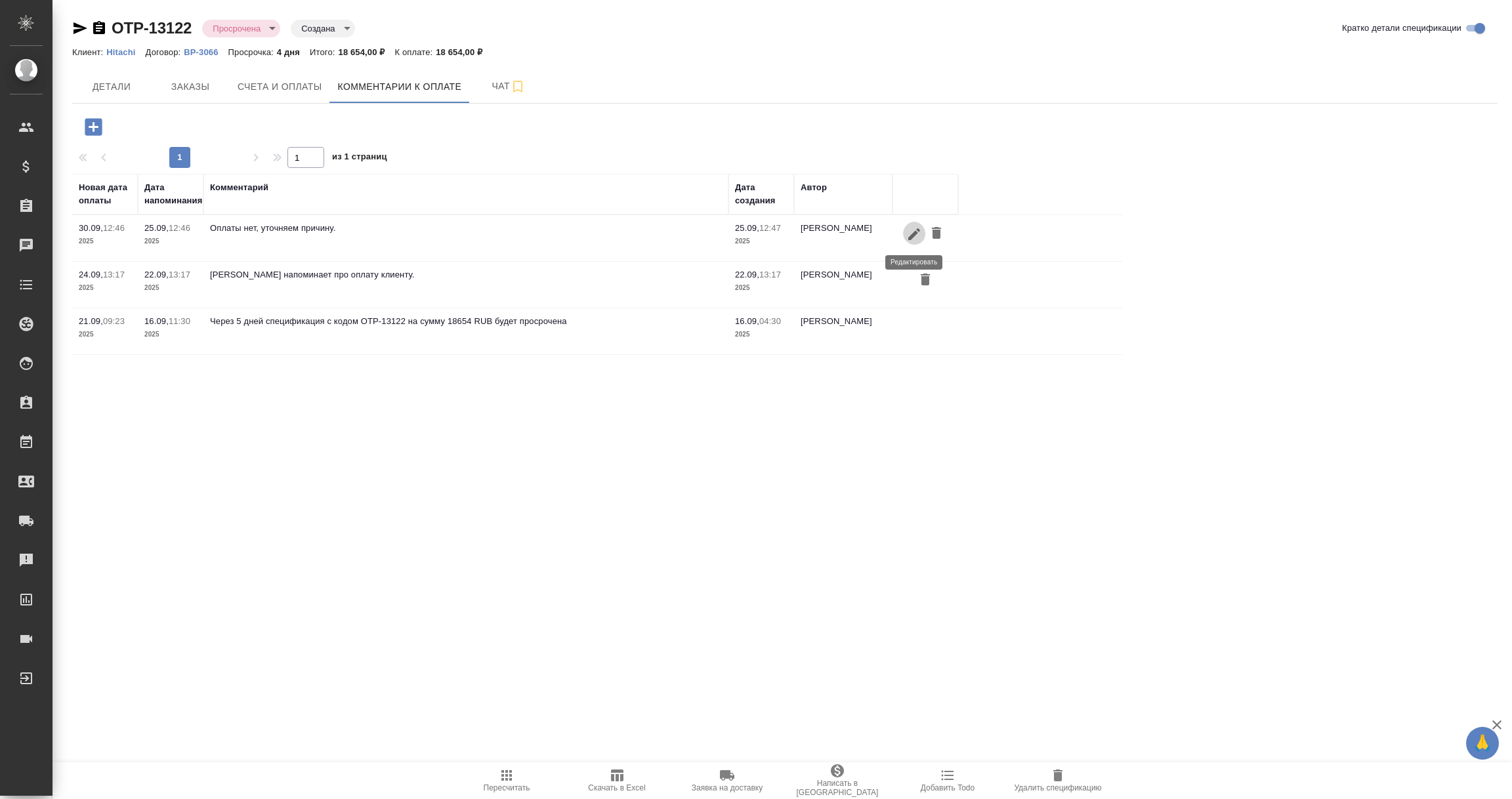
click at [912, 238] on icon "button" at bounding box center [914, 233] width 12 height 12
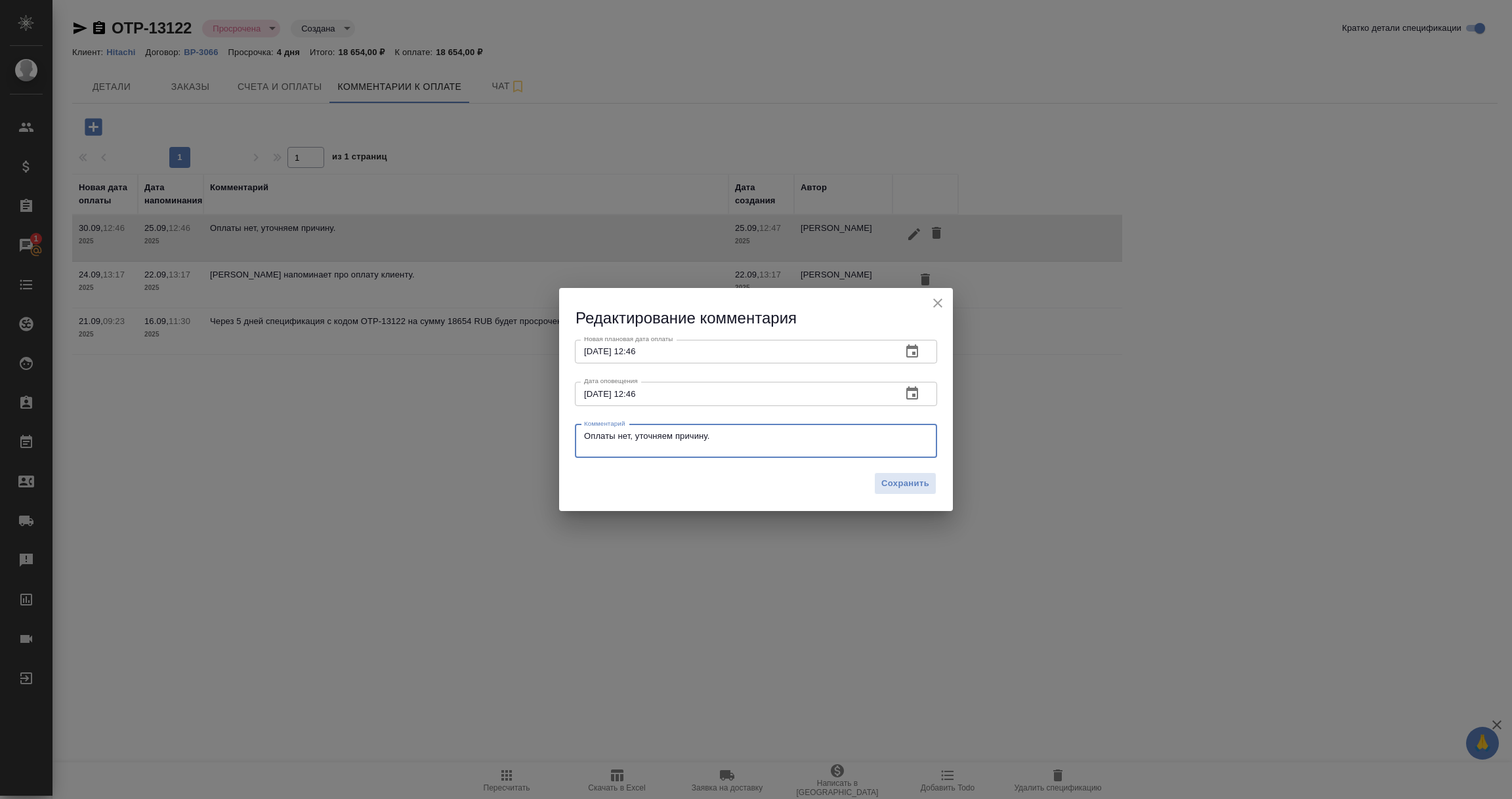
drag, startPoint x: 726, startPoint y: 440, endPoint x: 427, endPoint y: 431, distance: 299.1
click at [427, 431] on div "Редактирование комментария Новая плановая дата оплаты [DATE] 12:46 Новая планов…" at bounding box center [756, 400] width 1512 height 799
paste textarea "[PERSON_NAME], добрый день! Прошу прощения, что не ответила, я в командировке, …"
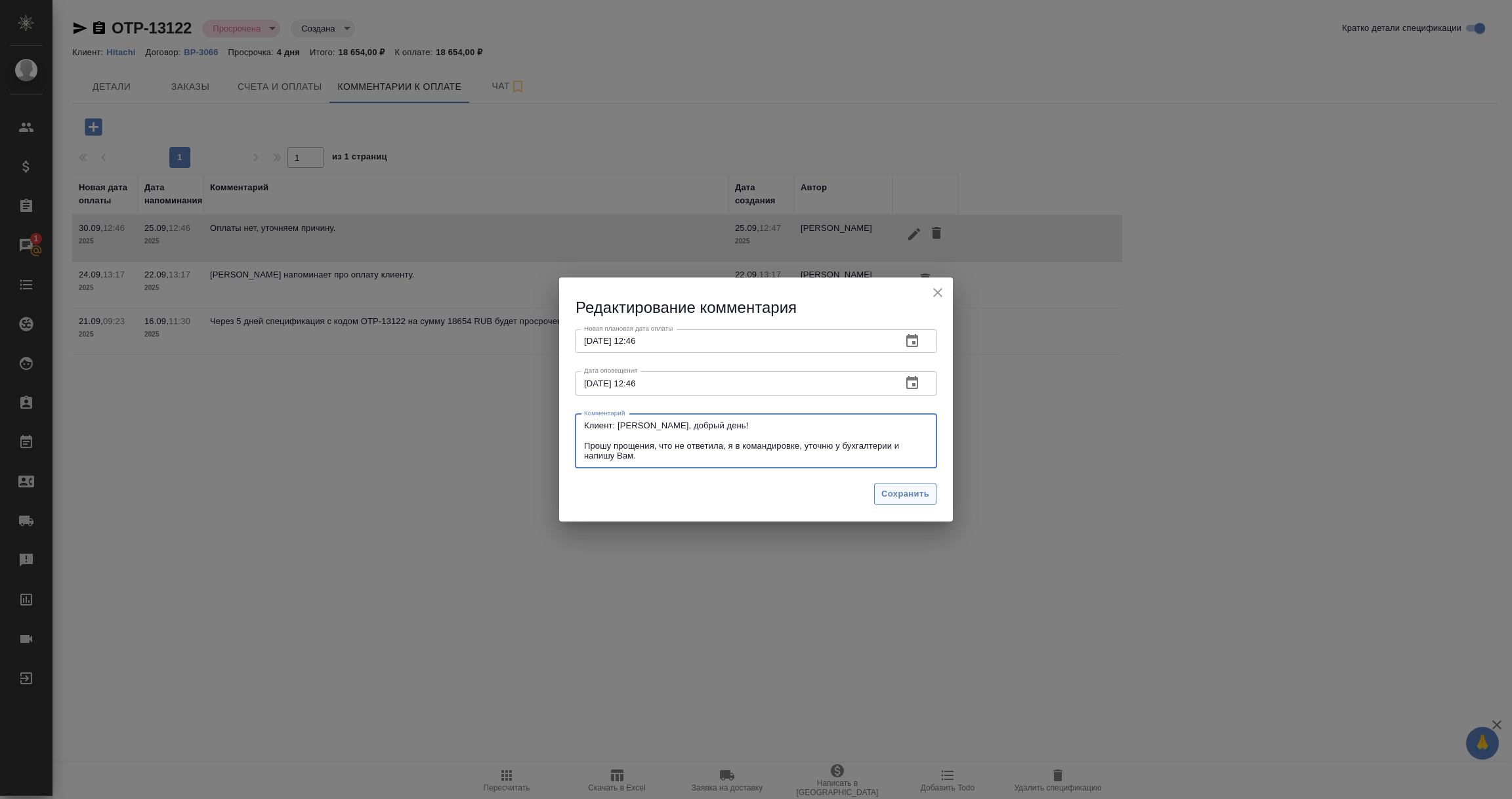
type textarea "Клиент: [PERSON_NAME], добрый день! Прошу прощения, что не ответила, я в команд…"
click at [921, 495] on span "Сохранить" at bounding box center [905, 495] width 48 height 15
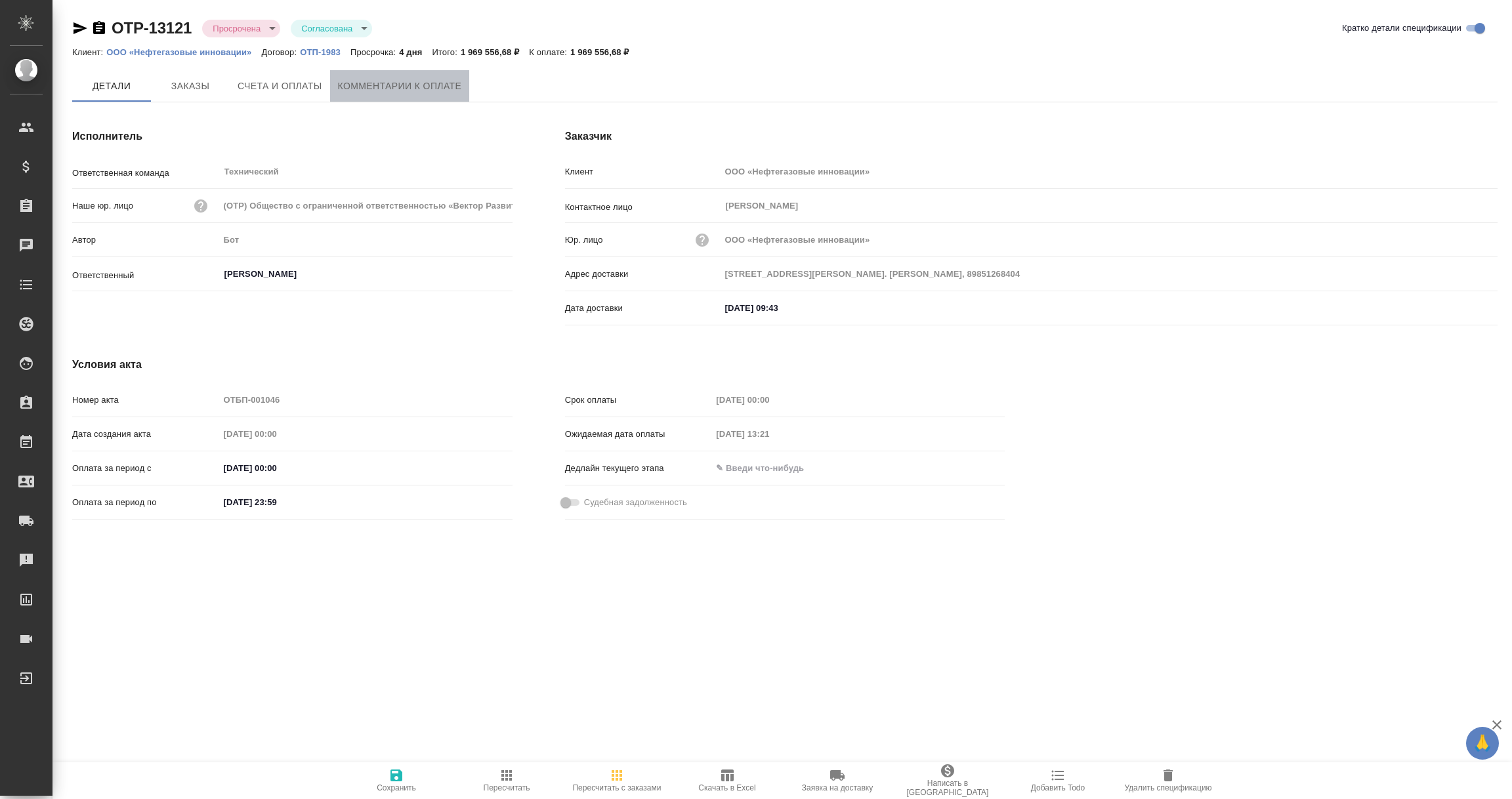
click at [422, 93] on span "Комментарии к оплате" at bounding box center [400, 86] width 124 height 16
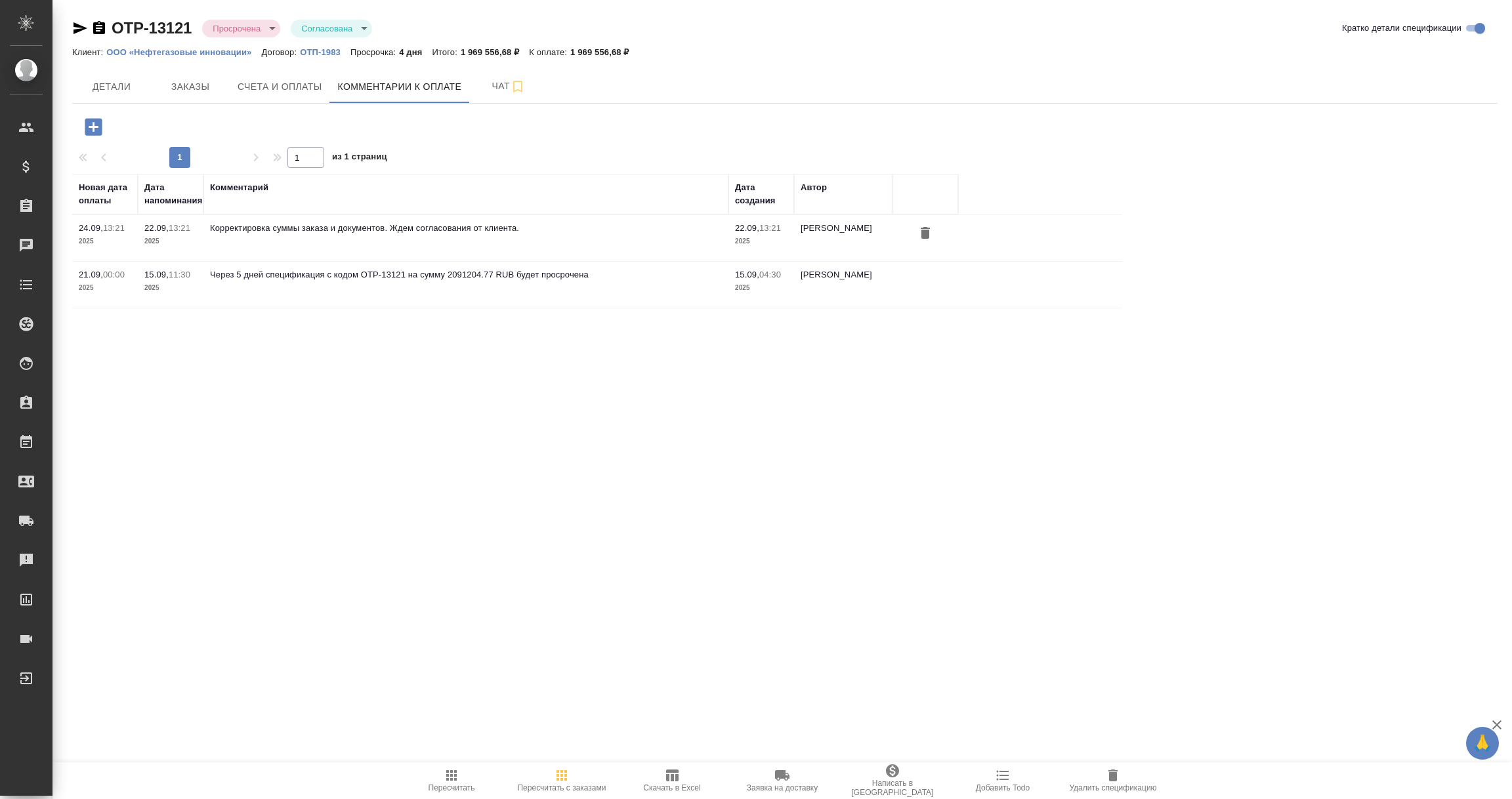
click at [94, 125] on icon "button" at bounding box center [94, 127] width 23 height 23
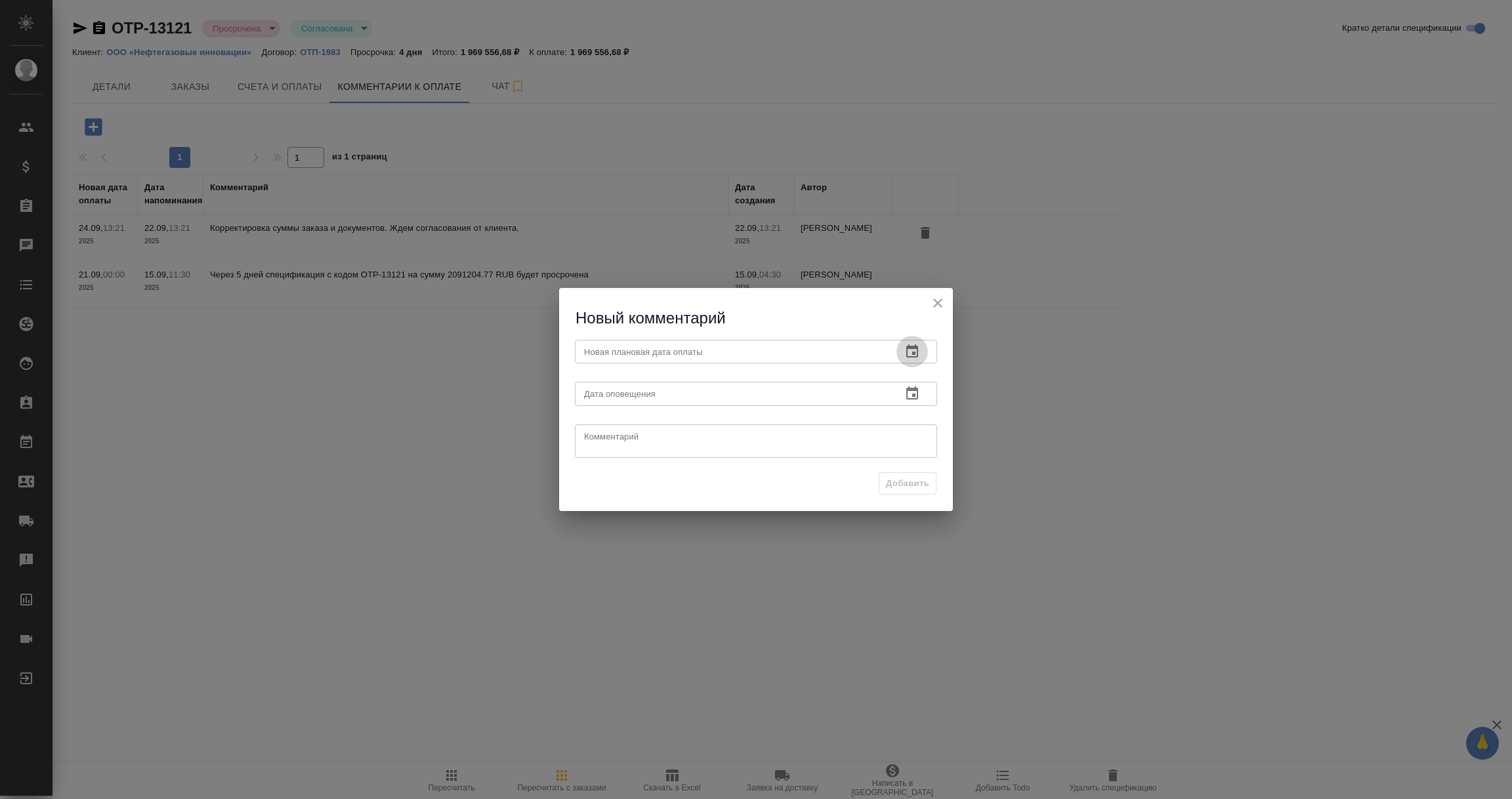
click at [908, 349] on icon "button" at bounding box center [912, 351] width 16 height 16
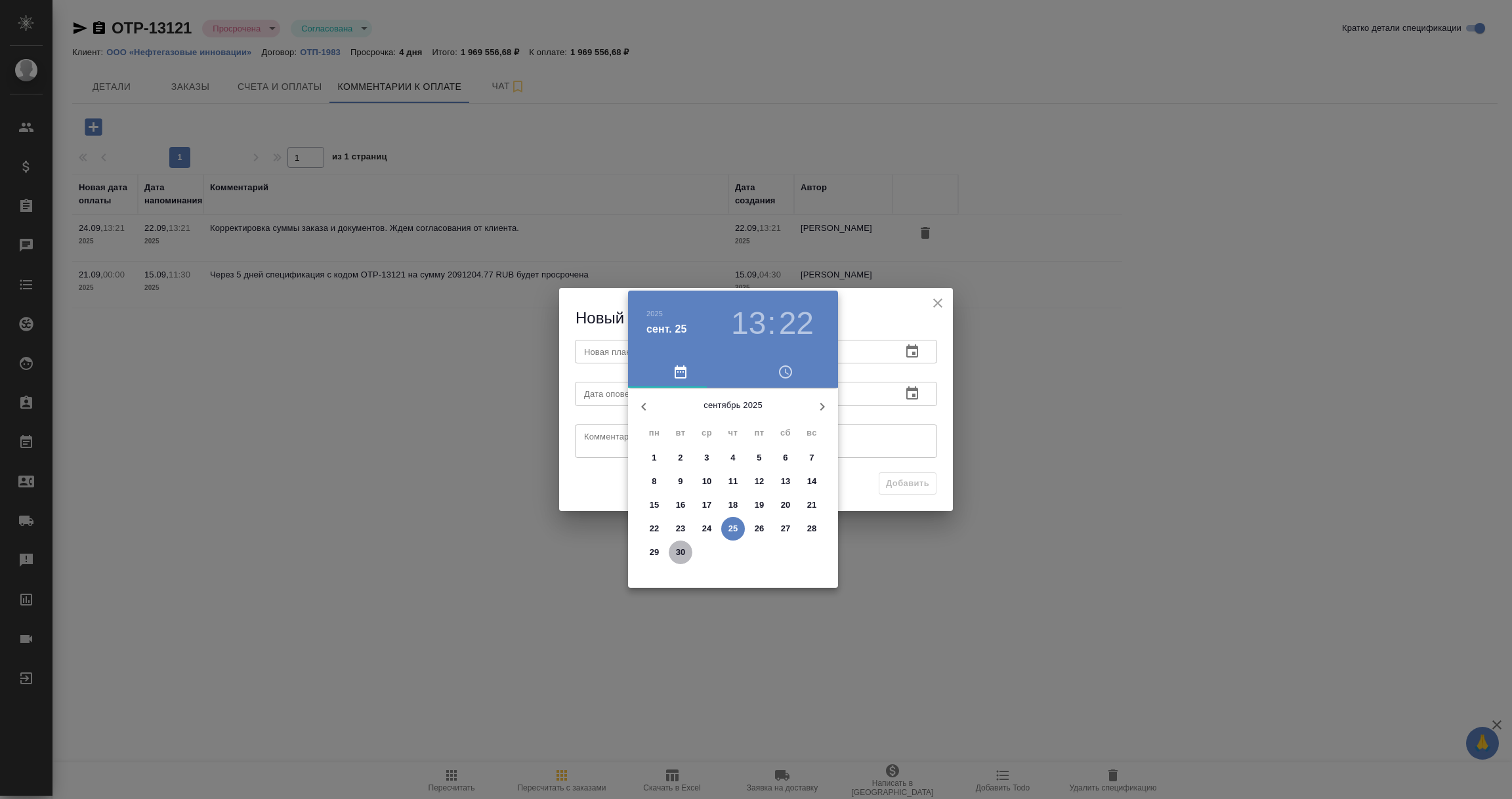
click at [680, 553] on p "30" at bounding box center [680, 552] width 10 height 13
type input "30.09.2025 13:22"
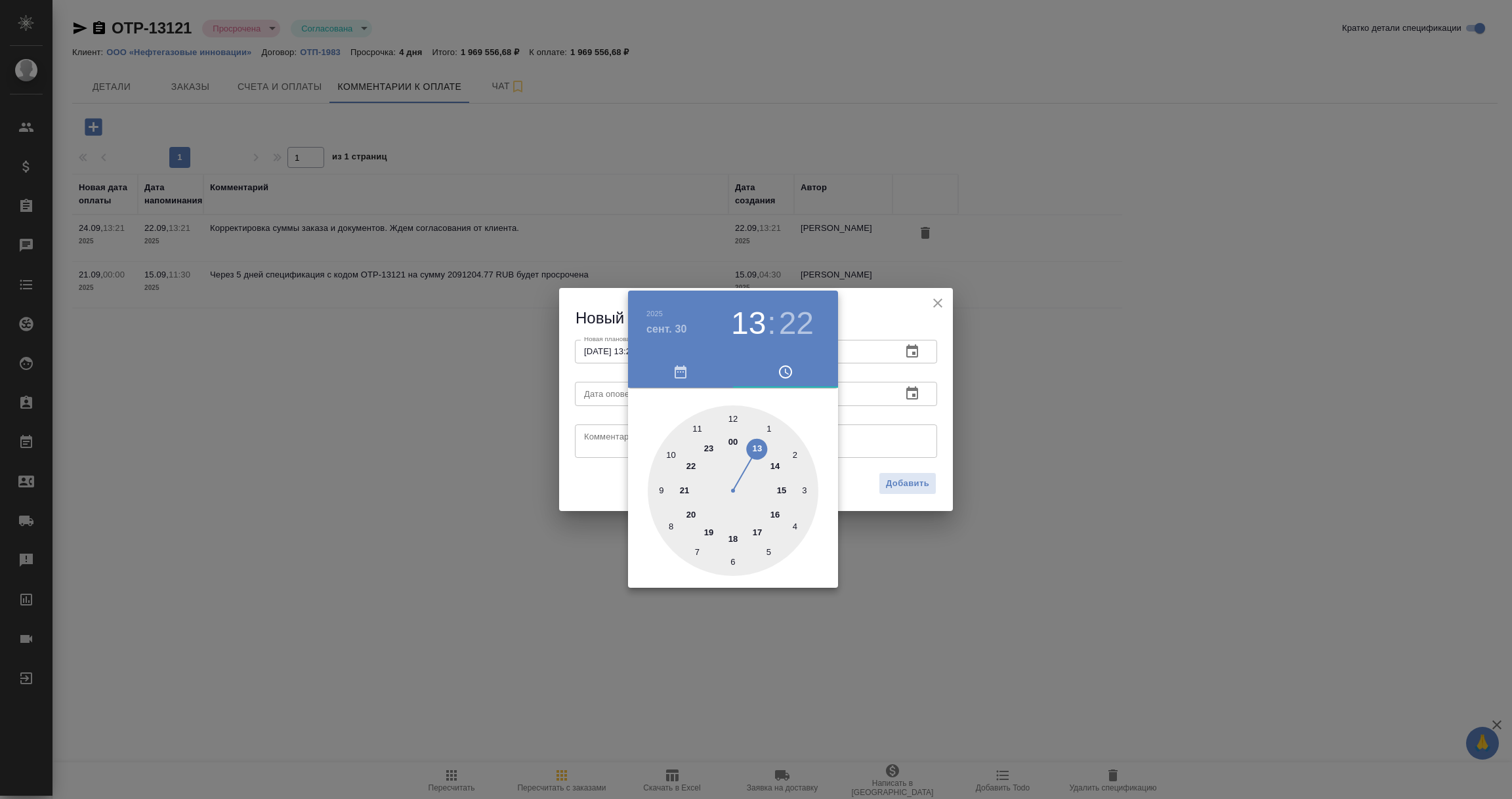
click at [924, 418] on div at bounding box center [756, 400] width 1512 height 799
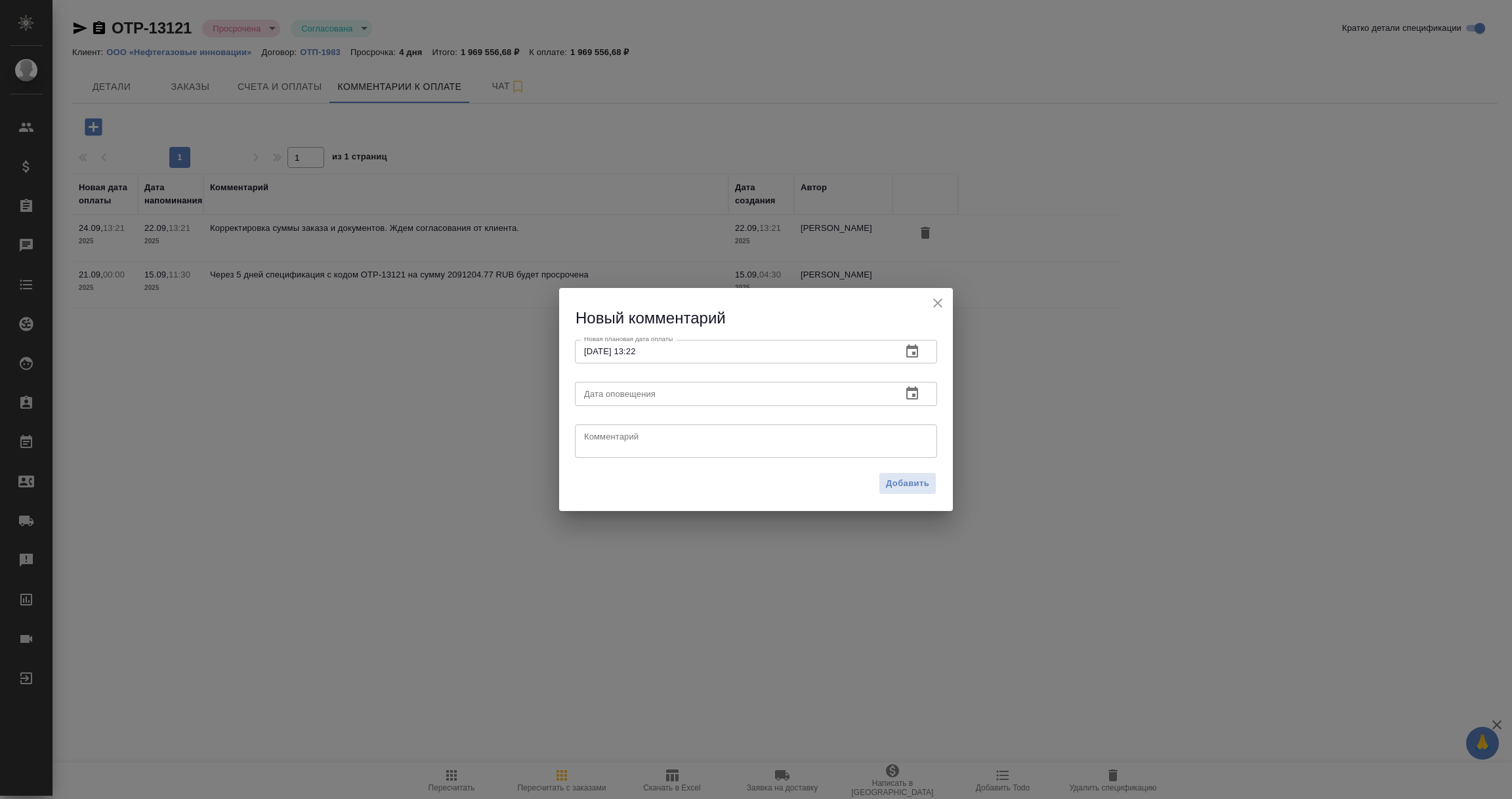
click at [913, 393] on icon "button" at bounding box center [912, 393] width 16 height 16
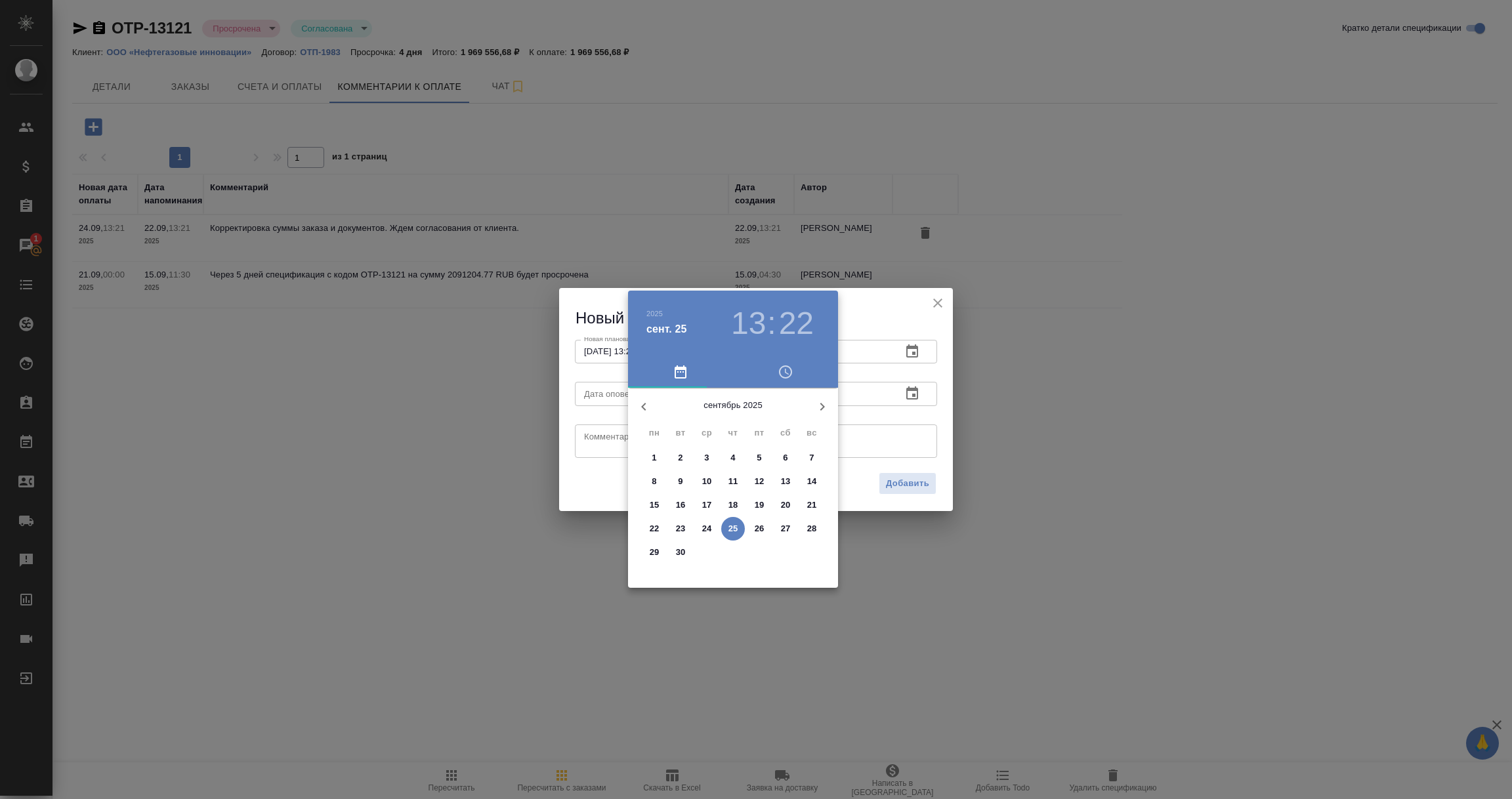
click at [731, 527] on p "25" at bounding box center [733, 528] width 10 height 13
type input "25.09.2025 13:22"
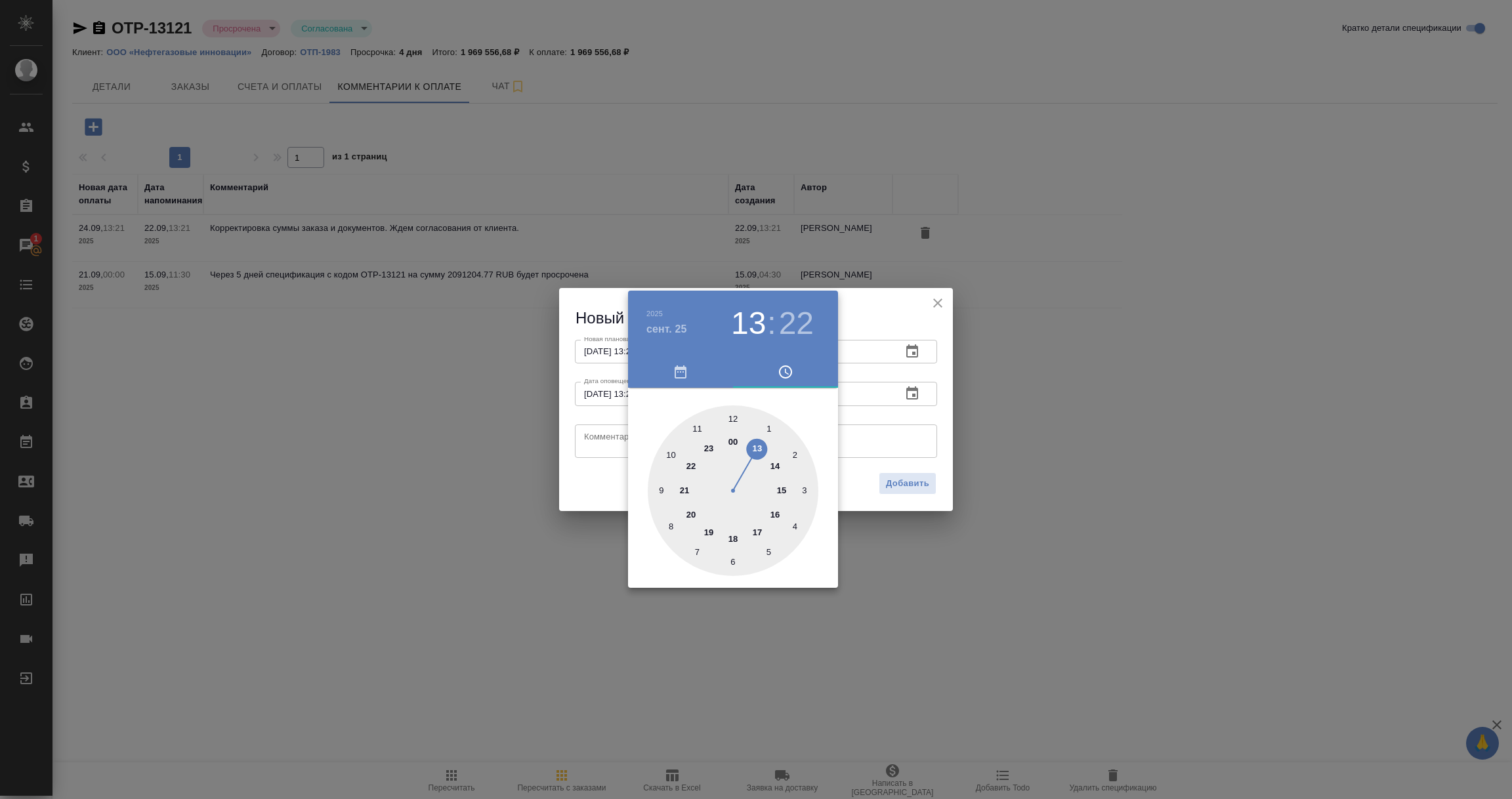
click at [600, 443] on div at bounding box center [756, 400] width 1512 height 799
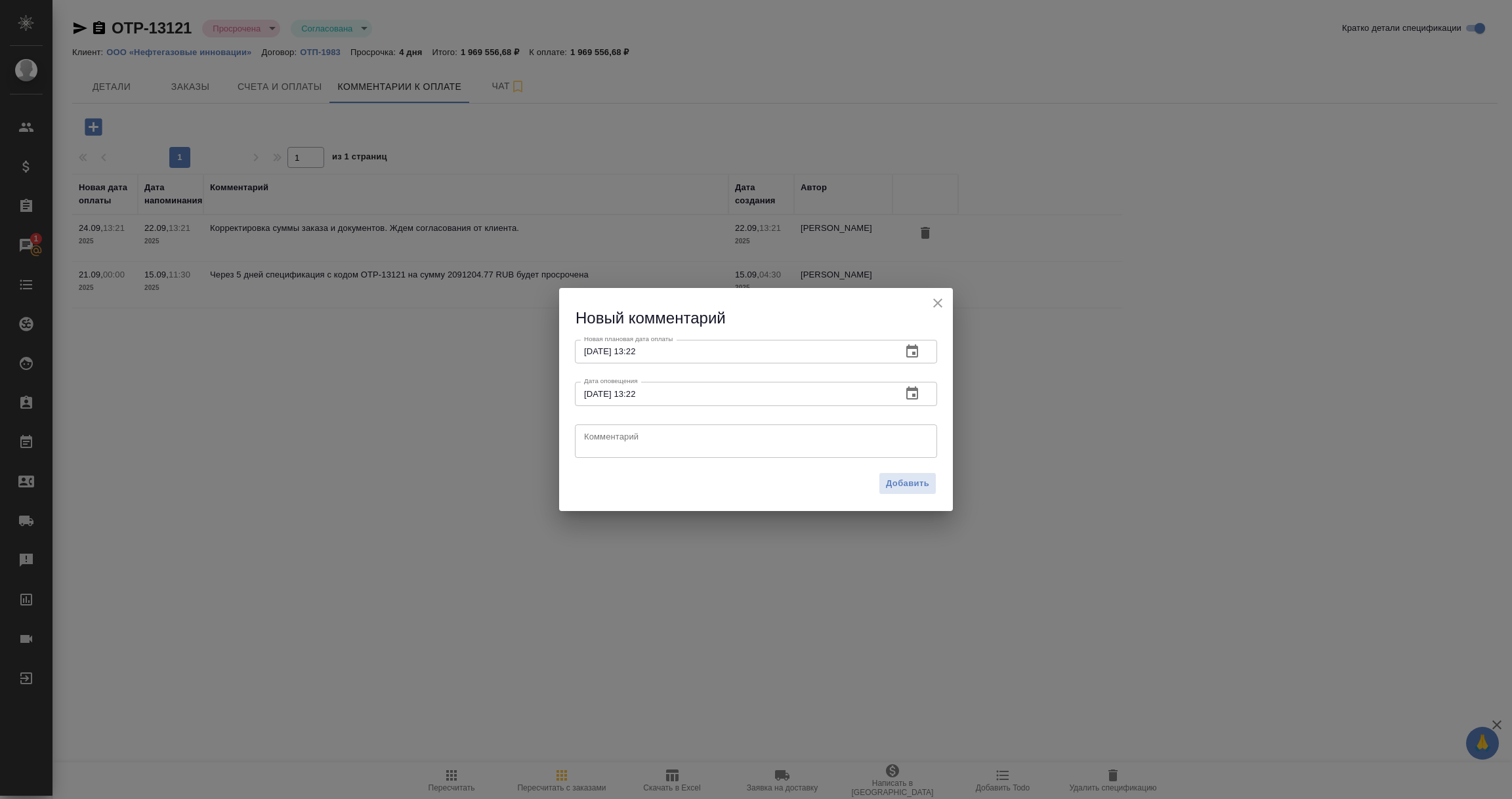
click at [600, 442] on textarea at bounding box center [756, 441] width 344 height 20
click at [700, 439] on textarea "СМ команда готовит докумены для клиента. После получения наших документов клиен…" at bounding box center [756, 441] width 344 height 21
type textarea "СМ команда готовит документы для клиента. После получения наших документов клие…"
click at [912, 476] on span "Добавить" at bounding box center [908, 484] width 43 height 15
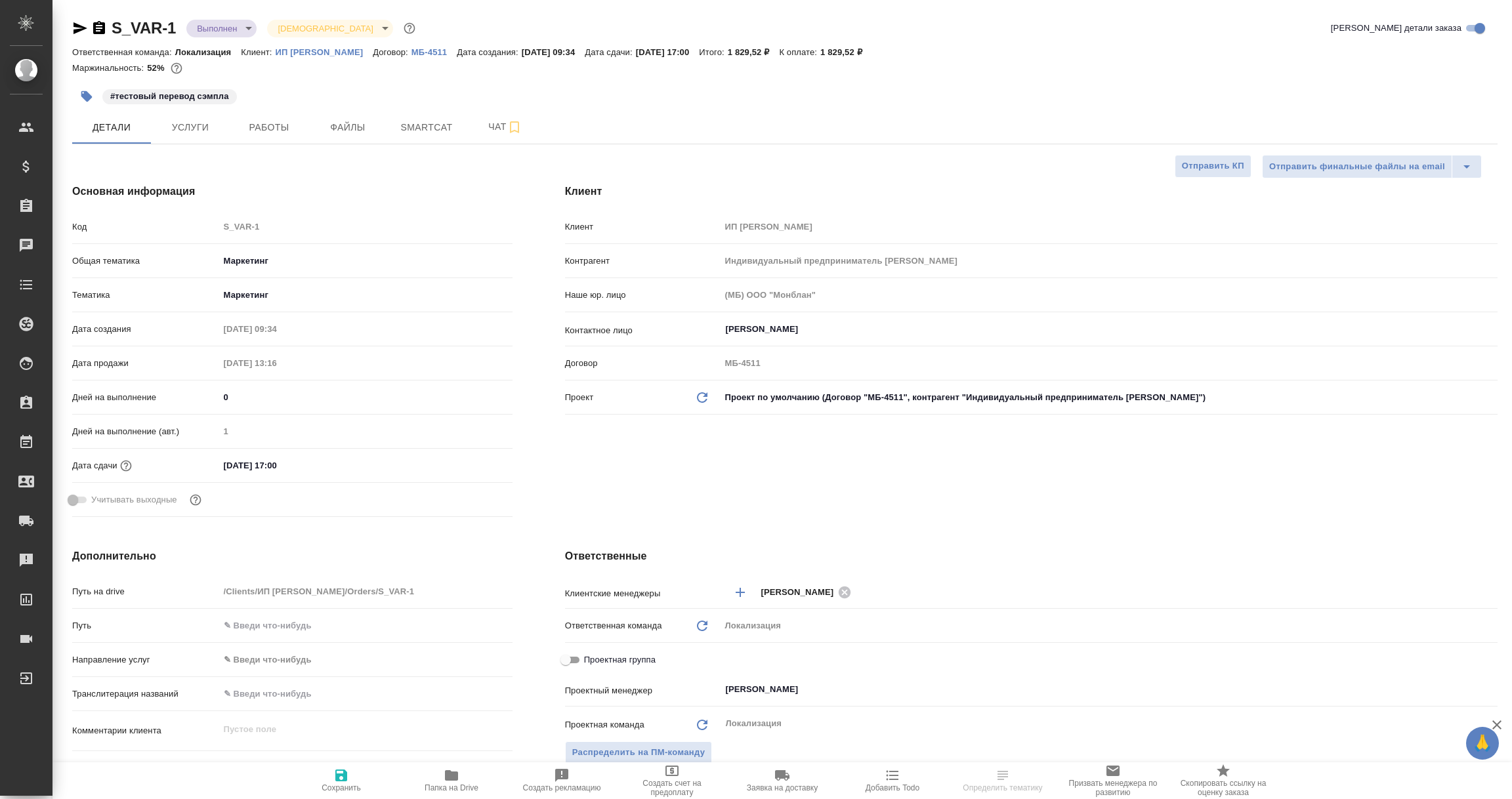
select select "RU"
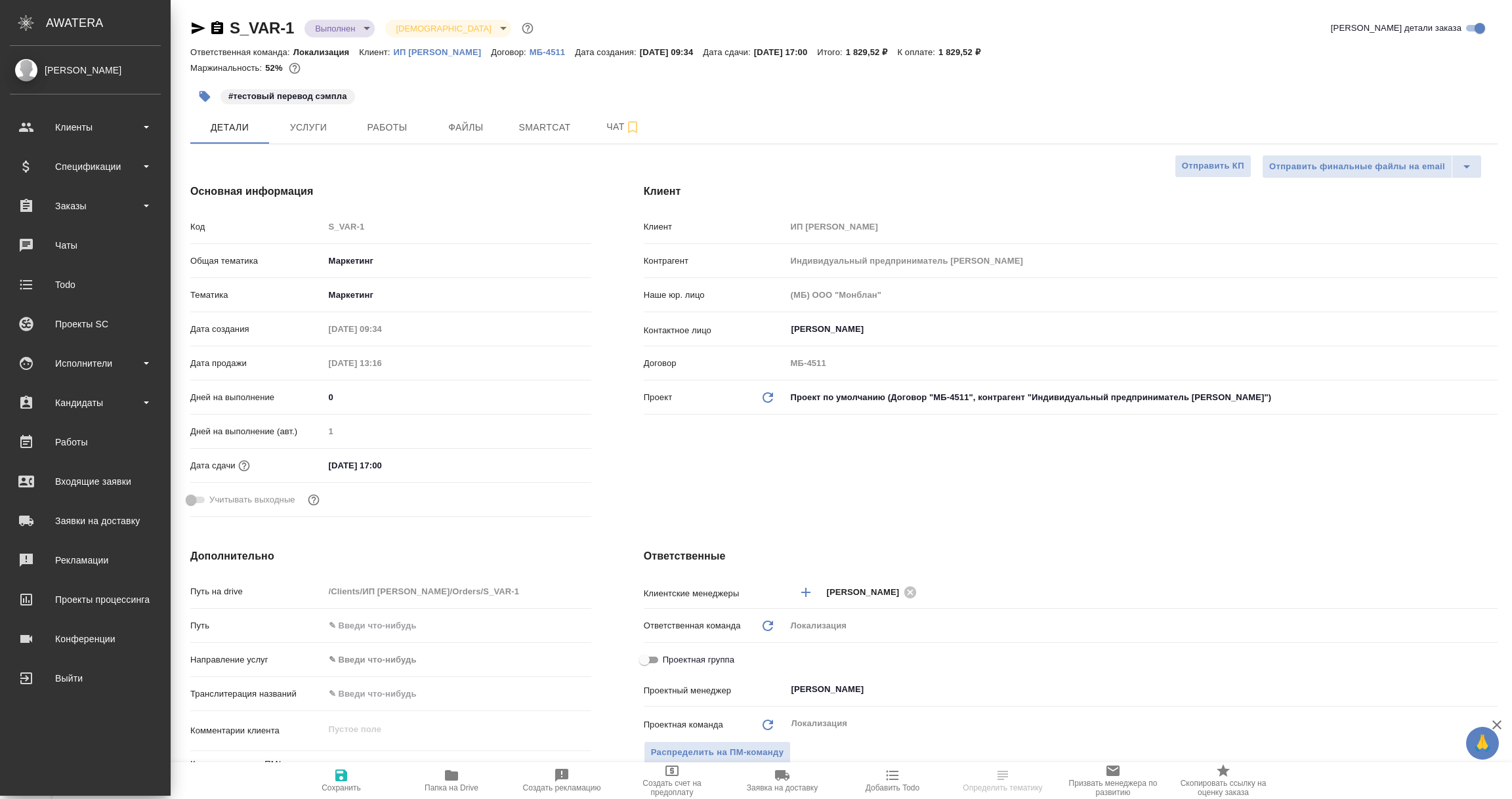
type input "Индивидуальный предприниматель [PERSON_NAME]"
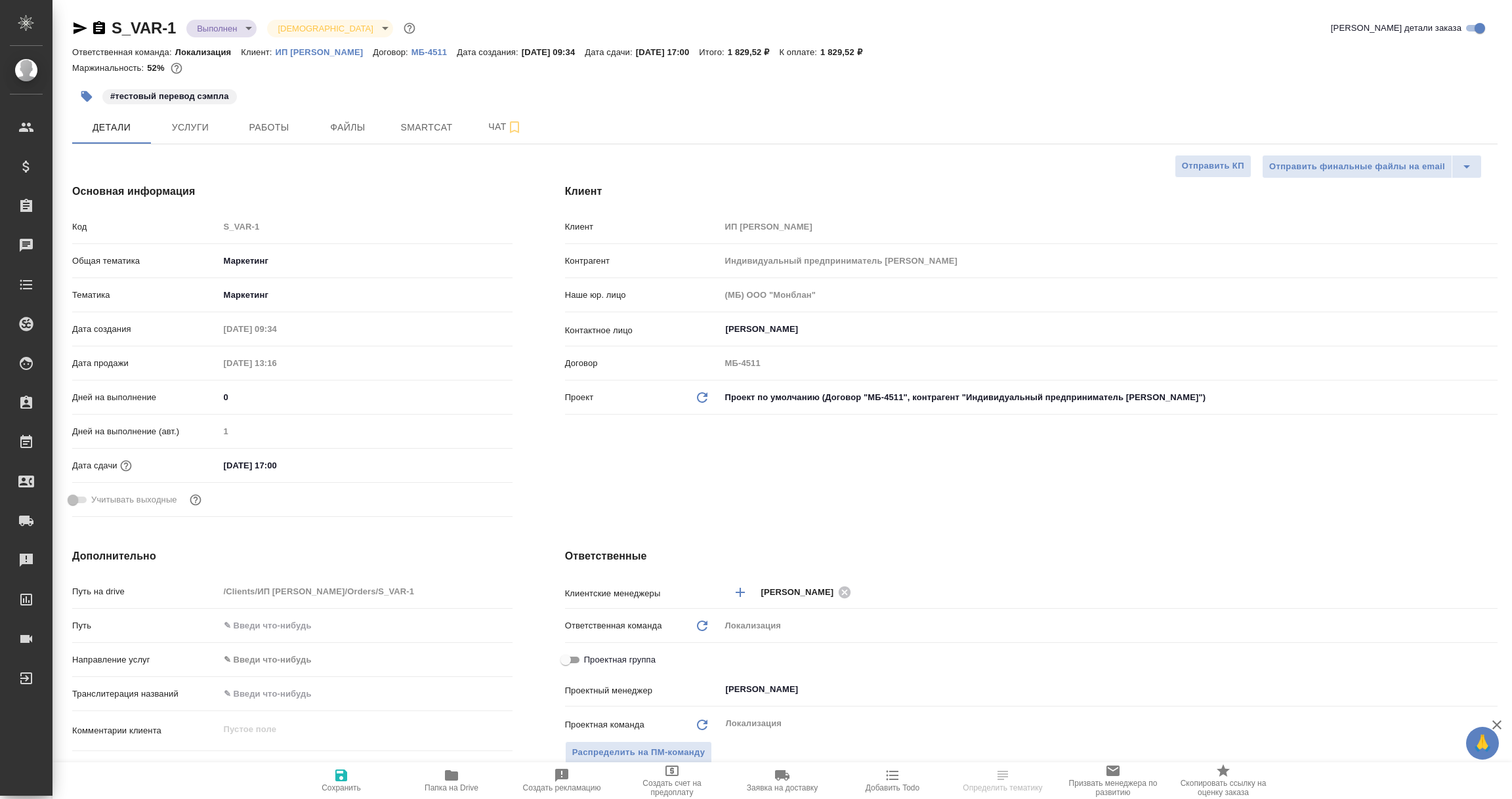
click at [72, 25] on icon "button" at bounding box center [80, 28] width 16 height 16
select select "RU"
type textarea "x"
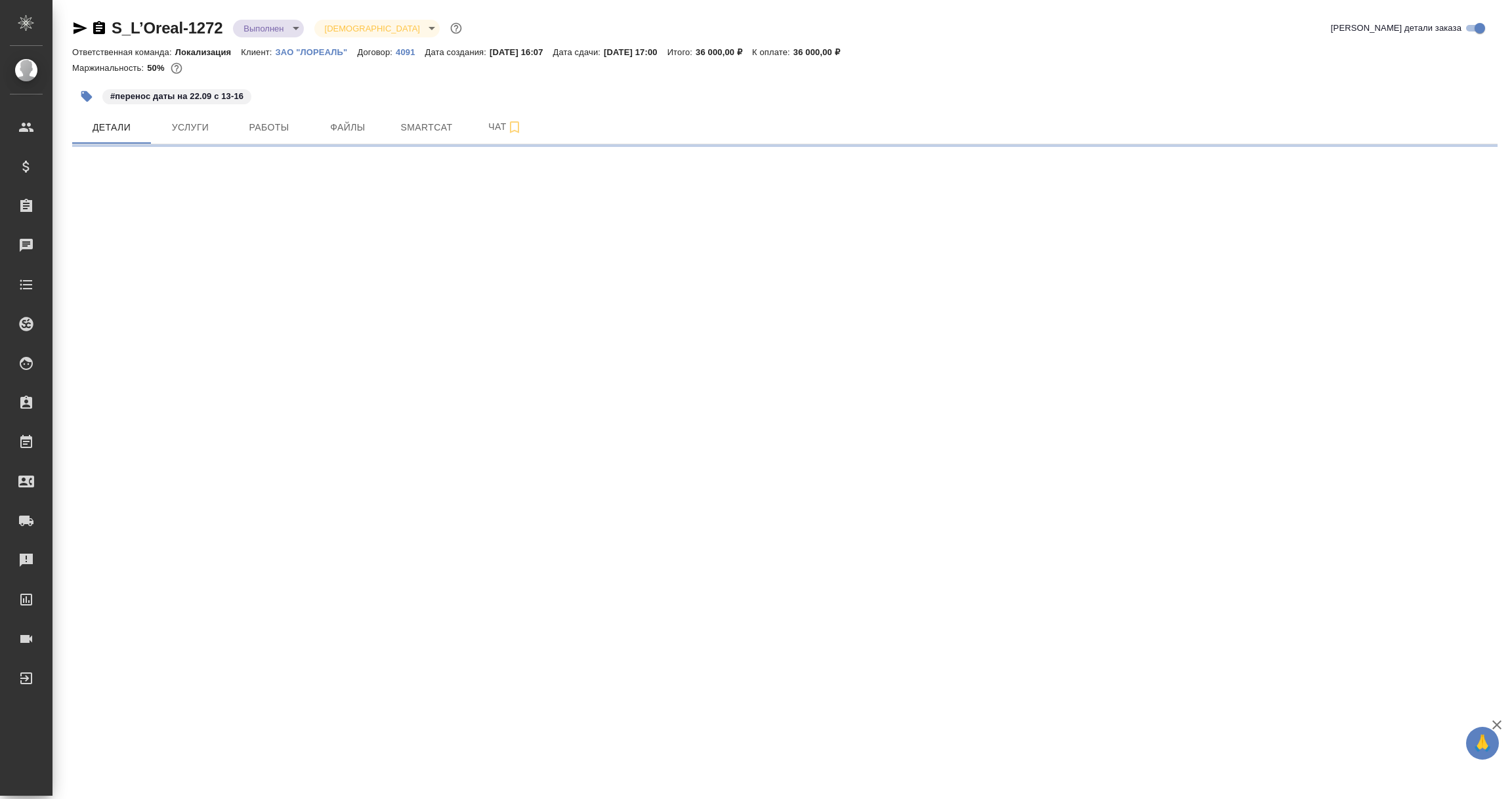
select select "RU"
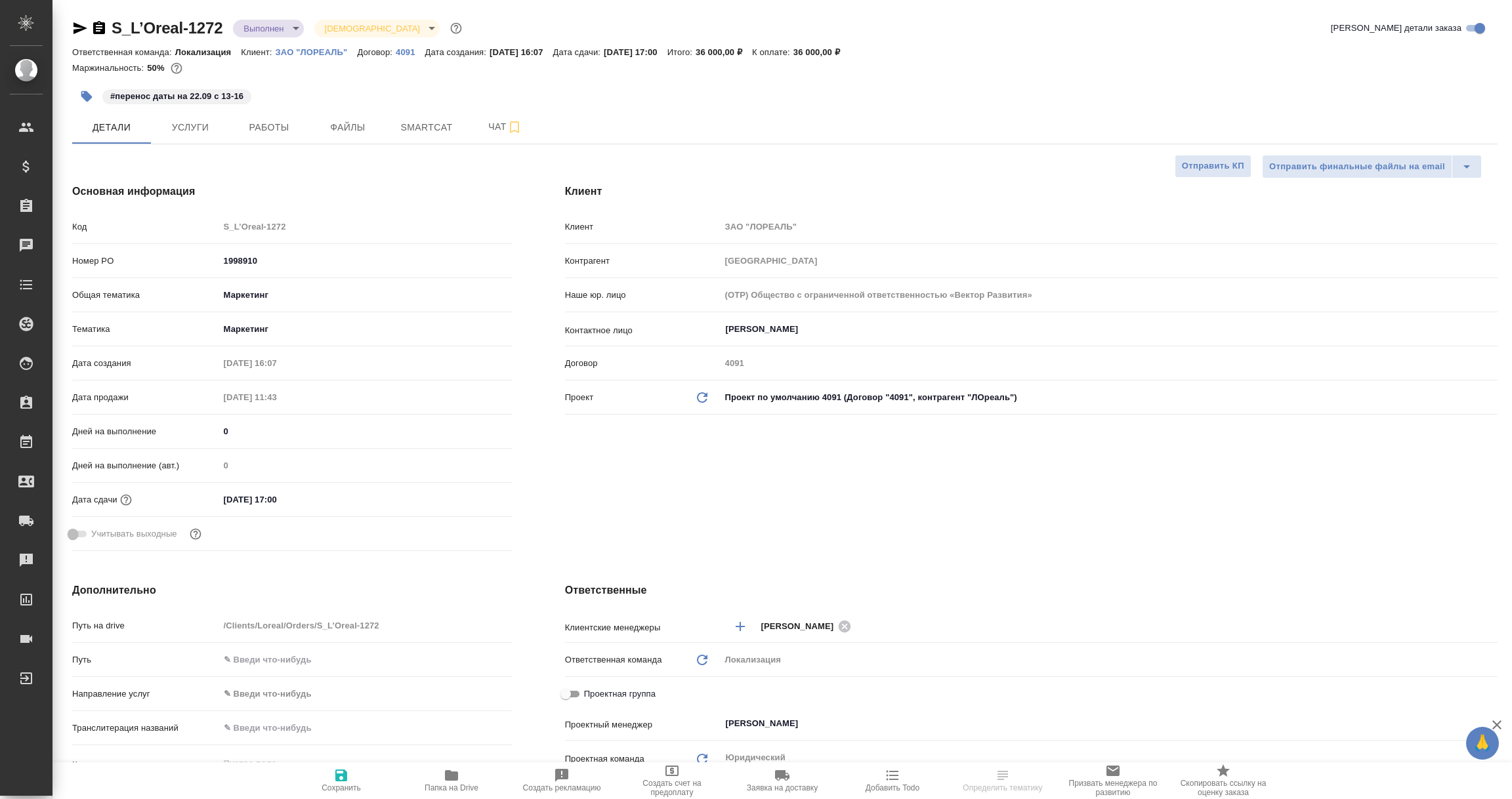
type textarea "x"
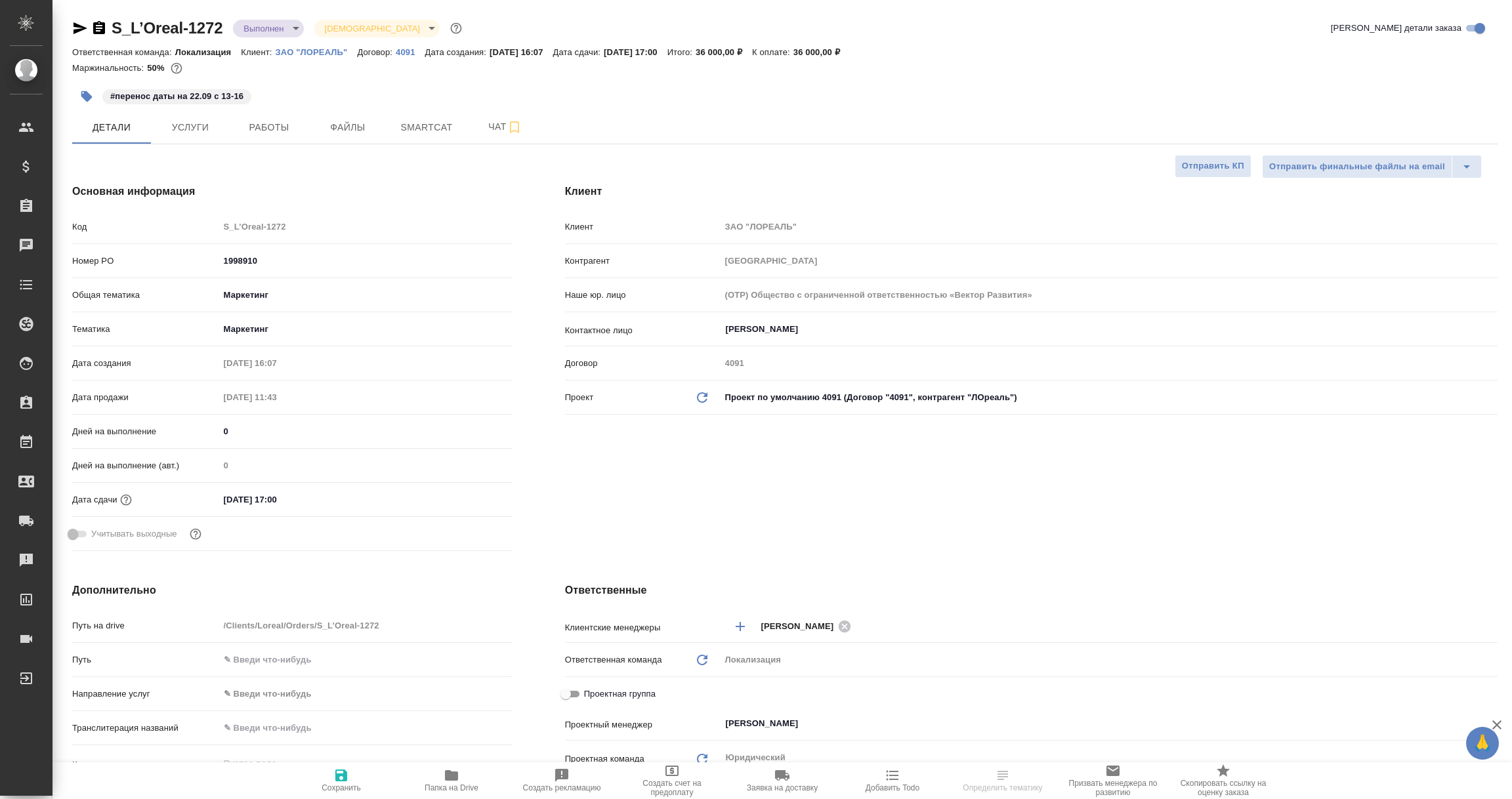
type textarea "x"
click at [75, 29] on icon "button" at bounding box center [80, 28] width 16 height 16
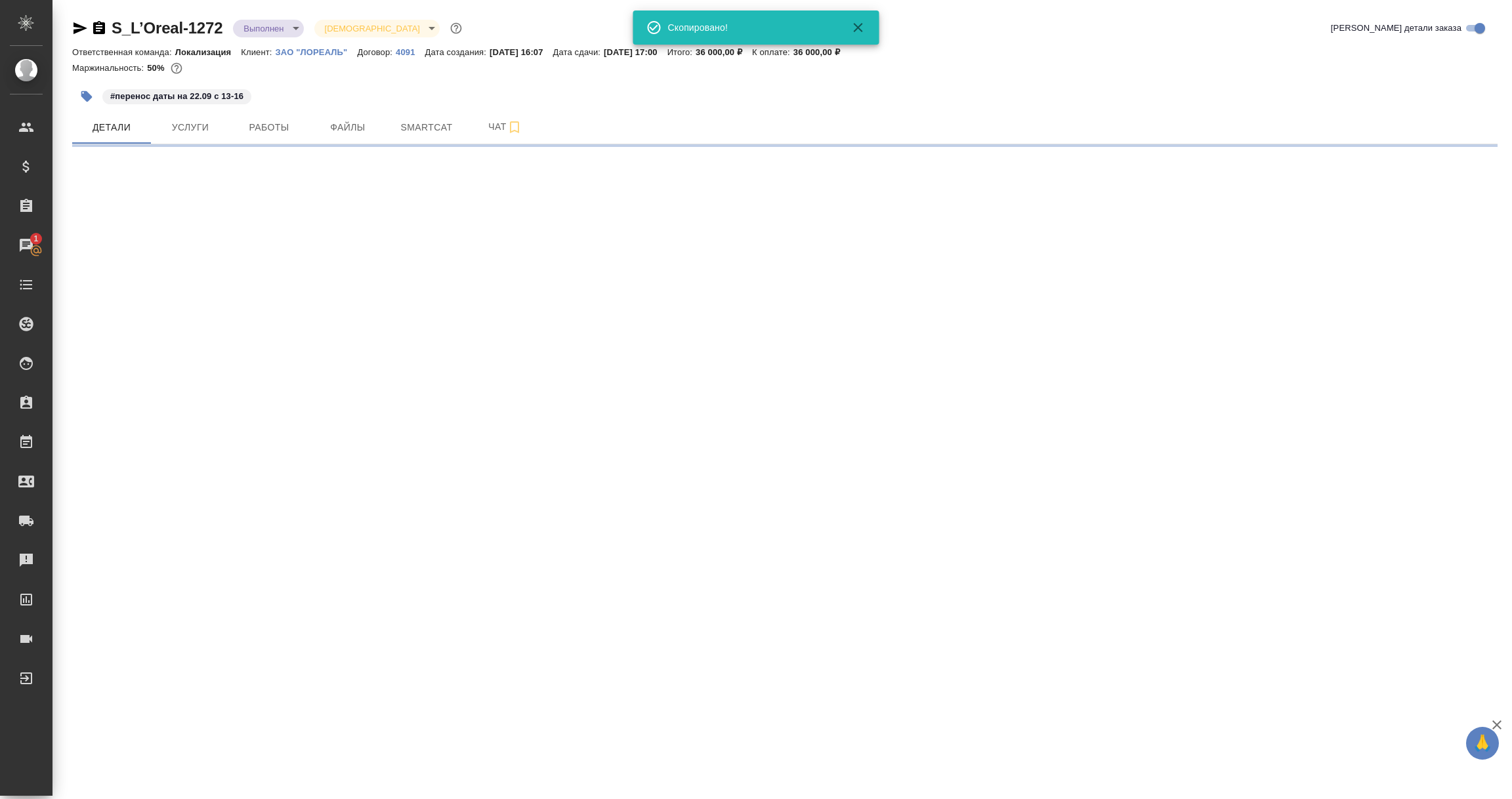
select select "RU"
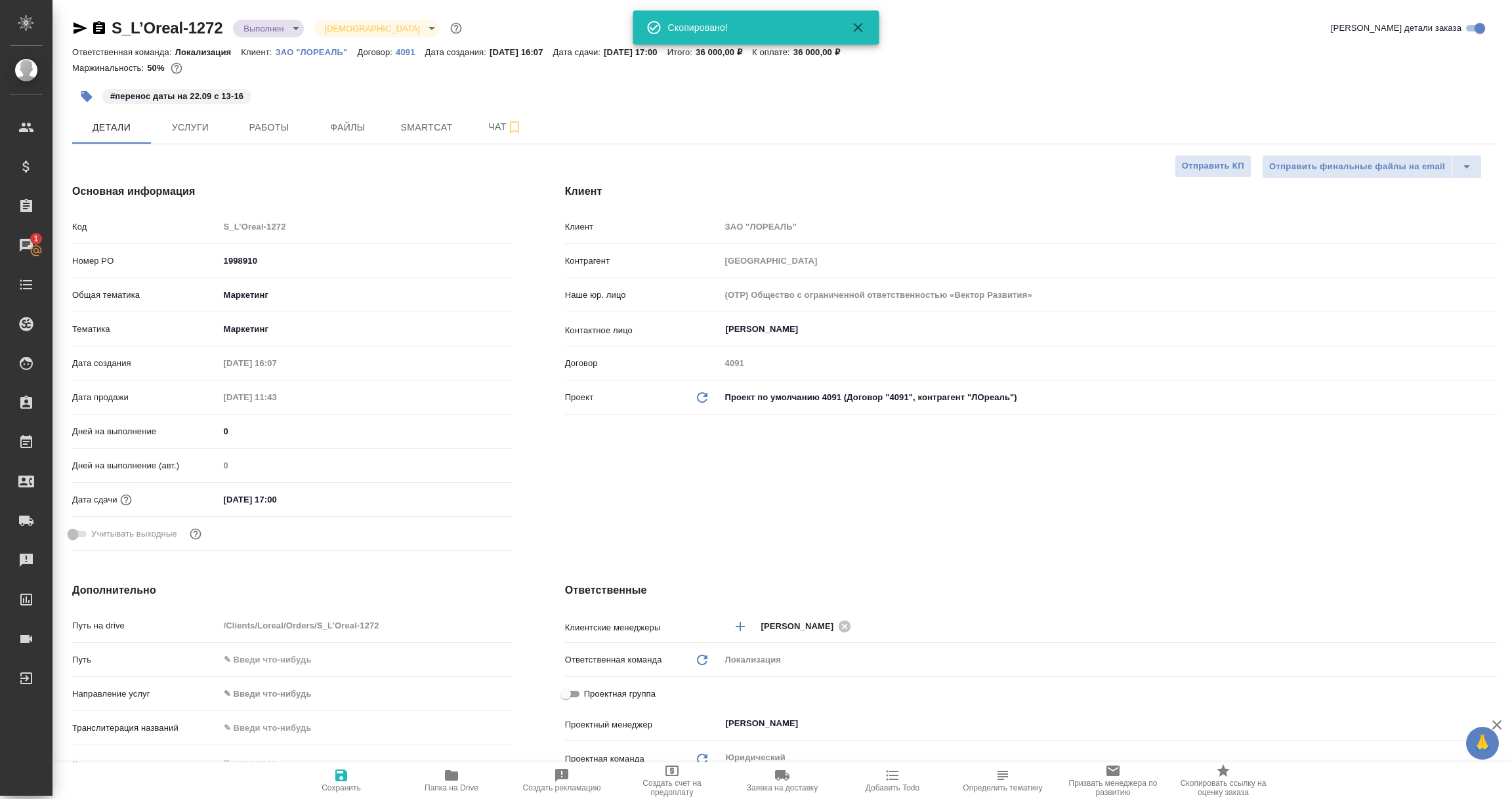
type textarea "x"
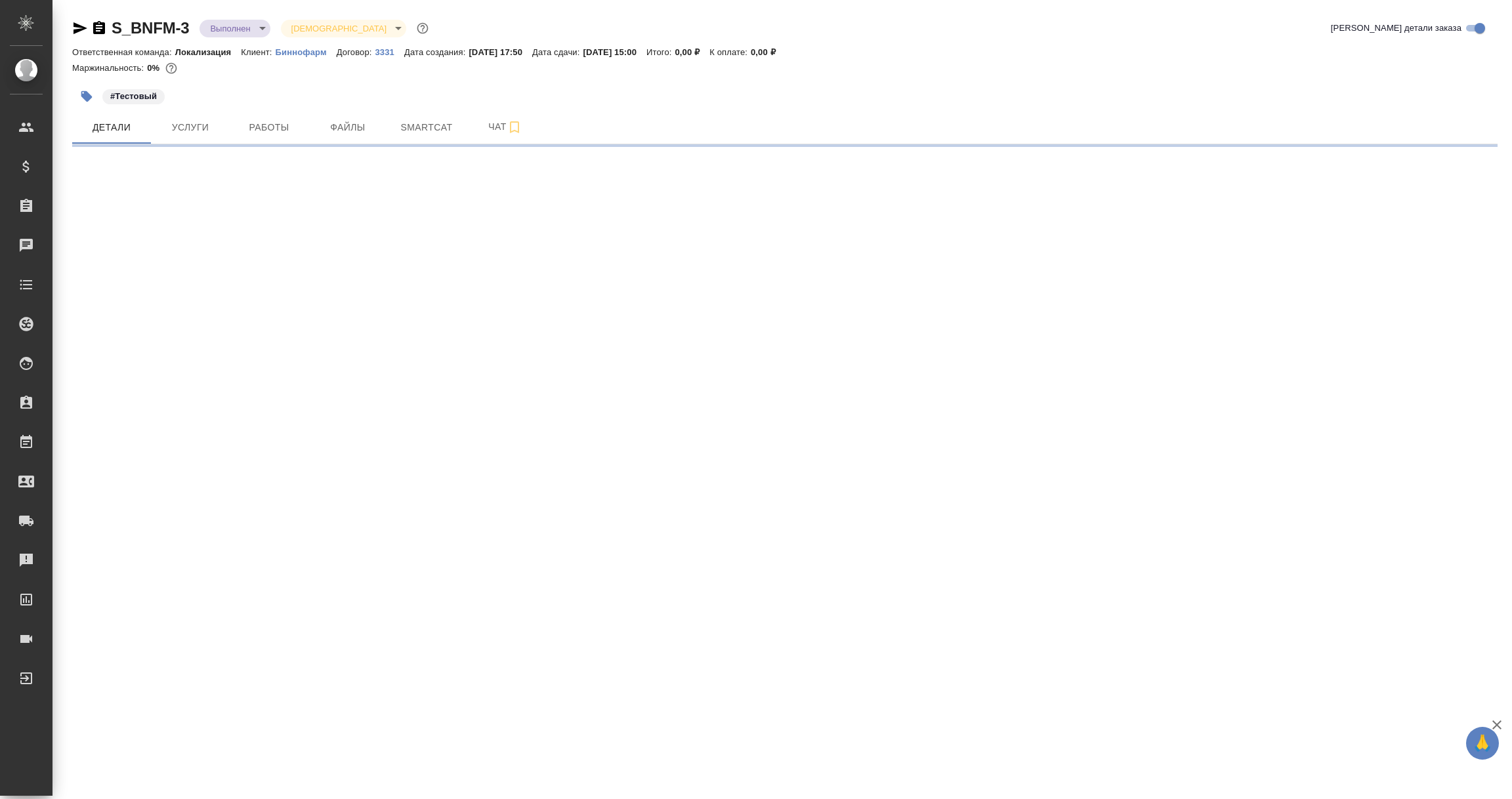
select select "RU"
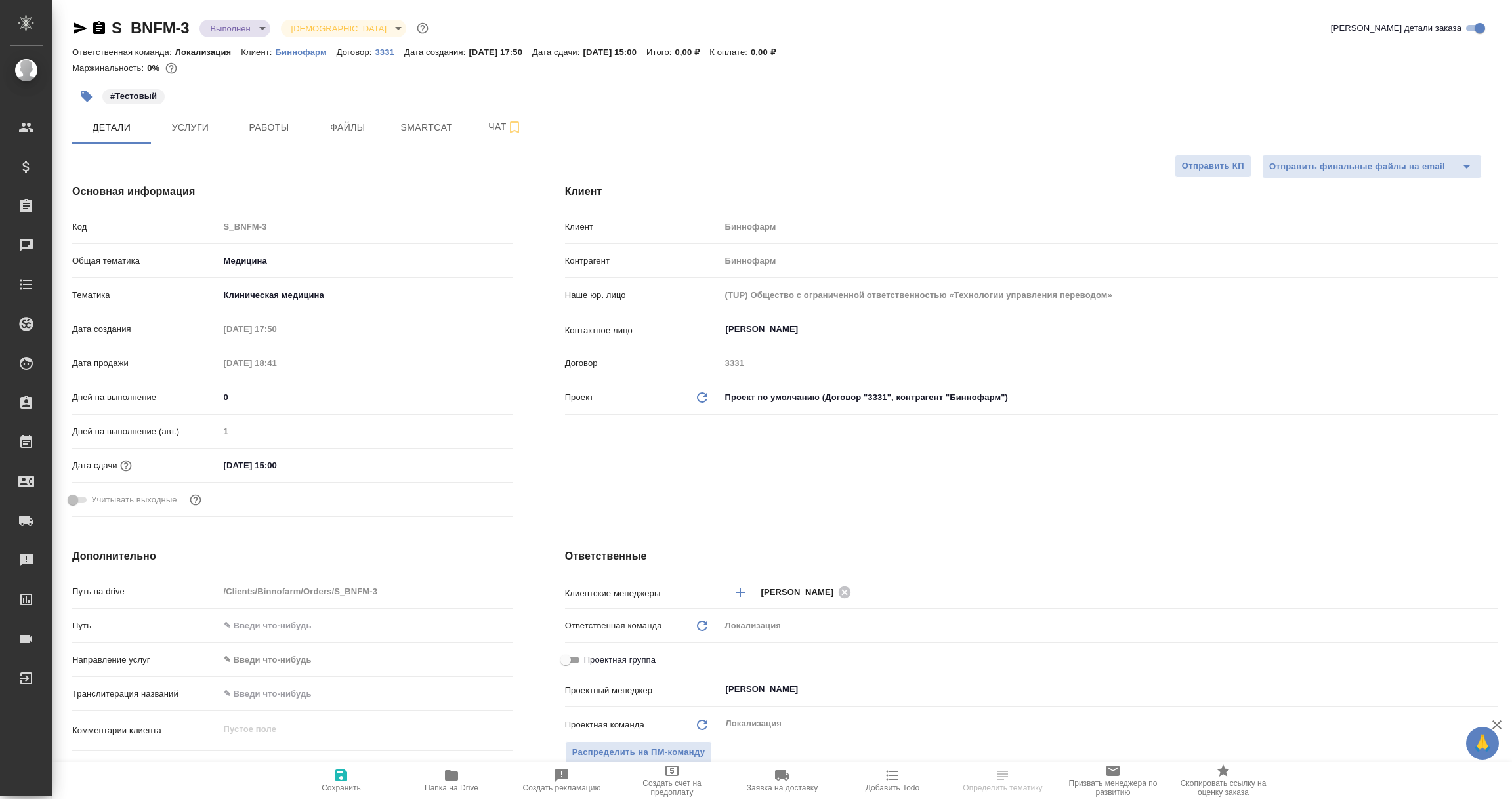
type textarea "x"
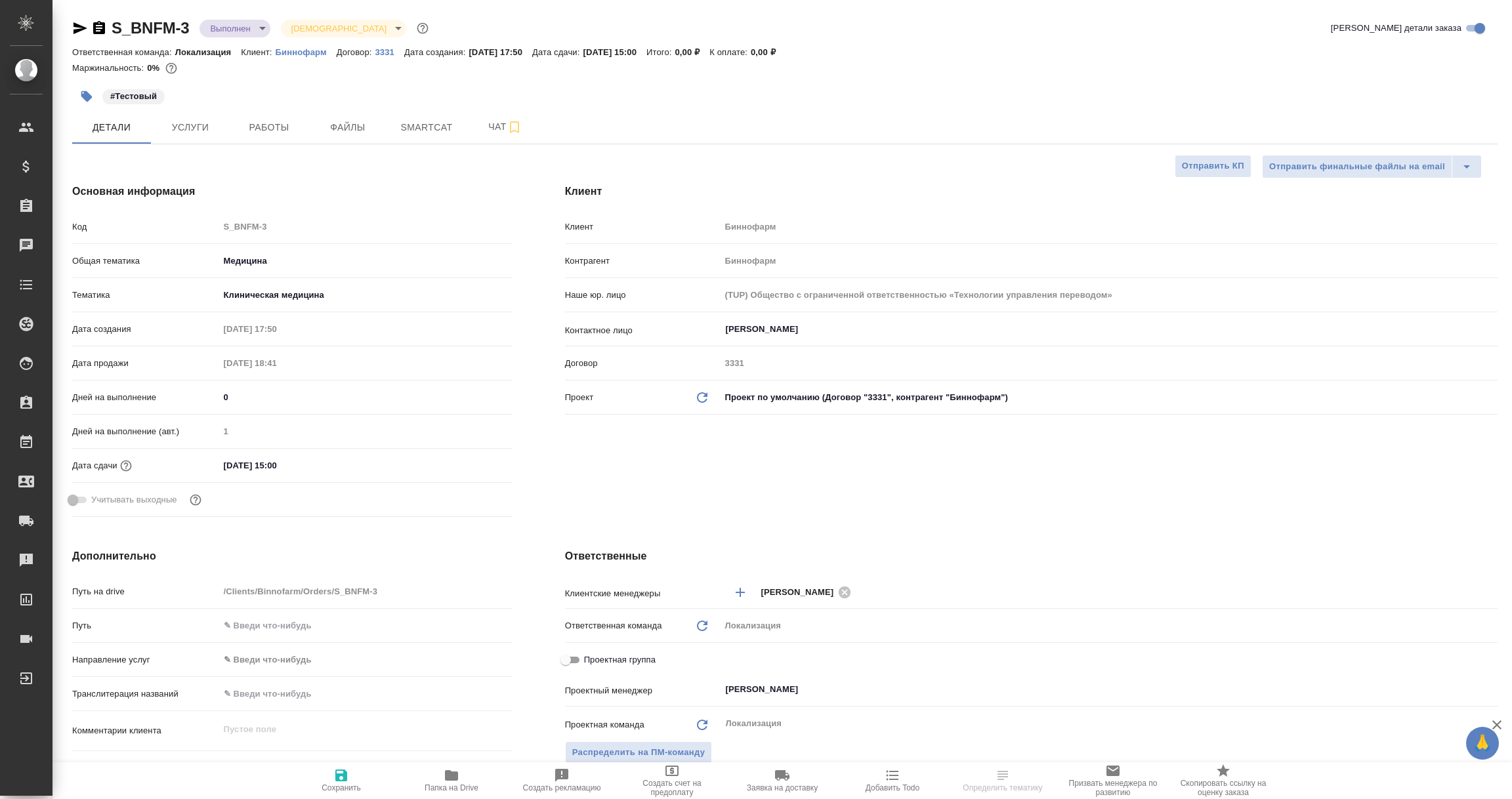
type textarea "x"
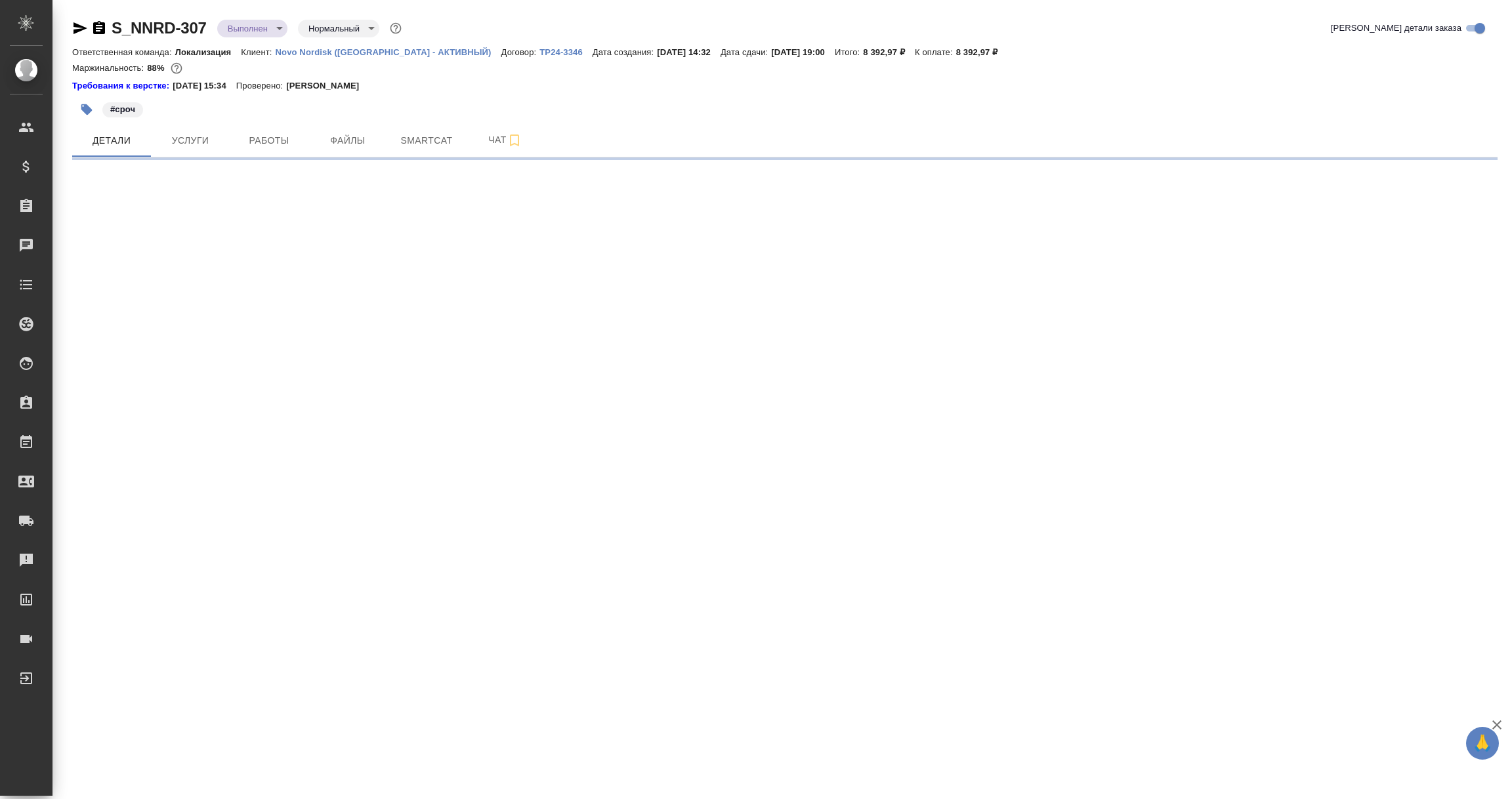
select select "RU"
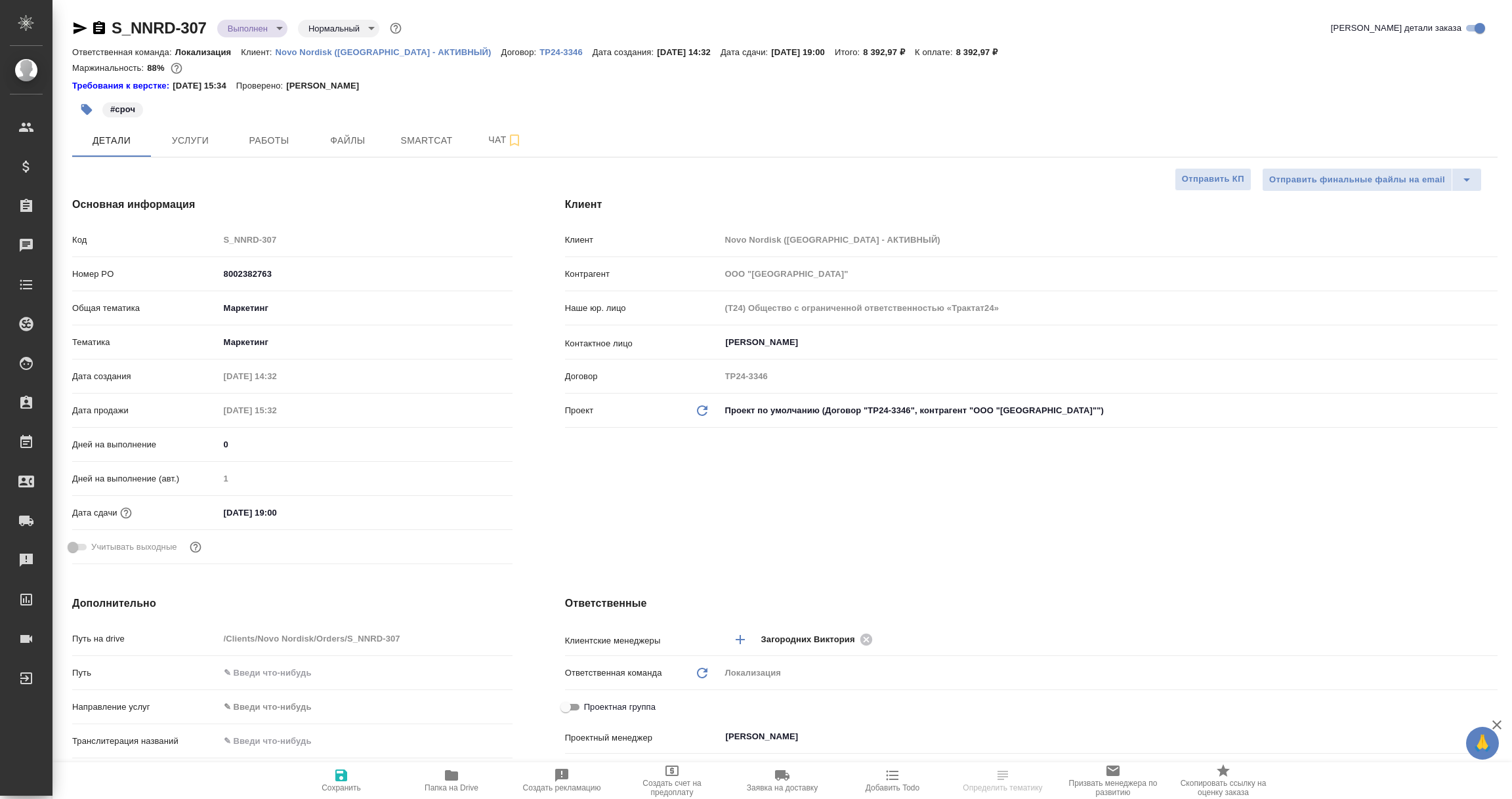
type textarea "x"
click at [539, 51] on p "ТР24-3346" at bounding box center [565, 52] width 53 height 10
type textarea "x"
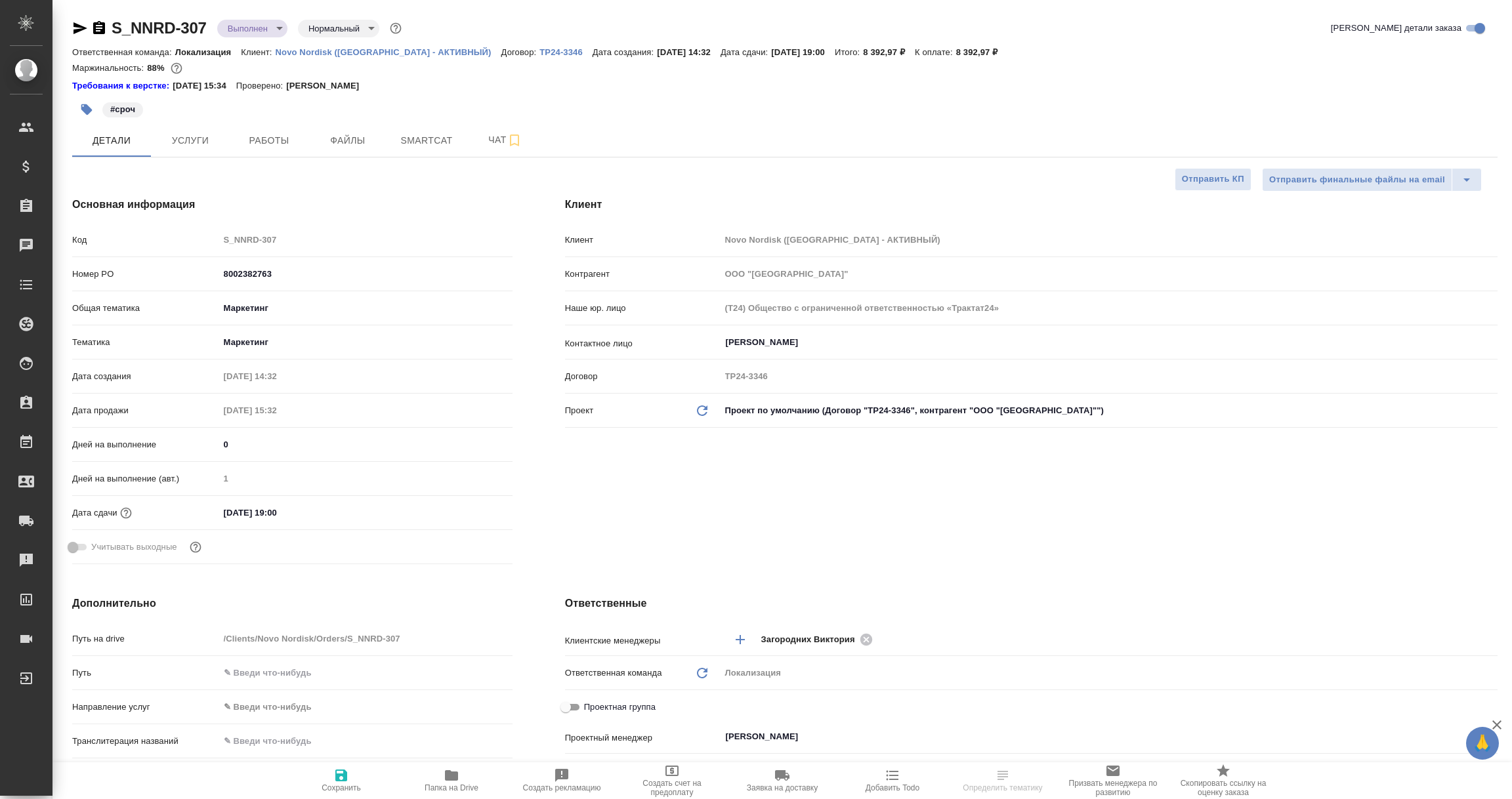
type textarea "x"
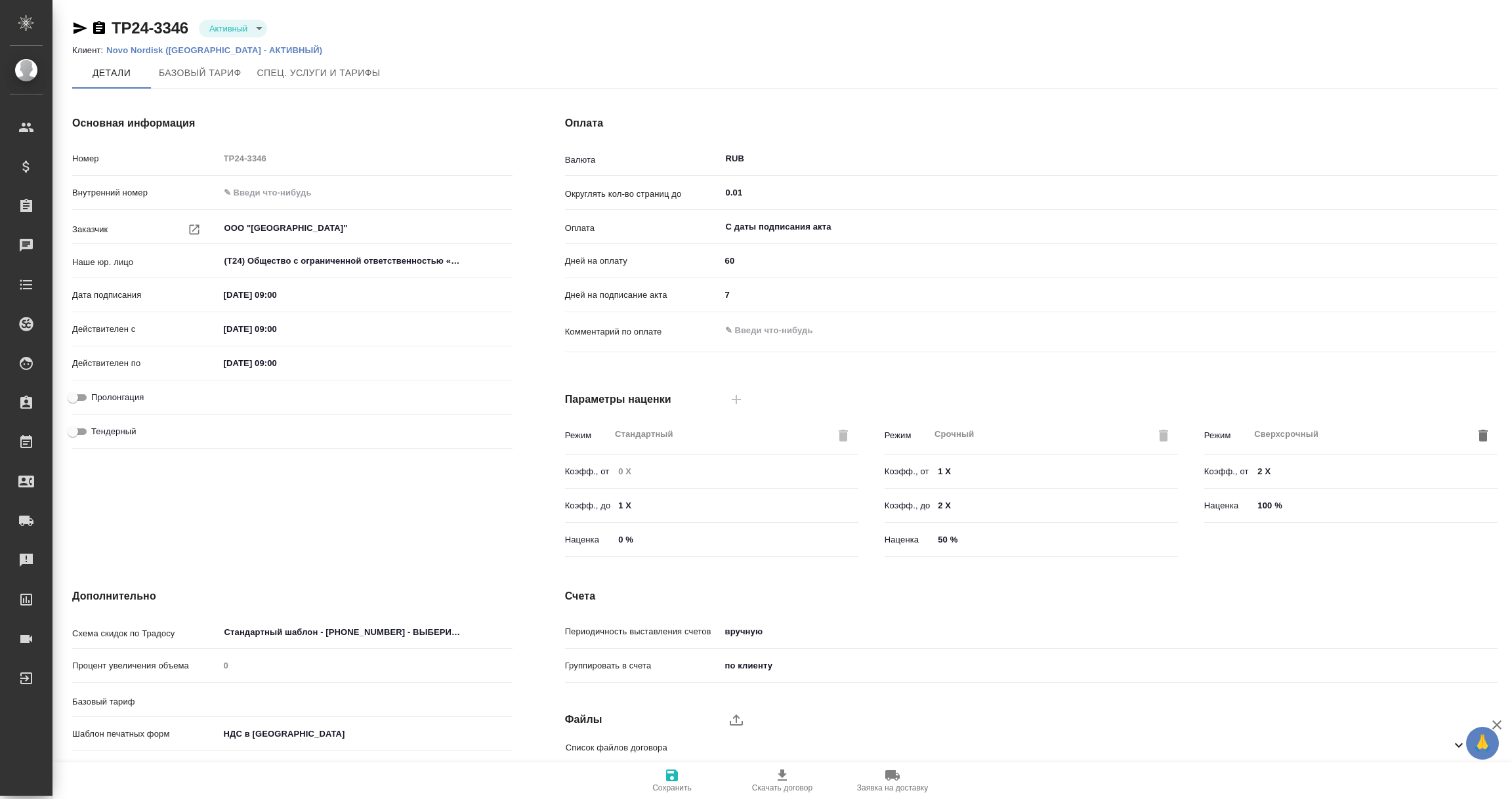
type input "Новый, 2022 (руб.)"
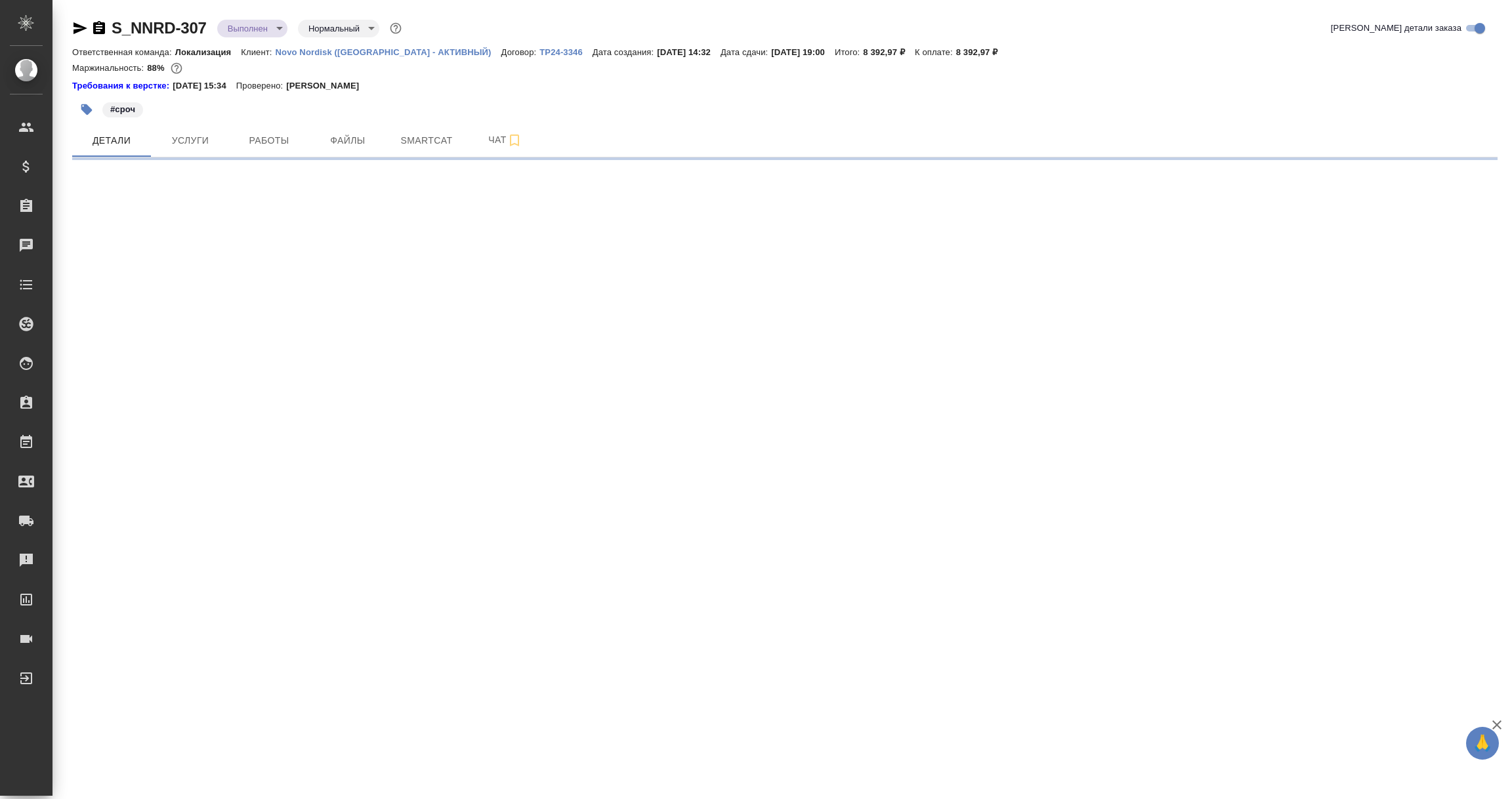
select select "RU"
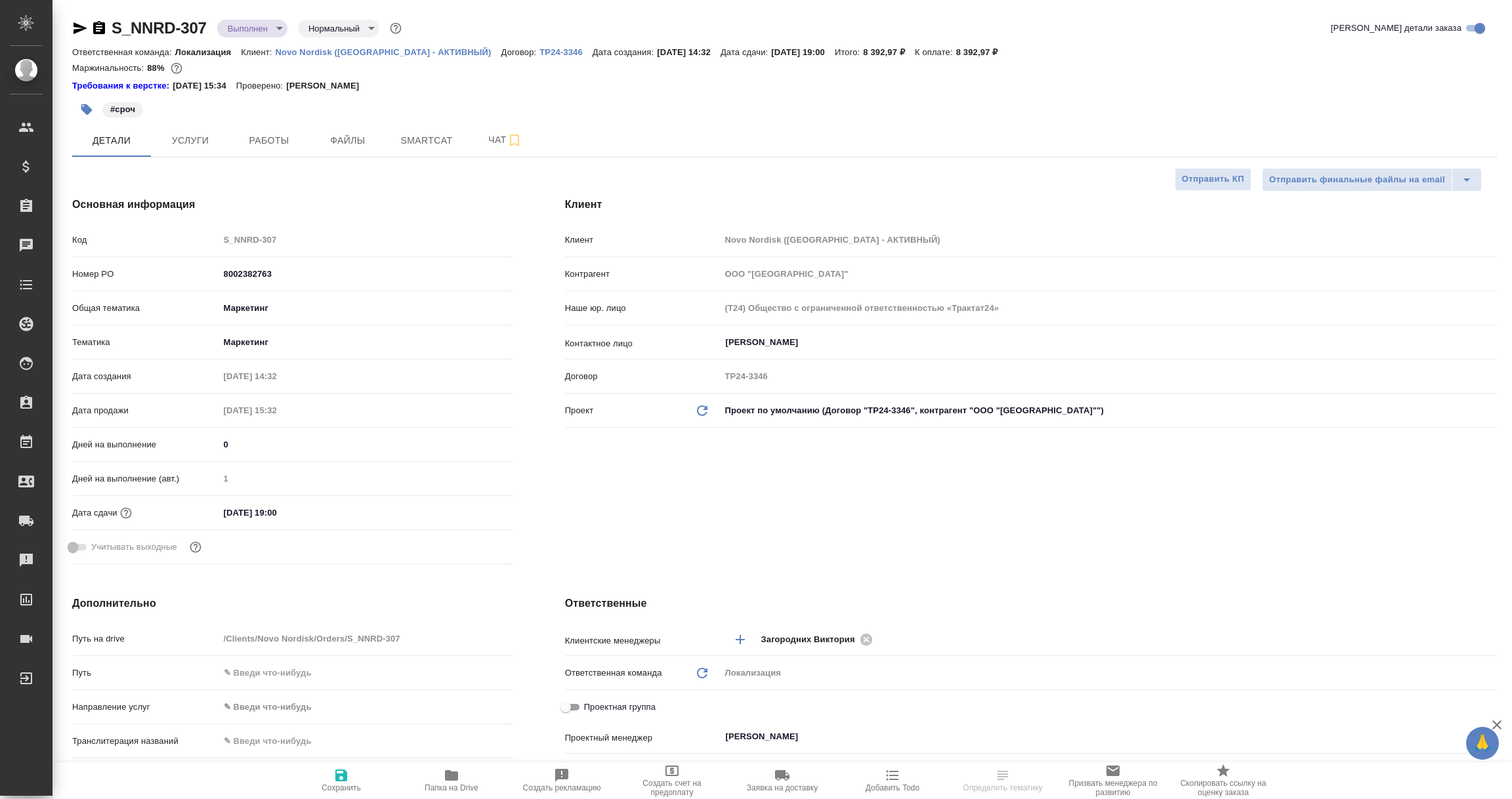
type textarea "x"
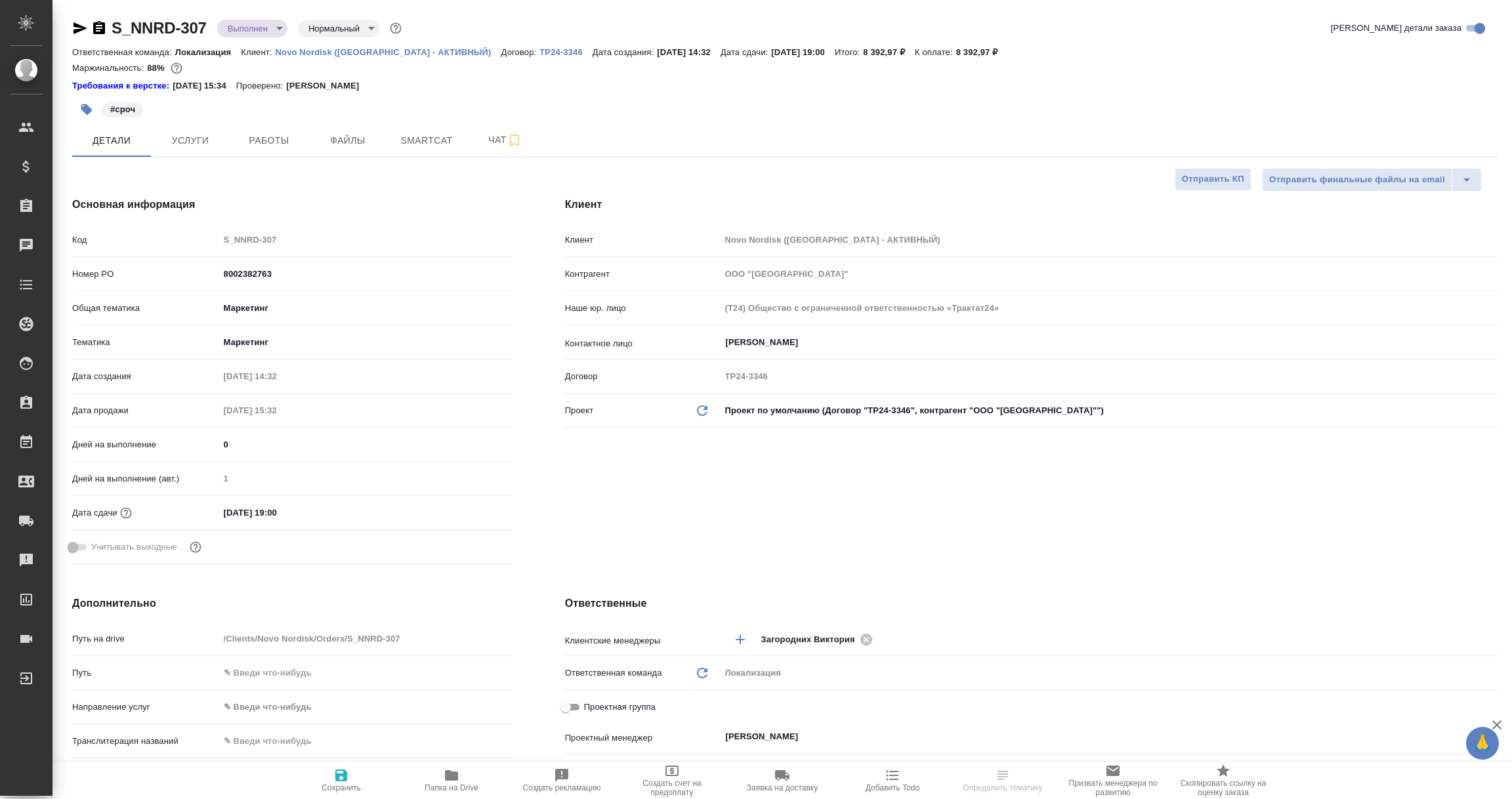
type textarea "x"
click at [78, 23] on icon "button" at bounding box center [80, 28] width 16 height 16
select select "RU"
type textarea "x"
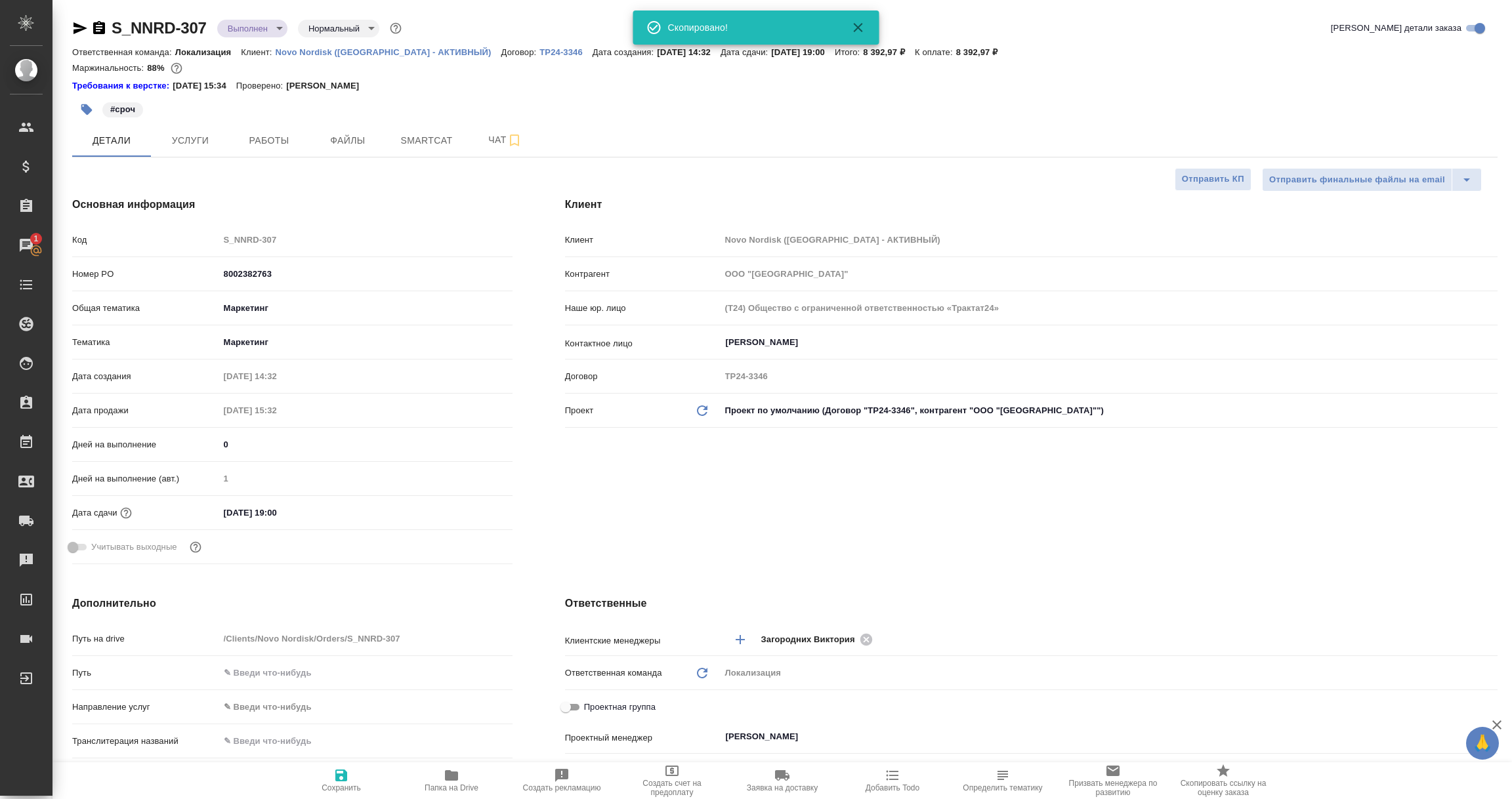
type textarea "x"
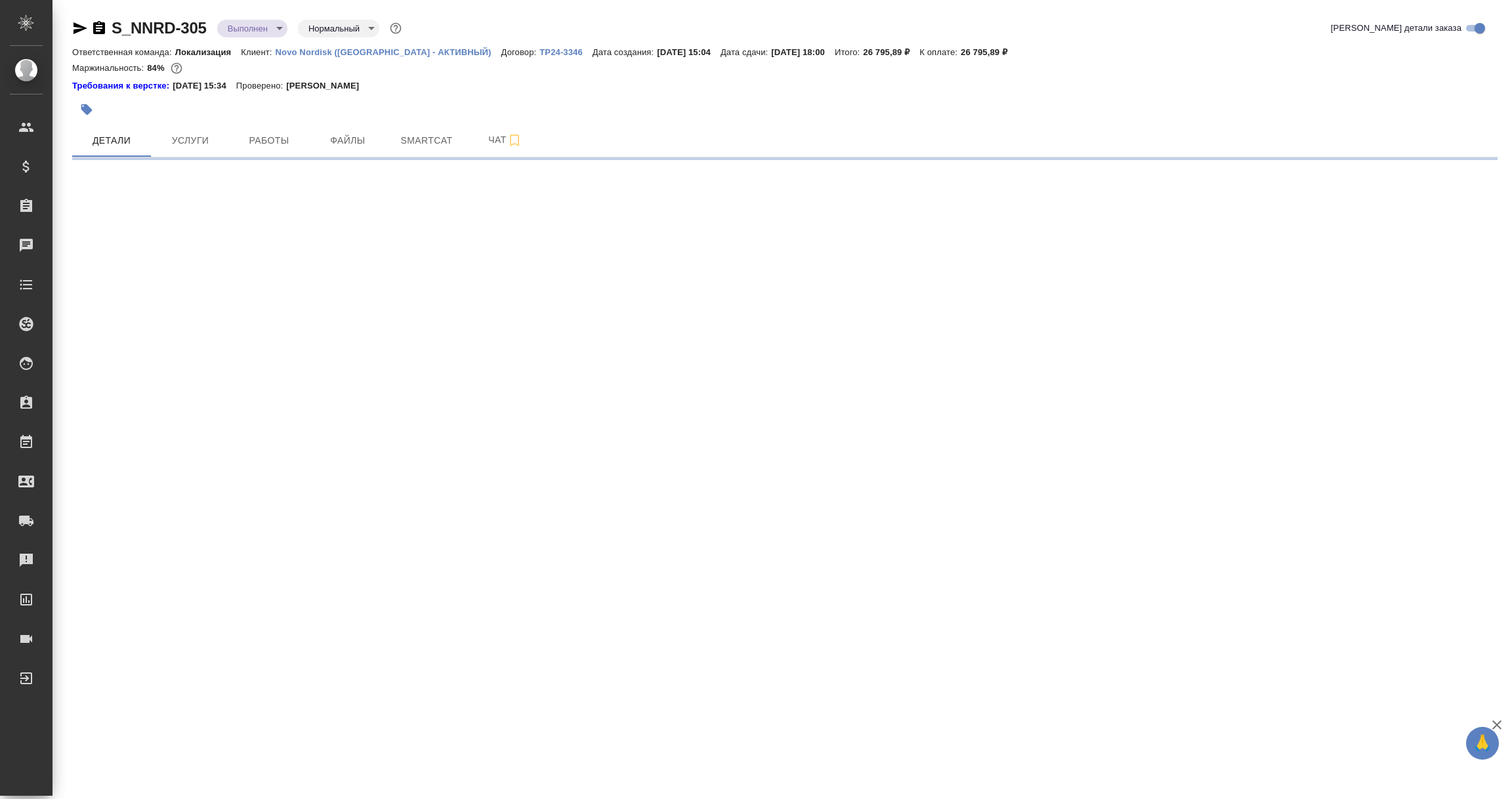
select select "RU"
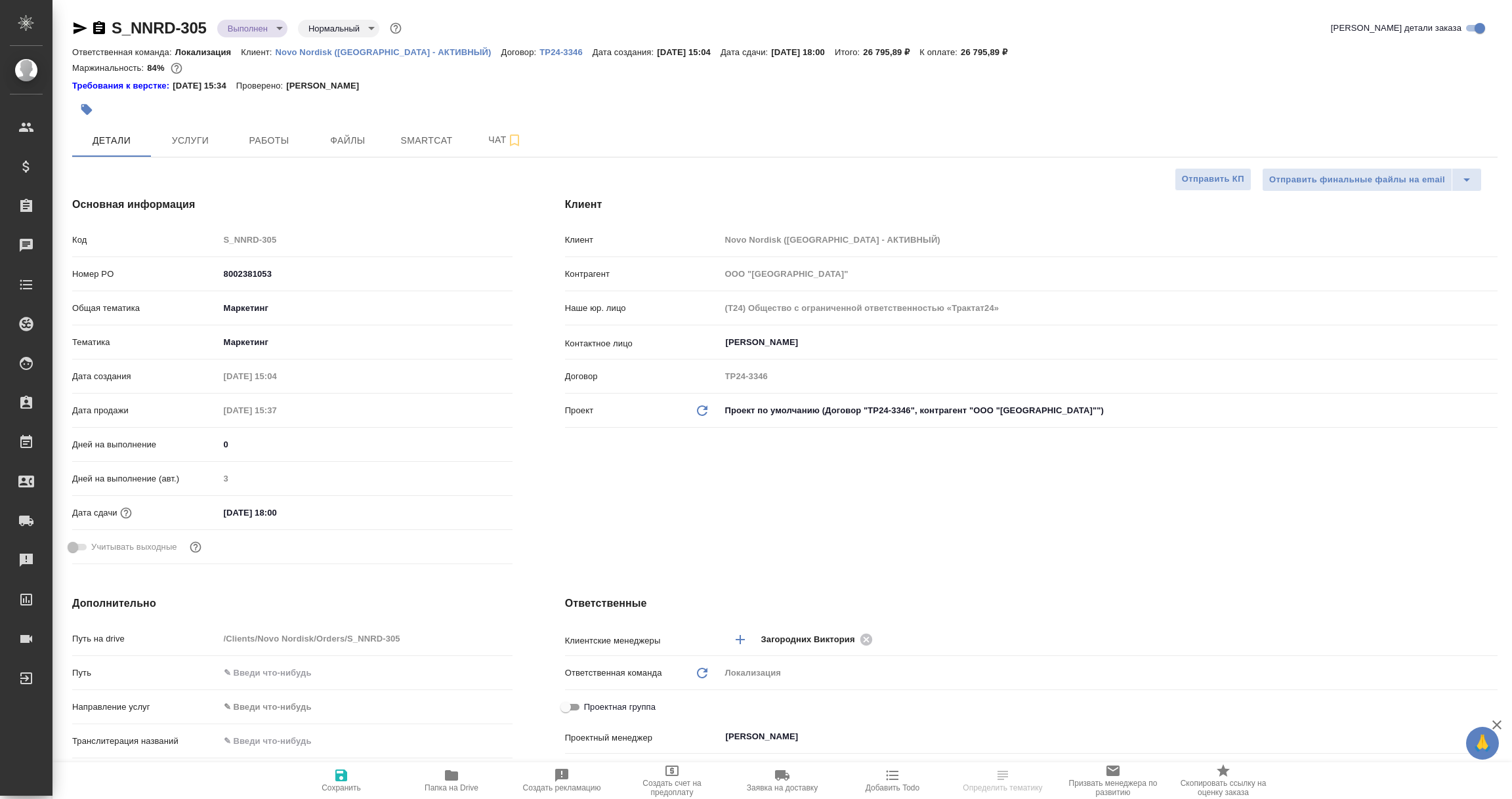
type textarea "x"
click at [77, 32] on icon "button" at bounding box center [81, 28] width 14 height 12
type textarea "x"
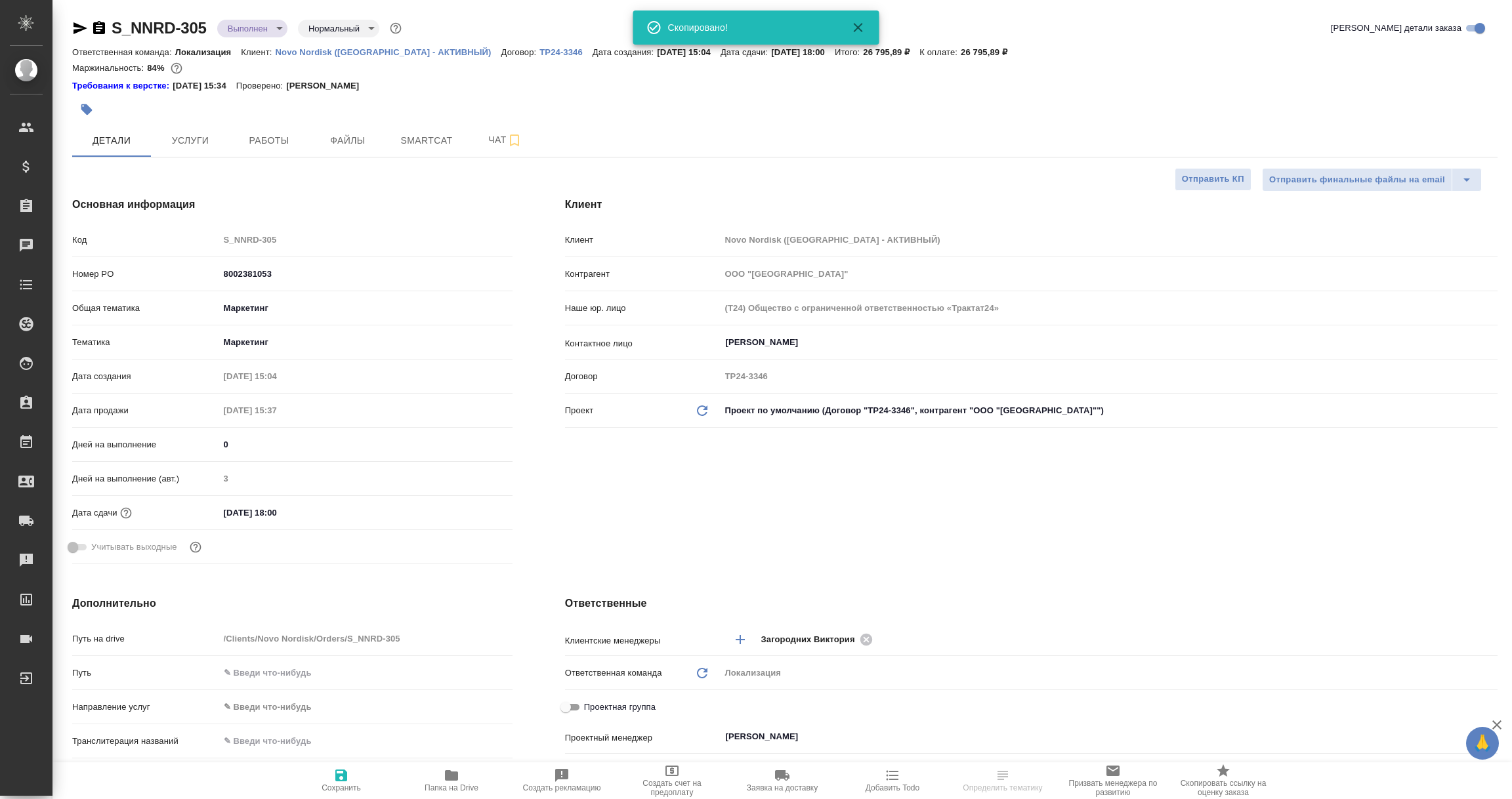
type textarea "x"
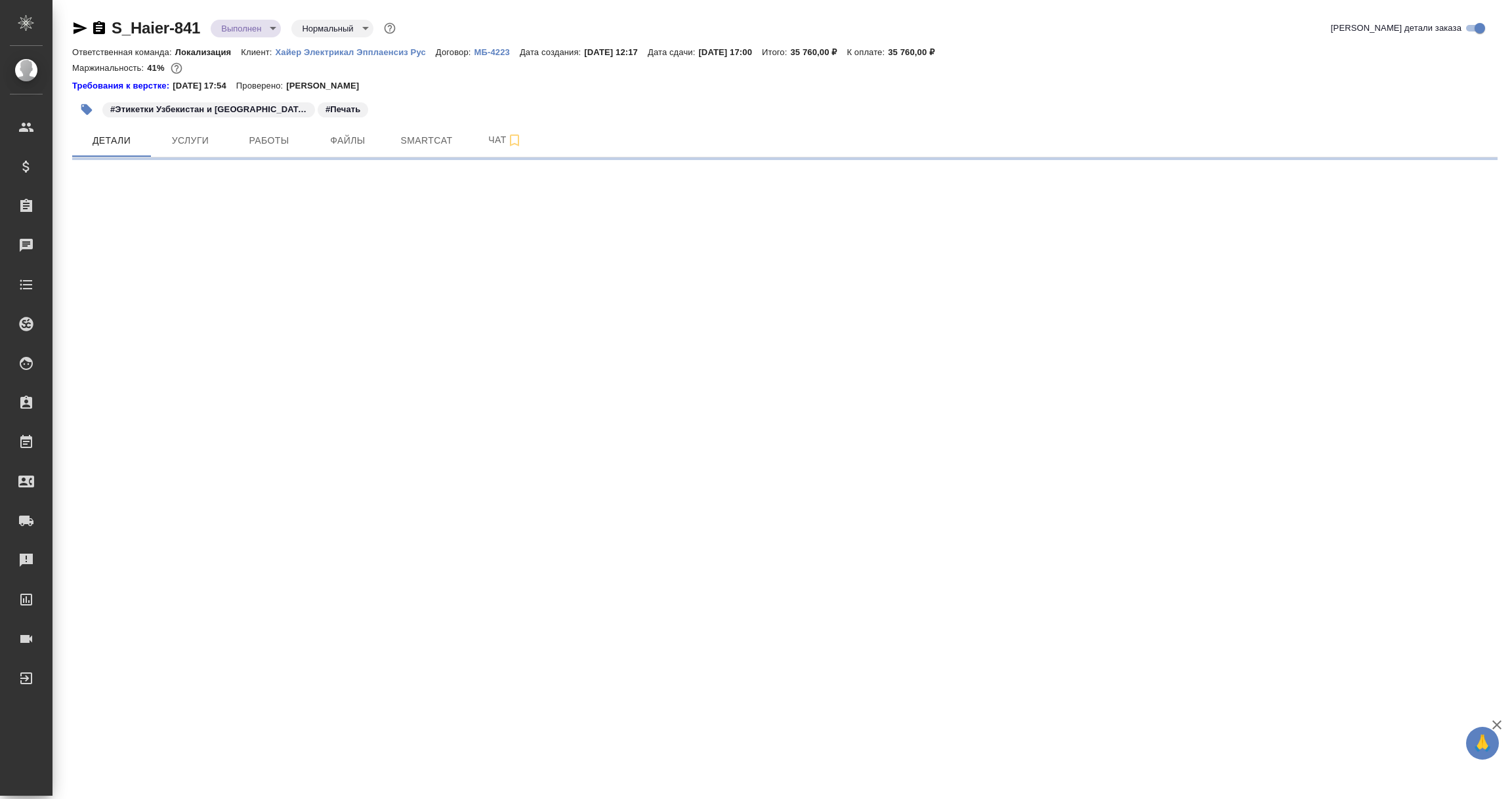
select select "RU"
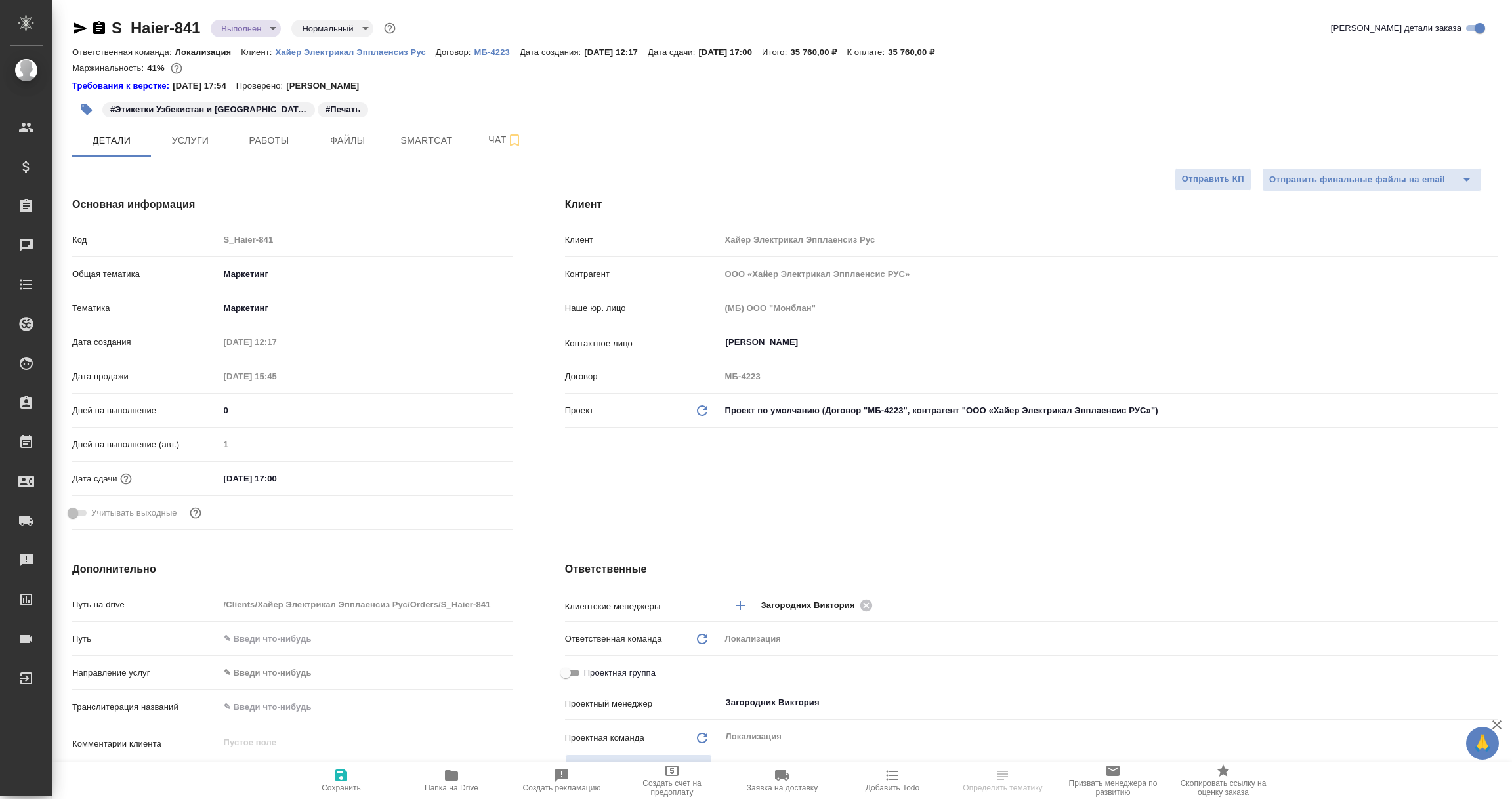
type textarea "x"
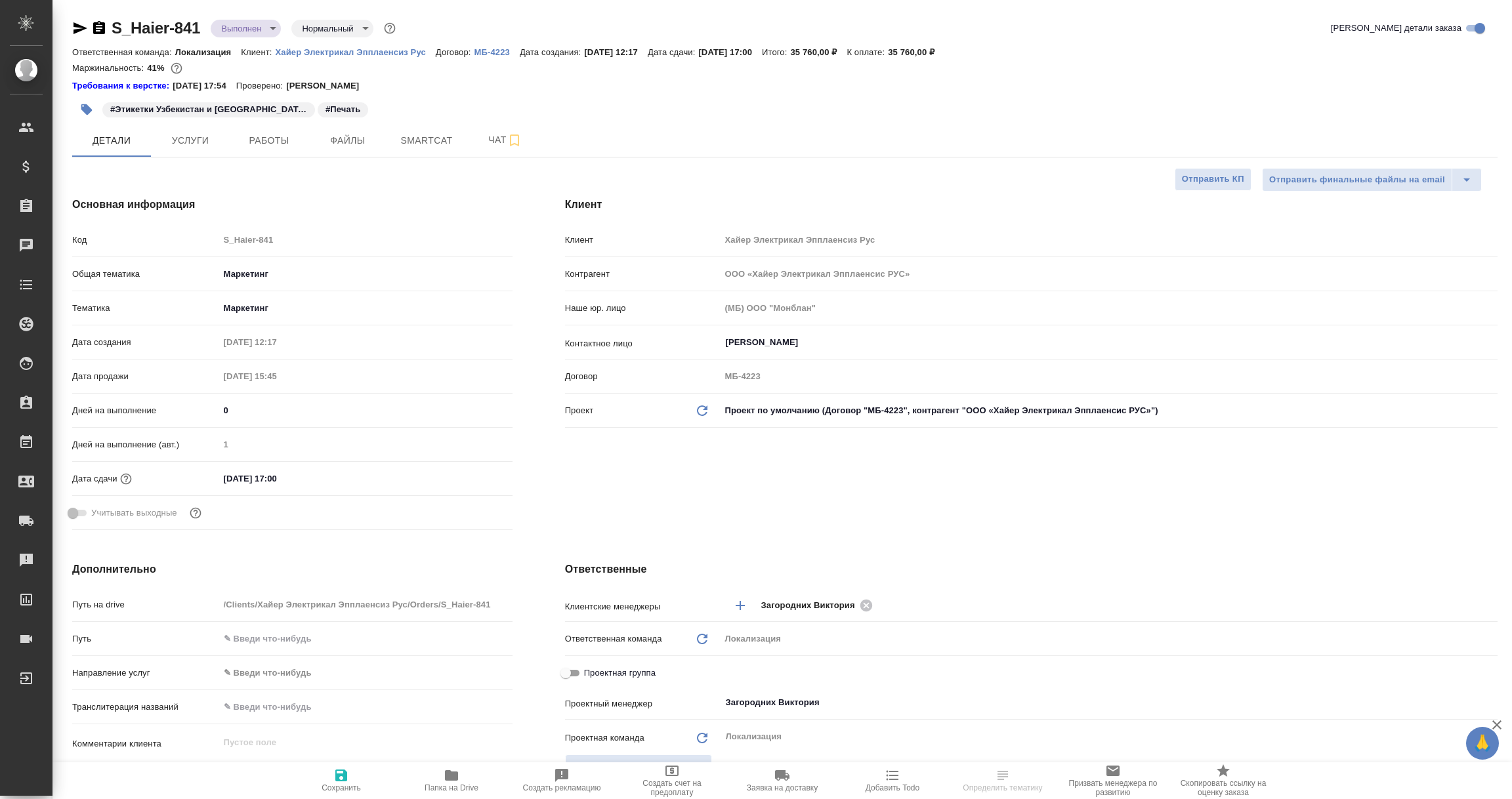
type textarea "x"
click at [492, 52] on p "МБ-4223" at bounding box center [496, 52] width 45 height 10
select select "RU"
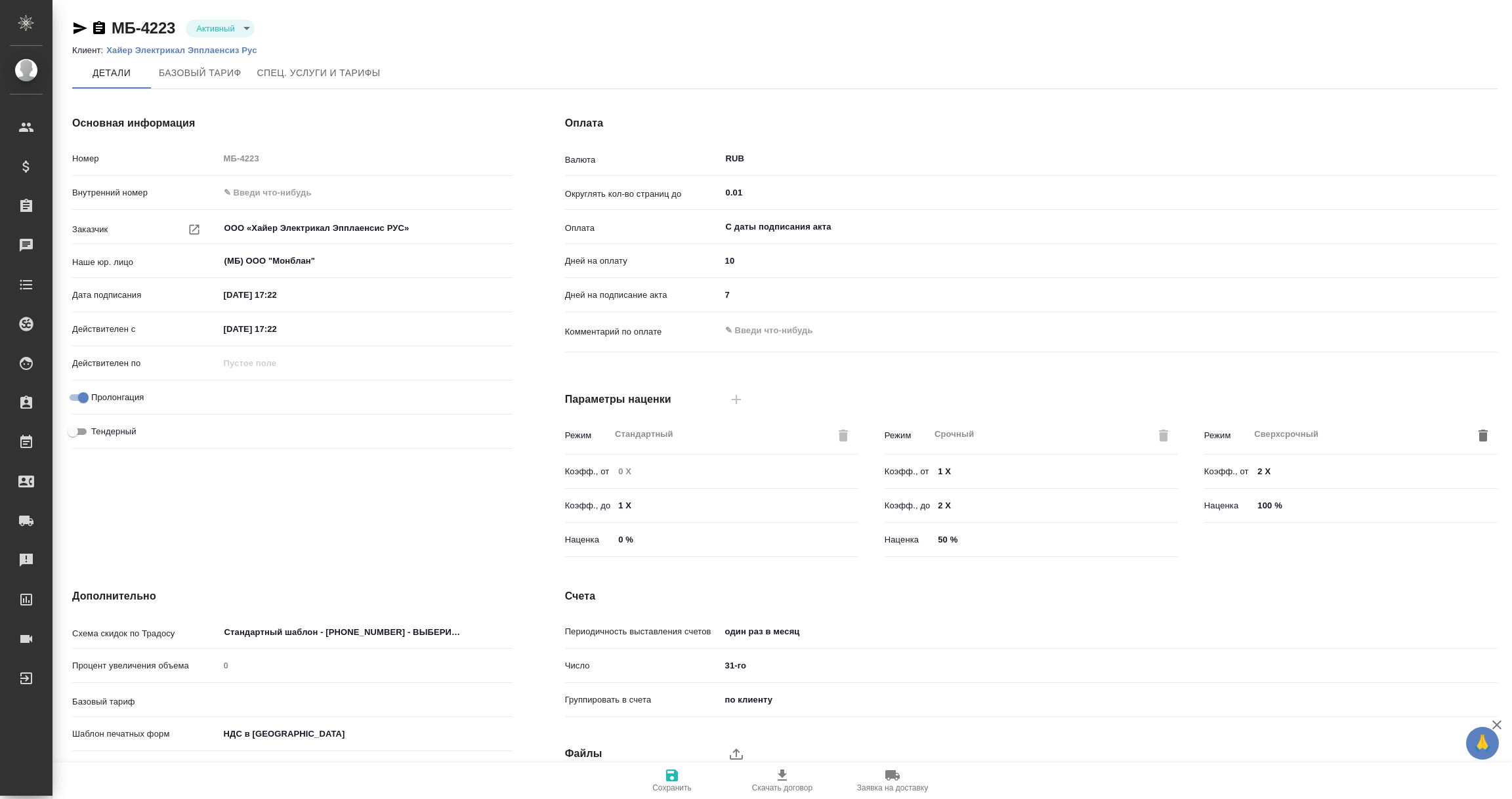
type input "1062 awatera + Marketing"
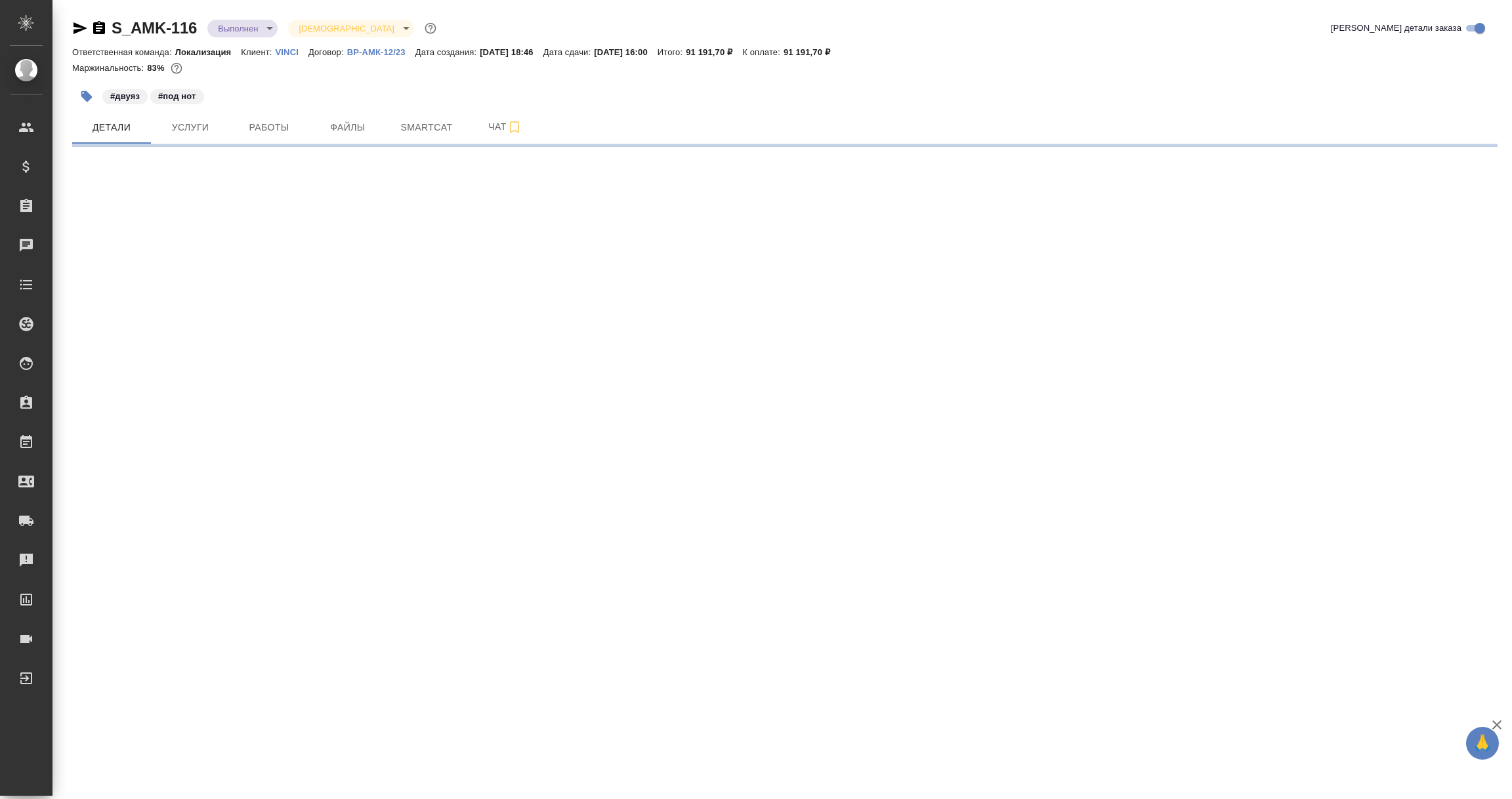
select select "RU"
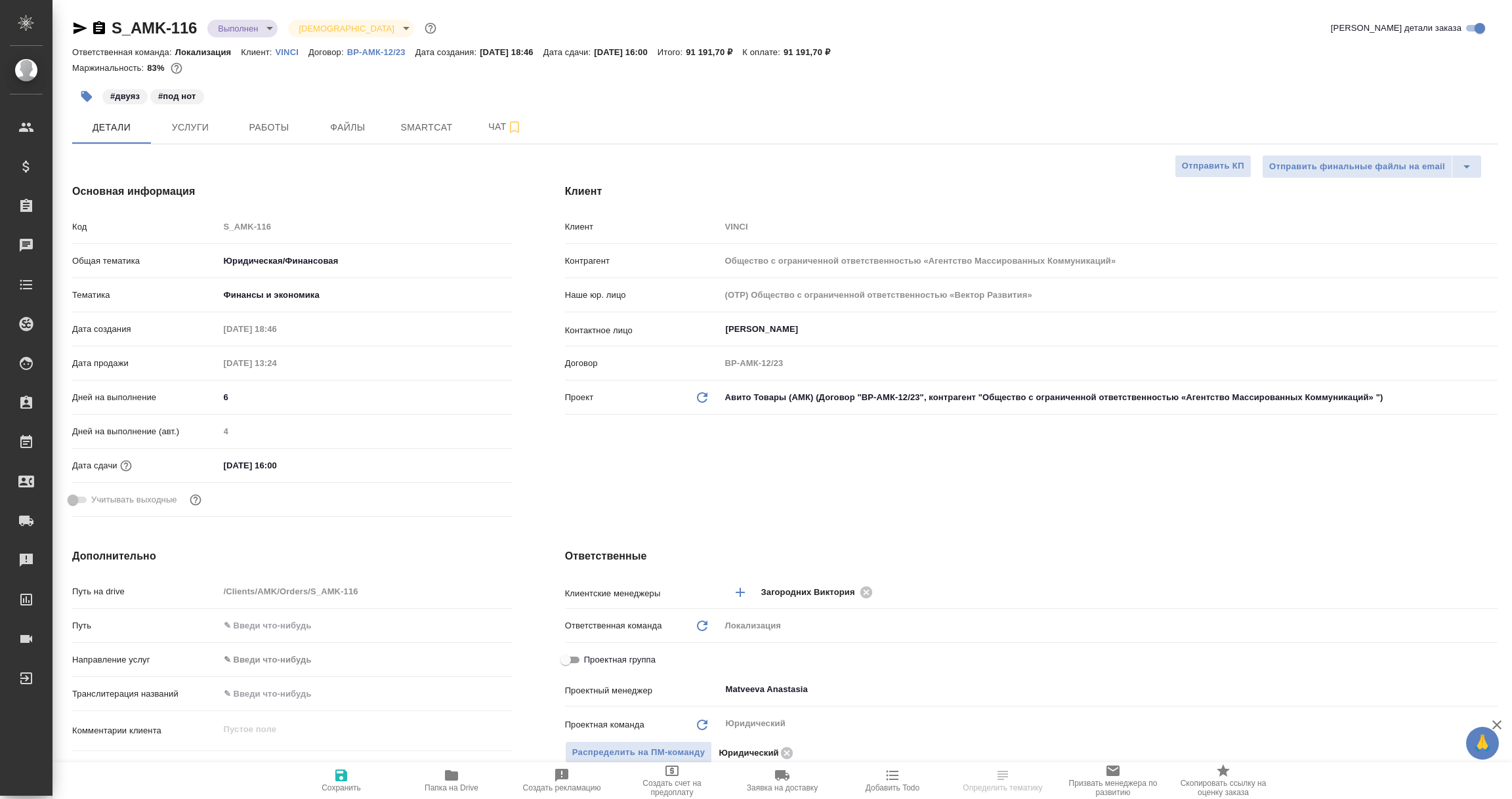
type textarea "x"
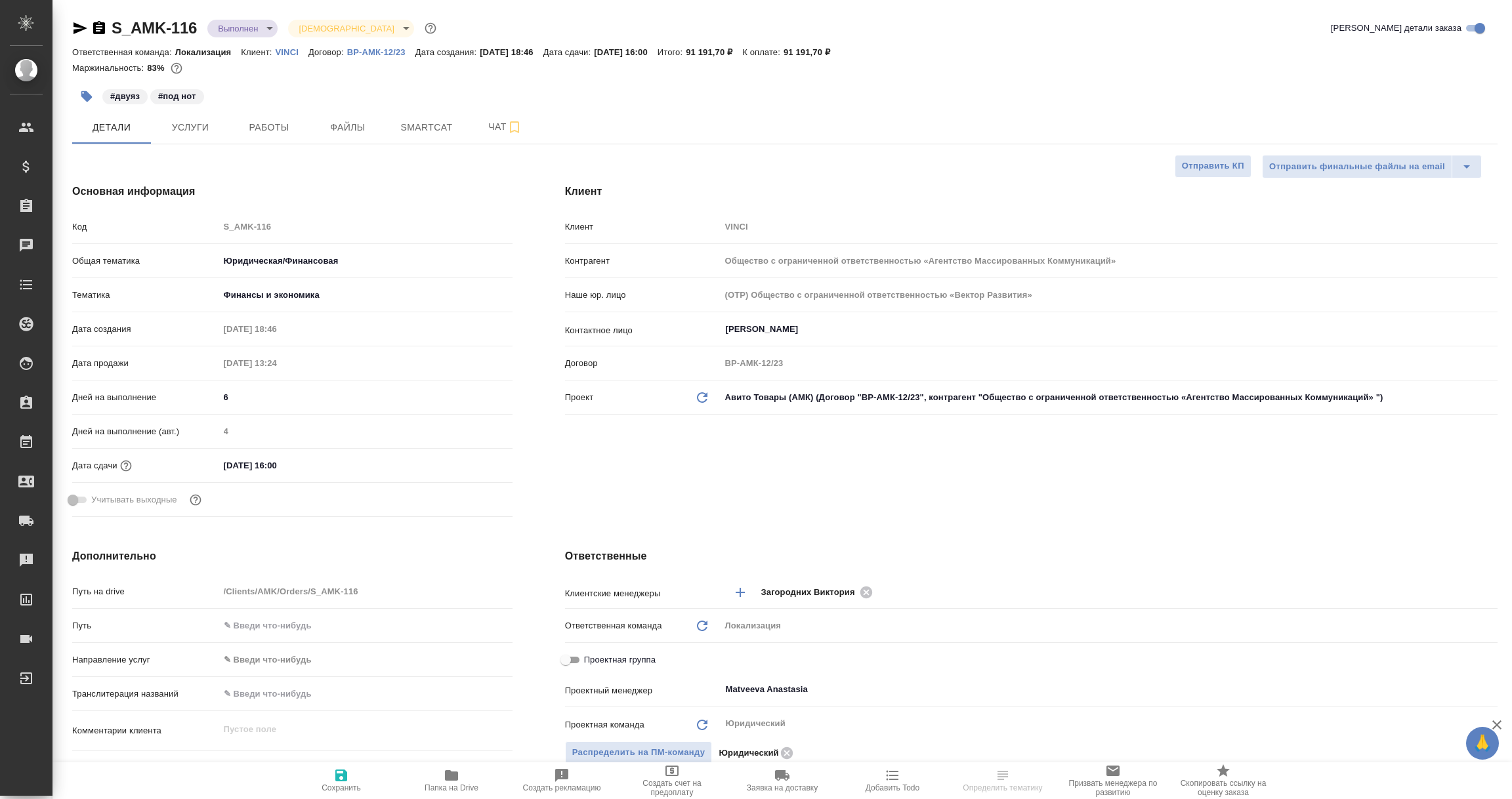
type textarea "x"
click at [77, 25] on icon "button" at bounding box center [81, 28] width 14 height 12
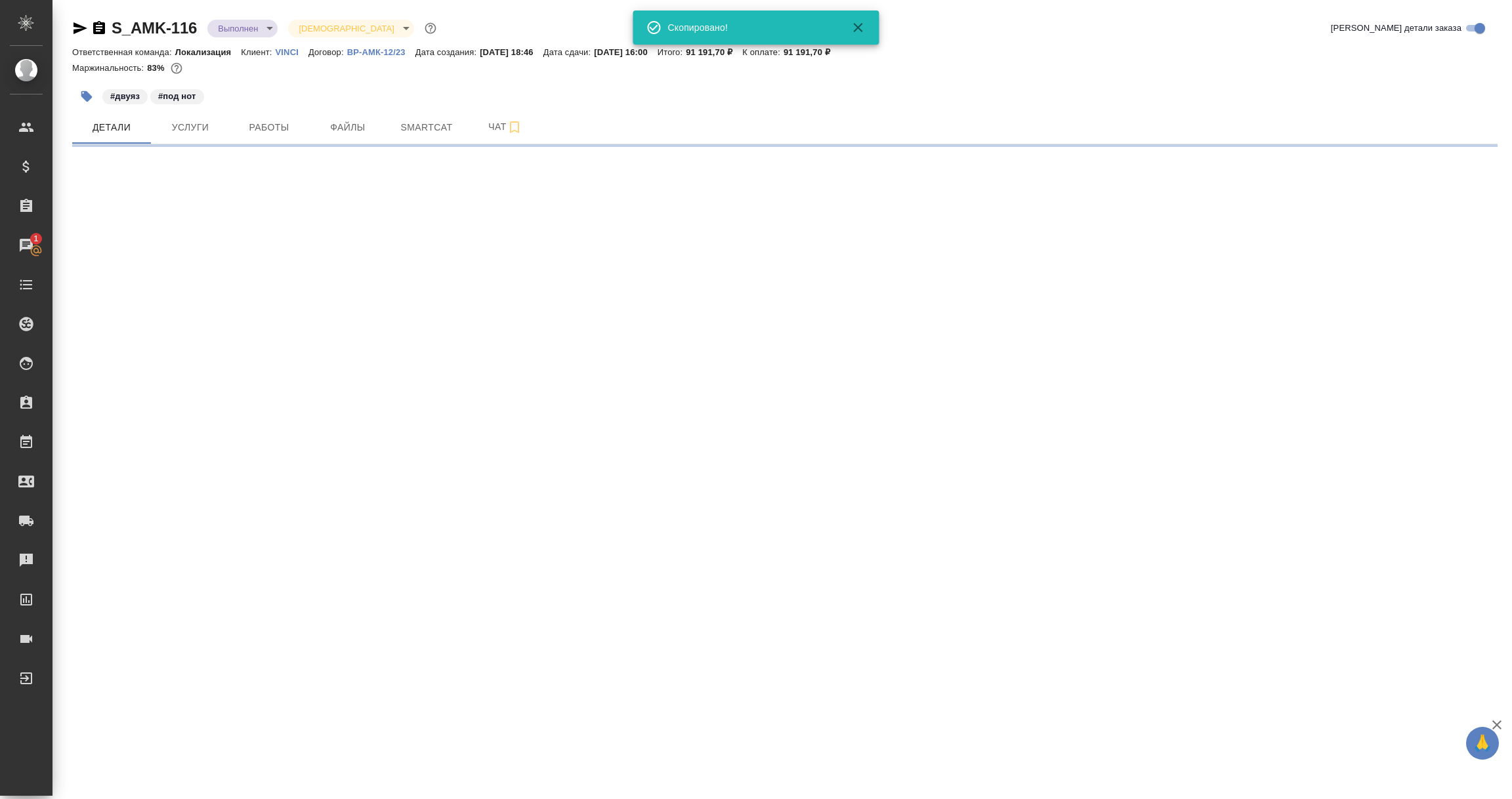
select select "RU"
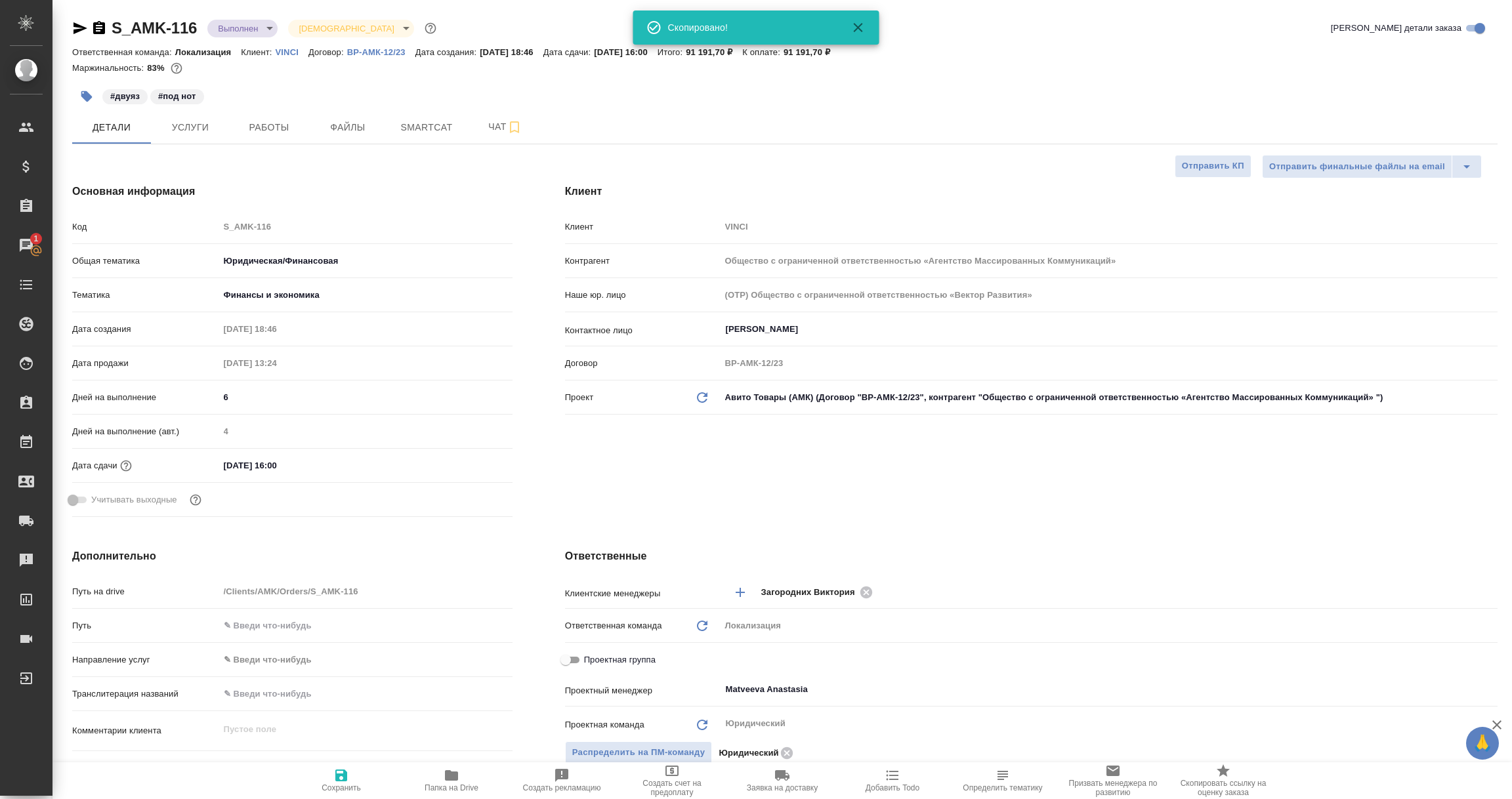
type textarea "x"
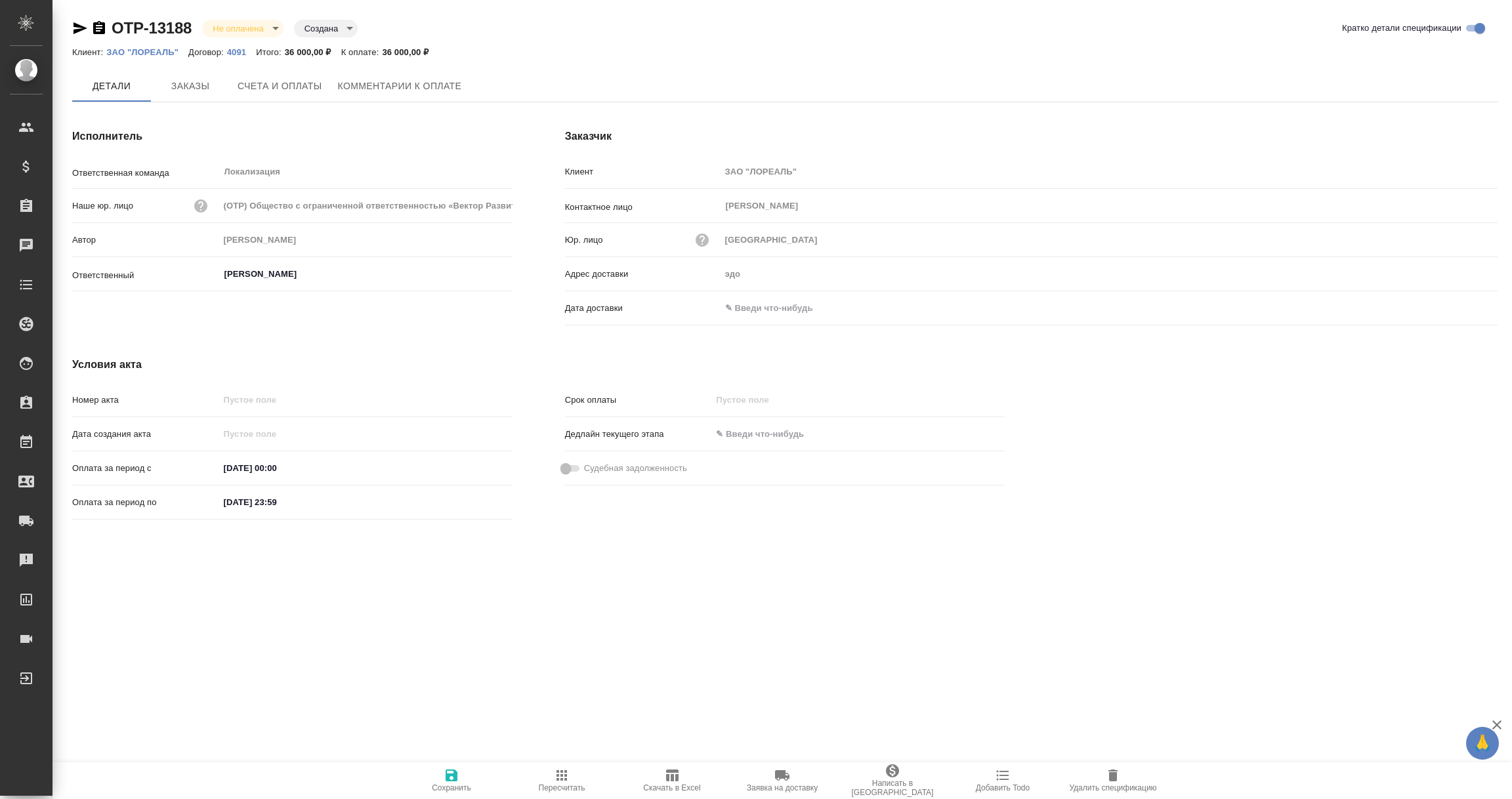
click at [765, 310] on input "text" at bounding box center [778, 307] width 115 height 19
click at [1464, 311] on icon "button" at bounding box center [1459, 308] width 16 height 16
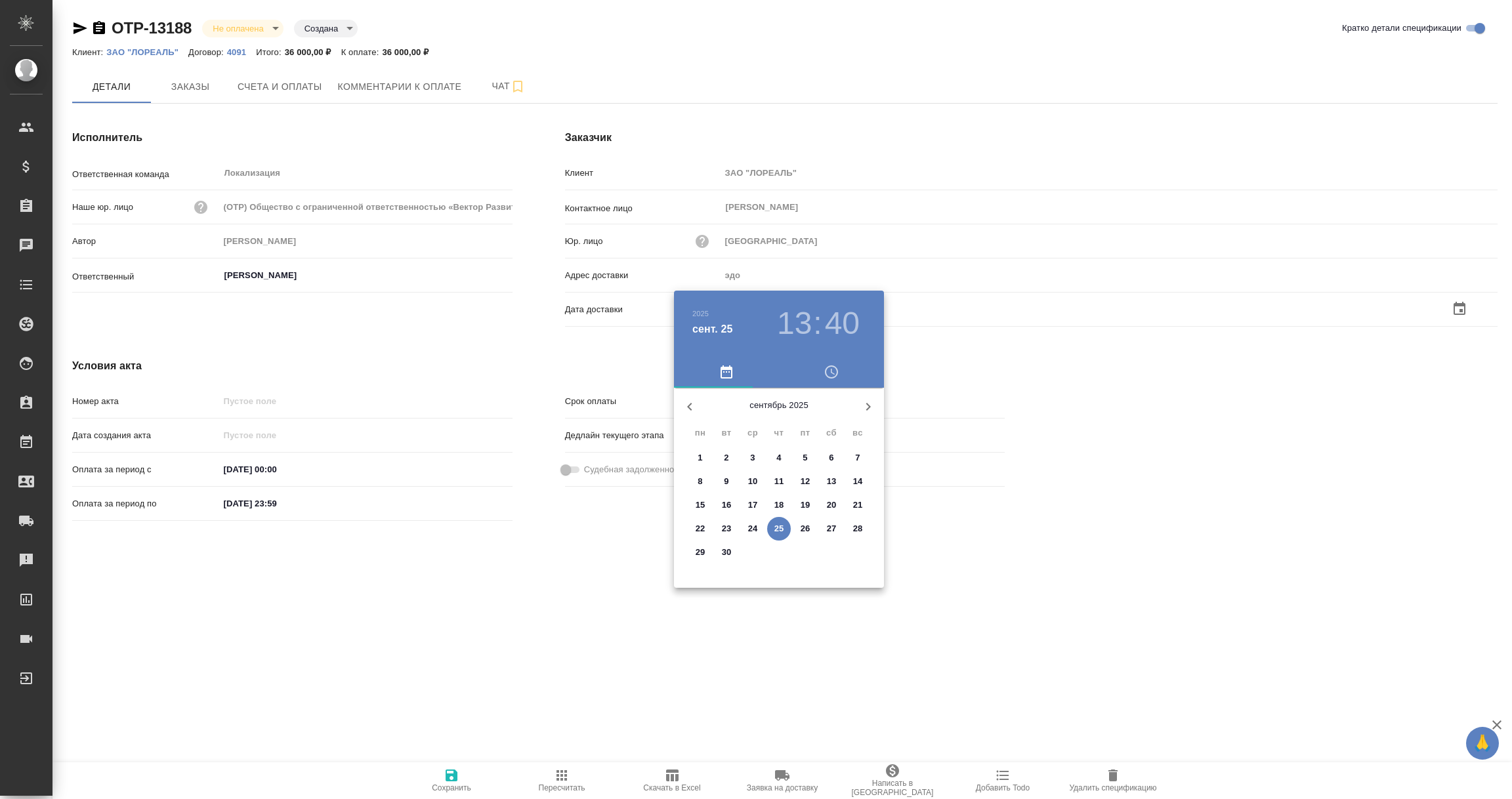
click at [780, 523] on p "25" at bounding box center [779, 528] width 10 height 13
type input "[DATE] 13:40"
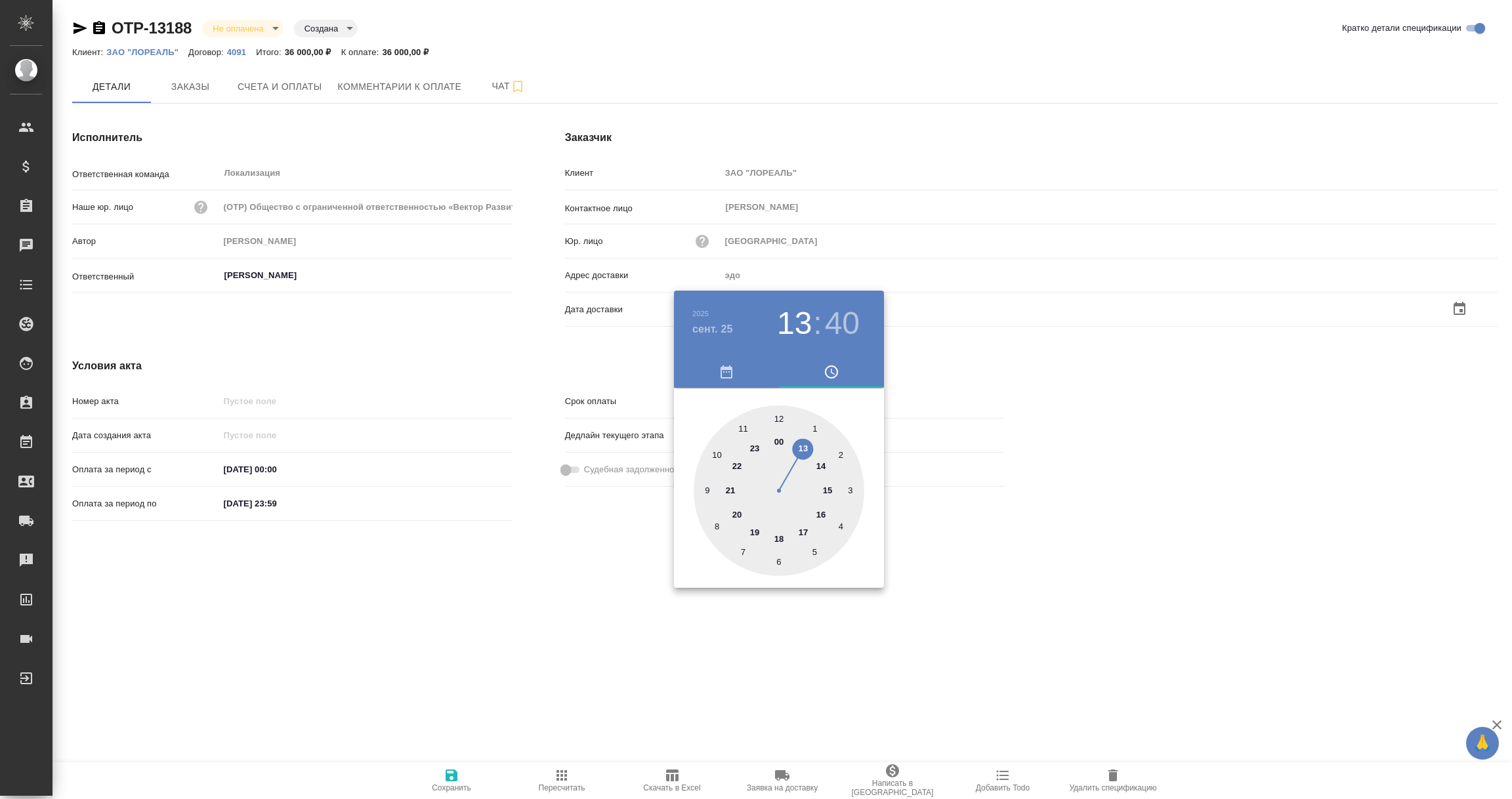
click at [669, 680] on div at bounding box center [756, 400] width 1512 height 799
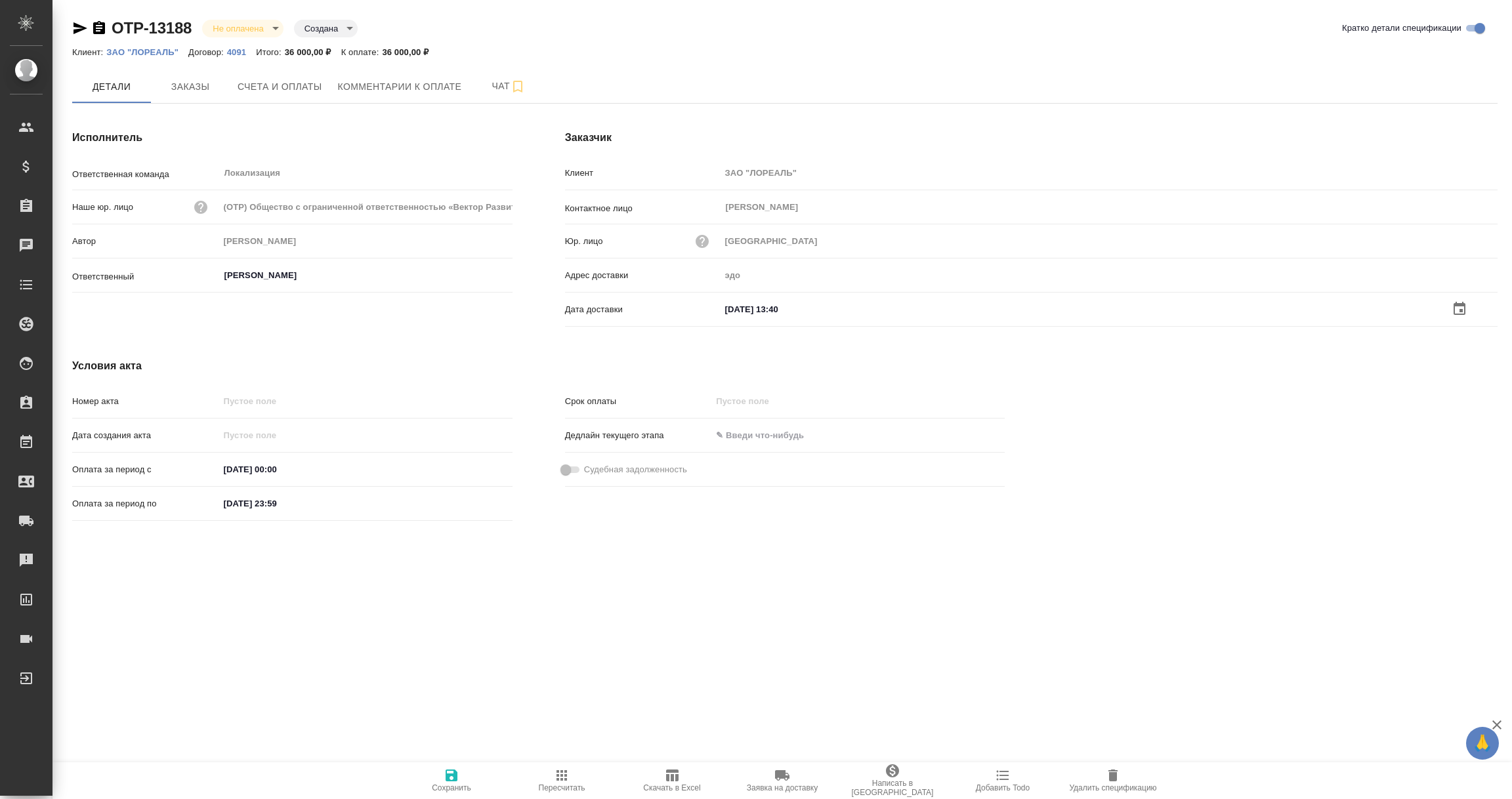
click at [451, 778] on icon "button" at bounding box center [451, 775] width 16 height 16
